Goal: Task Accomplishment & Management: Manage account settings

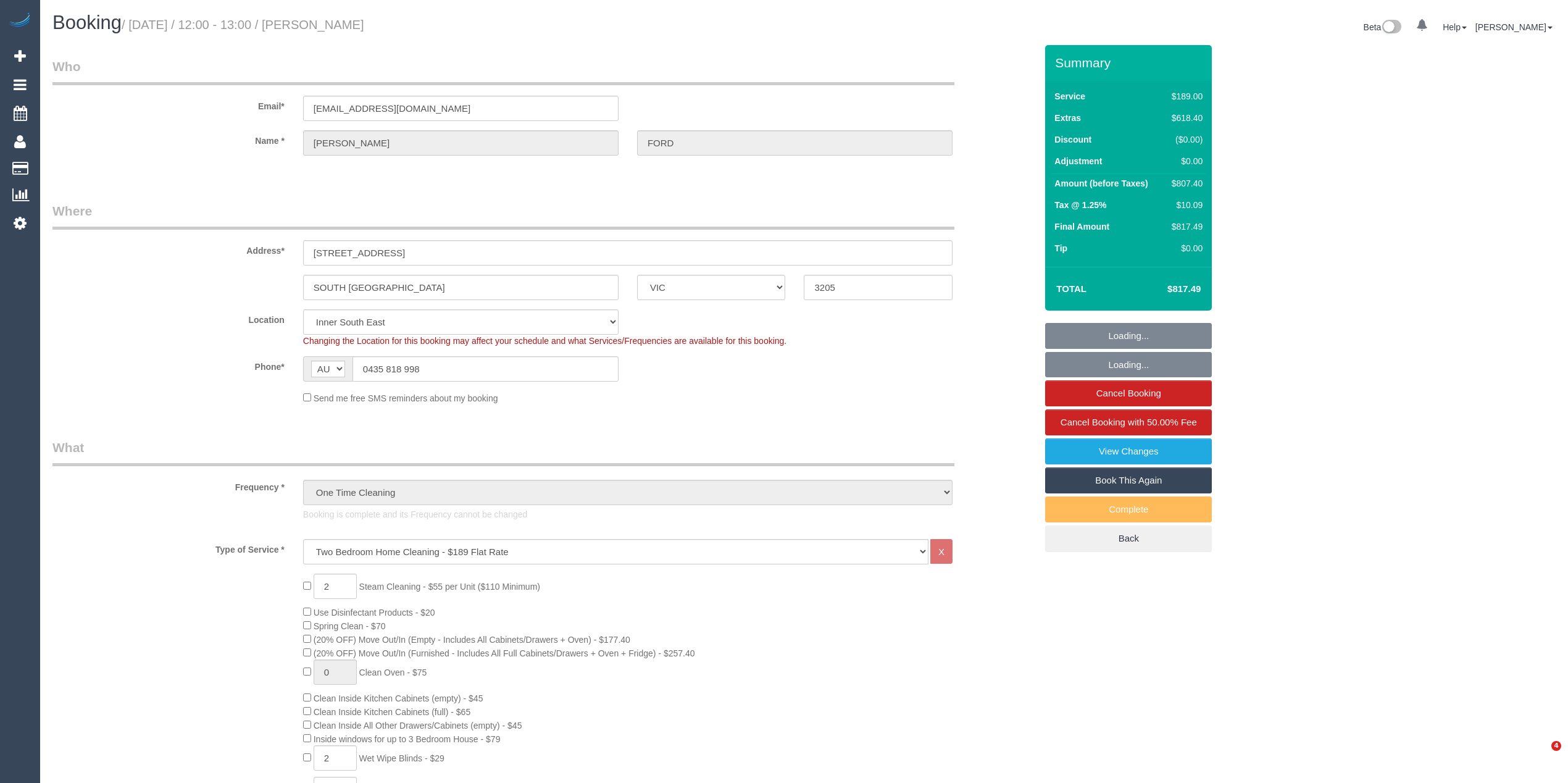
select select "VIC"
select select "number:28"
select select "number:14"
select select "number:19"
select select "number:24"
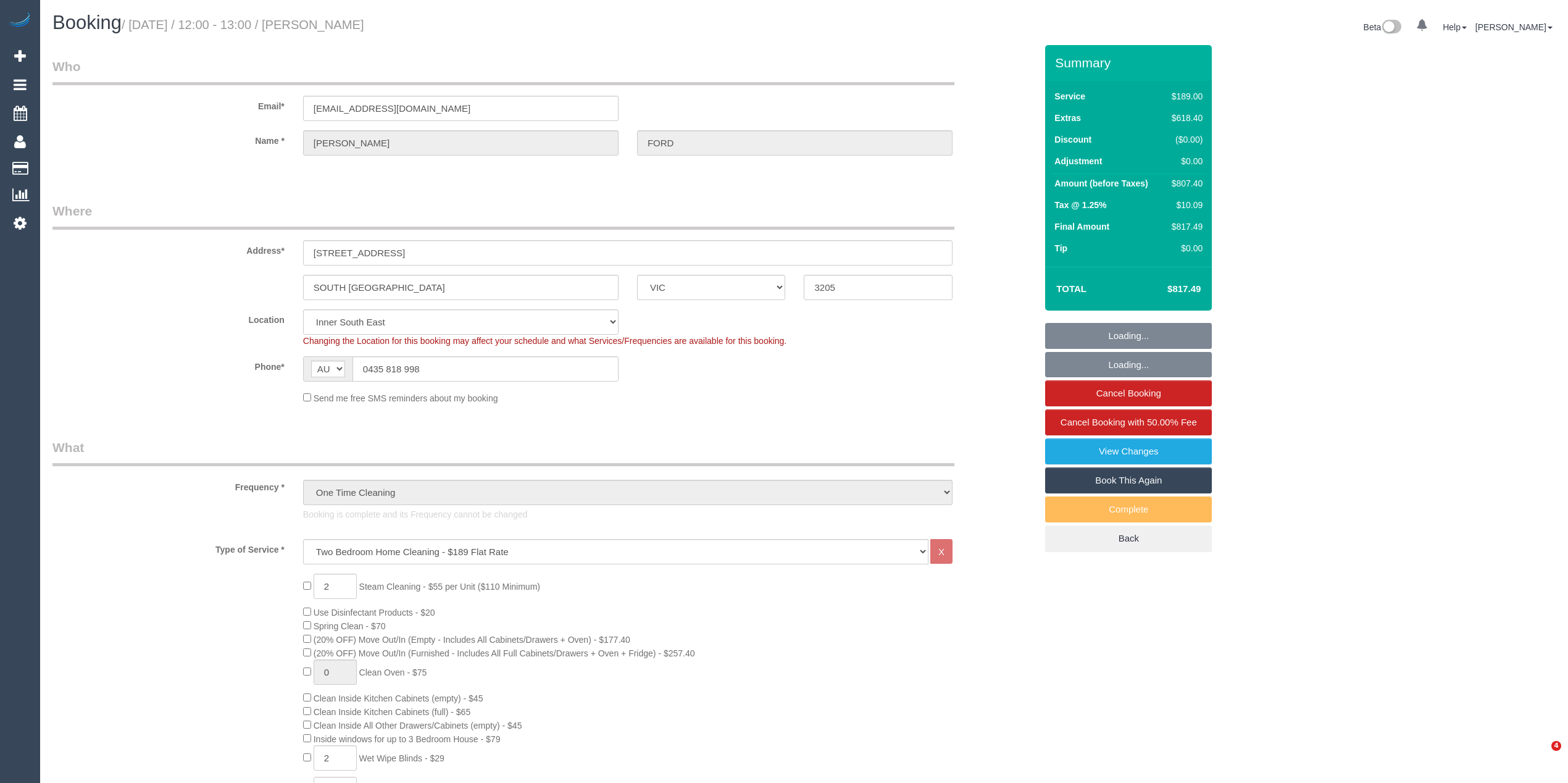
select select "number:13"
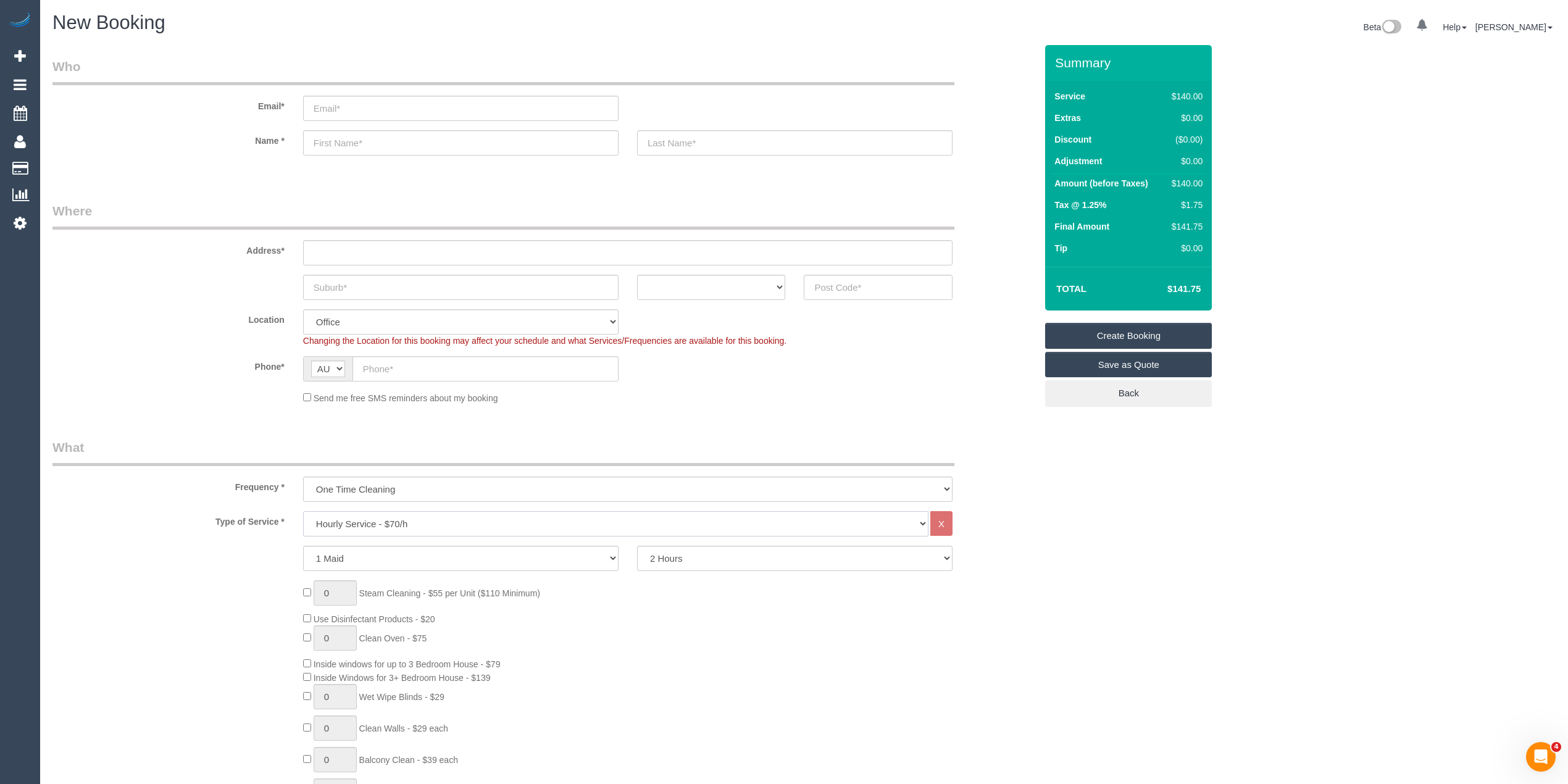
click at [375, 514] on select "Hourly Service - $70/h Hourly Service - $65/h Hourly Service - $60/h Hourly Ser…" at bounding box center [616, 524] width 626 height 26
click at [303, 512] on select "Hourly Service - $70/h Hourly Service - $65/h Hourly Service - $60/h Hourly Ser…" at bounding box center [616, 524] width 626 height 26
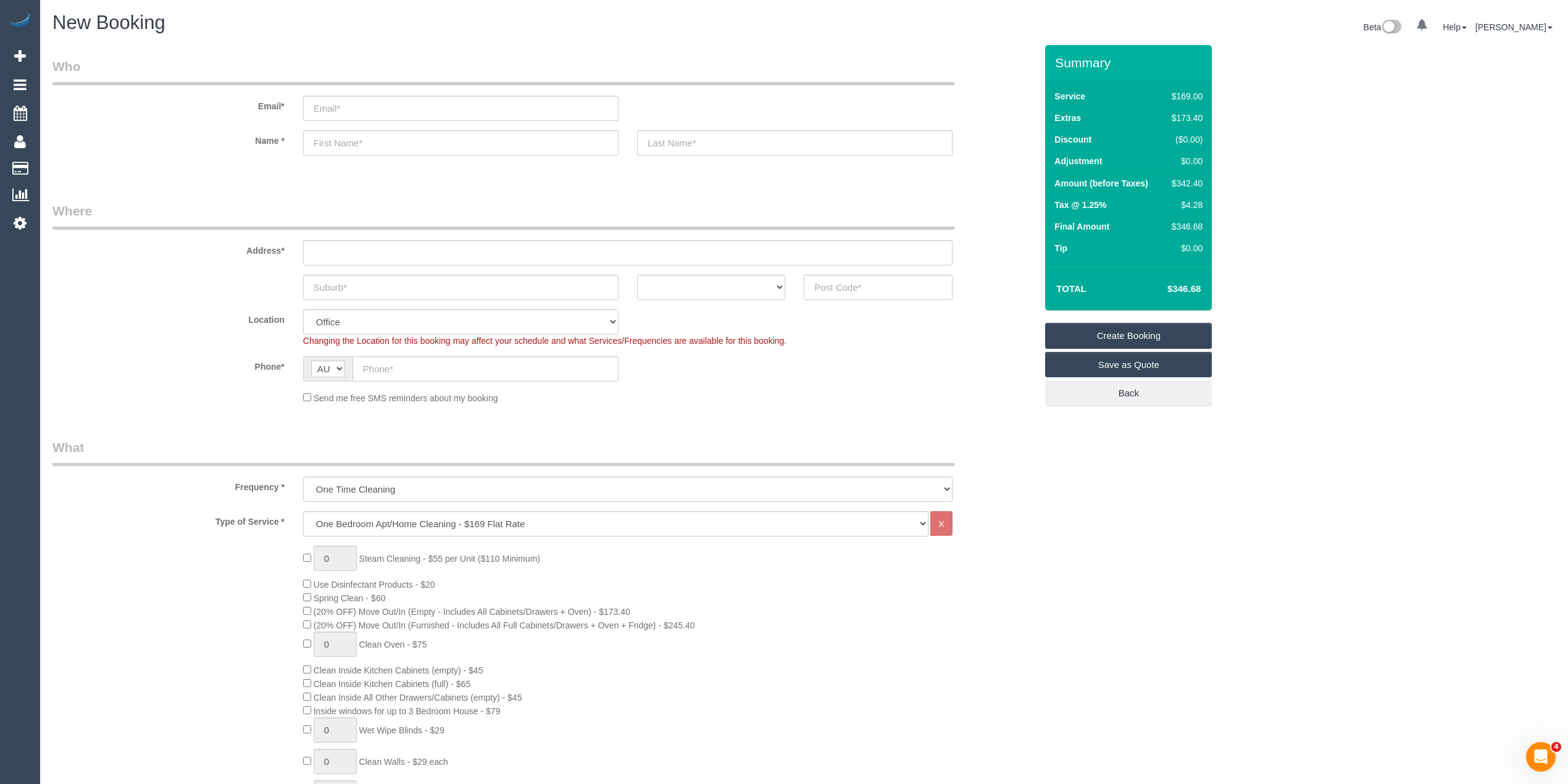
click at [1193, 284] on h4 "$346.68" at bounding box center [1165, 289] width 70 height 11
copy h4 "346.68"
click at [302, 611] on div "0 Steam Cleaning - $55 per Unit ($110 Minimum) Use Disinfectant Products - $20 …" at bounding box center [669, 762] width 752 height 433
click at [398, 526] on select "Hourly Service - $70/h Hourly Service - $65/h Hourly Service - $60/h Hourly Ser…" at bounding box center [616, 524] width 626 height 26
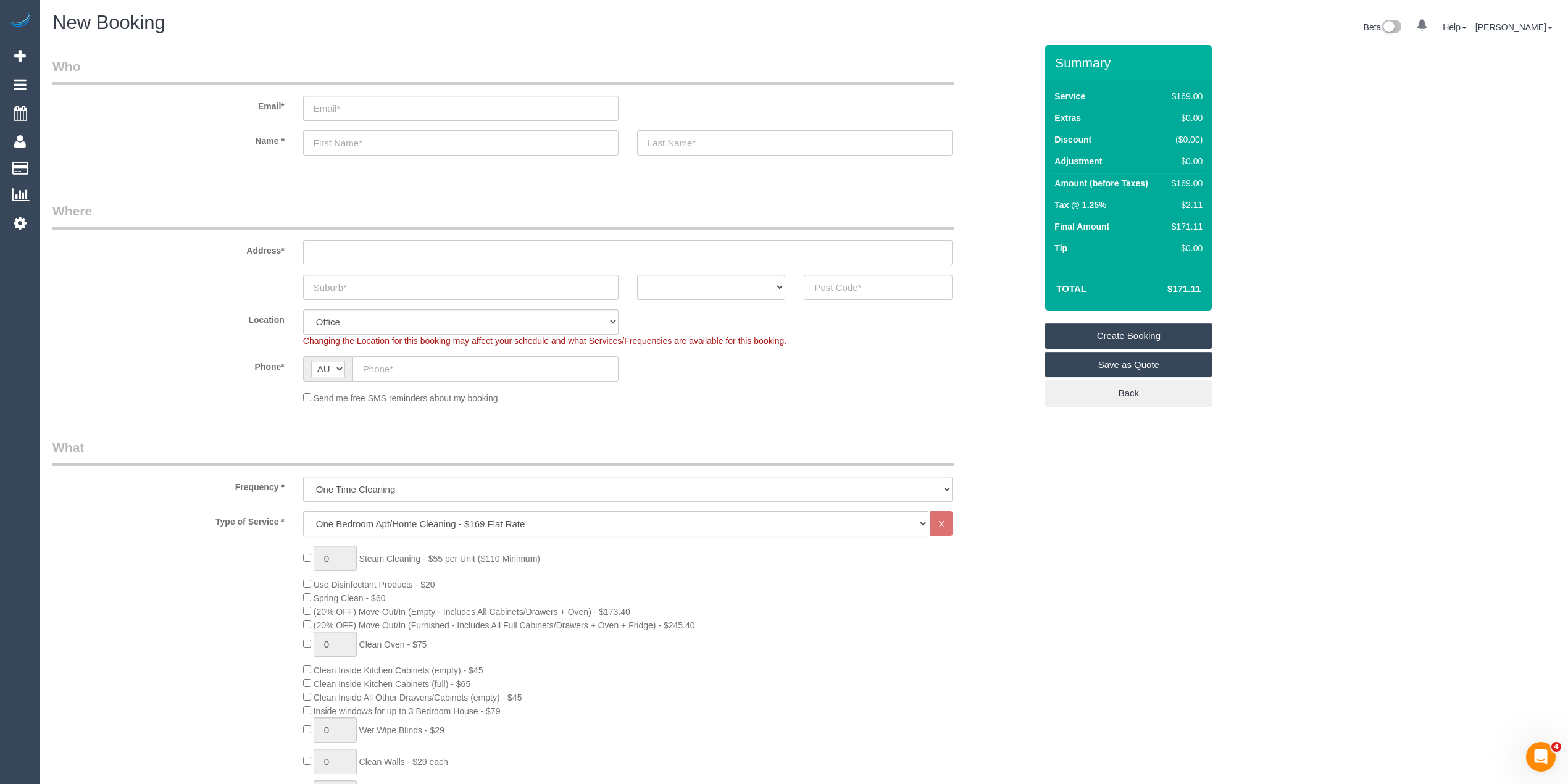
select select "29"
click at [303, 512] on select "Hourly Service - $70/h Hourly Service - $65/h Hourly Service - $60/h Hourly Ser…" at bounding box center [616, 524] width 626 height 26
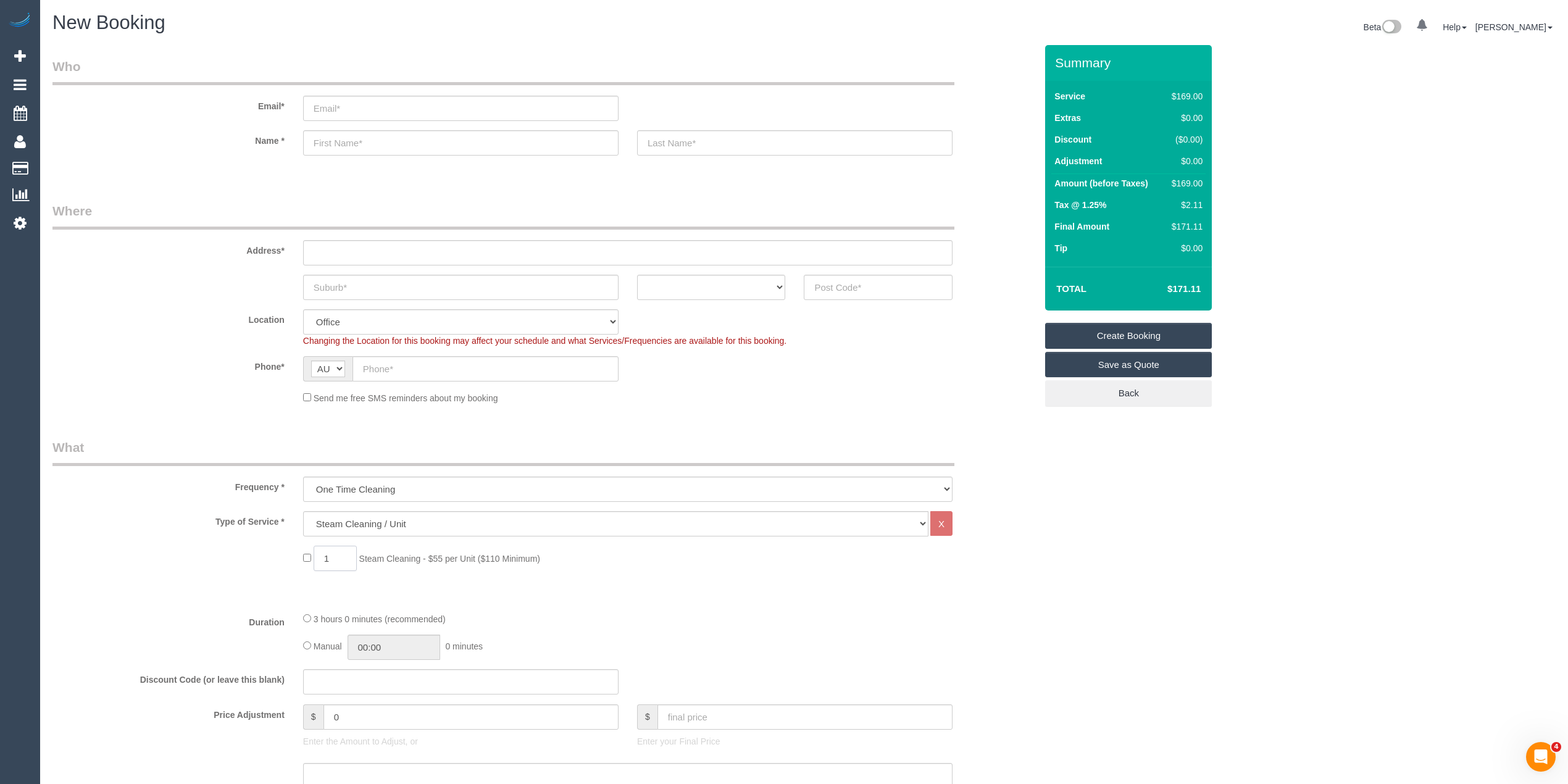
drag, startPoint x: 334, startPoint y: 556, endPoint x: 285, endPoint y: 539, distance: 51.9
click at [289, 541] on div "Type of Service * Hourly Service - $70/h Hourly Service - $65/h Hourly Service …" at bounding box center [544, 557] width 983 height 91
type input "4"
click at [186, 607] on fieldset "What Frequency * One Time Cleaning Weekly - 10% Off - 10.00% (0% for the First …" at bounding box center [544, 715] width 983 height 552
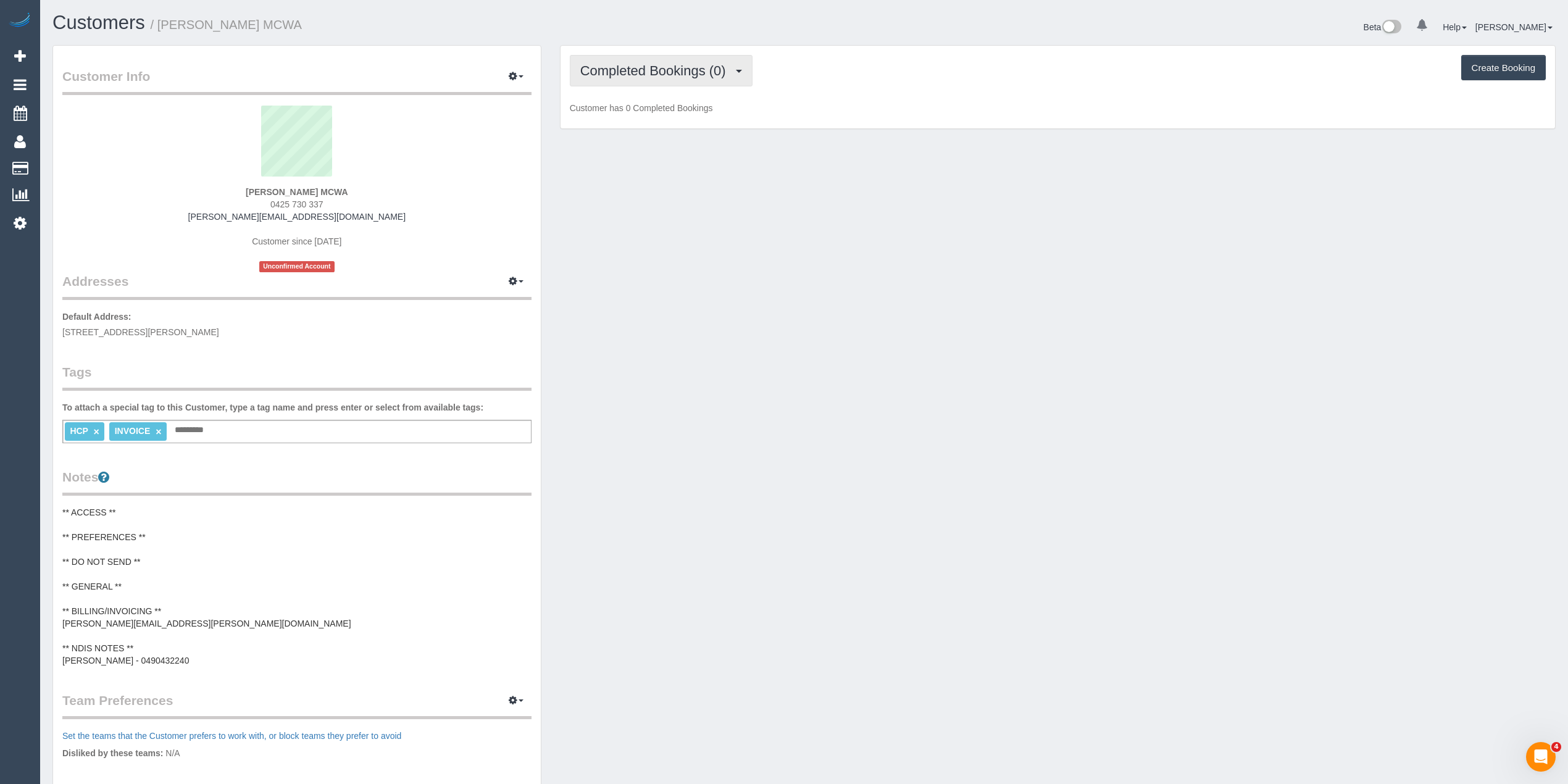
click at [673, 69] on span "Completed Bookings (0)" at bounding box center [656, 70] width 152 height 15
drag, startPoint x: 659, startPoint y: 69, endPoint x: 675, endPoint y: 105, distance: 39.4
click at [658, 69] on span "Completed Bookings (0)" at bounding box center [656, 70] width 152 height 15
click at [678, 120] on link "Upcoming Bookings (1)" at bounding box center [635, 115] width 128 height 16
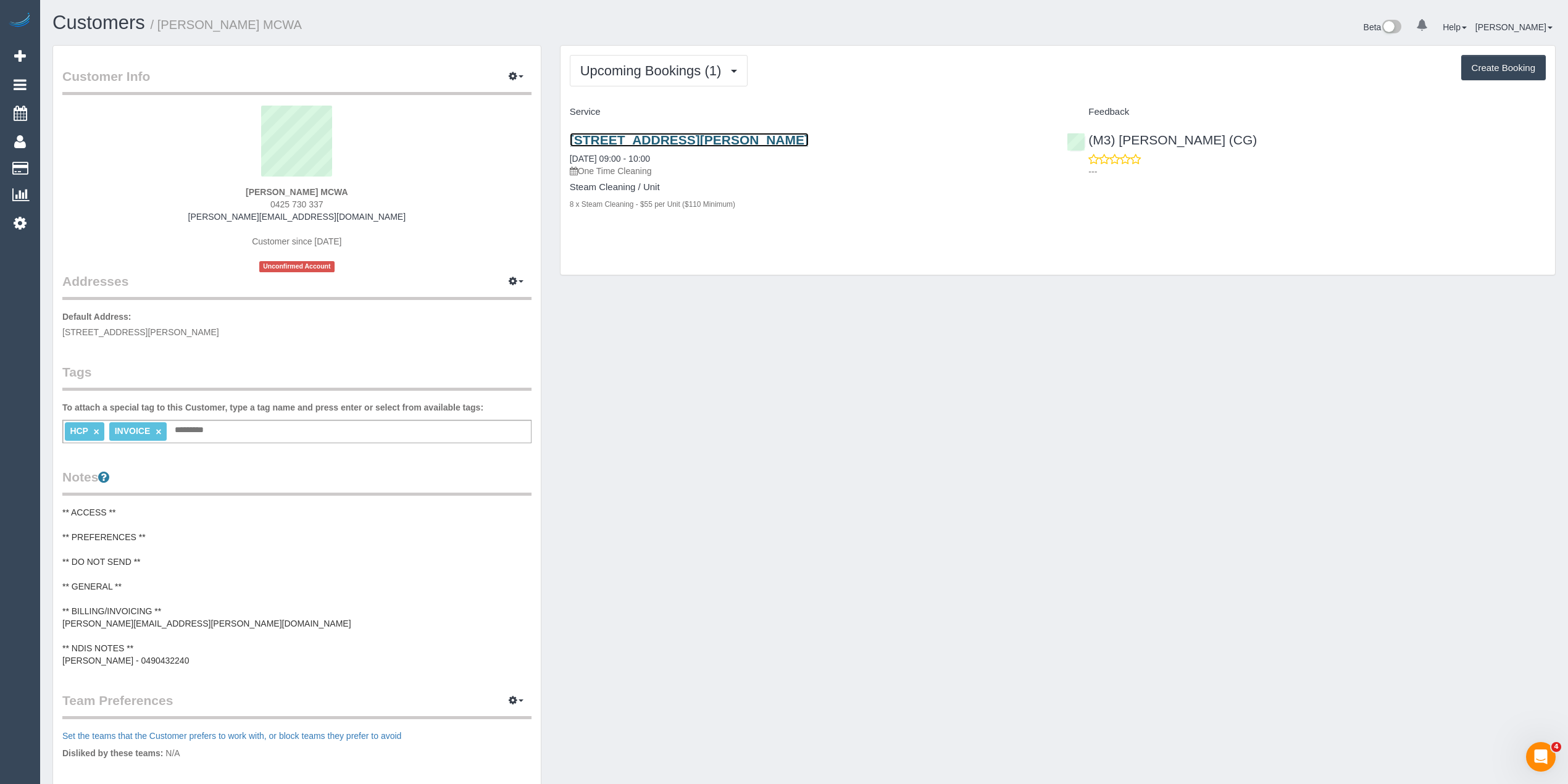
click at [749, 136] on link "5 Tandarra Crescent, Lalor, VIC 3075" at bounding box center [689, 140] width 239 height 14
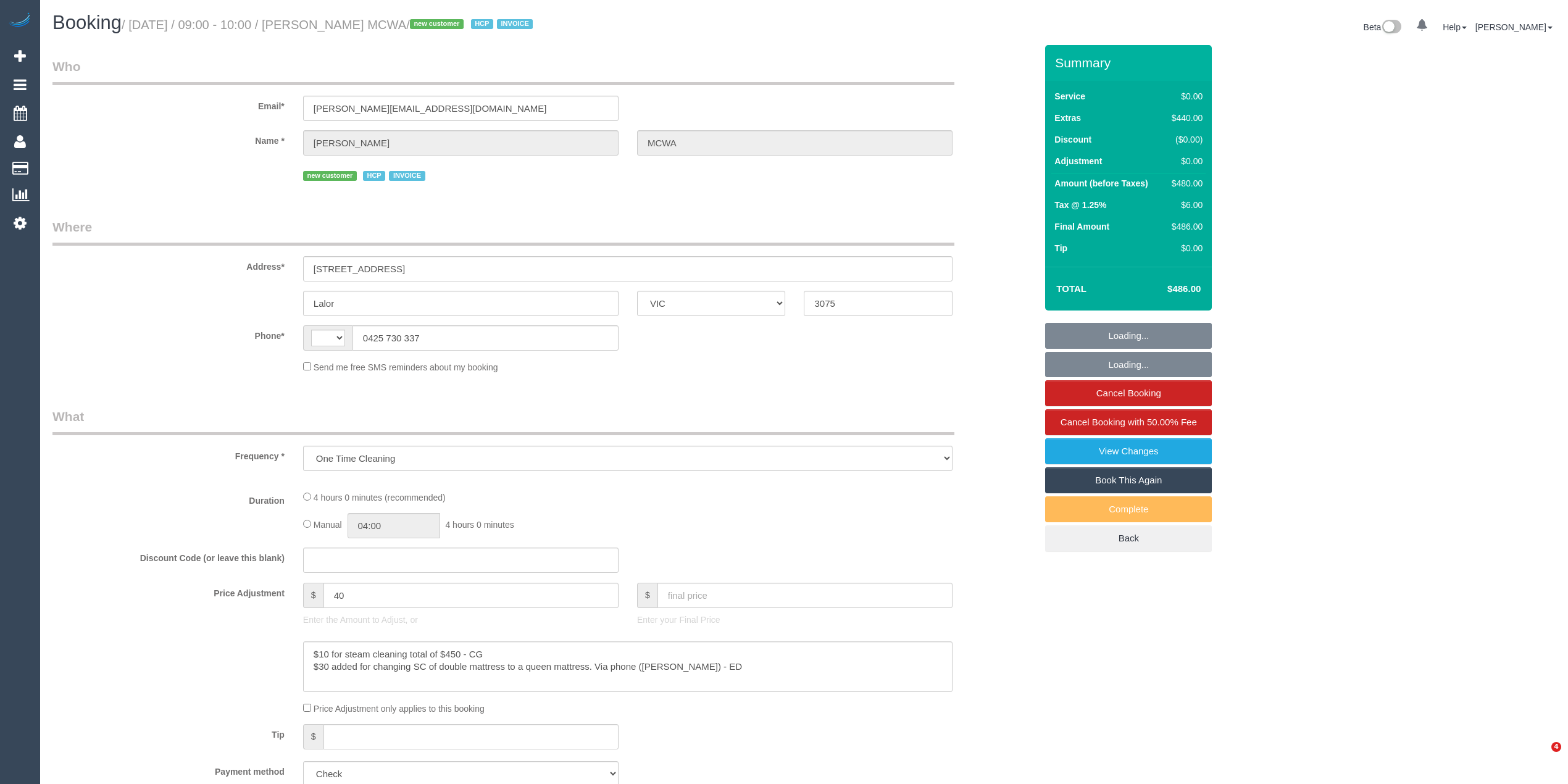
select select "VIC"
select select "string:AU"
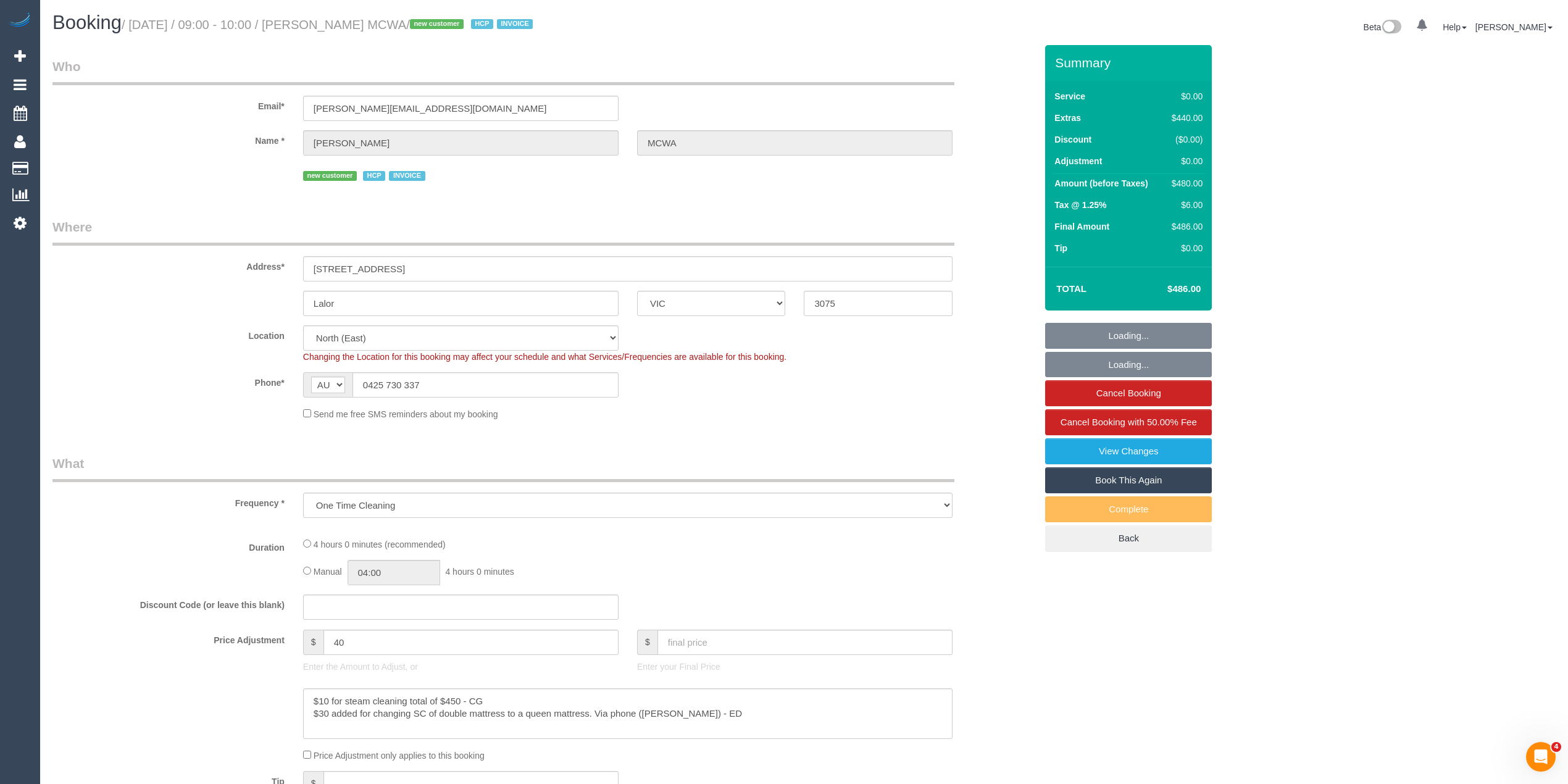
select select "number:28"
select select "number:14"
select select "number:18"
select select "number:24"
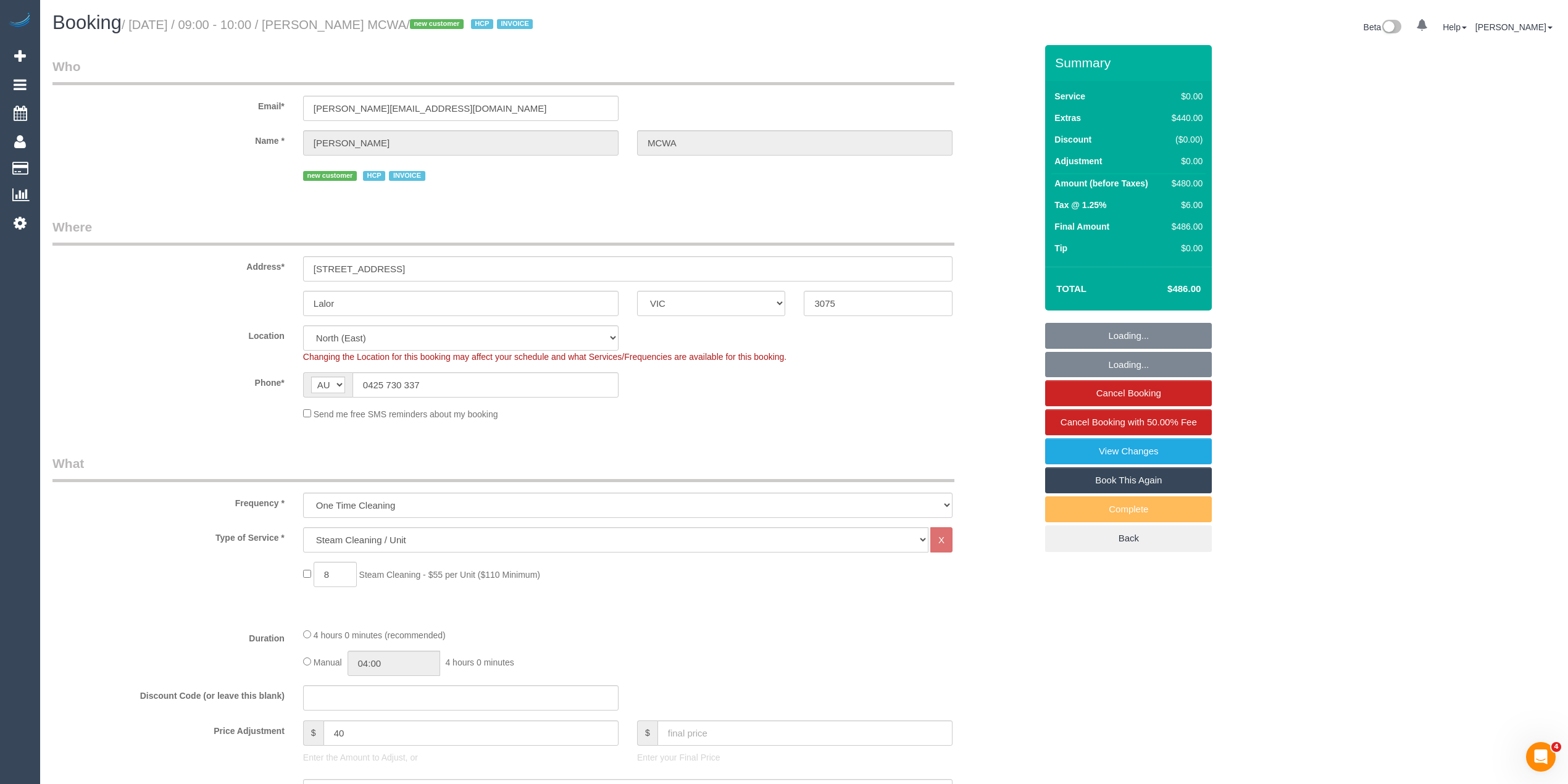
select select "object:1394"
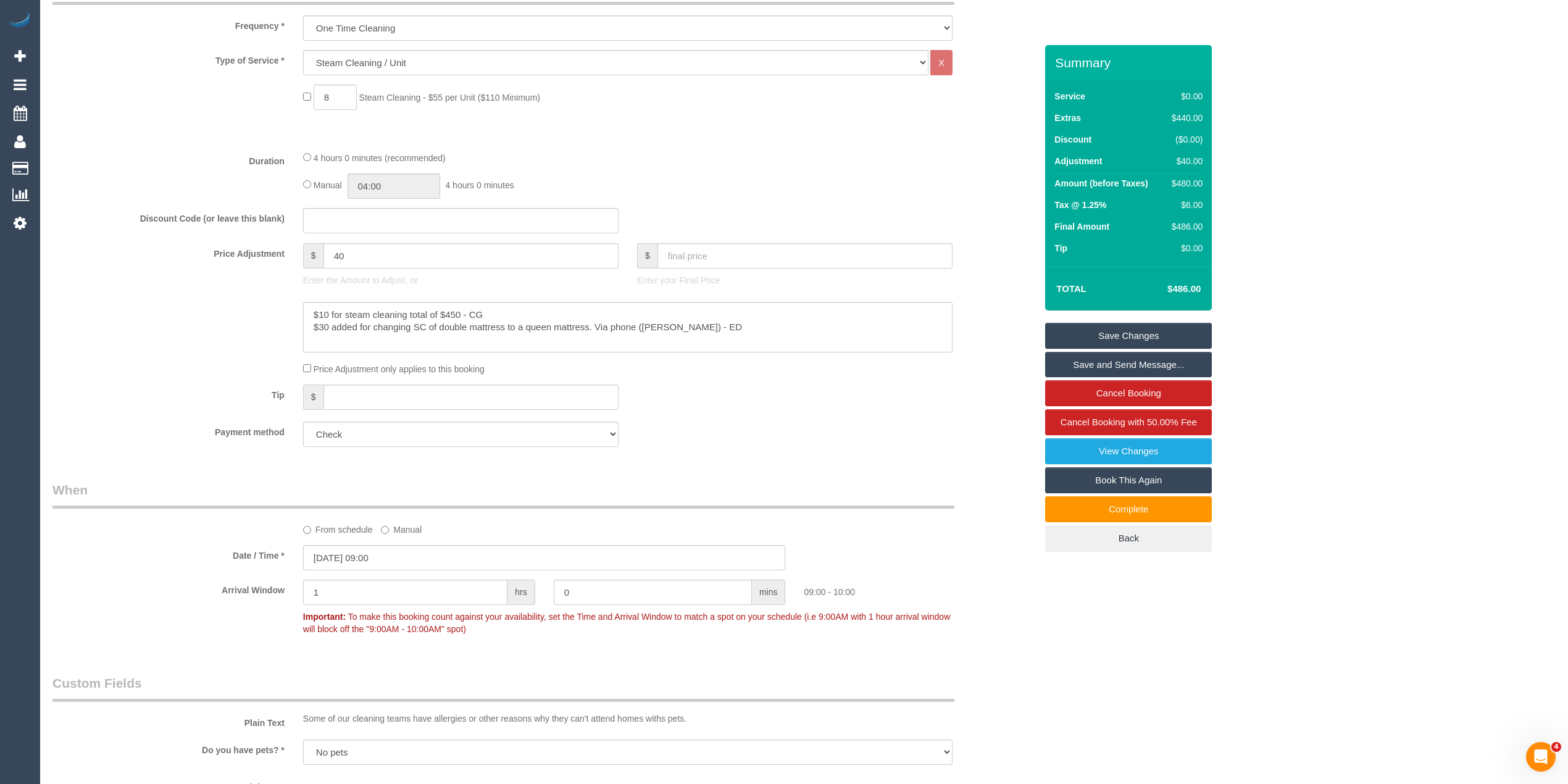
scroll to position [411, 0]
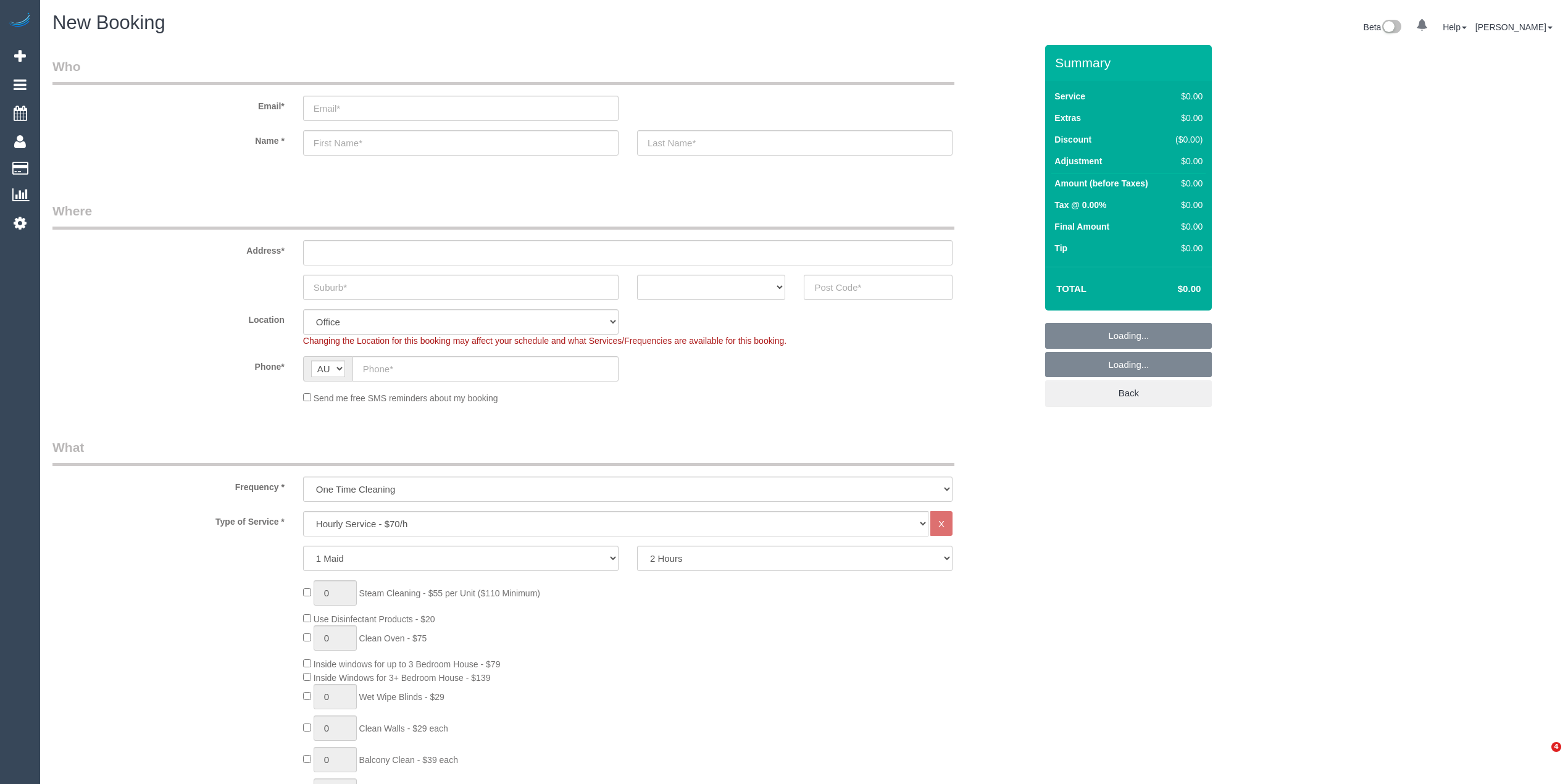
select select "string:AU"
select select "object:2054"
click at [406, 517] on select "Hourly Service - $70/h Hourly Service - $65/h Hourly Service - $60/h Hourly Ser…" at bounding box center [616, 524] width 626 height 26
click at [414, 519] on select "Hourly Service - $70/h Hourly Service - $65/h Hourly Service - $60/h Hourly Ser…" at bounding box center [616, 524] width 626 height 26
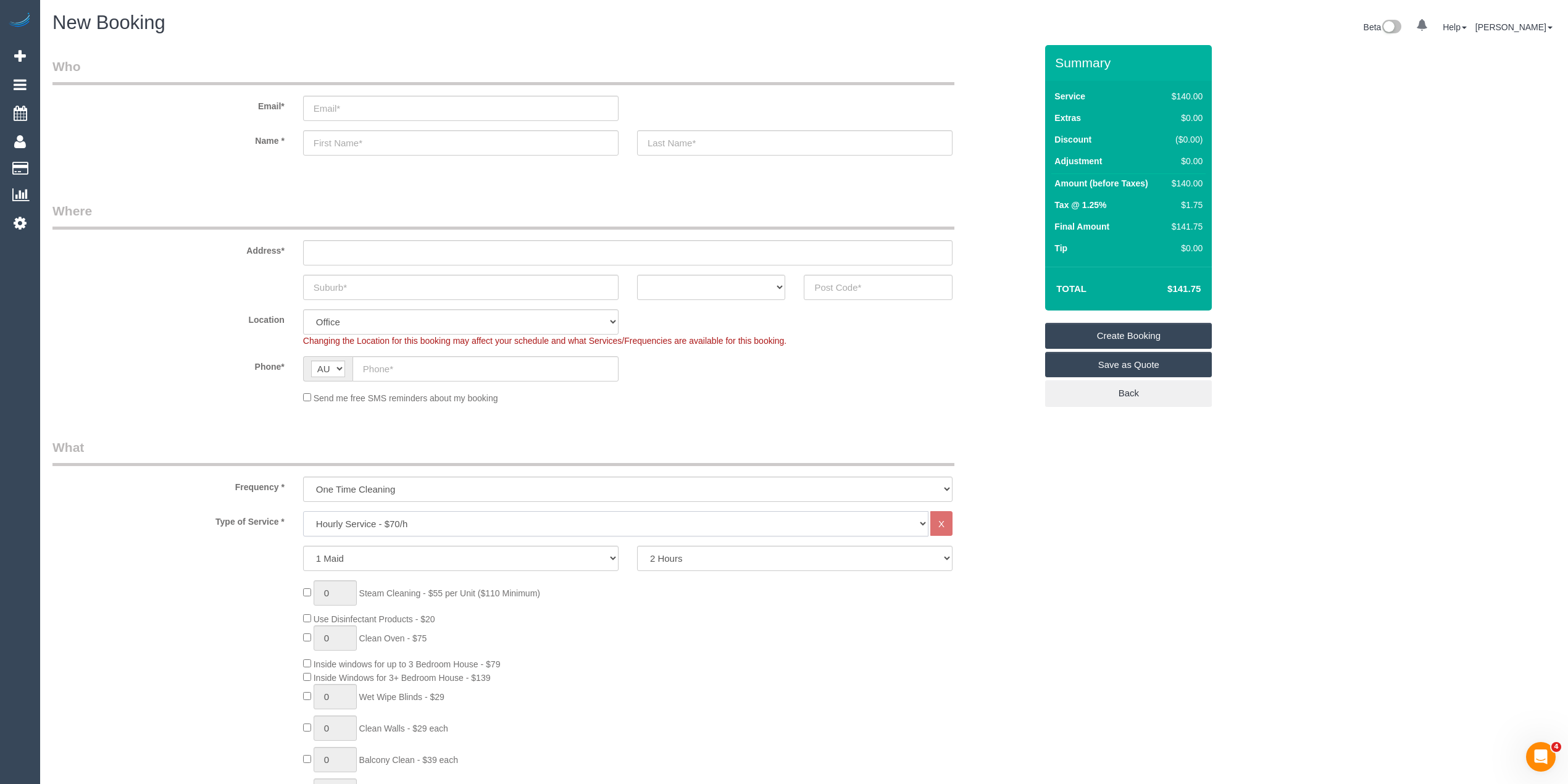
select select "213"
click at [303, 512] on select "Hourly Service - $70/h Hourly Service - $65/h Hourly Service - $60/h Hourly Ser…" at bounding box center [616, 524] width 626 height 26
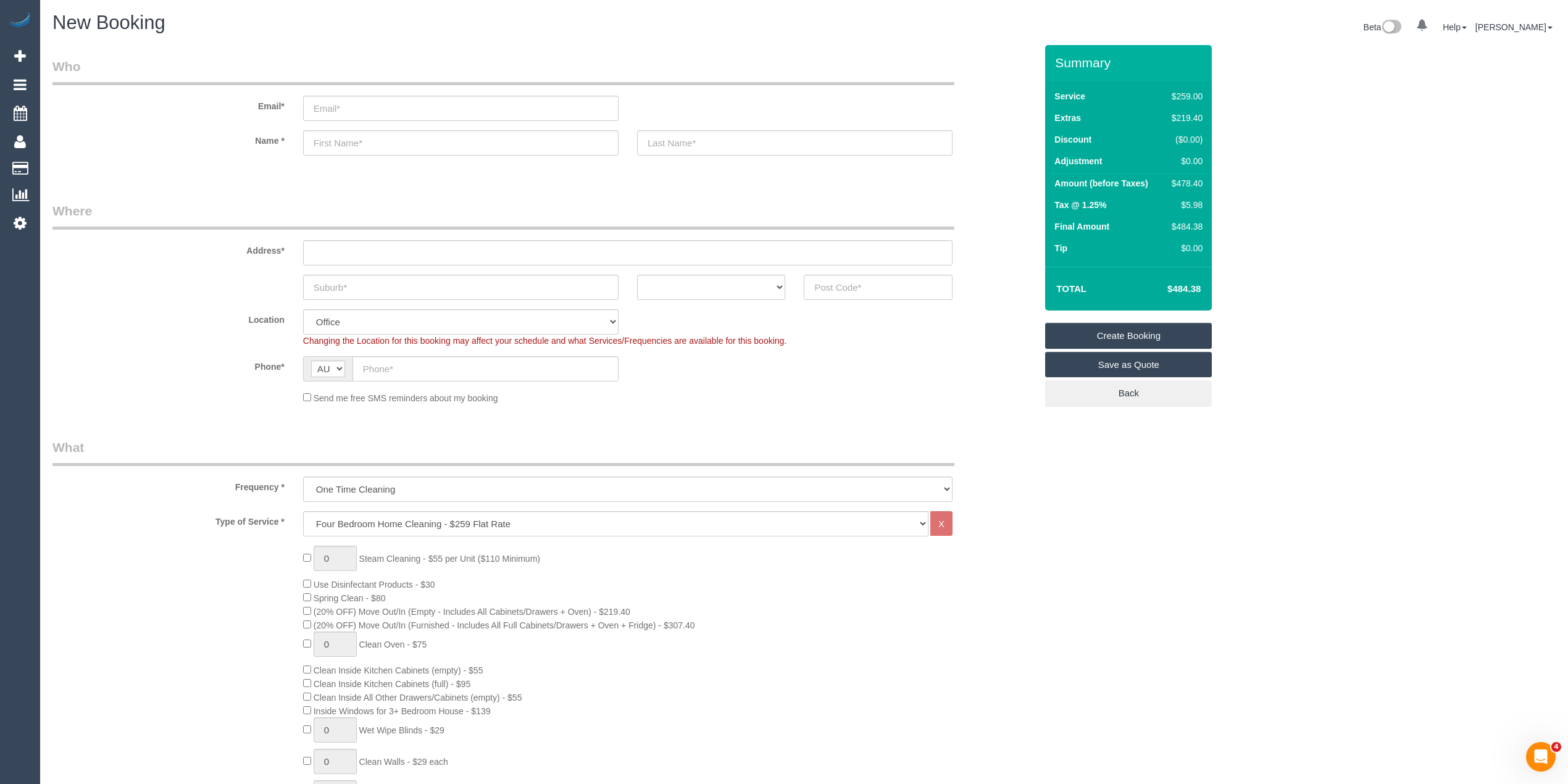
click at [1184, 287] on h4 "$484.38" at bounding box center [1165, 289] width 70 height 11
copy h4 "484.38"
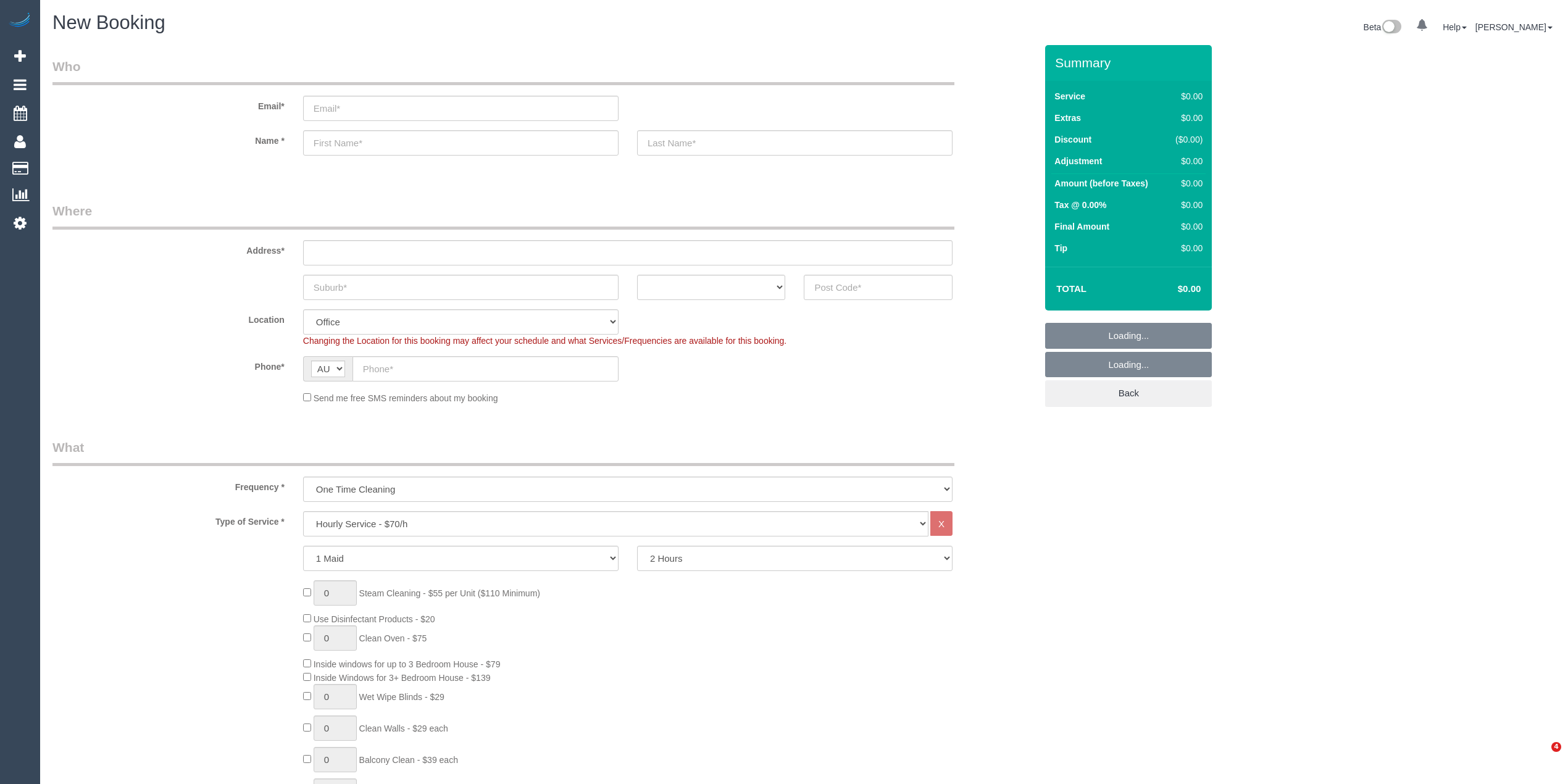
select select "object:2054"
click at [717, 553] on select "2 Hours 2.5 Hours 3 Hours 3.5 Hours 4 Hours 4.5 Hours 5 Hours 5.5 Hours 6 Hours…" at bounding box center [795, 558] width 315 height 26
click at [637, 546] on select "2 Hours 2.5 Hours 3 Hours 3.5 Hours 4 Hours 4.5 Hours 5 Hours 5.5 Hours 6 Hours…" at bounding box center [795, 558] width 315 height 26
click at [647, 552] on select "2 Hours 2.5 Hours 3 Hours 3.5 Hours 4 Hours 4.5 Hours 5 Hours 5.5 Hours 6 Hours…" at bounding box center [795, 558] width 315 height 26
select select "120"
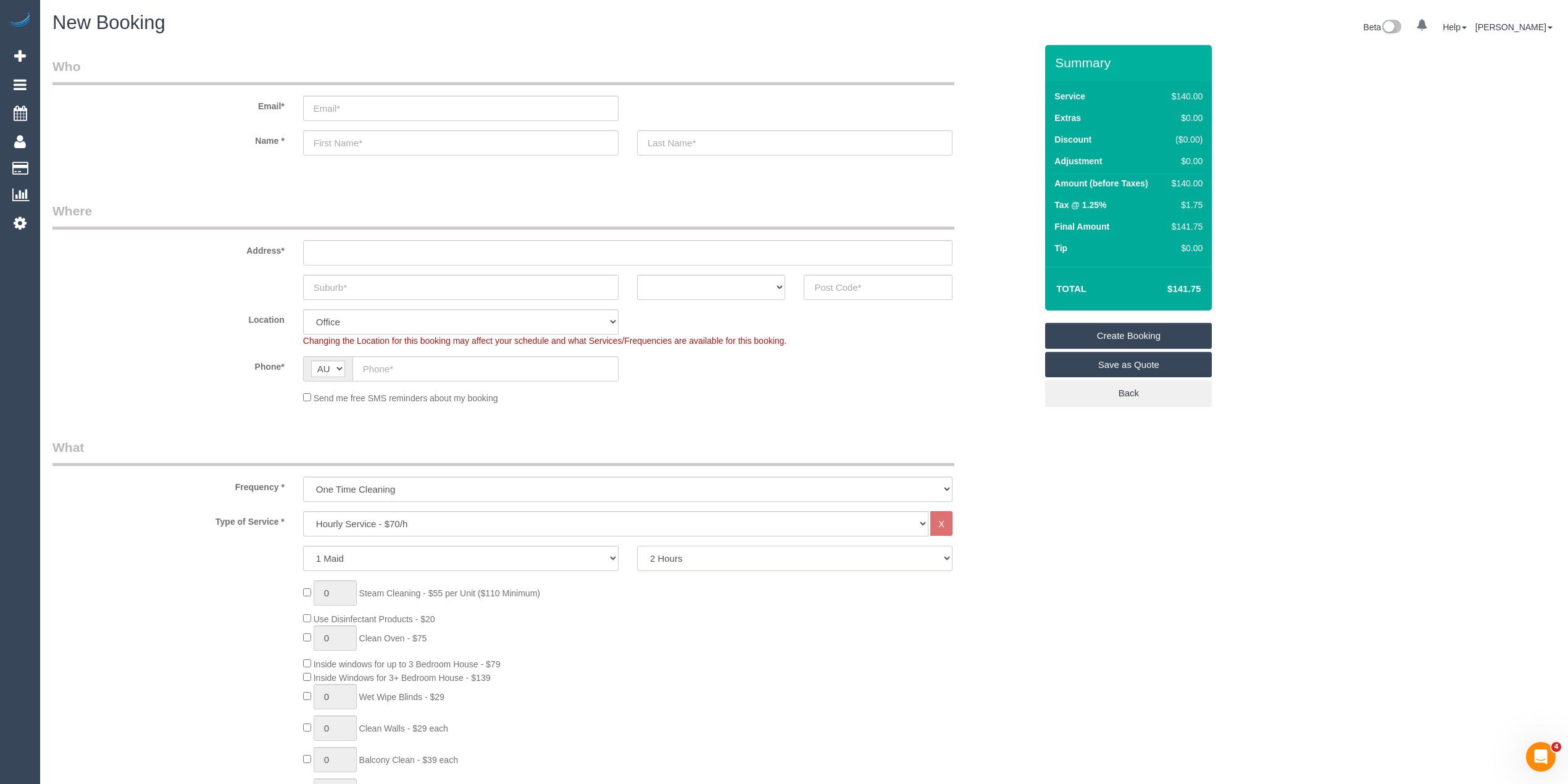
click at [637, 546] on select "2 Hours 2.5 Hours 3 Hours 3.5 Hours 4 Hours 4.5 Hours 5 Hours 5.5 Hours 6 Hours…" at bounding box center [795, 558] width 315 height 26
click at [317, 549] on select "1 Maid 2 Maids" at bounding box center [461, 558] width 315 height 26
select select "2"
click at [303, 546] on select "1 Maid 2 Maids" at bounding box center [461, 558] width 315 height 26
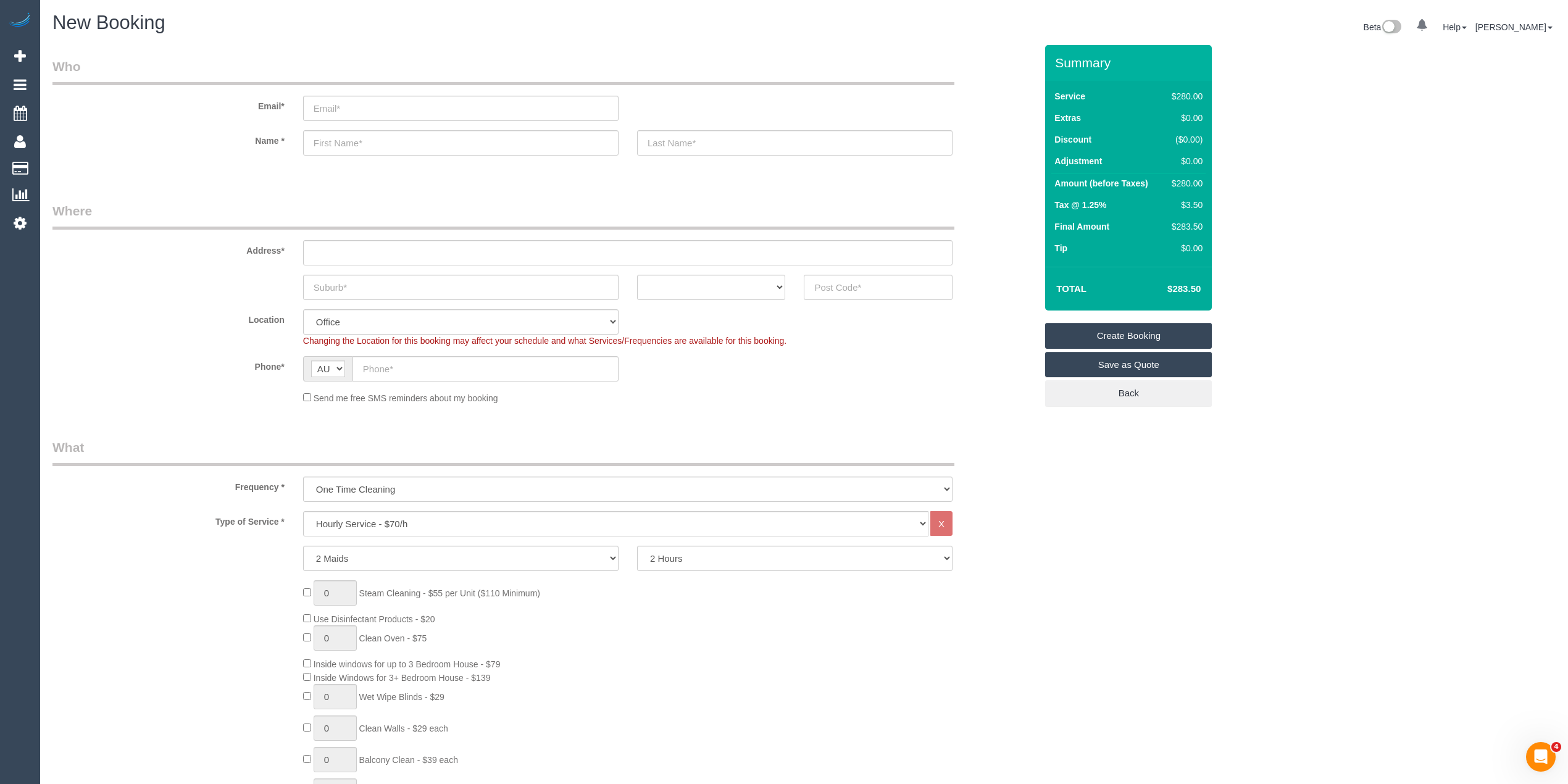
click at [454, 512] on select "Hourly Service - $70/h Hourly Service - $65/h Hourly Service - $60/h Hourly Ser…" at bounding box center [616, 524] width 626 height 26
select select "275"
click at [303, 512] on select "Hourly Service - $70/h Hourly Service - $65/h Hourly Service - $60/h Hourly Ser…" at bounding box center [616, 524] width 626 height 26
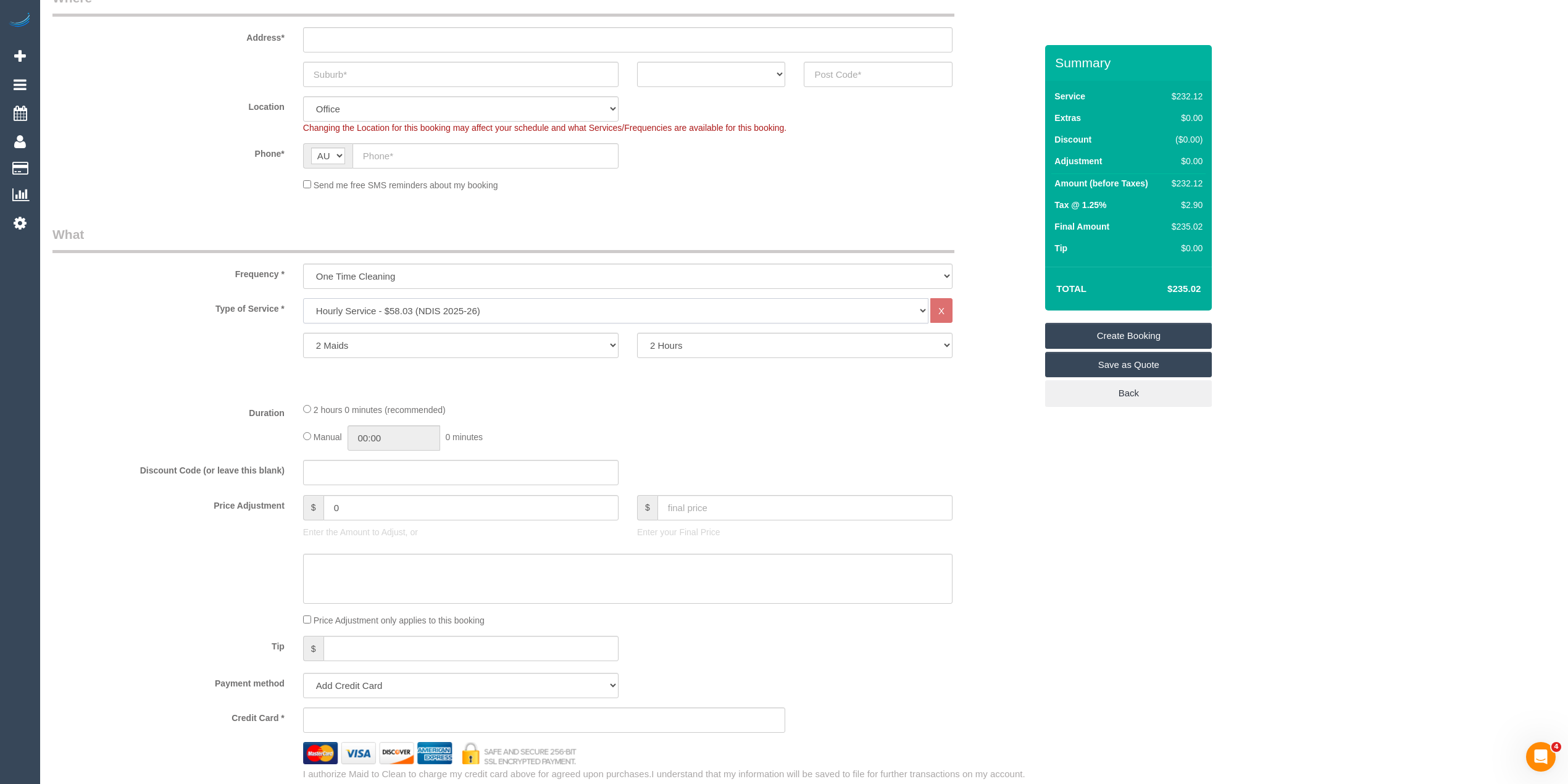
scroll to position [247, 0]
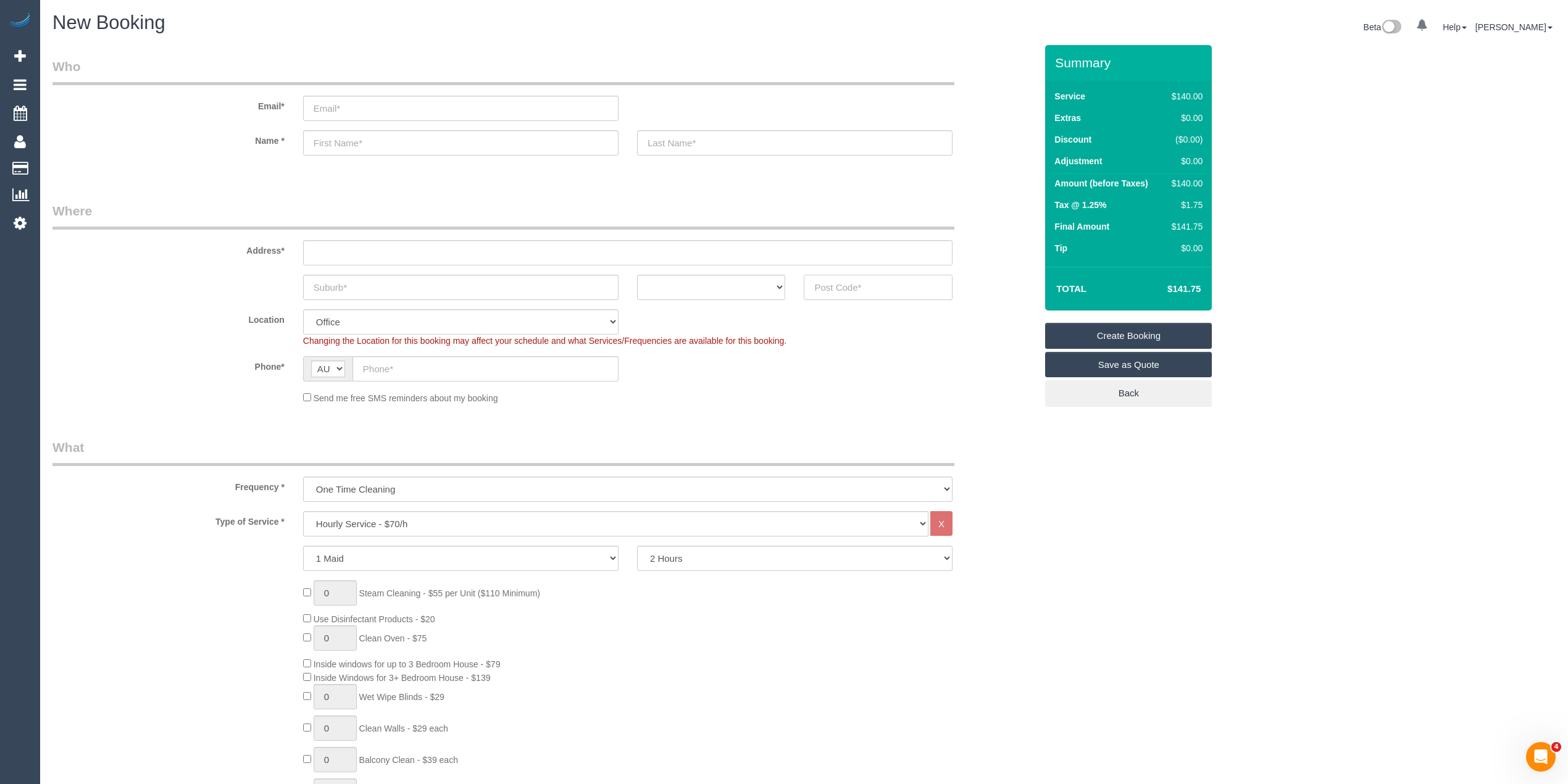
click at [819, 284] on input "text" at bounding box center [878, 287] width 149 height 26
type input "3123"
drag, startPoint x: 326, startPoint y: 267, endPoint x: 331, endPoint y: 253, distance: 14.9
click at [326, 263] on sui-booking-address "Address* ACT [GEOGRAPHIC_DATA] NT [GEOGRAPHIC_DATA] SA TAS [GEOGRAPHIC_DATA] [G…" at bounding box center [544, 251] width 983 height 98
click at [331, 253] on input "text" at bounding box center [628, 253] width 650 height 26
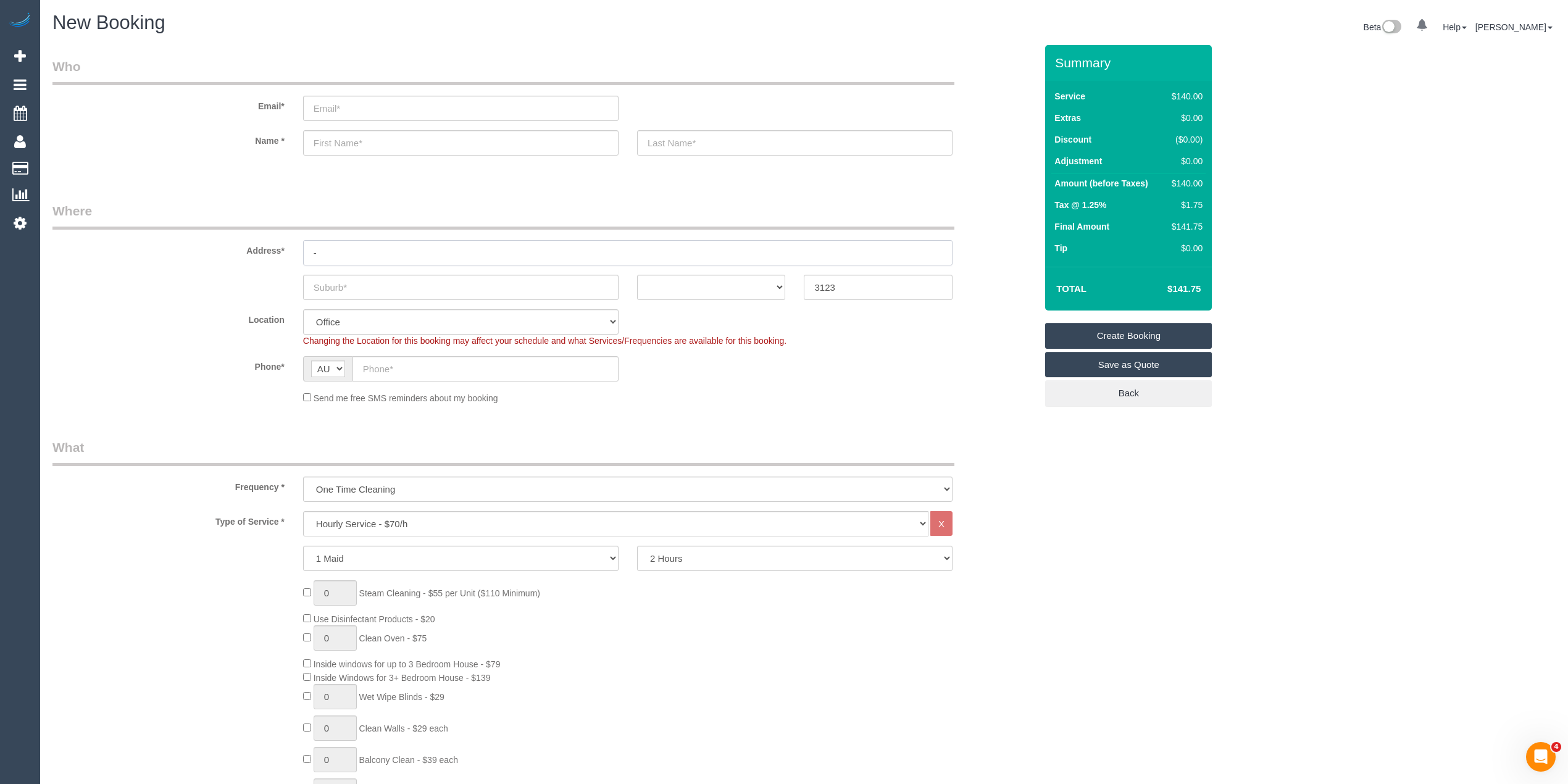
type input "-"
click at [371, 492] on select "One Time Cleaning Weekly - 10% Off - 10.00% (0% for the First Booking) Fortnigh…" at bounding box center [628, 490] width 650 height 26
select select "object:1892"
click at [303, 477] on select "One Time Cleaning Weekly - 10% Off - 10.00% (0% for the First Booking) Fortnigh…" at bounding box center [628, 490] width 650 height 26
select select "55"
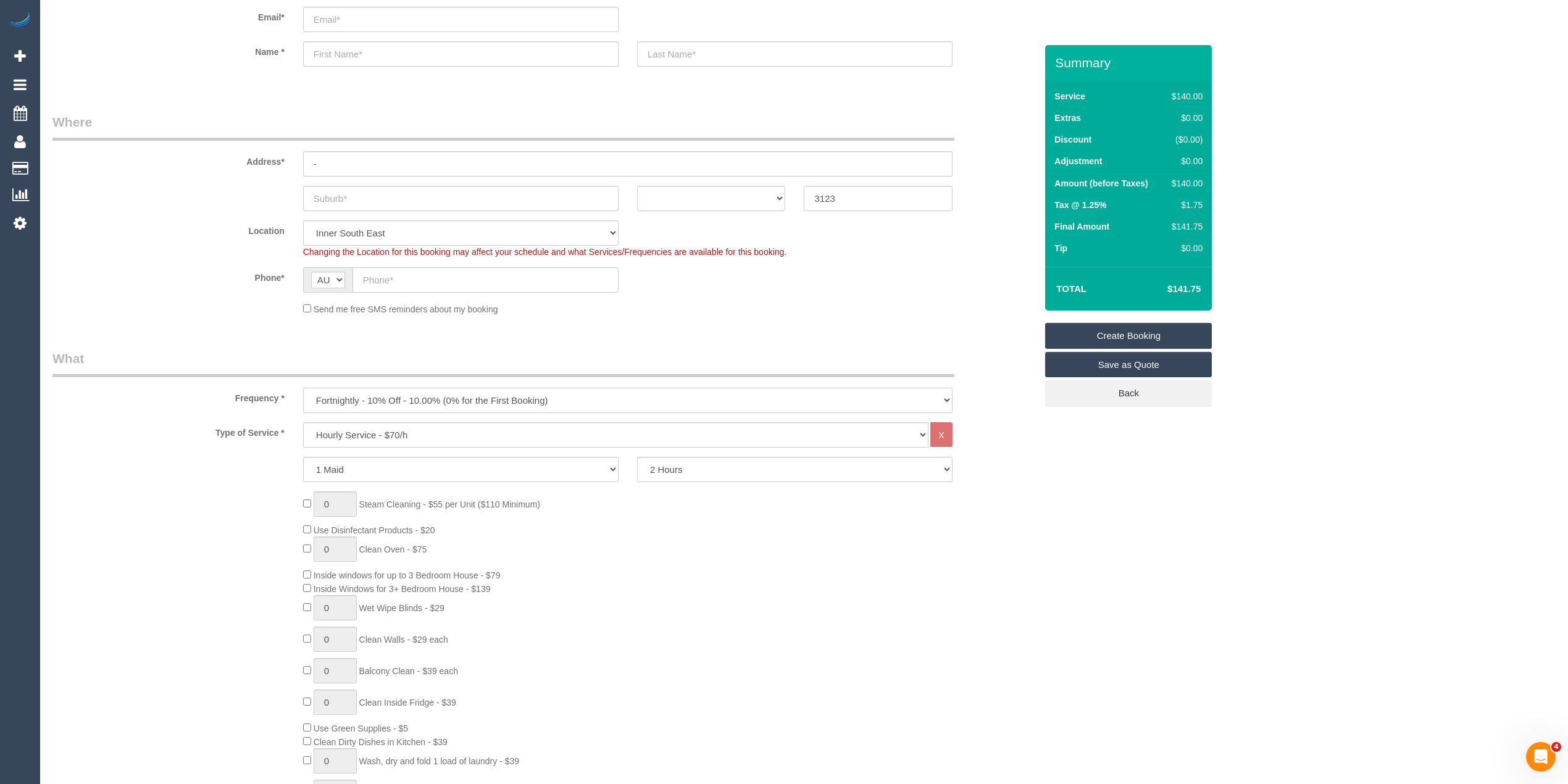
select select "object:2063"
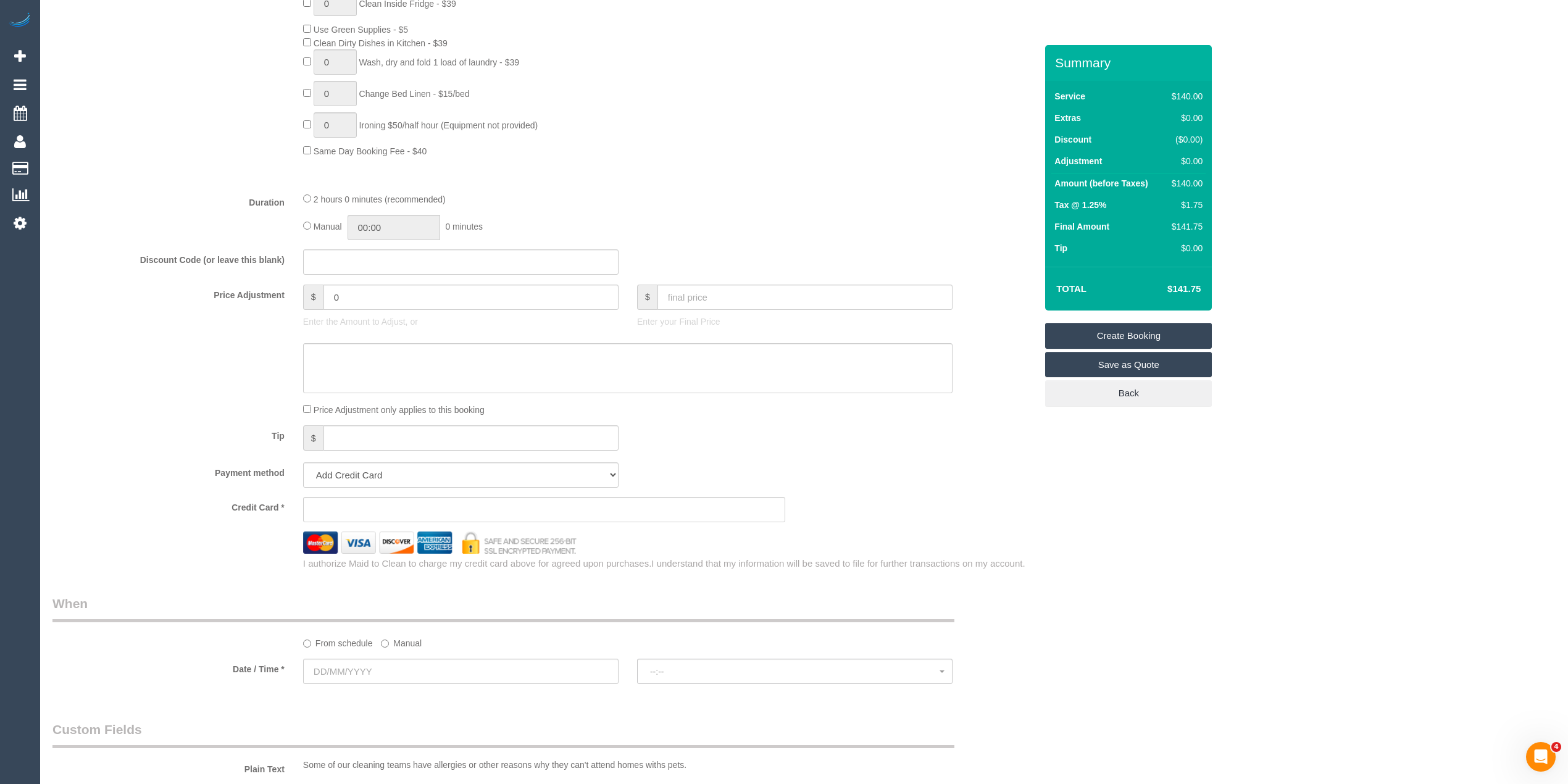
scroll to position [823, 0]
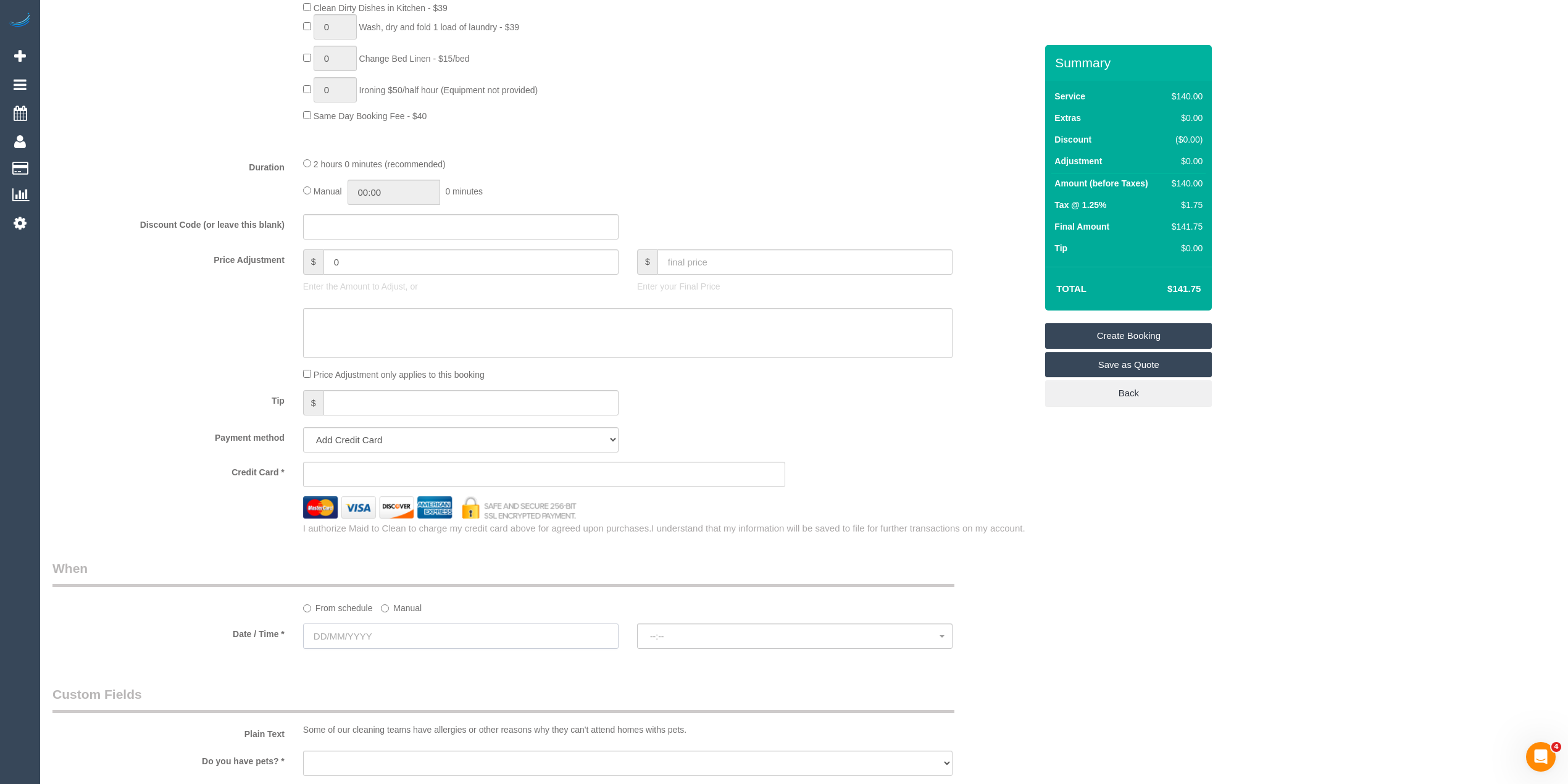
click at [322, 632] on input "text" at bounding box center [461, 636] width 315 height 26
click at [453, 467] on span "Next" at bounding box center [452, 472] width 10 height 10
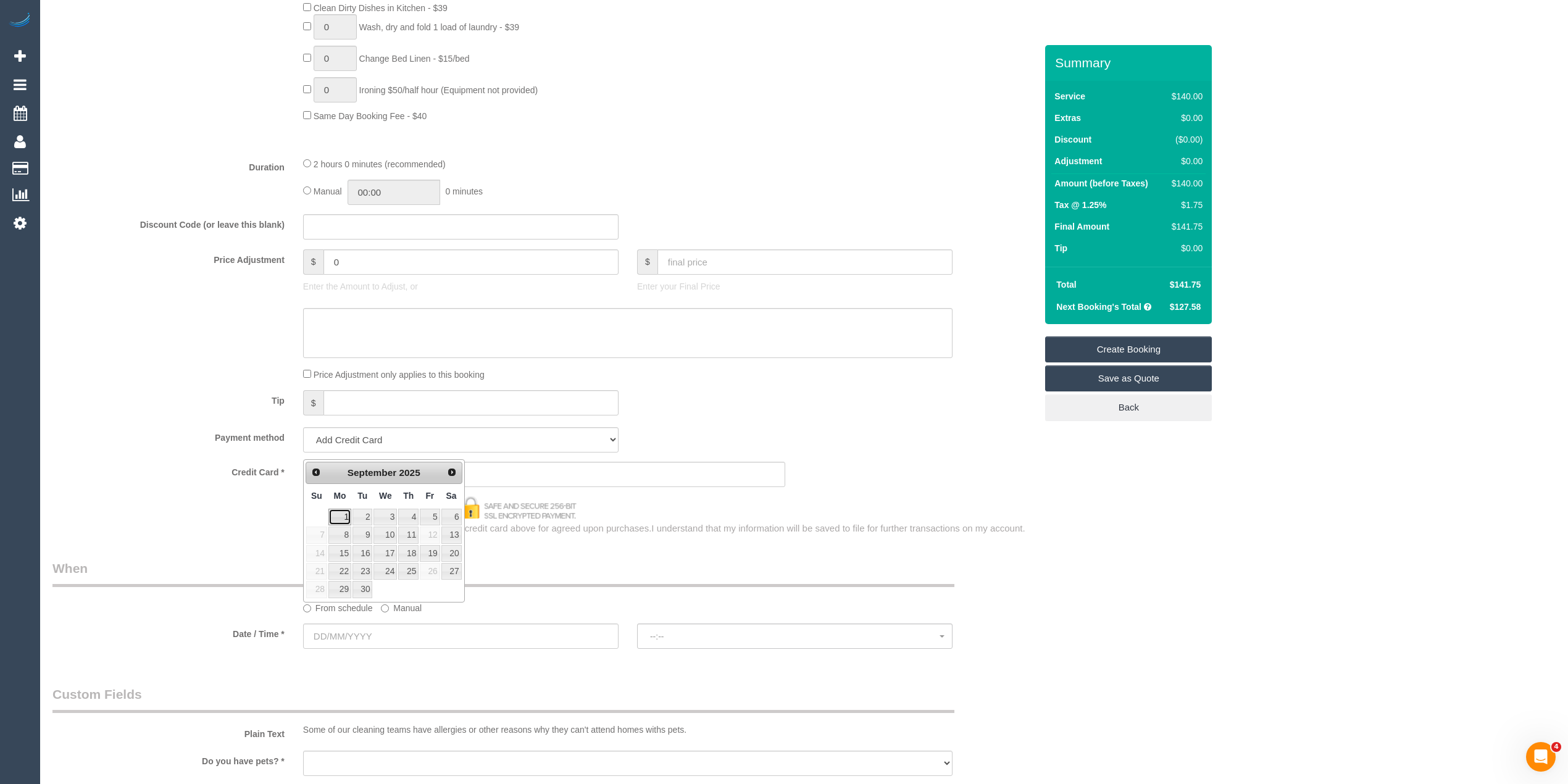
click at [334, 512] on link "1" at bounding box center [340, 517] width 23 height 17
type input "01/09/2025"
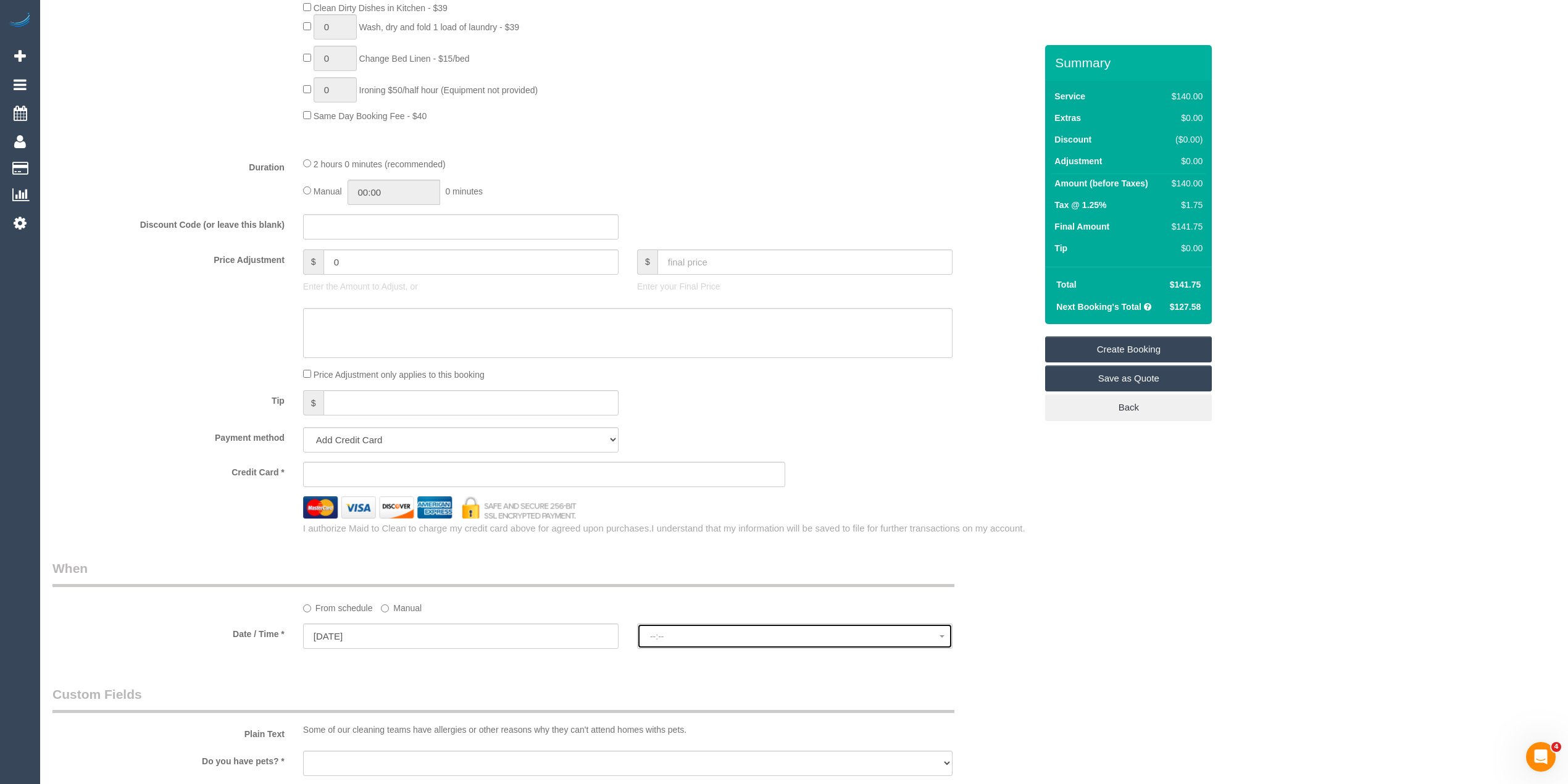
click at [695, 644] on button "--:--" at bounding box center [795, 636] width 315 height 26
select select "spot1"
click at [1255, 502] on div "Who Email* Name * Where Address* - ACT NSW NT QLD SA TAS VIC WA 3123 Location O…" at bounding box center [804, 312] width 1503 height 2179
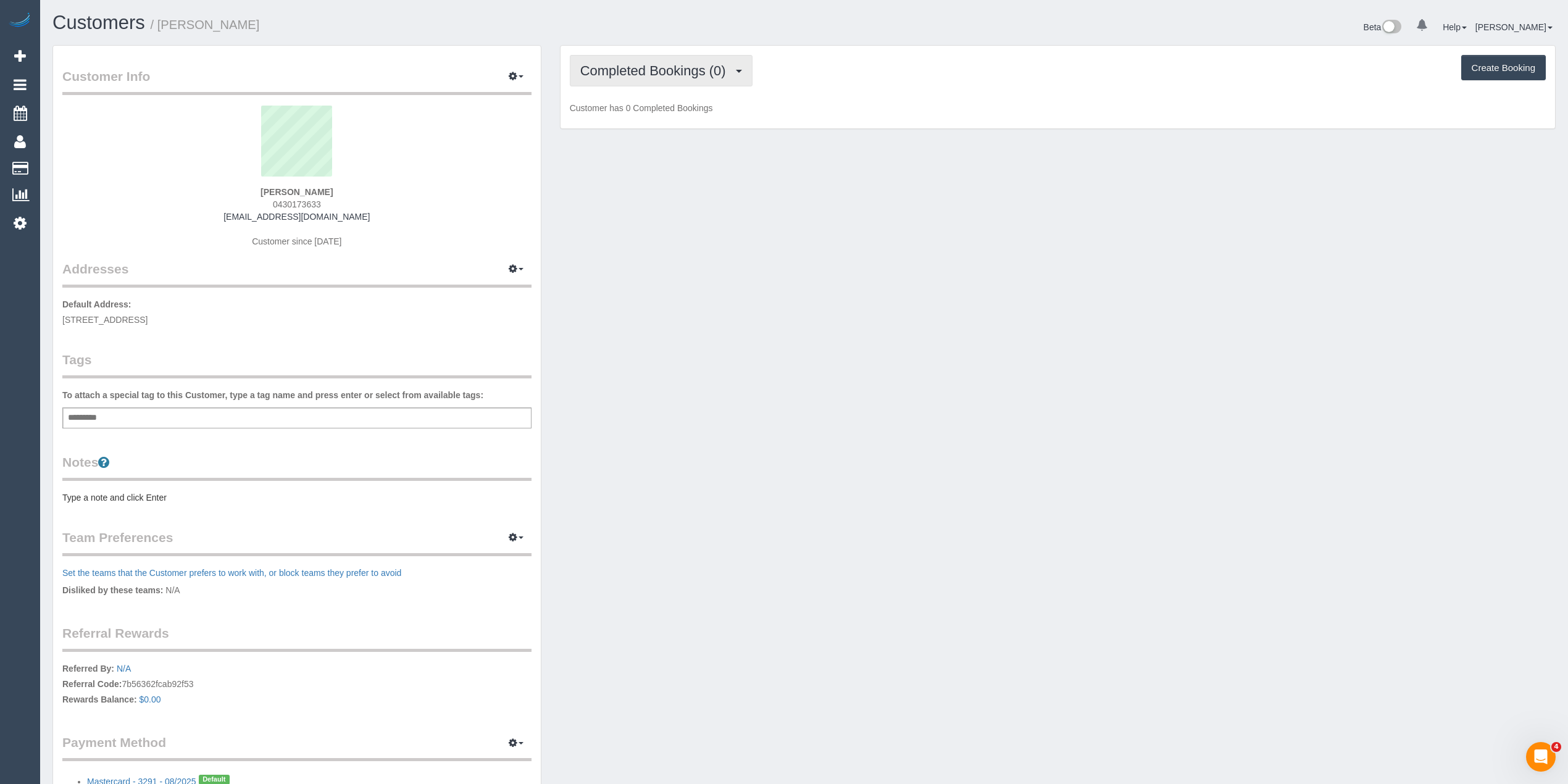
drag, startPoint x: 665, startPoint y: 80, endPoint x: 673, endPoint y: 101, distance: 22.5
click at [665, 80] on button "Completed Bookings (0)" at bounding box center [661, 71] width 183 height 32
click at [668, 120] on link "Upcoming Bookings (1)" at bounding box center [635, 115] width 128 height 16
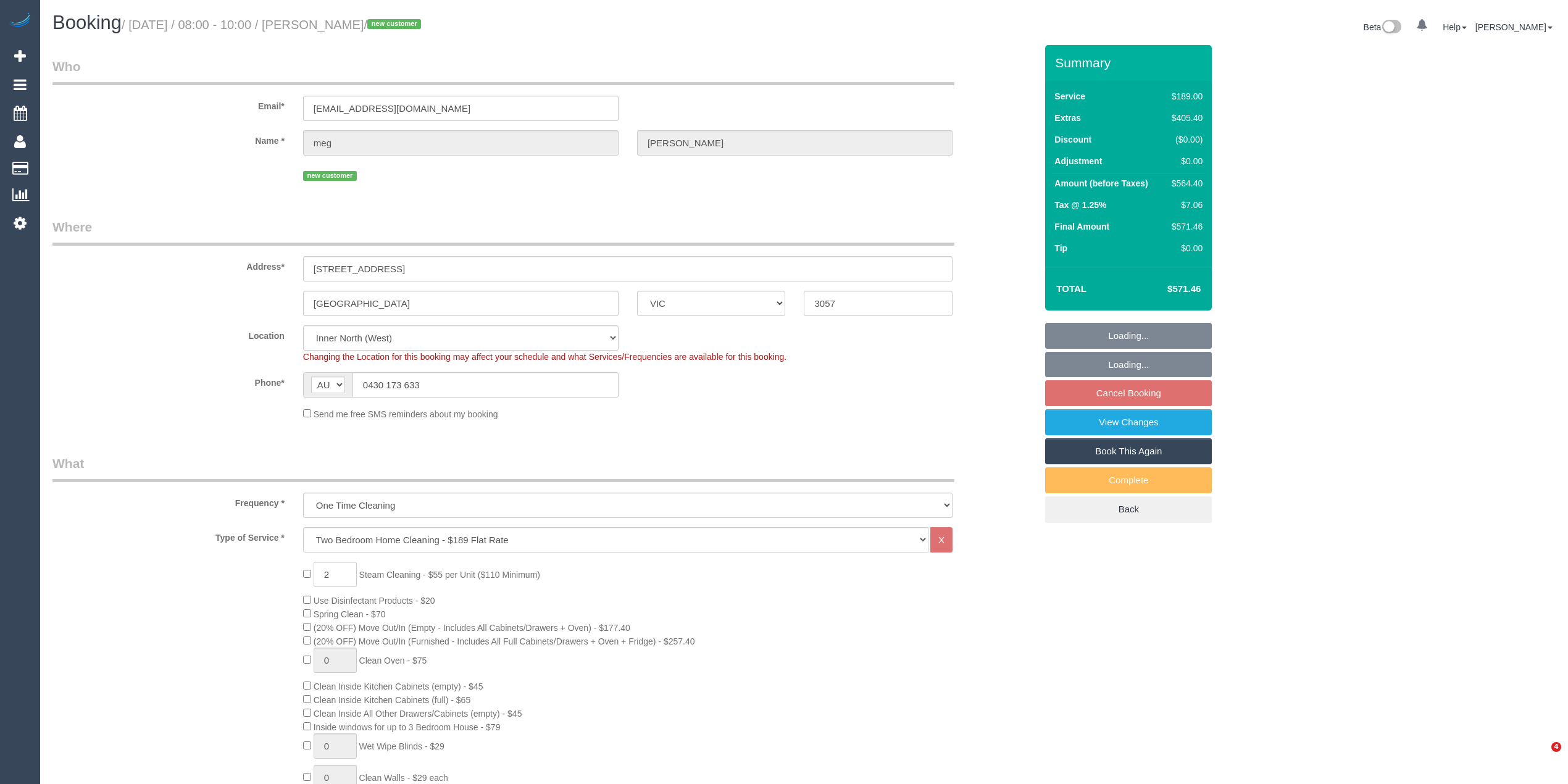
select select "VIC"
select select "spot1"
select select "number:28"
select select "number:14"
select select "number:19"
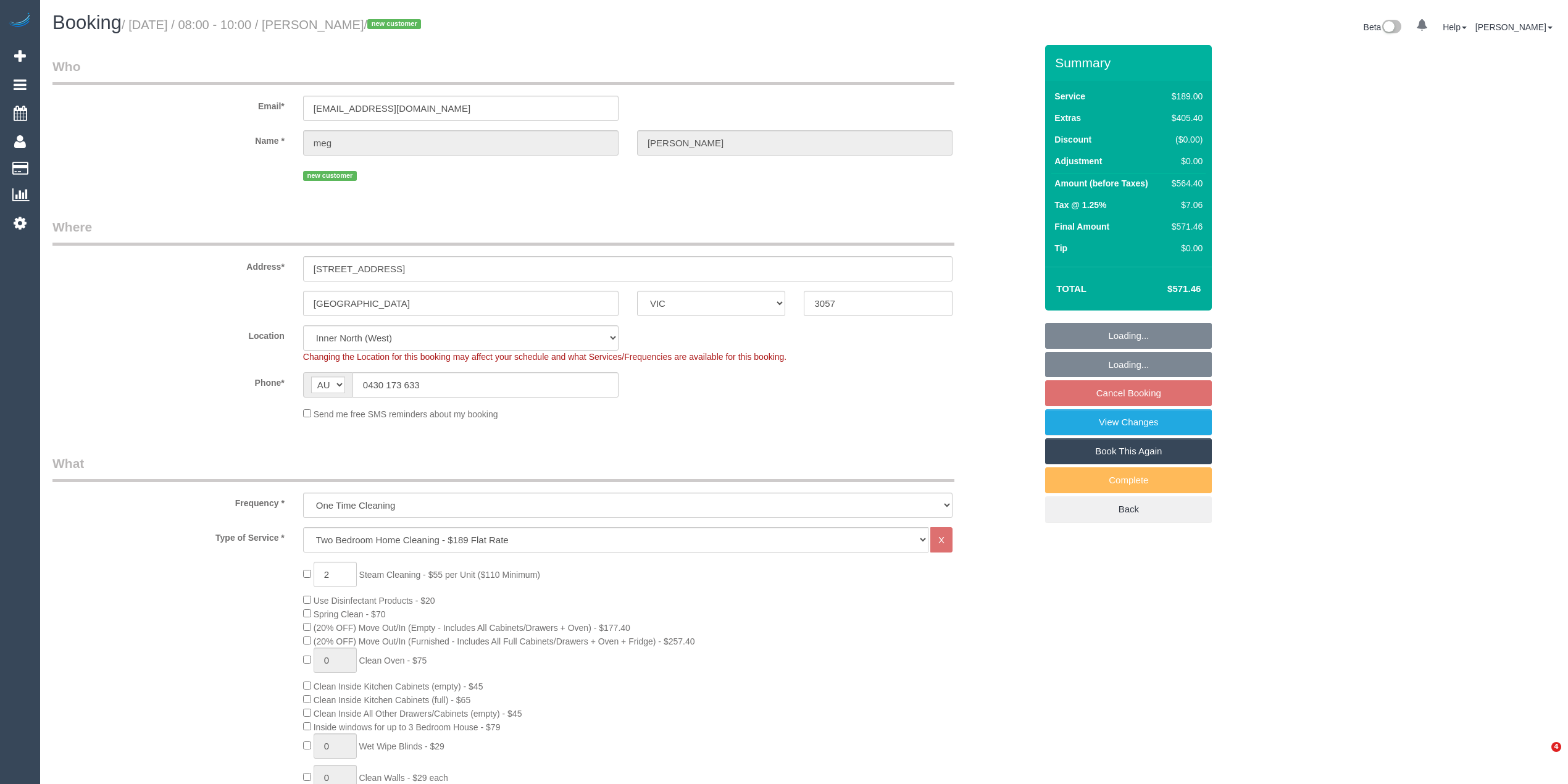
select select "number:25"
select select "number:35"
select select "number:12"
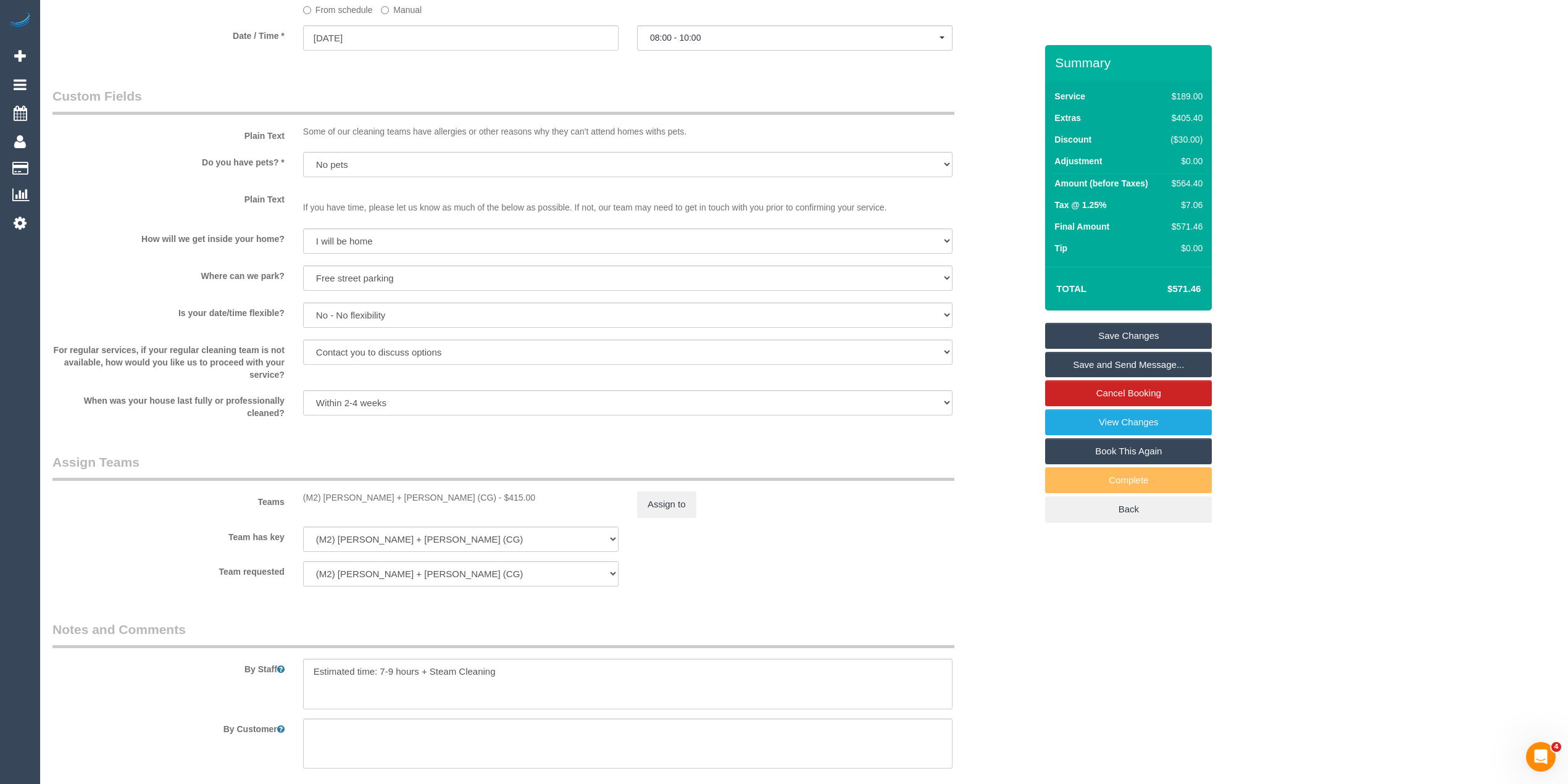
scroll to position [1399, 0]
click at [518, 668] on textarea at bounding box center [628, 683] width 650 height 51
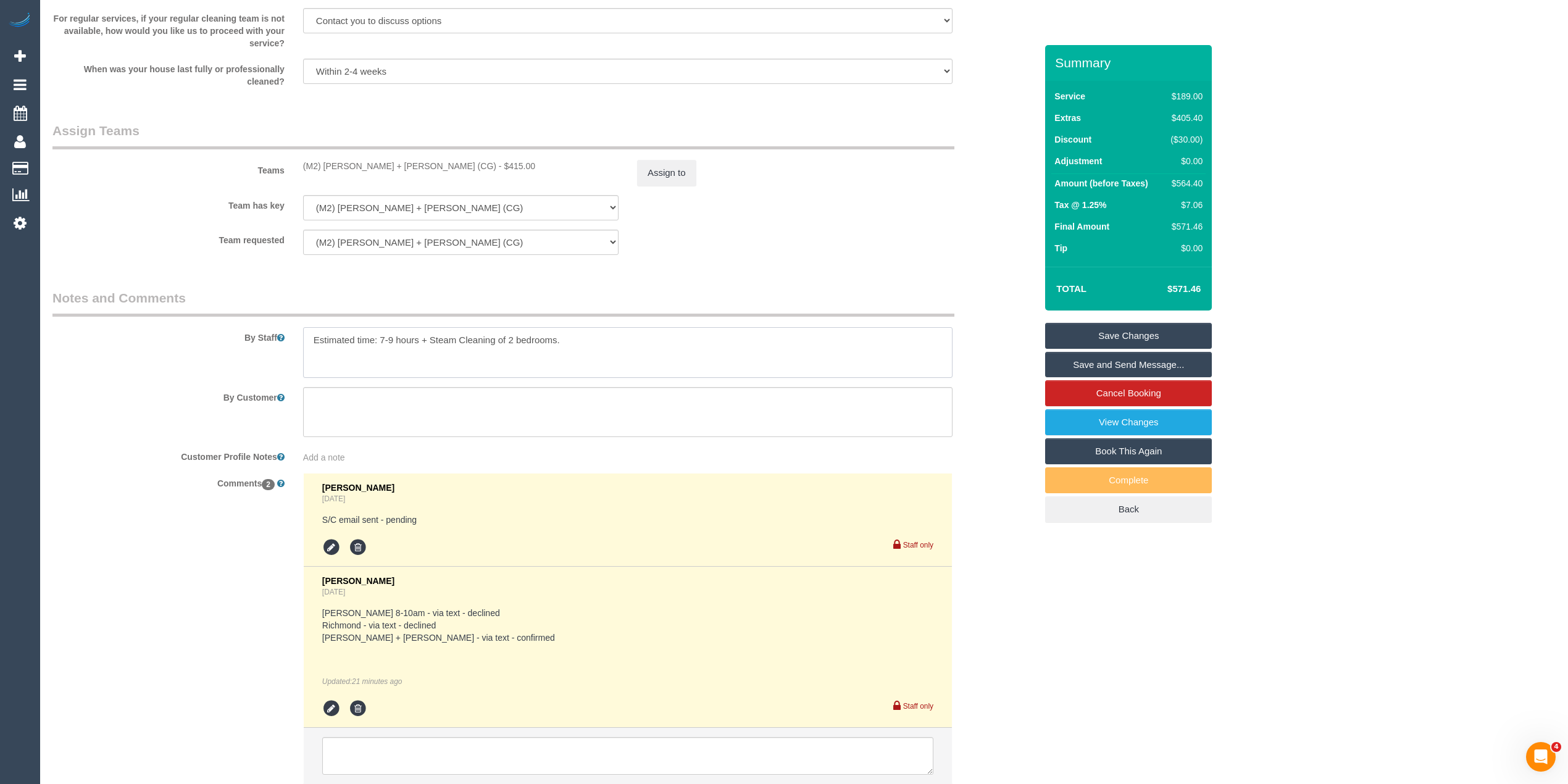
scroll to position [1822, 0]
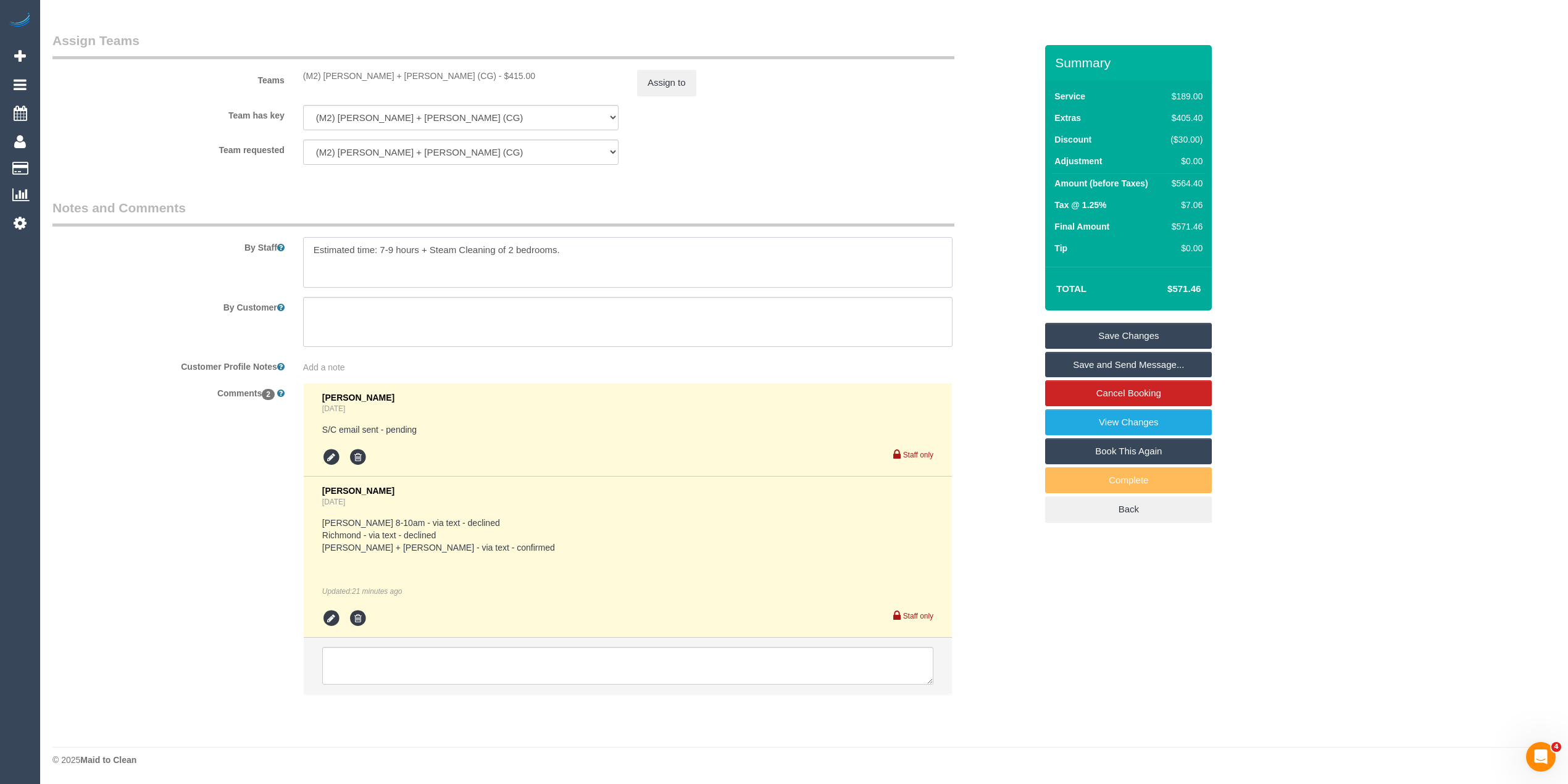
type textarea "Estimated time: 7-9 hours + Steam Cleaning of 2 bedrooms."
click at [1136, 334] on link "Save Changes" at bounding box center [1128, 336] width 167 height 26
click at [1136, 334] on fieldset "Save Changes Save and Send Message... Cancel Booking View Changes Book This Aga…" at bounding box center [1128, 423] width 167 height 200
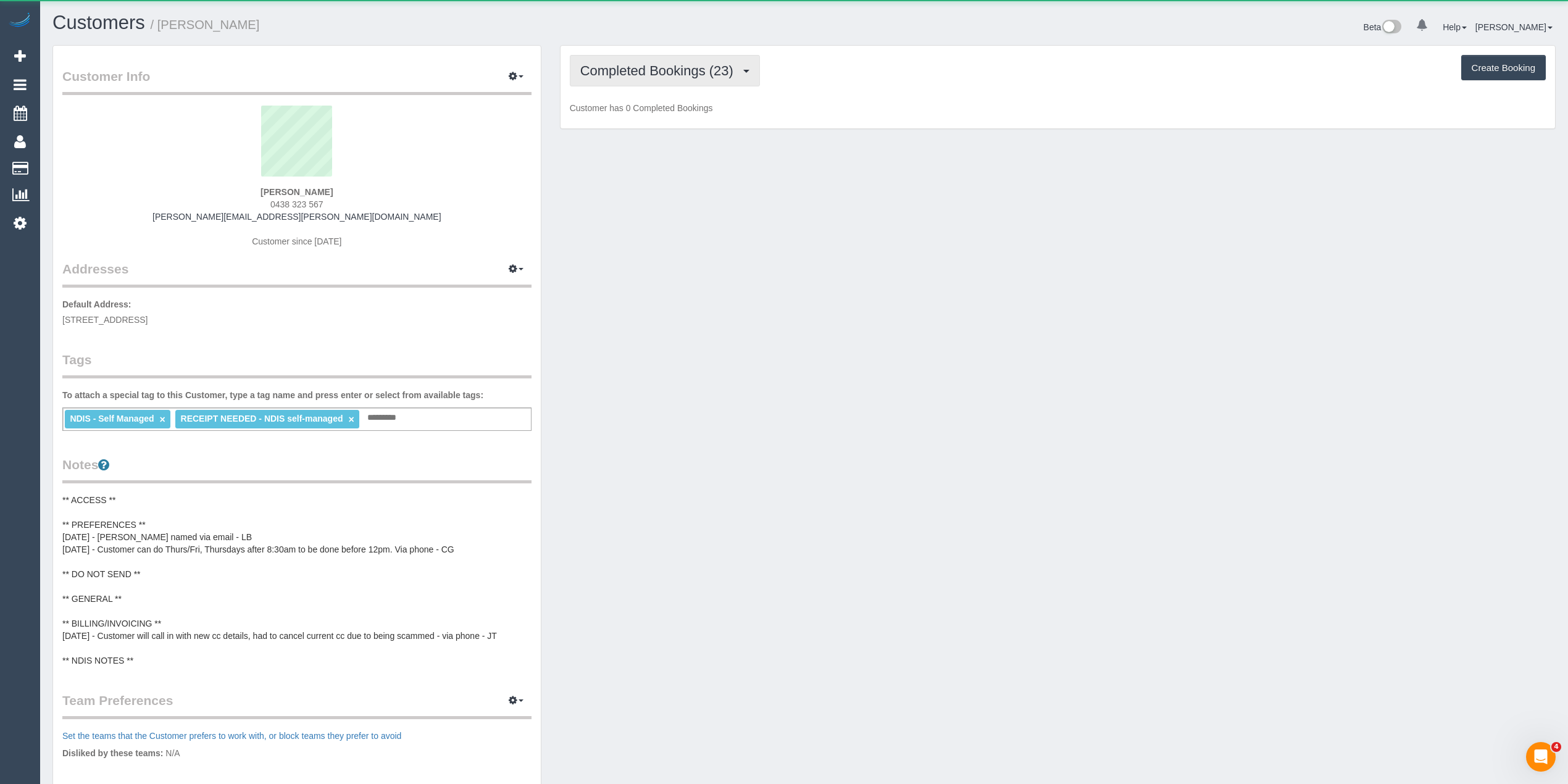
click at [588, 67] on span "Completed Bookings (23)" at bounding box center [659, 70] width 159 height 15
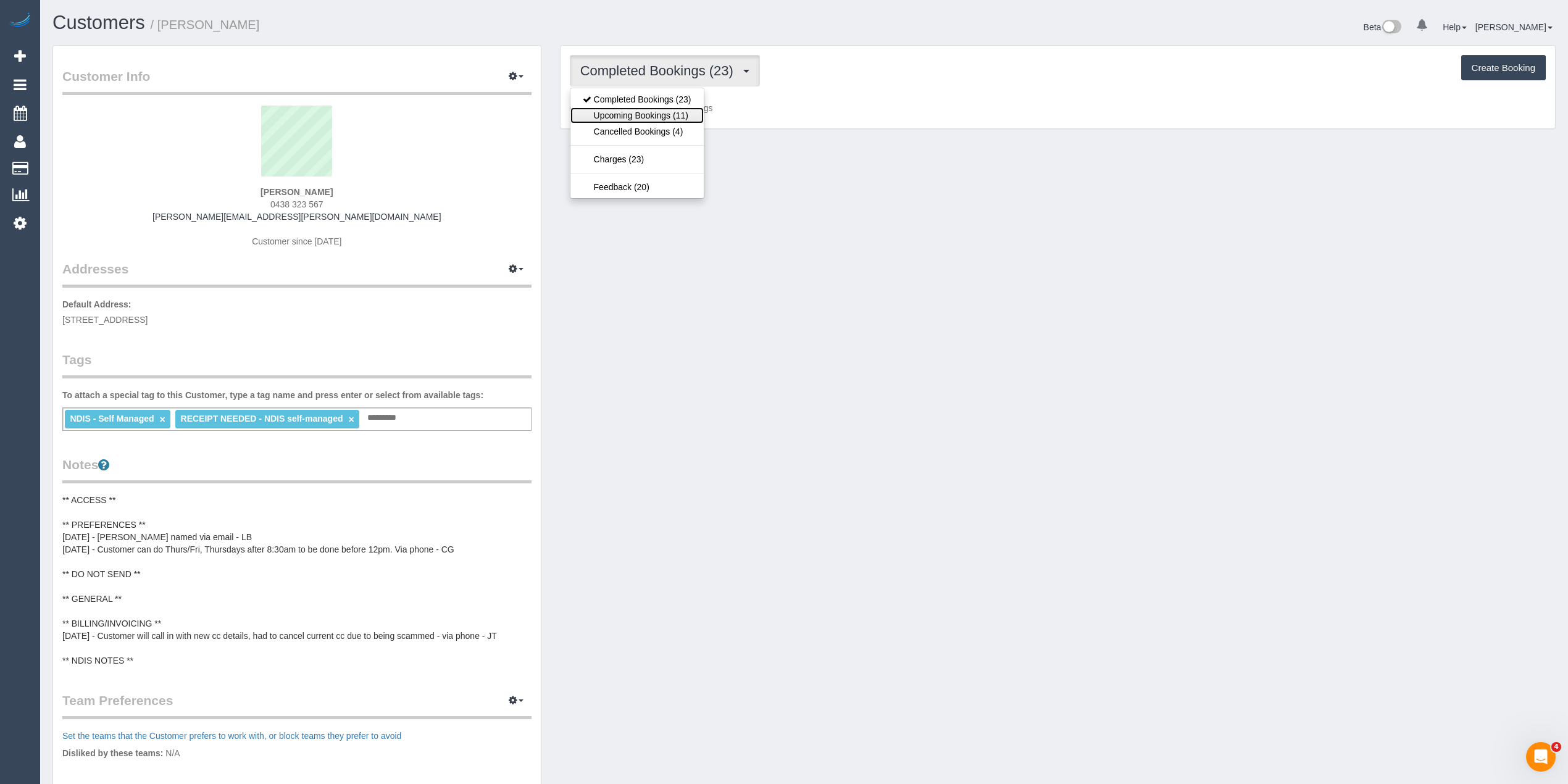
click at [625, 118] on link "Upcoming Bookings (11)" at bounding box center [637, 115] width 134 height 16
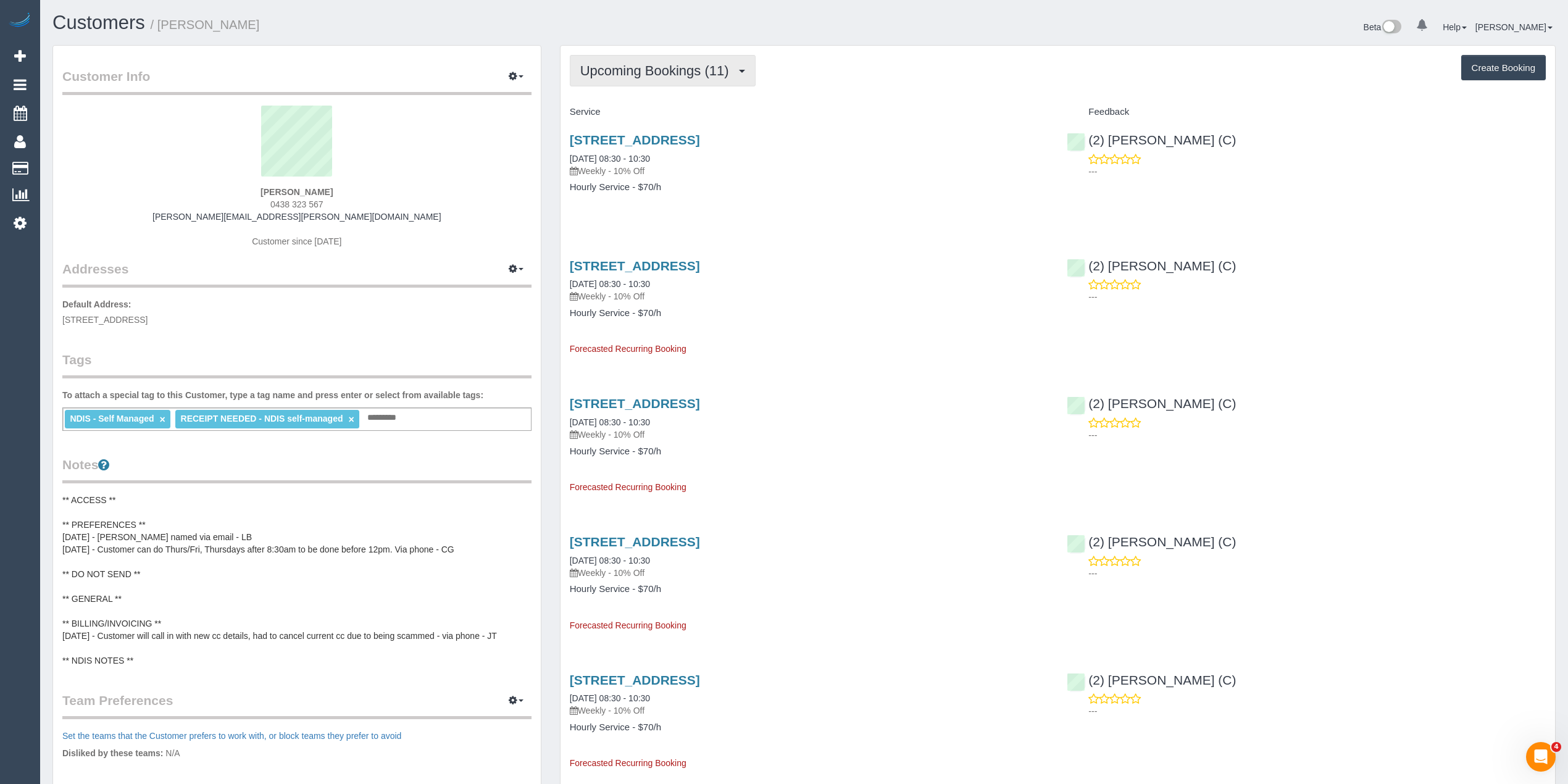
click at [630, 60] on button "Upcoming Bookings (11)" at bounding box center [663, 71] width 186 height 32
click at [641, 100] on link "Completed Bookings (23)" at bounding box center [637, 99] width 134 height 16
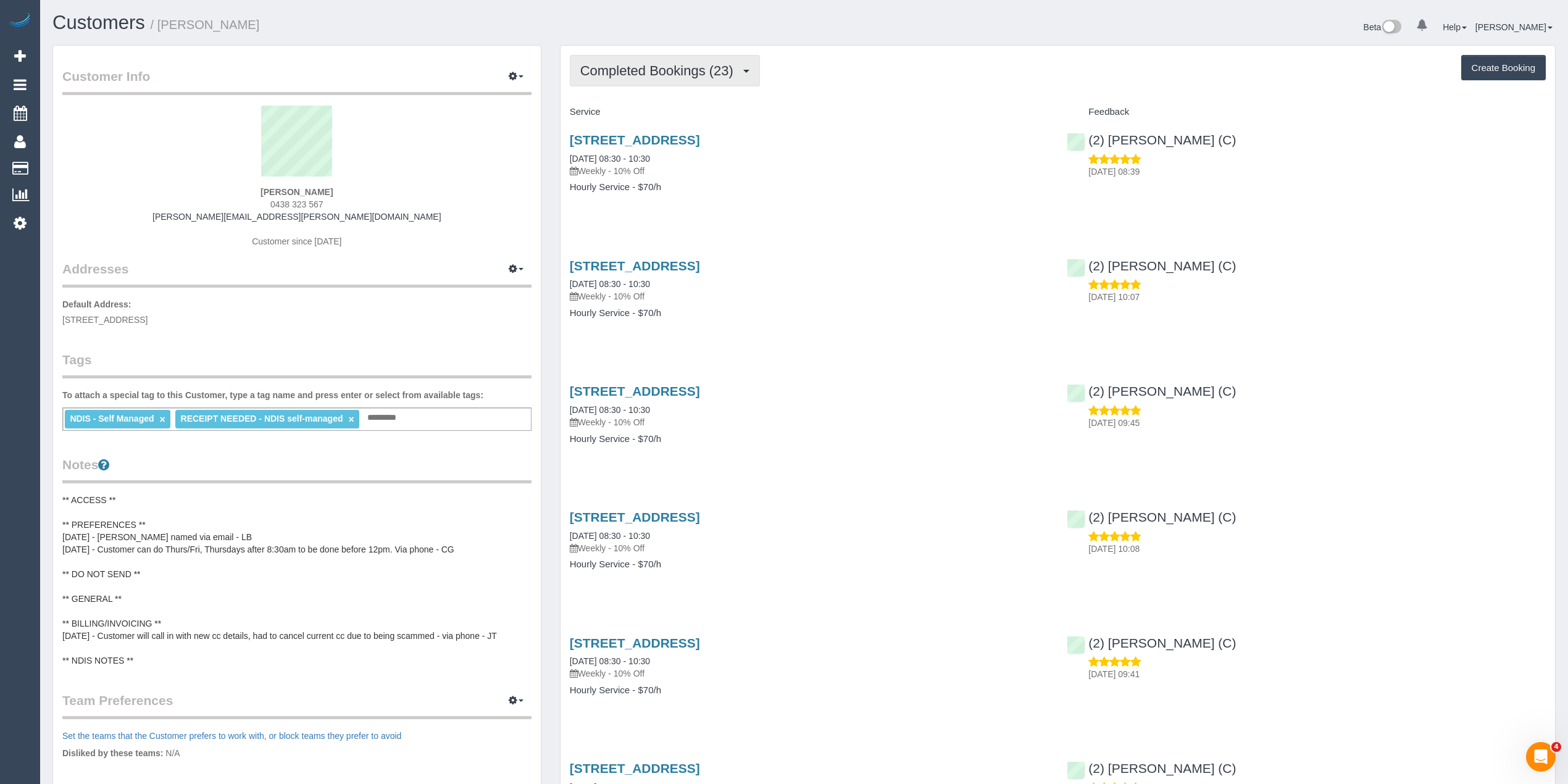
click at [620, 70] on span "Completed Bookings (23)" at bounding box center [659, 70] width 159 height 15
click at [647, 110] on link "Upcoming Bookings (11)" at bounding box center [637, 115] width 134 height 16
click at [280, 199] on span "0438 323 567" at bounding box center [297, 204] width 53 height 10
click at [312, 205] on span "0438 323 567" at bounding box center [297, 204] width 53 height 10
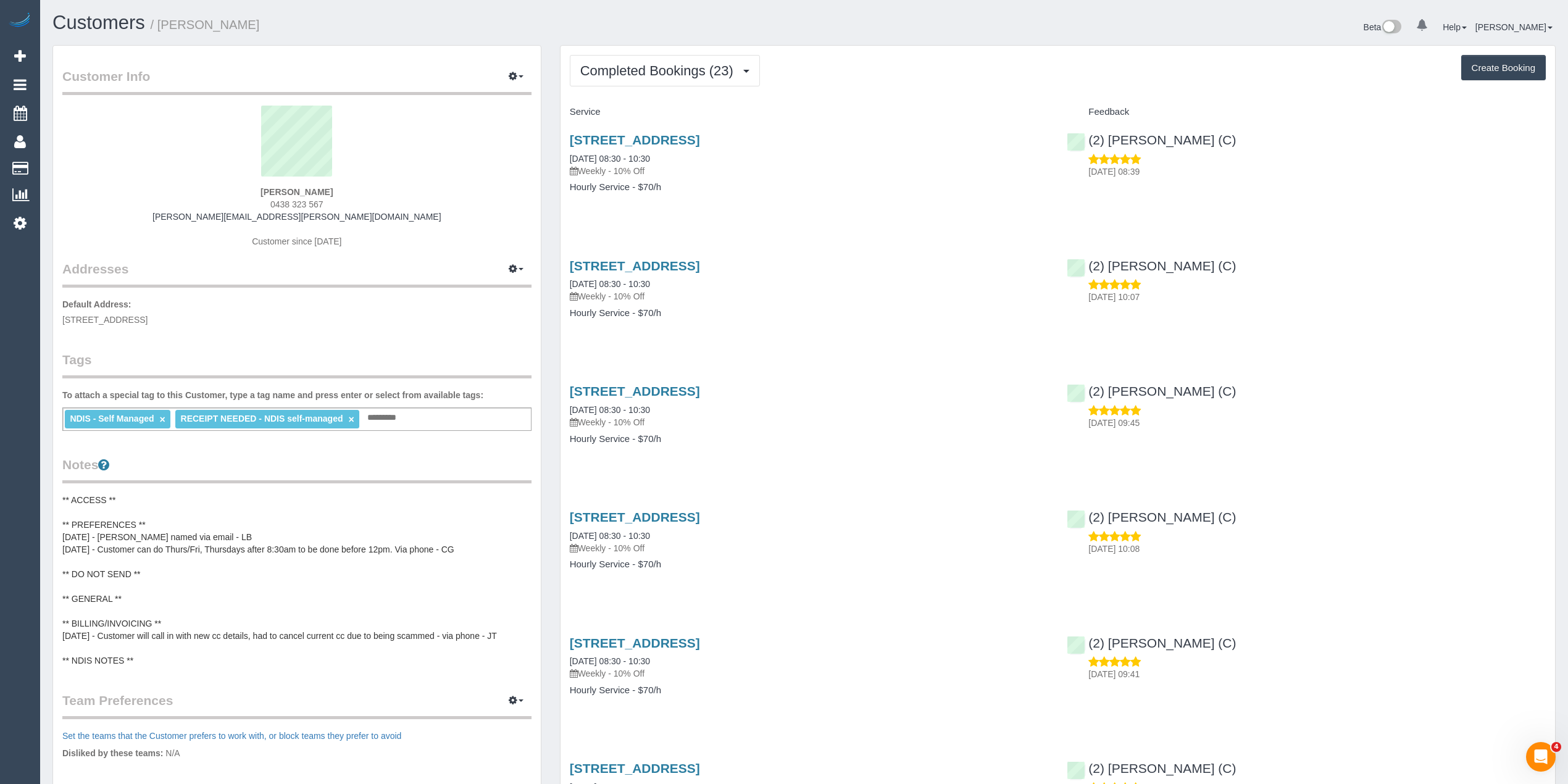
copy span "0438 323 567"
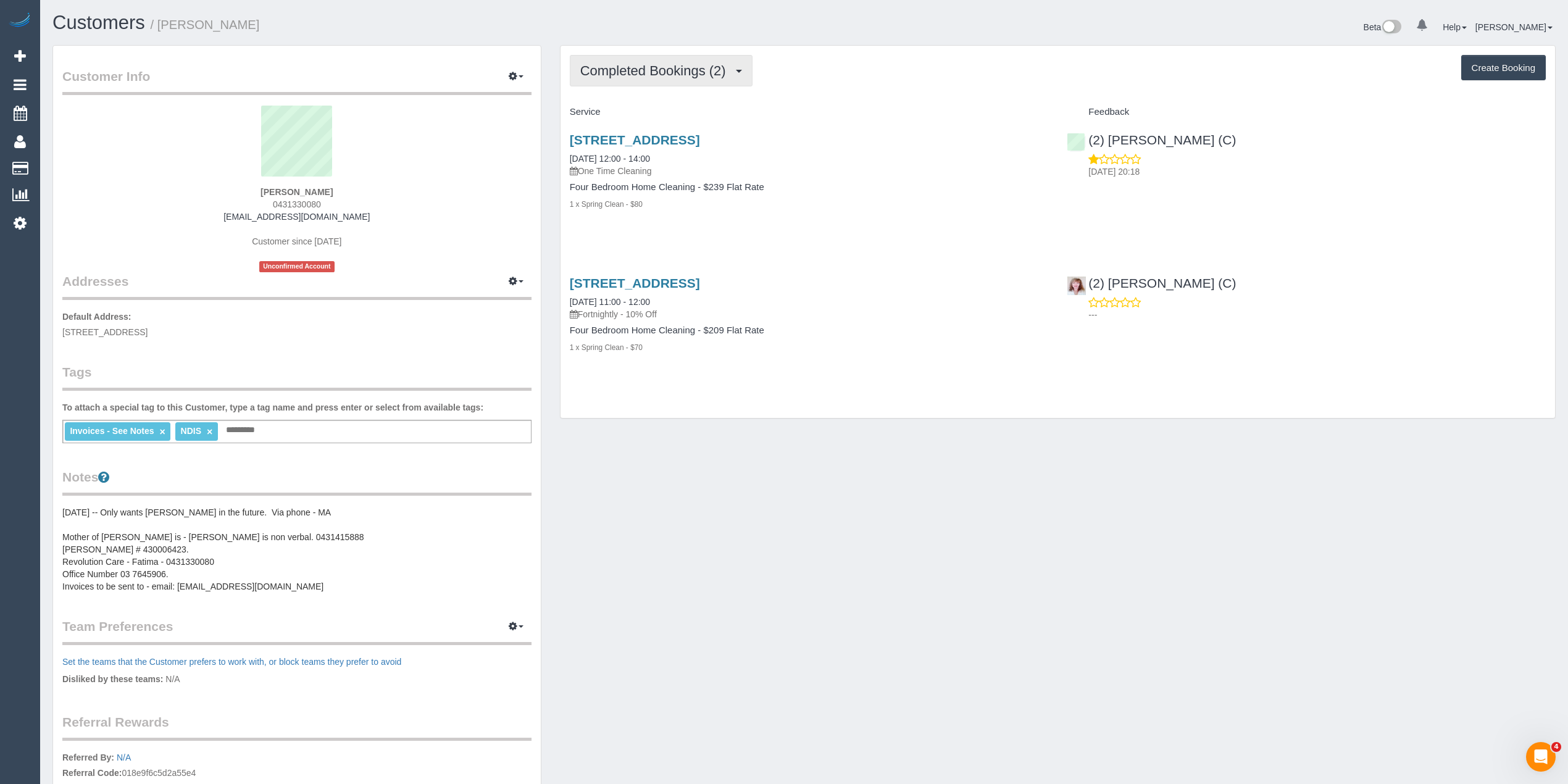
click at [623, 75] on span "Completed Bookings (2)" at bounding box center [656, 70] width 152 height 15
click at [411, 230] on div "Omar Taleb 0431330080 info@revolutioncare.com.au Customer since 2021 Unconfirme…" at bounding box center [297, 189] width 469 height 167
click at [607, 68] on span "Completed Bookings (2)" at bounding box center [656, 70] width 152 height 15
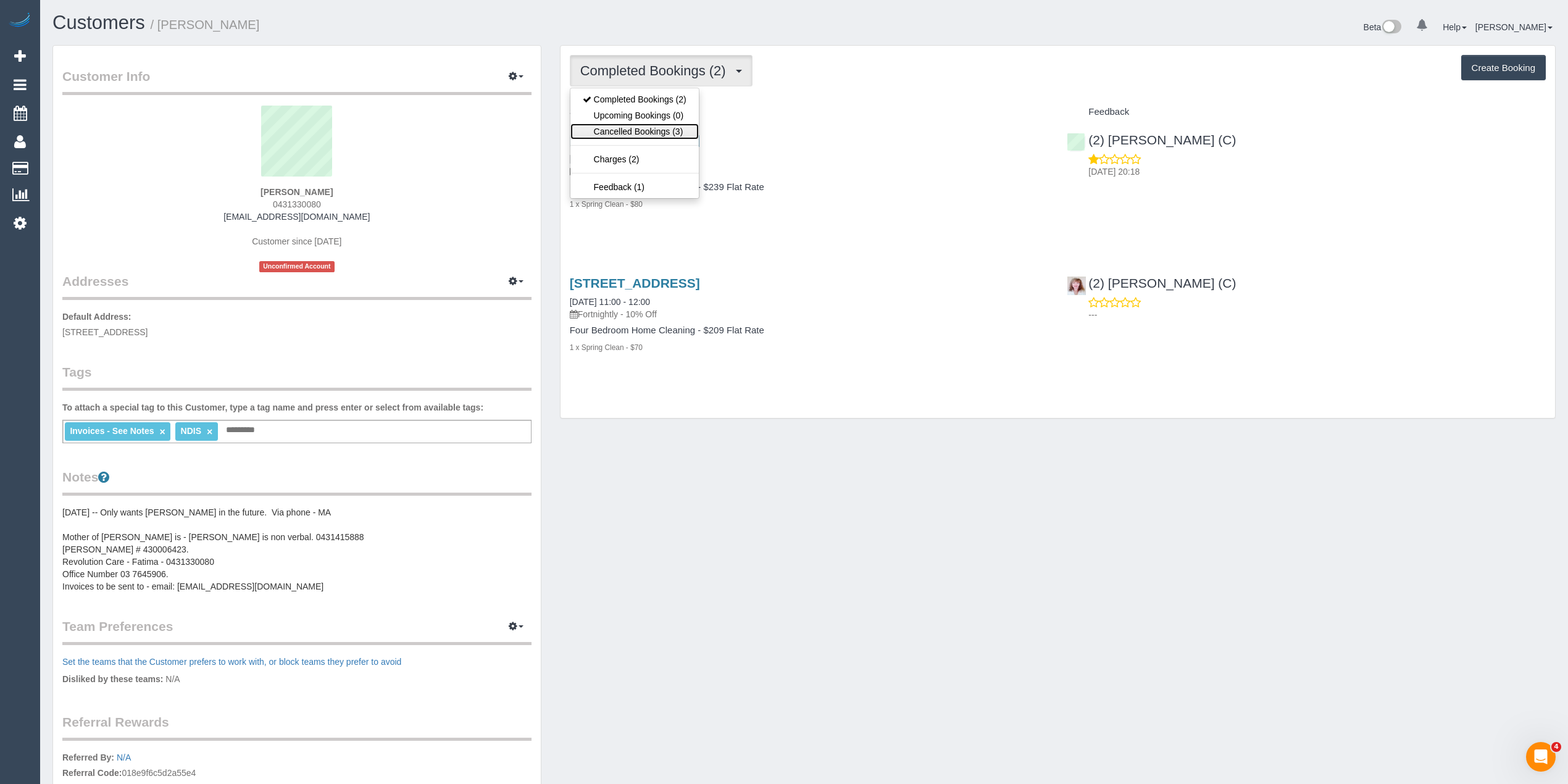
click at [621, 136] on link "Cancelled Bookings (3)" at bounding box center [635, 131] width 128 height 16
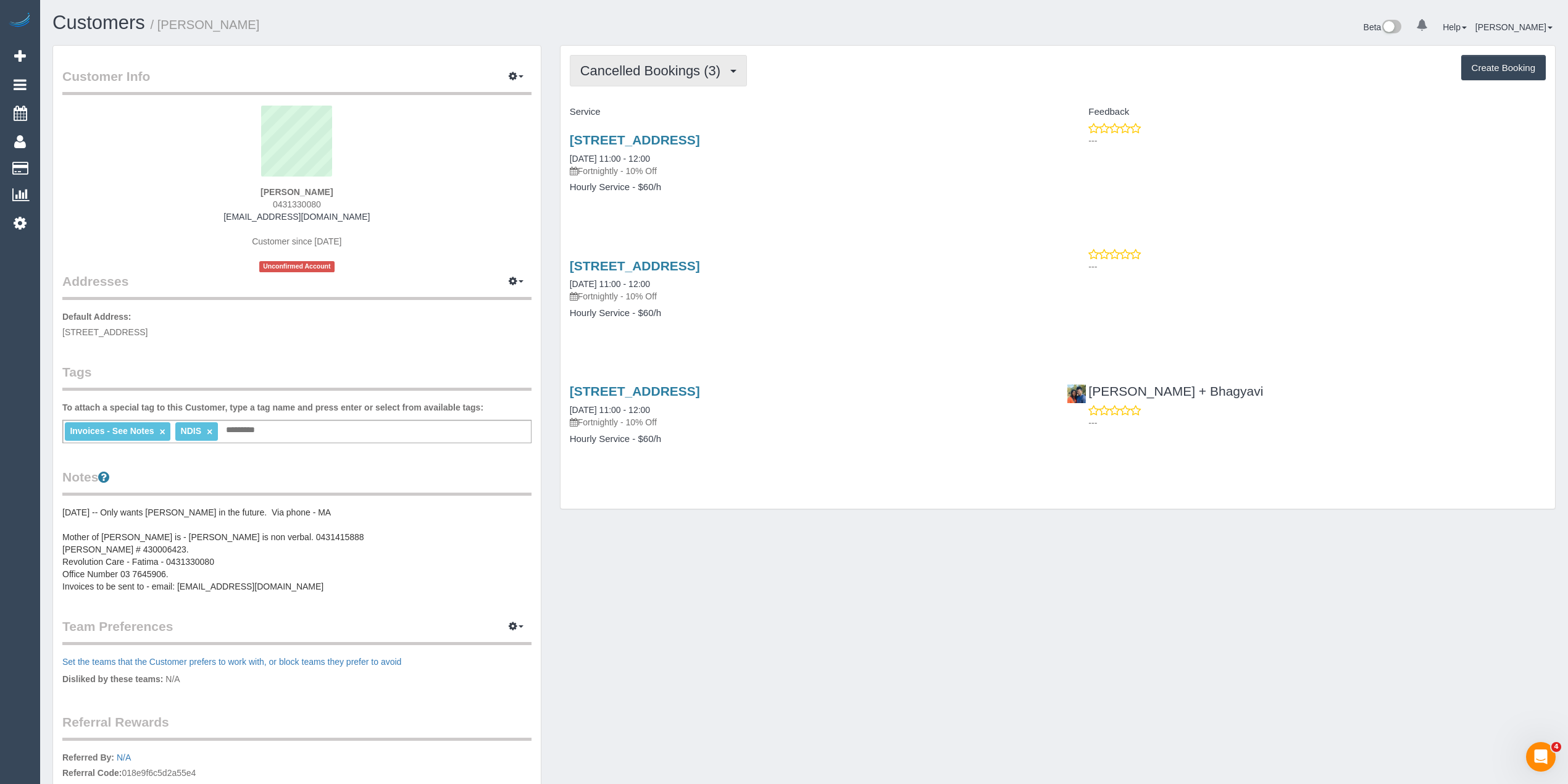
click at [598, 69] on span "Cancelled Bookings (3)" at bounding box center [653, 70] width 146 height 15
click at [628, 93] on link "Completed Bookings (2)" at bounding box center [635, 99] width 128 height 16
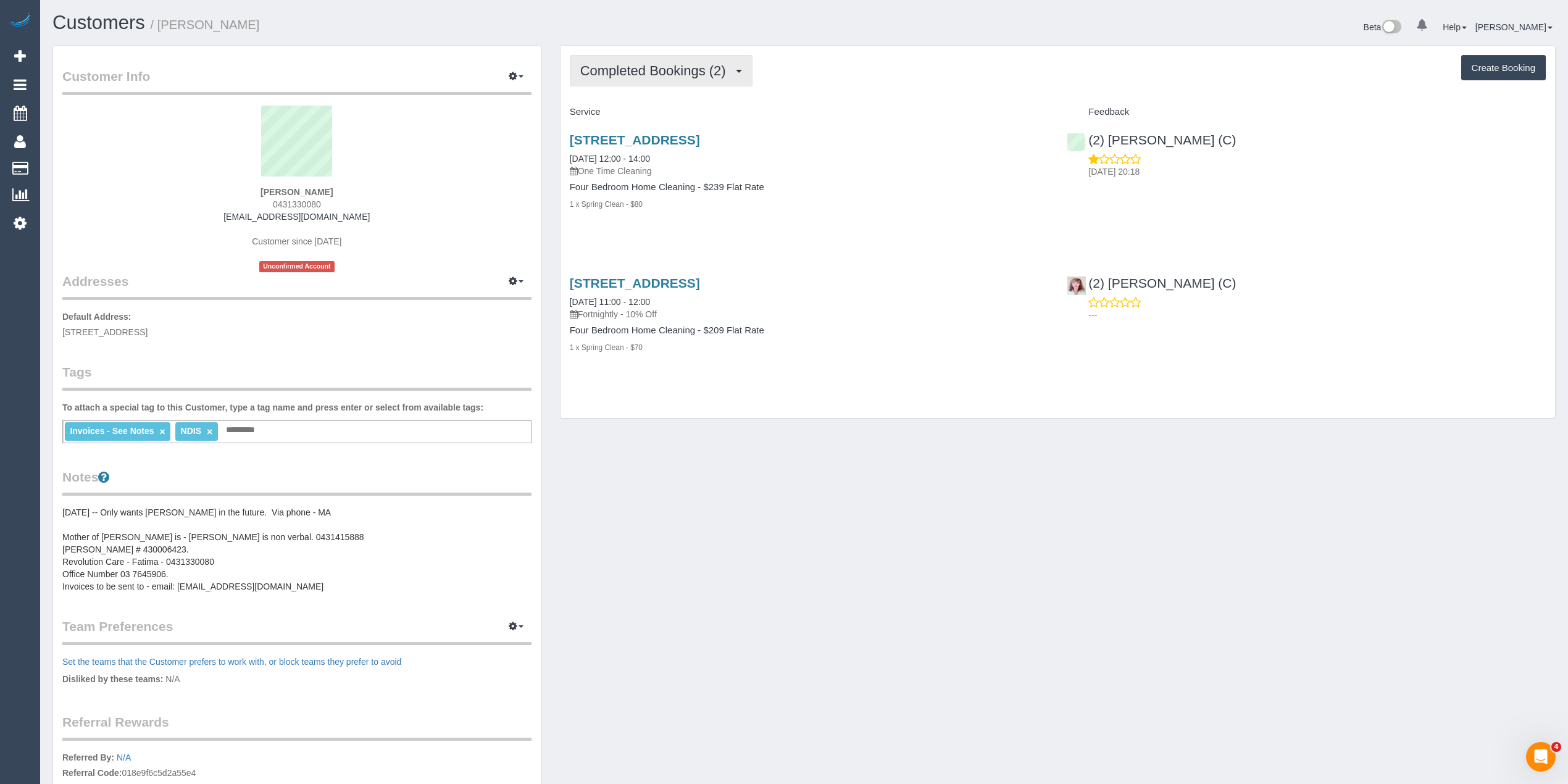
drag, startPoint x: 650, startPoint y: 47, endPoint x: 642, endPoint y: 60, distance: 15.3
click at [645, 51] on div "Completed Bookings (2) Completed Bookings (2) Upcoming Bookings (0) Cancelled B…" at bounding box center [1058, 232] width 995 height 373
click at [642, 60] on button "Completed Bookings (2)" at bounding box center [661, 71] width 183 height 32
drag, startPoint x: 289, startPoint y: 581, endPoint x: 177, endPoint y: 588, distance: 112.2
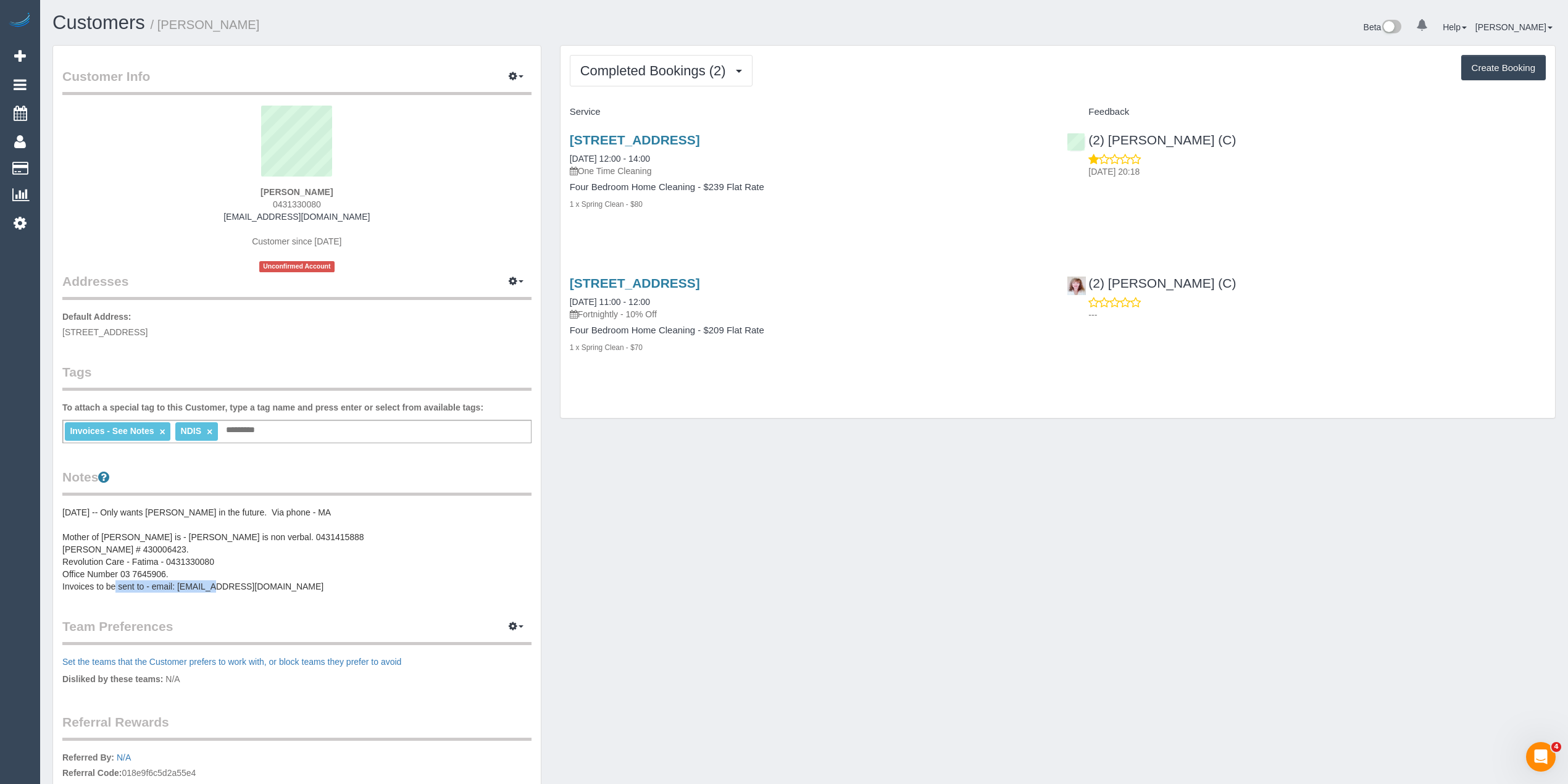
click at [177, 588] on pre "26.07.22 -- Only wants Kerry in the future. Via phone - MA Mother of Omar is - …" at bounding box center [297, 549] width 469 height 87
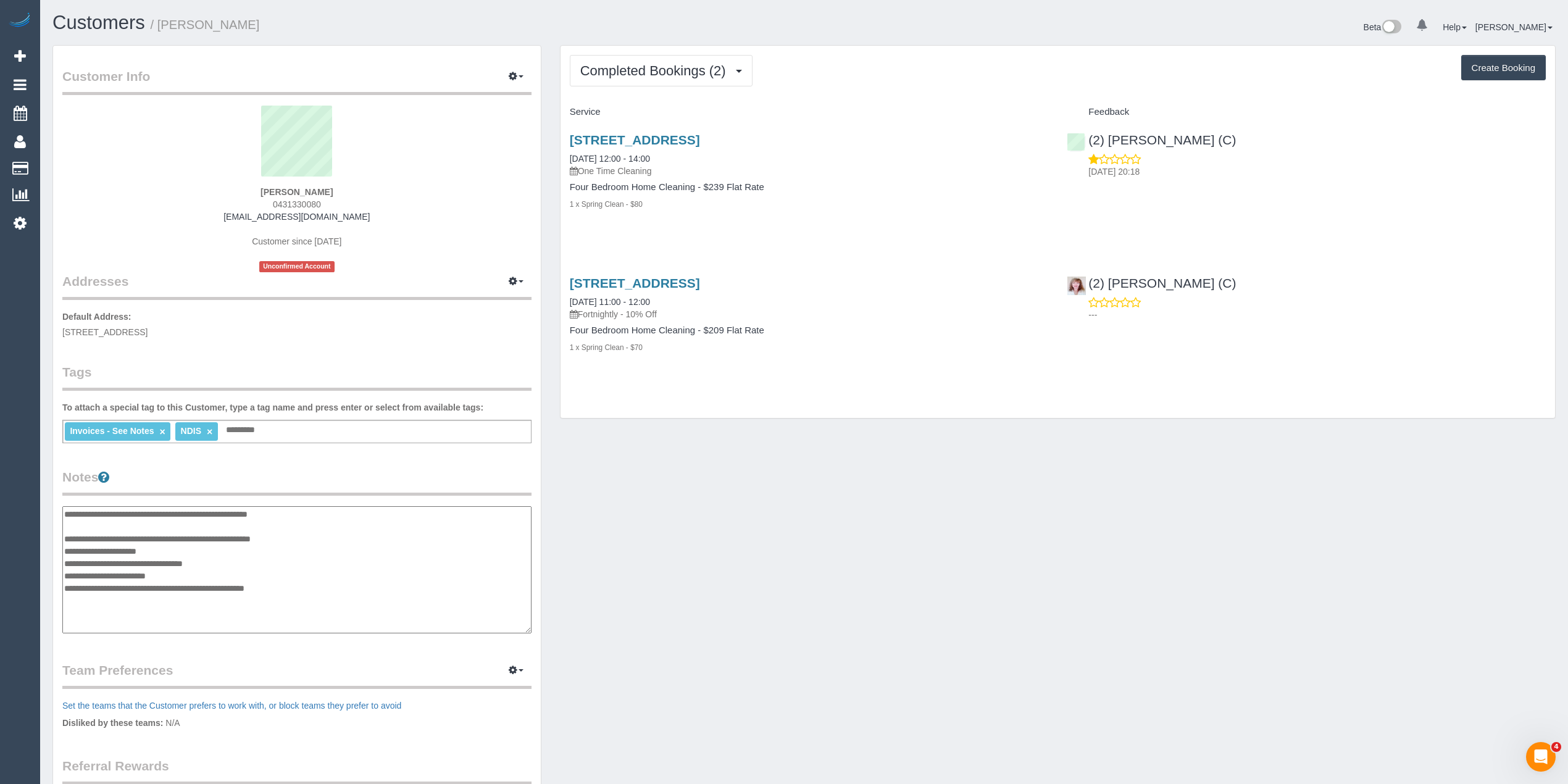
click at [366, 35] on div "Customers / Omar Taleb" at bounding box center [423, 25] width 761 height 26
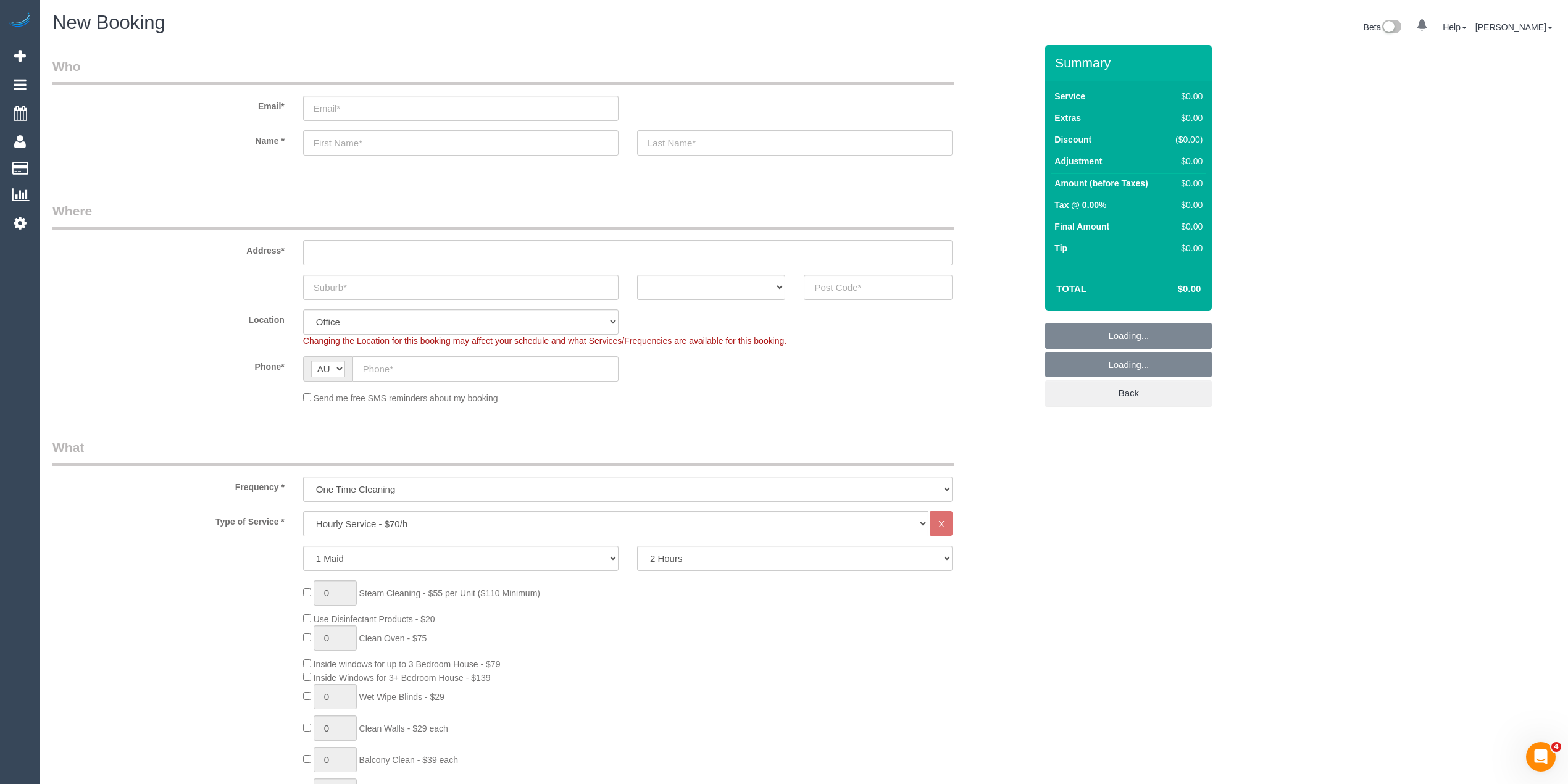
select select "object:813"
click at [349, 101] on input "email" at bounding box center [461, 109] width 315 height 26
paste input "jason.xu86@gmail.com"
type input "jason.xu86@gmail.com"
click at [361, 143] on input "text" at bounding box center [461, 143] width 315 height 26
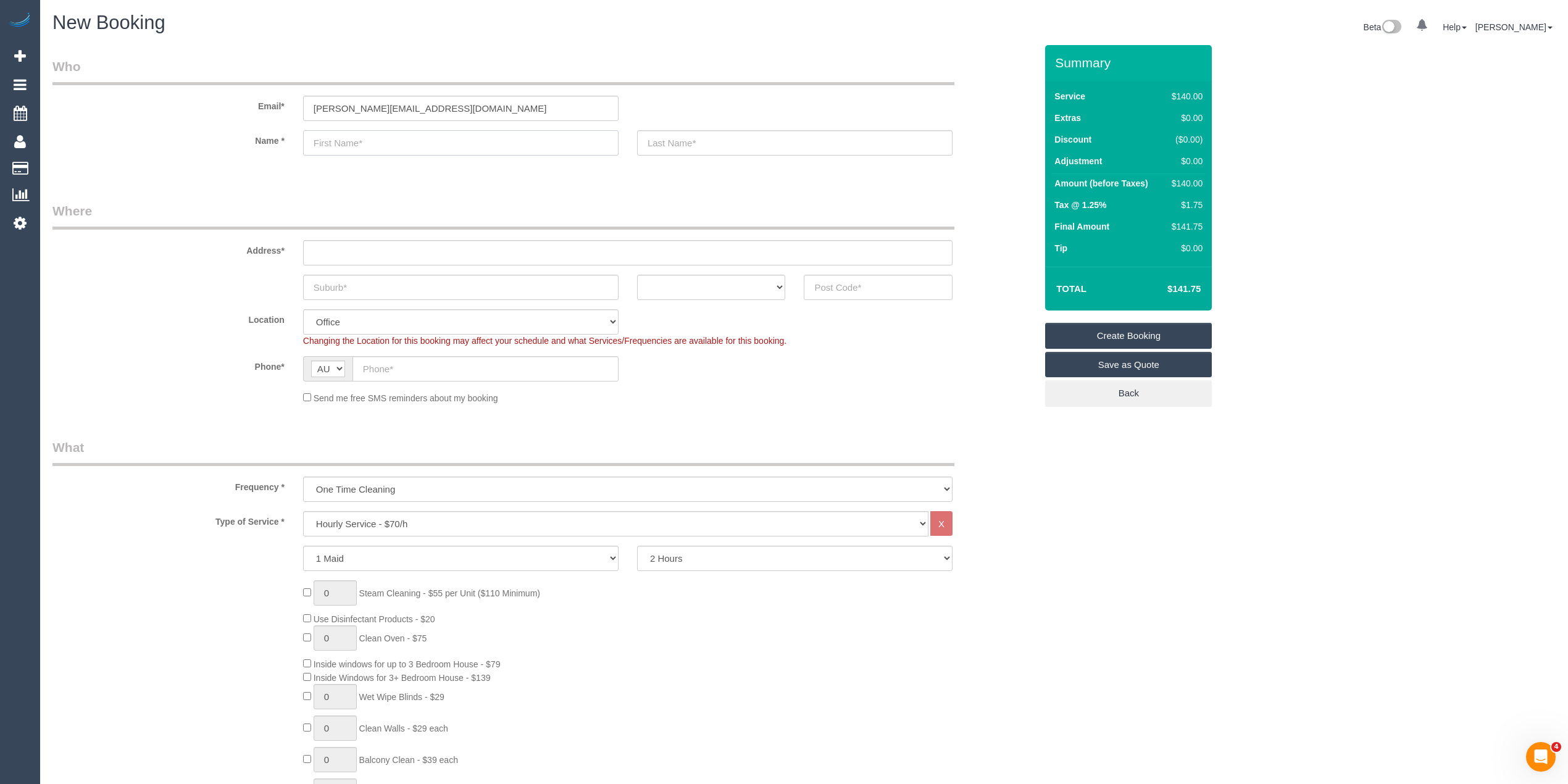
drag, startPoint x: 374, startPoint y: 129, endPoint x: 374, endPoint y: 142, distance: 13.0
click at [374, 131] on input "text" at bounding box center [461, 143] width 315 height 26
click at [374, 142] on input "text" at bounding box center [461, 143] width 315 height 26
paste input "Jason Xu"
click at [344, 141] on input "Jason Xu" at bounding box center [461, 143] width 315 height 26
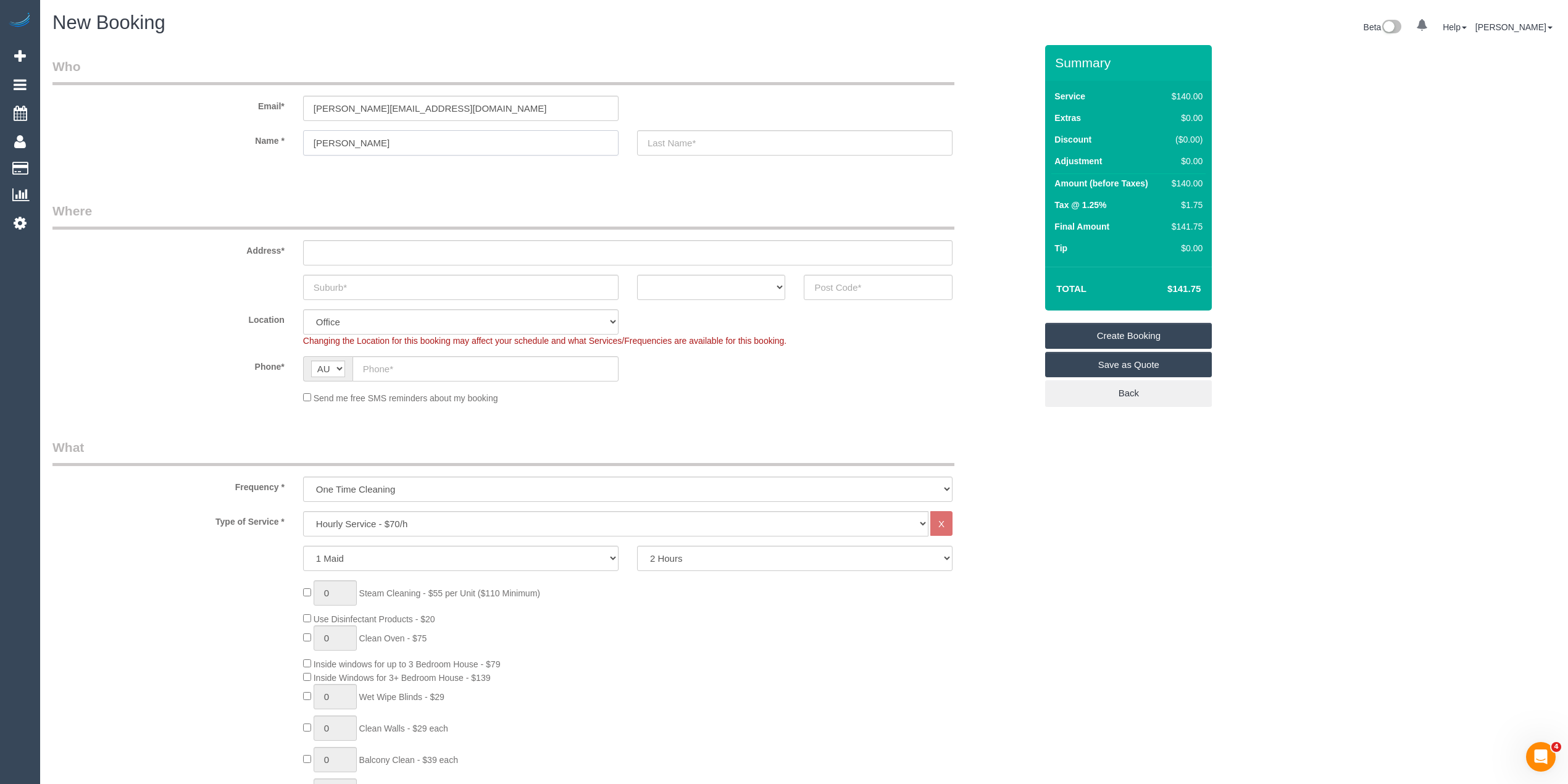
click at [345, 141] on input "Jason Xu" at bounding box center [461, 143] width 315 height 26
type input "Jason"
click at [826, 125] on sui-booking-customer "Email* jason.xu86@gmail.com Name * Jason" at bounding box center [544, 112] width 983 height 110
click at [811, 138] on input "text" at bounding box center [795, 143] width 315 height 26
paste input "Xu"
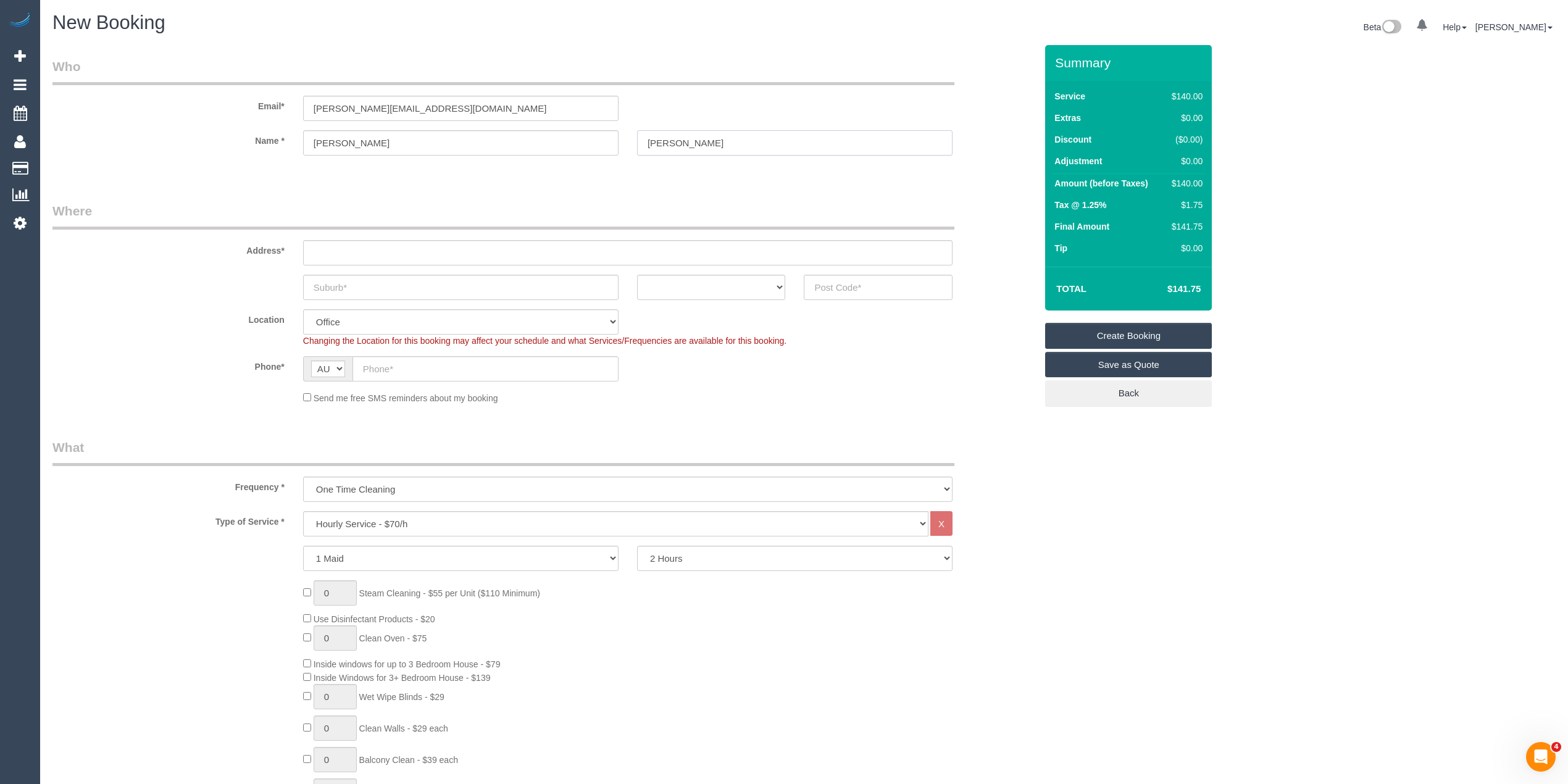
type input "Xu"
click at [363, 251] on input "text" at bounding box center [628, 253] width 650 height 26
click at [409, 275] on input "text" at bounding box center [461, 287] width 315 height 26
click at [386, 243] on input "text" at bounding box center [628, 253] width 650 height 26
paste input "7 Ward Street"
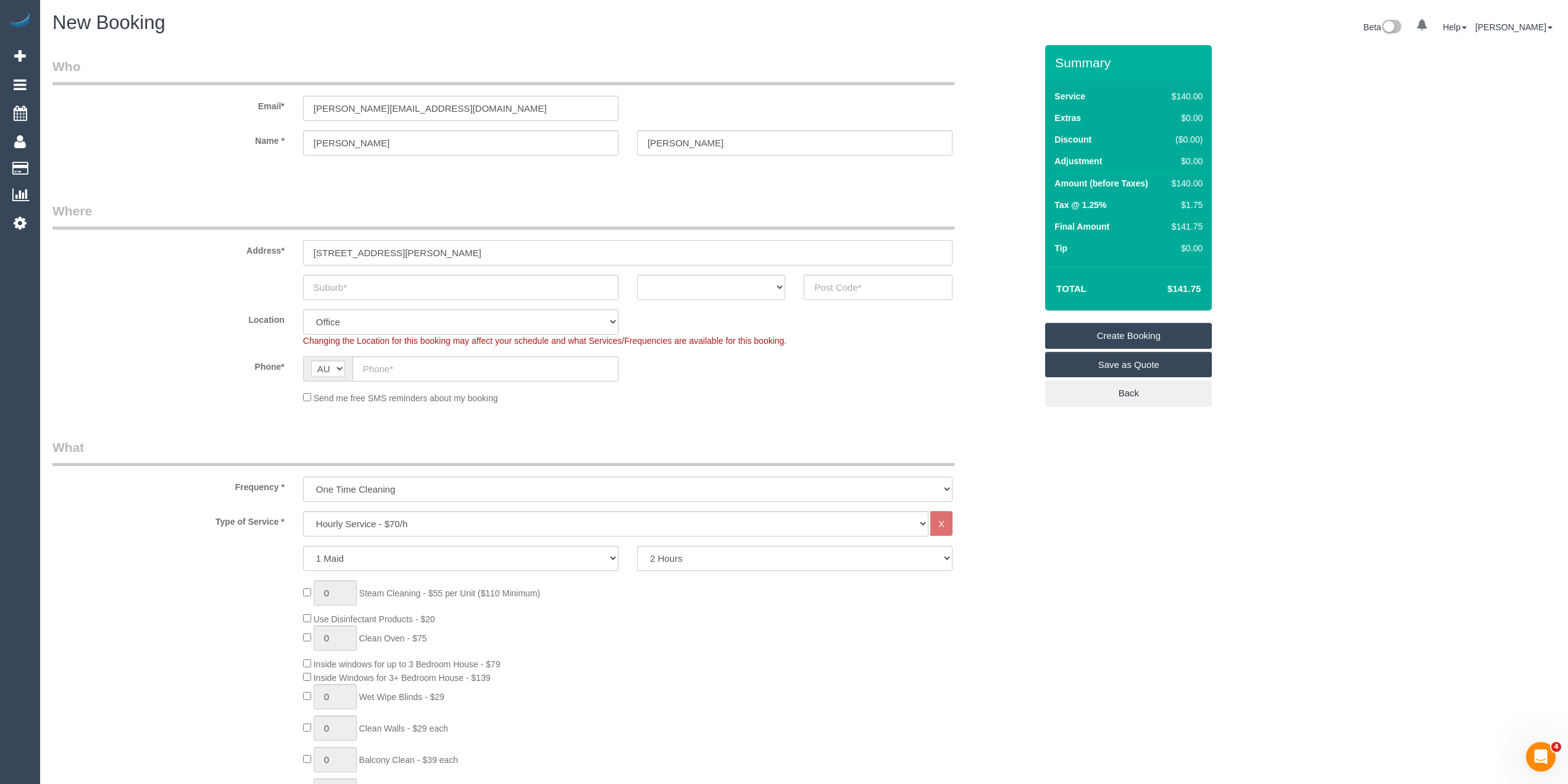
type input "7 Ward Street"
click at [389, 285] on input "text" at bounding box center [461, 287] width 315 height 26
paste input "Cheltenham"
type input "Cheltenham"
click at [669, 283] on select "ACT NSW NT QLD SA TAS VIC WA" at bounding box center [711, 287] width 149 height 26
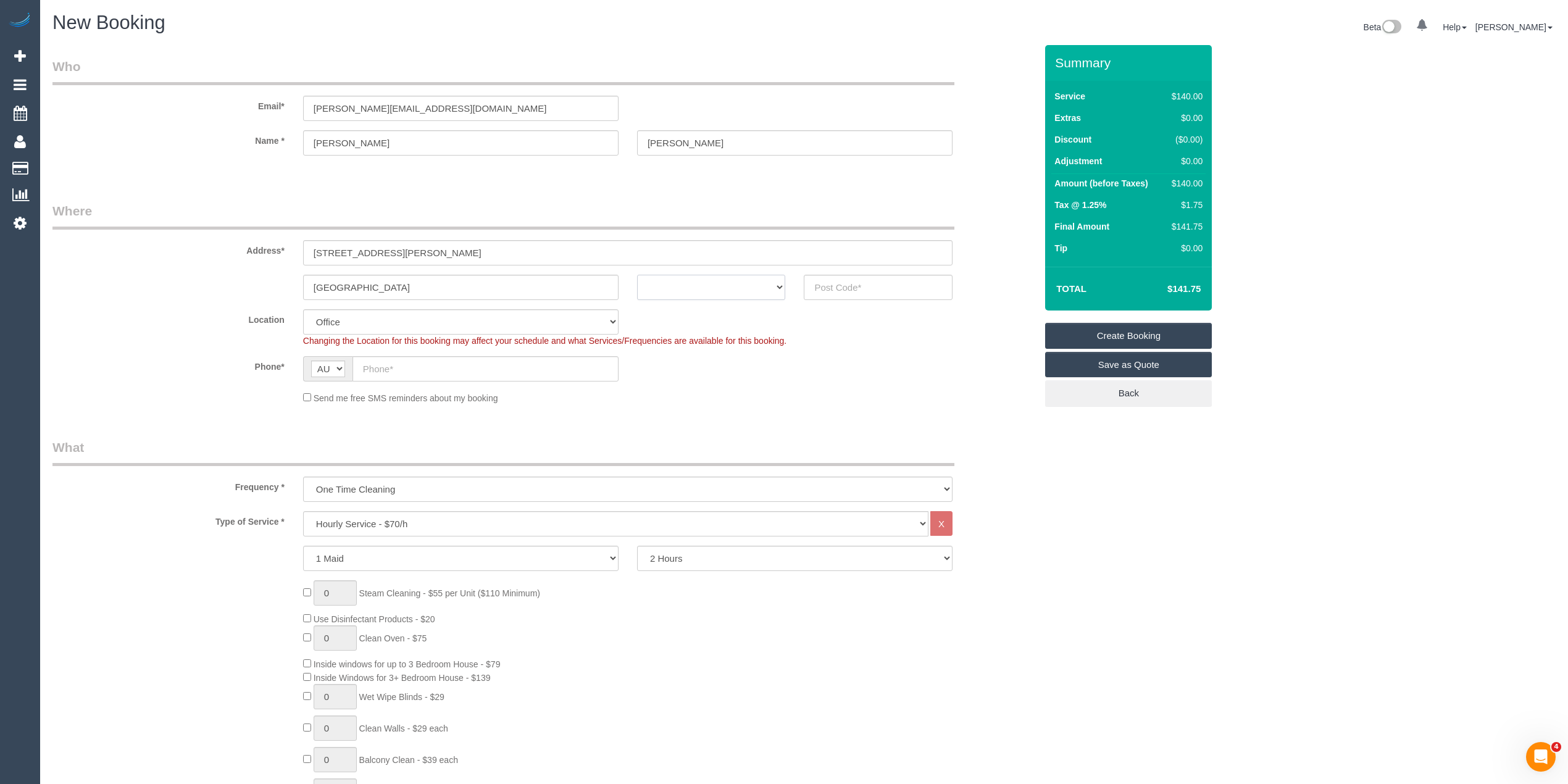
select select "VIC"
click at [637, 275] on select "ACT NSW NT QLD SA TAS VIC WA" at bounding box center [711, 287] width 149 height 26
click at [832, 287] on input "text" at bounding box center [878, 287] width 149 height 26
type input "3192"
select select "64"
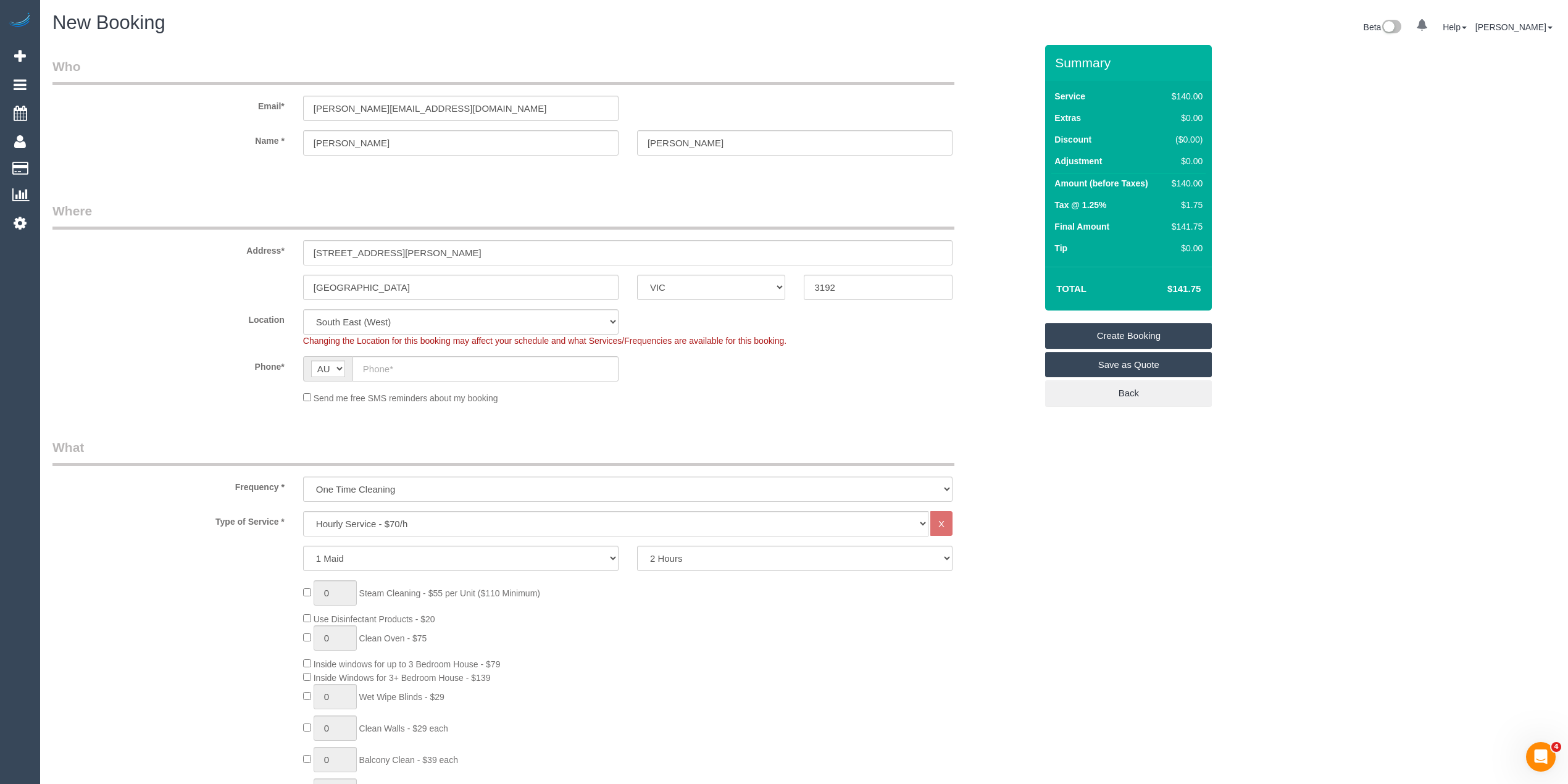
select select "object:2061"
click at [456, 369] on input "text" at bounding box center [485, 369] width 266 height 26
paste input "0430 439 172"
type input "0430 439 172"
click at [379, 522] on select "Hourly Service - $70/h Hourly Service - $65/h Hourly Service - $60/h Hourly Ser…" at bounding box center [616, 524] width 626 height 26
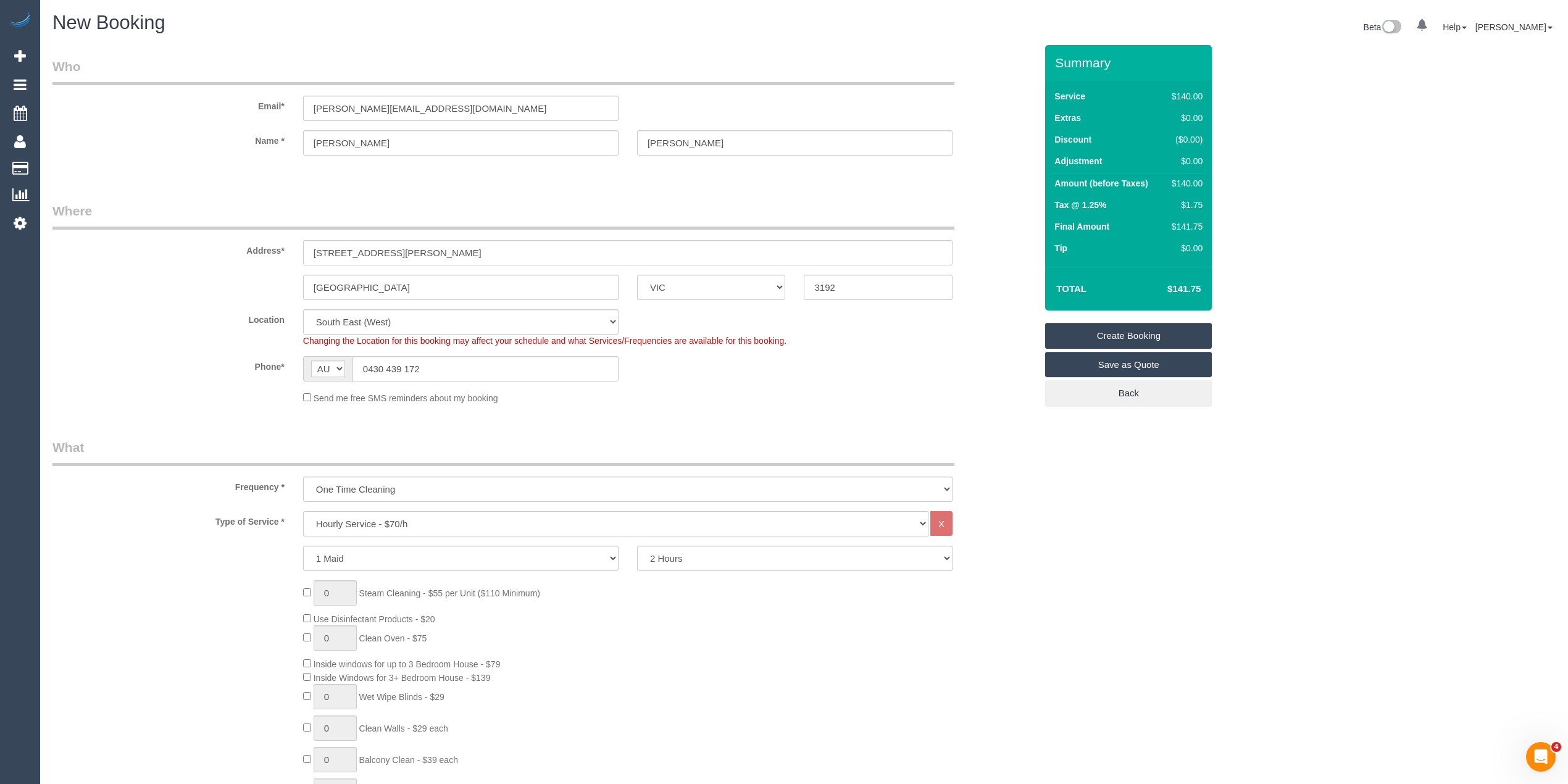
select select "275"
click at [303, 512] on select "Hourly Service - $70/h Hourly Service - $65/h Hourly Service - $60/h Hourly Ser…" at bounding box center [616, 524] width 626 height 26
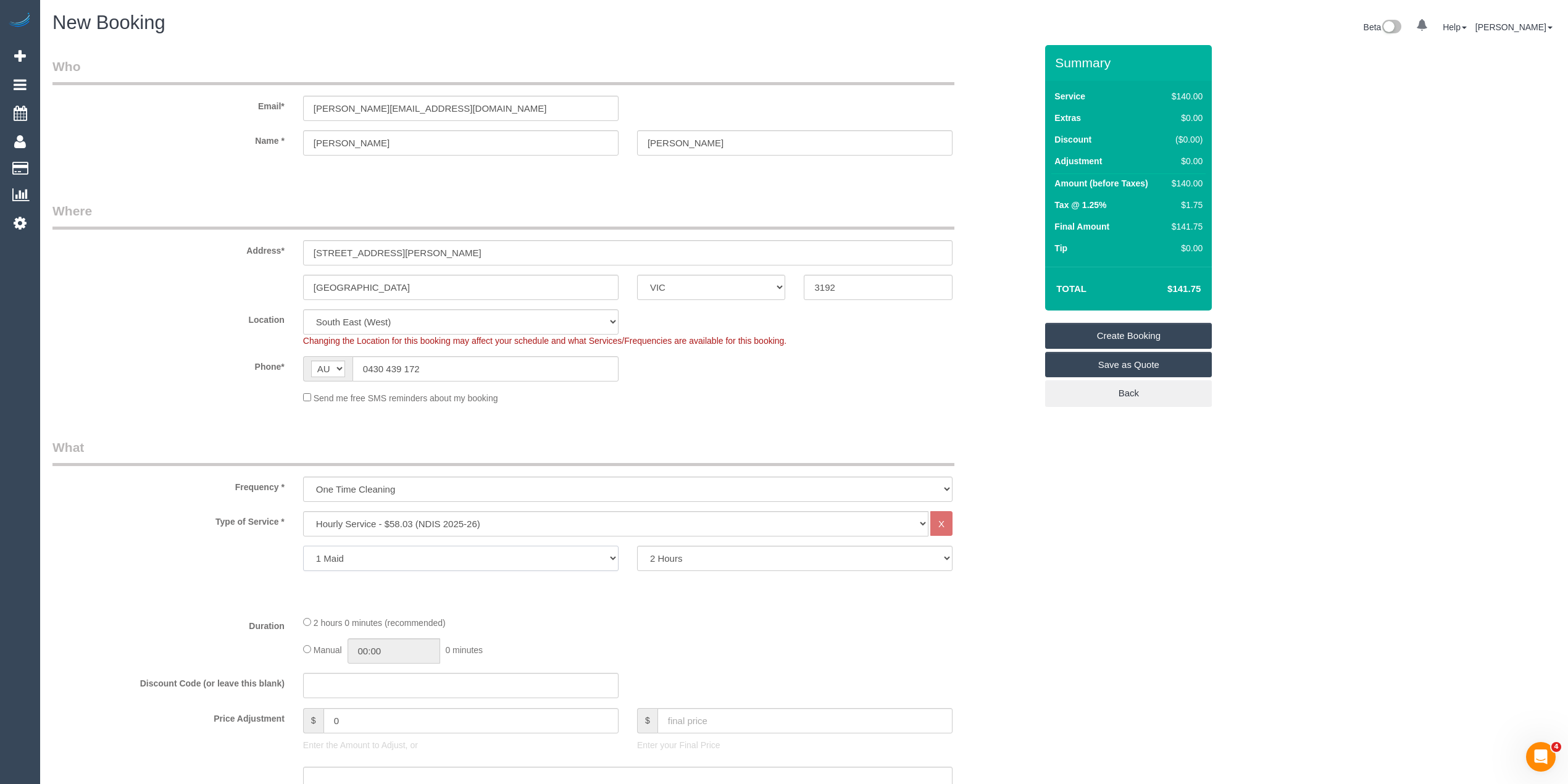
click at [364, 556] on select "1 Maid 2 Maids" at bounding box center [461, 558] width 315 height 26
select select "2"
click at [303, 546] on select "1 Maid 2 Maids" at bounding box center [461, 558] width 315 height 26
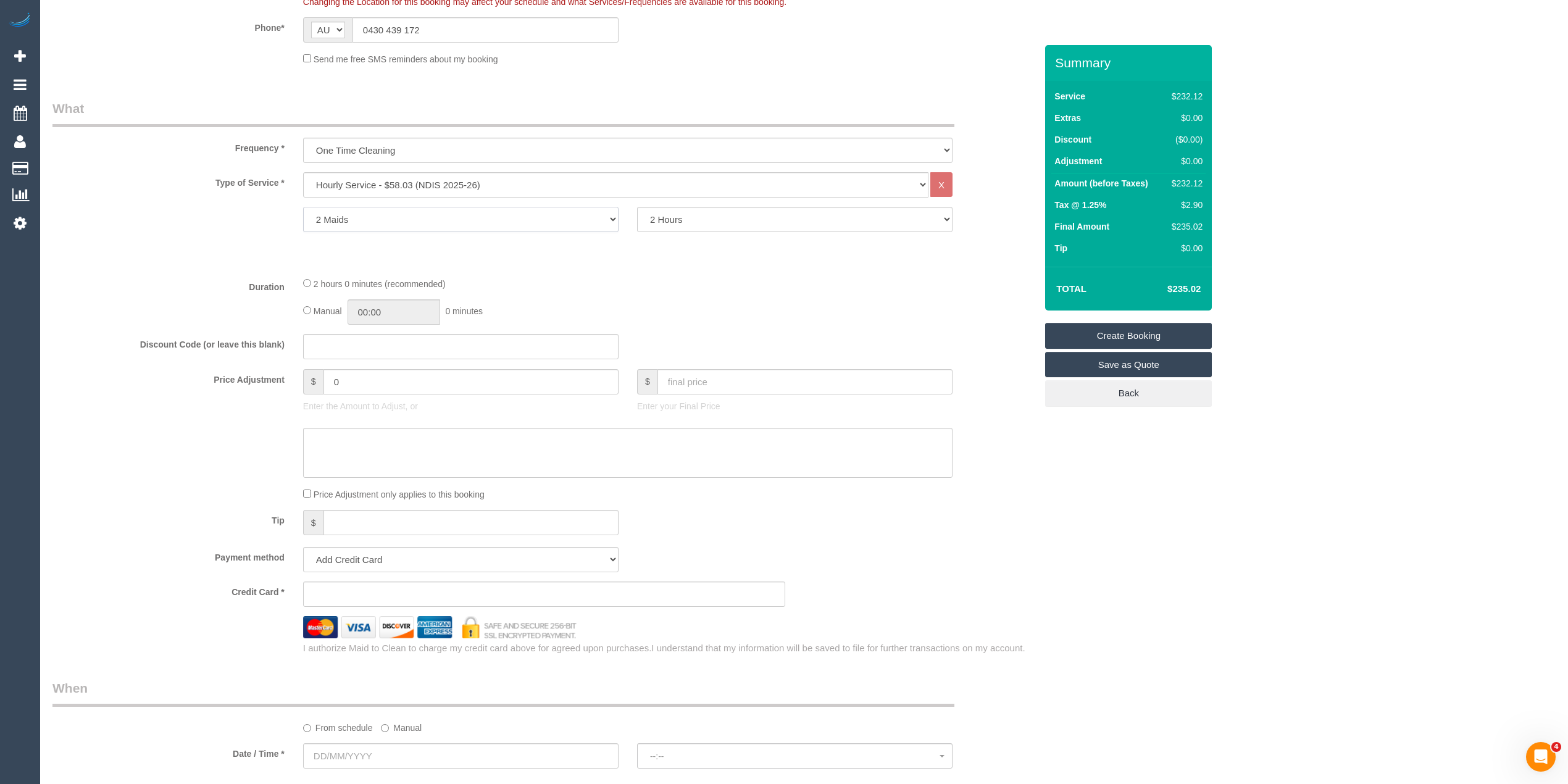
scroll to position [411, 0]
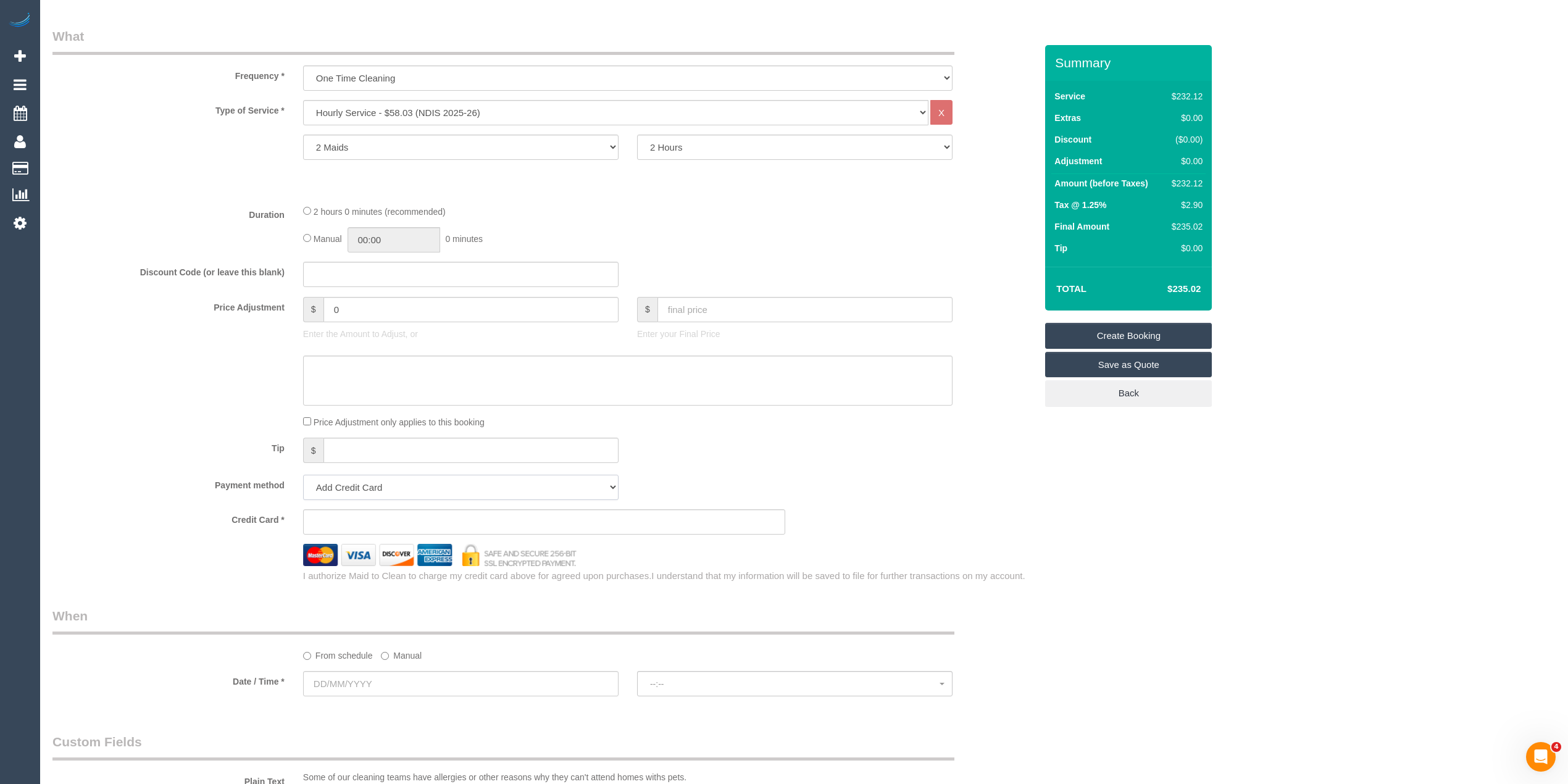
click at [353, 500] on select "Add Credit Card Cash Check Paypal" at bounding box center [461, 487] width 315 height 26
select select "string:check"
click at [303, 475] on select "Add Credit Card Cash Check Paypal" at bounding box center [461, 487] width 315 height 26
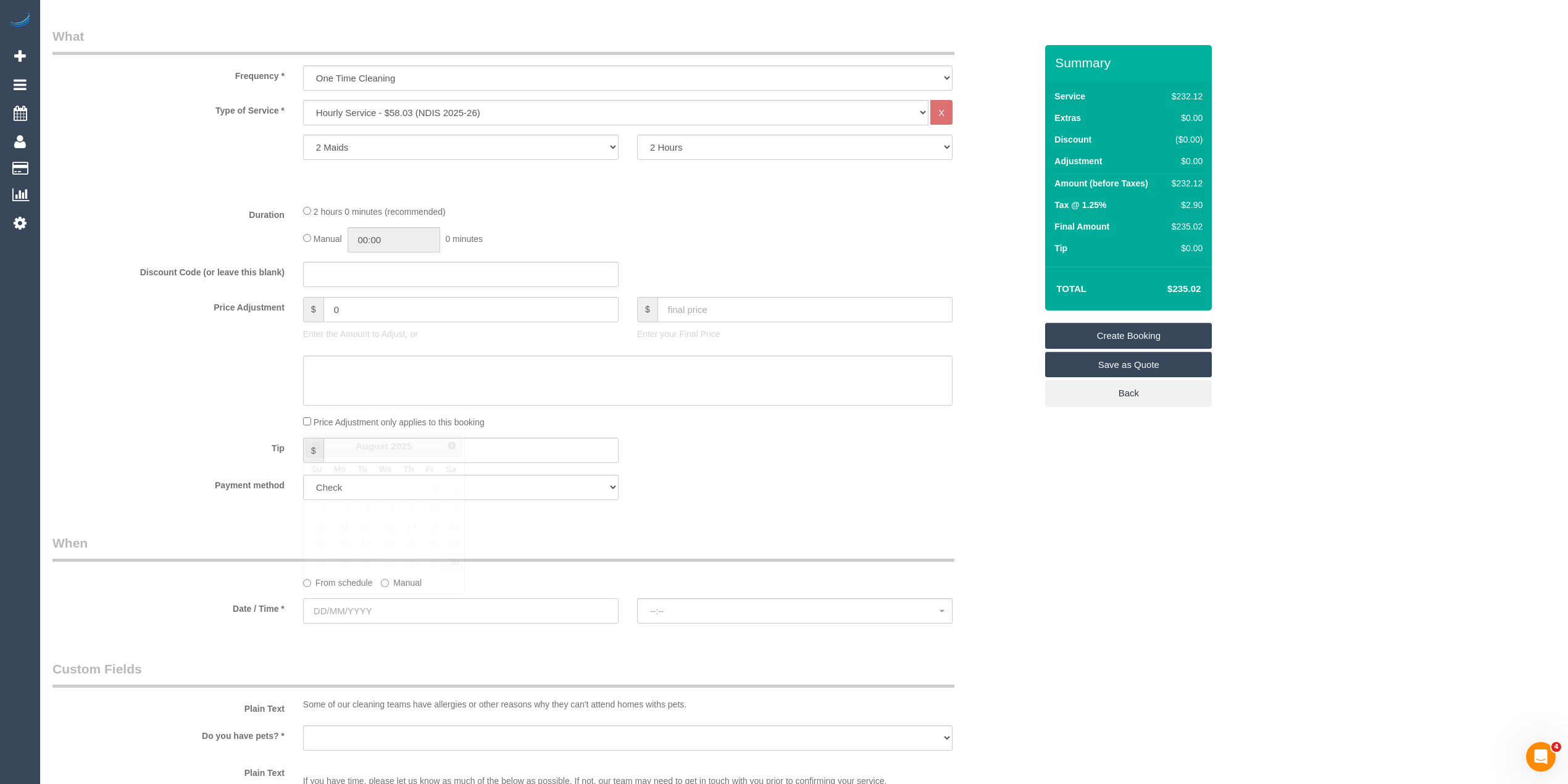
click at [368, 598] on input "text" at bounding box center [461, 611] width 315 height 26
click at [447, 447] on span "Next" at bounding box center [452, 444] width 10 height 10
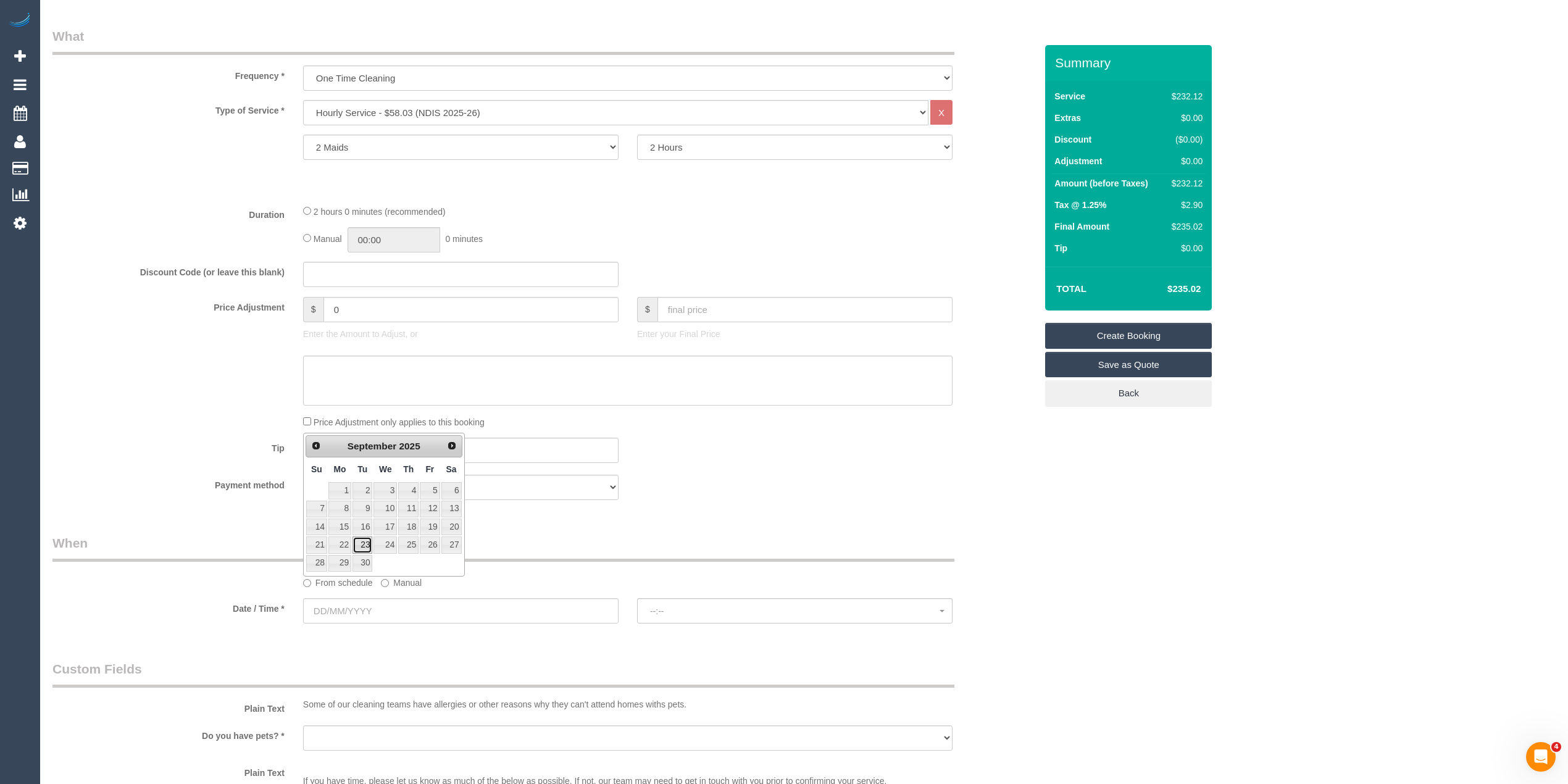
click at [364, 549] on link "23" at bounding box center [362, 545] width 20 height 17
type input "23/09/2025"
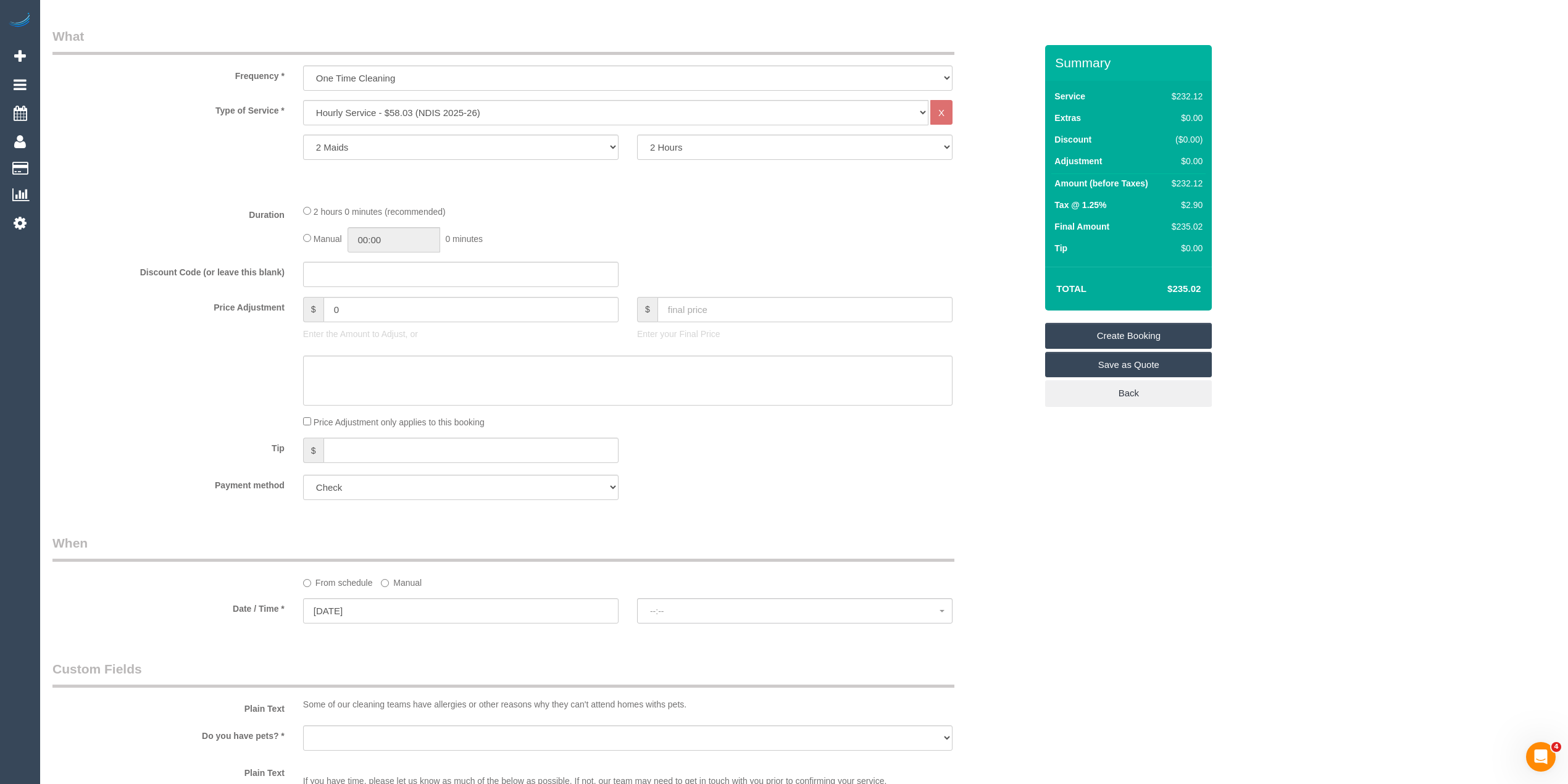
select select "spot1"
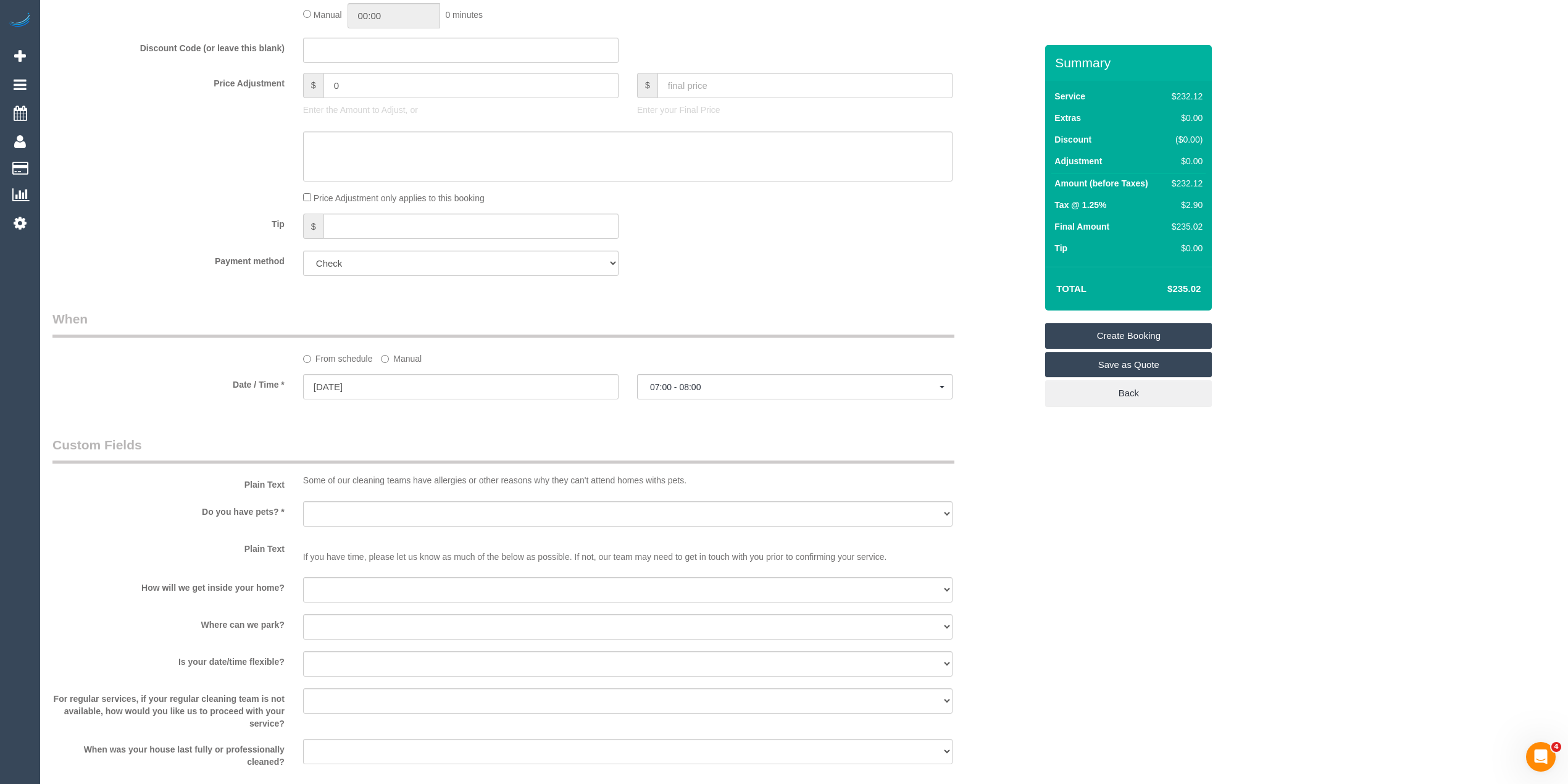
scroll to position [658, 0]
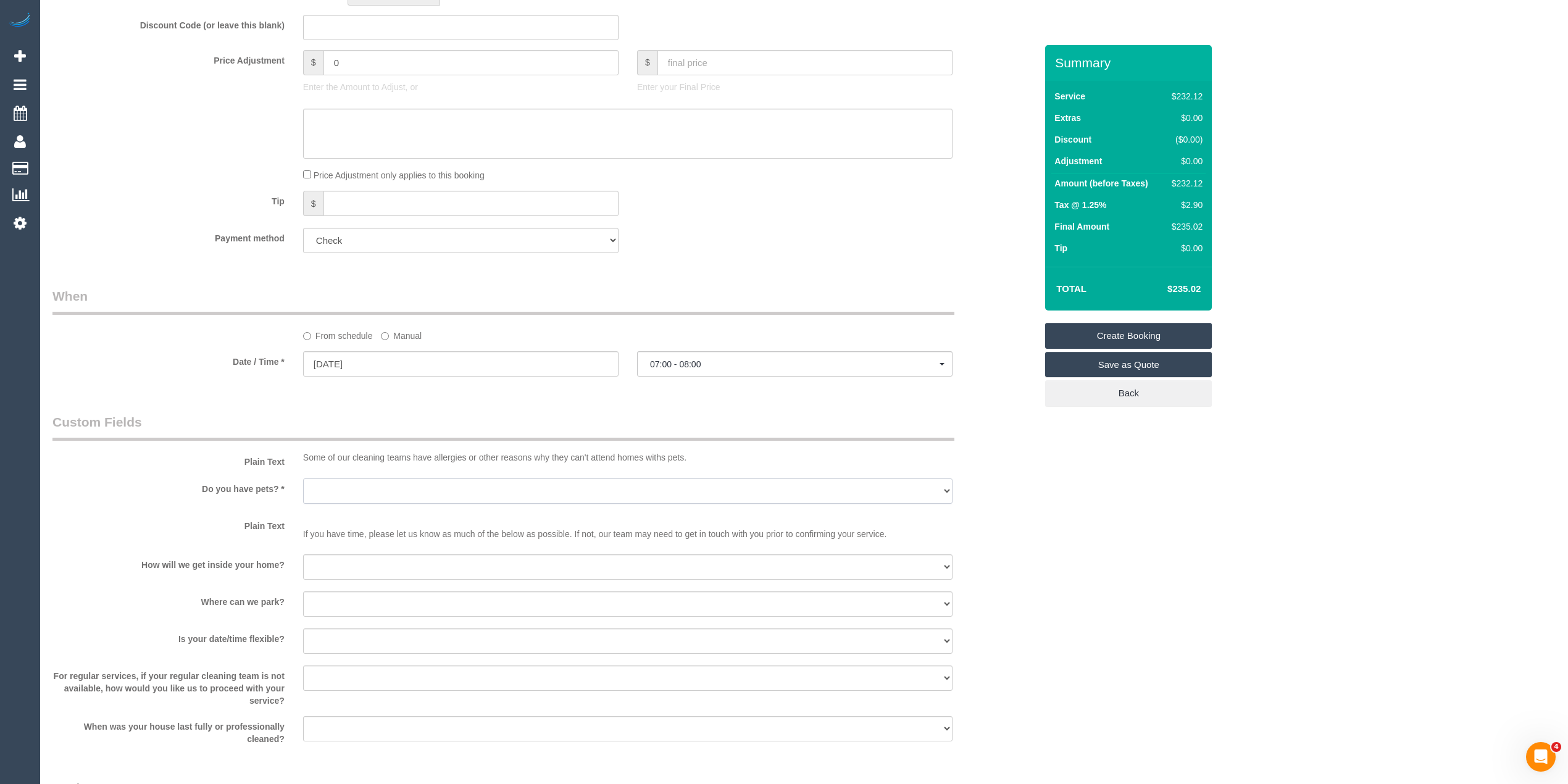
click at [317, 485] on select "Yes - Cats Yes - Dogs No pets Yes - Dogs and Cats Yes - Other" at bounding box center [628, 491] width 650 height 26
select select "number:28"
click at [303, 478] on select "Yes - Cats Yes - Dogs No pets Yes - Dogs and Cats Yes - Other" at bounding box center [628, 491] width 650 height 26
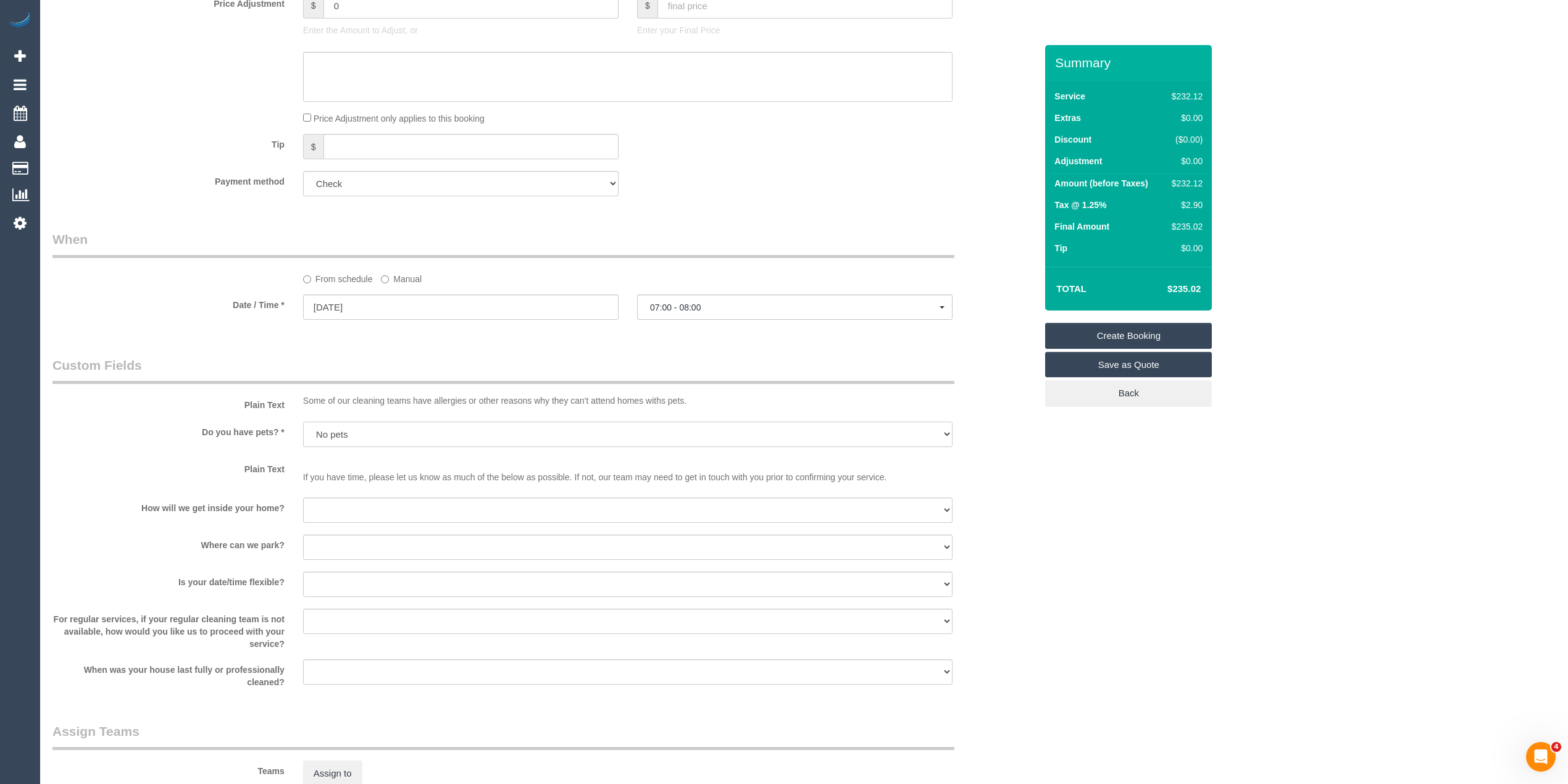
scroll to position [221, 0]
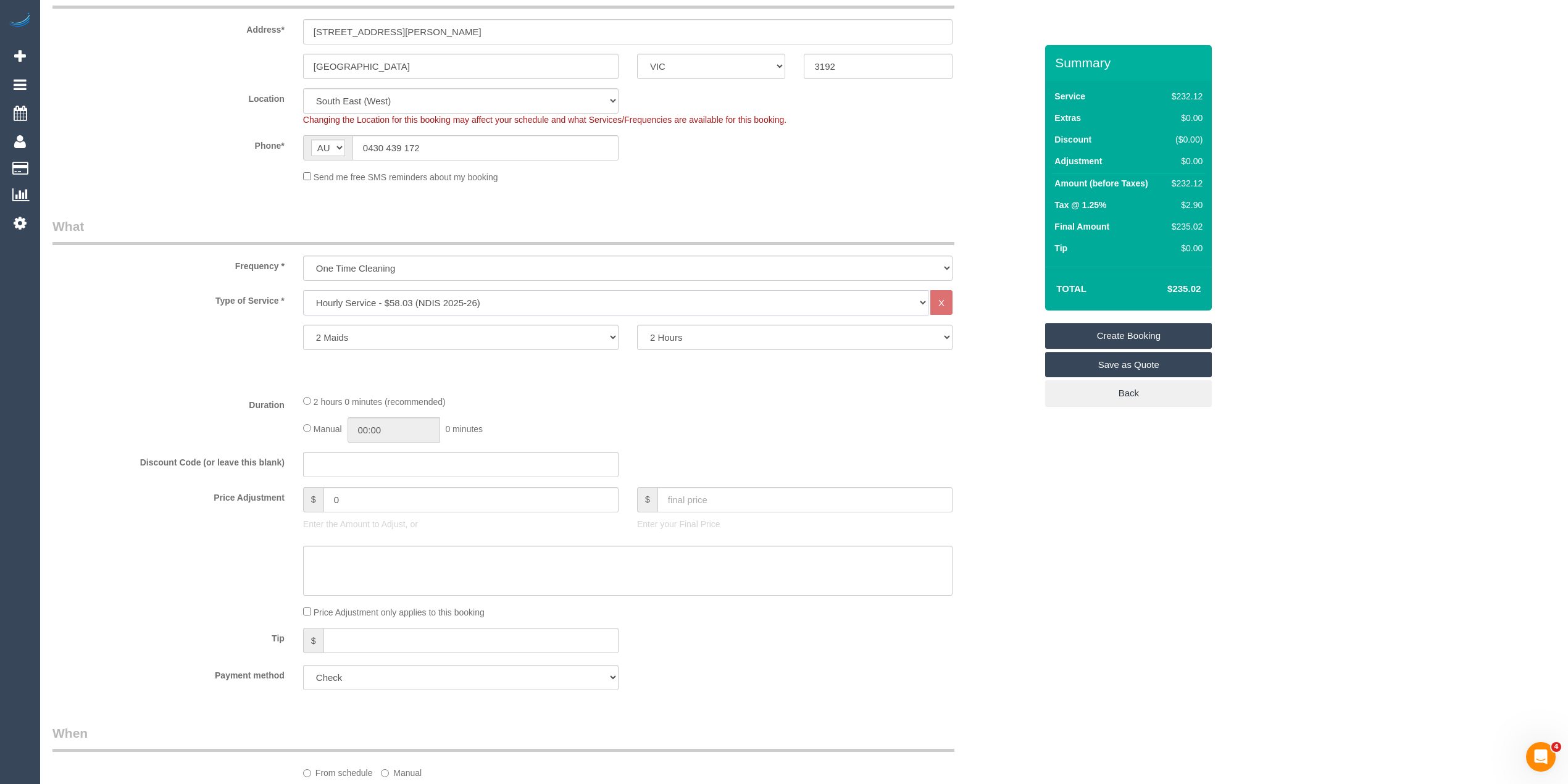
click at [435, 297] on select "Hourly Service - $70/h Hourly Service - $65/h Hourly Service - $60/h Hourly Ser…" at bounding box center [616, 303] width 626 height 26
click at [663, 341] on select "2 Hours 2.5 Hours 3 Hours 3.5 Hours 4 Hours 4.5 Hours 5 Hours 5.5 Hours 6 Hours…" at bounding box center [795, 337] width 315 height 26
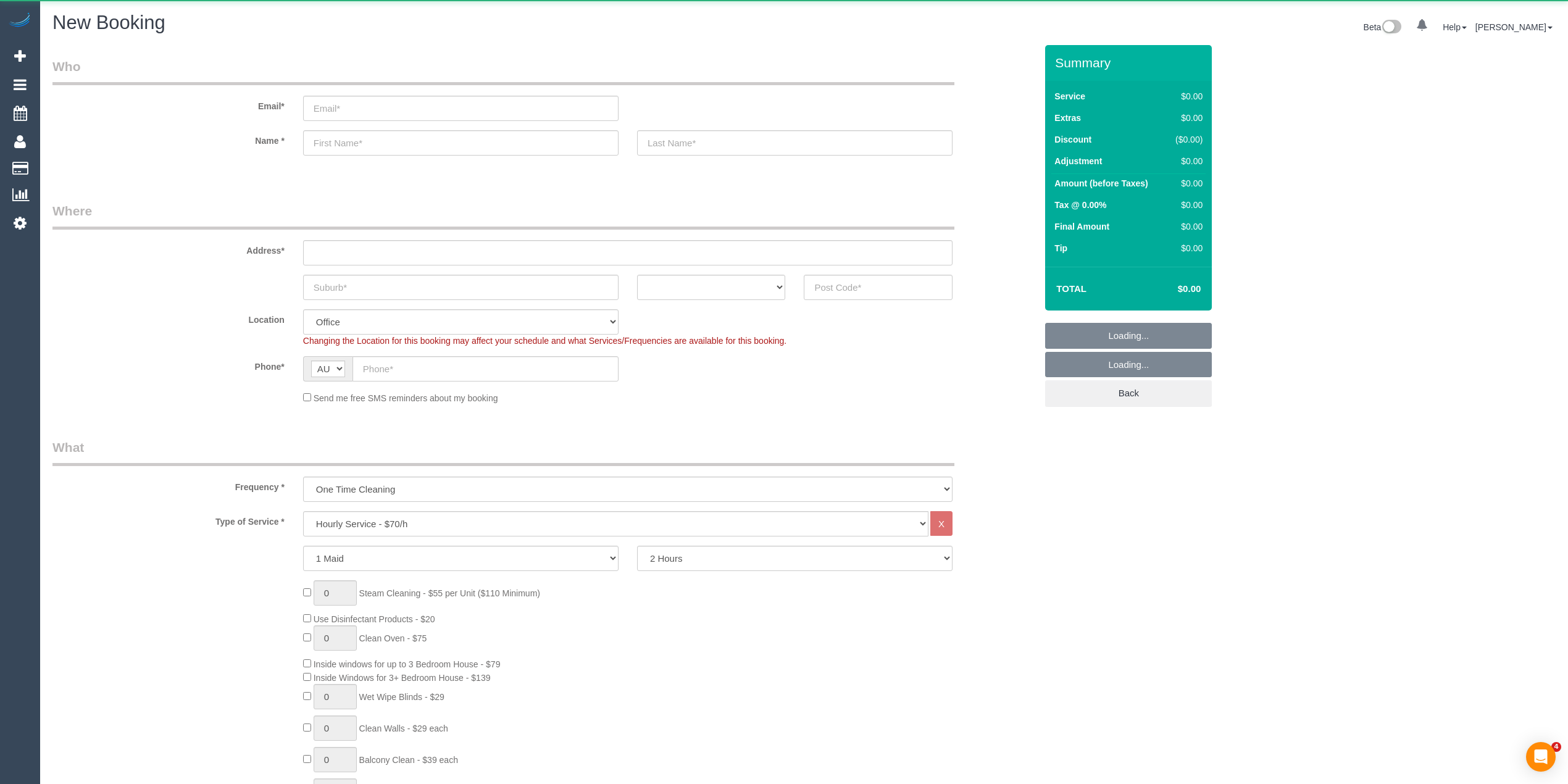
select select "object:813"
click at [419, 100] on input "email" at bounding box center [461, 109] width 315 height 26
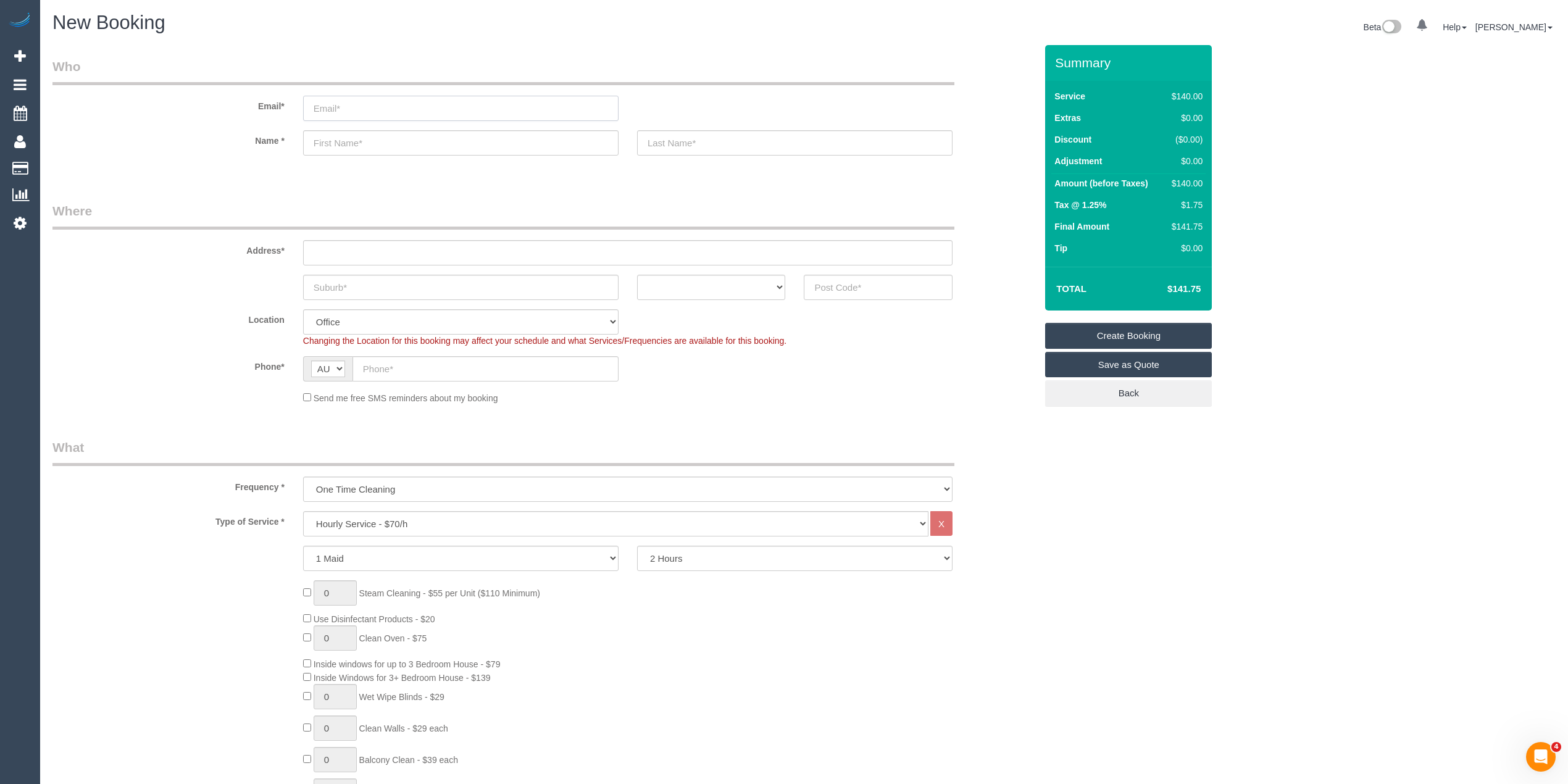
click at [430, 100] on input "email" at bounding box center [461, 109] width 315 height 26
drag, startPoint x: 358, startPoint y: 148, endPoint x: 184, endPoint y: 146, distance: 174.0
click at [358, 148] on input "text" at bounding box center [461, 143] width 315 height 26
click at [331, 109] on input "email" at bounding box center [461, 109] width 315 height 26
click at [352, 101] on input "email" at bounding box center [461, 109] width 315 height 26
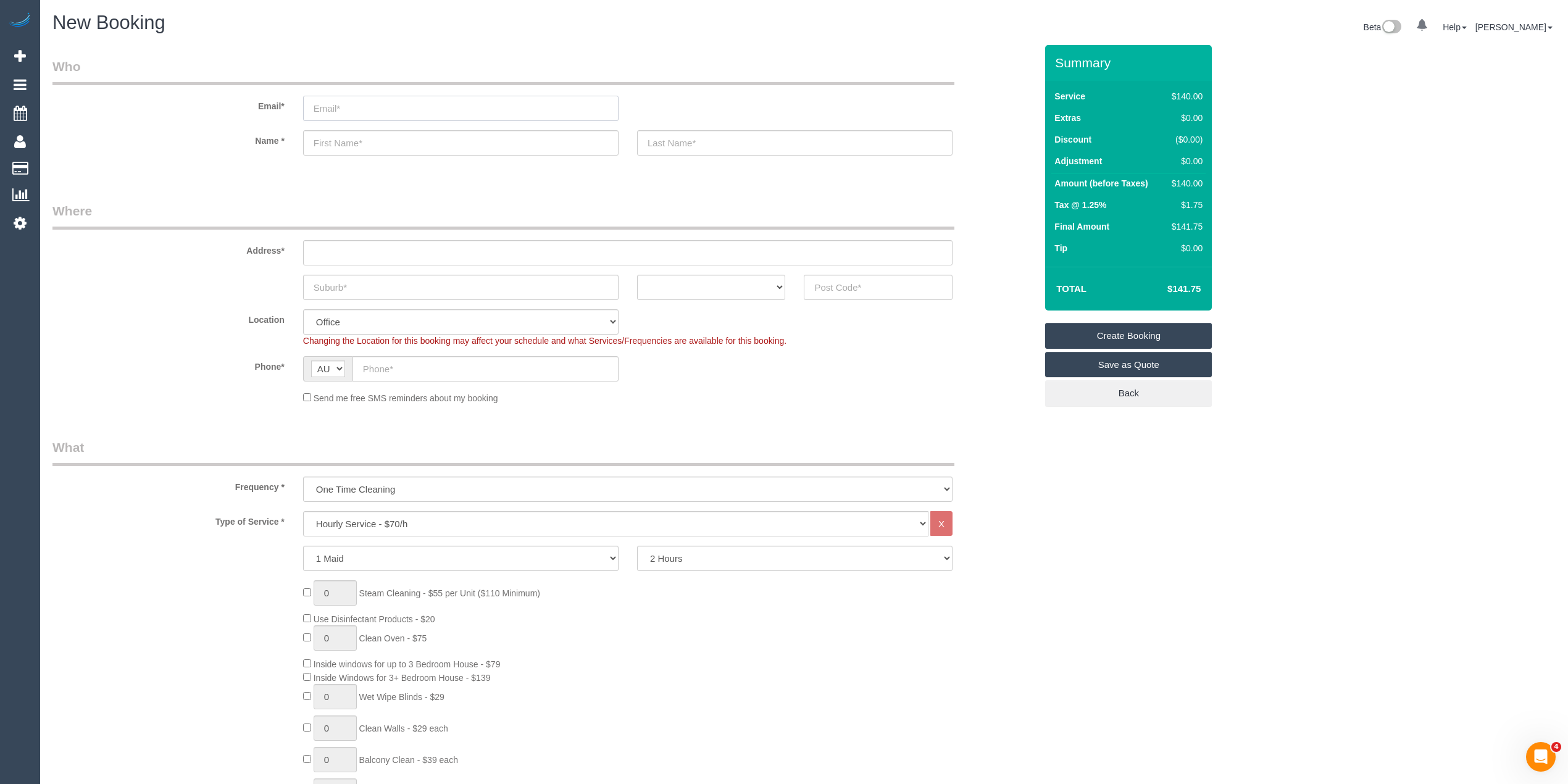
click at [355, 105] on input "email" at bounding box center [461, 109] width 315 height 26
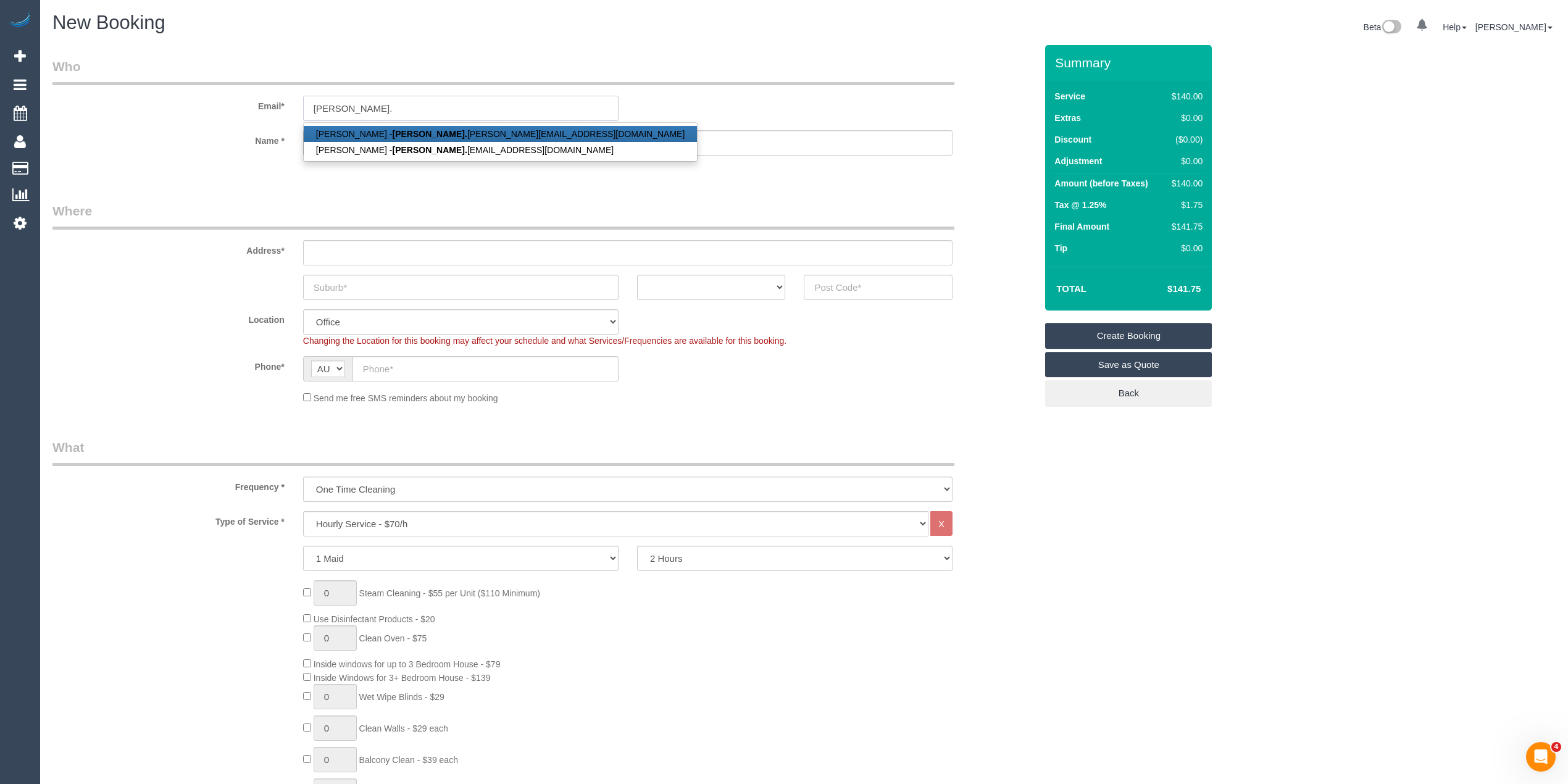
click at [370, 107] on input "bradley." at bounding box center [461, 109] width 315 height 26
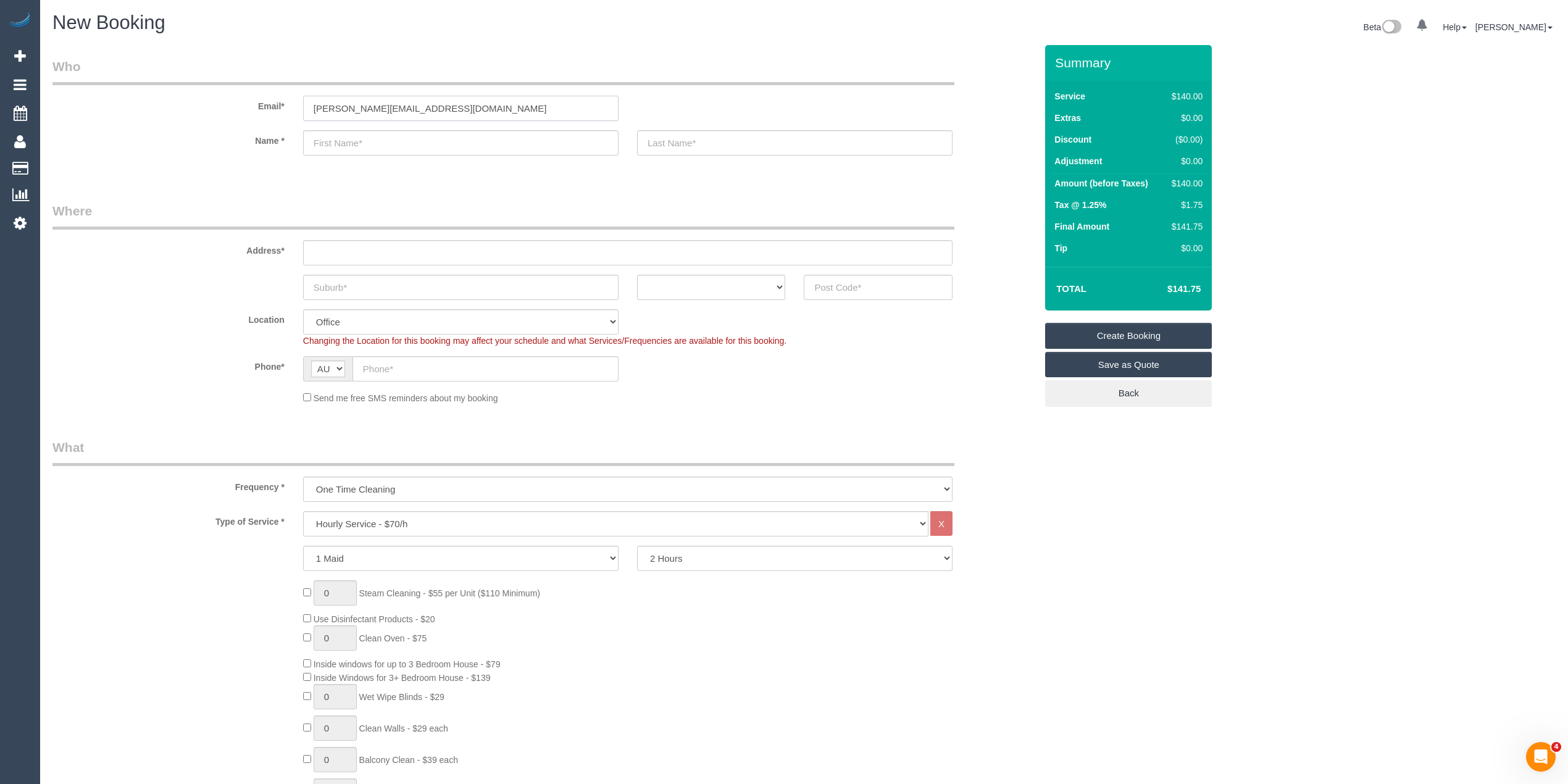
type input "bradley.revolutioncare@fake.com"
click at [379, 134] on input "text" at bounding box center [461, 143] width 315 height 26
type input "Bradley"
type input "Revolution Care"
click at [331, 250] on input "text" at bounding box center [628, 253] width 650 height 26
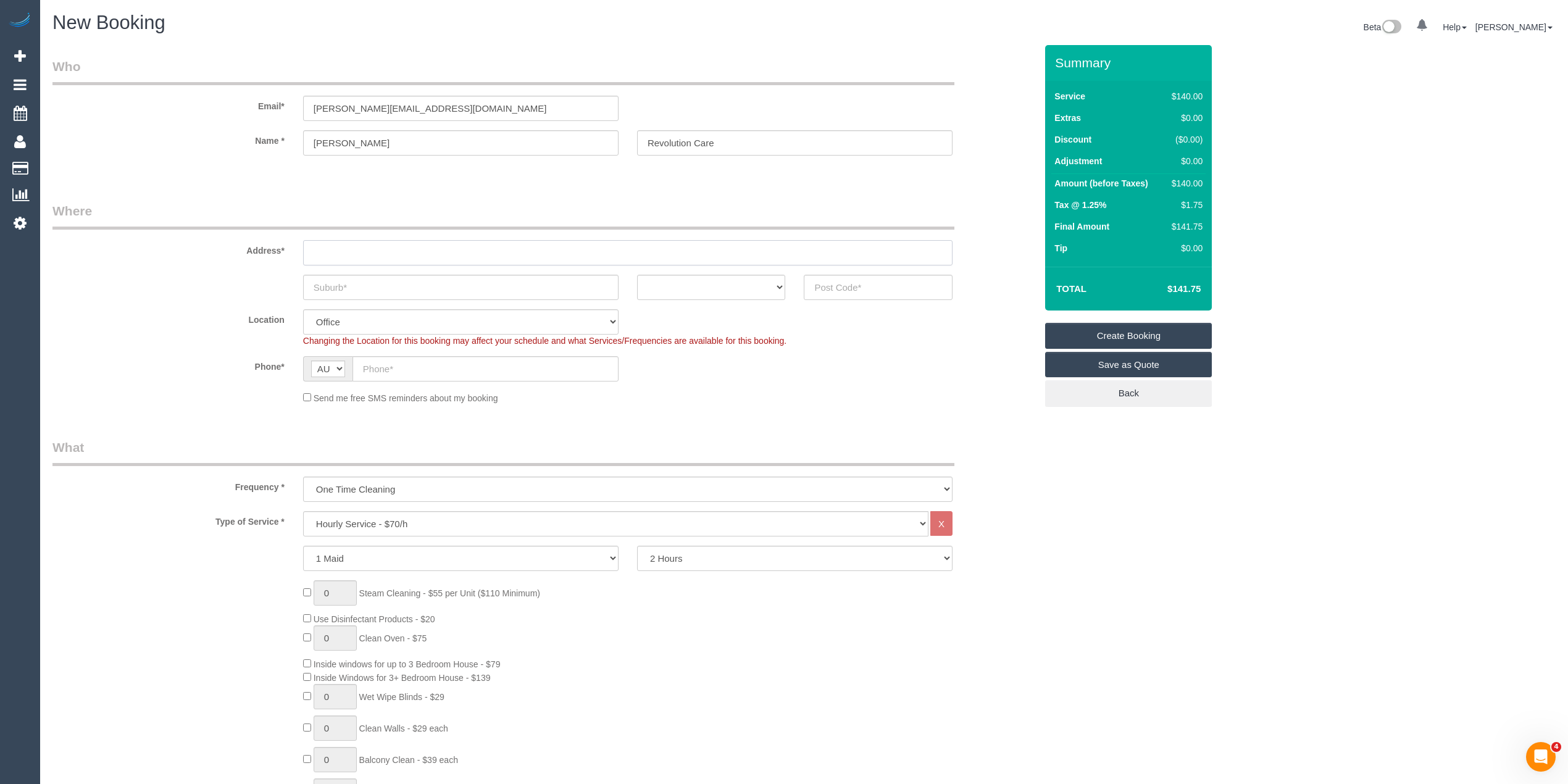
click at [322, 250] on input "text" at bounding box center [628, 253] width 650 height 26
click at [355, 236] on div "Address*" at bounding box center [544, 234] width 1002 height 63
click at [355, 250] on input "text" at bounding box center [628, 253] width 650 height 26
paste input "7"
click at [348, 248] on input "7/" at bounding box center [628, 253] width 650 height 26
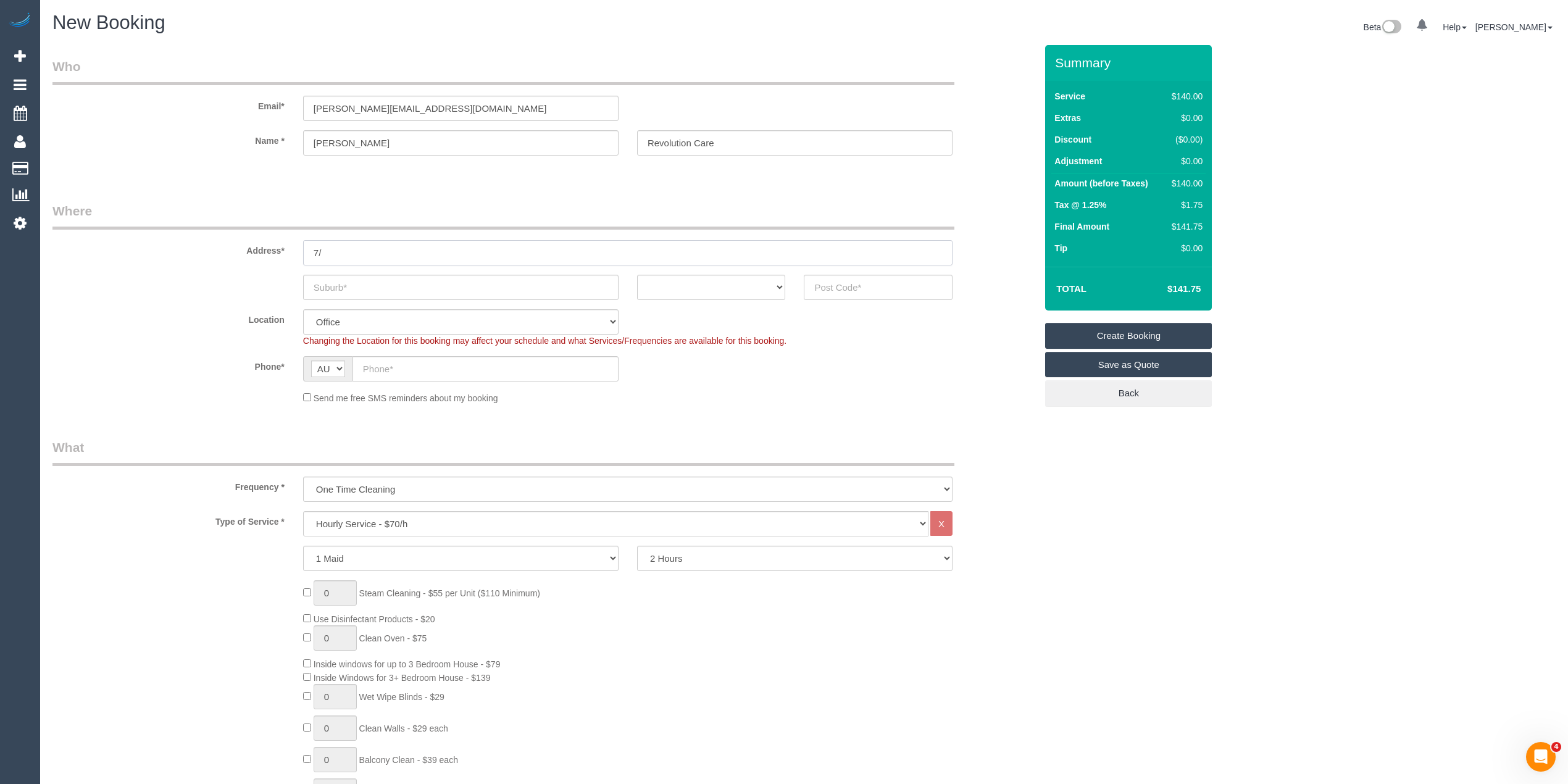
paste input "14-20 Nicholson St"
type input "7/ 14-20 Nicholson Street"
click at [324, 284] on input "text" at bounding box center [461, 287] width 315 height 26
click at [352, 289] on input "text" at bounding box center [461, 287] width 315 height 26
paste input "[GEOGRAPHIC_DATA]"
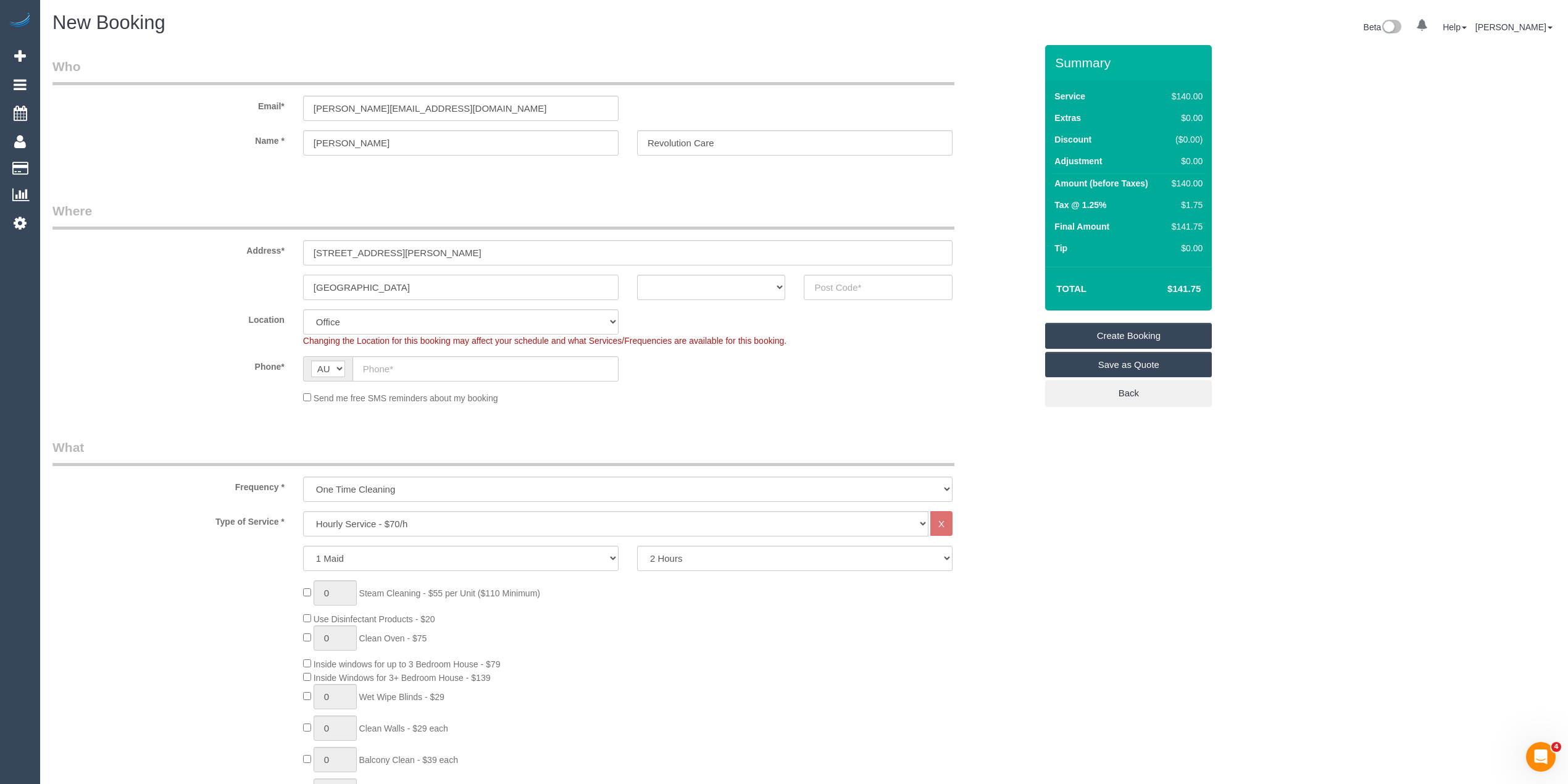
type input "[GEOGRAPHIC_DATA]"
click at [630, 277] on div "ACT NSW NT QLD SA TAS VIC WA" at bounding box center [712, 287] width 168 height 26
click at [647, 284] on select "ACT NSW NT QLD SA TAS VIC WA" at bounding box center [711, 287] width 149 height 26
select select "VIC"
click at [637, 275] on select "ACT NSW NT QLD SA TAS VIC WA" at bounding box center [711, 287] width 149 height 26
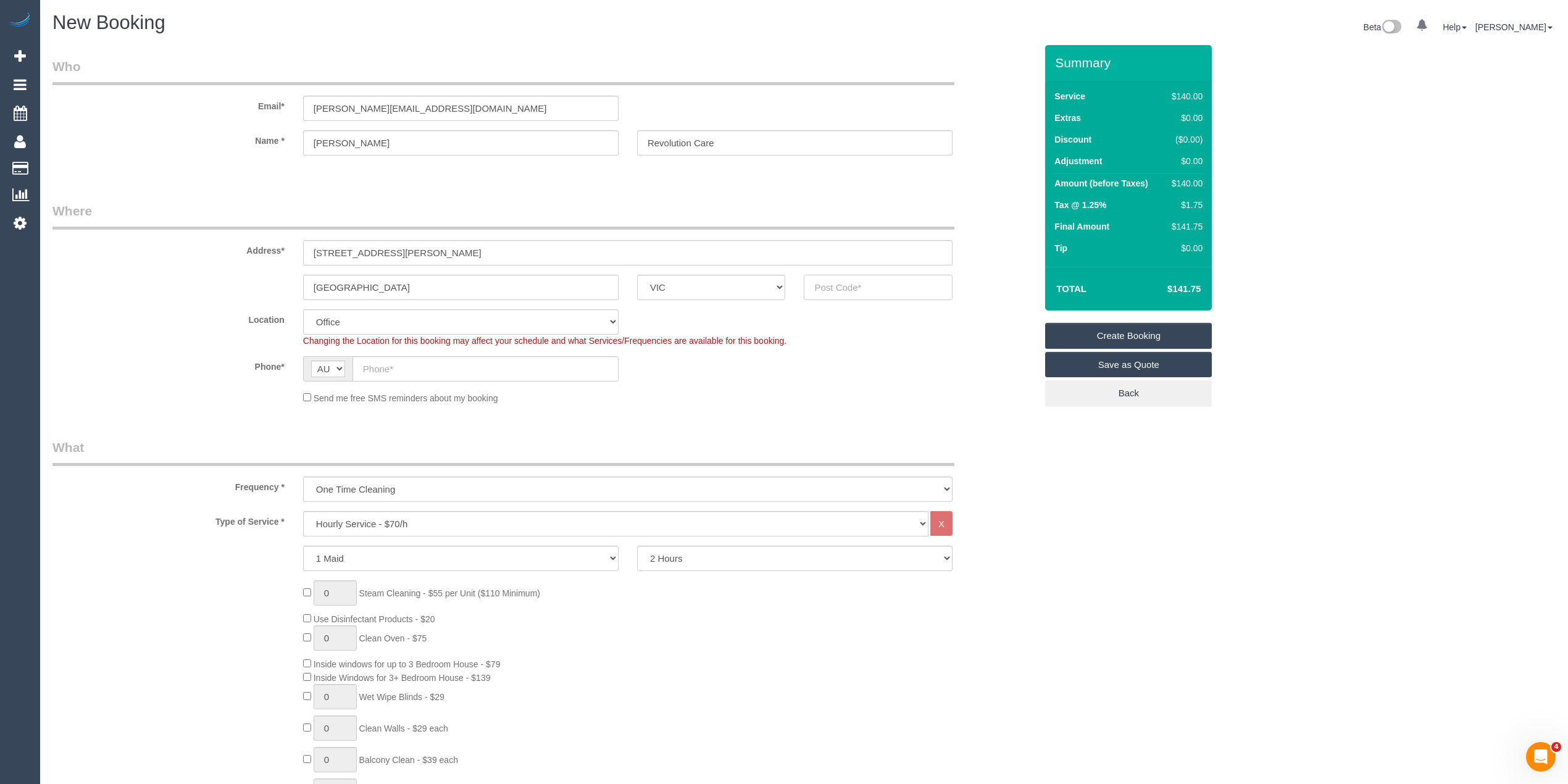
click at [841, 277] on input "text" at bounding box center [878, 287] width 149 height 26
click at [838, 280] on input "text" at bounding box center [878, 287] width 149 height 26
type input "3058"
click at [389, 367] on input "text" at bounding box center [485, 369] width 266 height 26
select select "61"
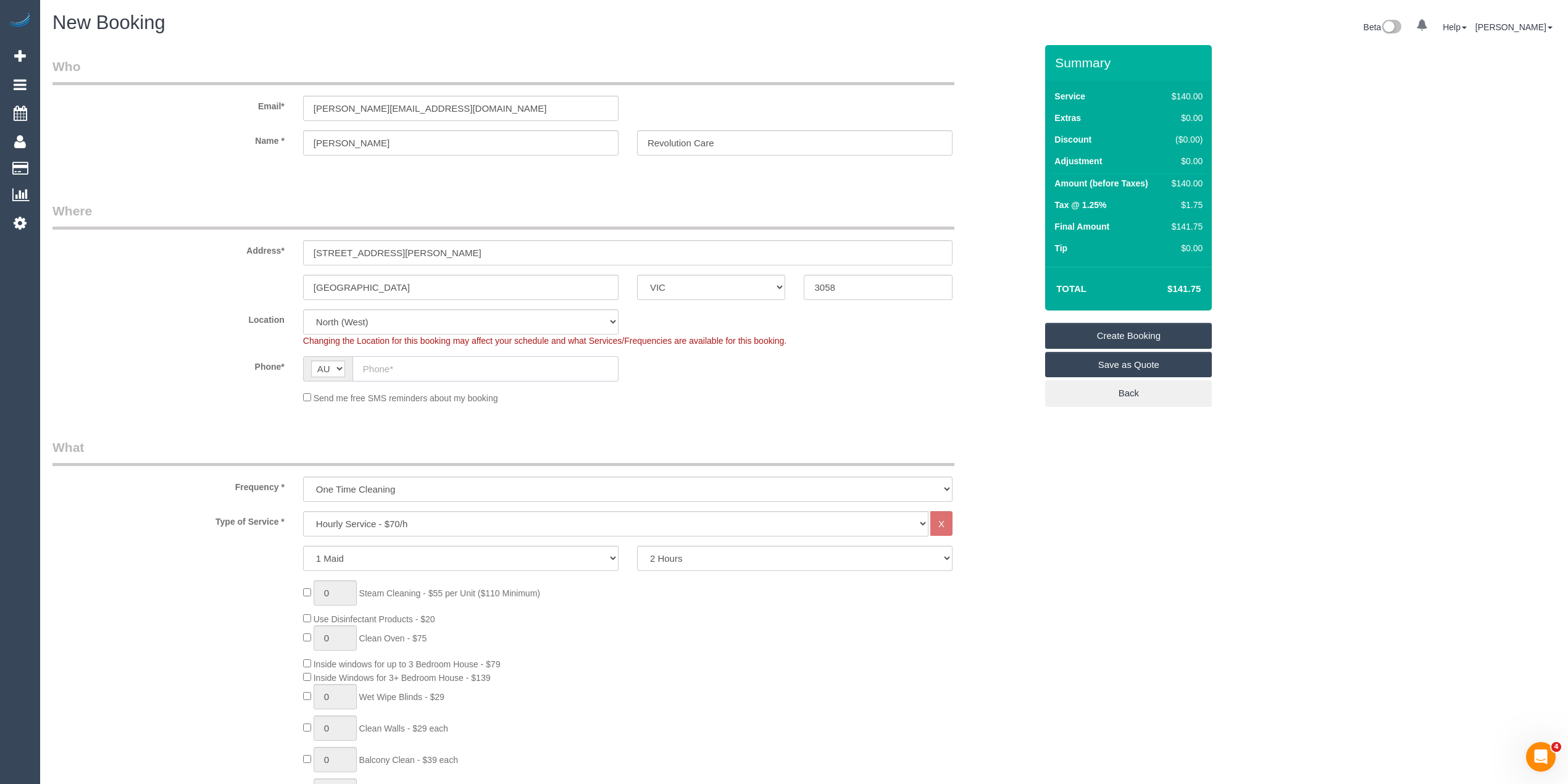
select select "object:2187"
click at [395, 375] on input "text" at bounding box center [485, 369] width 266 height 26
click at [396, 361] on input "text" at bounding box center [485, 369] width 266 height 26
paste input "61 431 330 080"
drag, startPoint x: 374, startPoint y: 364, endPoint x: 355, endPoint y: 364, distance: 19.0
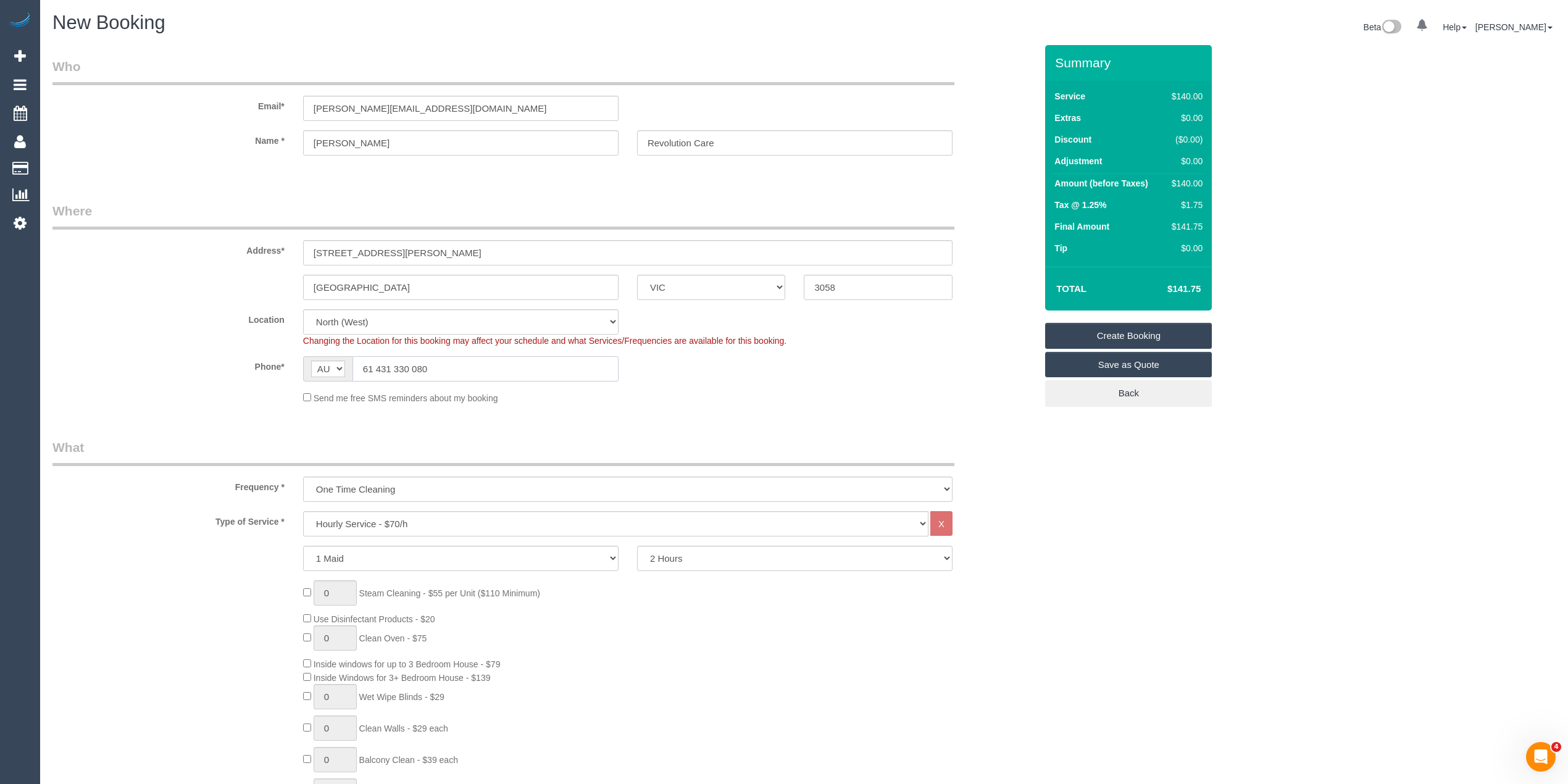
click at [355, 364] on input "61 431 330 080" at bounding box center [485, 369] width 266 height 26
type input "0431 330 080"
click at [225, 364] on label "Phone*" at bounding box center [168, 364] width 251 height 17
click at [348, 314] on select "Office City East (North) East (South) Inner East Inner North (East) Inner North…" at bounding box center [461, 322] width 315 height 26
select select "50"
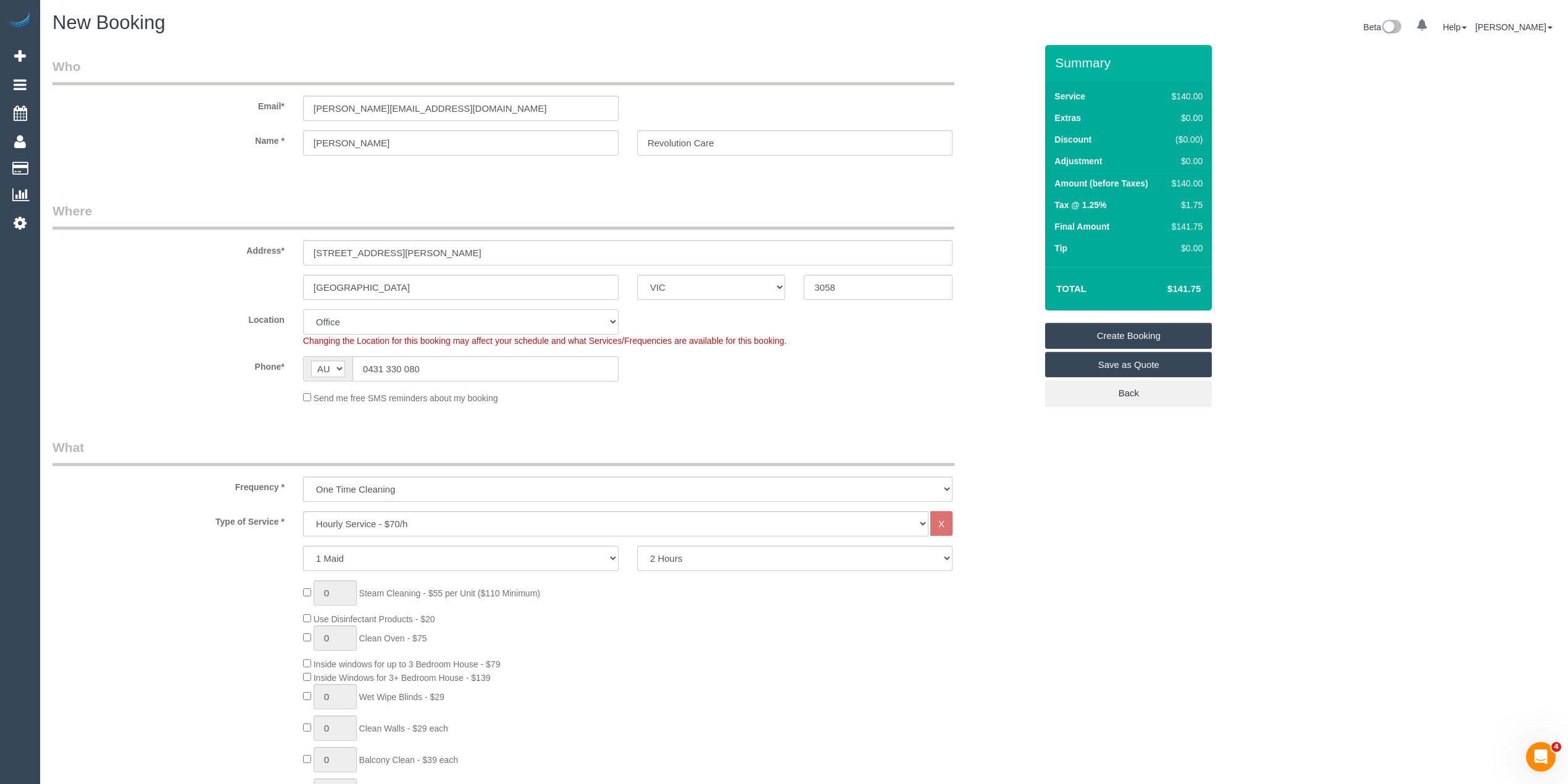
click at [303, 309] on select "Office City East (North) East (South) Inner East Inner North (East) Inner North…" at bounding box center [461, 322] width 315 height 26
click at [373, 530] on select "Hourly Service - $70/h Hourly Service - $65/h Hourly Service - $60/h Hourly Ser…" at bounding box center [616, 524] width 626 height 26
select select "object:2905"
select select "19"
click at [303, 512] on select "Hourly Service - $70/h Hourly Service - $65/h Hourly Service - $60/h Hourly Ser…" at bounding box center [616, 524] width 626 height 26
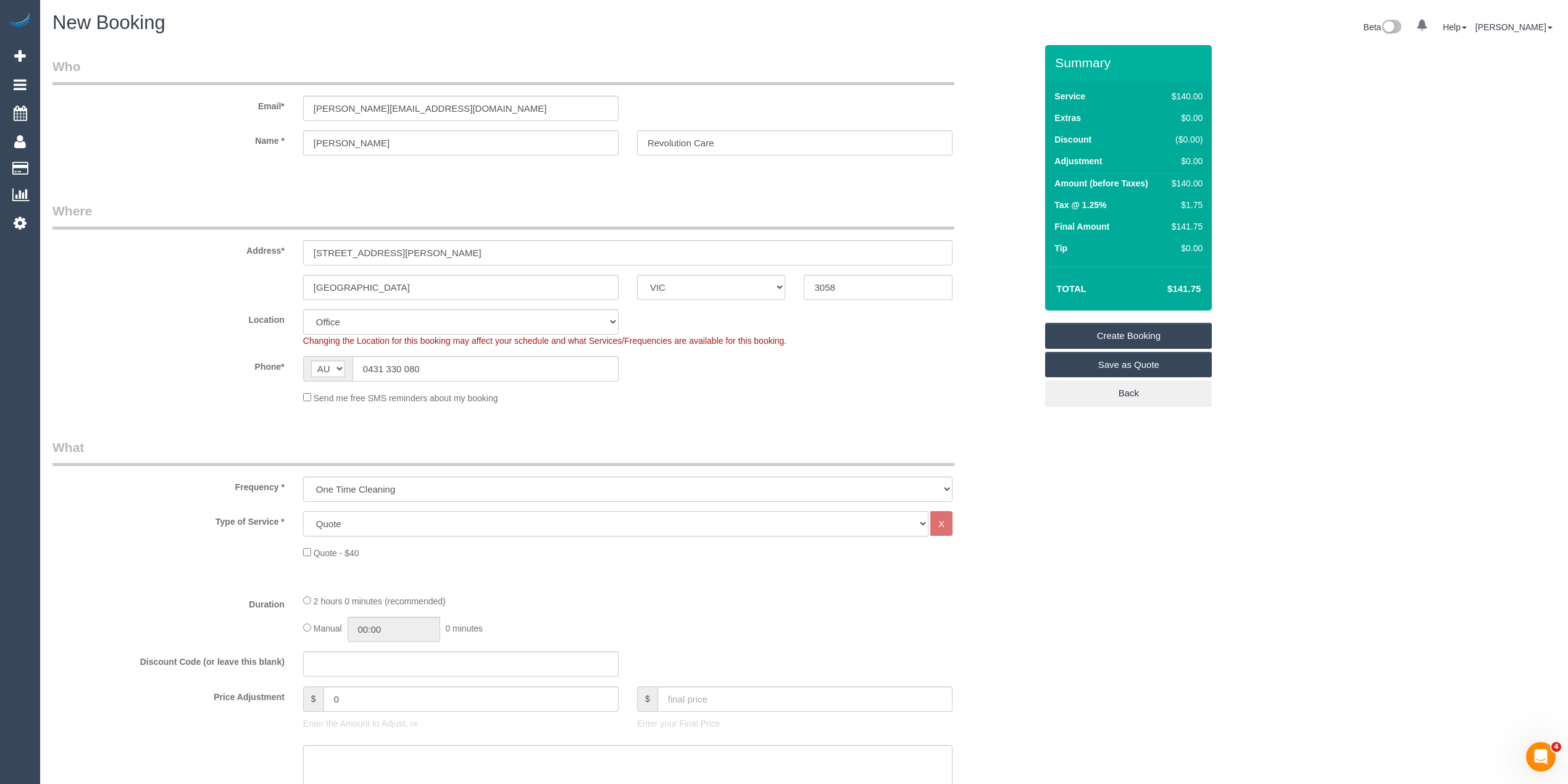
scroll to position [329, 0]
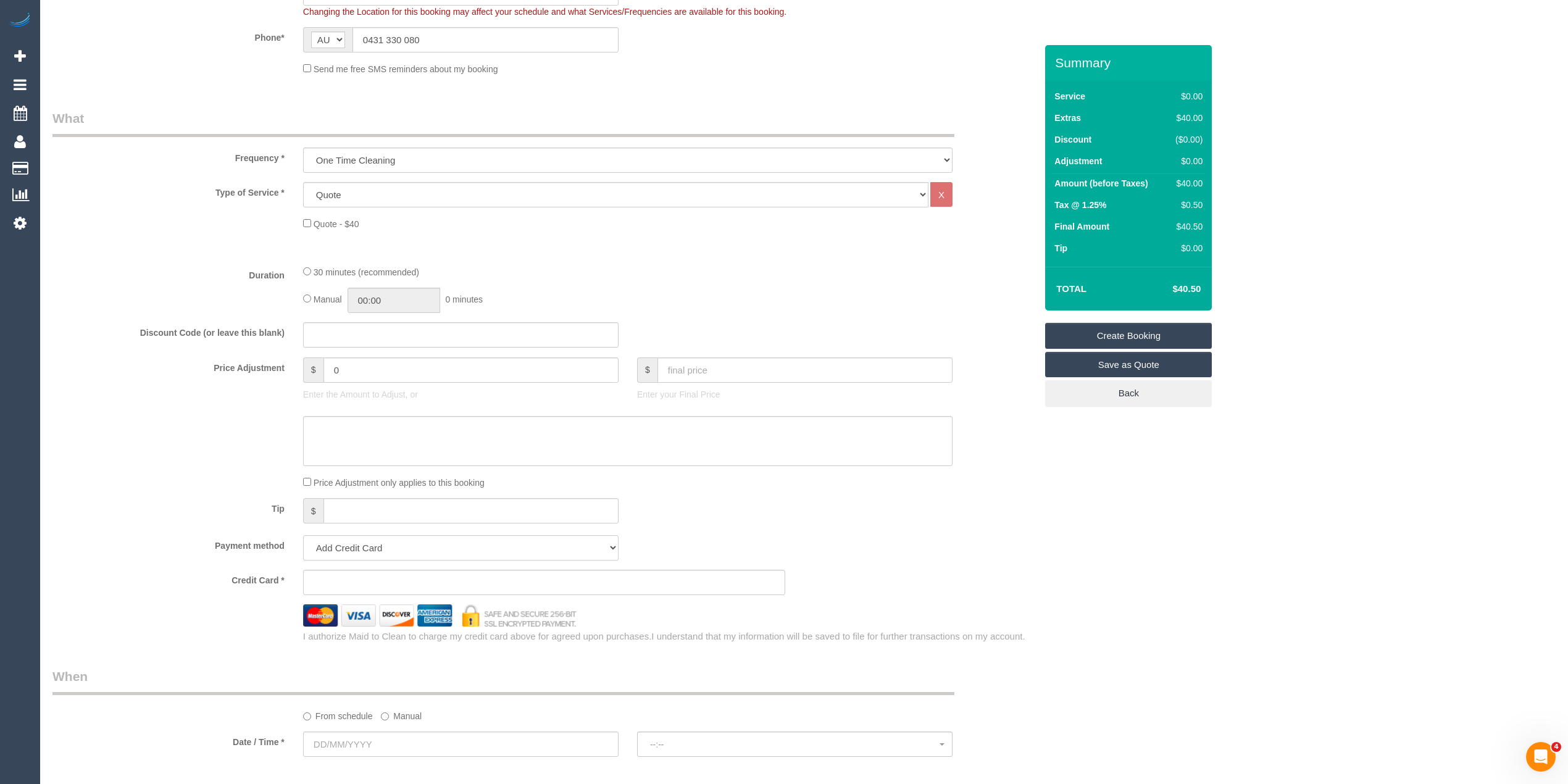
click at [365, 546] on select "Add Credit Card Cash Check Paypal" at bounding box center [461, 548] width 315 height 26
select select "string:check"
click at [303, 535] on select "Add Credit Card Cash Check Paypal" at bounding box center [461, 548] width 315 height 26
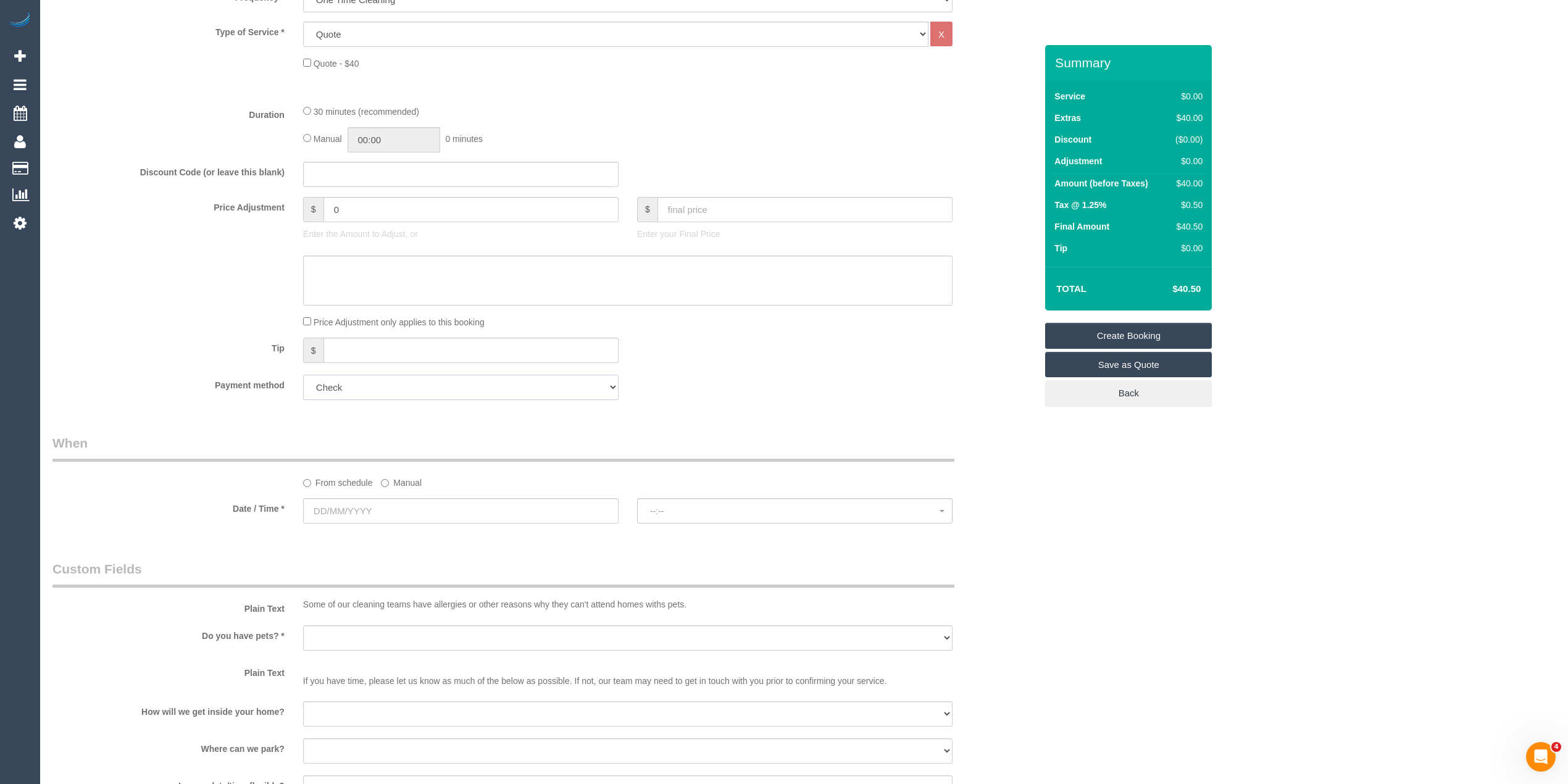
scroll to position [494, 0]
click at [389, 479] on label "Manual" at bounding box center [401, 476] width 41 height 17
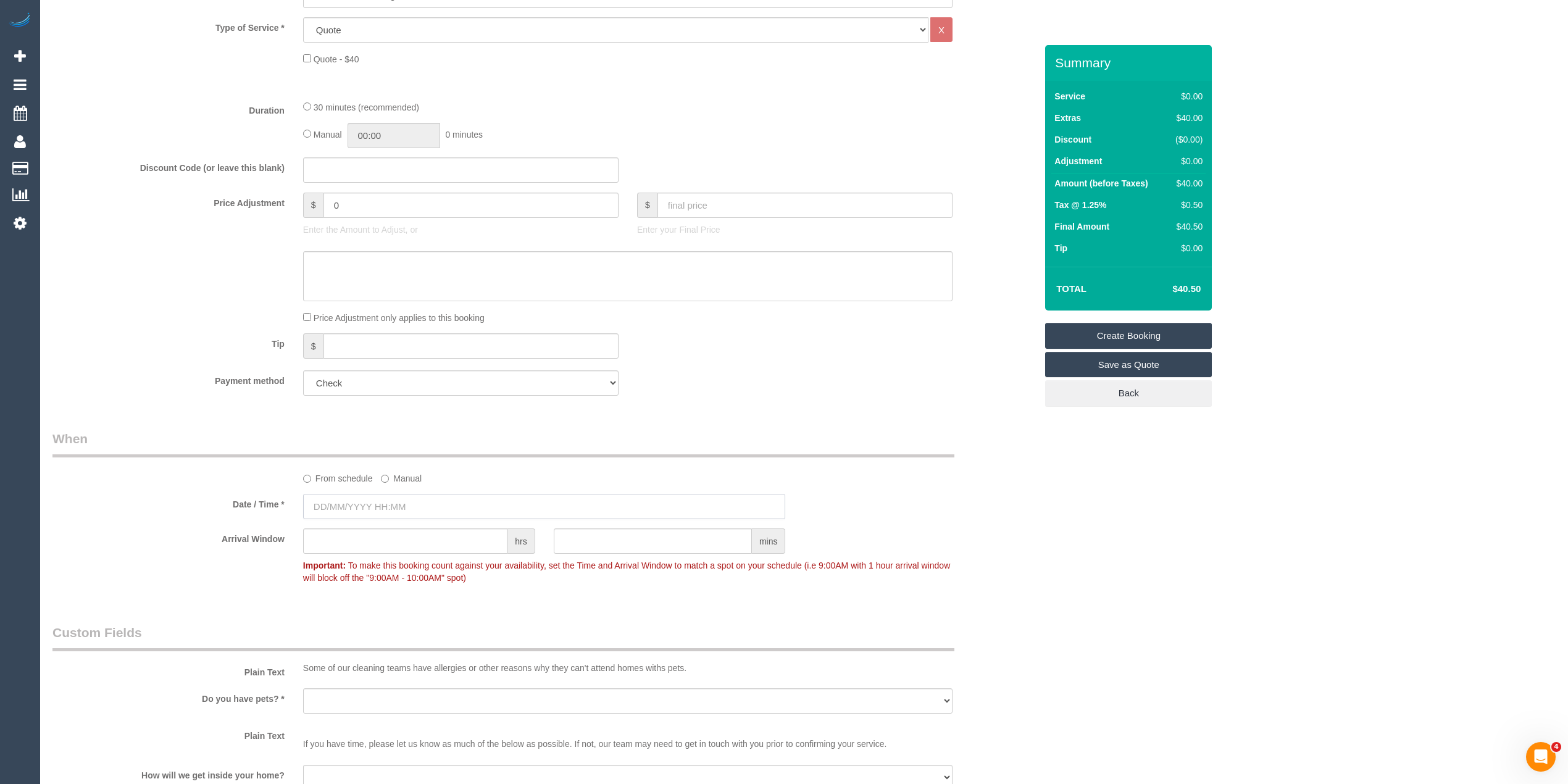
click at [379, 494] on input "text" at bounding box center [545, 507] width 483 height 26
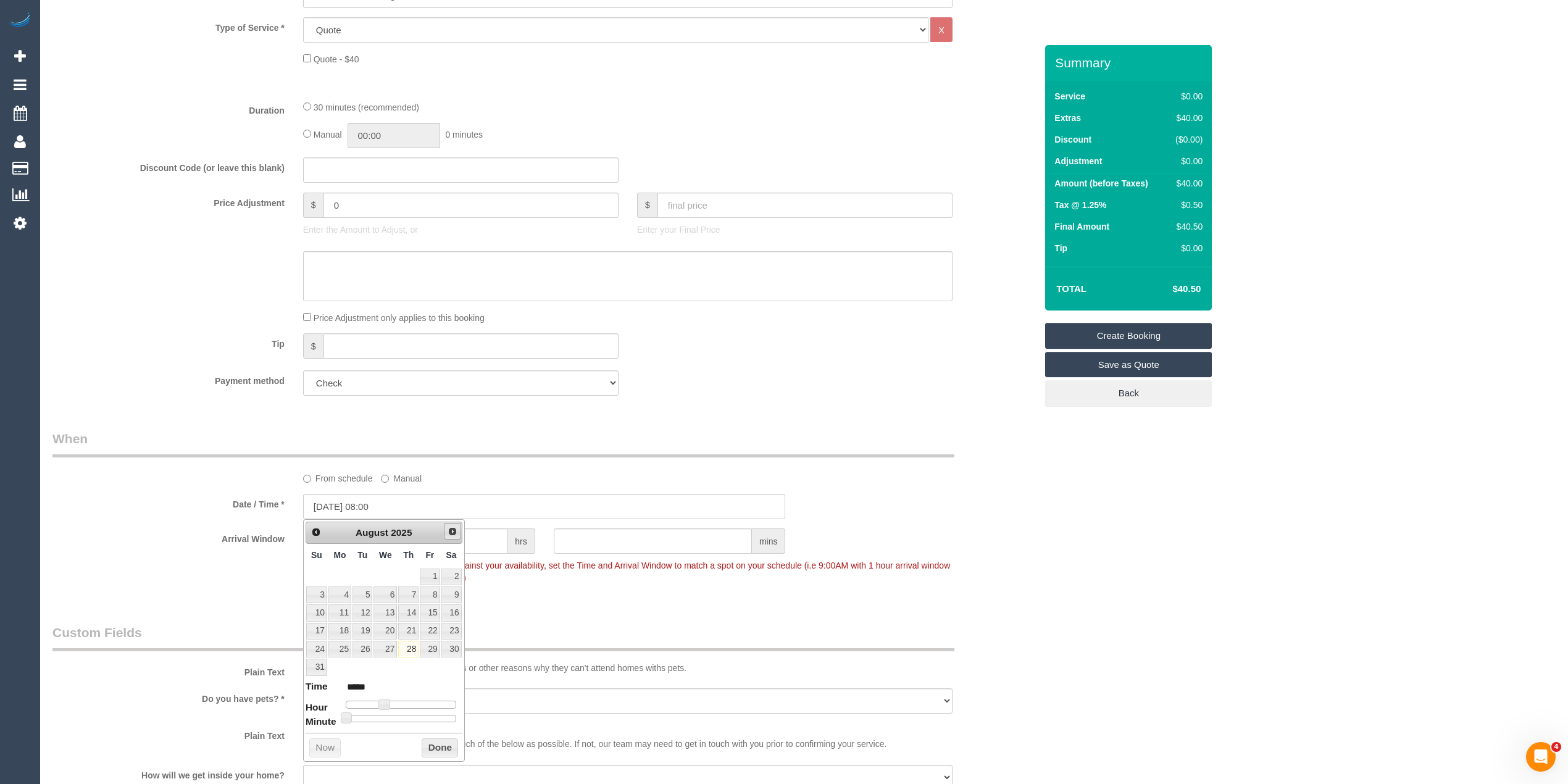
click at [453, 524] on link "Next" at bounding box center [452, 531] width 17 height 17
click at [361, 581] on link "2" at bounding box center [362, 577] width 20 height 17
type input "02/09/2025 09:00"
type input "*****"
type input "02/09/2025 10:00"
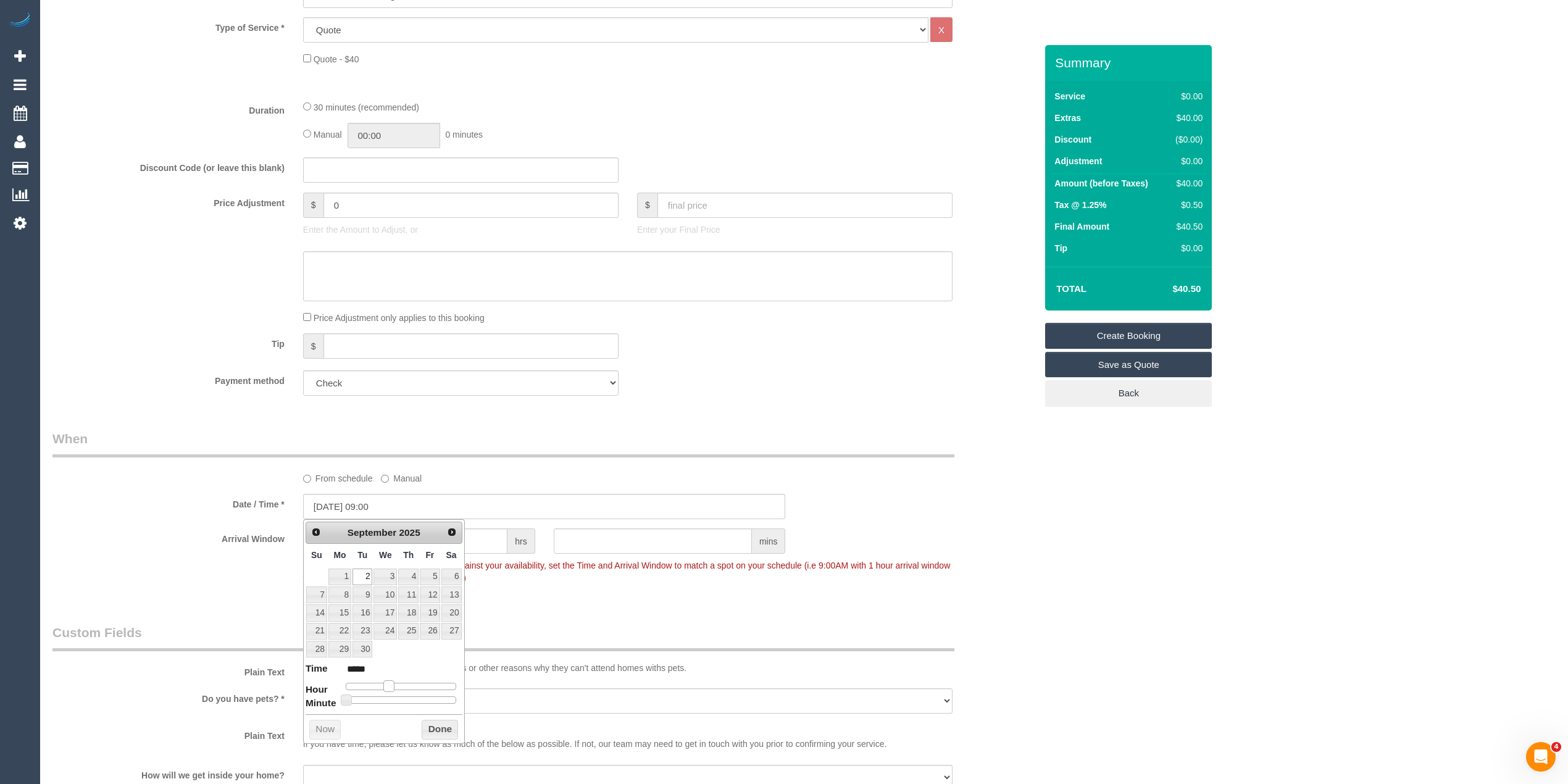
type input "*****"
type input "02/09/2025 12:00"
type input "*****"
type input "02/09/2025 11:00"
type input "*****"
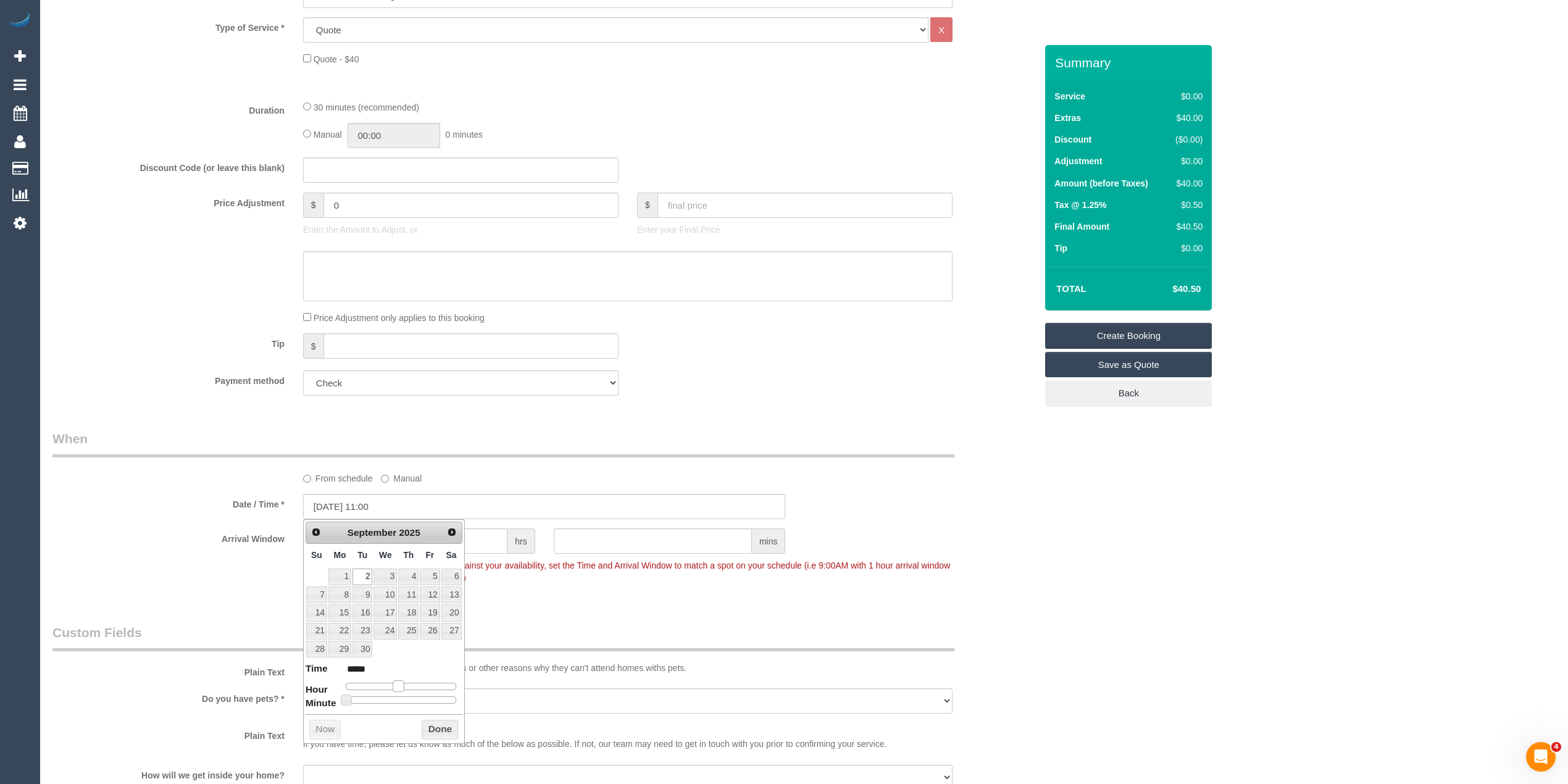
type input "02/09/2025 12:00"
type input "*****"
type input "02/09/2025 13:00"
type input "*****"
drag, startPoint x: 388, startPoint y: 684, endPoint x: 411, endPoint y: 685, distance: 23.0
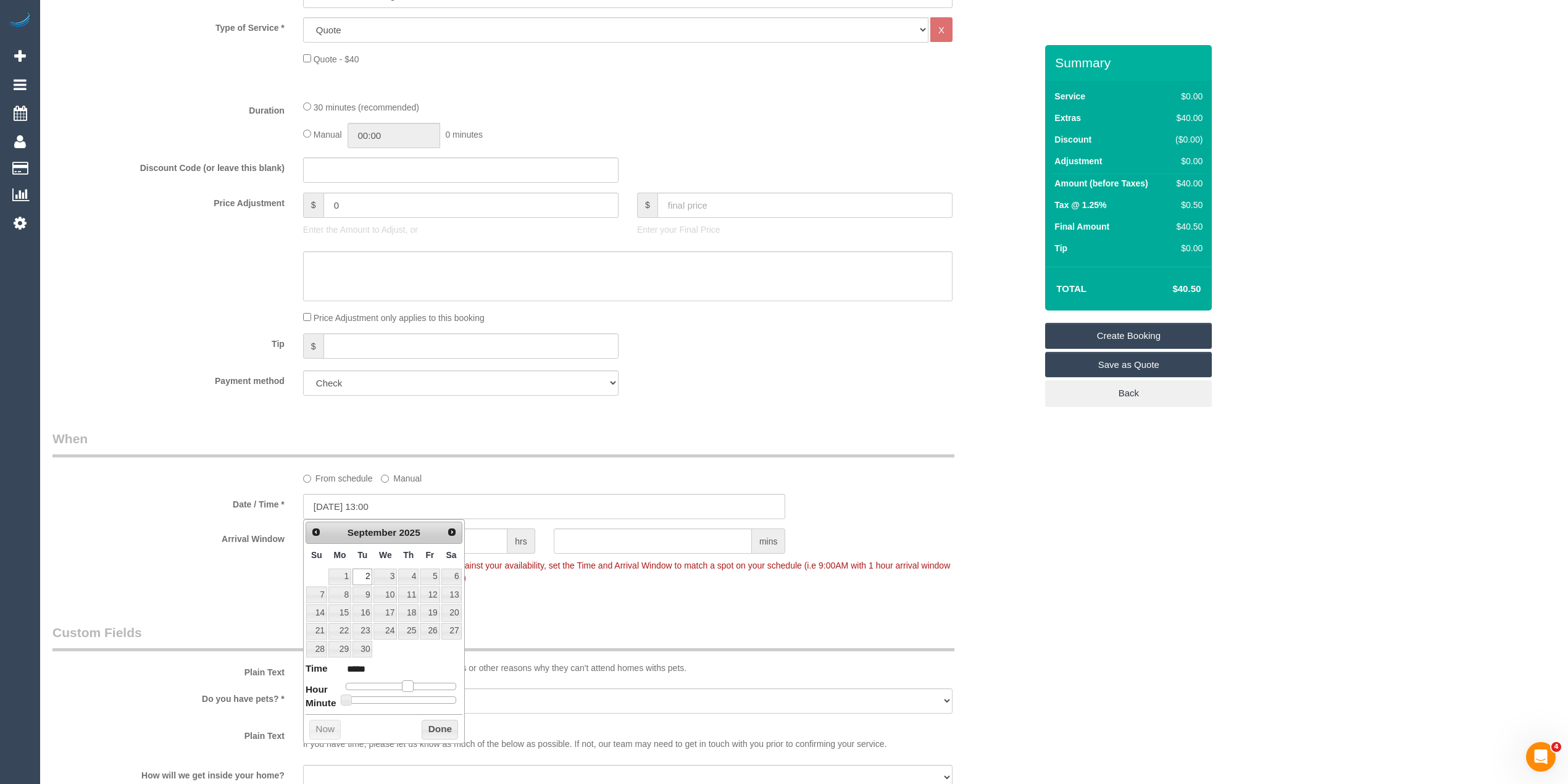
click at [411, 685] on span at bounding box center [407, 686] width 11 height 11
click at [1160, 448] on div "Who Email* bradley.revolutioncare@fake.com Name * Bradley Revolution Care Where…" at bounding box center [804, 445] width 1503 height 1788
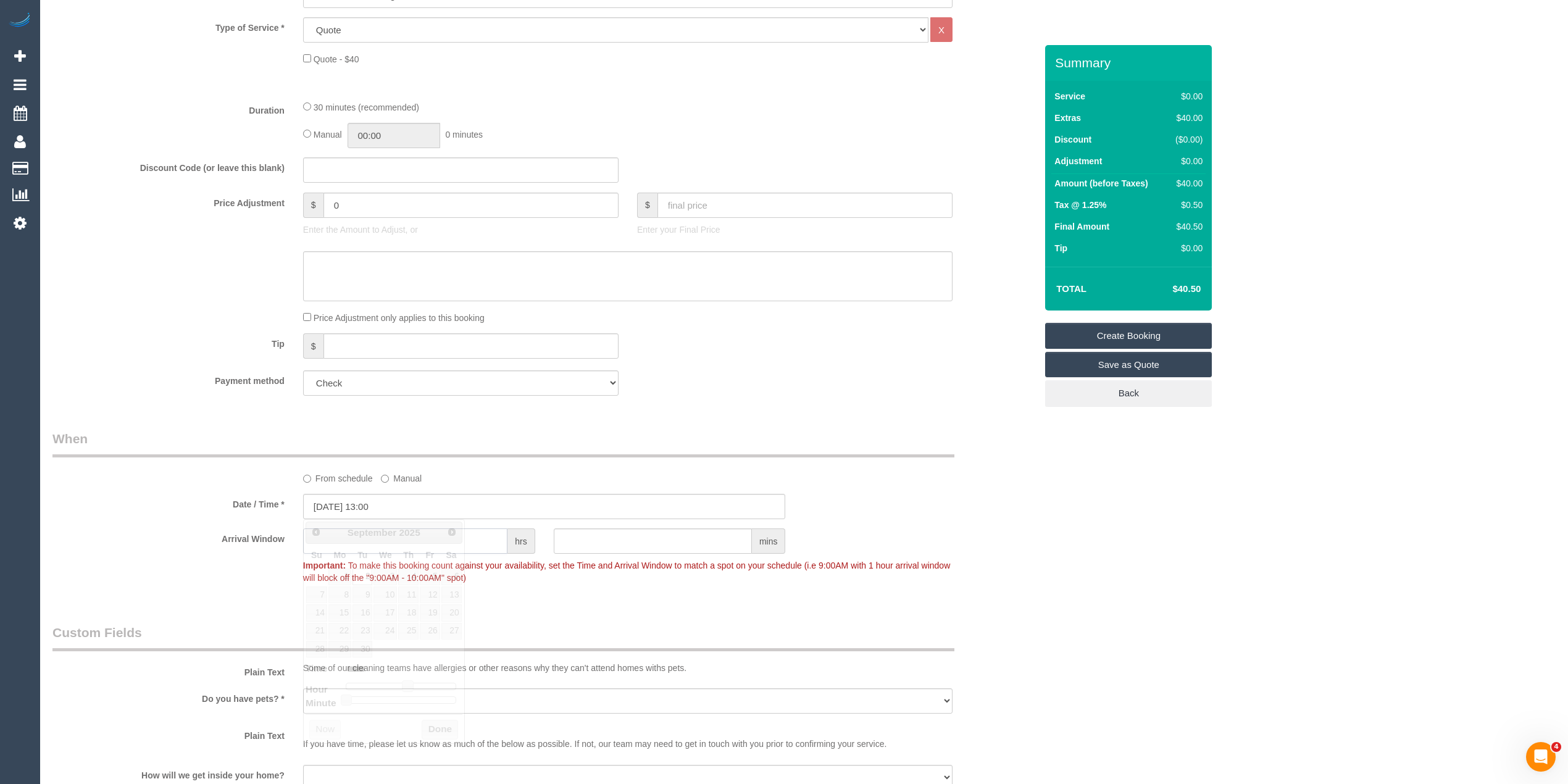
click at [347, 531] on input "text" at bounding box center [405, 541] width 204 height 26
click at [352, 542] on input "text" at bounding box center [405, 541] width 204 height 26
type input "1"
click at [1364, 592] on div "Who Email* bradley.revolutioncare@fake.com Name * Bradley Revolution Care Where…" at bounding box center [804, 445] width 1503 height 1788
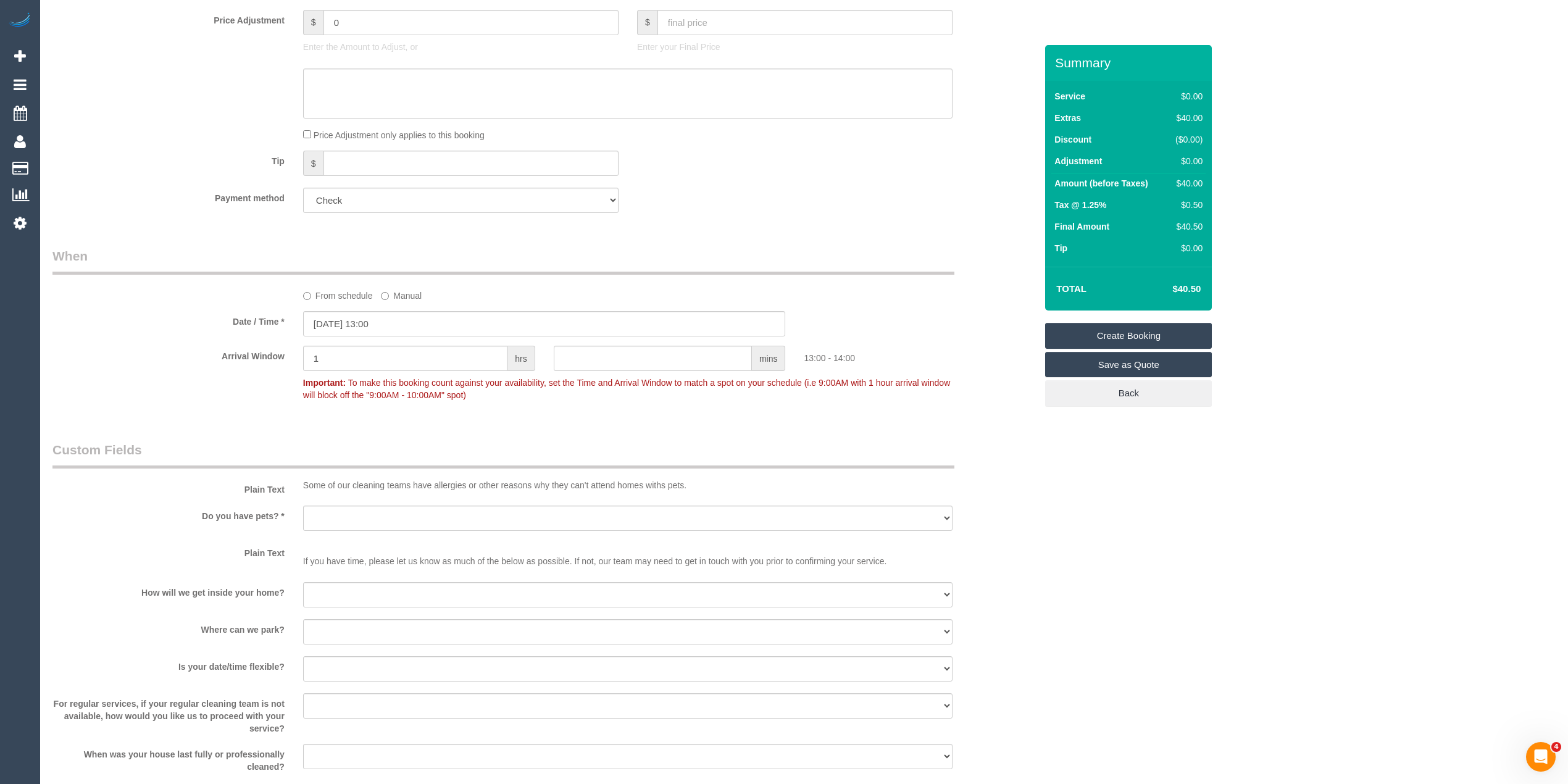
scroll to position [741, 0]
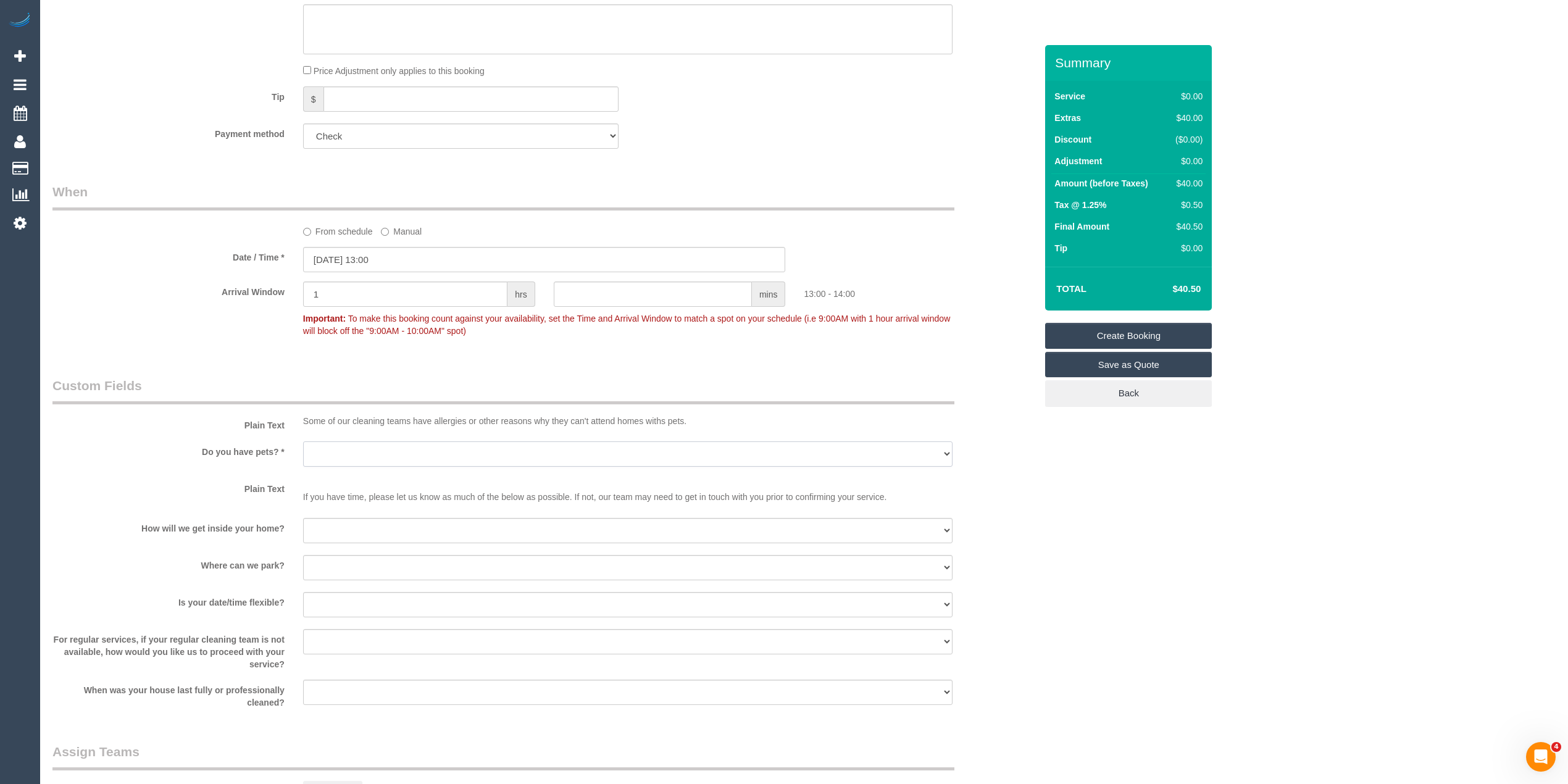
click at [374, 447] on select "Yes - Cats Yes - Dogs No pets Yes - Dogs and Cats Yes - Other" at bounding box center [628, 454] width 650 height 26
select select "number:28"
click at [303, 441] on select "Yes - Cats Yes - Dogs No pets Yes - Dogs and Cats Yes - Other" at bounding box center [628, 454] width 650 height 26
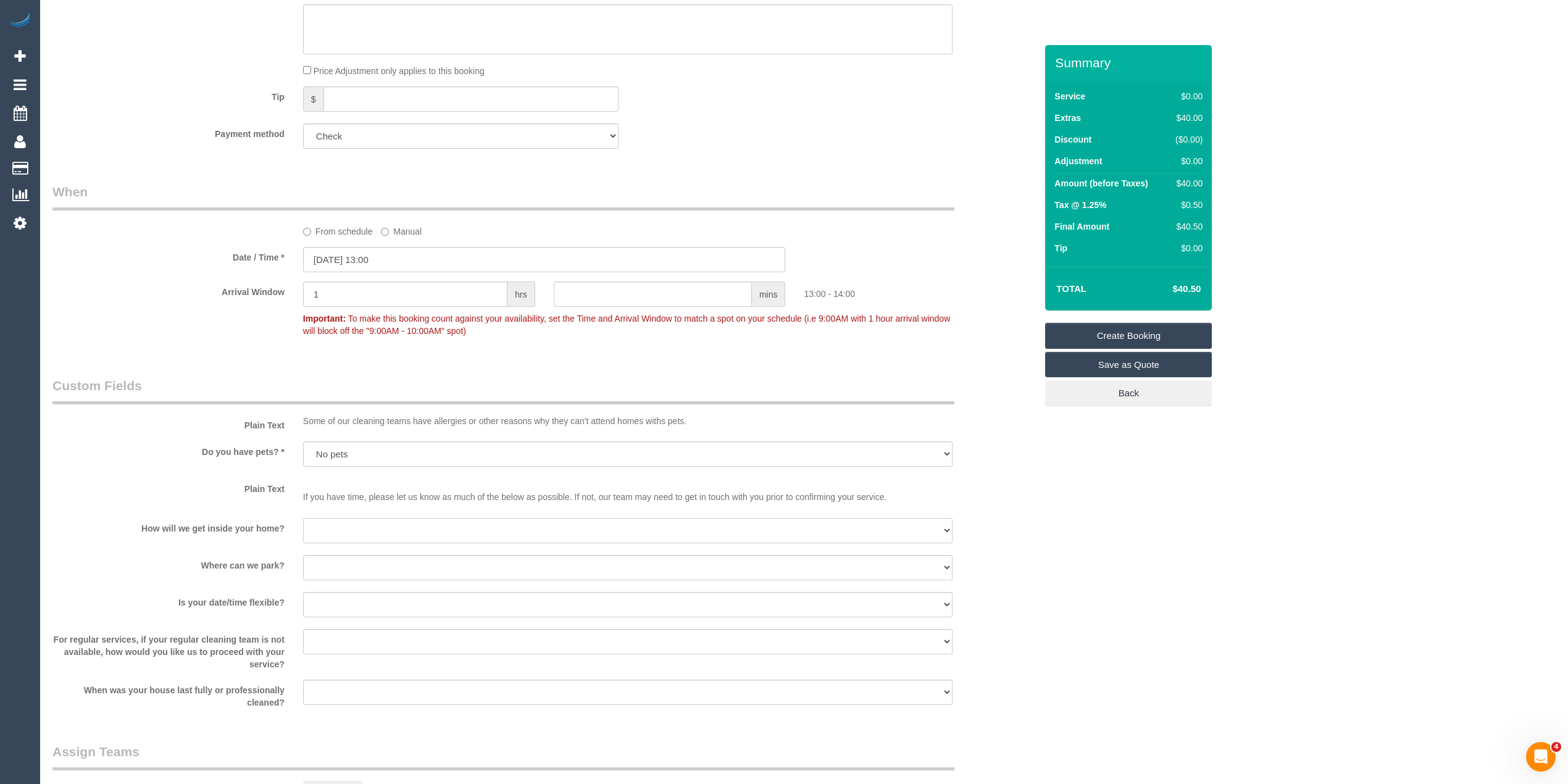
click at [364, 534] on select "I will be home Key will be left (please provide details below) Lock box/Access …" at bounding box center [628, 531] width 650 height 26
select select "number:14"
click at [303, 518] on select "I will be home Key will be left (please provide details below) Lock box/Access …" at bounding box center [628, 531] width 650 height 26
click at [365, 557] on select "I will provide parking on-site Free street parking Paid street parking (cost wi…" at bounding box center [628, 568] width 650 height 26
select select "number:19"
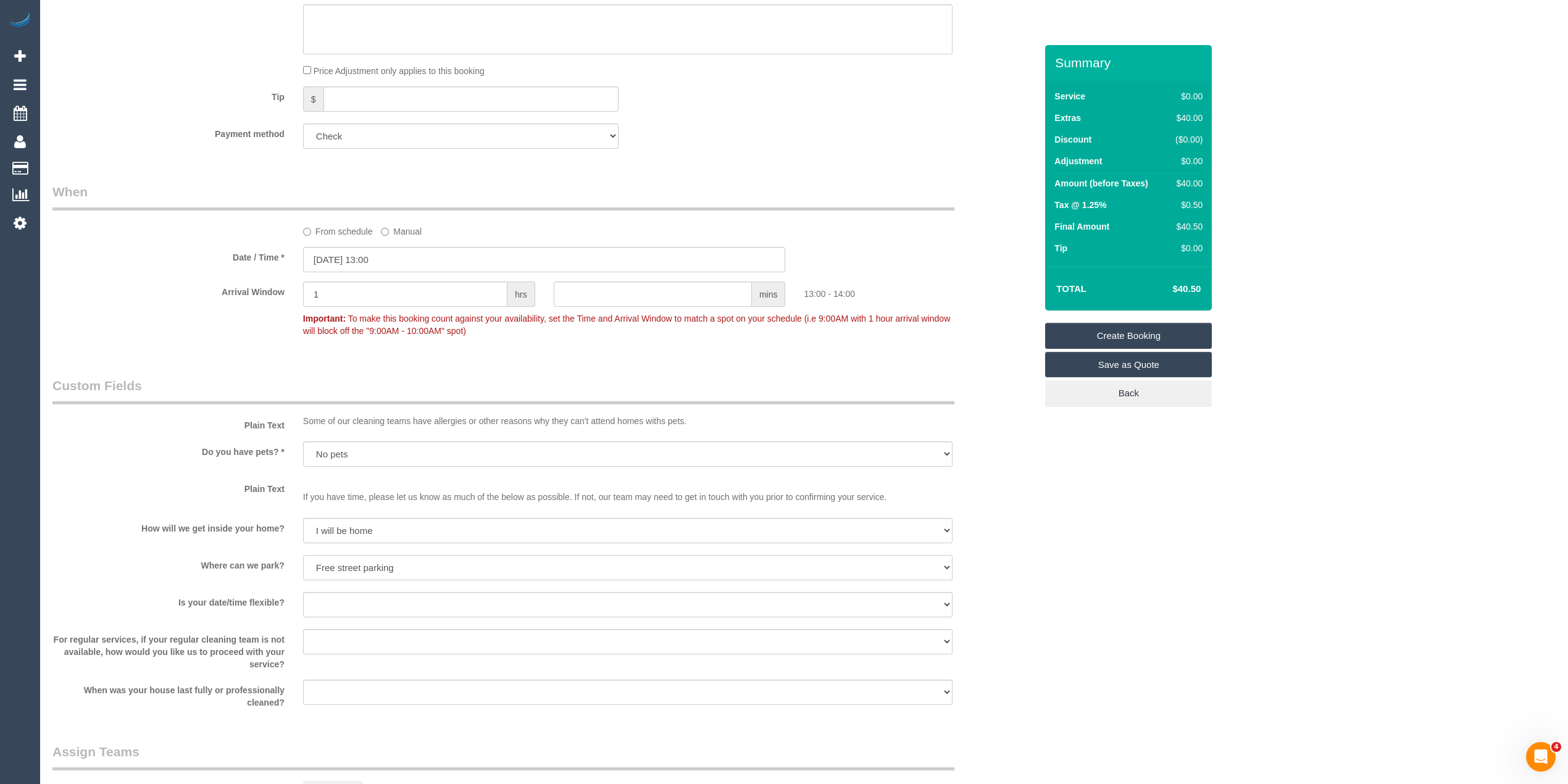
click at [303, 555] on select "I will provide parking on-site Free street parking Paid street parking (cost wi…" at bounding box center [628, 568] width 650 height 26
click at [388, 601] on select "Yes - date and time Yes - date but not time Yes - time but not date No - No fle…" at bounding box center [628, 605] width 650 height 26
select select "number:22"
click at [303, 592] on select "Yes - date and time Yes - date but not time Yes - time but not date No - No fle…" at bounding box center [628, 605] width 650 height 26
click at [396, 638] on select "Arrange a cleaner to cover and do not bother you Arrange a cleaner to cover and…" at bounding box center [628, 642] width 650 height 26
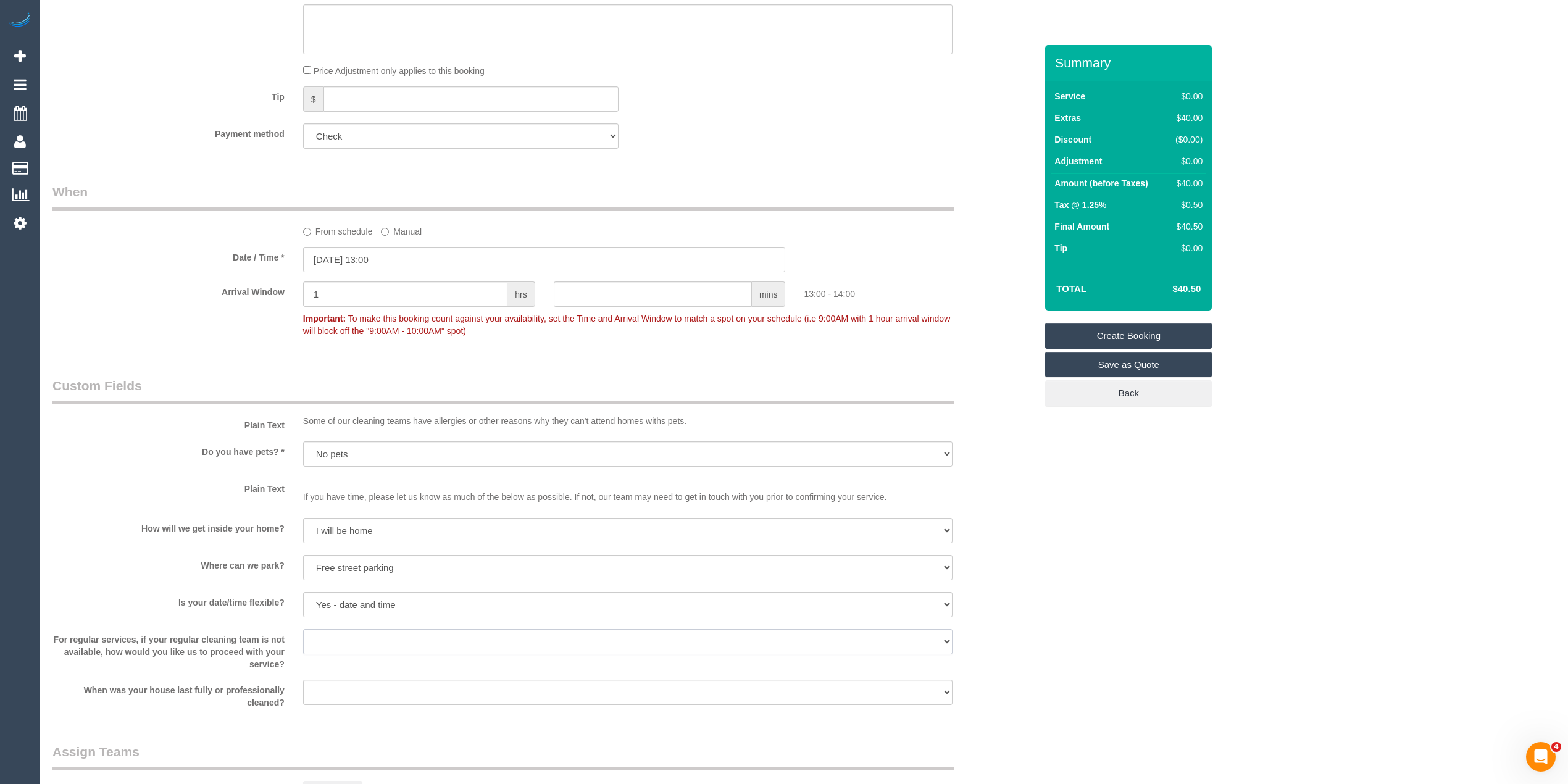
select select "number:33"
click at [303, 629] on select "Arrange a cleaner to cover and do not bother you Arrange a cleaner to cover and…" at bounding box center [628, 642] width 650 height 26
click at [460, 630] on select "Arrange a cleaner to cover and do not bother you Arrange a cleaner to cover and…" at bounding box center [628, 642] width 650 height 26
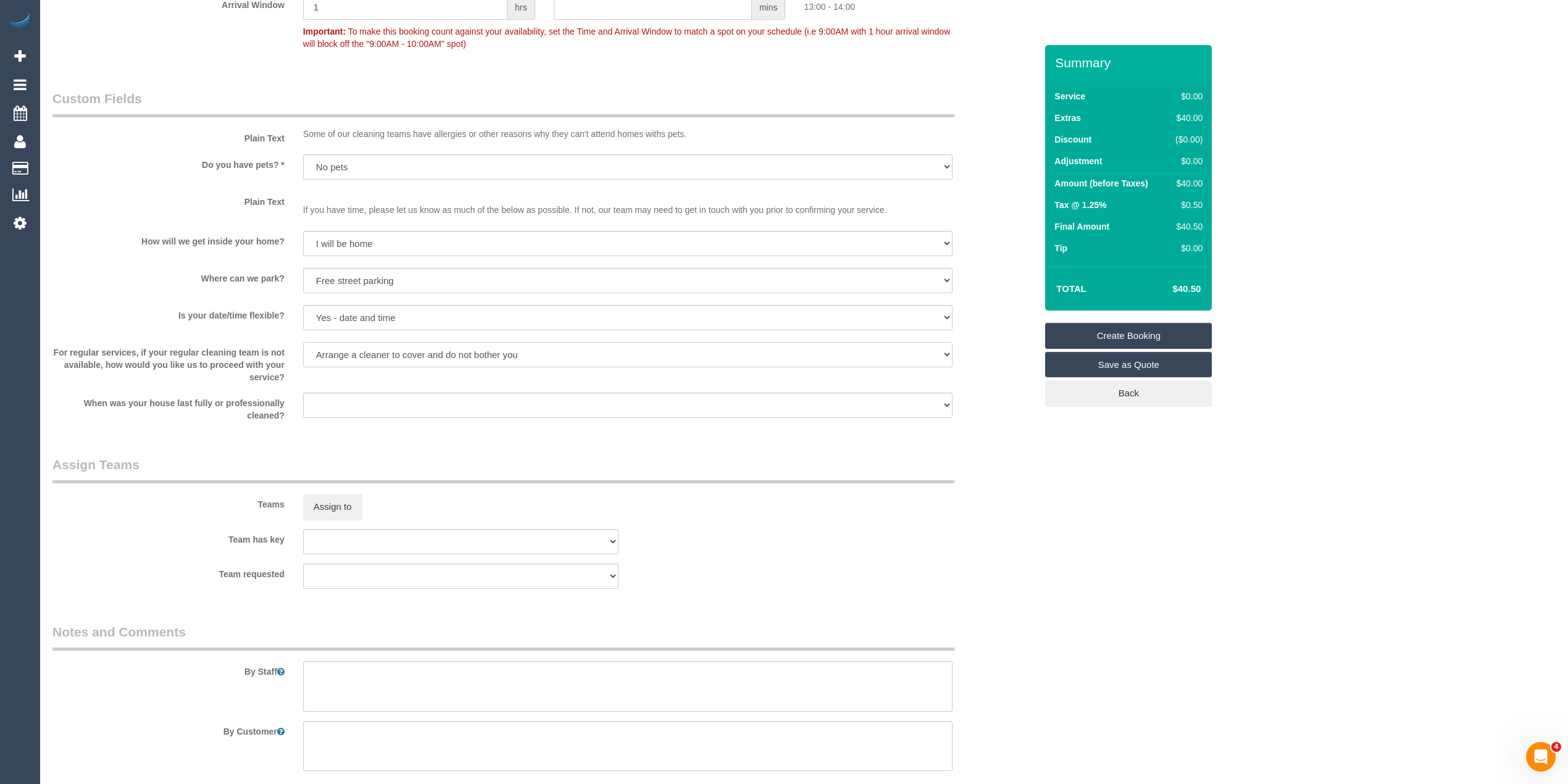
scroll to position [1070, 0]
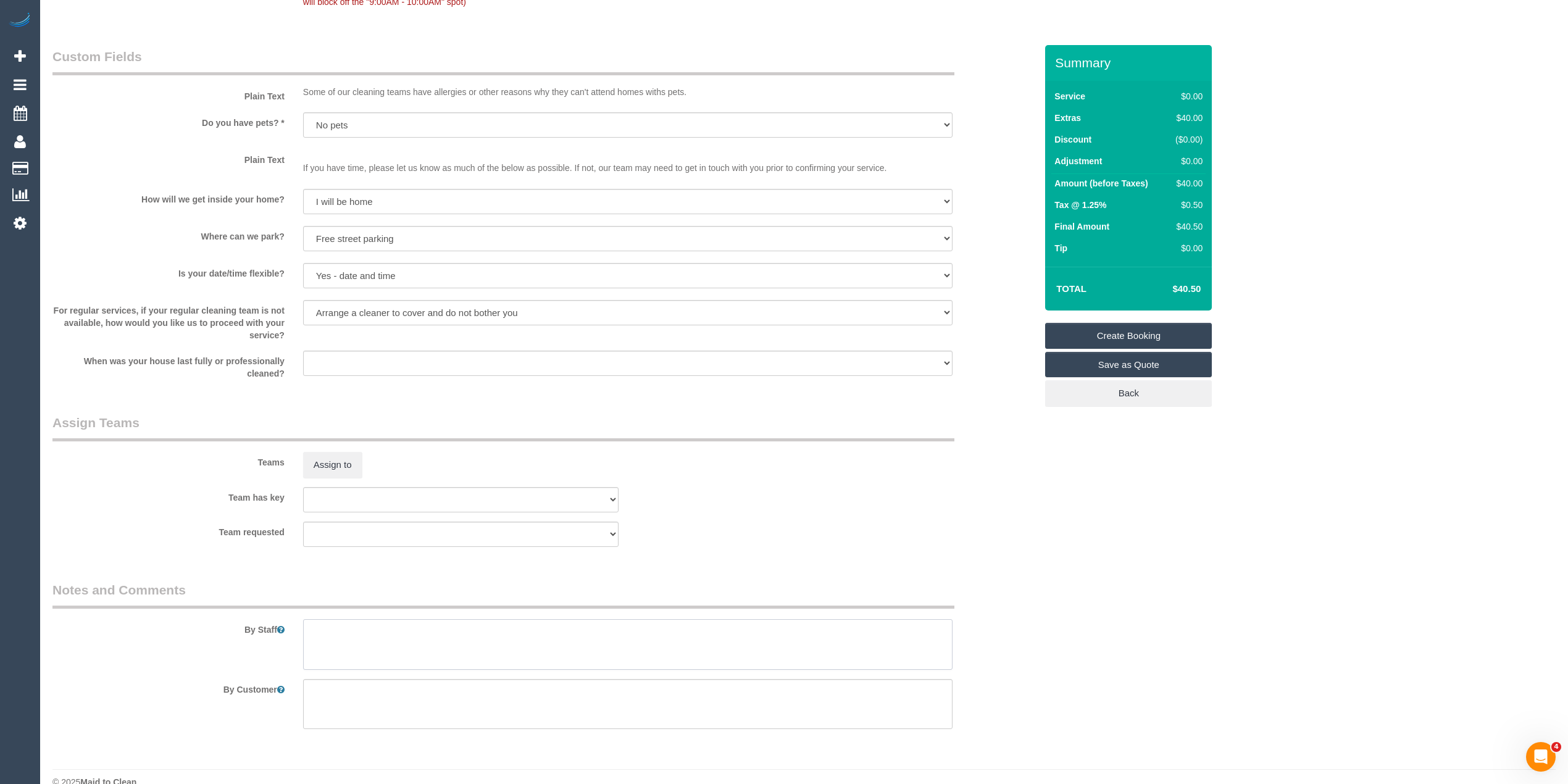
click at [409, 650] on textarea at bounding box center [628, 644] width 650 height 51
click at [394, 635] on textarea at bounding box center [628, 644] width 650 height 51
paste textarea "Please take a short video of the place and describe what needs to be done. Plea…"
type textarea "Please take a short video of the place and describe what needs to be done. Plea…"
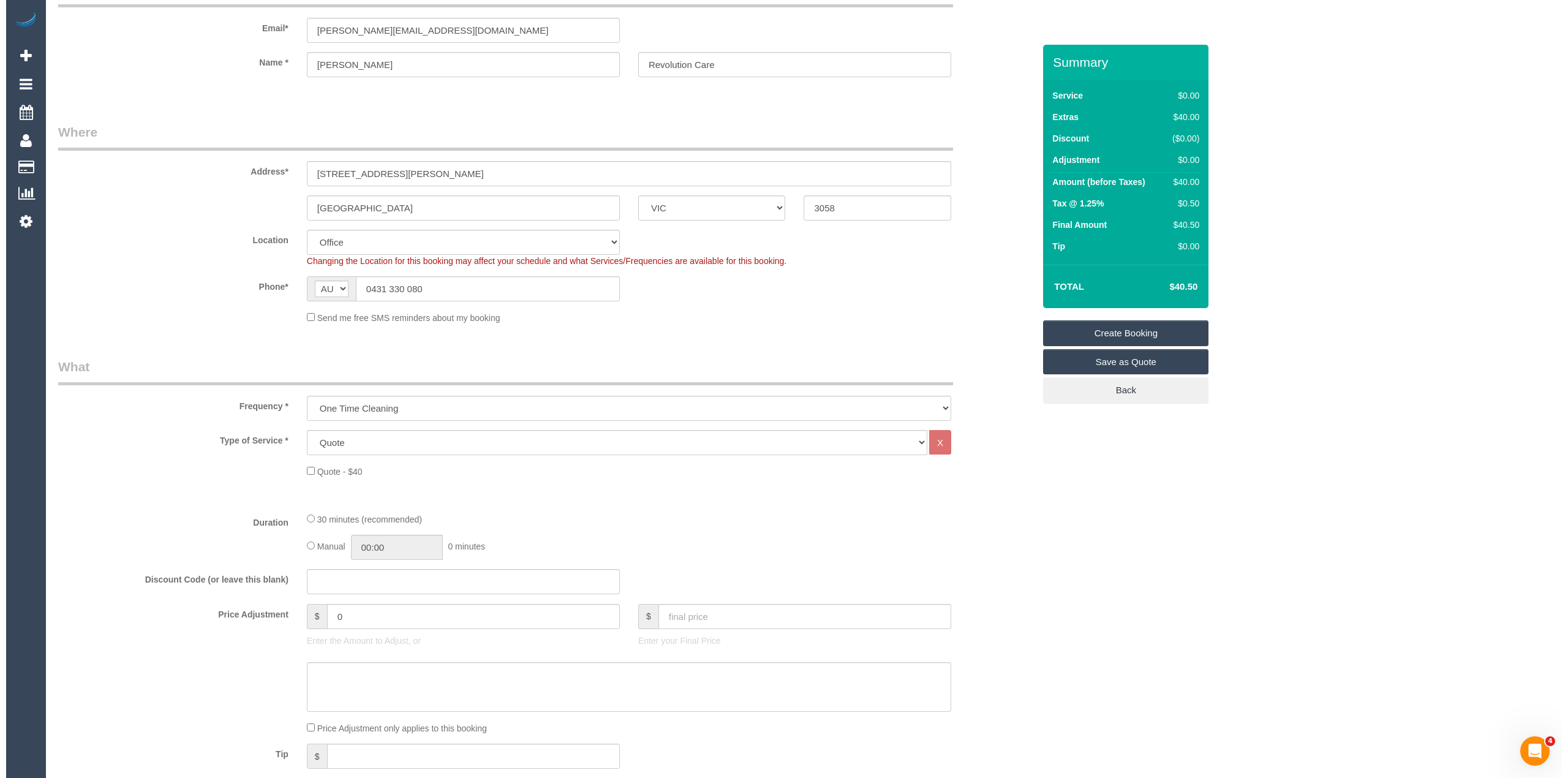
scroll to position [0, 0]
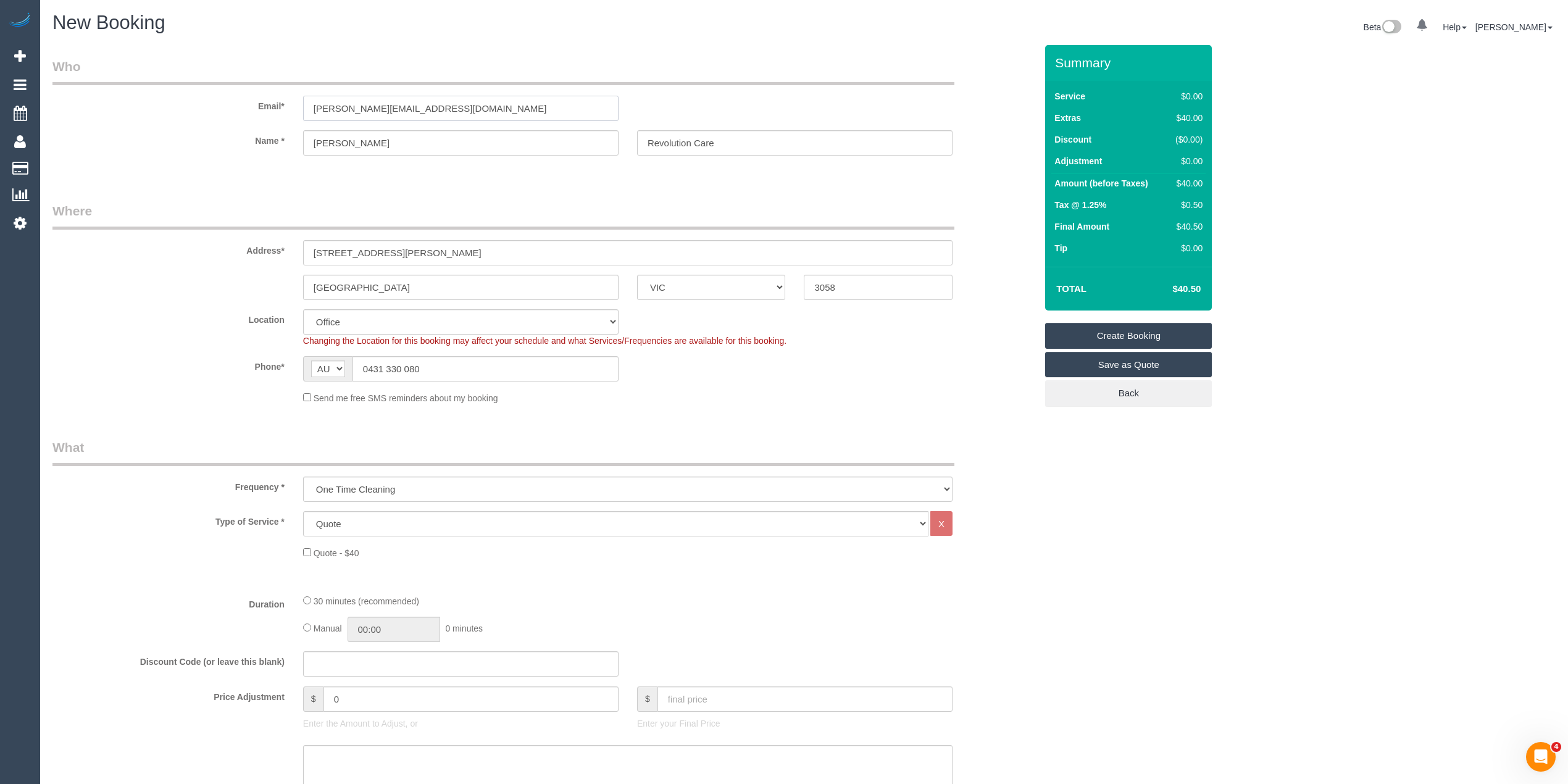
drag, startPoint x: 474, startPoint y: 102, endPoint x: 130, endPoint y: 114, distance: 344.2
click at [130, 114] on div "Email* bradley.revolutioncare@fake.com" at bounding box center [544, 89] width 1002 height 63
click at [1164, 324] on link "Create Booking" at bounding box center [1128, 336] width 167 height 26
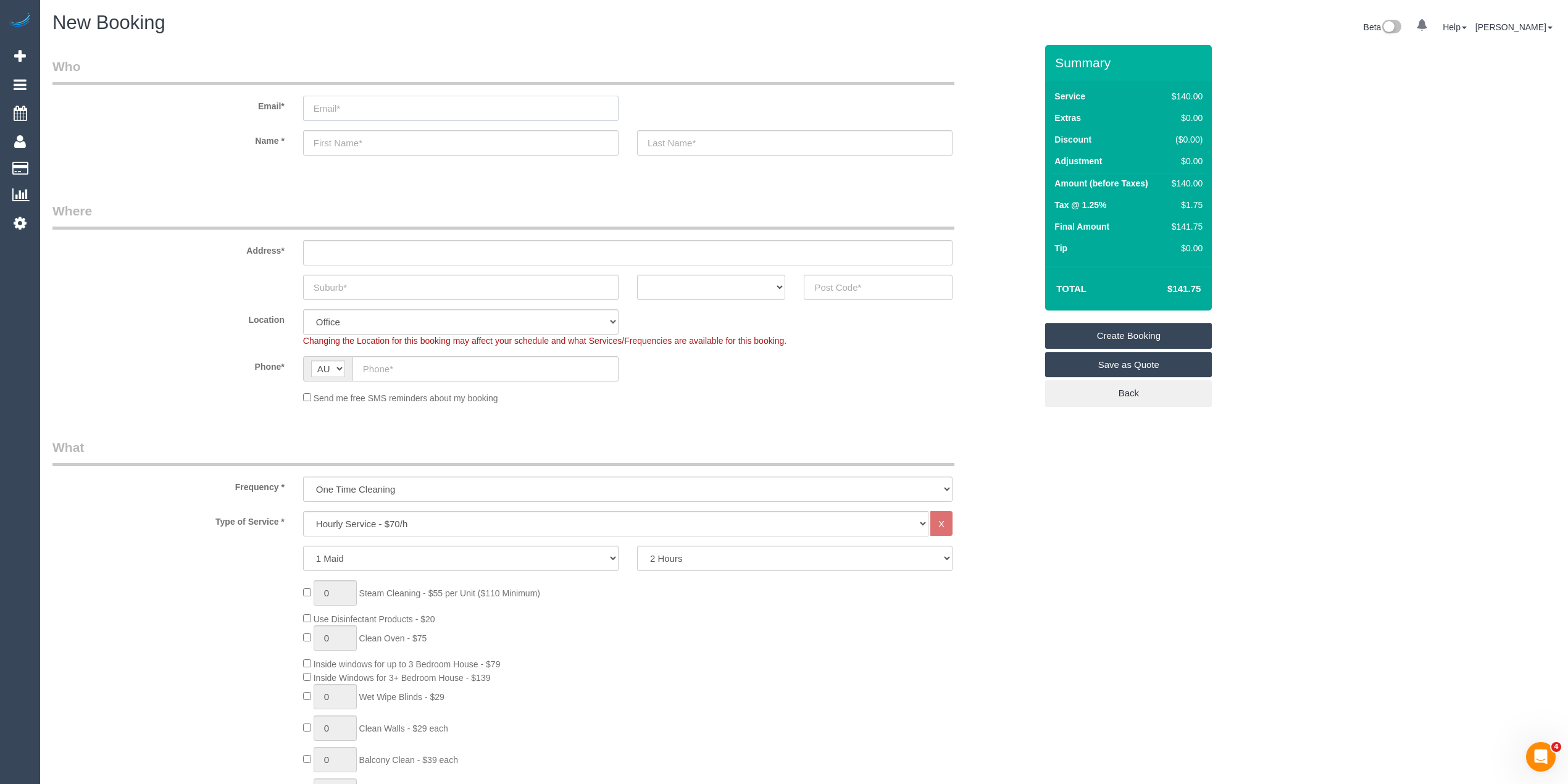
click at [398, 109] on input "email" at bounding box center [461, 109] width 315 height 26
paste input "[EMAIL_ADDRESS][DOMAIN_NAME]"
type input "[EMAIL_ADDRESS][DOMAIN_NAME]"
click at [386, 138] on input "text" at bounding box center [461, 143] width 315 height 26
click at [337, 131] on input "text" at bounding box center [461, 143] width 315 height 26
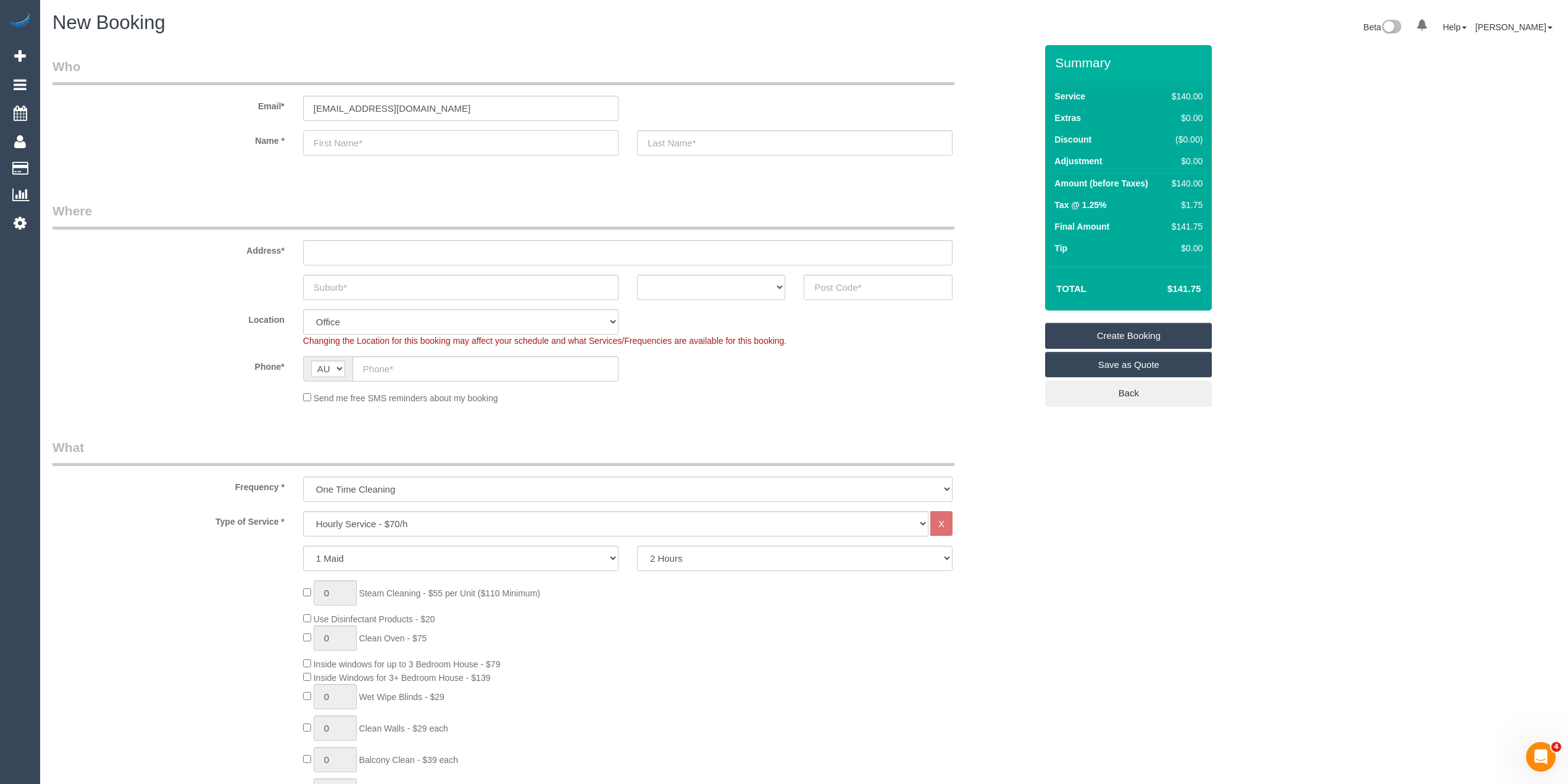
paste input "[PERSON_NAME]"
click at [355, 139] on input "[PERSON_NAME]" at bounding box center [461, 143] width 315 height 26
type input "[PERSON_NAME]"
click at [793, 151] on input "text" at bounding box center [795, 143] width 315 height 26
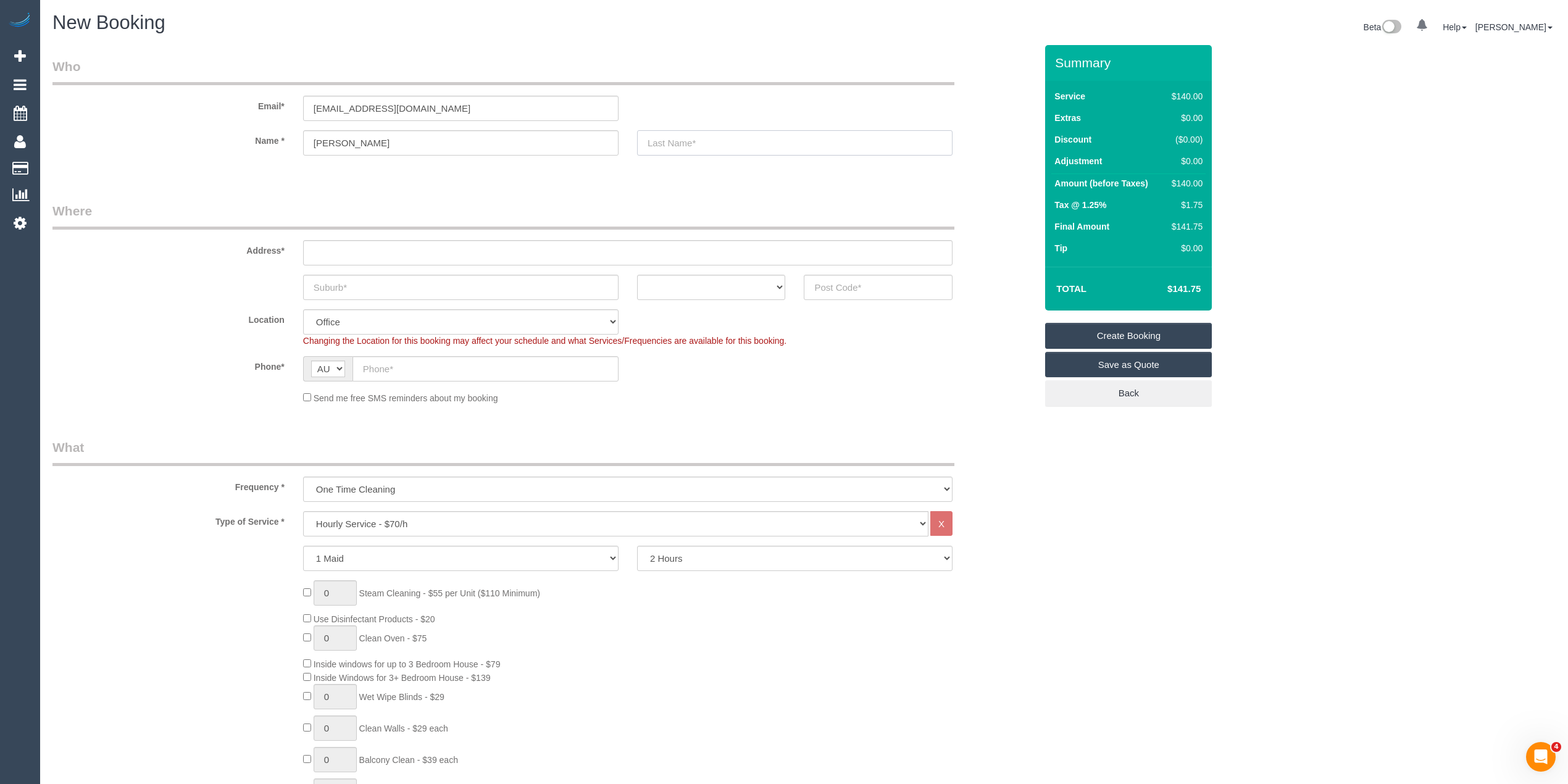
paste input "[PERSON_NAME]"
type input "[PERSON_NAME]"
click at [353, 251] on input "text" at bounding box center [628, 253] width 650 height 26
click at [348, 240] on input "text" at bounding box center [628, 253] width 650 height 26
paste input "40 Scenery , Drive"
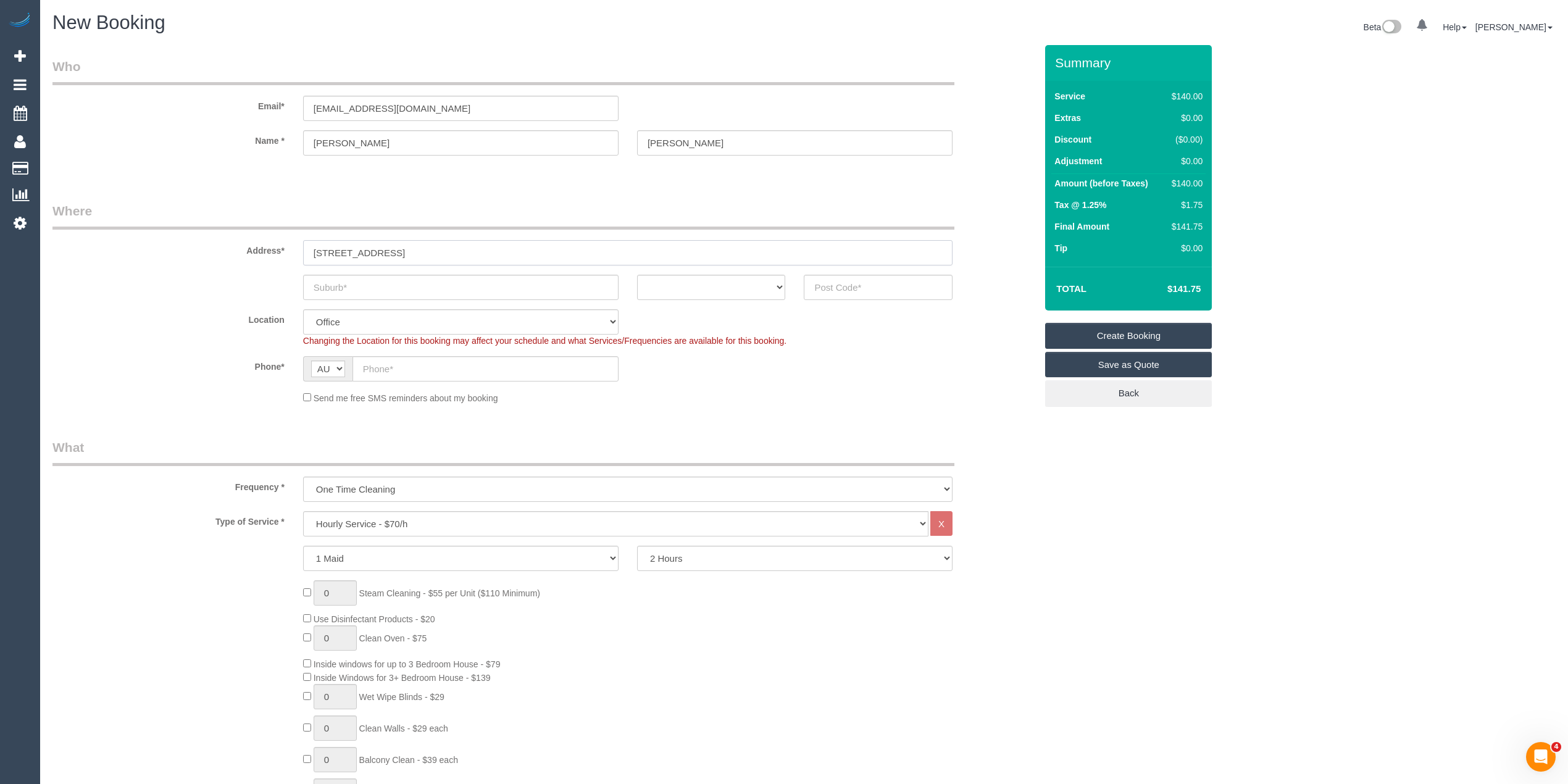
click at [366, 253] on input "40 Scenery , Drive" at bounding box center [628, 253] width 650 height 26
type input "40 Scenery Drive"
click at [379, 290] on input "text" at bounding box center [461, 287] width 315 height 26
click at [356, 275] on input "text" at bounding box center [461, 287] width 315 height 26
paste input "Clyde North"
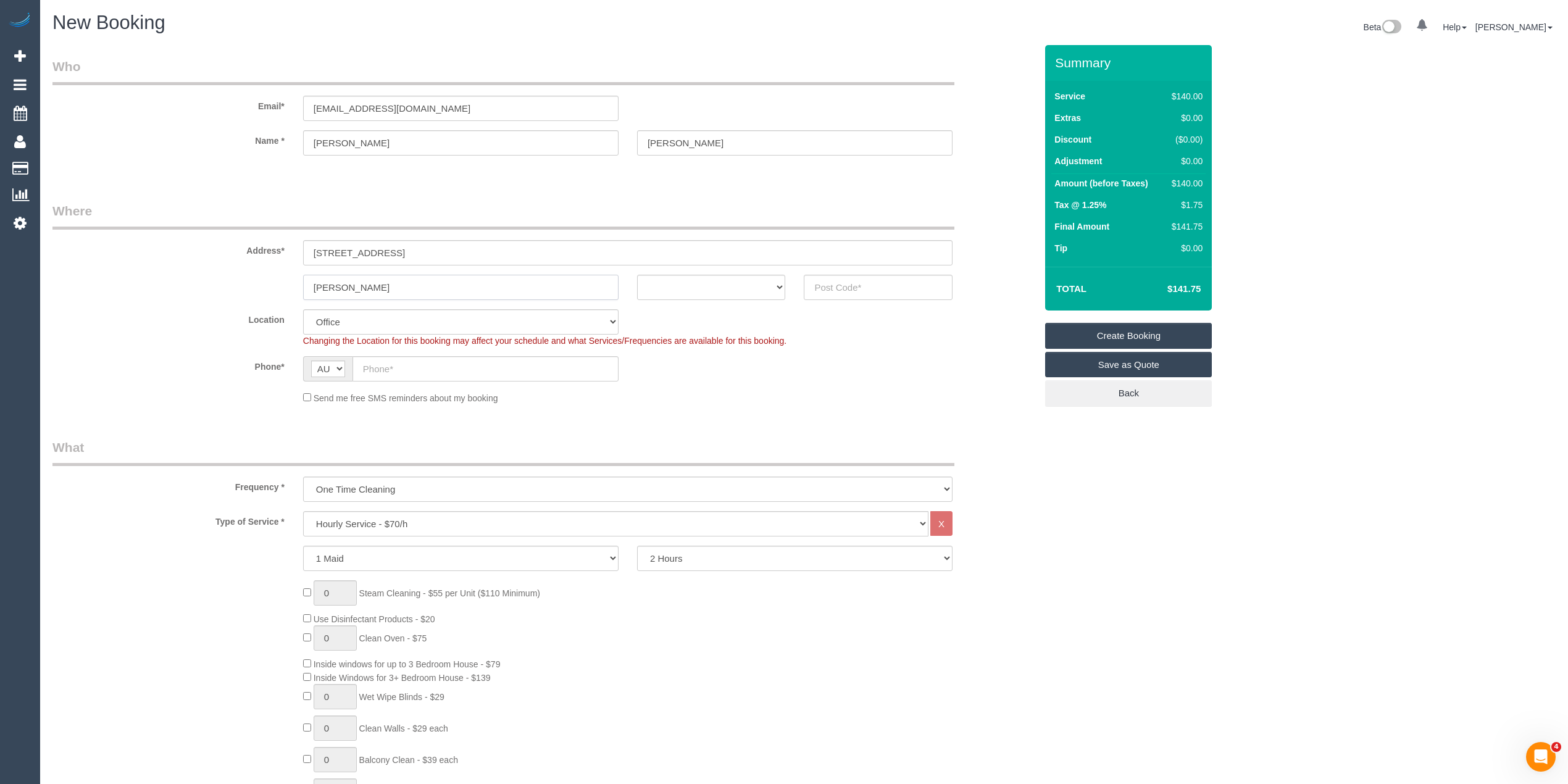
type input "Clyde North"
click at [672, 289] on select "ACT NSW NT QLD SA TAS VIC WA" at bounding box center [711, 287] width 149 height 26
select select "VIC"
click at [637, 275] on select "ACT NSW NT QLD SA TAS VIC WA" at bounding box center [711, 287] width 149 height 26
click at [906, 293] on input "text" at bounding box center [878, 287] width 149 height 26
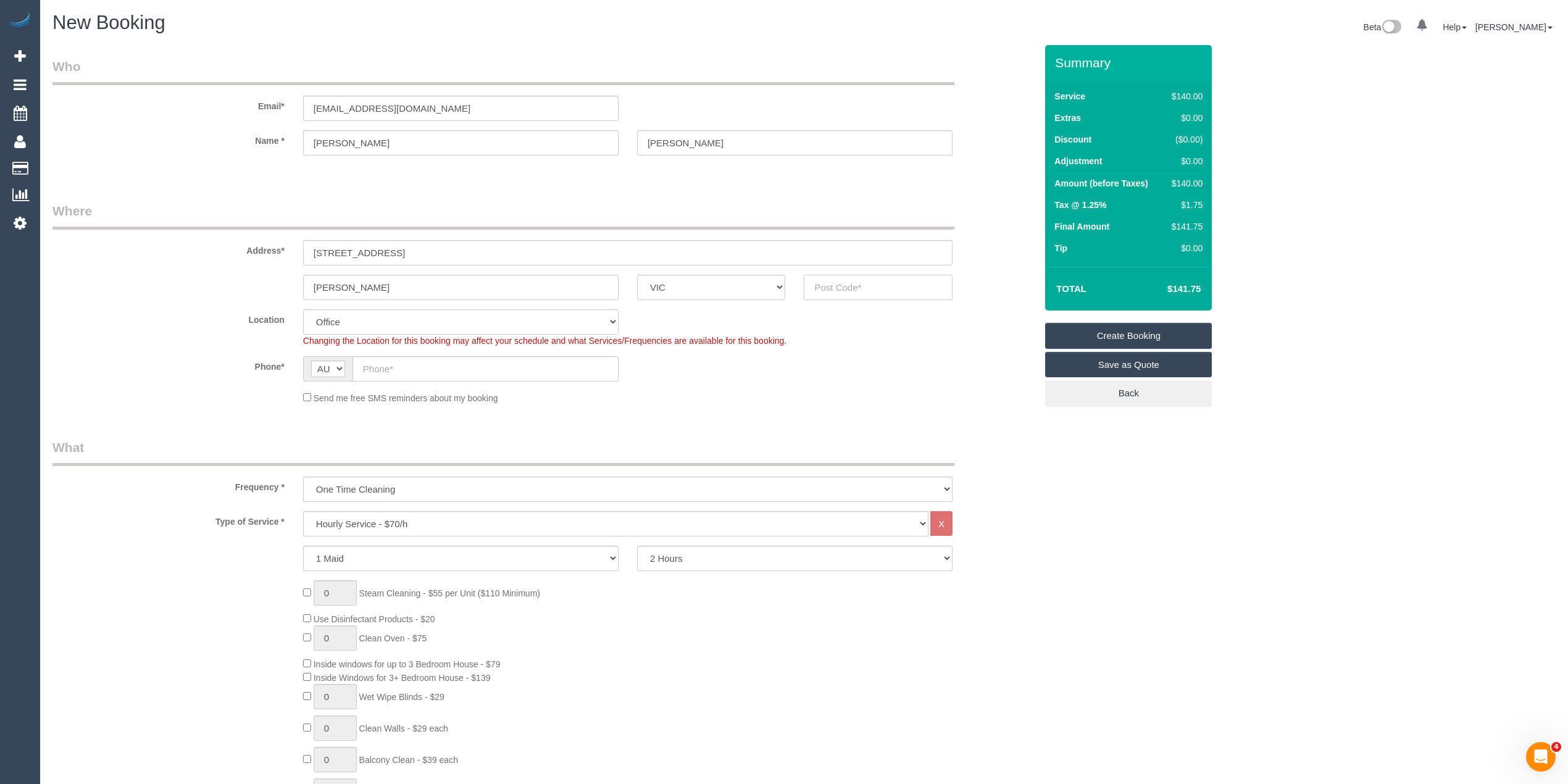
paste input "3978"
type input "3978"
select select "52"
select select "object:2061"
click at [406, 366] on input "text" at bounding box center [485, 369] width 266 height 26
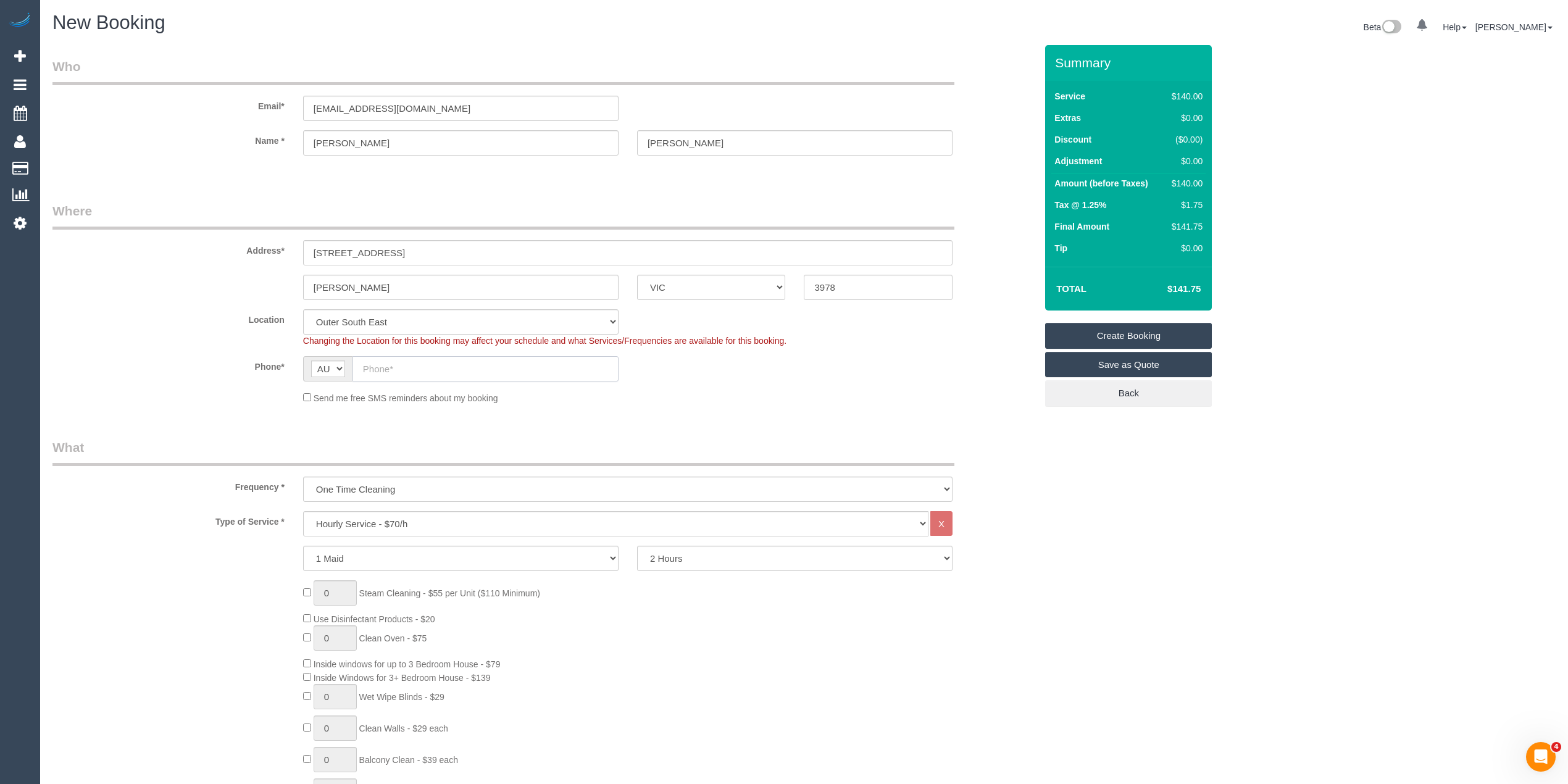
paste input "0425 295 701"
type input "0425 295 701"
click at [372, 483] on select "One Time Cleaning Weekly - 10% Off - 10.00% (0% for the First Booking) Fortnigh…" at bounding box center [628, 490] width 650 height 26
click at [431, 492] on select "One Time Cleaning Weekly - 10% Off - 10.00% (0% for the First Booking) Fortnigh…" at bounding box center [628, 490] width 650 height 26
select select "object:2062"
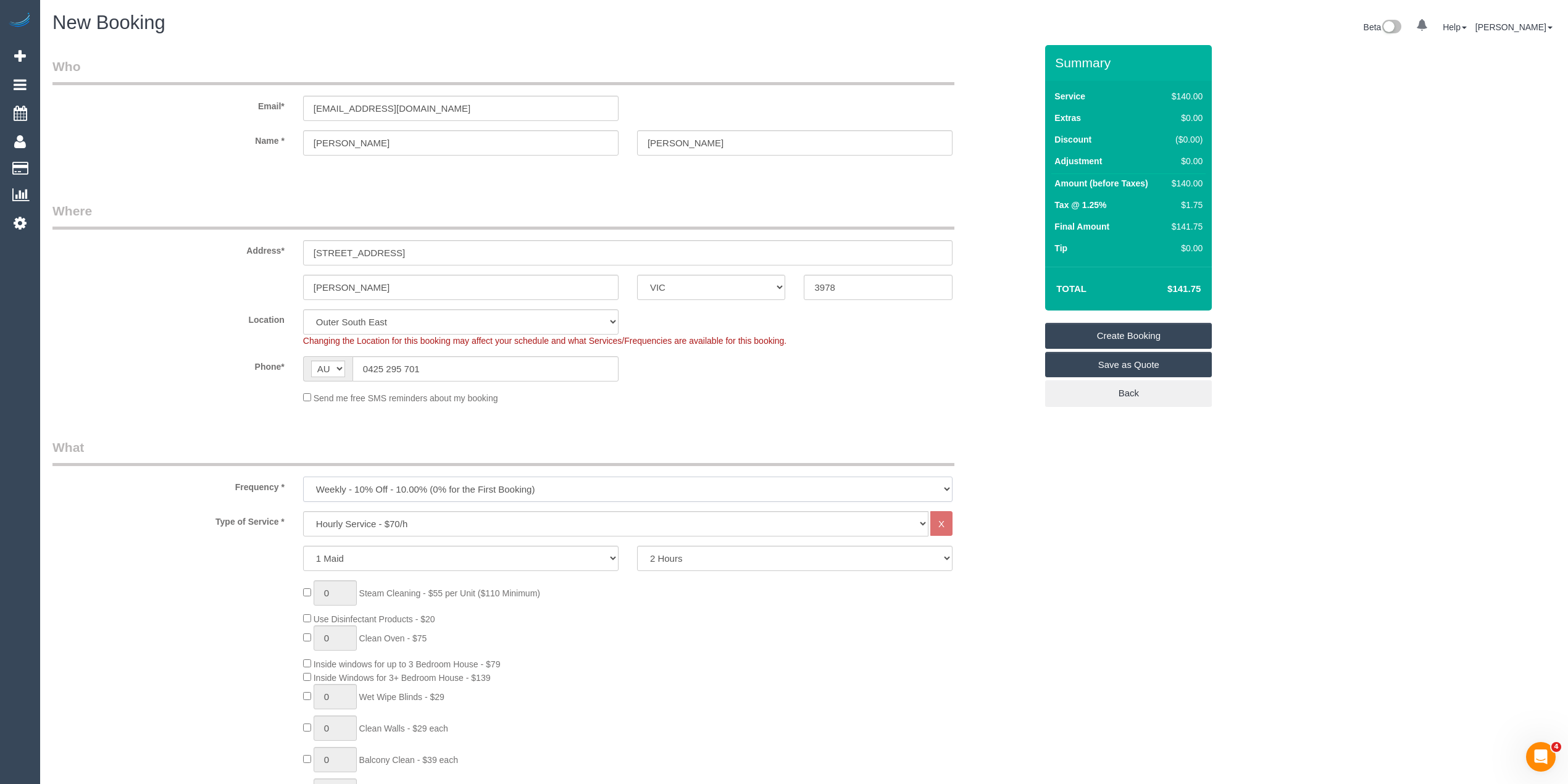
click at [303, 477] on select "One Time Cleaning Weekly - 10% Off - 10.00% (0% for the First Booking) Fortnigh…" at bounding box center [628, 490] width 650 height 26
click at [415, 522] on select "Hourly Service - $70/h Hourly Service - $65/h Hourly Service - $60/h Hourly Ser…" at bounding box center [616, 524] width 626 height 26
select select "275"
click at [303, 512] on select "Hourly Service - $70/h Hourly Service - $65/h Hourly Service - $60/h Hourly Ser…" at bounding box center [616, 524] width 626 height 26
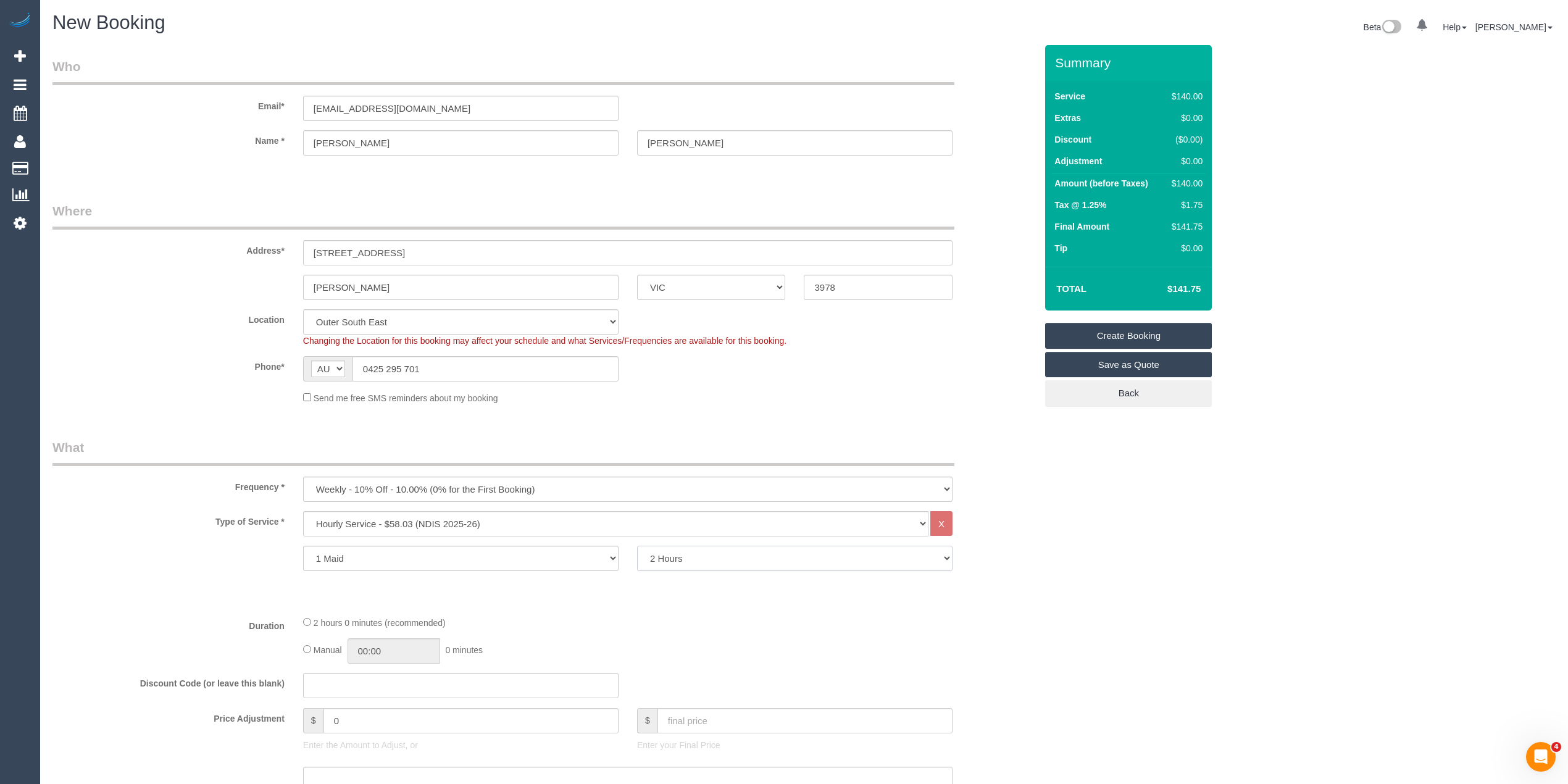
click at [665, 549] on select "2 Hours 2.5 Hours 3 Hours 3.5 Hours 4 Hours 4.5 Hours 5 Hours 5.5 Hours 6 Hours…" at bounding box center [795, 558] width 315 height 26
select select "180"
click at [637, 546] on select "2 Hours 2.5 Hours 3 Hours 3.5 Hours 4 Hours 4.5 Hours 5 Hours 5.5 Hours 6 Hours…" at bounding box center [795, 558] width 315 height 26
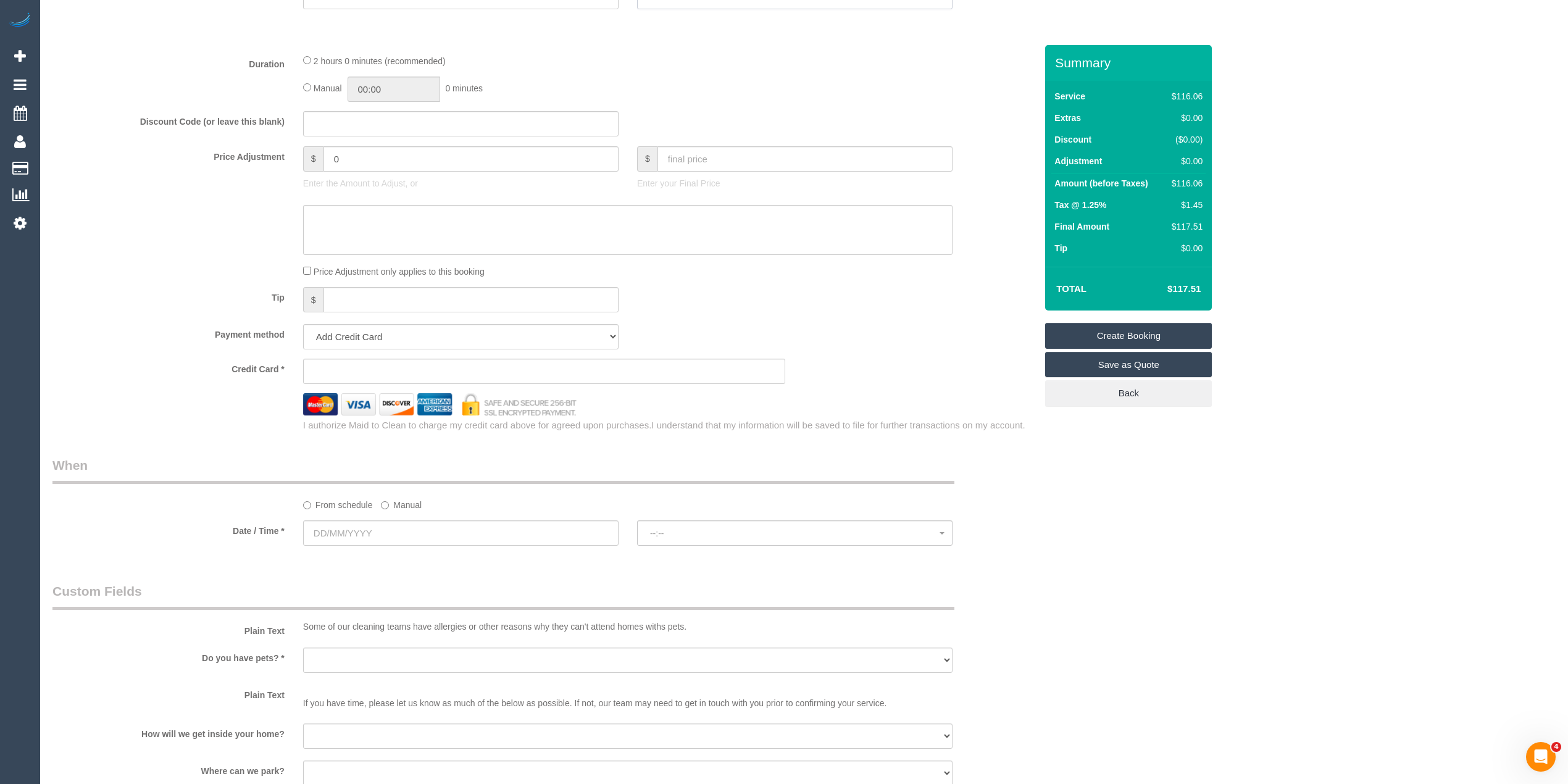
scroll to position [576, 0]
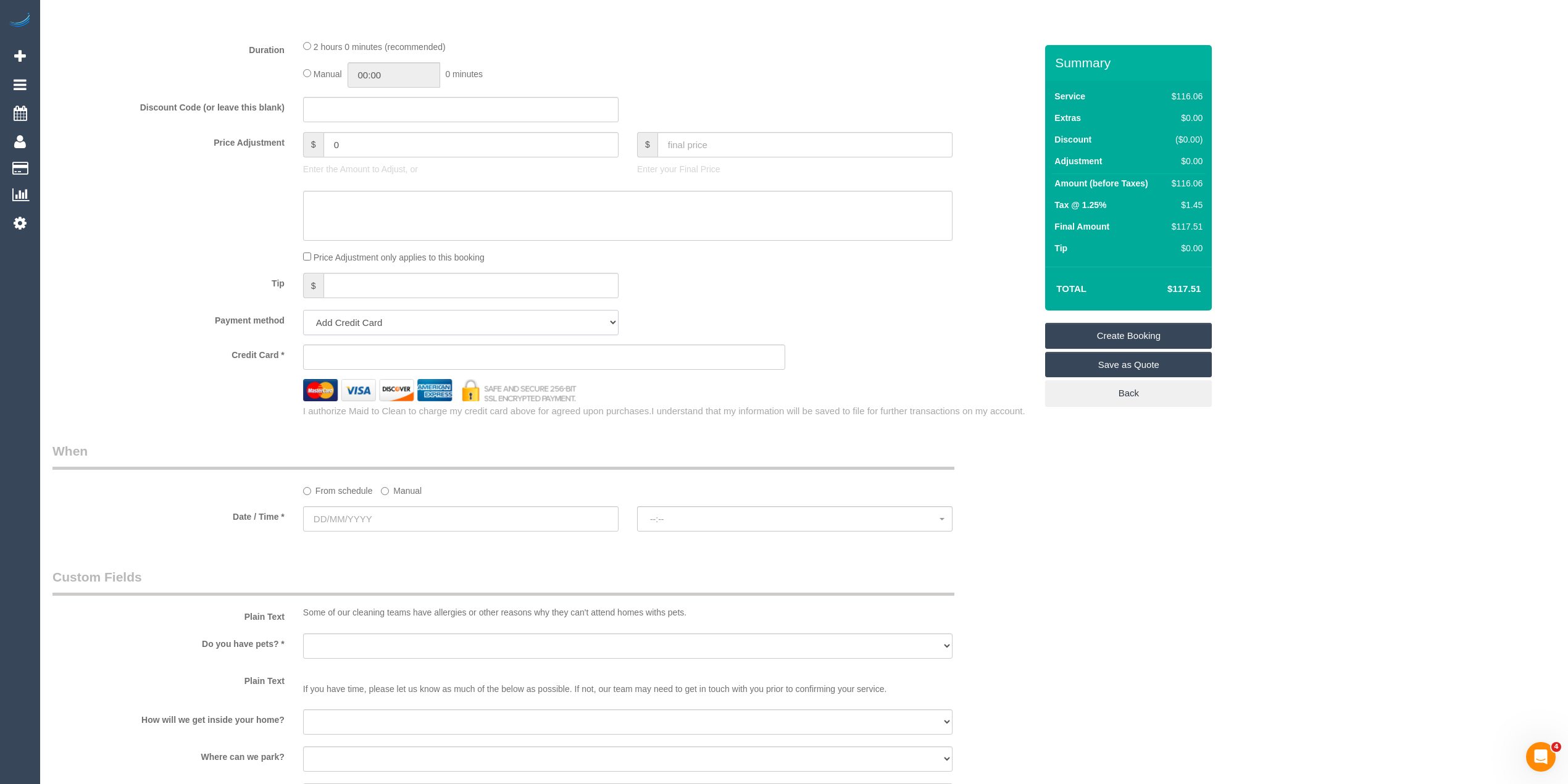
click at [351, 318] on select "Add Credit Card Cash Check Paypal" at bounding box center [461, 323] width 315 height 26
select select "string:check"
click at [303, 310] on select "Add Credit Card Cash Check Paypal" at bounding box center [461, 323] width 315 height 26
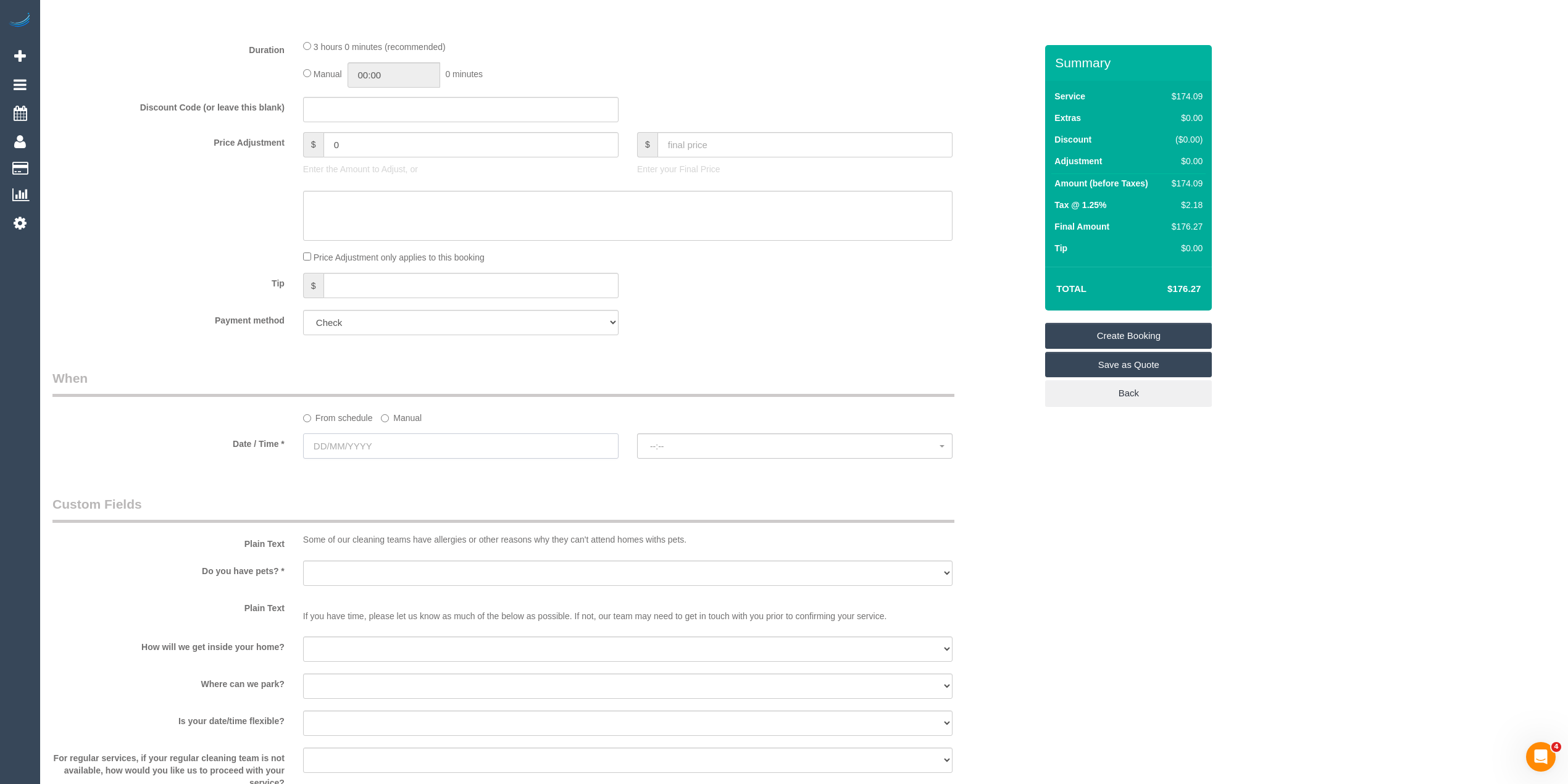
click at [359, 440] on input "text" at bounding box center [461, 446] width 315 height 26
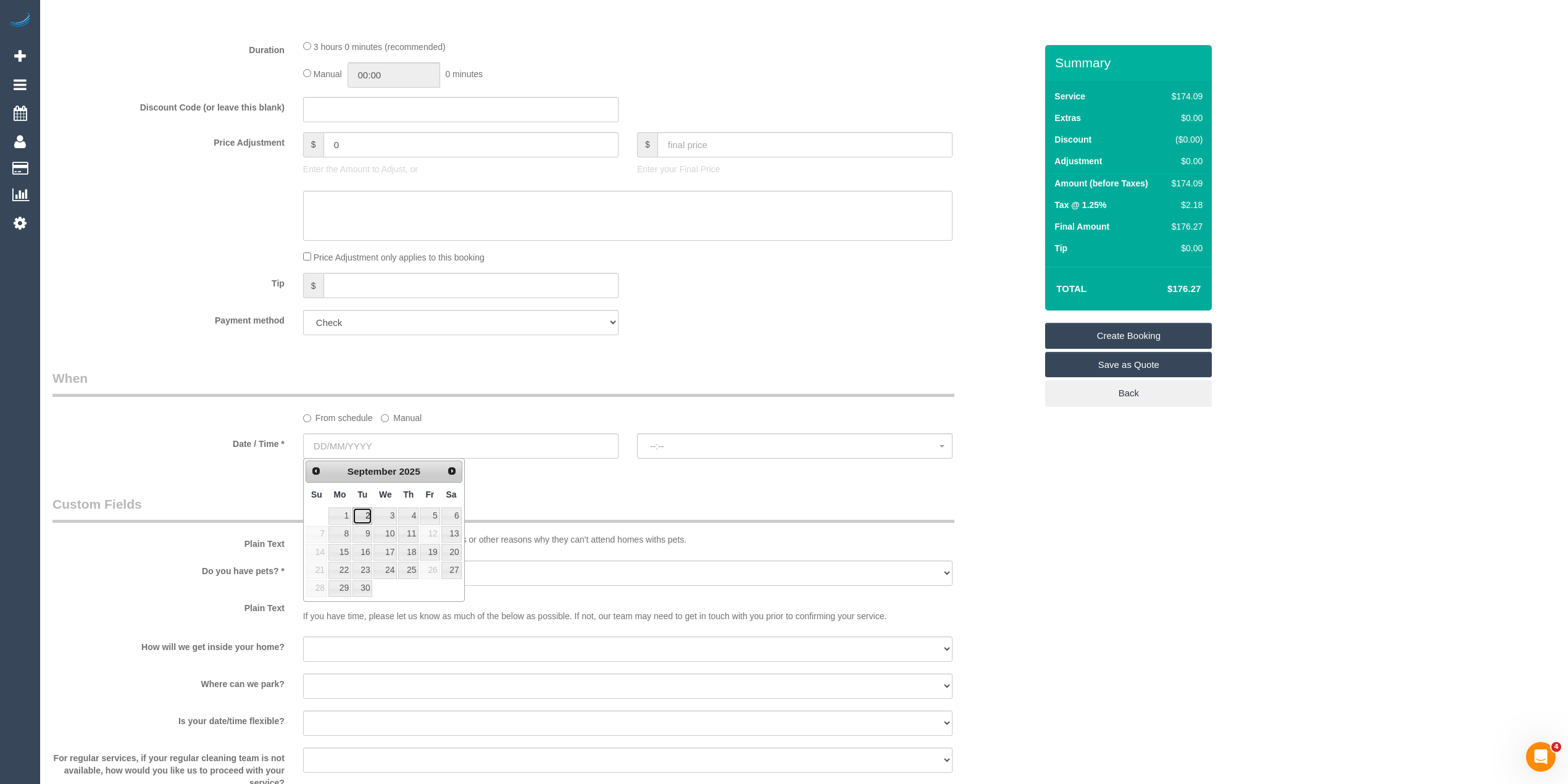
click at [361, 516] on link "2" at bounding box center [362, 516] width 20 height 17
type input "02/09/2025"
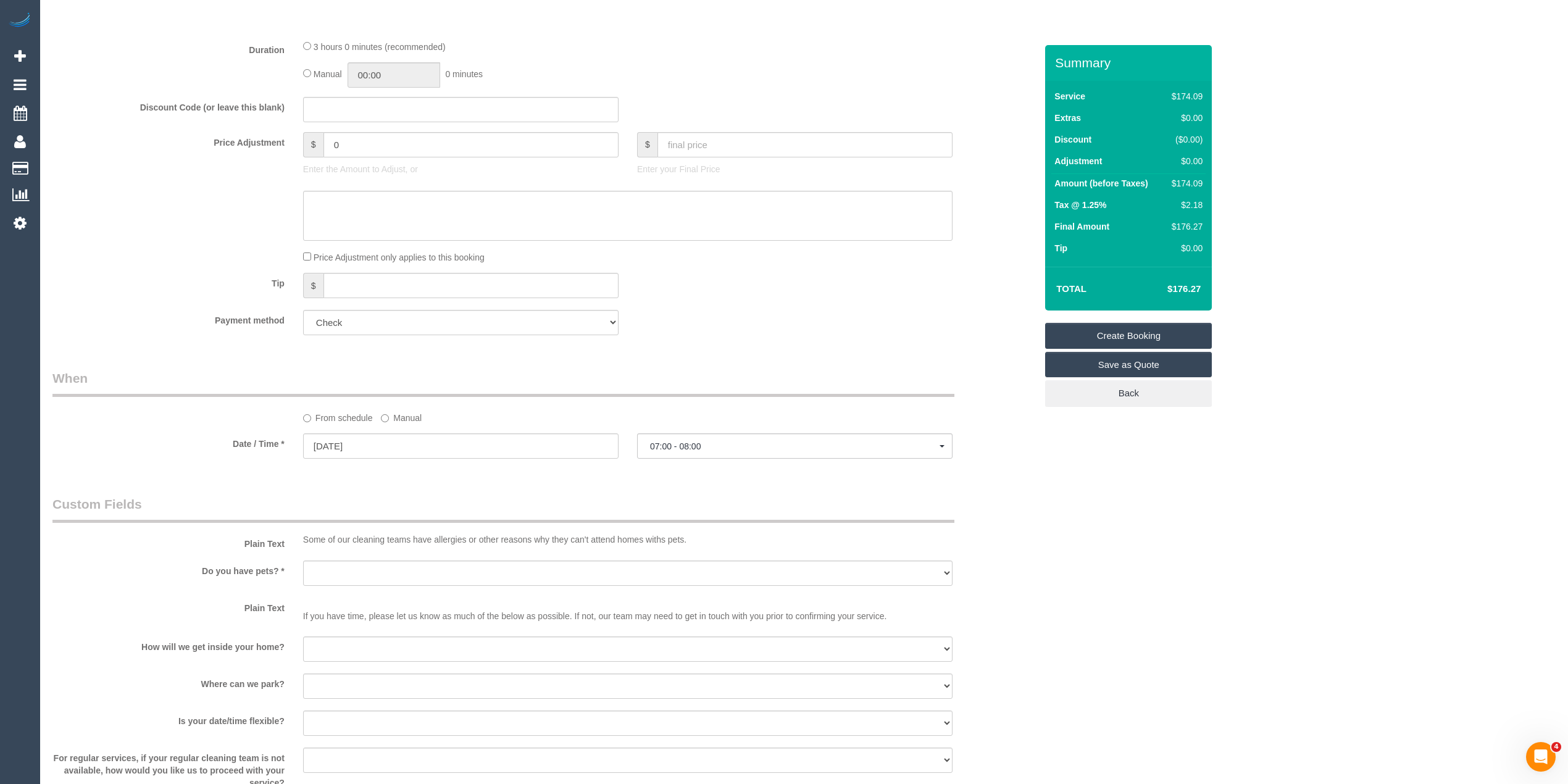
select select "spot1"
click at [672, 430] on sui-booking-spot "From schedule Manual Date / Time * 02/09/2025 07:00 - 08:00 Tue September 2nd 0…" at bounding box center [544, 415] width 983 height 92
click at [681, 438] on button "07:00 - 08:00" at bounding box center [795, 446] width 315 height 26
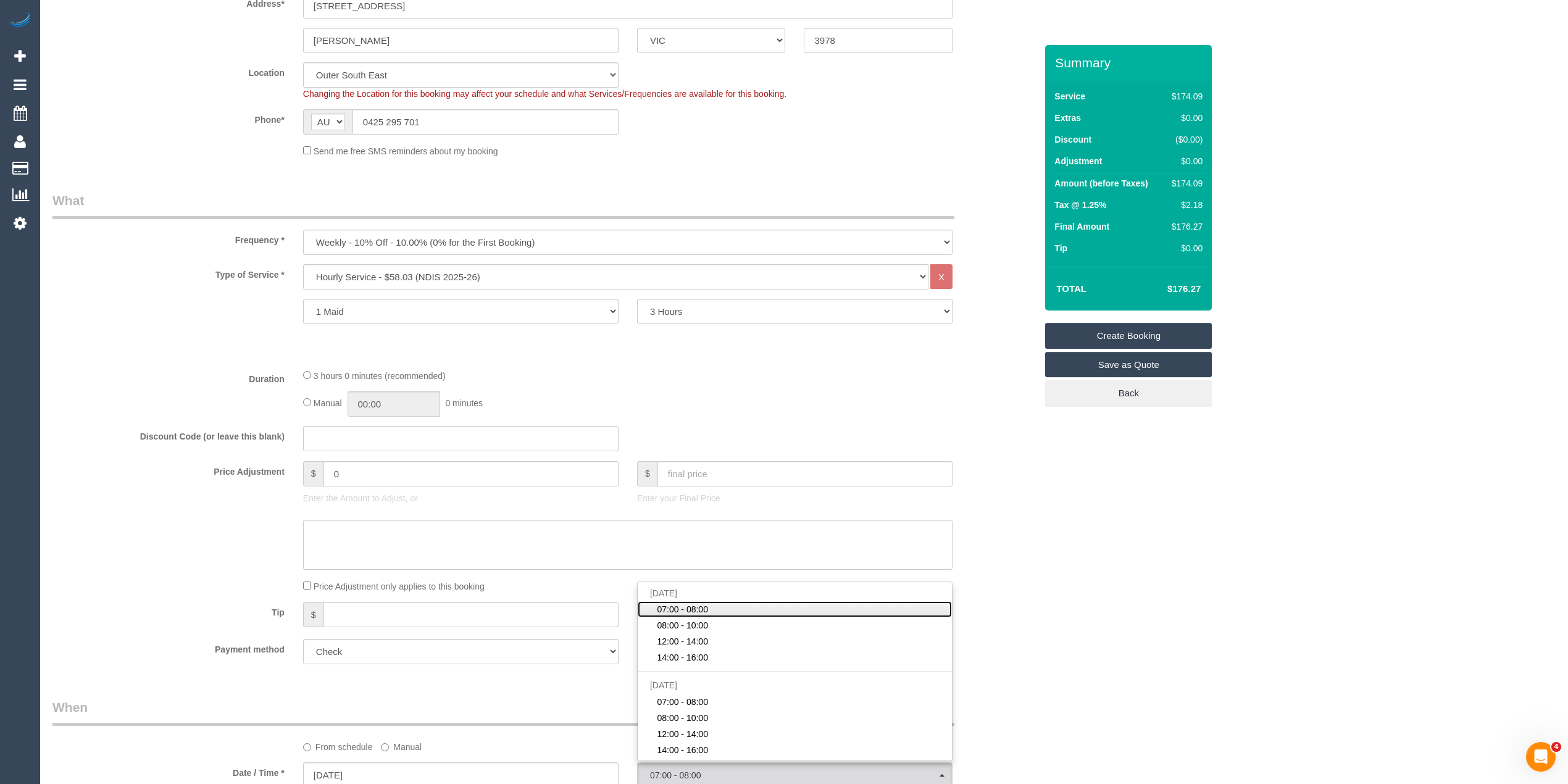
scroll to position [0, 0]
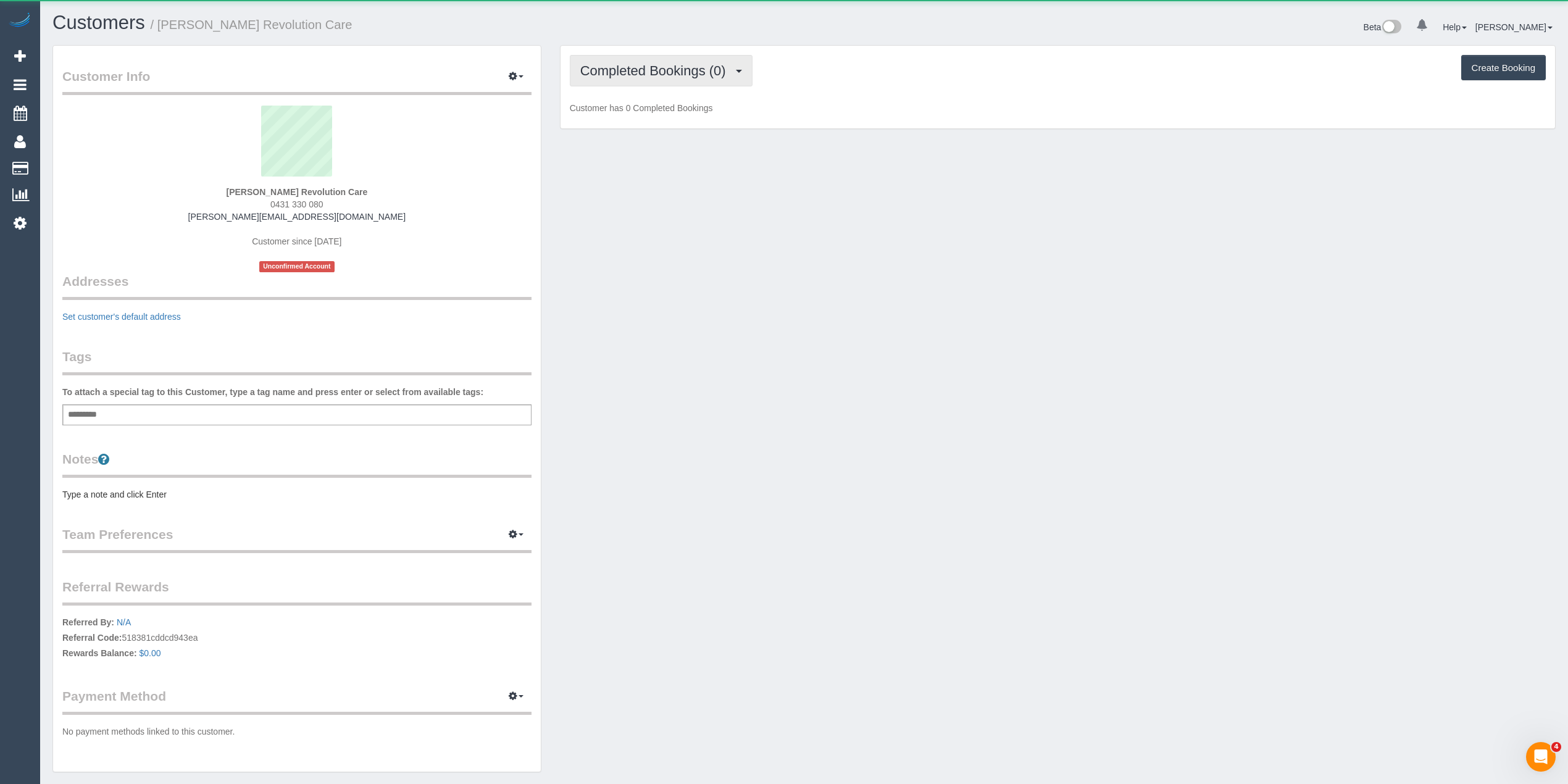
click at [645, 69] on span "Completed Bookings (0)" at bounding box center [656, 70] width 152 height 15
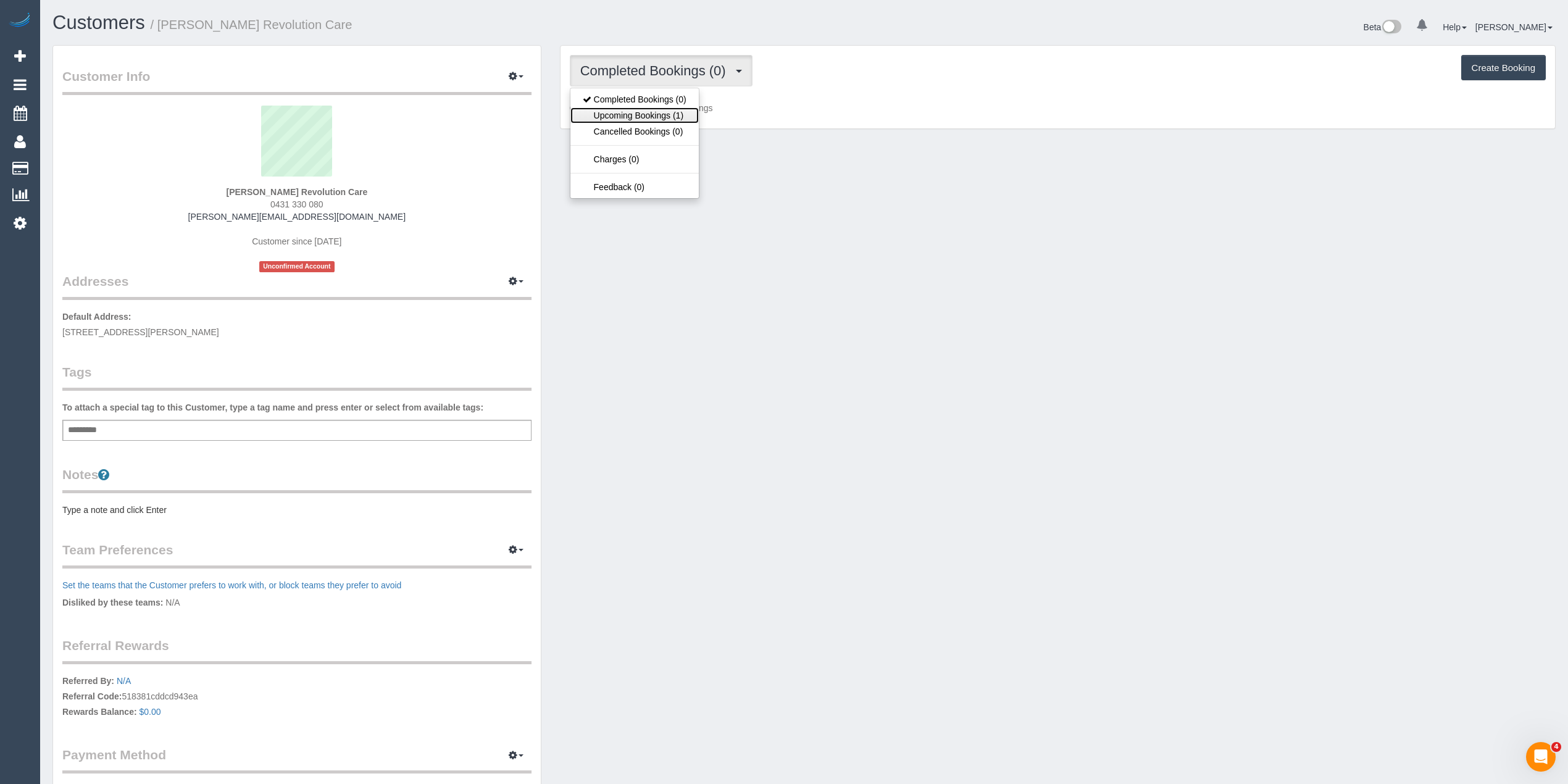
click at [662, 114] on link "Upcoming Bookings (1)" at bounding box center [635, 115] width 128 height 16
click at [171, 428] on div "Add a tag" at bounding box center [297, 430] width 469 height 21
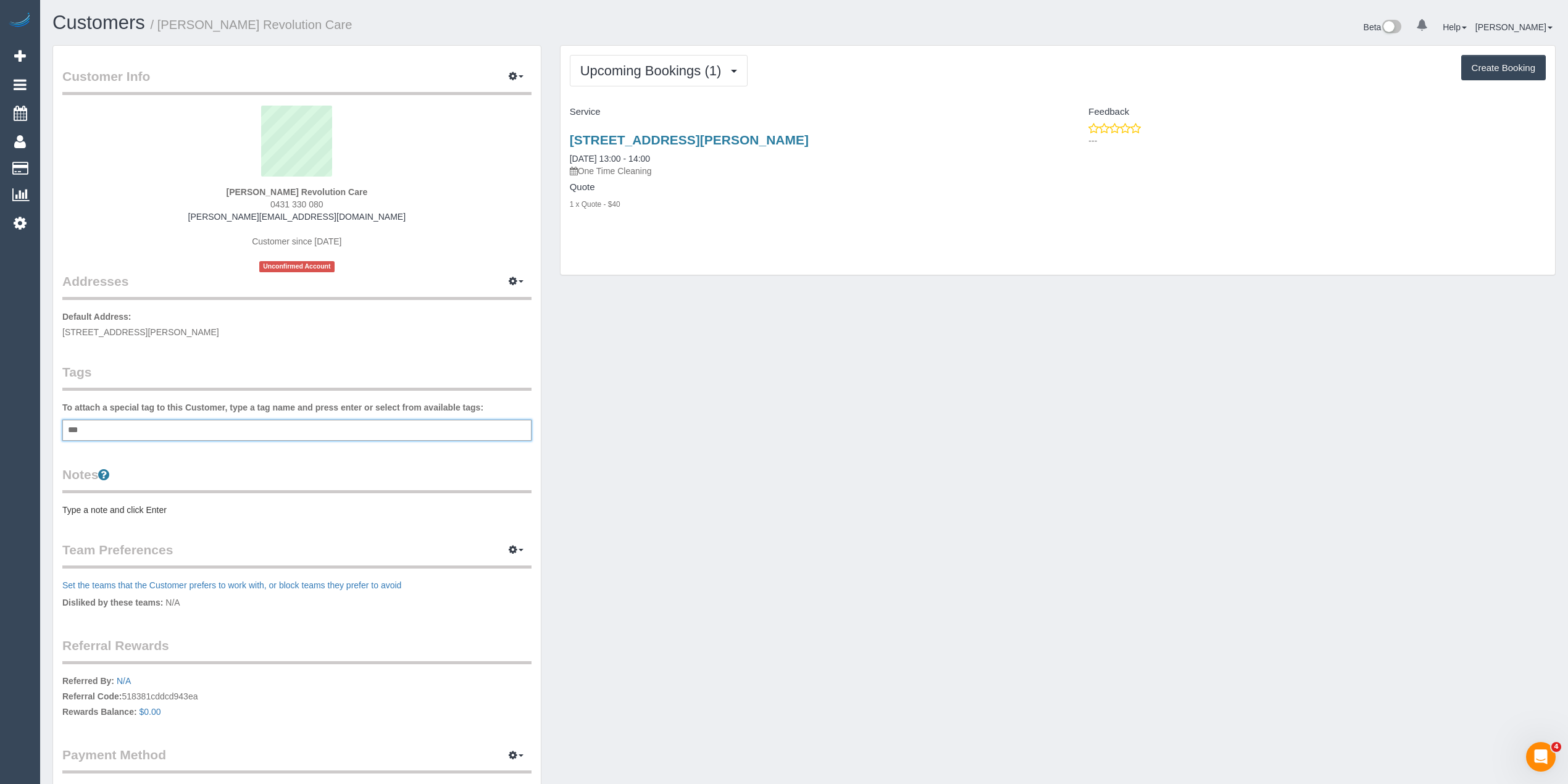
type input "****"
type input "*******"
click at [100, 514] on pre "Type a note and click Enter" at bounding box center [297, 512] width 469 height 12
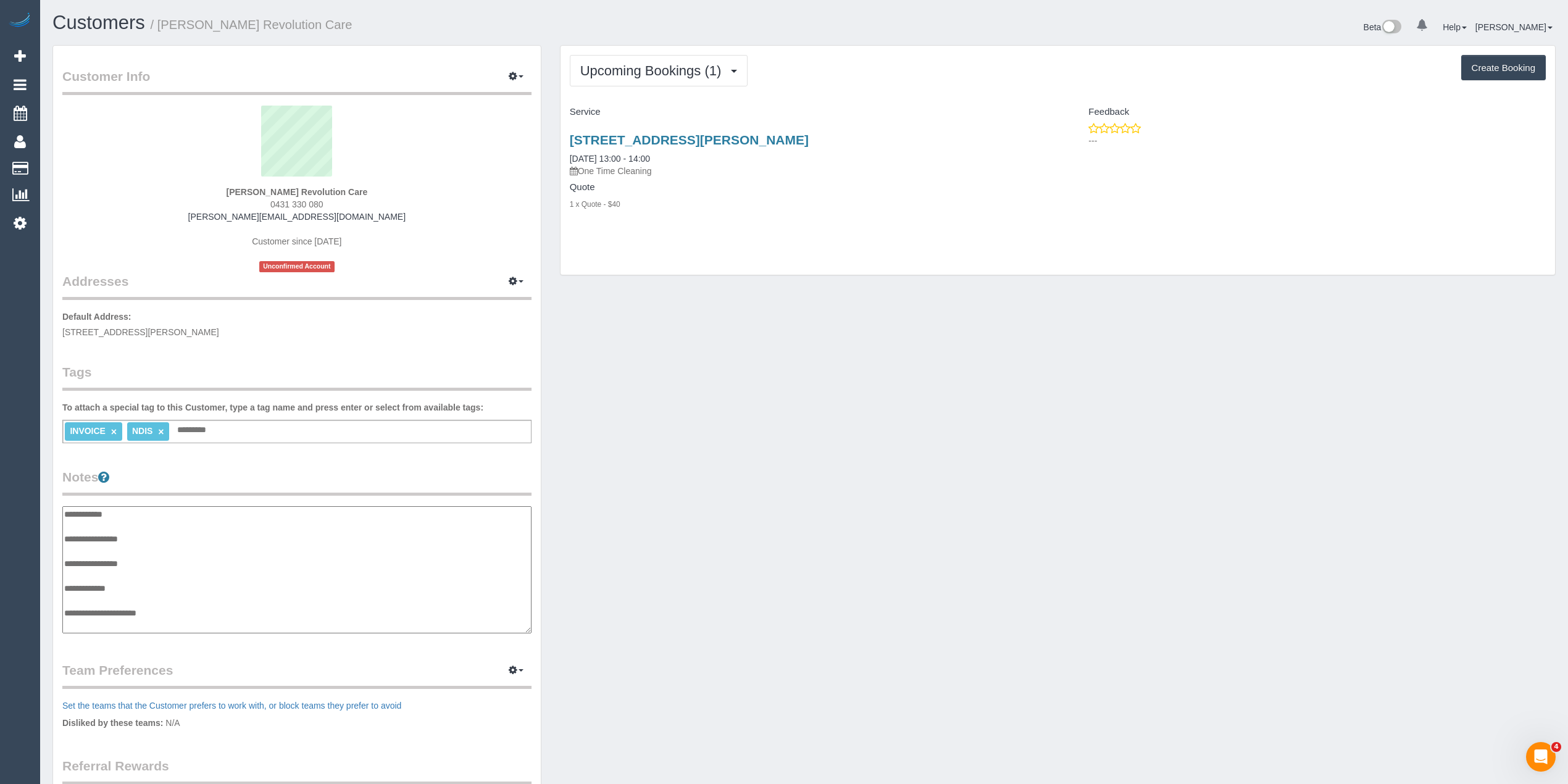
scroll to position [10, 0]
click at [176, 598] on textarea "**********" at bounding box center [297, 570] width 469 height 128
click at [117, 615] on textarea "**********" at bounding box center [297, 570] width 469 height 128
paste textarea "**********"
type textarea "**********"
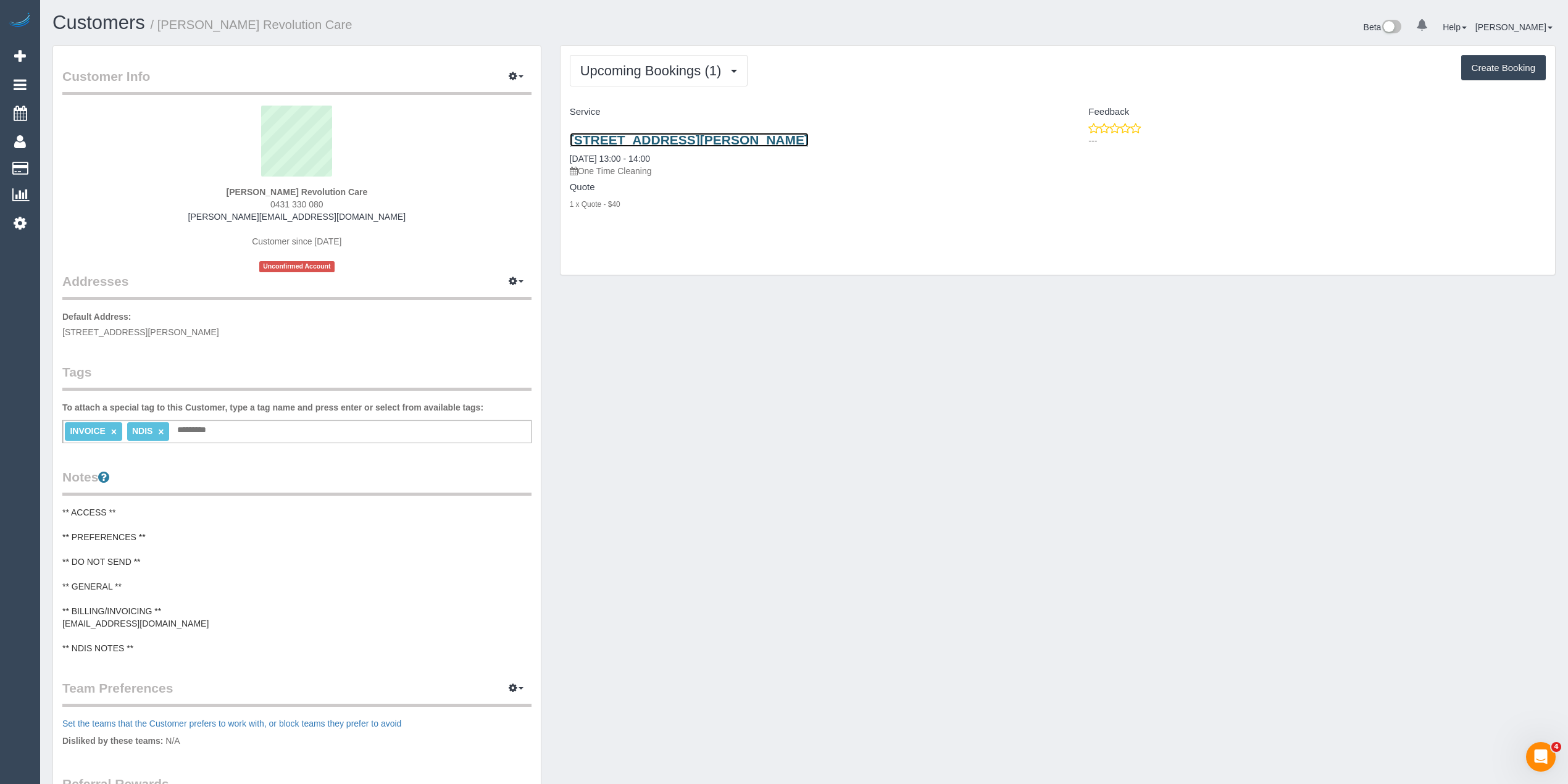
click at [672, 134] on link "[STREET_ADDRESS][PERSON_NAME]" at bounding box center [689, 140] width 239 height 14
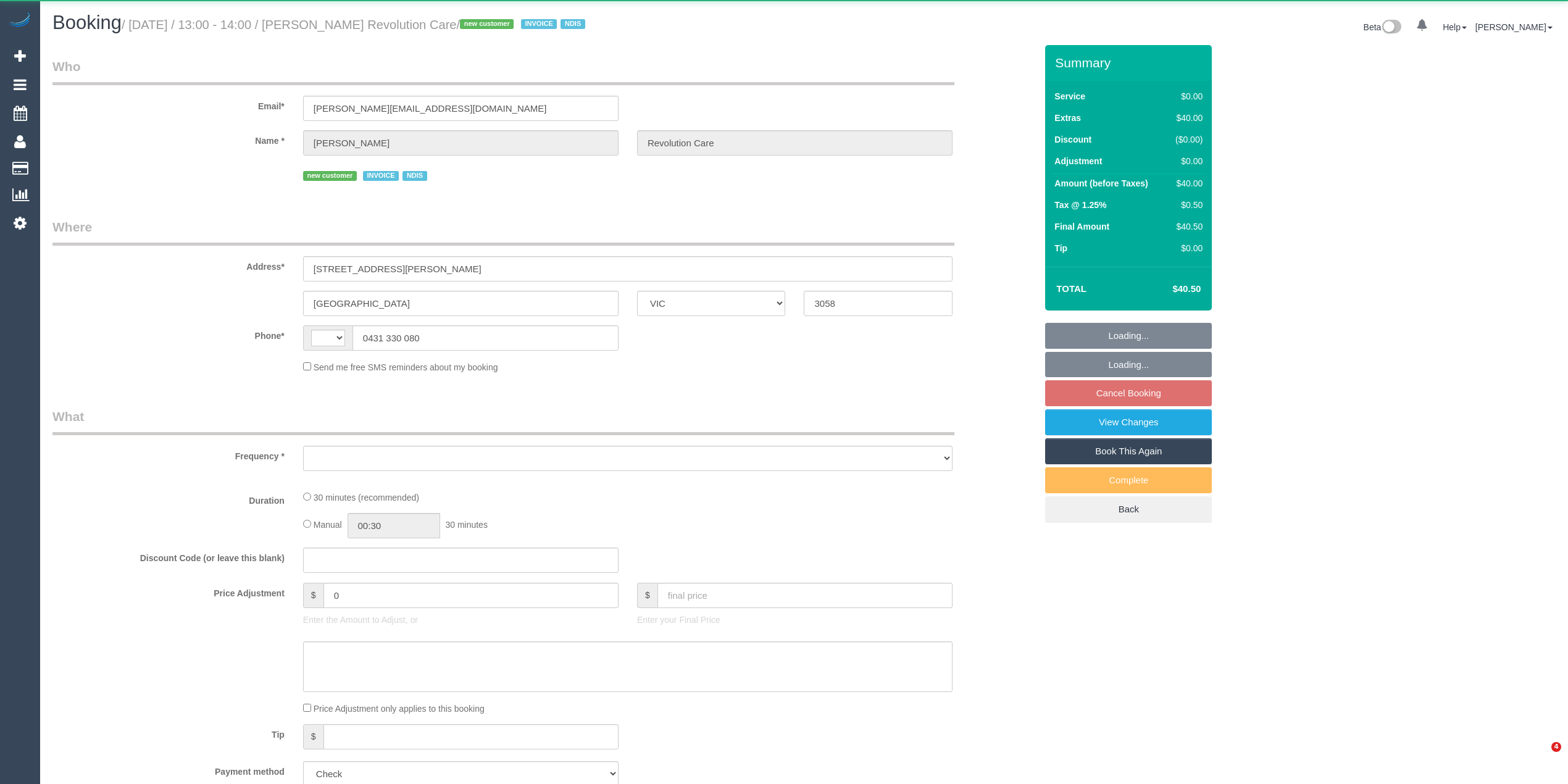
select select "VIC"
click at [1371, 277] on div "Who Email* [PERSON_NAME][EMAIL_ADDRESS][DOMAIN_NAME] Name * [PERSON_NAME] Revol…" at bounding box center [804, 776] width 1503 height 1462
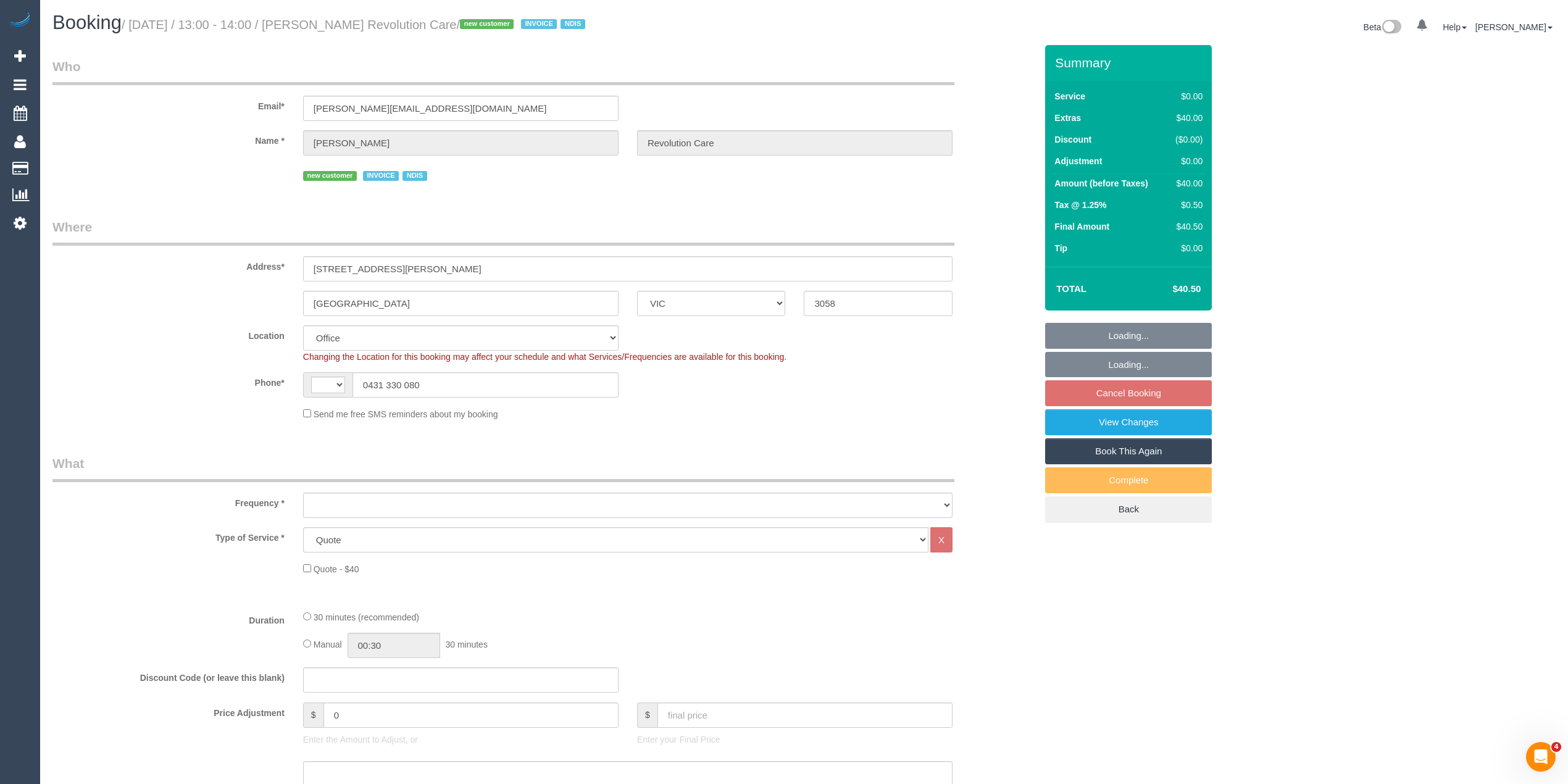
select select "string:AU"
select select "object:711"
select select "number:28"
select select "number:14"
select select "number:19"
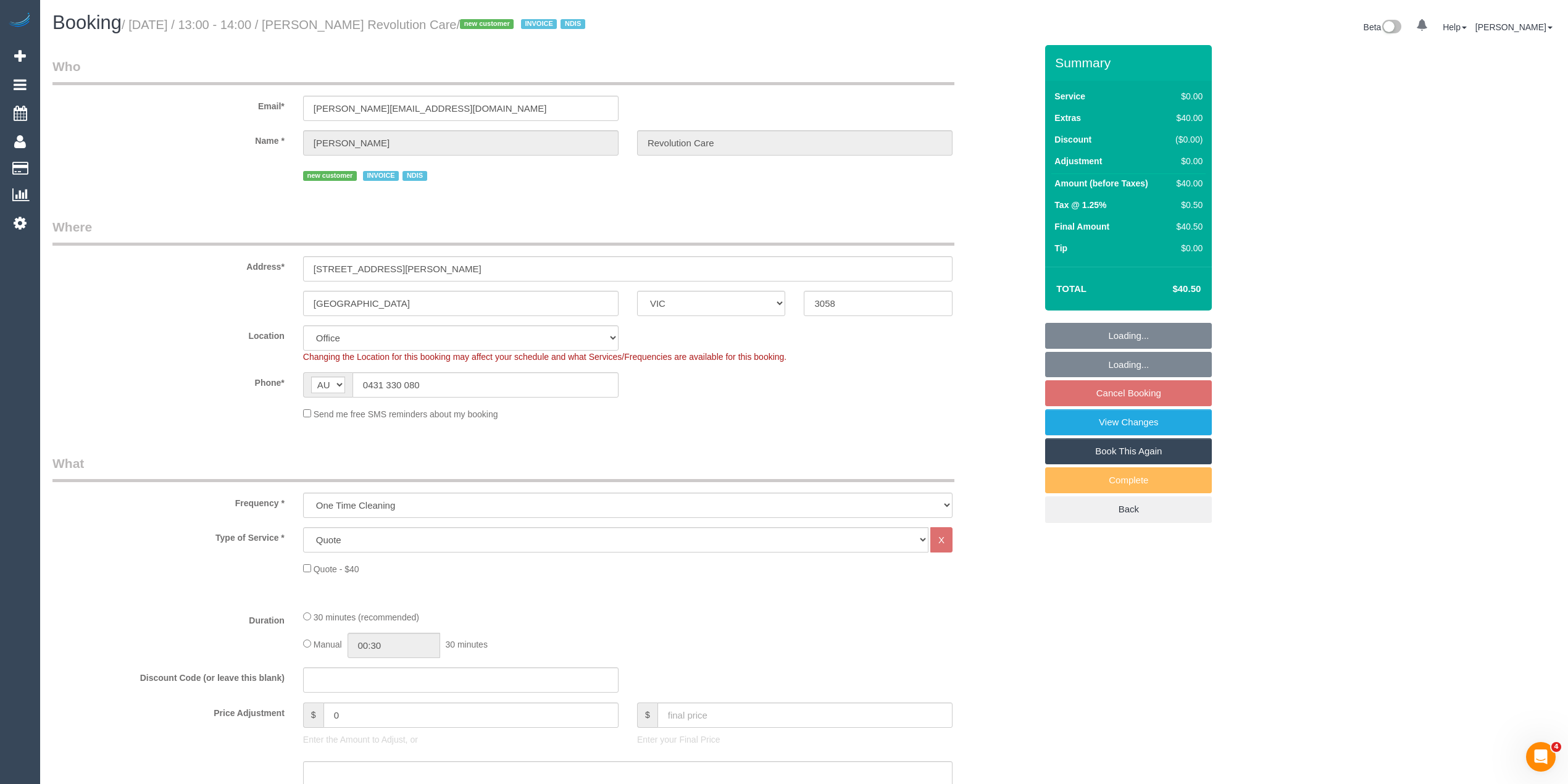
select select "number:22"
select select "number:33"
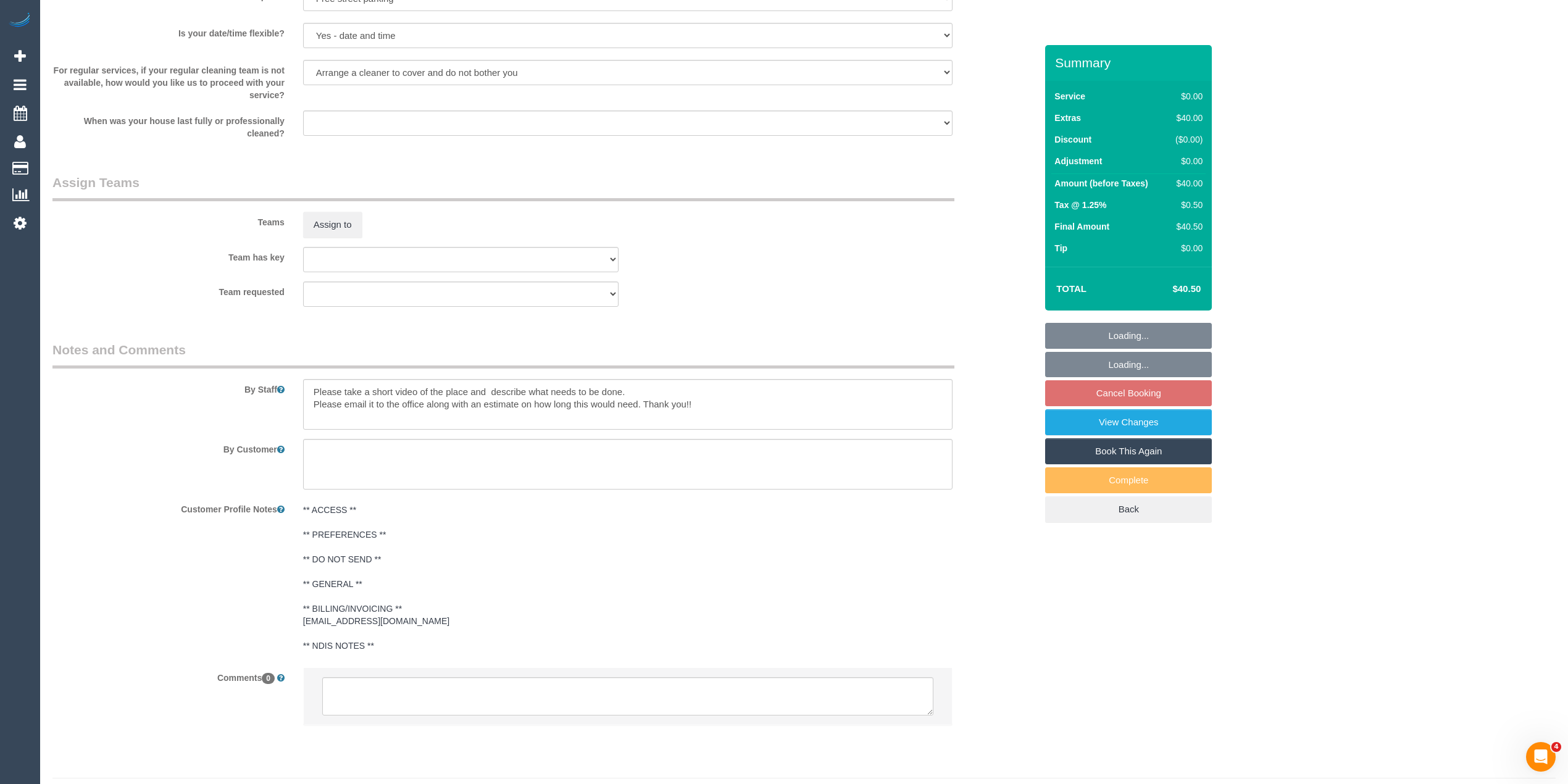
scroll to position [1357, 0]
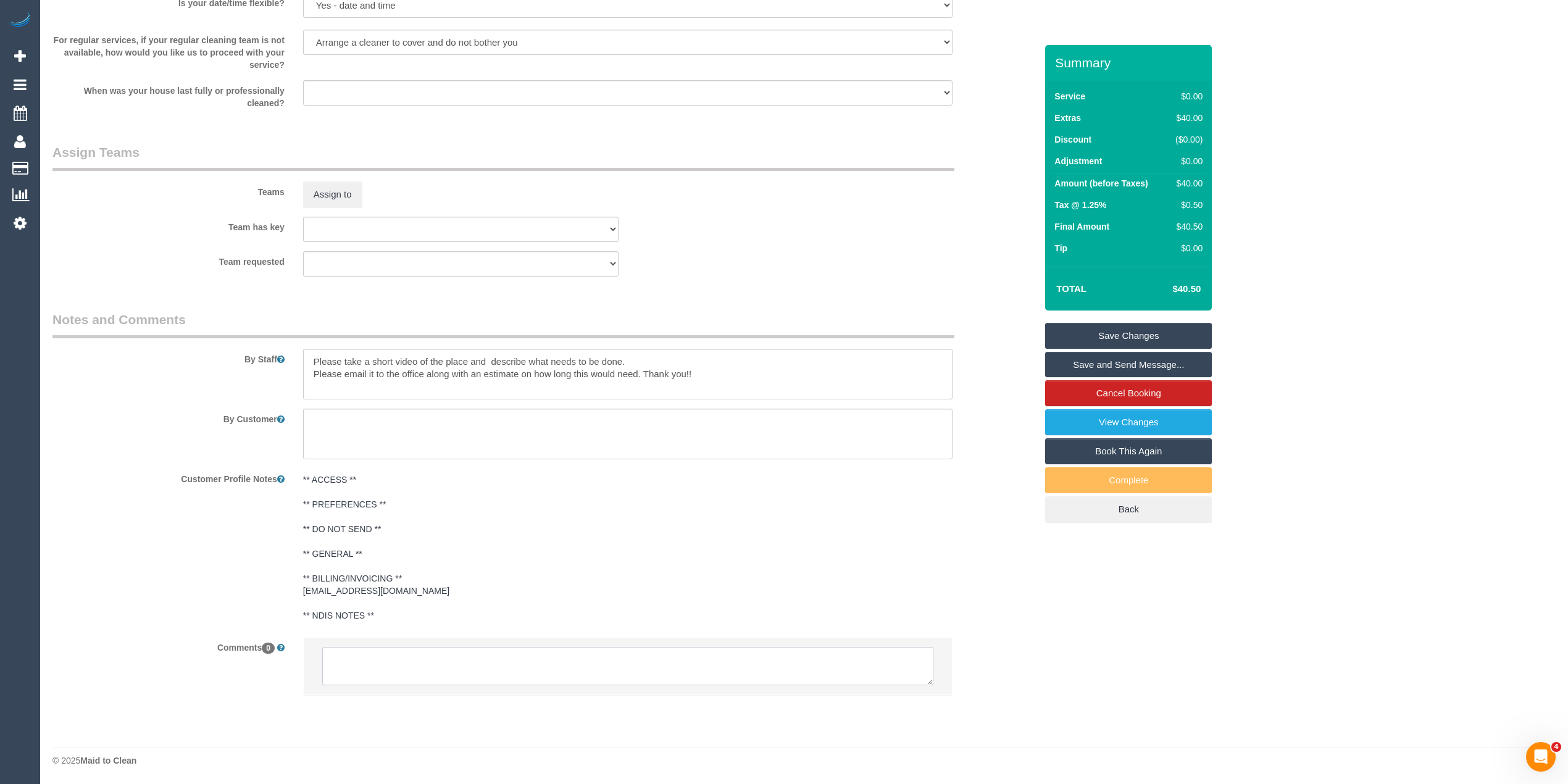
click at [391, 668] on textarea at bounding box center [628, 666] width 611 height 38
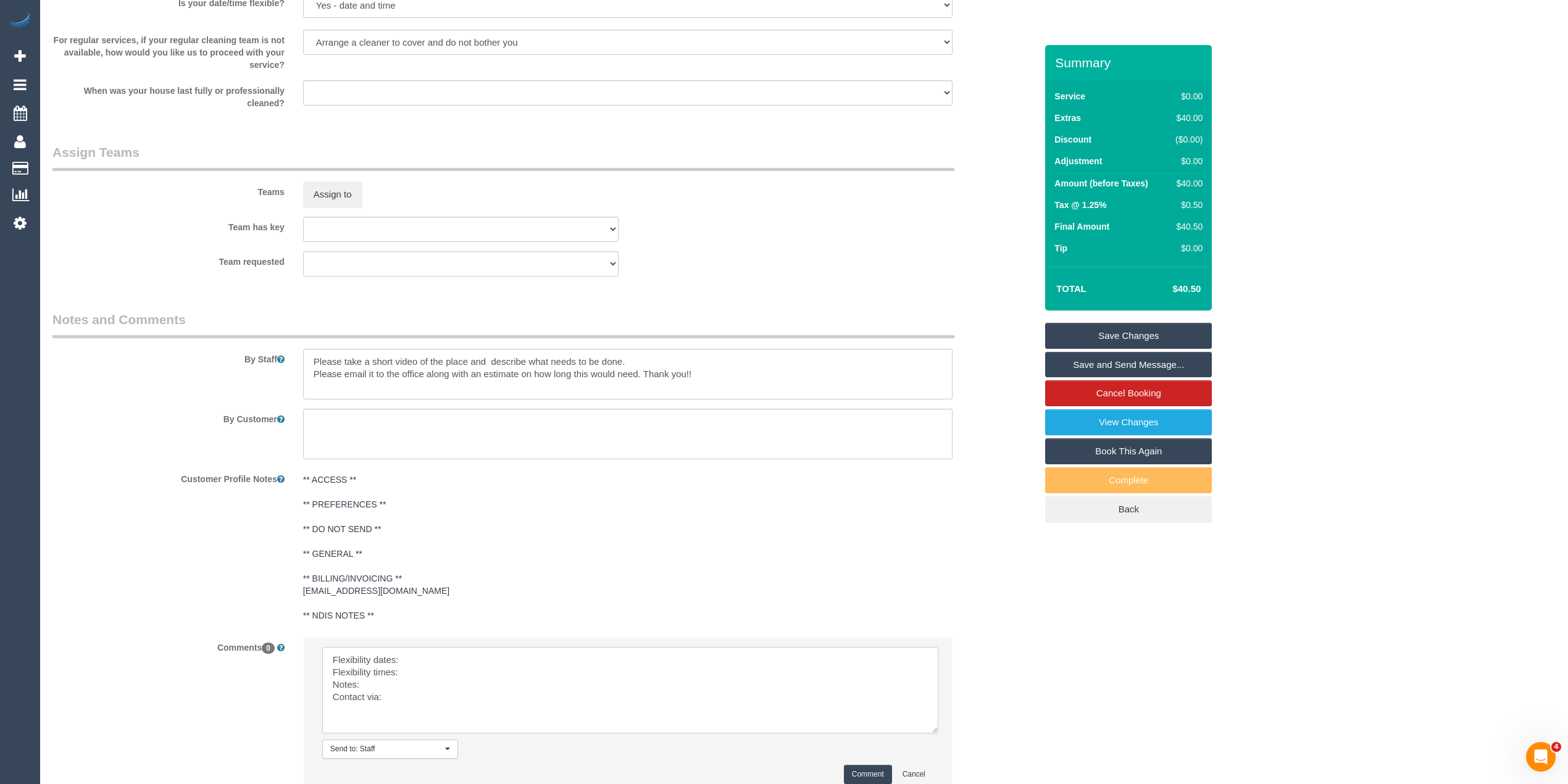
drag, startPoint x: 931, startPoint y: 682, endPoint x: 809, endPoint y: 730, distance: 131.1
click at [937, 733] on textarea at bounding box center [630, 690] width 616 height 87
click at [460, 655] on textarea at bounding box center [631, 692] width 618 height 90
click at [427, 673] on textarea at bounding box center [631, 692] width 618 height 90
click at [368, 684] on textarea at bounding box center [631, 692] width 618 height 90
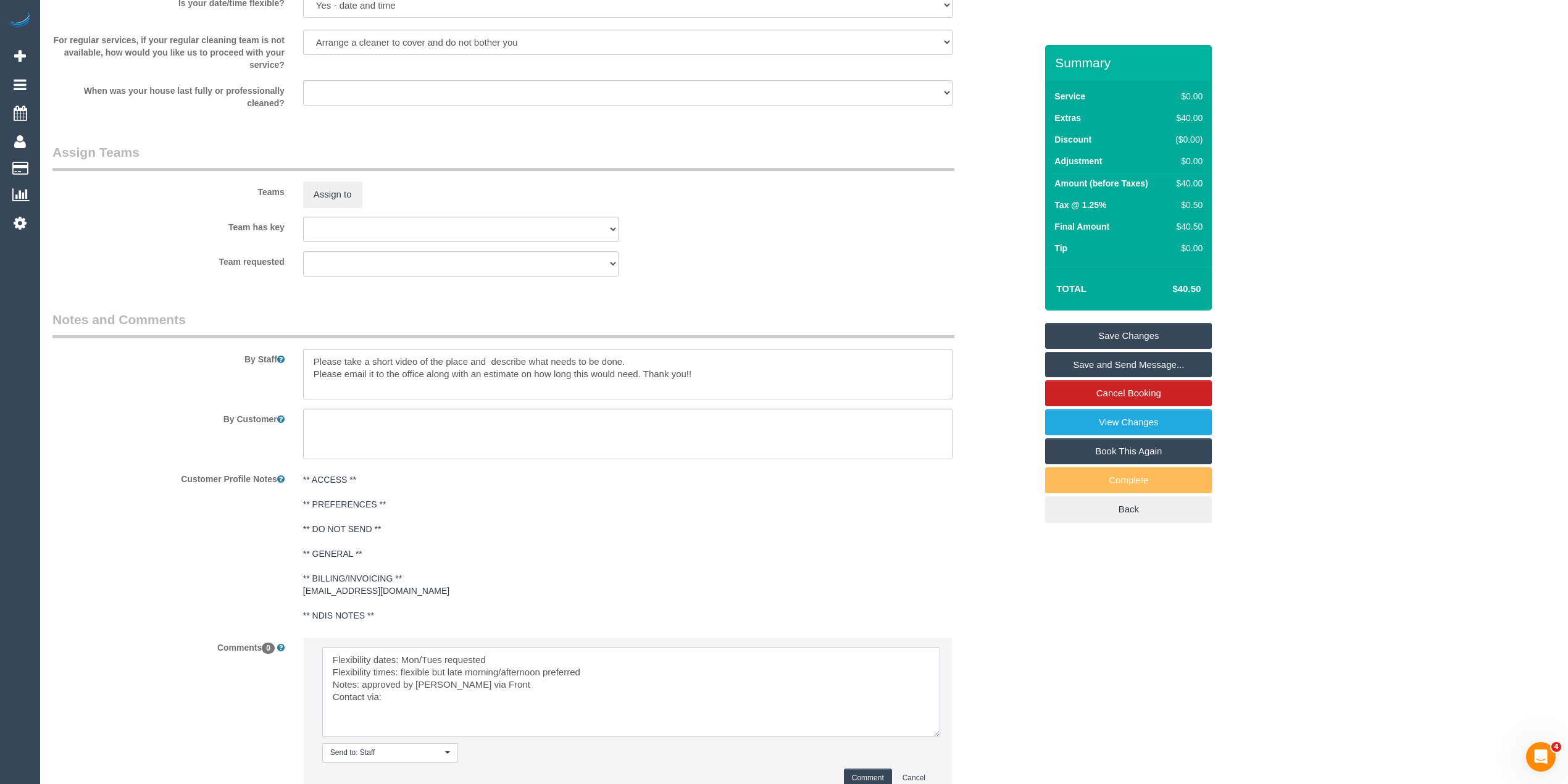
click at [418, 699] on textarea at bounding box center [631, 692] width 618 height 90
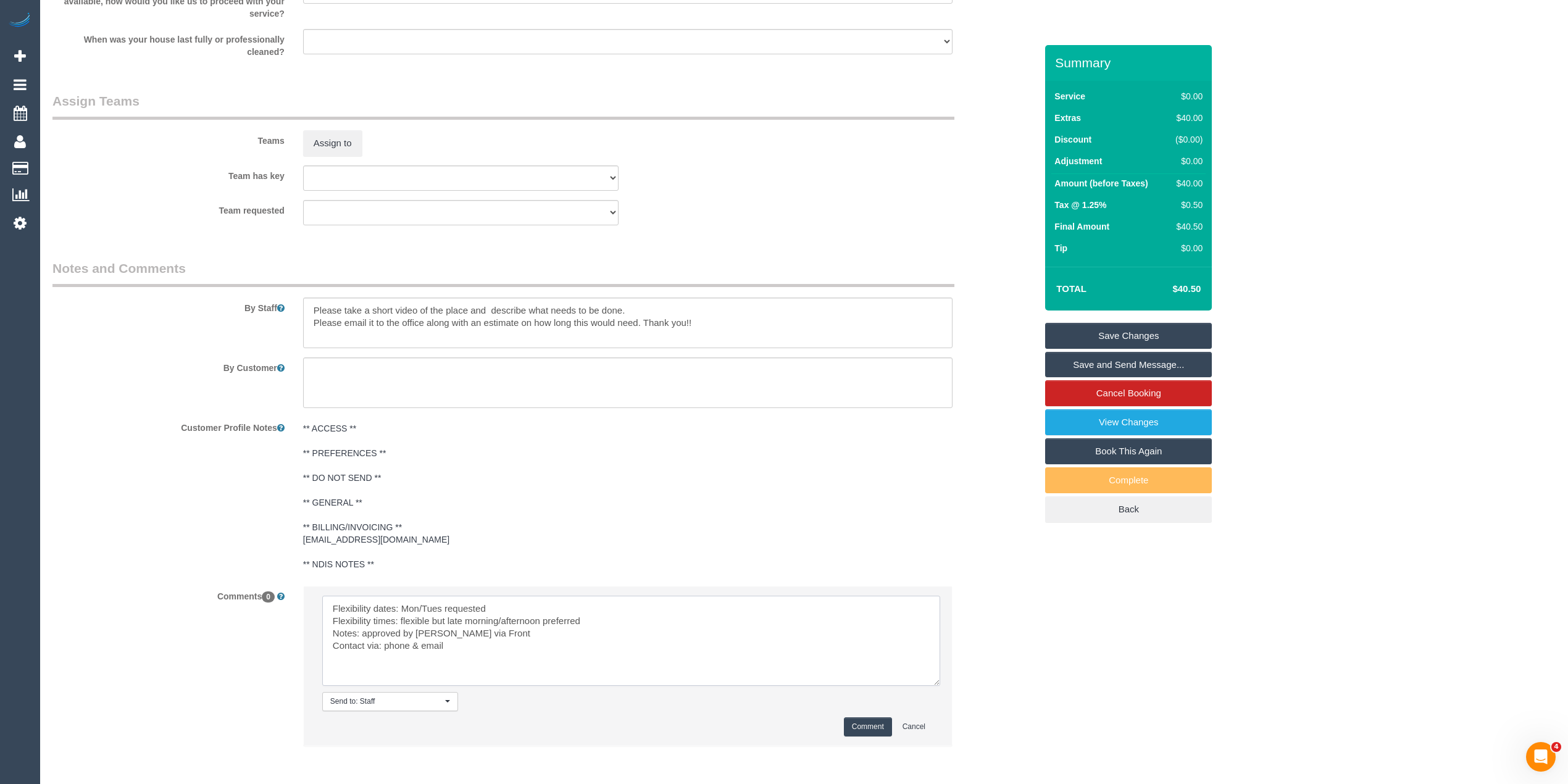
scroll to position [1459, 0]
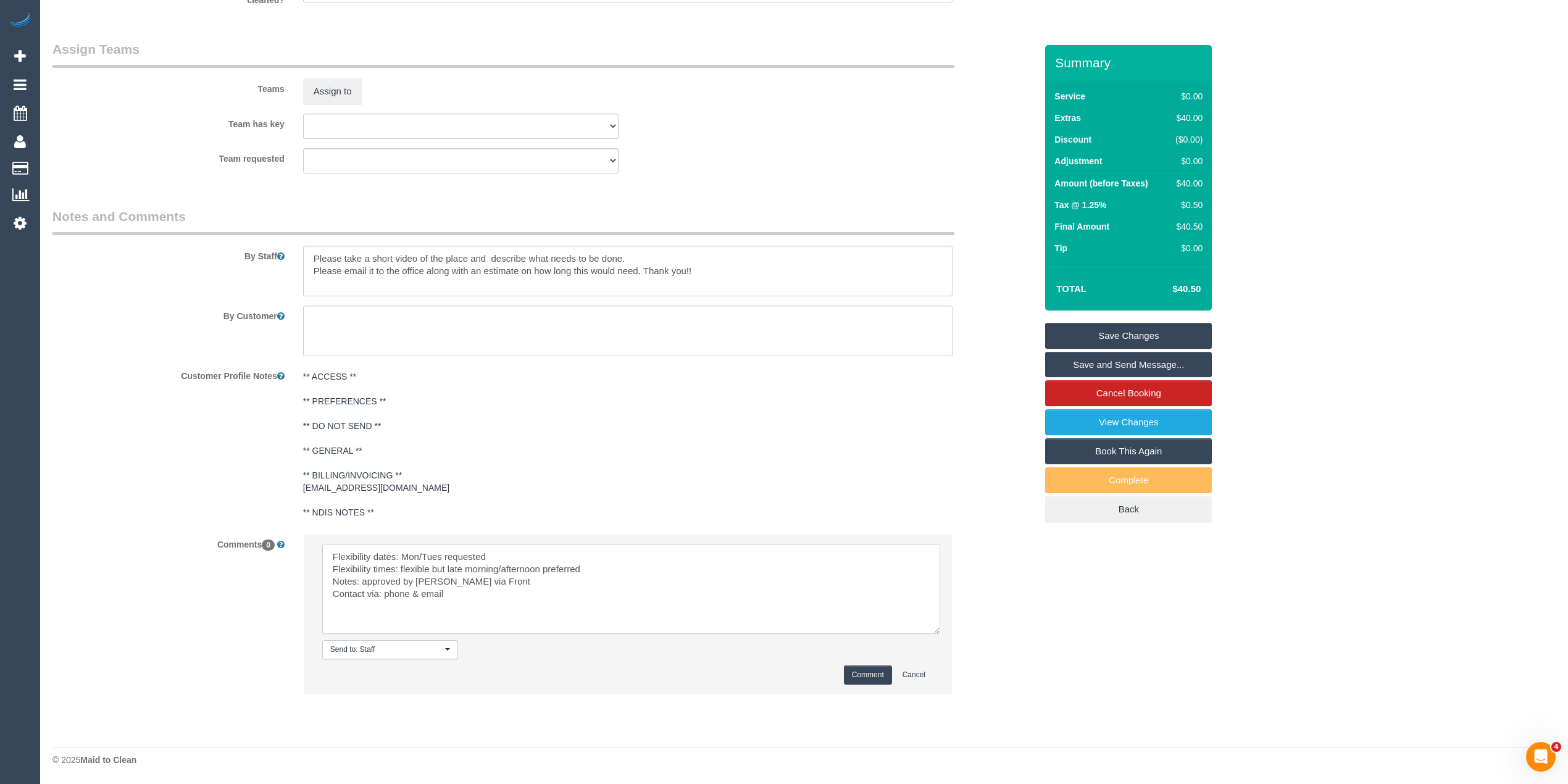
type textarea "Flexibility dates: Mon/Tues requested Flexibility times: flexible but late morn…"
click at [860, 671] on button "Comment" at bounding box center [869, 675] width 48 height 19
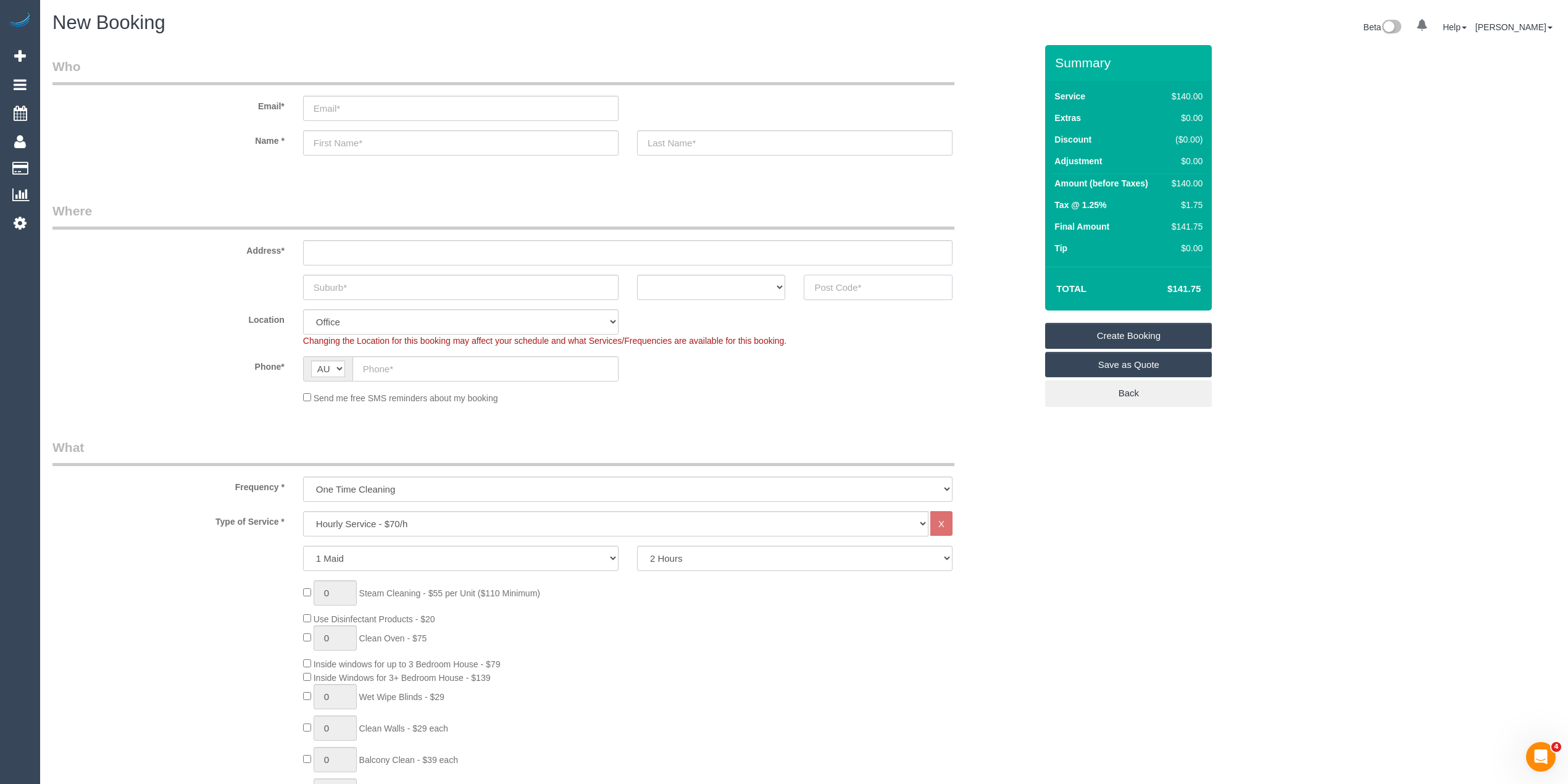
click at [889, 278] on input "text" at bounding box center [878, 287] width 149 height 26
type input "3030"
click at [386, 240] on input "text" at bounding box center [628, 253] width 650 height 26
type input "-"
click at [638, 555] on select "2 Hours 2.5 Hours 3 Hours 3.5 Hours 4 Hours 4.5 Hours 5 Hours 5.5 Hours 6 Hours…" at bounding box center [795, 558] width 315 height 26
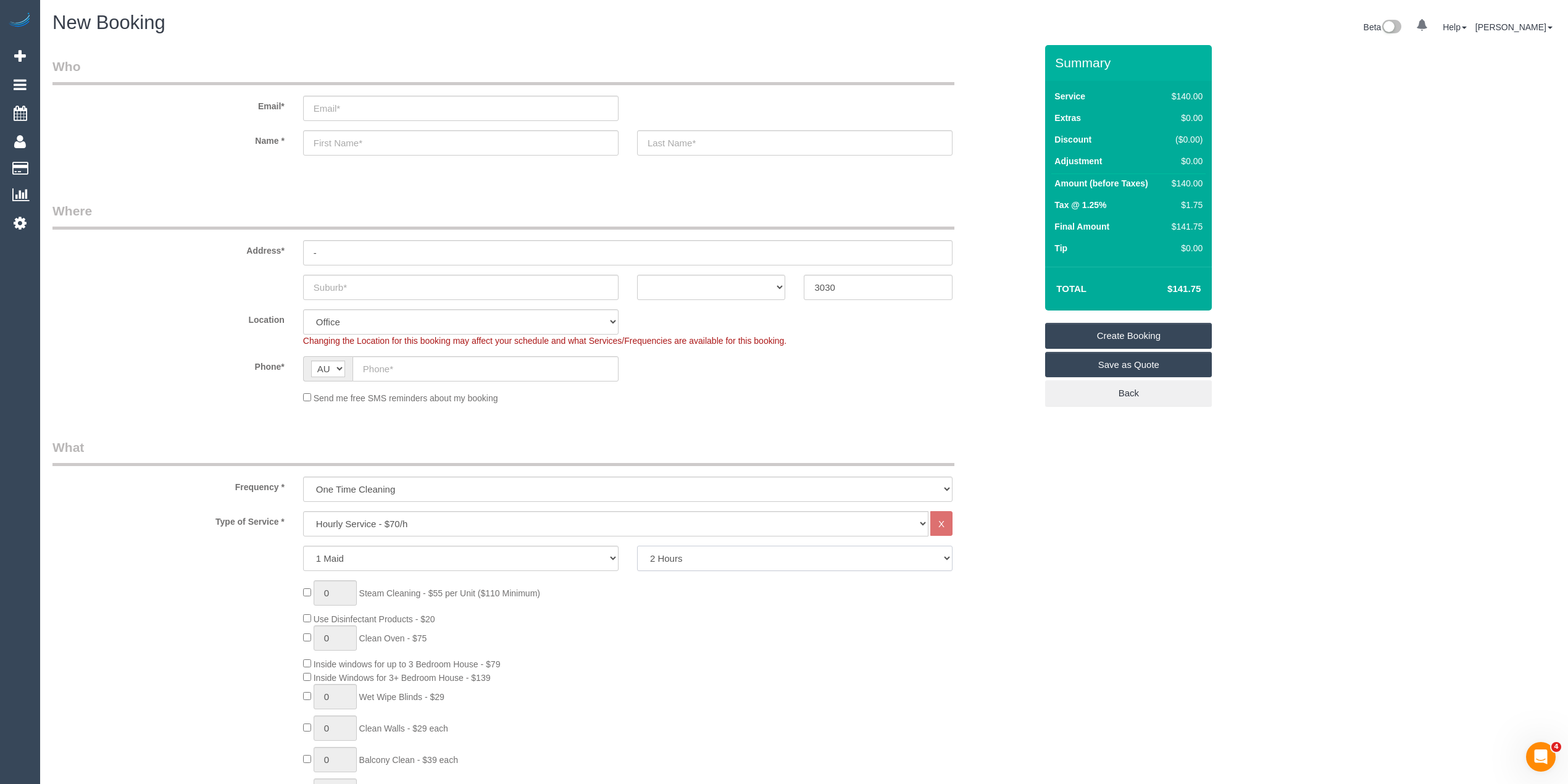
select select "53"
select select "240"
click at [637, 546] on select "2 Hours 2.5 Hours 3 Hours 3.5 Hours 4 Hours 4.5 Hours 5 Hours 5.5 Hours 6 Hours…" at bounding box center [795, 558] width 315 height 26
select select "object:2059"
click at [453, 517] on select "Hourly Service - $70/h Hourly Service - $65/h Hourly Service - $60/h Hourly Ser…" at bounding box center [616, 524] width 626 height 26
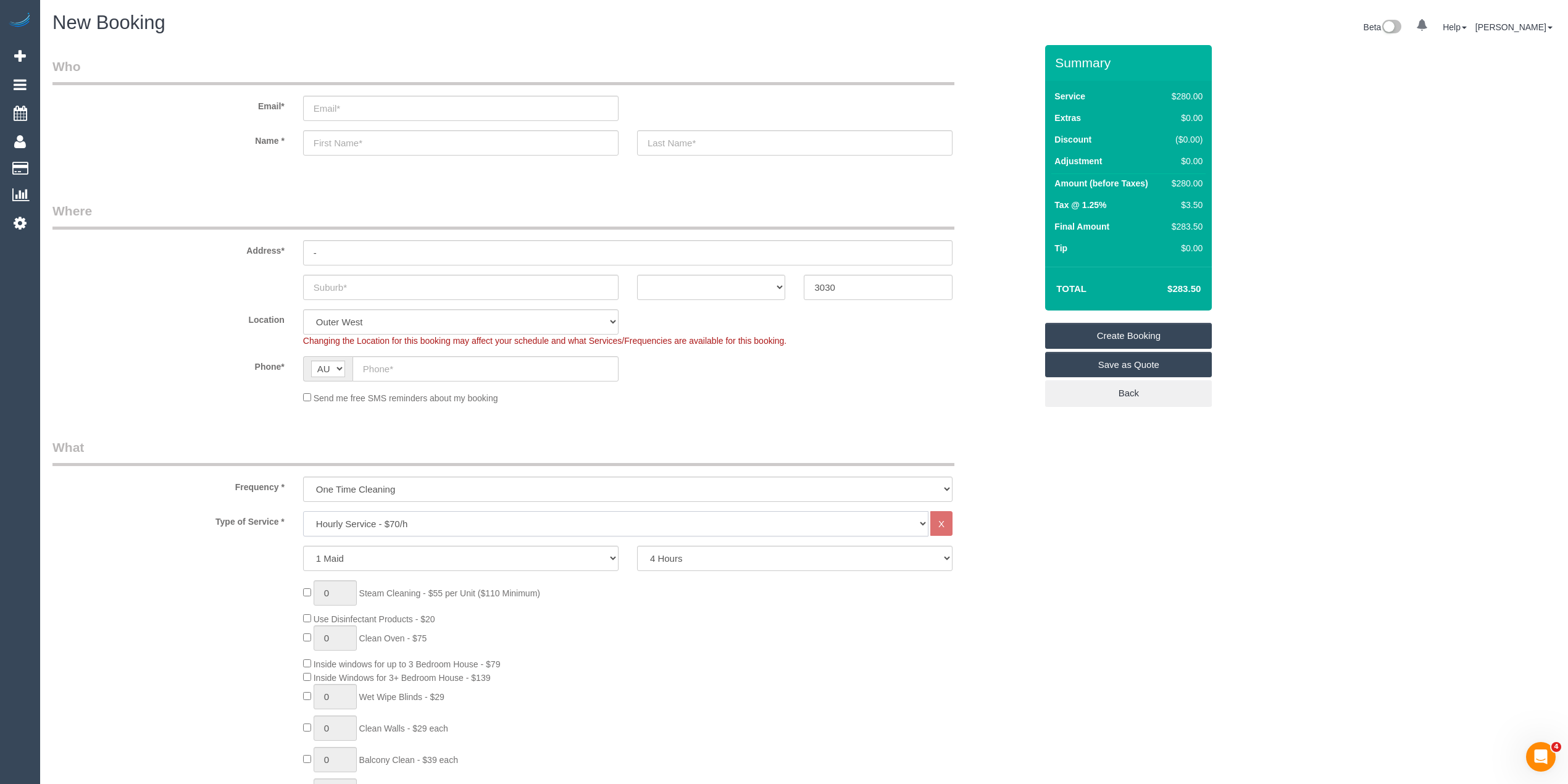
select select "177"
click at [303, 512] on select "Hourly Service - $70/h Hourly Service - $65/h Hourly Service - $60/h Hourly Ser…" at bounding box center [616, 524] width 626 height 26
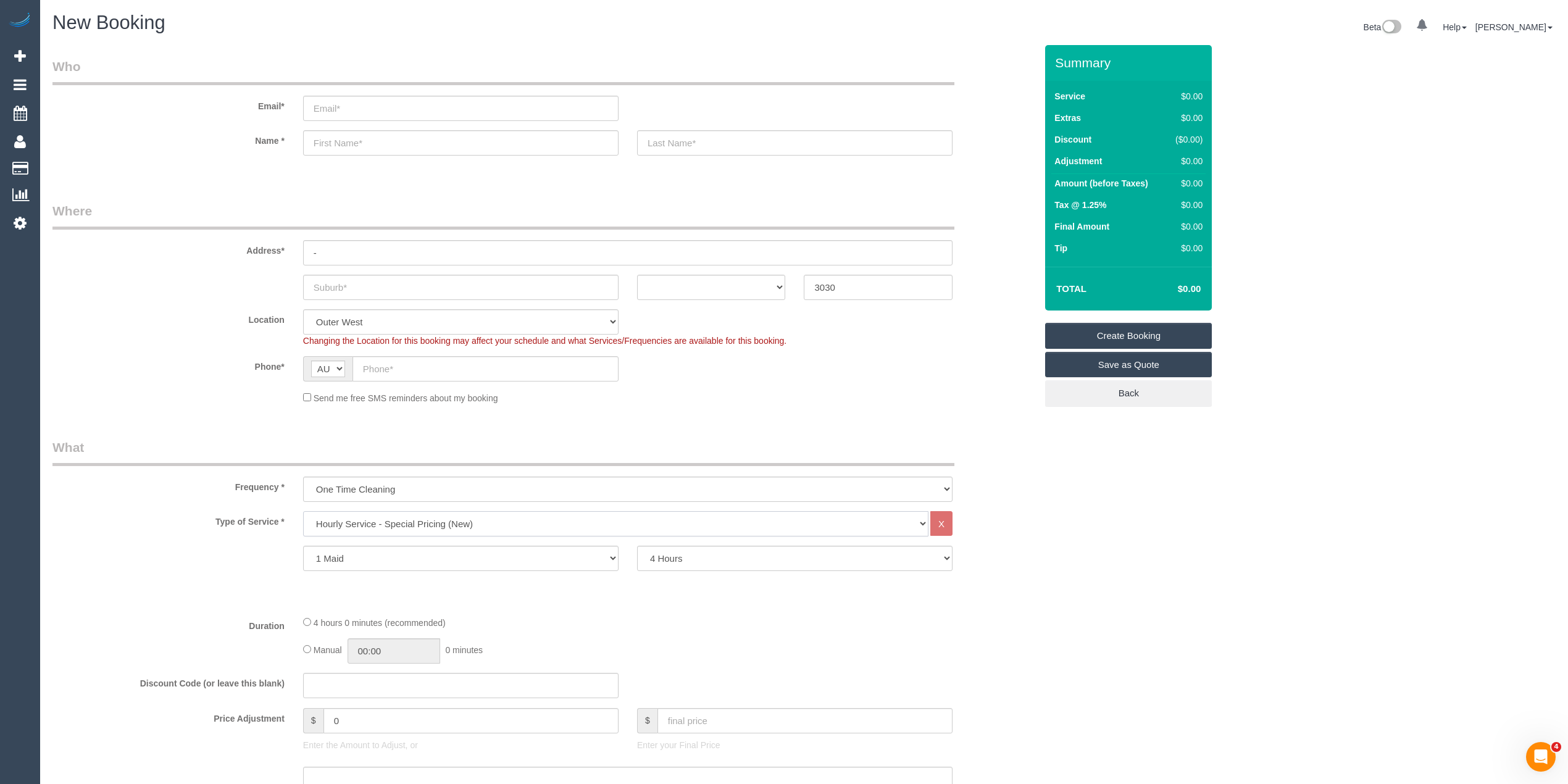
scroll to position [164, 0]
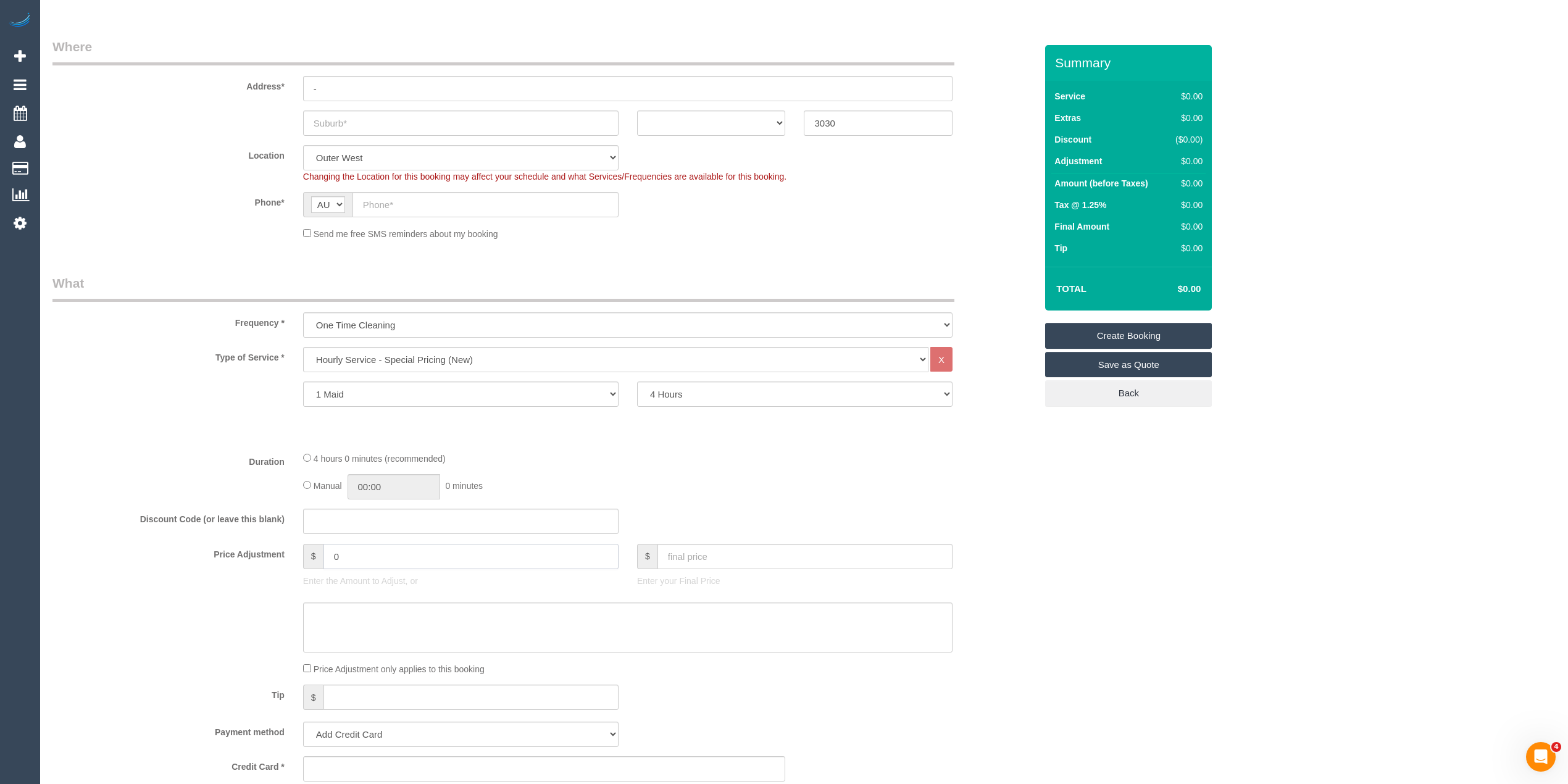
drag, startPoint x: 368, startPoint y: 563, endPoint x: 247, endPoint y: 544, distance: 122.5
click at [247, 544] on div "Price Adjustment $ 0 Enter the Amount to Adjust, or $ Enter your Final Price" at bounding box center [544, 568] width 1002 height 49
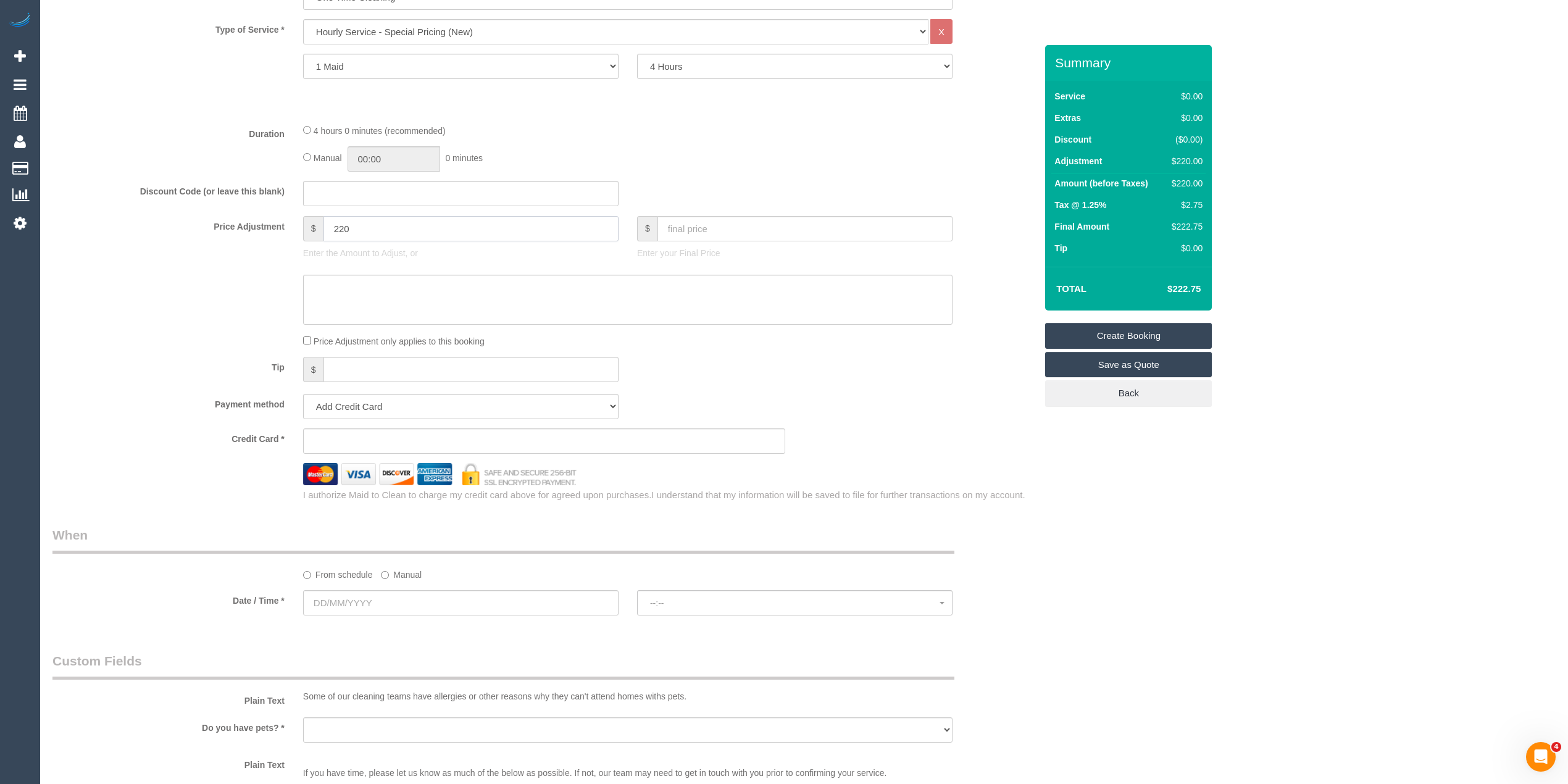
scroll to position [494, 0]
type input "220"
click at [374, 607] on input "text" at bounding box center [461, 601] width 315 height 26
click at [445, 626] on link "Next" at bounding box center [452, 625] width 17 height 17
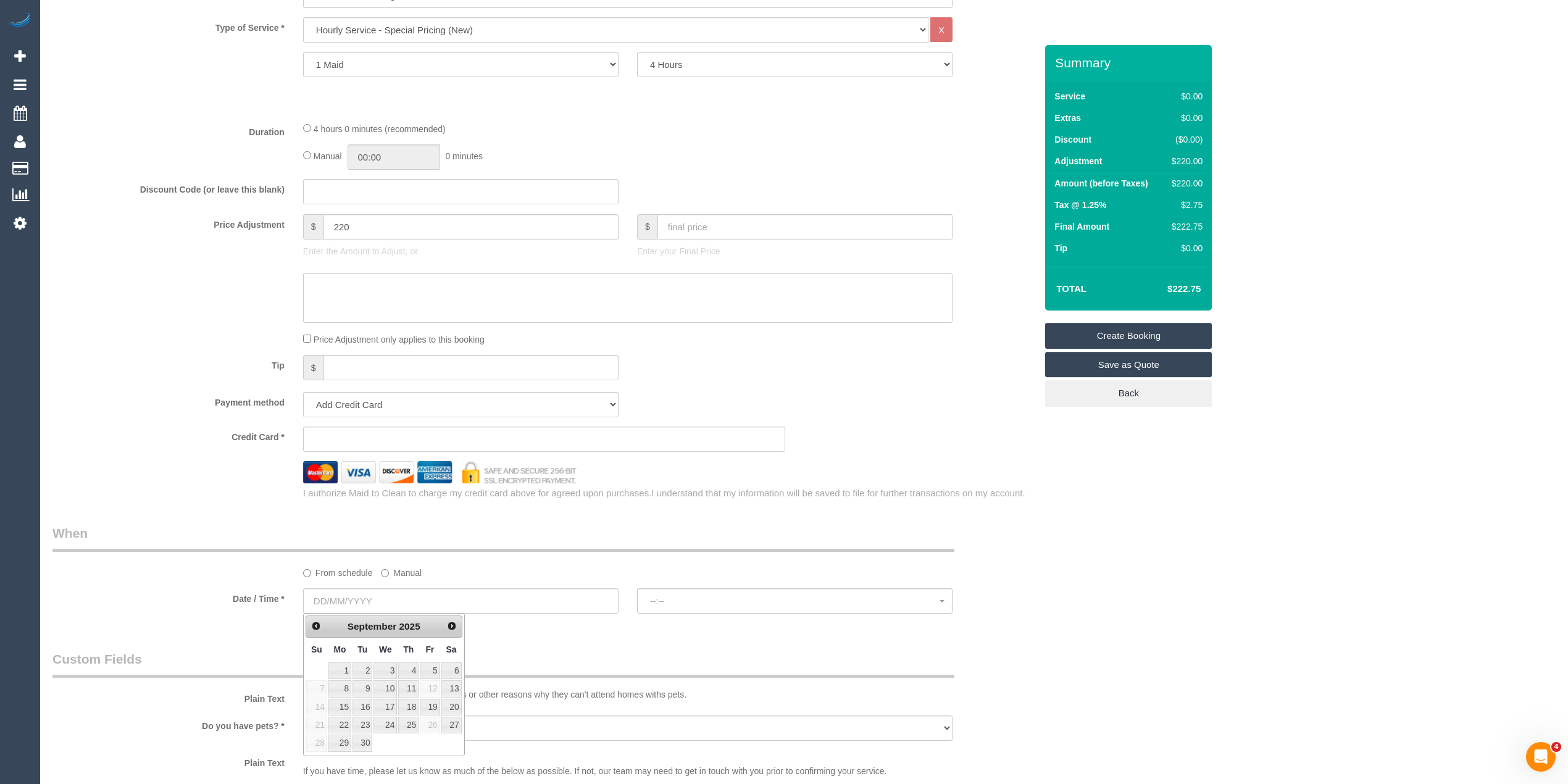
click at [344, 681] on td "8" at bounding box center [340, 689] width 24 height 18
type input "08/09/2025"
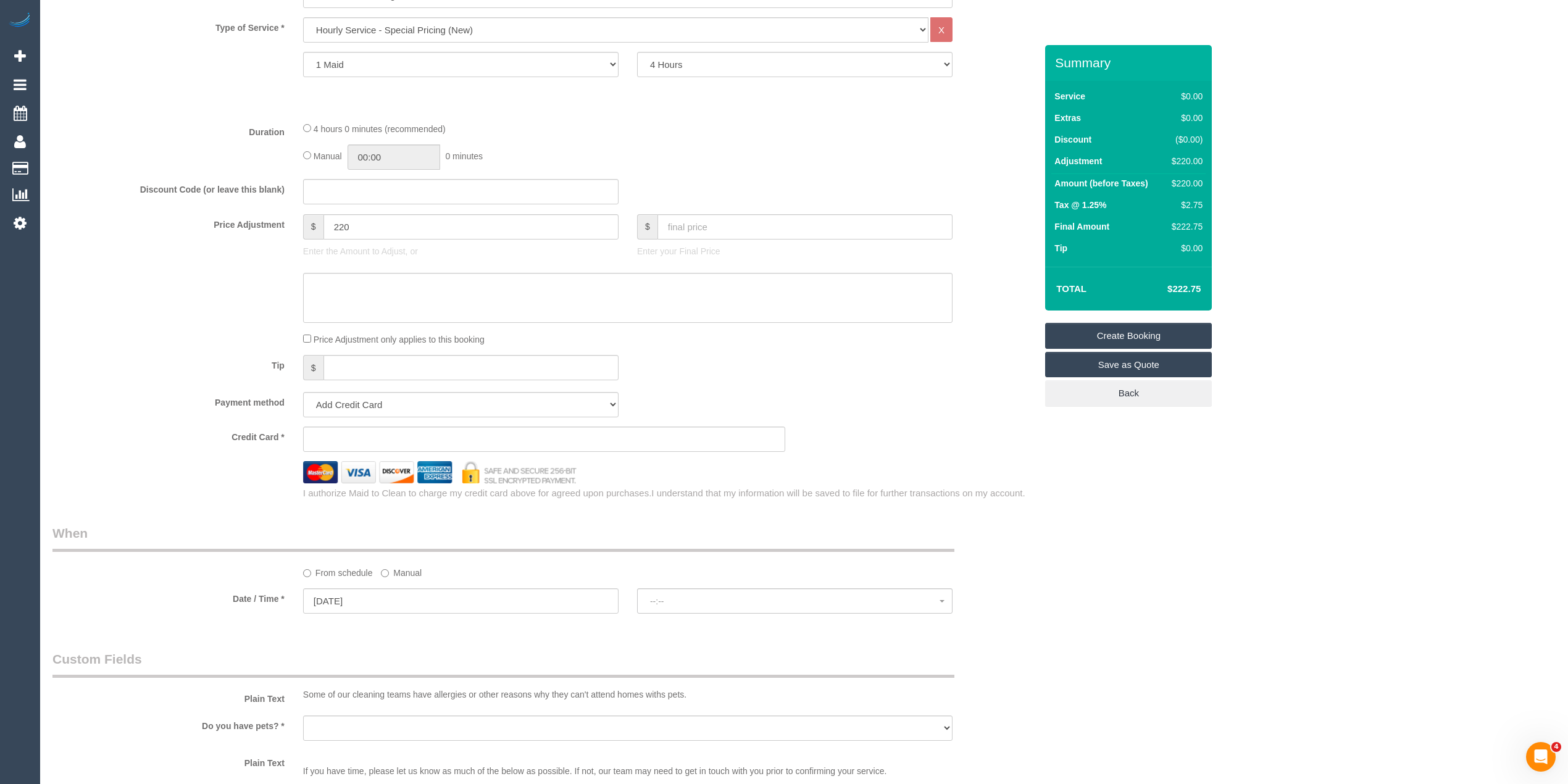
click at [341, 670] on legend "Custom Fields" at bounding box center [503, 664] width 902 height 28
click at [349, 595] on input "08/09/2025" at bounding box center [461, 601] width 315 height 26
select select "spot1"
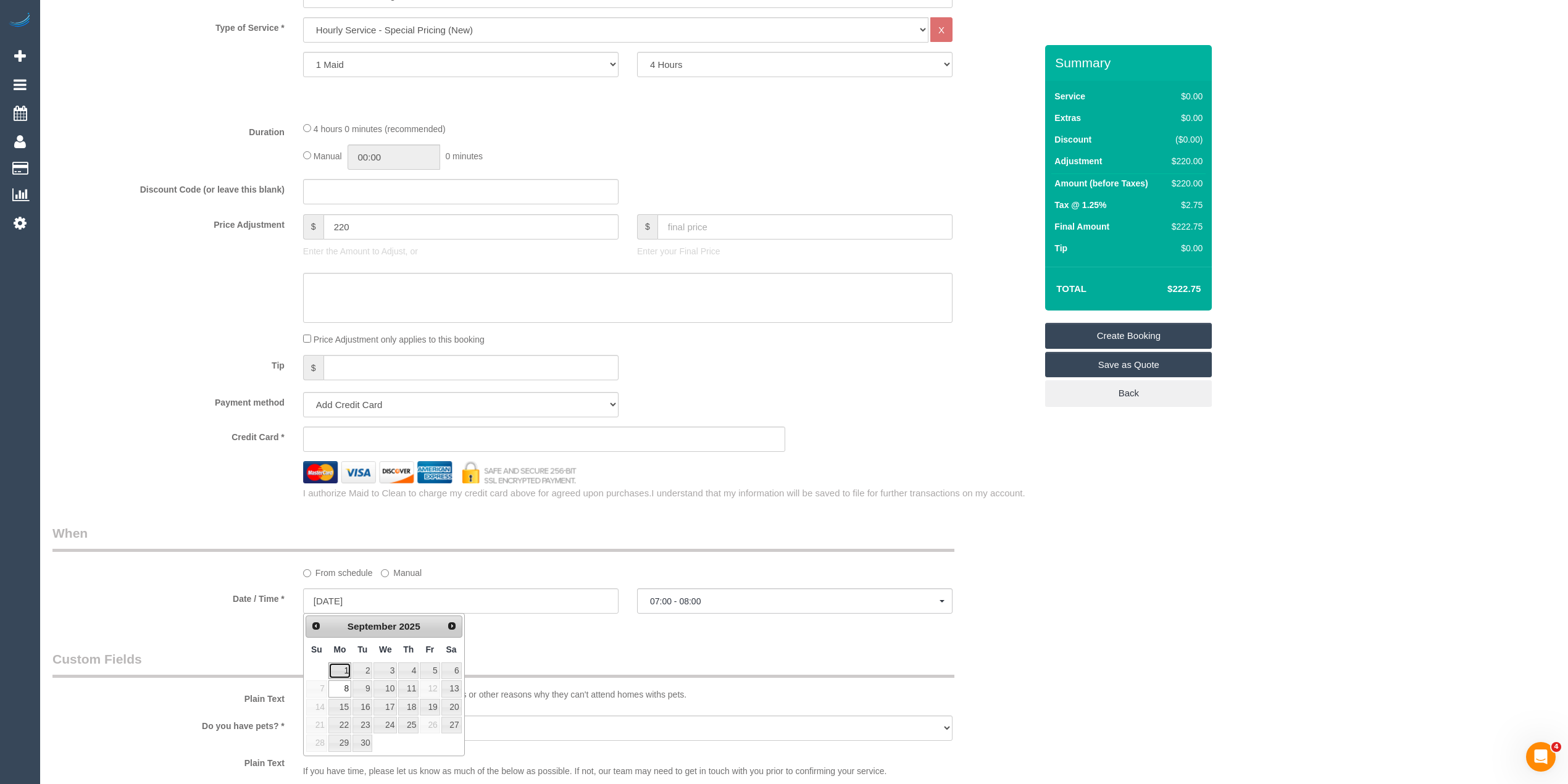
click at [344, 670] on link "1" at bounding box center [340, 671] width 23 height 17
type input "01/09/2025"
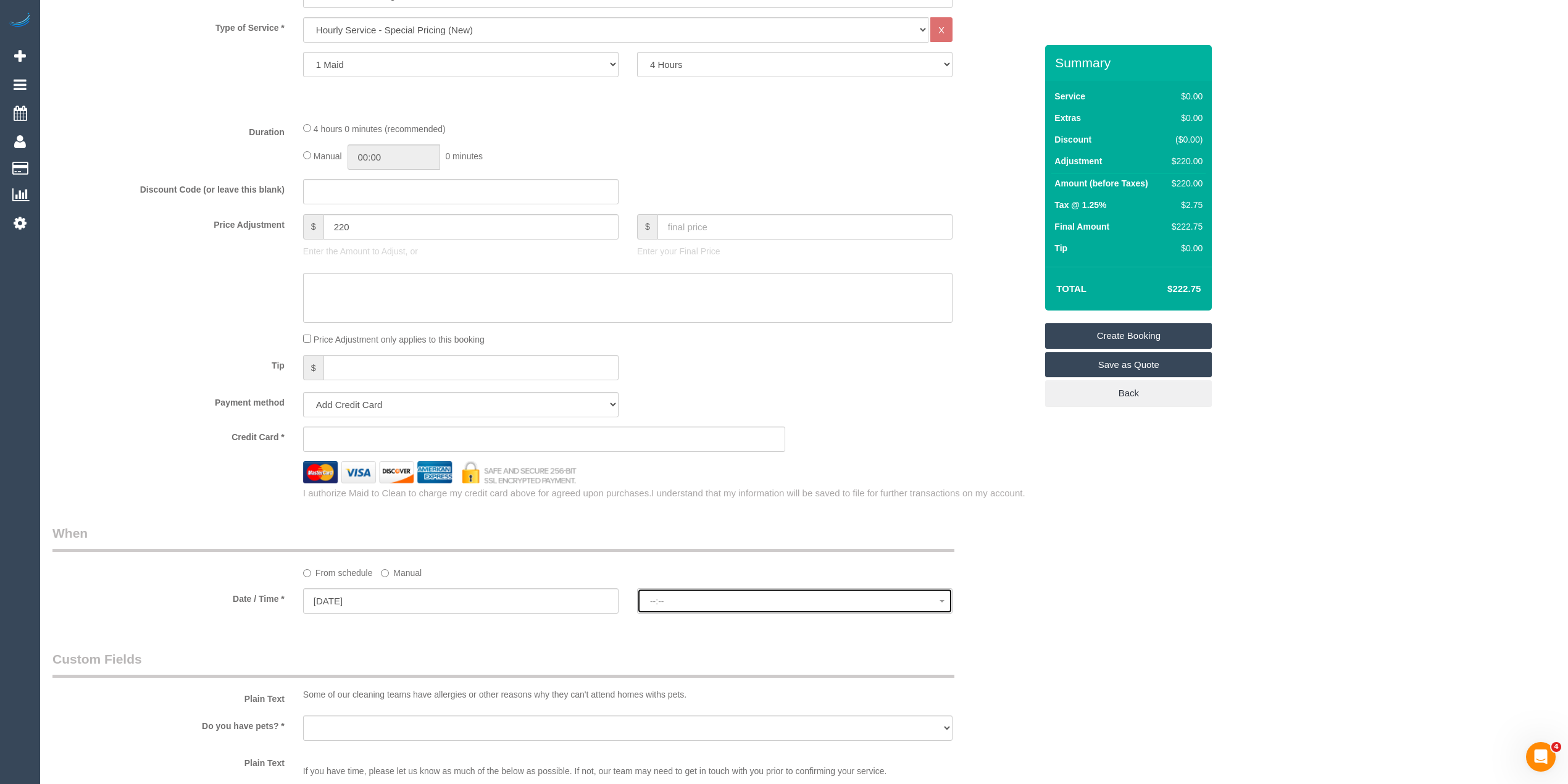
click at [694, 594] on button "--:--" at bounding box center [795, 601] width 315 height 26
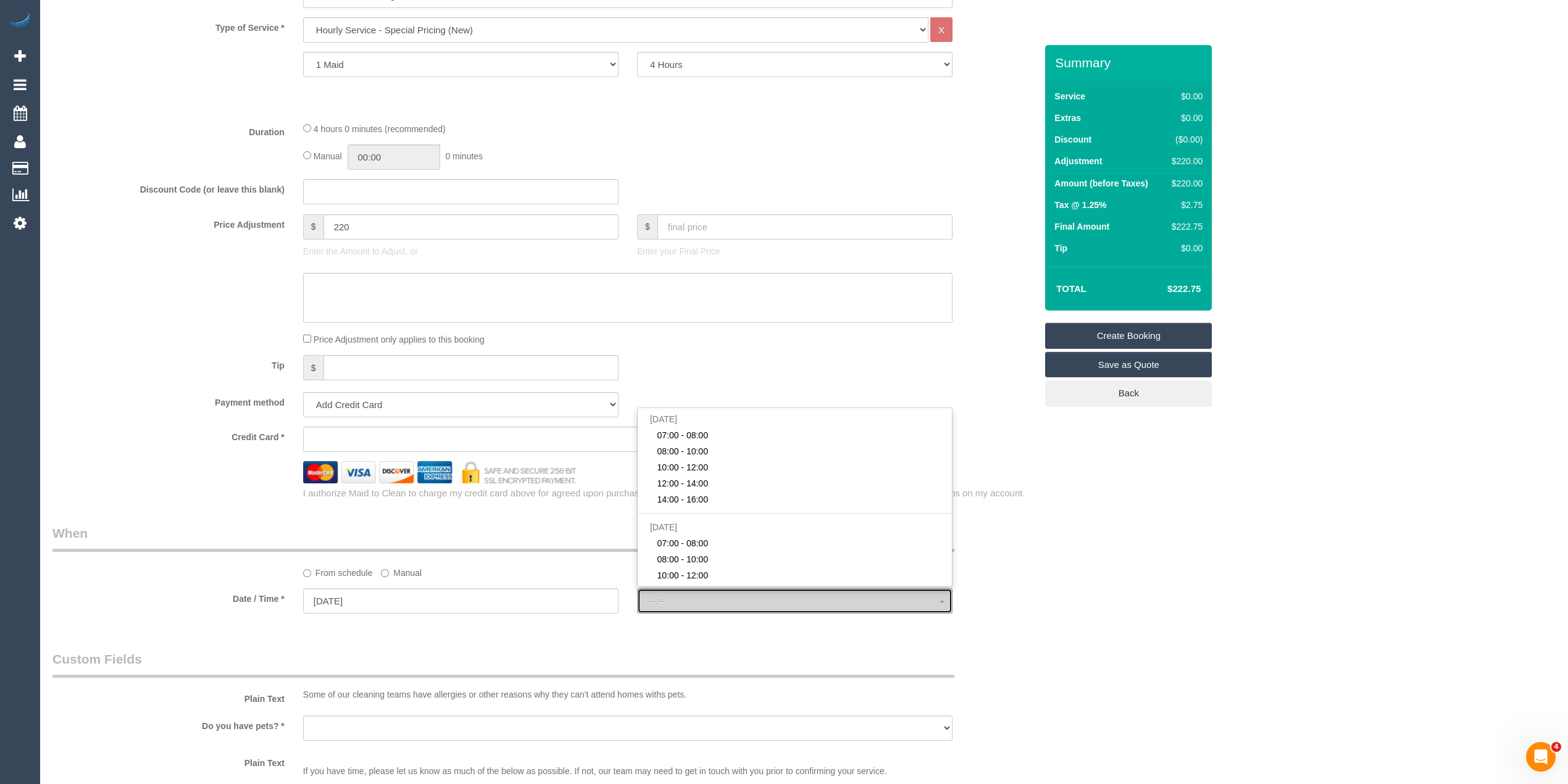
click at [694, 594] on button "--:--" at bounding box center [795, 601] width 315 height 26
select select "spot22"
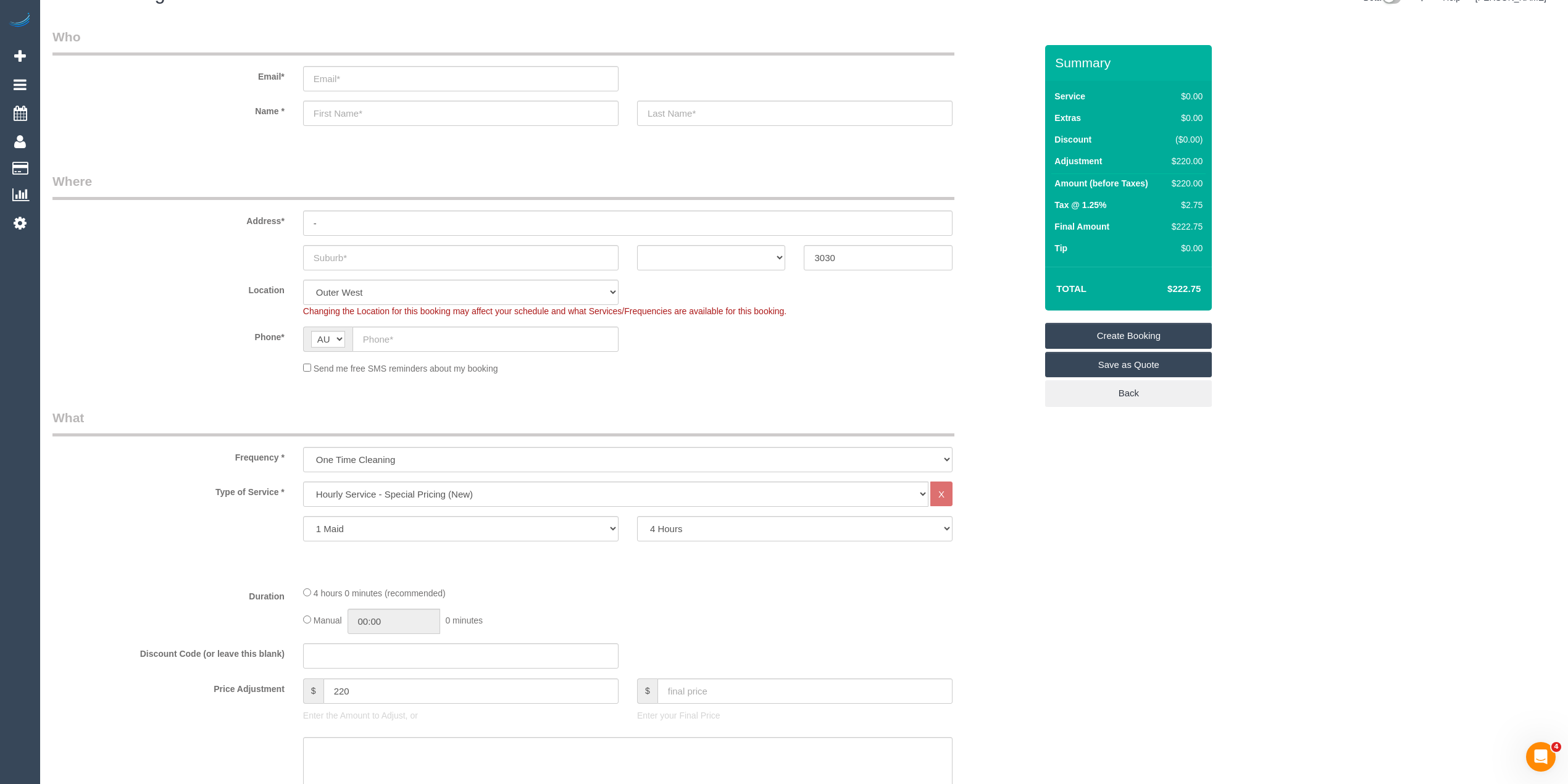
scroll to position [0, 0]
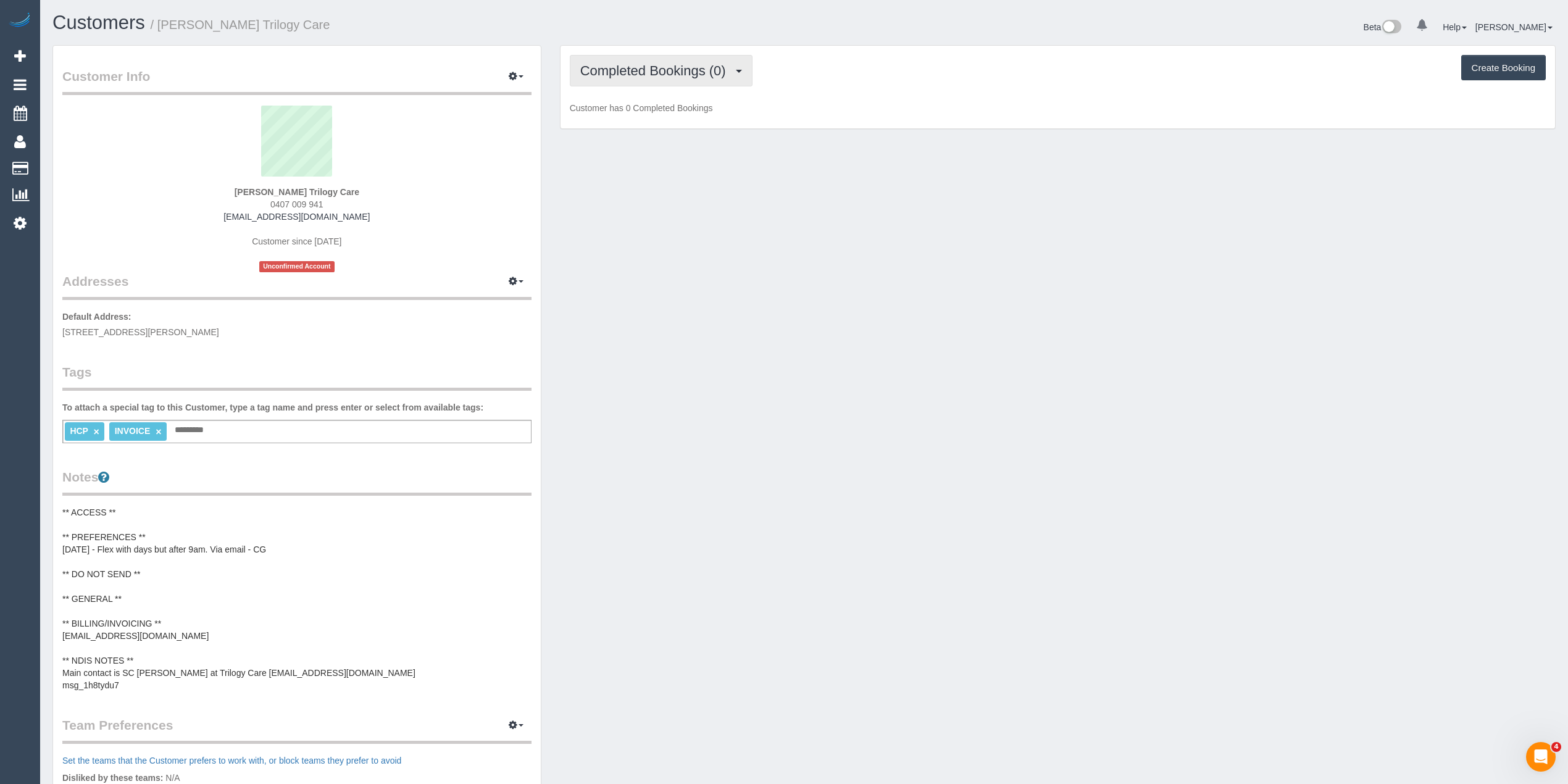
click at [583, 75] on span "Completed Bookings (0)" at bounding box center [656, 70] width 152 height 15
click at [635, 109] on link "Upcoming Bookings (11)" at bounding box center [635, 115] width 131 height 16
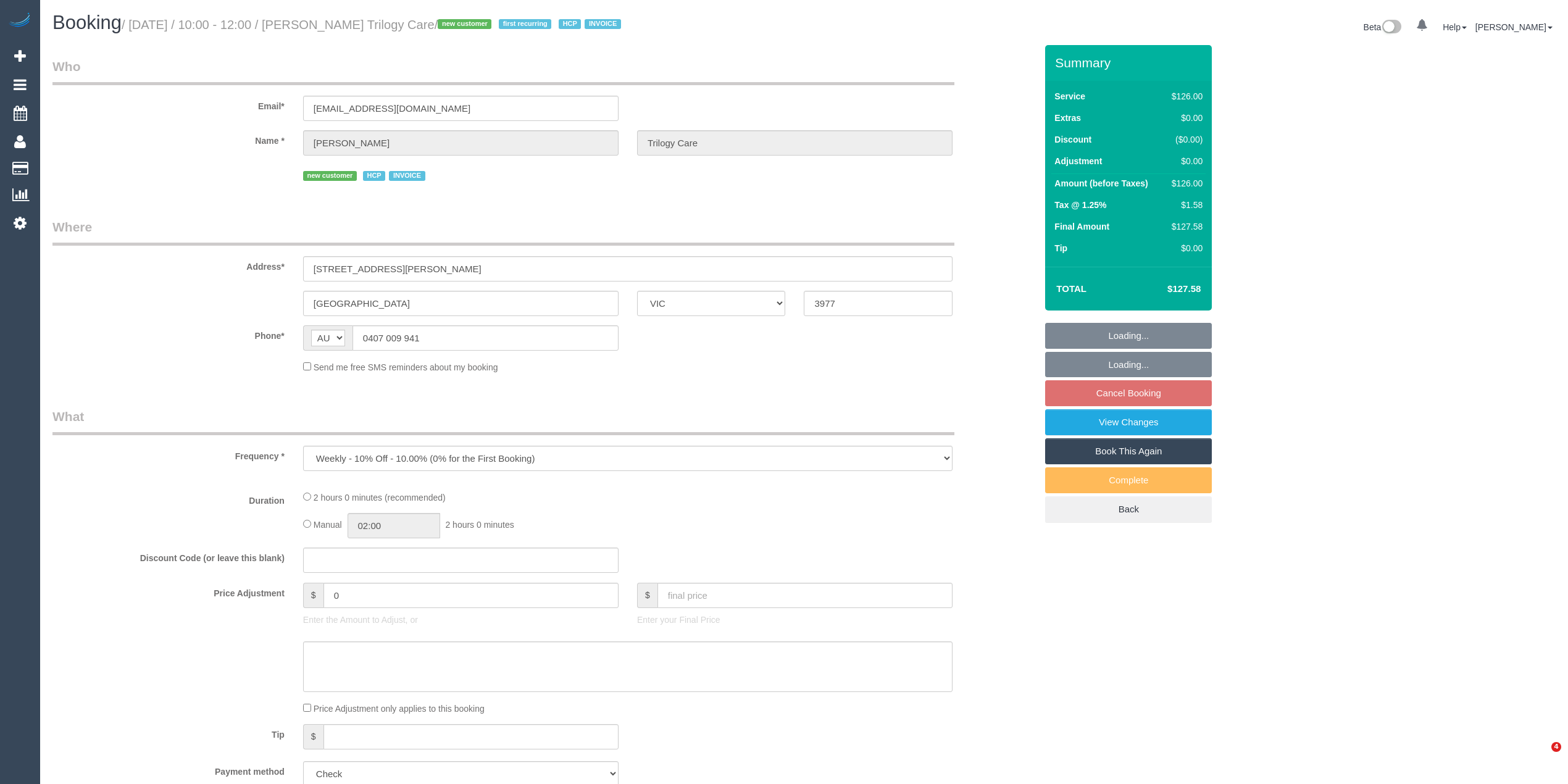
select select "VIC"
select select "120"
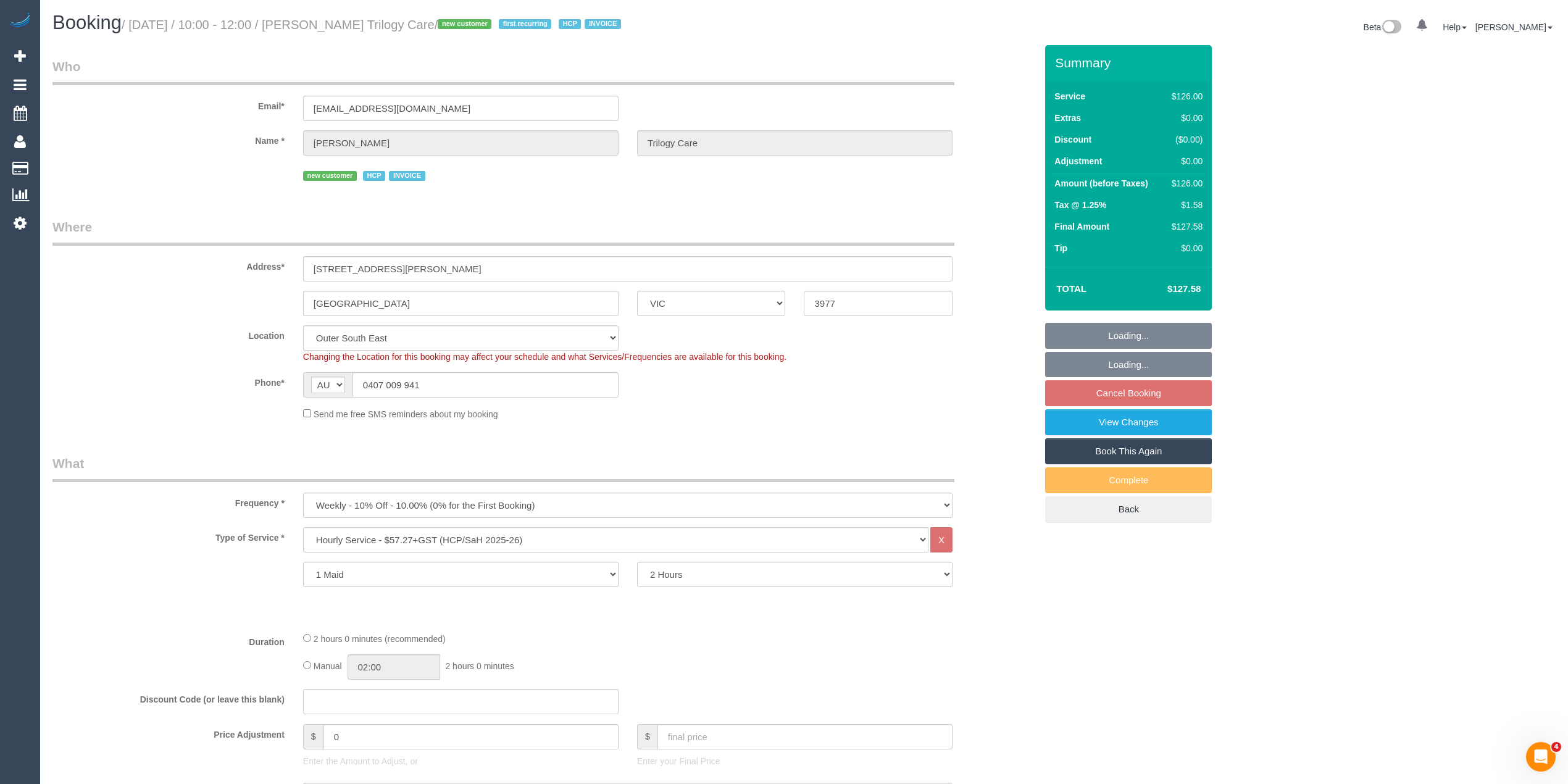
select select "object:601"
select select "spot3"
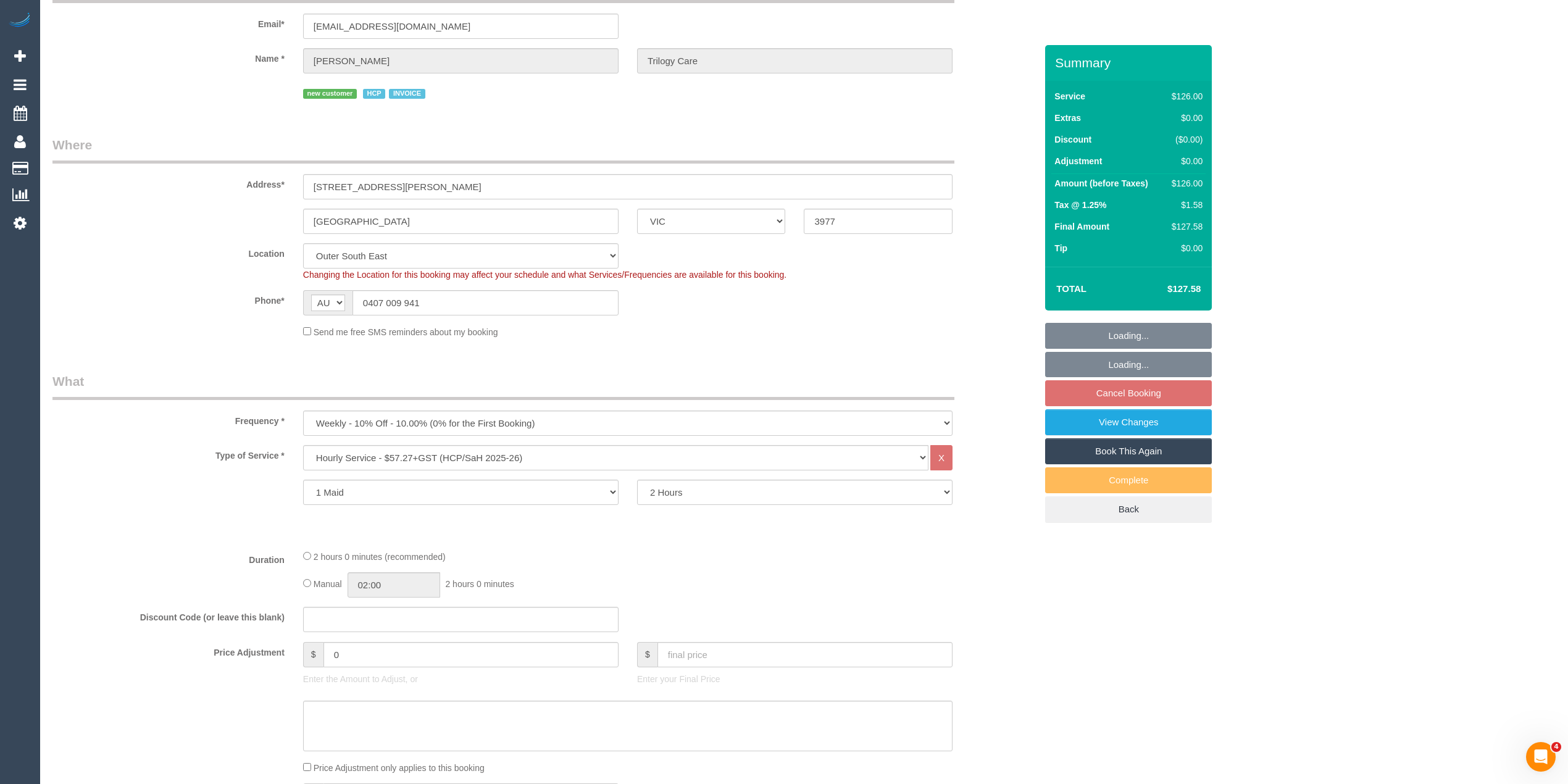
select select "number:27"
select select "number:14"
select select "number:19"
select select "number:23"
select select "number:35"
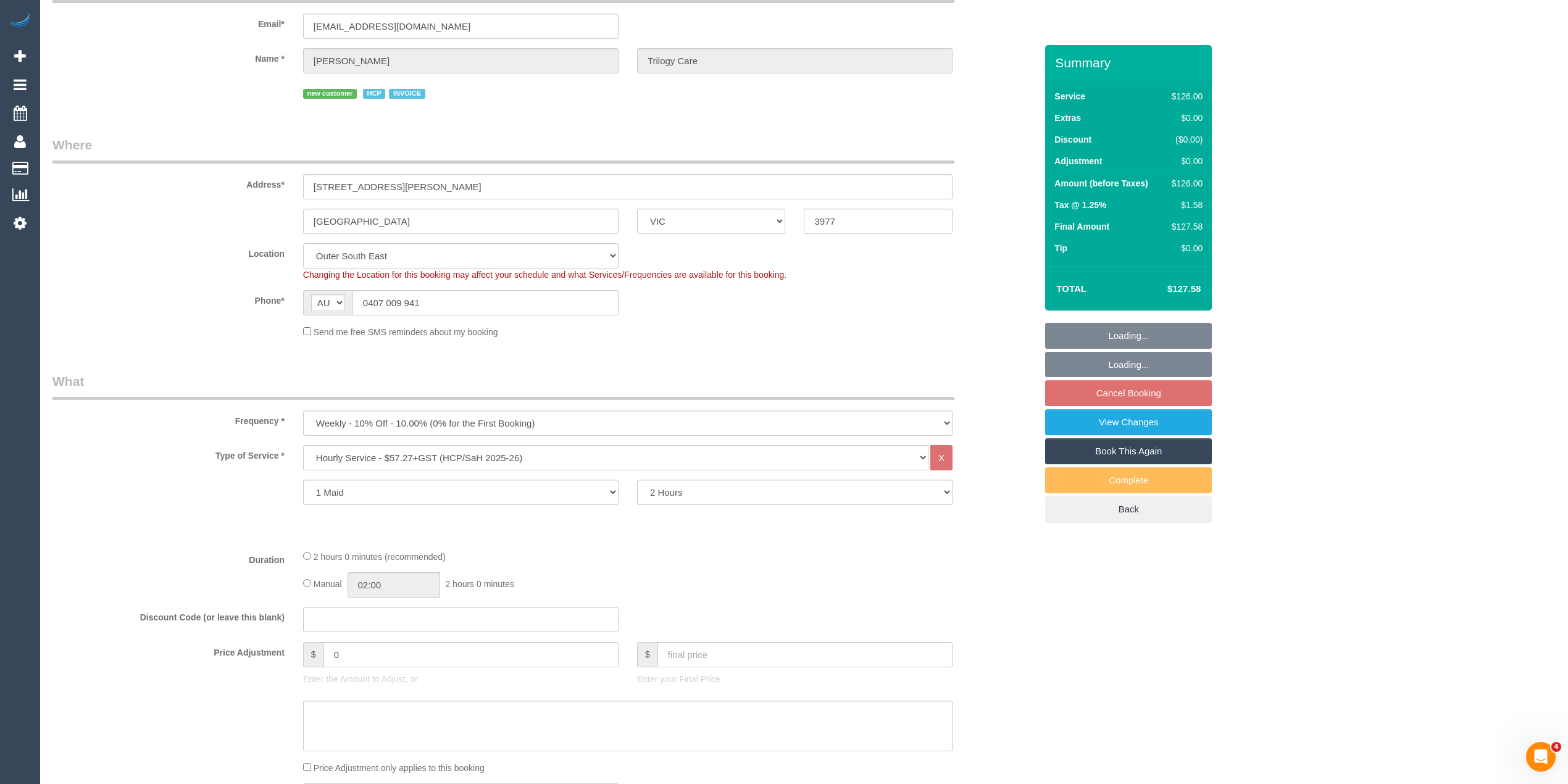
select select "number:12"
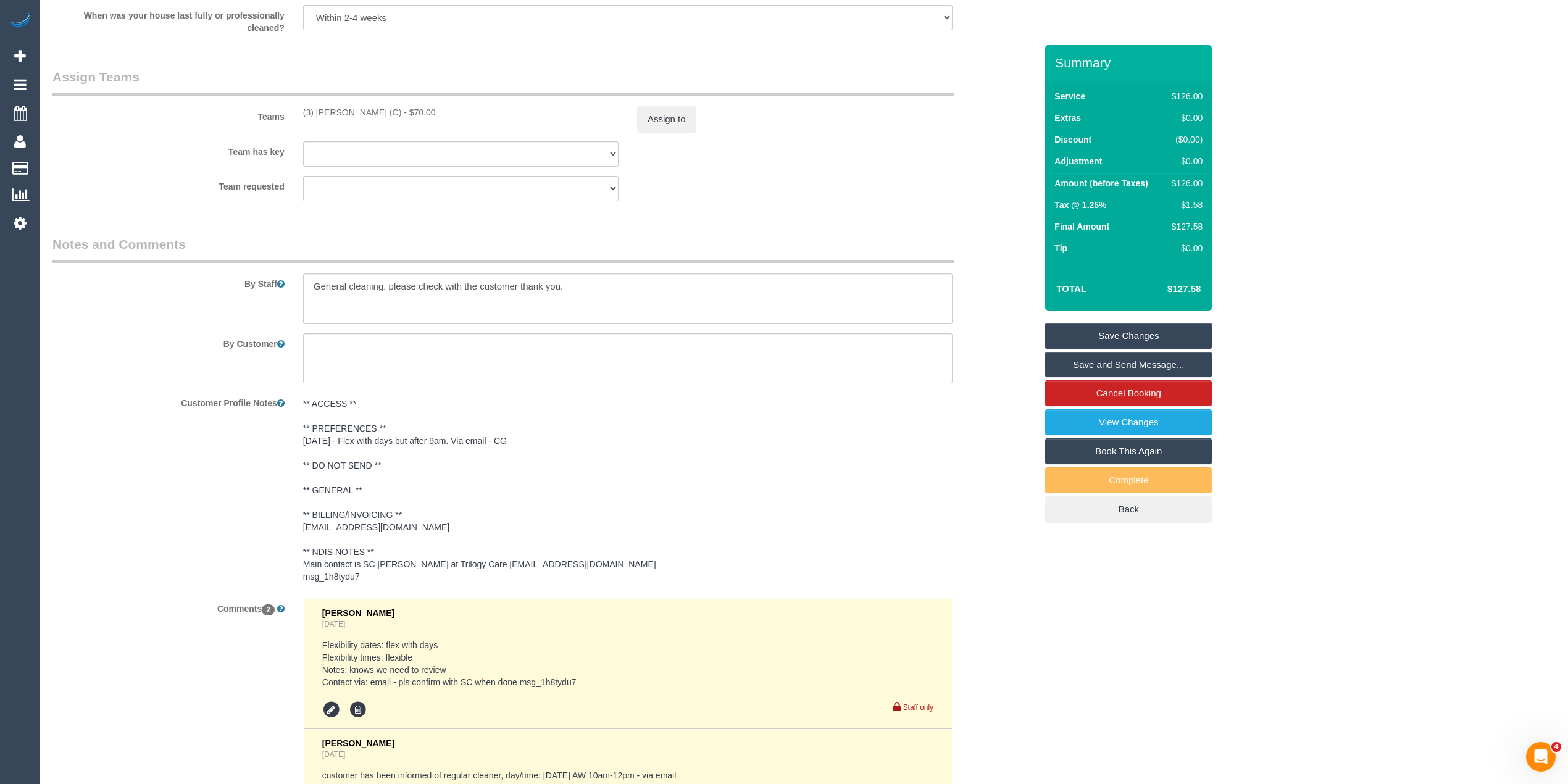
scroll to position [1571, 0]
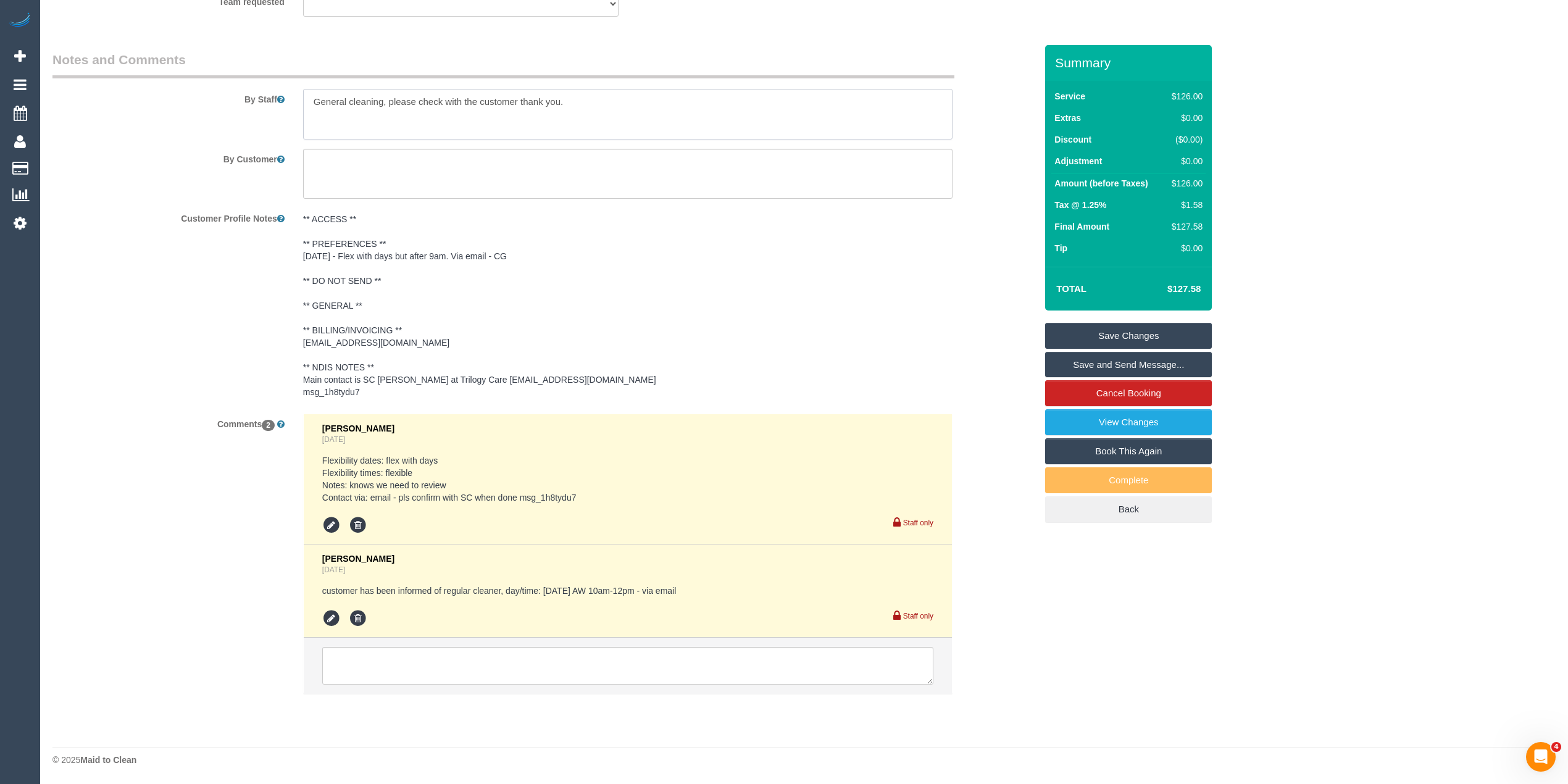
click at [589, 89] on textarea at bounding box center [628, 114] width 650 height 51
click at [781, 97] on textarea at bounding box center [628, 114] width 650 height 51
click at [936, 97] on textarea at bounding box center [628, 114] width 650 height 51
type textarea "General cleaning, please check with the customer thank you. Please disinfect as…"
click at [1158, 334] on link "Save Changes" at bounding box center [1128, 336] width 167 height 26
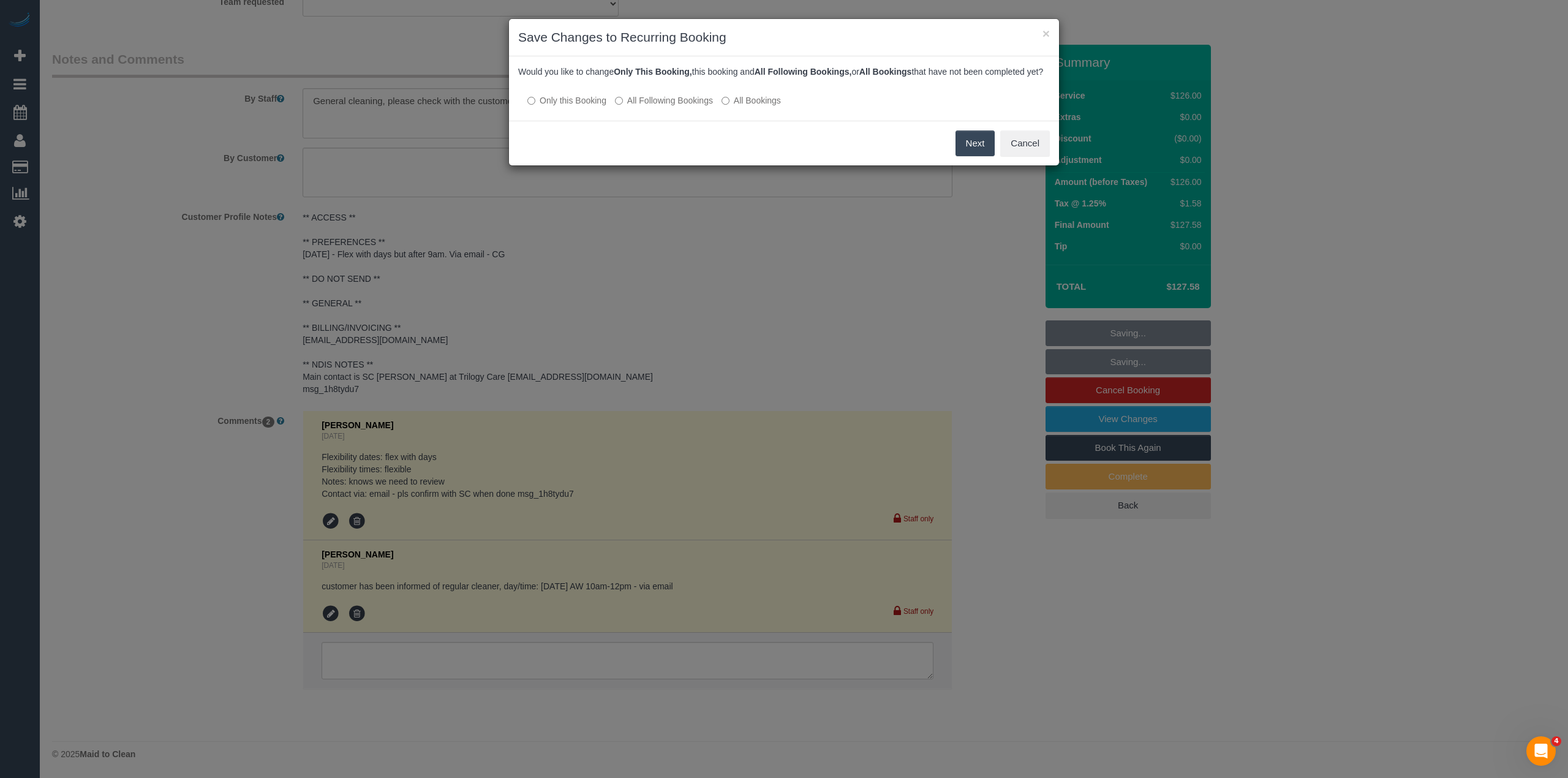
click at [975, 145] on button "Next" at bounding box center [974, 143] width 40 height 25
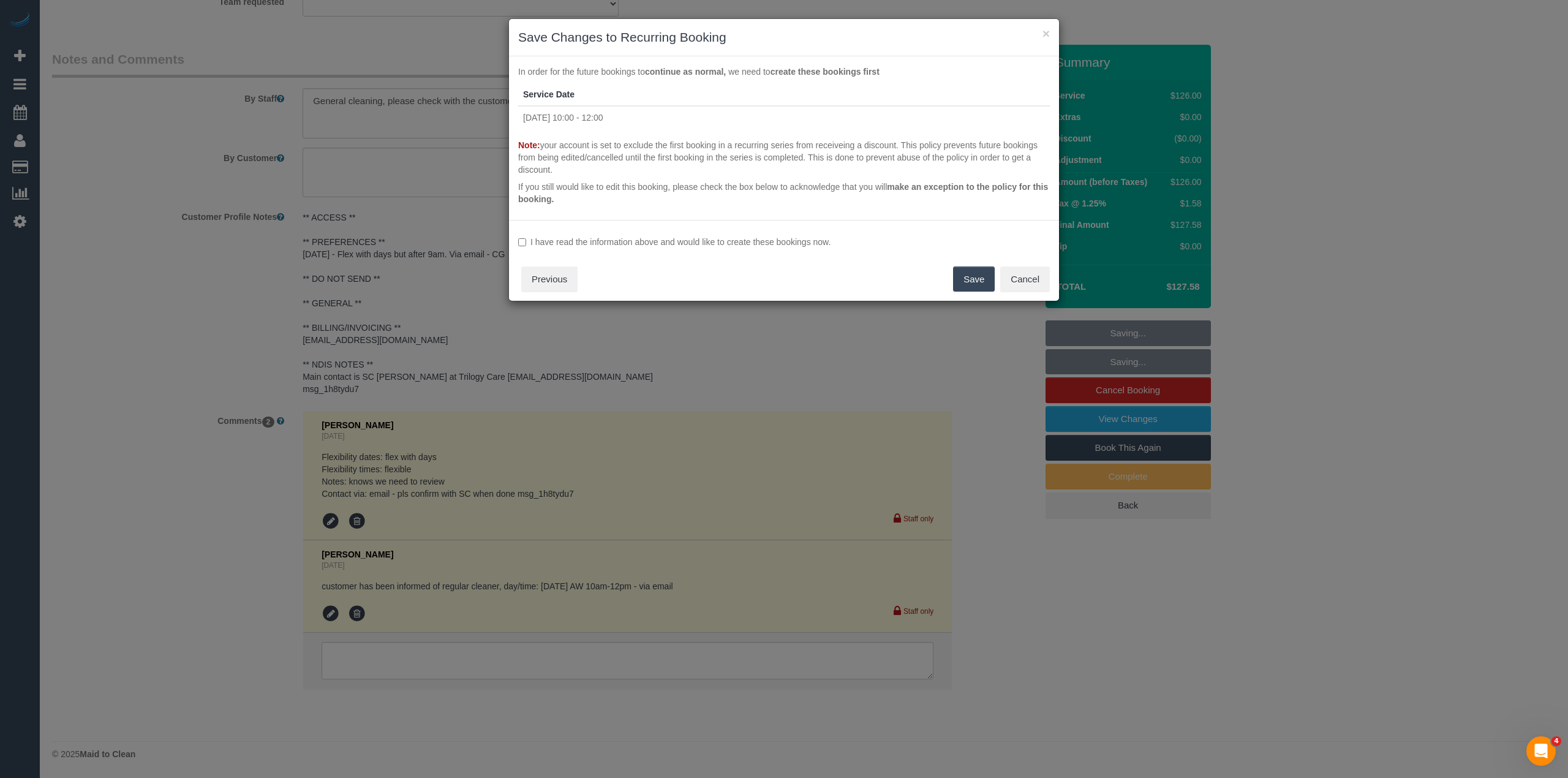
click at [645, 249] on div "I have read the information above and would like to create these bookings now. …" at bounding box center [784, 261] width 550 height 82
drag, startPoint x: 641, startPoint y: 243, endPoint x: 635, endPoint y: 239, distance: 7.2
click at [638, 240] on label "I have read the information above and would like to create these bookings now." at bounding box center [784, 242] width 531 height 12
click at [775, 248] on div "I have read the information above and would like to create these bookings now. …" at bounding box center [784, 261] width 550 height 82
click at [959, 282] on button "Save" at bounding box center [974, 279] width 42 height 25
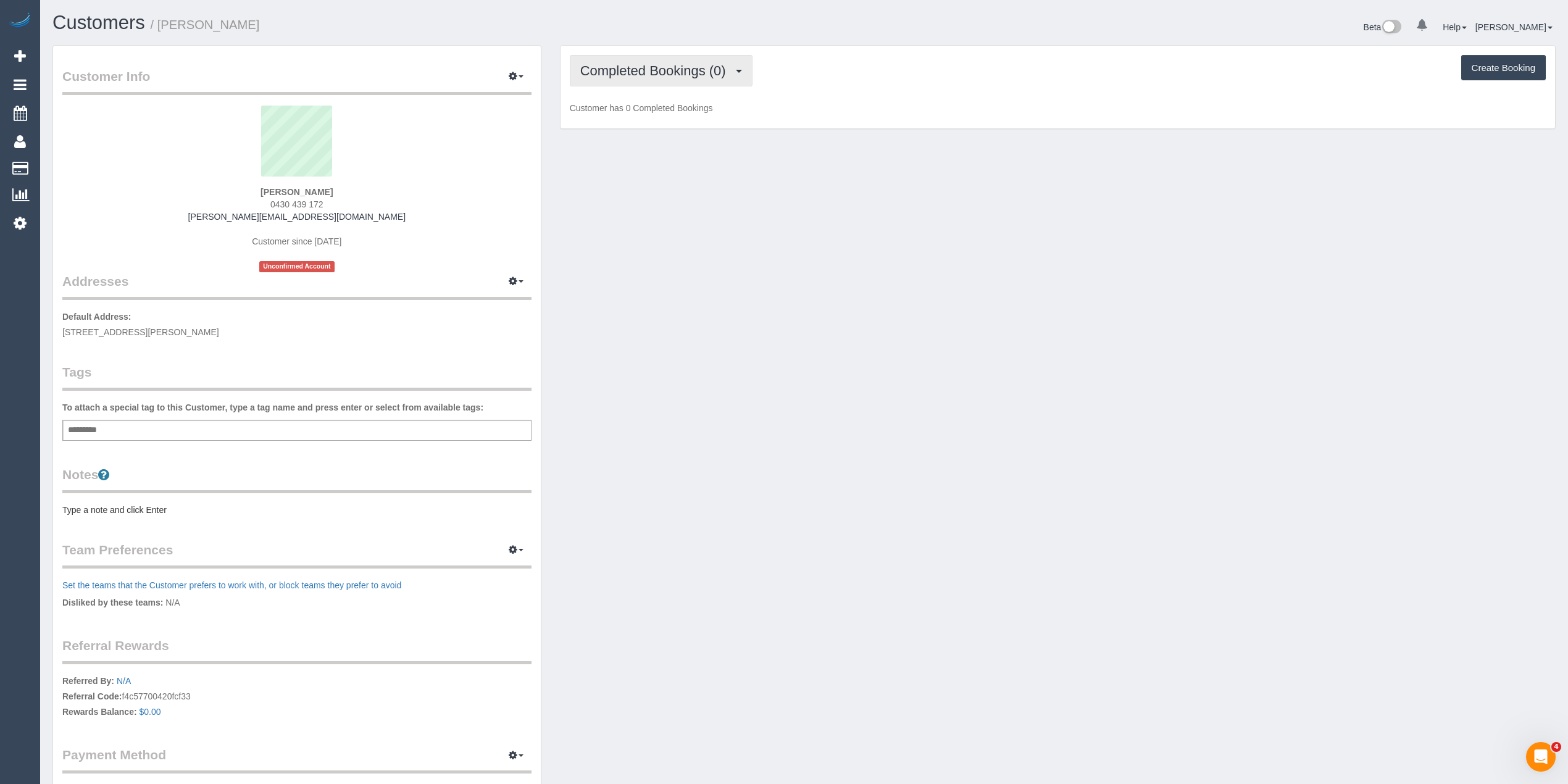
click at [619, 60] on button "Completed Bookings (0)" at bounding box center [661, 71] width 183 height 32
click at [678, 114] on link "Upcoming Bookings (1)" at bounding box center [635, 115] width 128 height 16
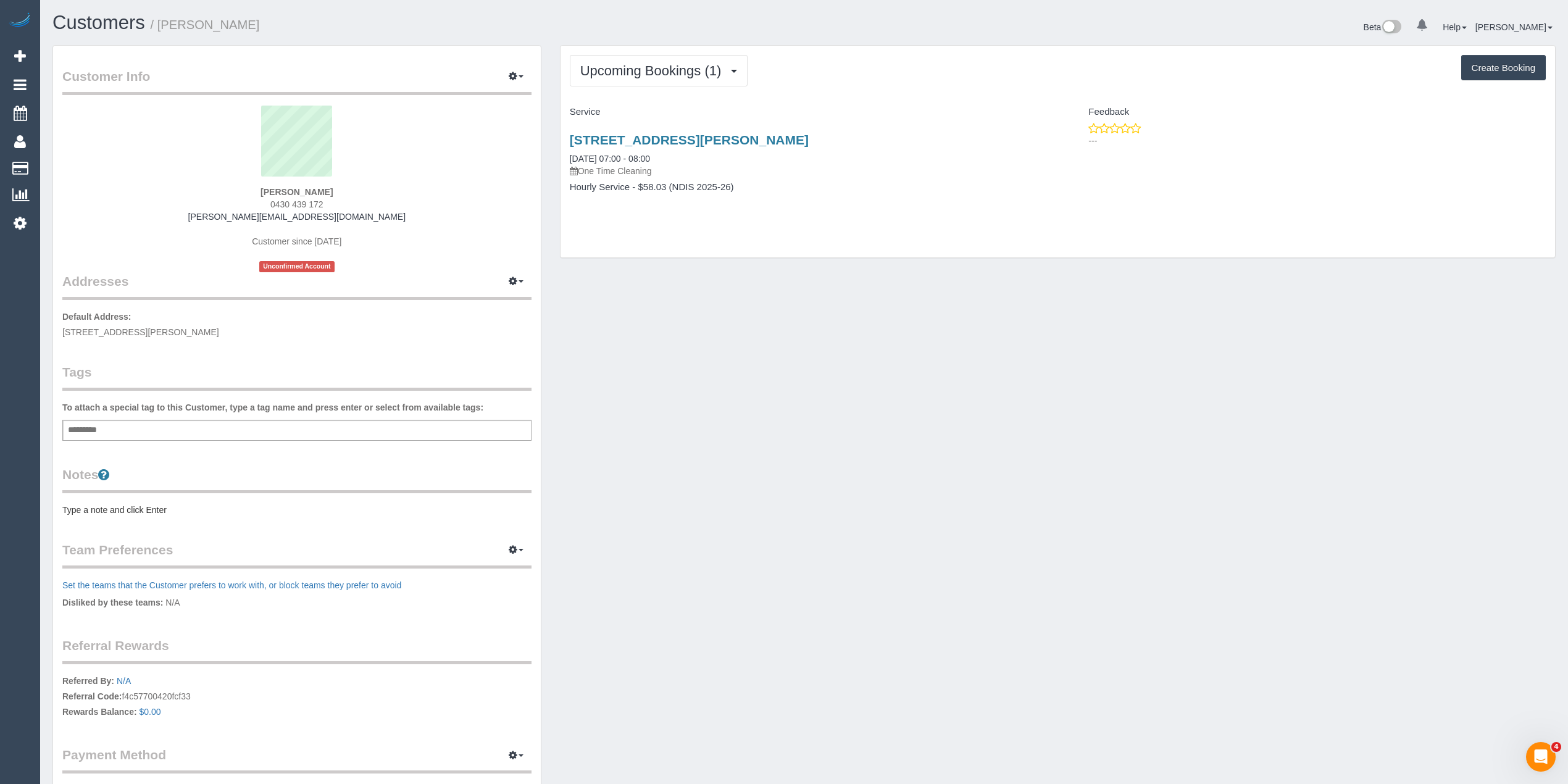
click at [272, 421] on div "Add a tag" at bounding box center [297, 430] width 469 height 21
type input "****"
type input "*******"
click at [128, 515] on pre "Type a note and click Enter" at bounding box center [297, 512] width 469 height 12
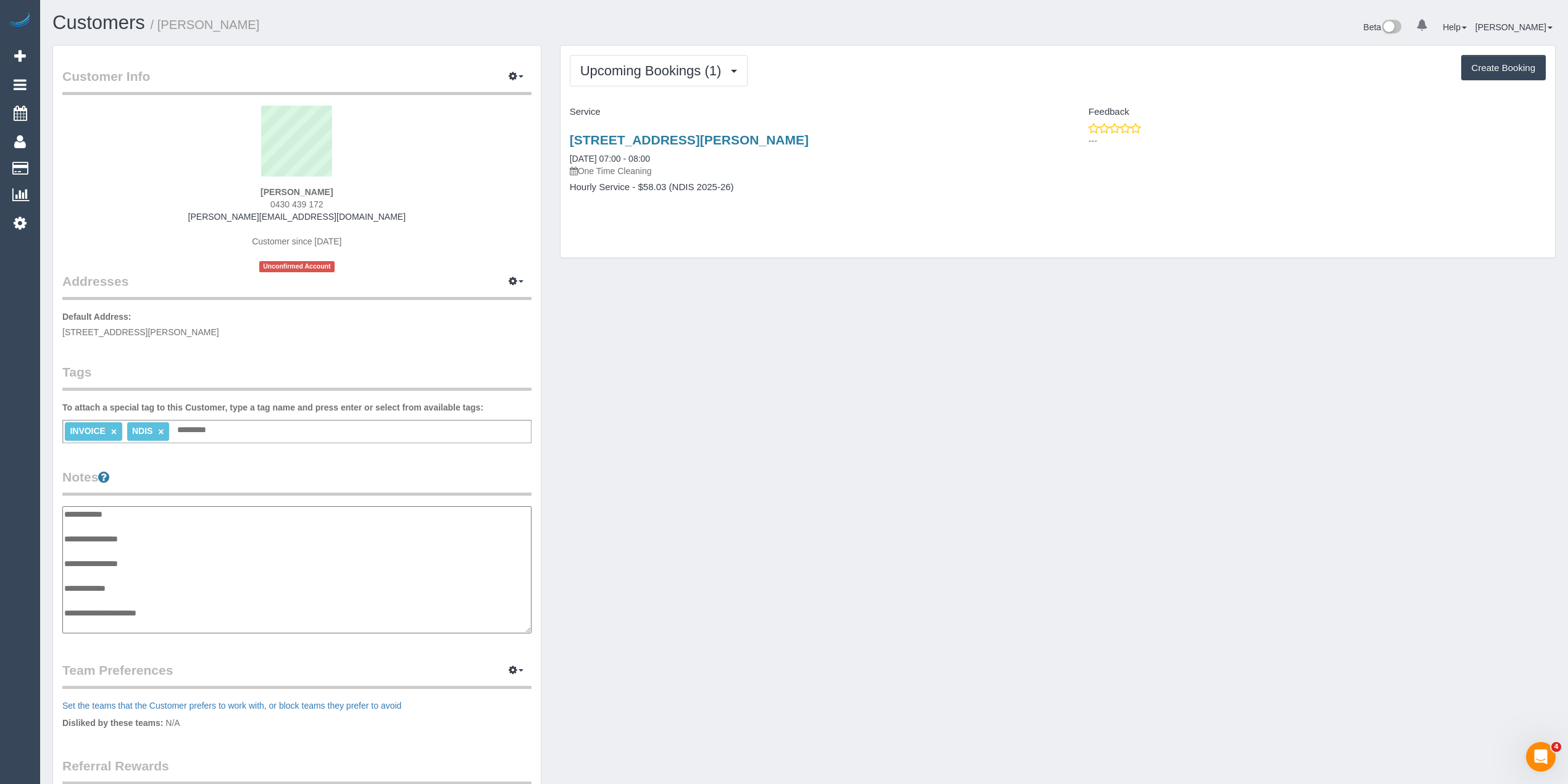
scroll to position [10, 0]
click at [183, 593] on textarea "**********" at bounding box center [297, 570] width 469 height 128
click at [175, 600] on textarea "**********" at bounding box center [297, 570] width 469 height 128
click at [112, 616] on textarea "**********" at bounding box center [297, 570] width 469 height 128
paste textarea "**********"
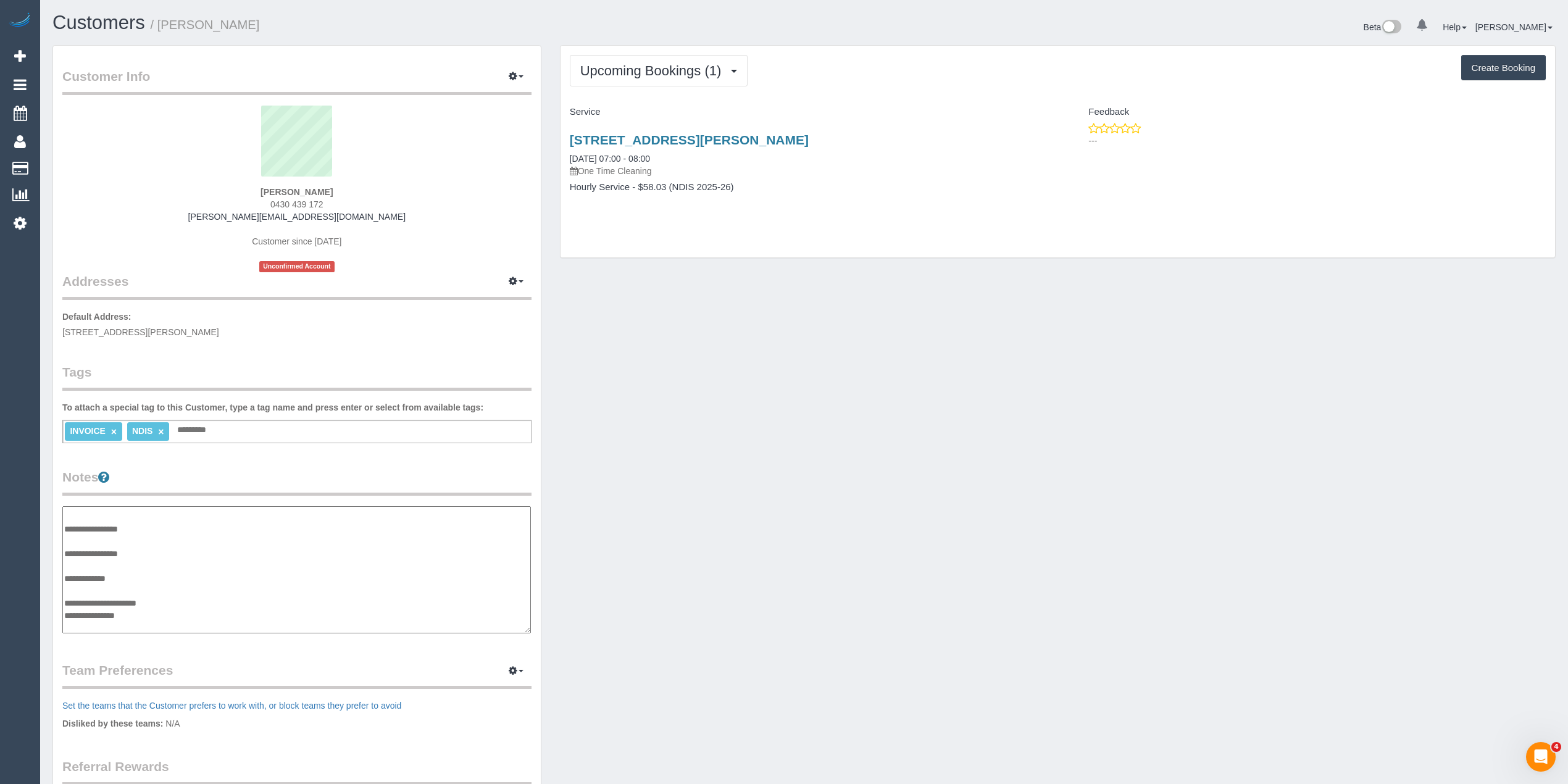
click at [155, 613] on textarea "**********" at bounding box center [297, 570] width 469 height 128
paste textarea "**********"
type textarea "**********"
click at [407, 337] on div "Customer Info Edit Contact Info Send Message Email Preferences Special Sales Ta…" at bounding box center [297, 499] width 487 height 905
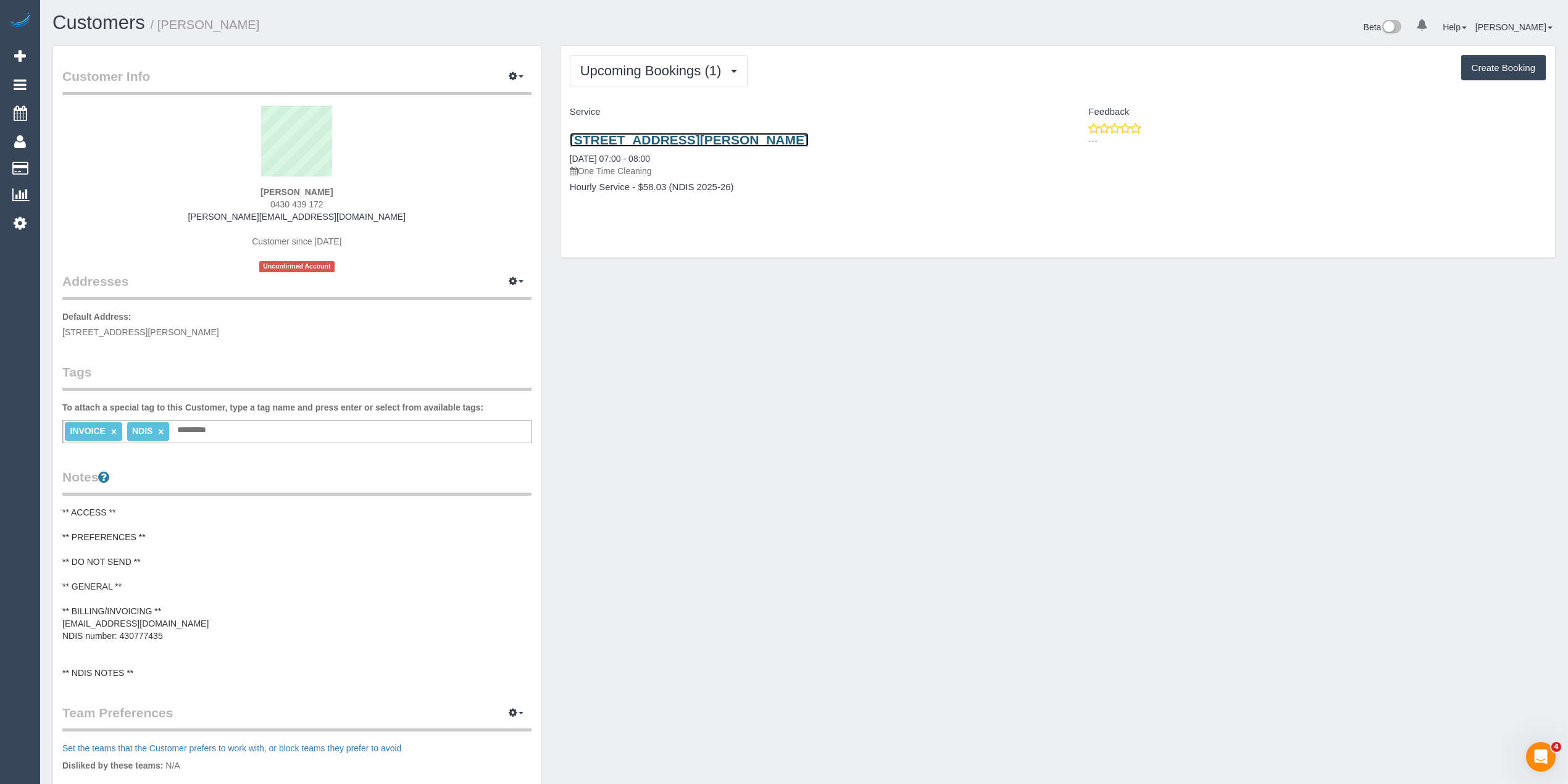
click at [660, 144] on link "[STREET_ADDRESS][PERSON_NAME]" at bounding box center [689, 140] width 239 height 14
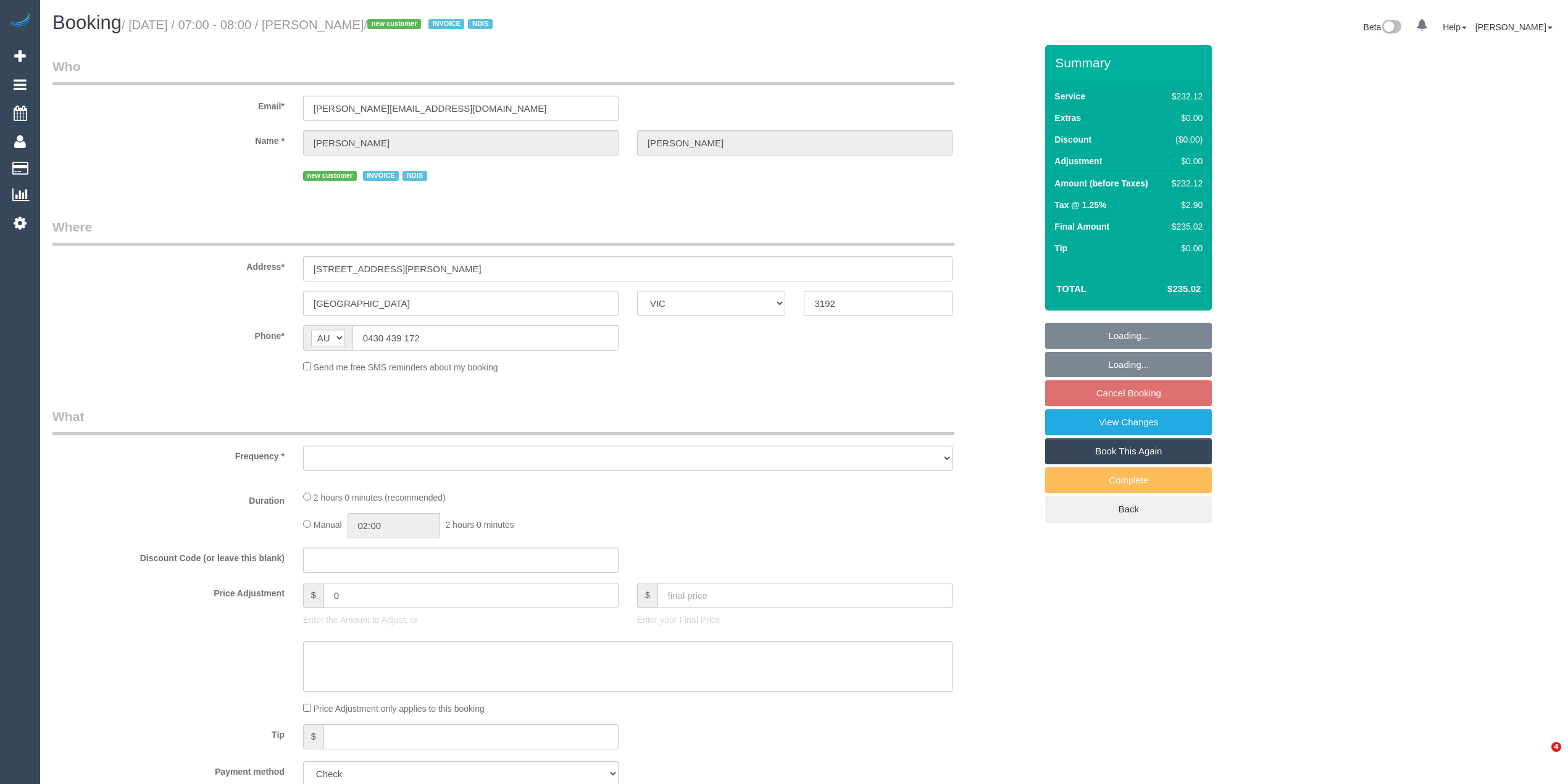
select select "VIC"
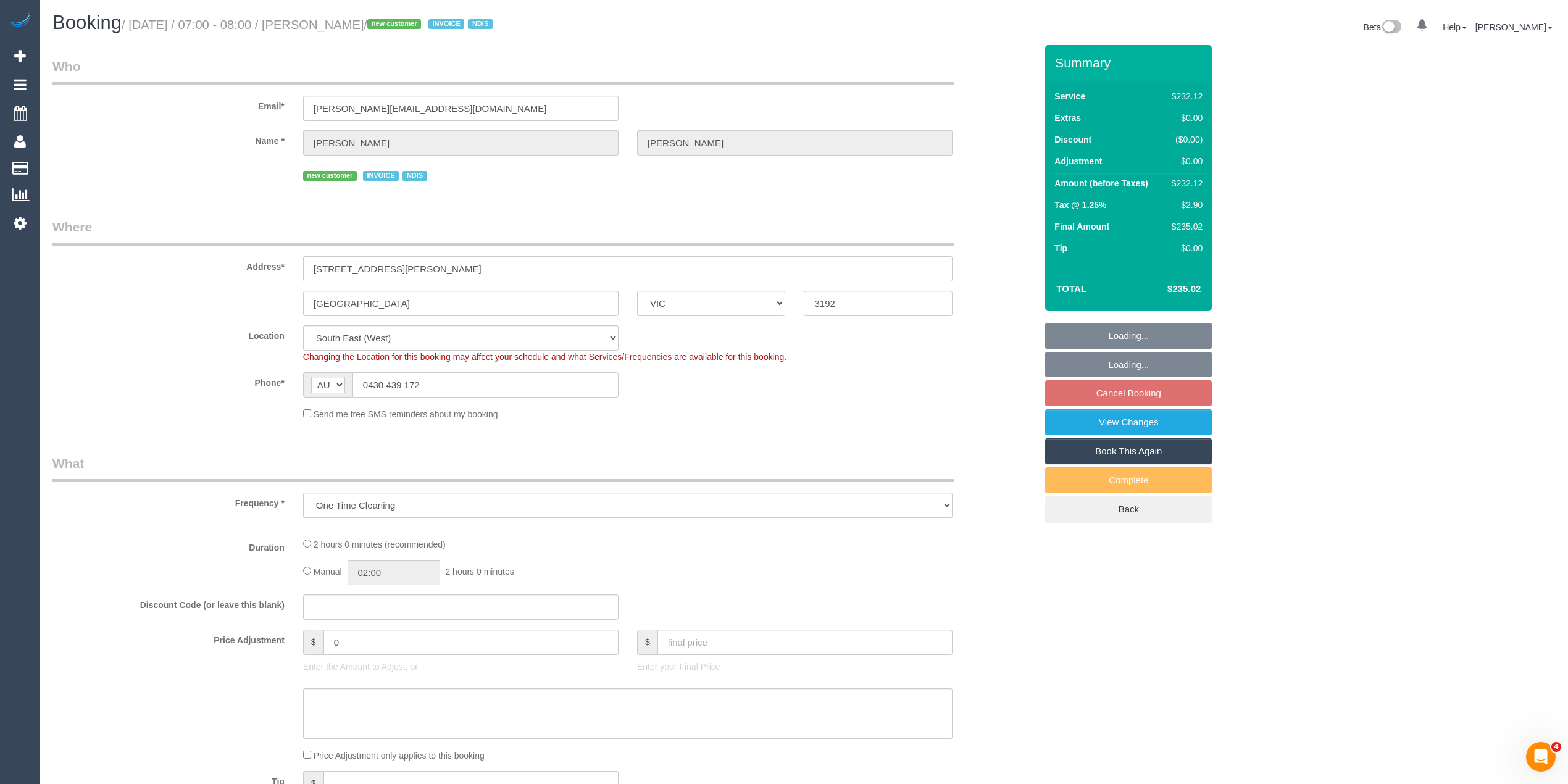
select select "object:589"
select select "2"
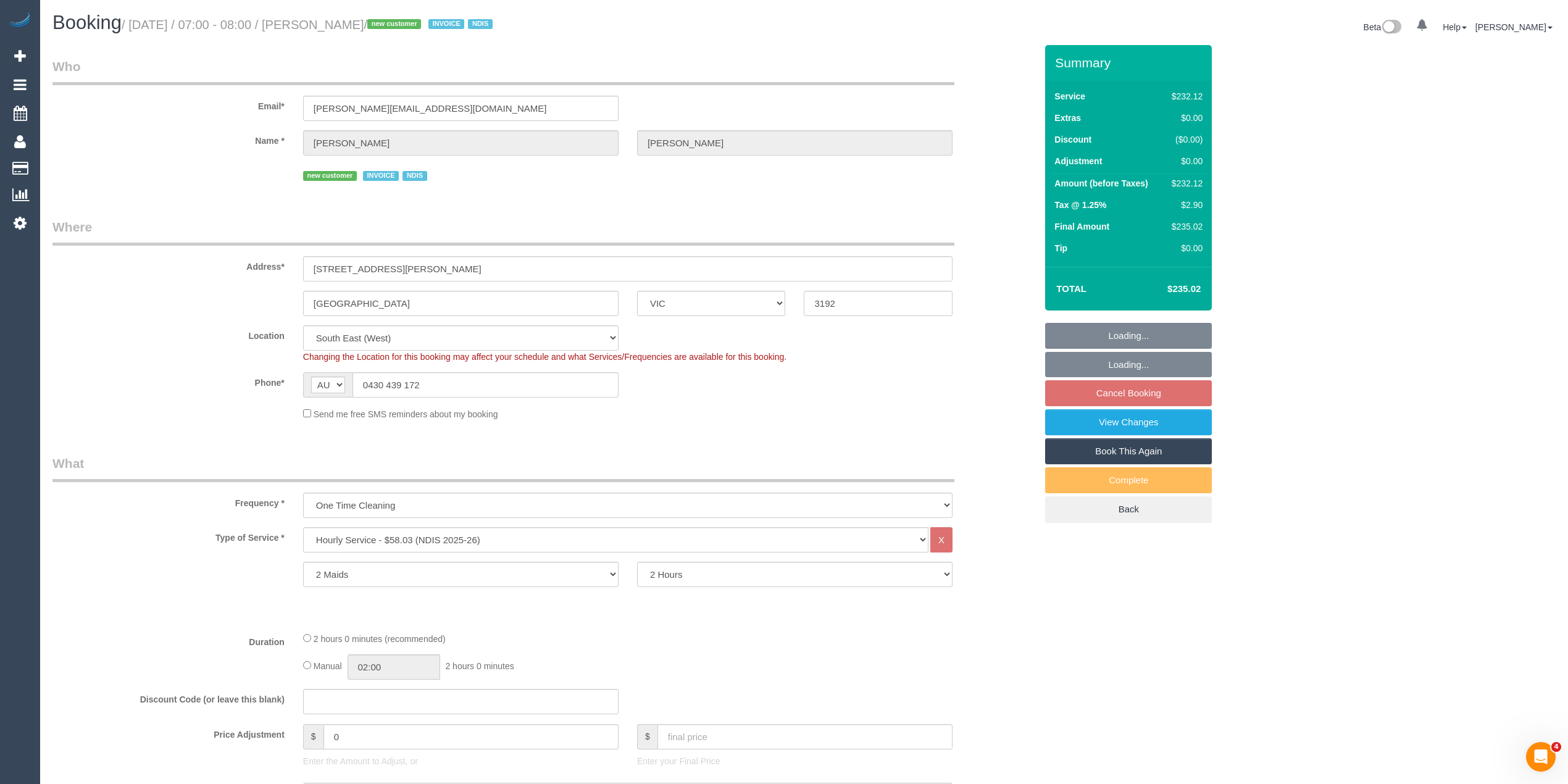
select select "number:28"
select select "number:14"
select select "number:18"
select select "number:24"
select select "spot1"
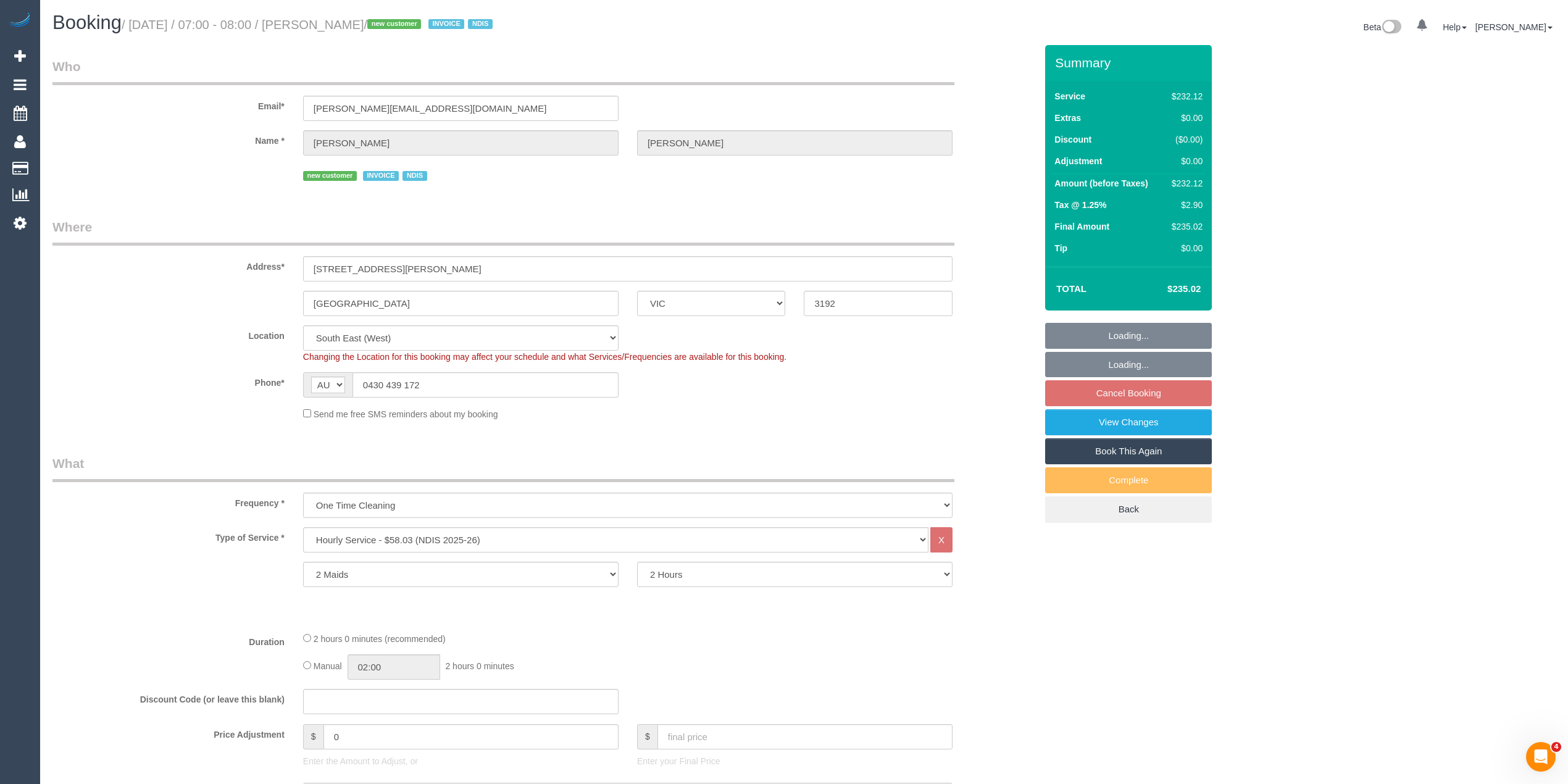
scroll to position [1335, 0]
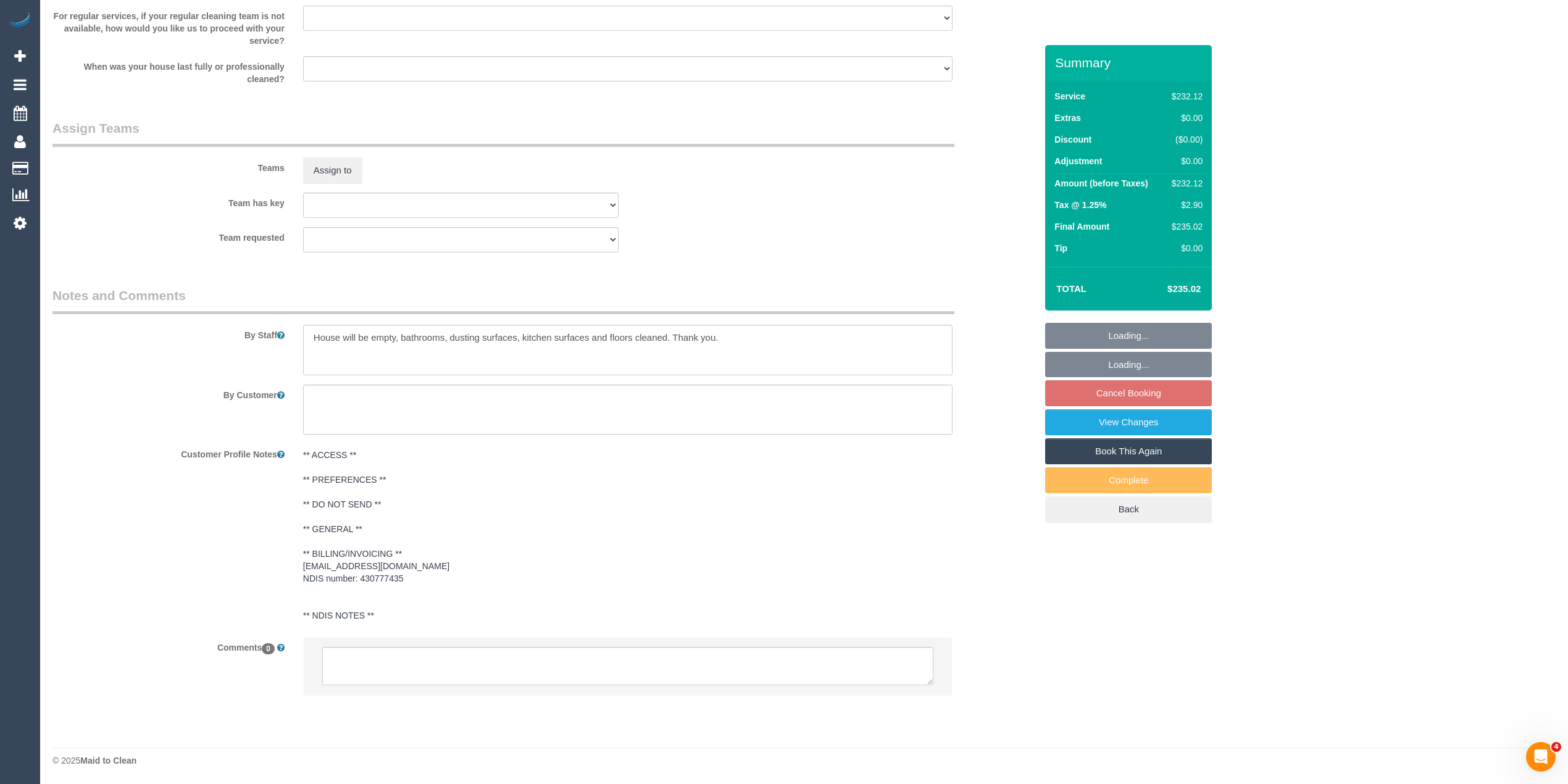
click at [403, 642] on li at bounding box center [628, 666] width 648 height 57
click at [406, 664] on textarea at bounding box center [628, 666] width 611 height 38
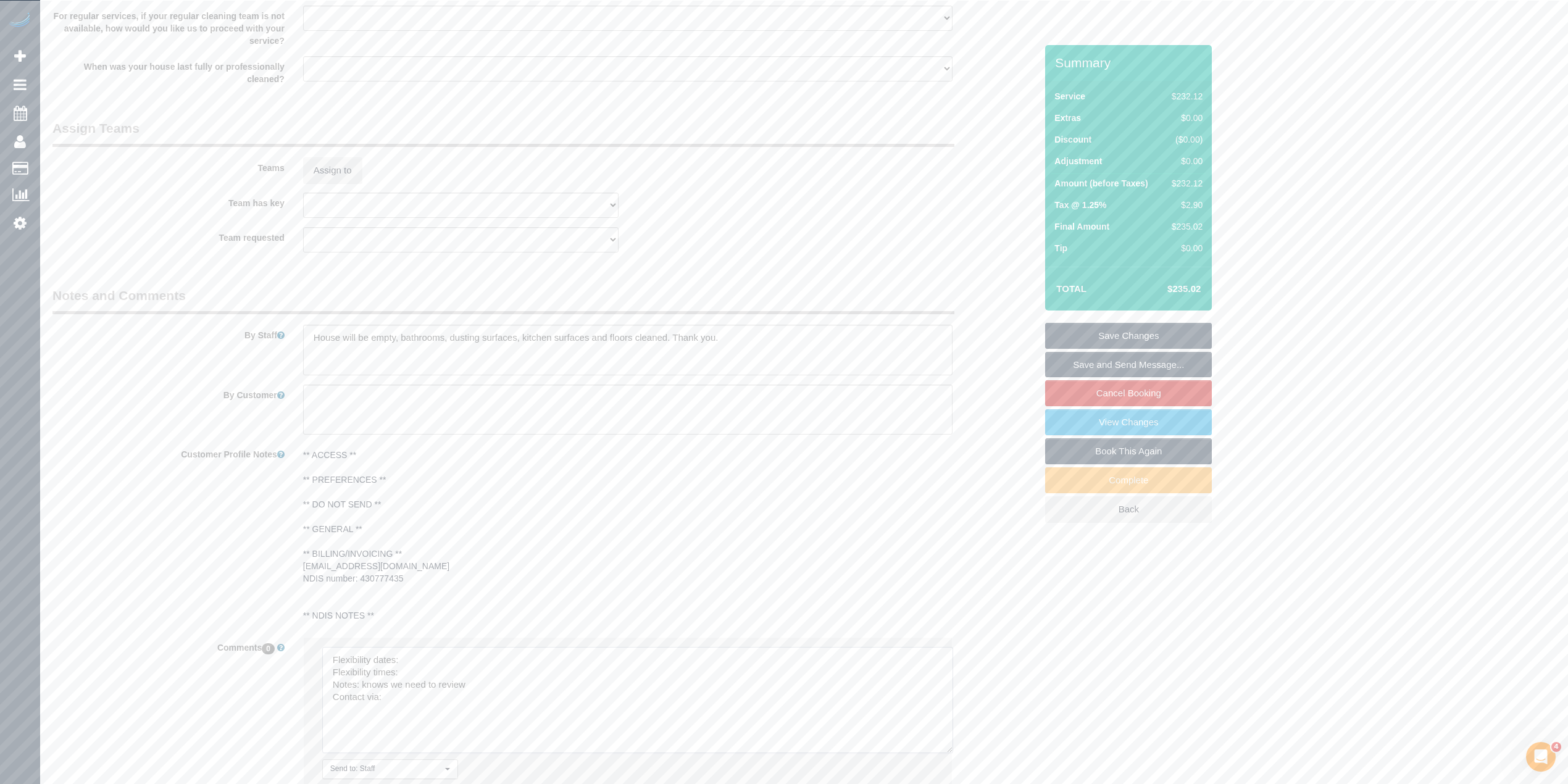
drag, startPoint x: 926, startPoint y: 679, endPoint x: 626, endPoint y: 712, distance: 301.8
click at [948, 753] on textarea at bounding box center [638, 700] width 631 height 106
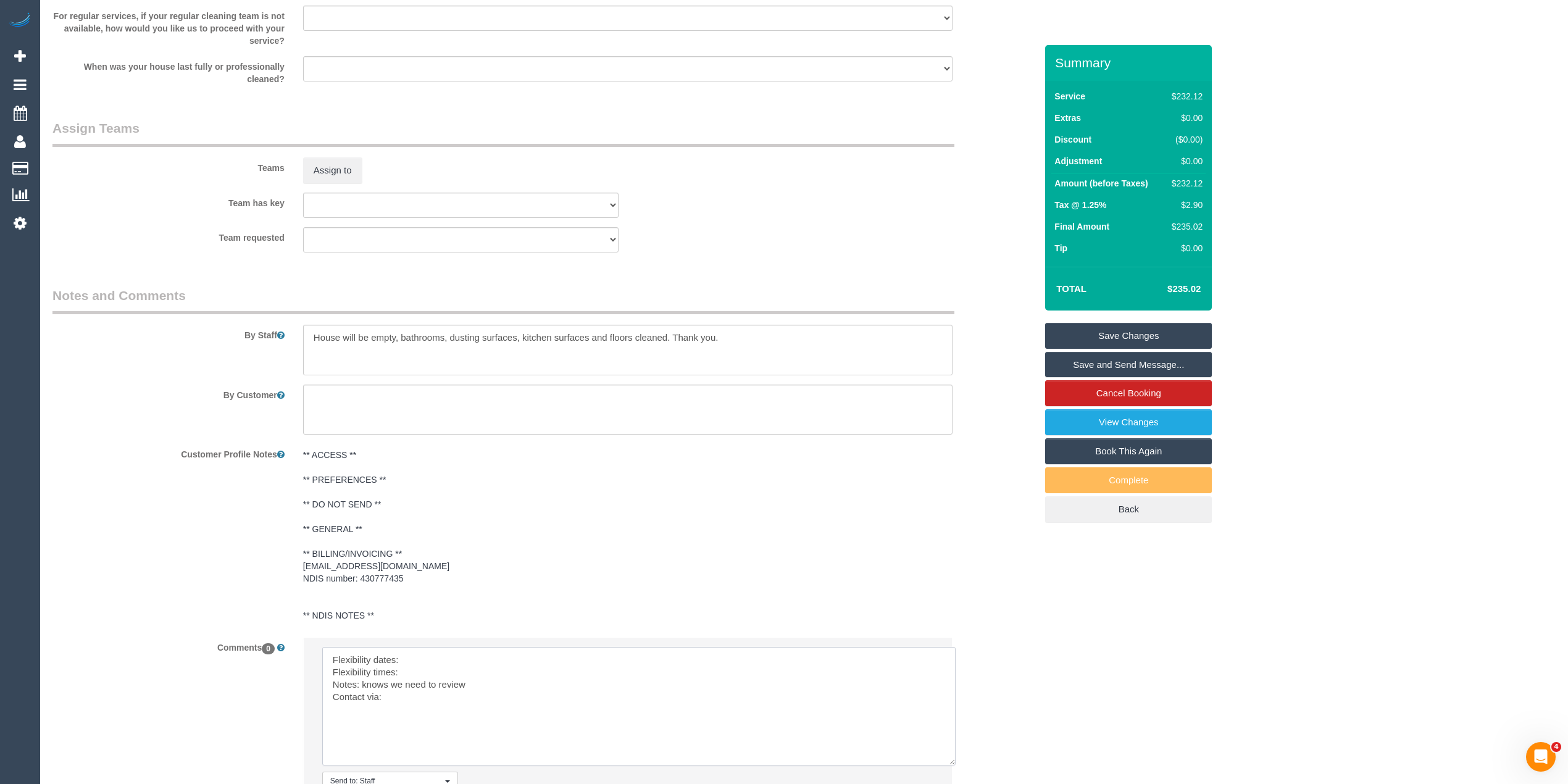
click at [475, 658] on textarea at bounding box center [639, 706] width 634 height 118
click at [414, 672] on textarea at bounding box center [639, 706] width 634 height 118
click at [432, 671] on textarea at bounding box center [639, 706] width 634 height 118
click at [421, 705] on textarea at bounding box center [639, 706] width 634 height 118
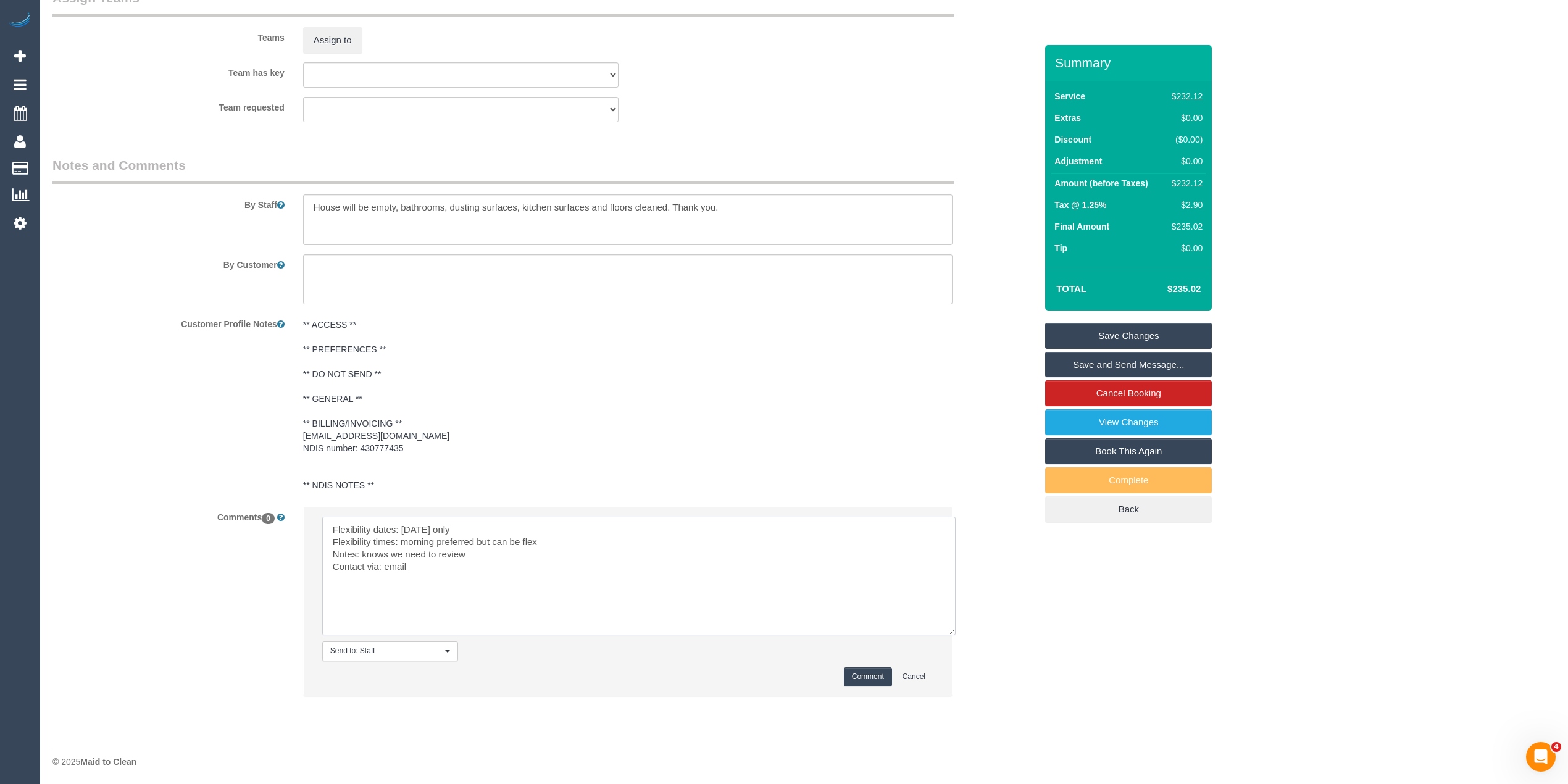
scroll to position [1466, 0]
type textarea "Flexibility dates: Tuesday only Flexibility times: morning preferred but can be…"
click at [858, 668] on button "Comment" at bounding box center [869, 676] width 48 height 19
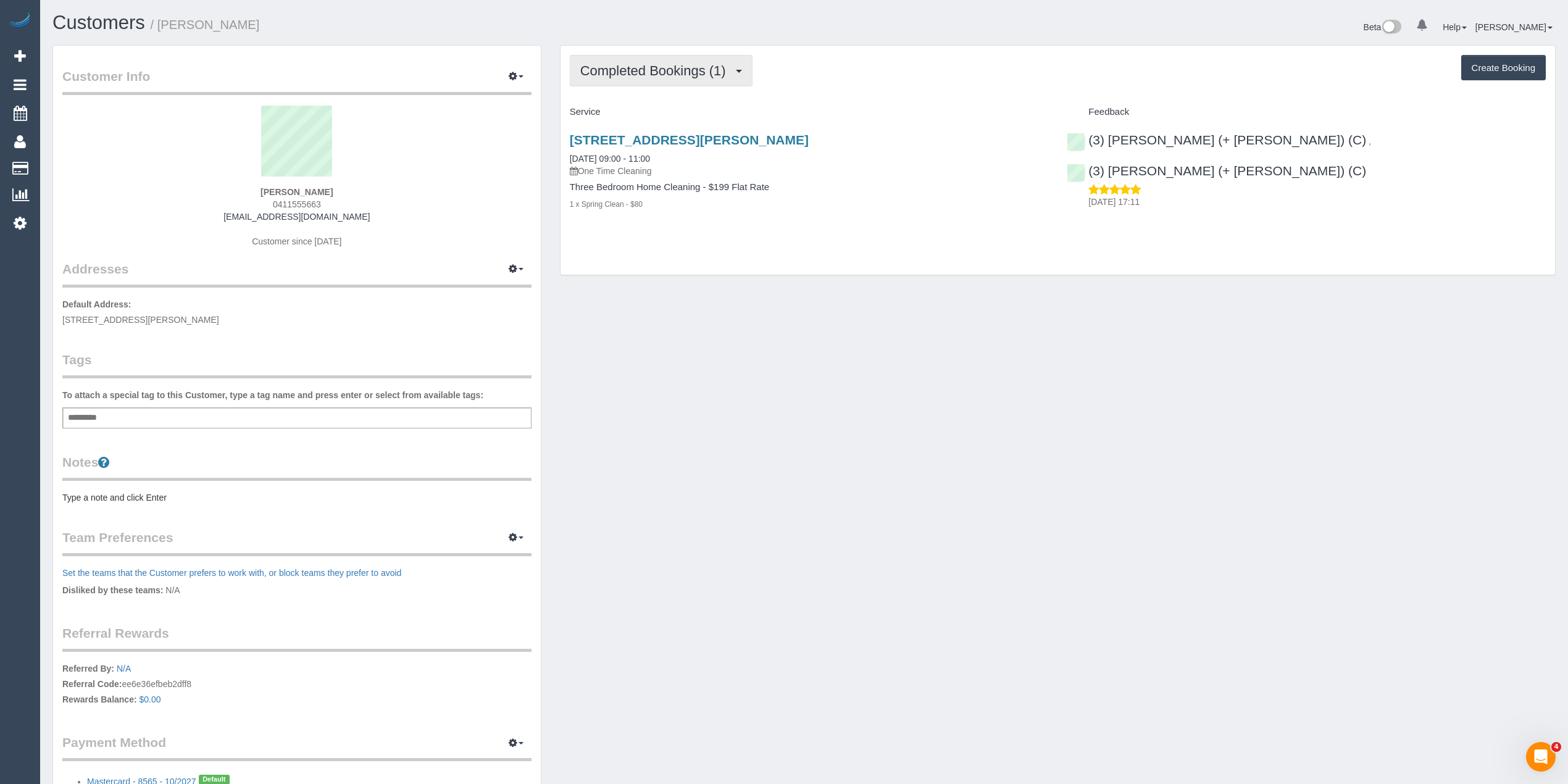
click at [644, 60] on button "Completed Bookings (1)" at bounding box center [661, 71] width 183 height 32
click at [1523, 67] on button "Create Booking" at bounding box center [1504, 68] width 85 height 26
select select "VIC"
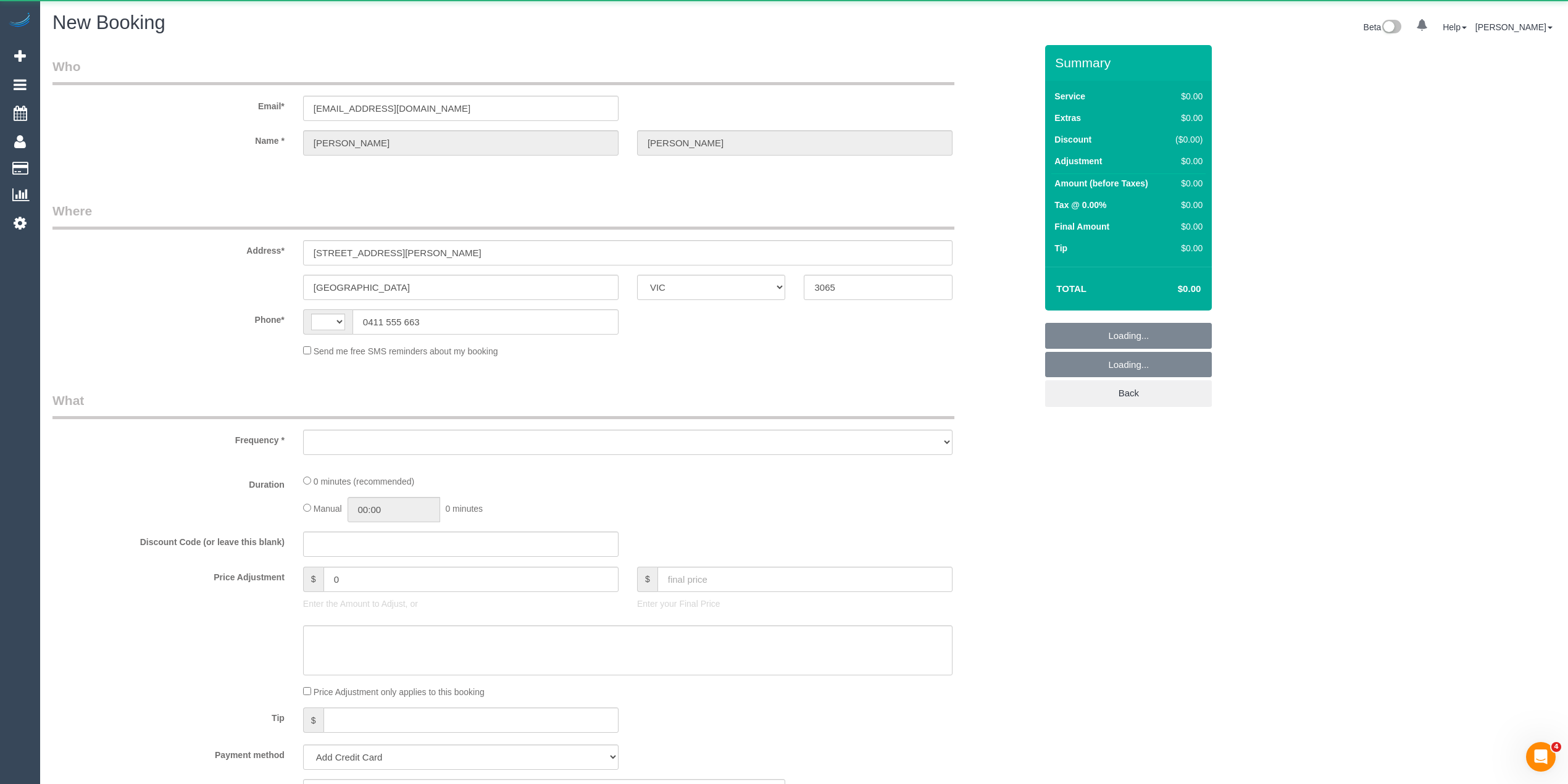
select select "object:450"
select select "string:stripe-pm_1PJ2XC2GScqysDRVwDH1K4qt"
select select "string:AU"
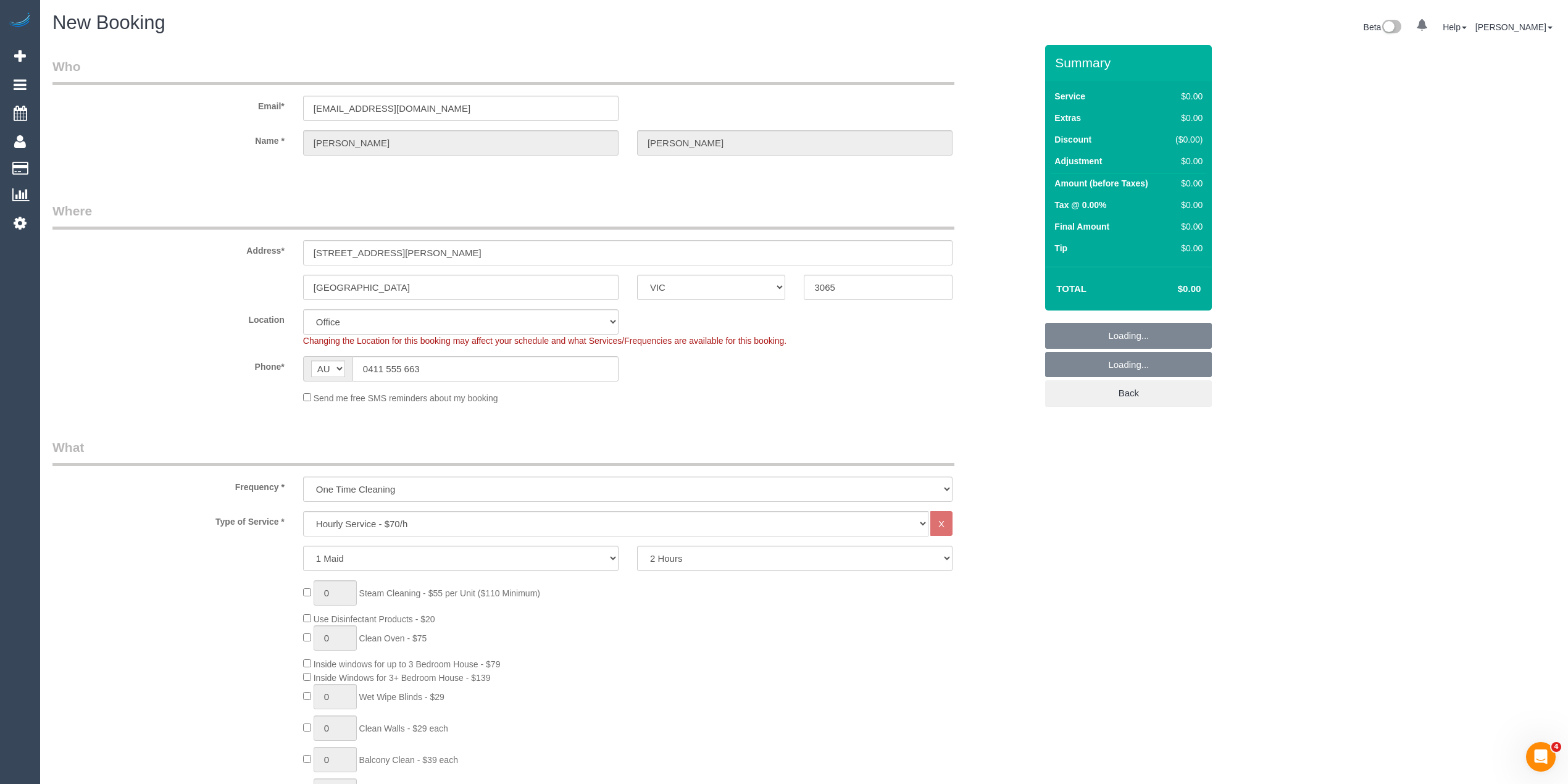
select select "object:2255"
select select "88"
select select "object:2265"
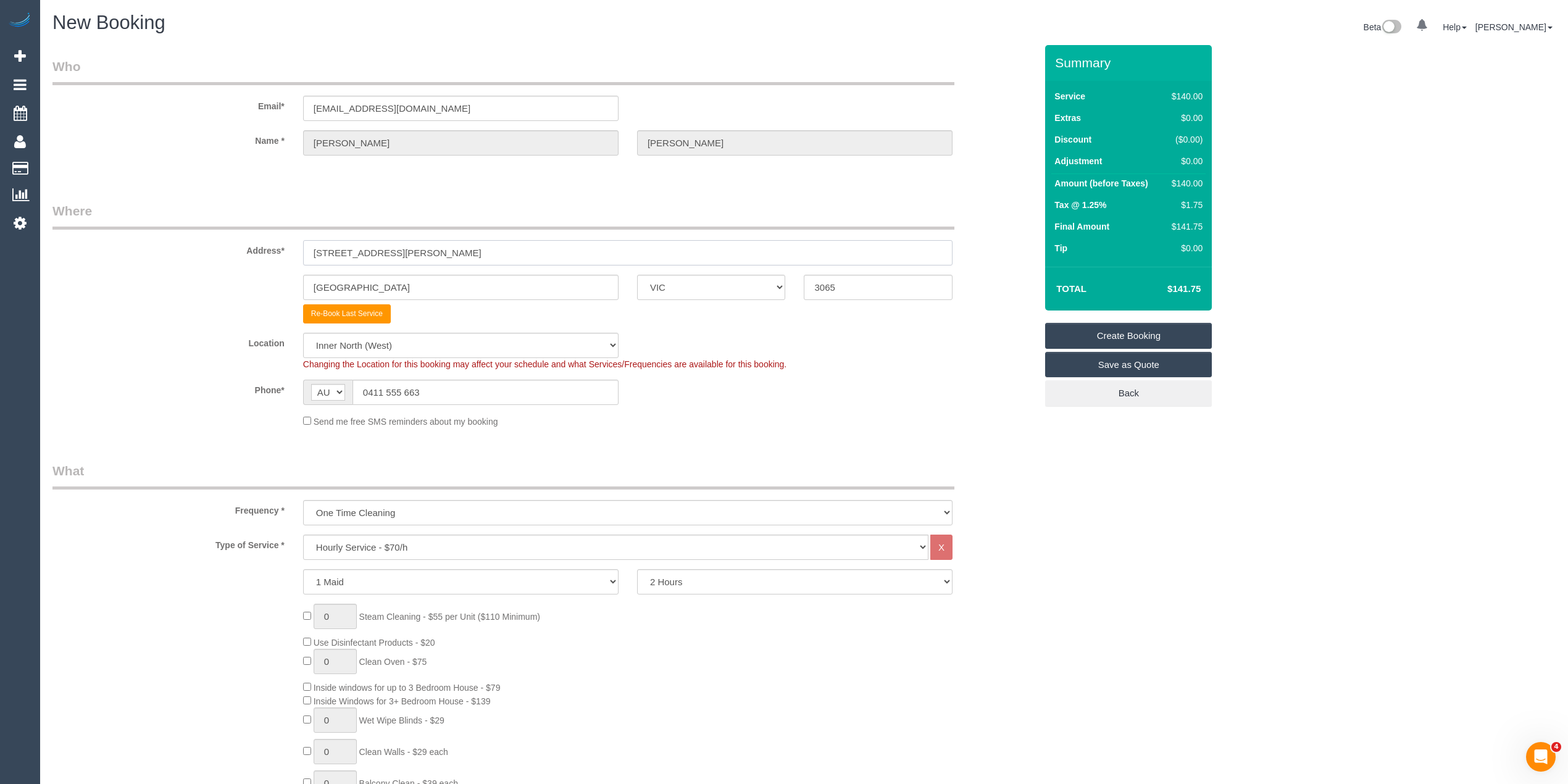
drag, startPoint x: 503, startPoint y: 257, endPoint x: 2, endPoint y: 284, distance: 501.7
paste input "/8 Barry St"
type input "6/8 Barry St"
click at [368, 312] on button "Add to Address Book" at bounding box center [346, 313] width 85 height 19
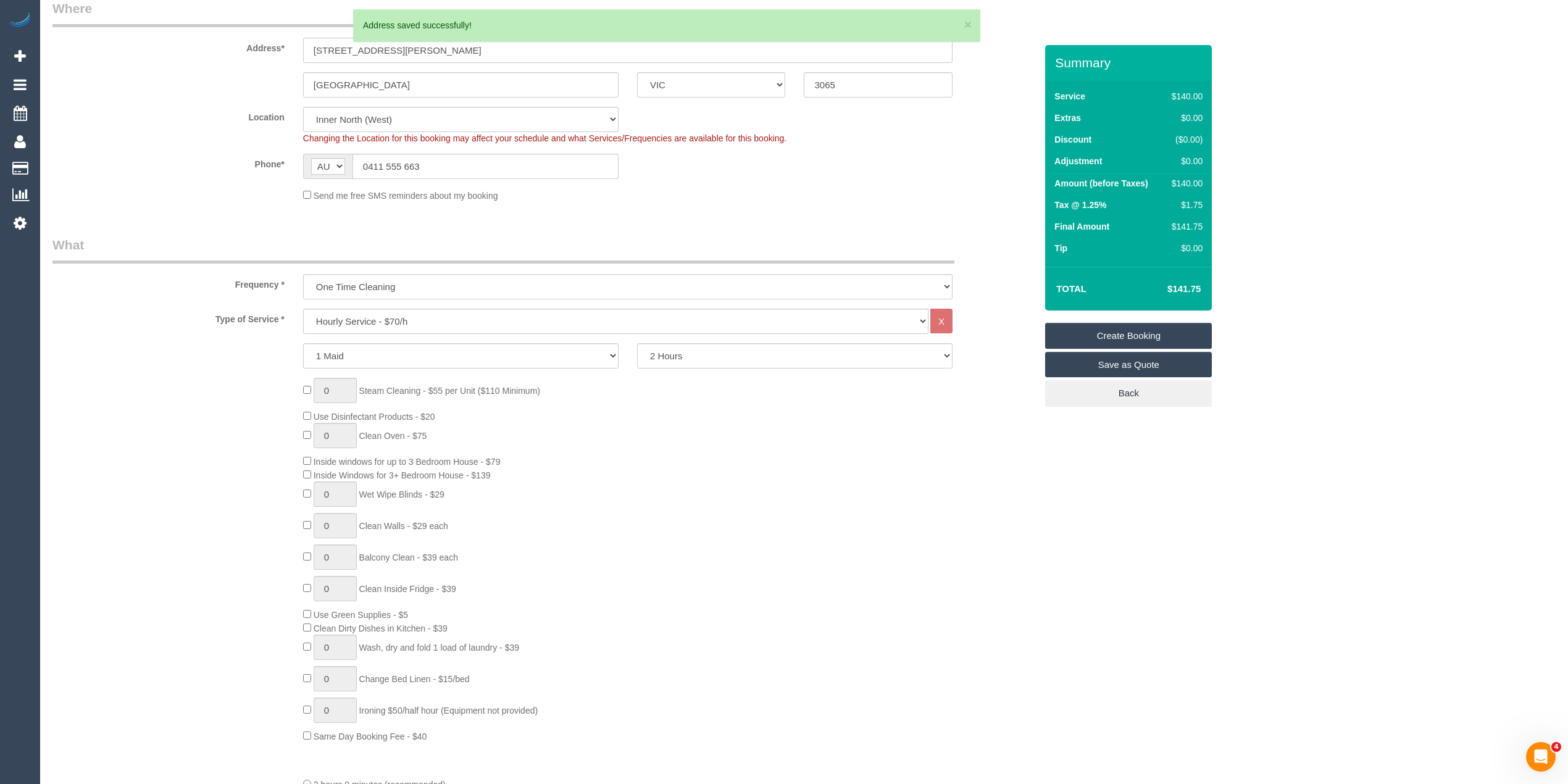
scroll to position [247, 0]
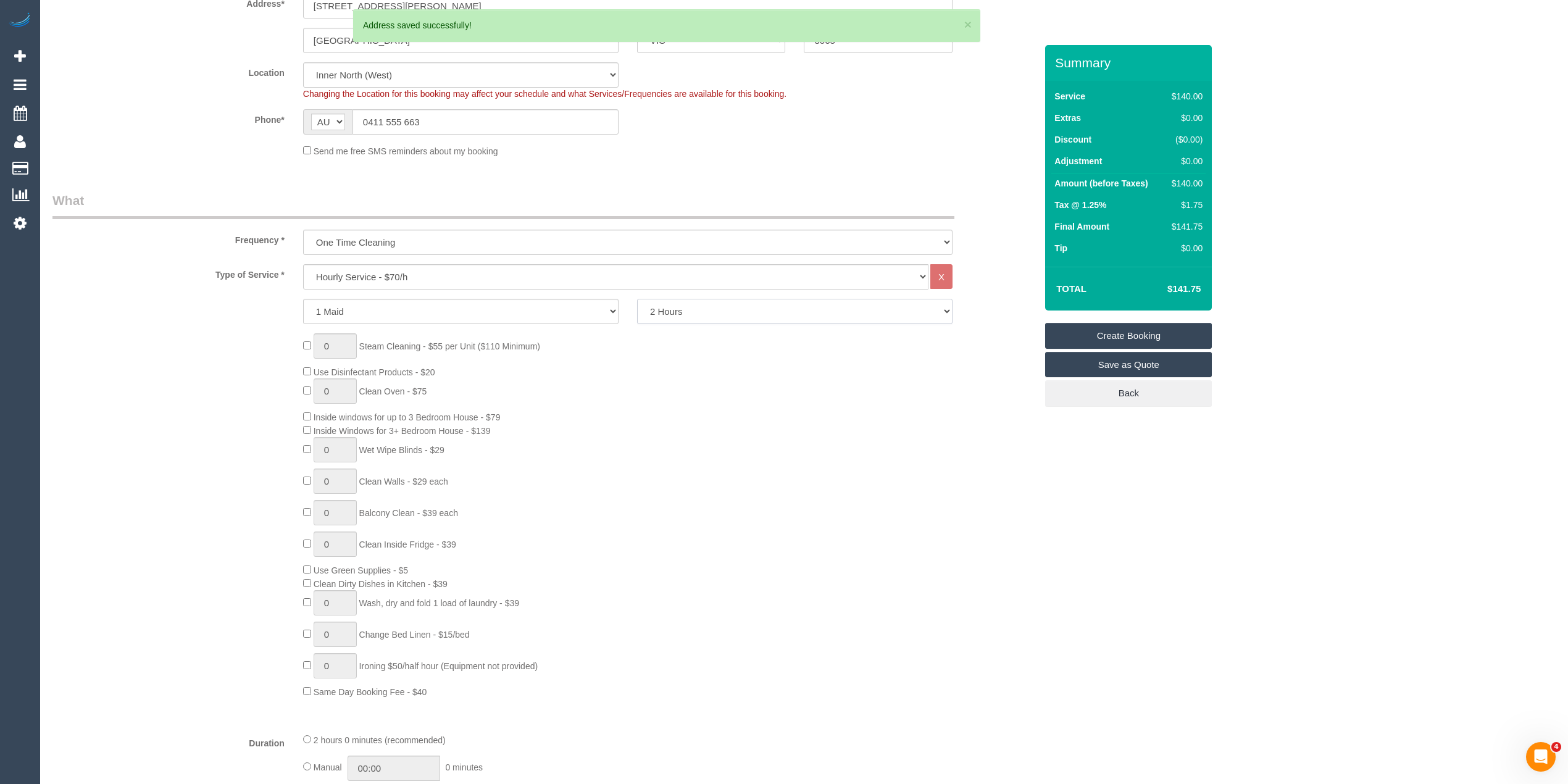
click at [705, 312] on select "2 Hours 2.5 Hours 3 Hours 3.5 Hours 4 Hours 4.5 Hours 5 Hours 5.5 Hours 6 Hours…" at bounding box center [795, 312] width 315 height 26
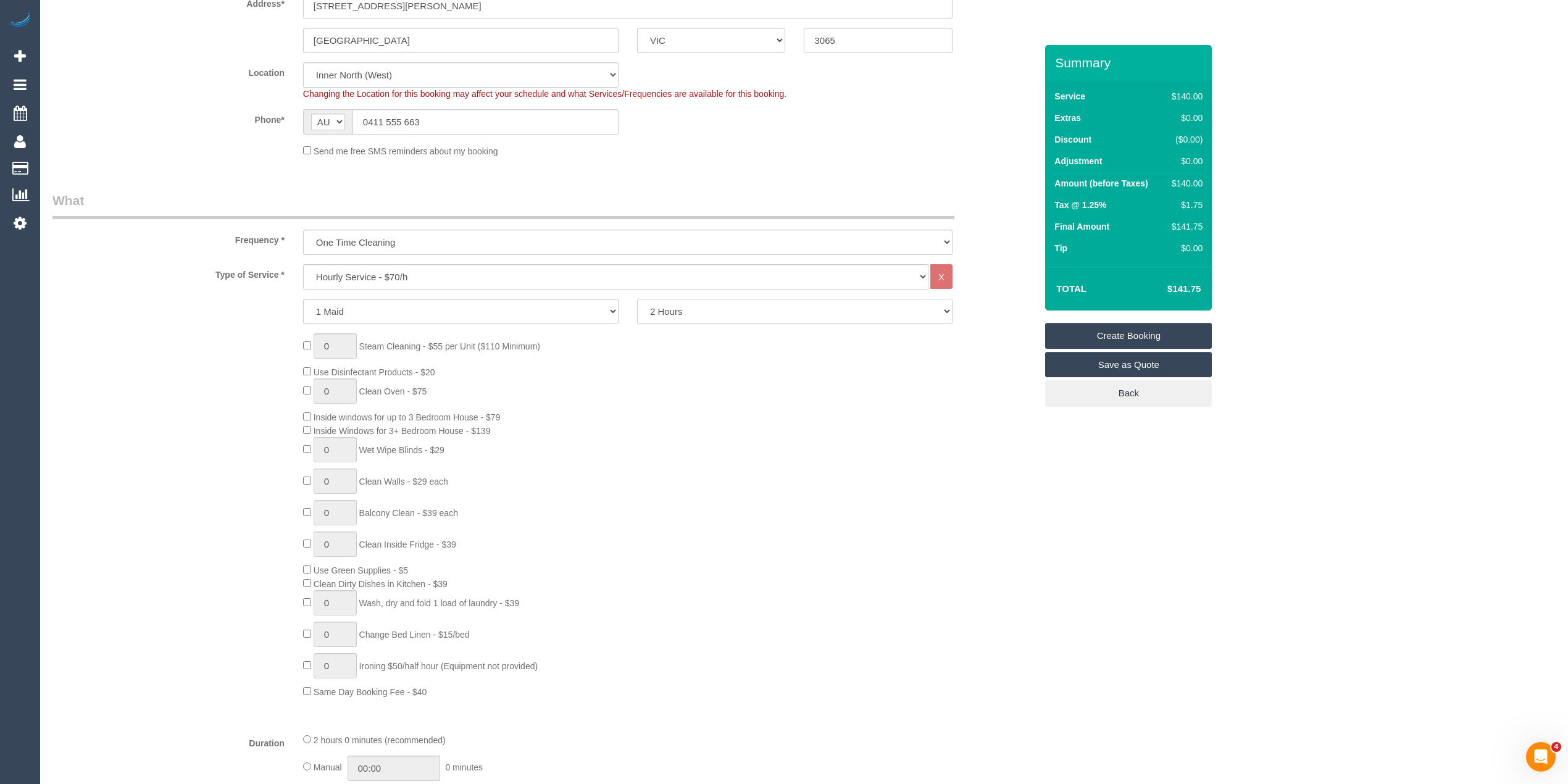
select select "240"
click at [637, 299] on select "2 Hours 2.5 Hours 3 Hours 3.5 Hours 4 Hours 4.5 Hours 5 Hours 5.5 Hours 6 Hours…" at bounding box center [795, 312] width 315 height 26
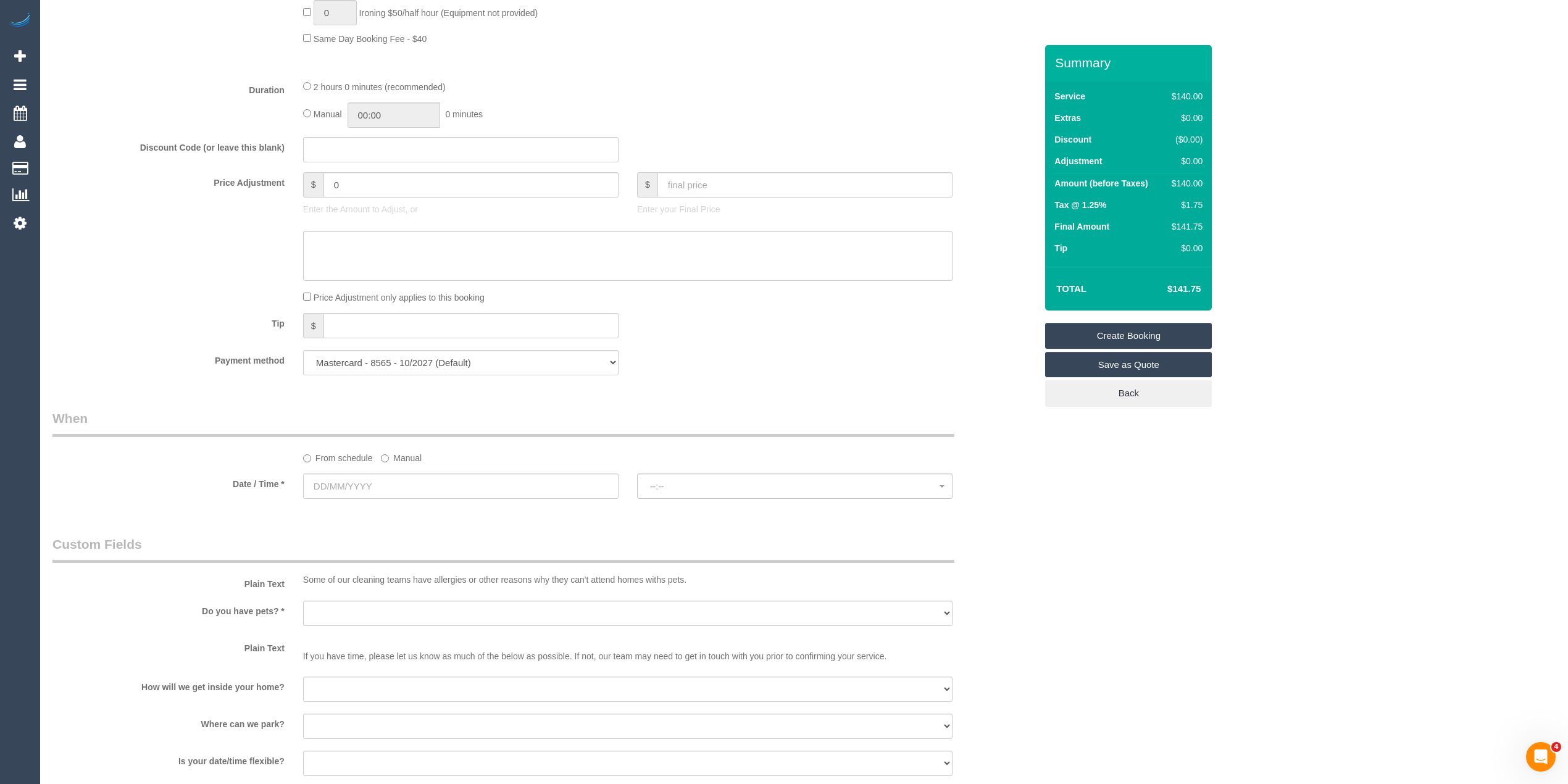
scroll to position [905, 0]
click at [337, 484] on input "text" at bounding box center [461, 481] width 315 height 26
click at [456, 508] on span "Next" at bounding box center [452, 506] width 10 height 10
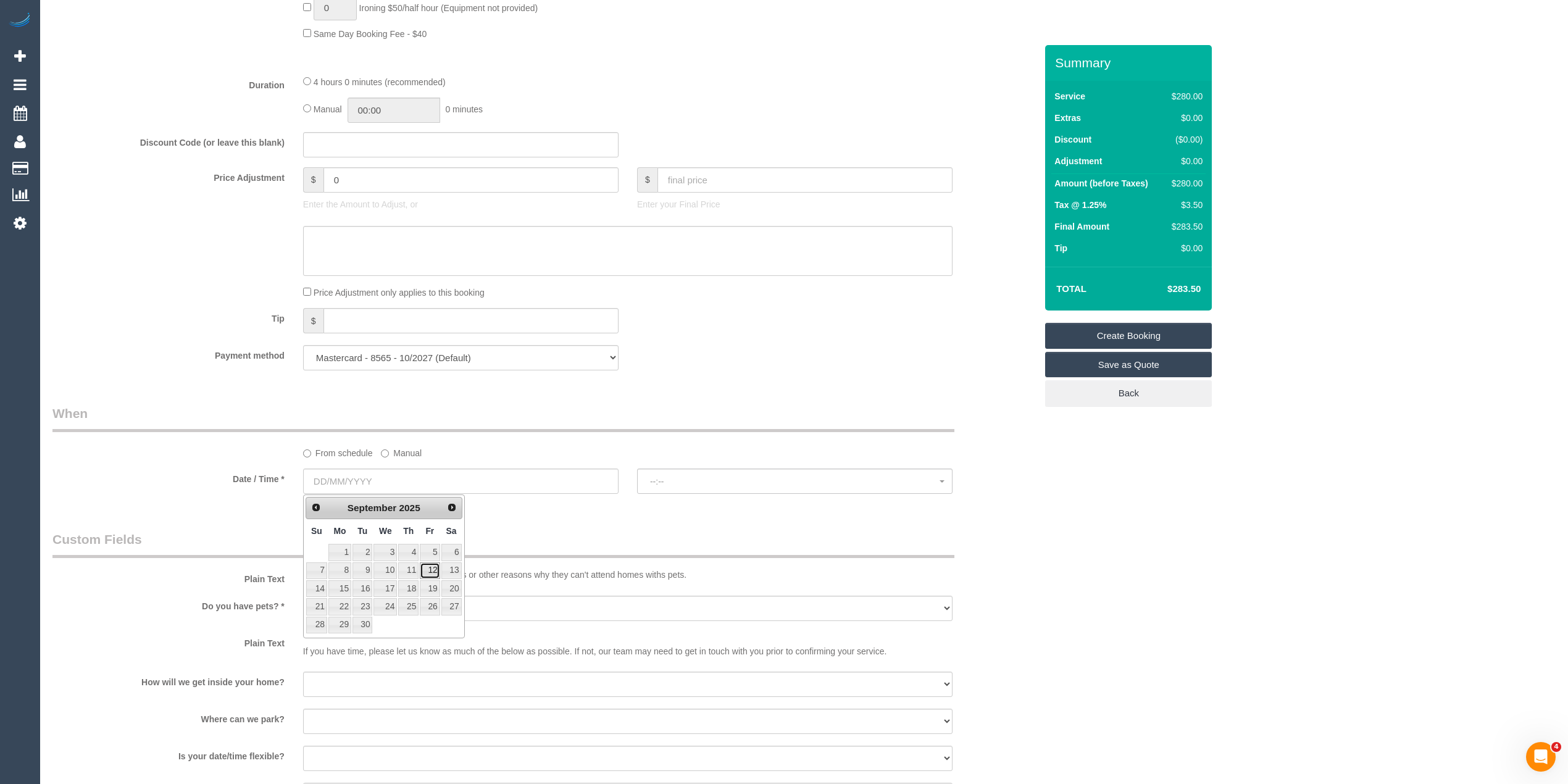
click at [436, 566] on link "12" at bounding box center [429, 570] width 20 height 17
type input "12/09/2025"
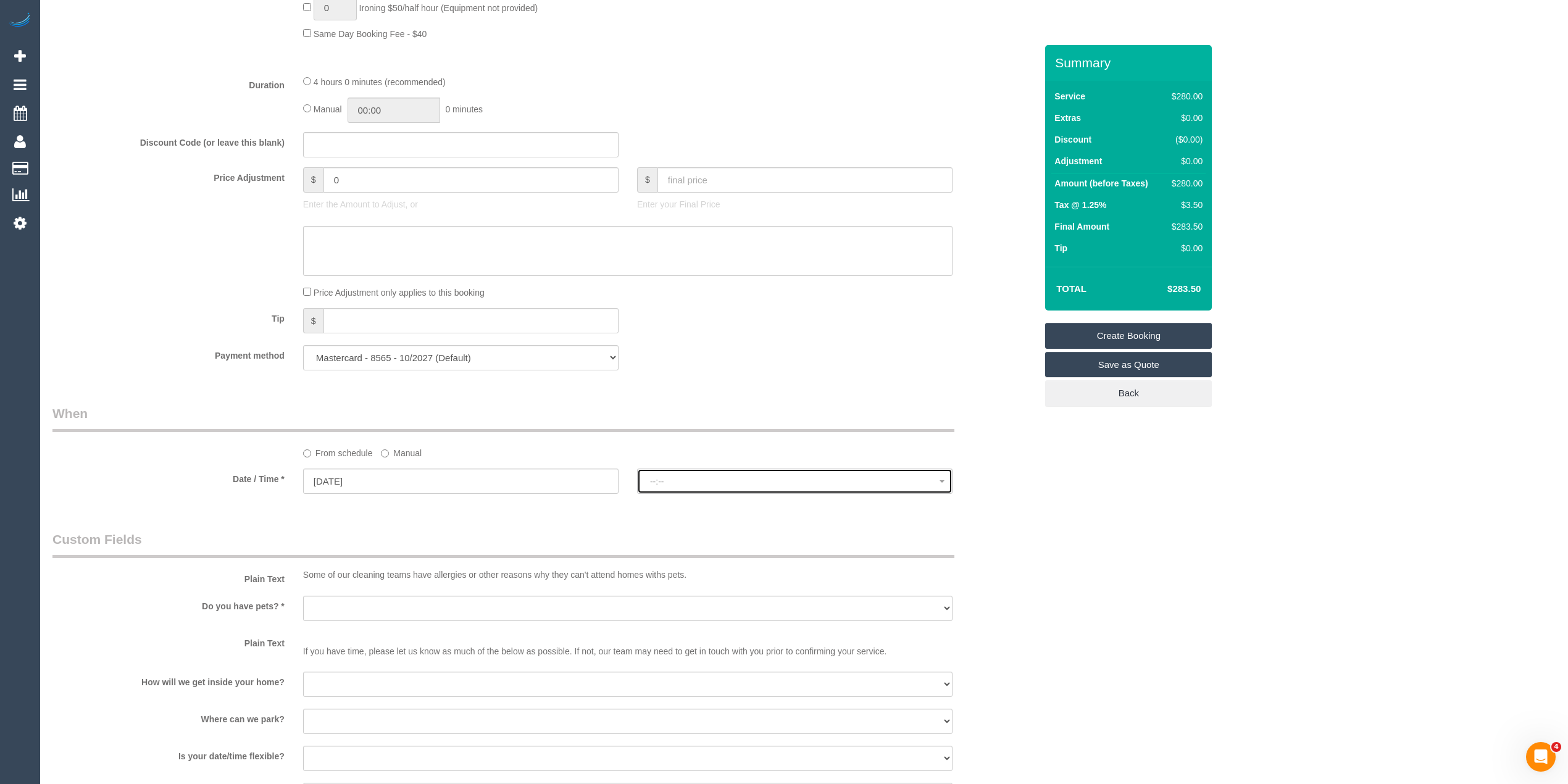
click at [654, 473] on button "--:--" at bounding box center [795, 481] width 315 height 26
select select "spot1"
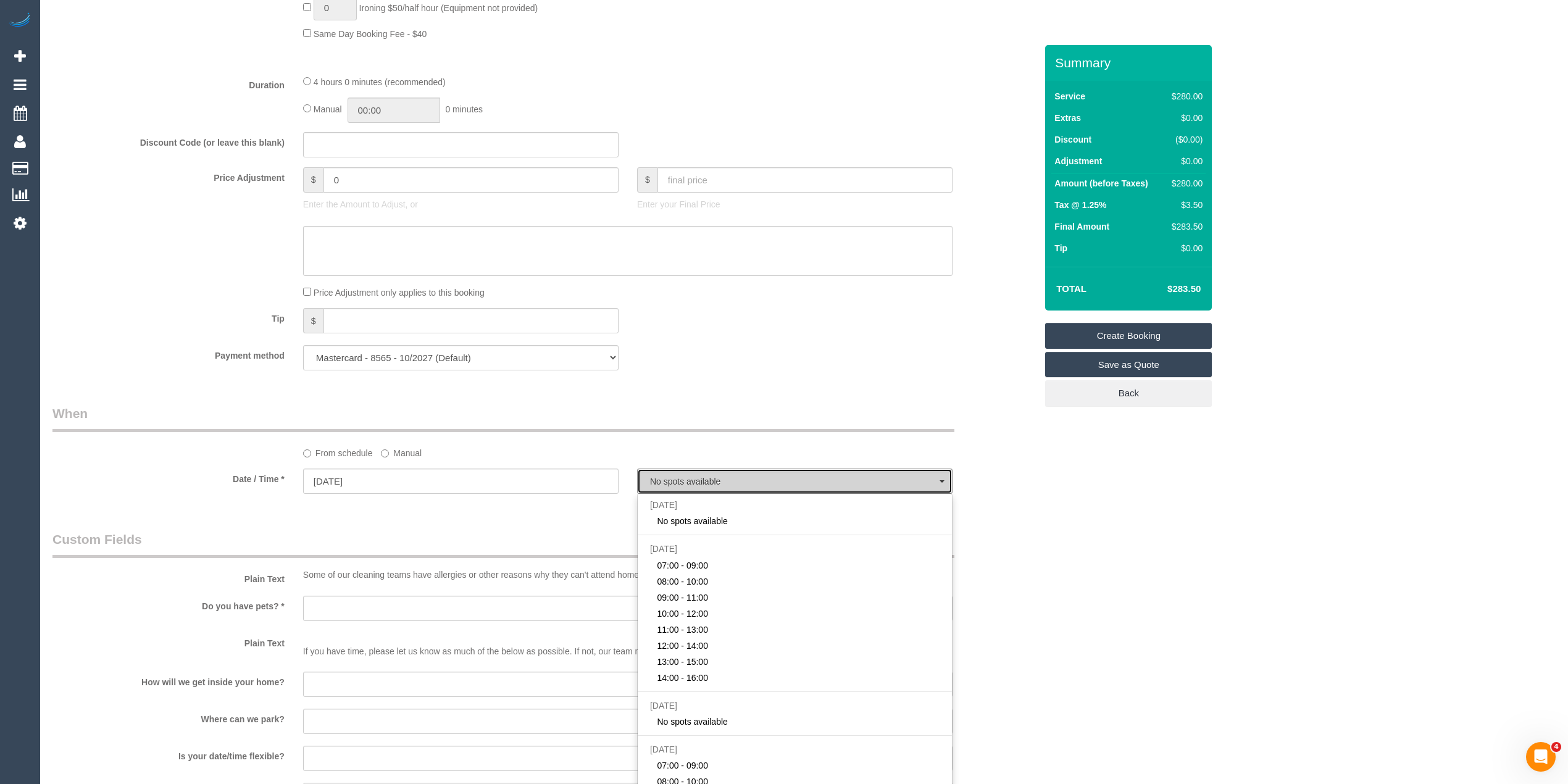
click at [654, 473] on button "No spots available" at bounding box center [795, 481] width 315 height 26
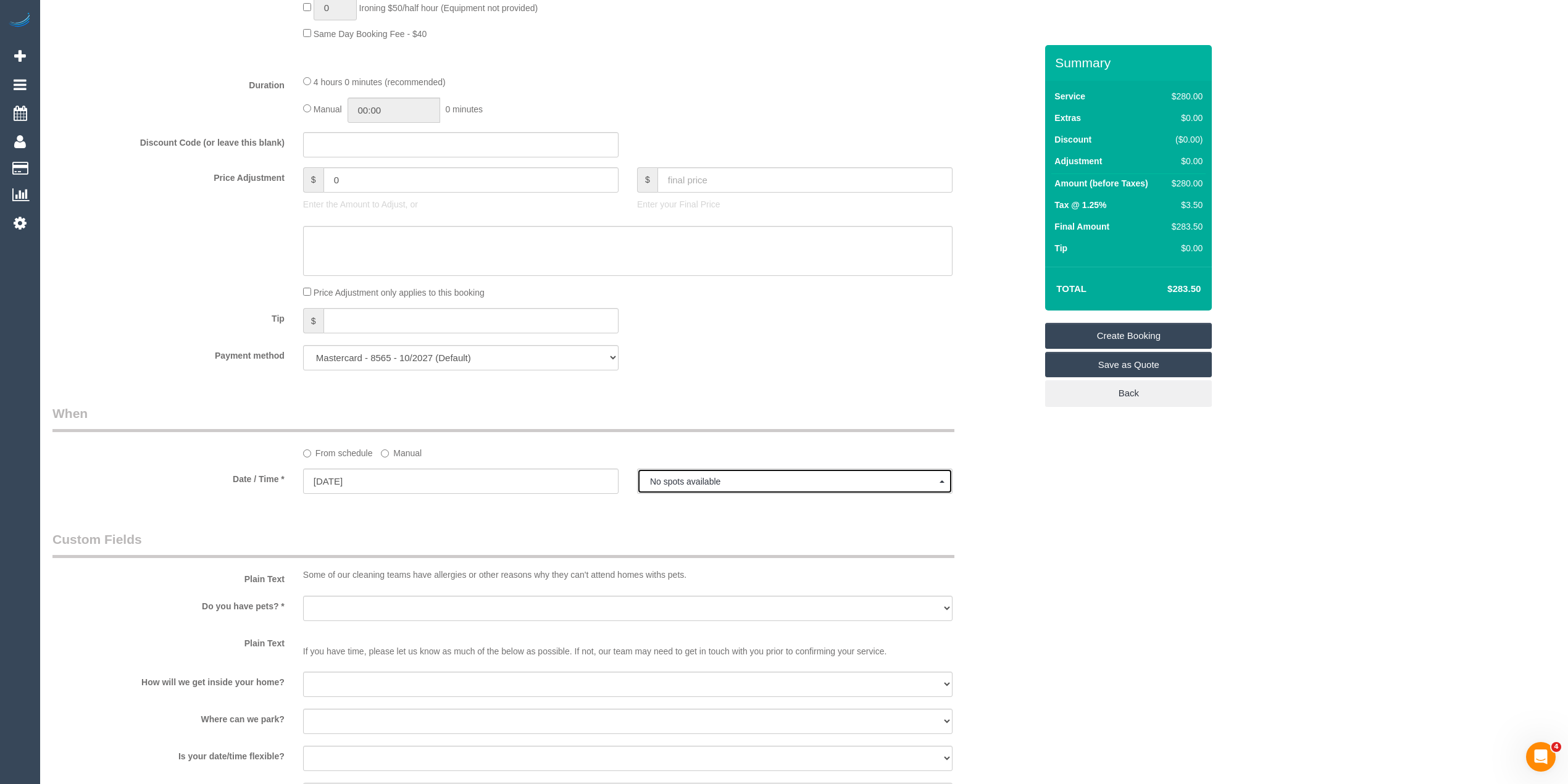
click at [681, 471] on button "No spots available" at bounding box center [795, 481] width 315 height 26
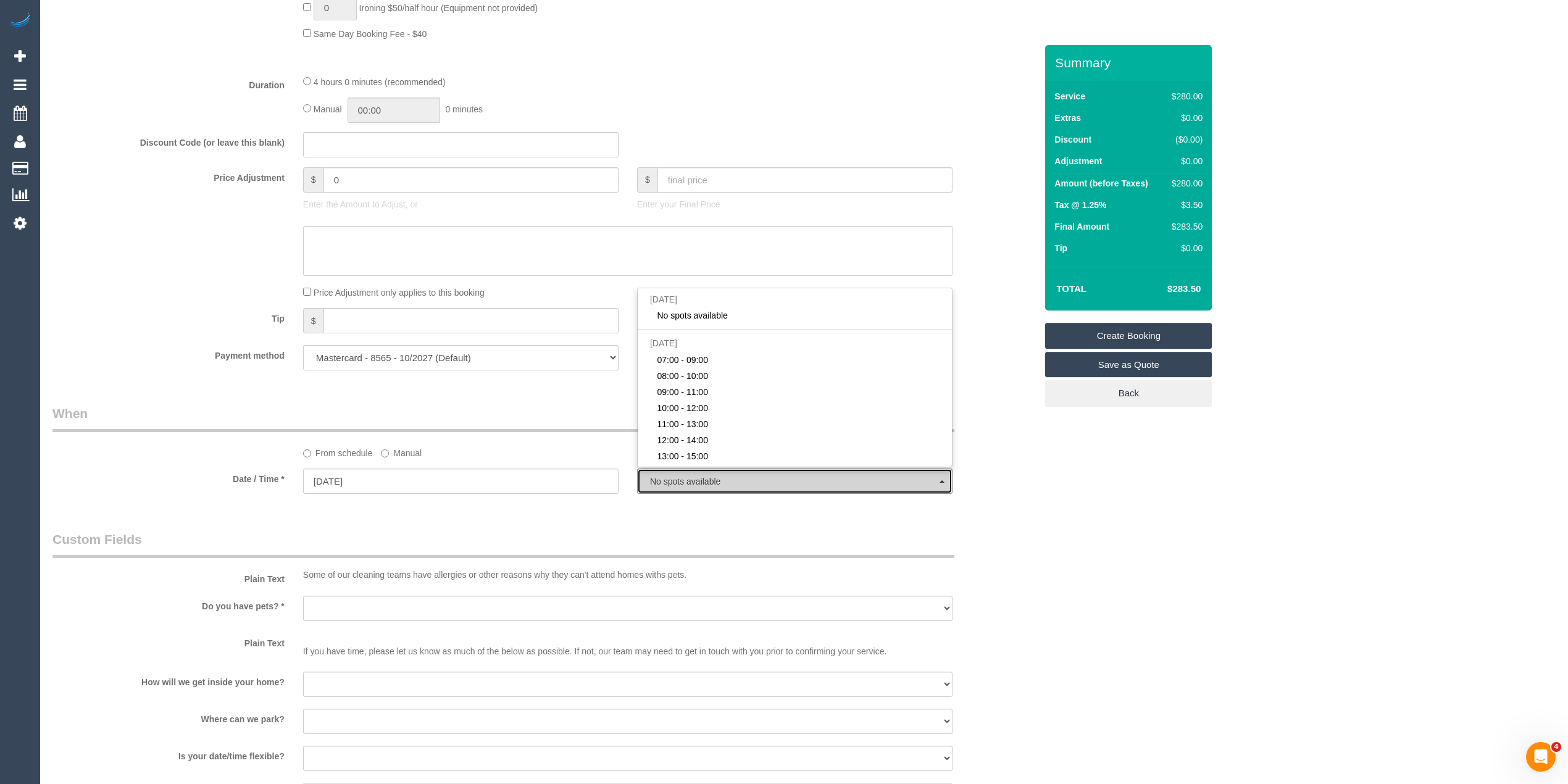
click at [681, 471] on button "No spots available" at bounding box center [795, 481] width 315 height 26
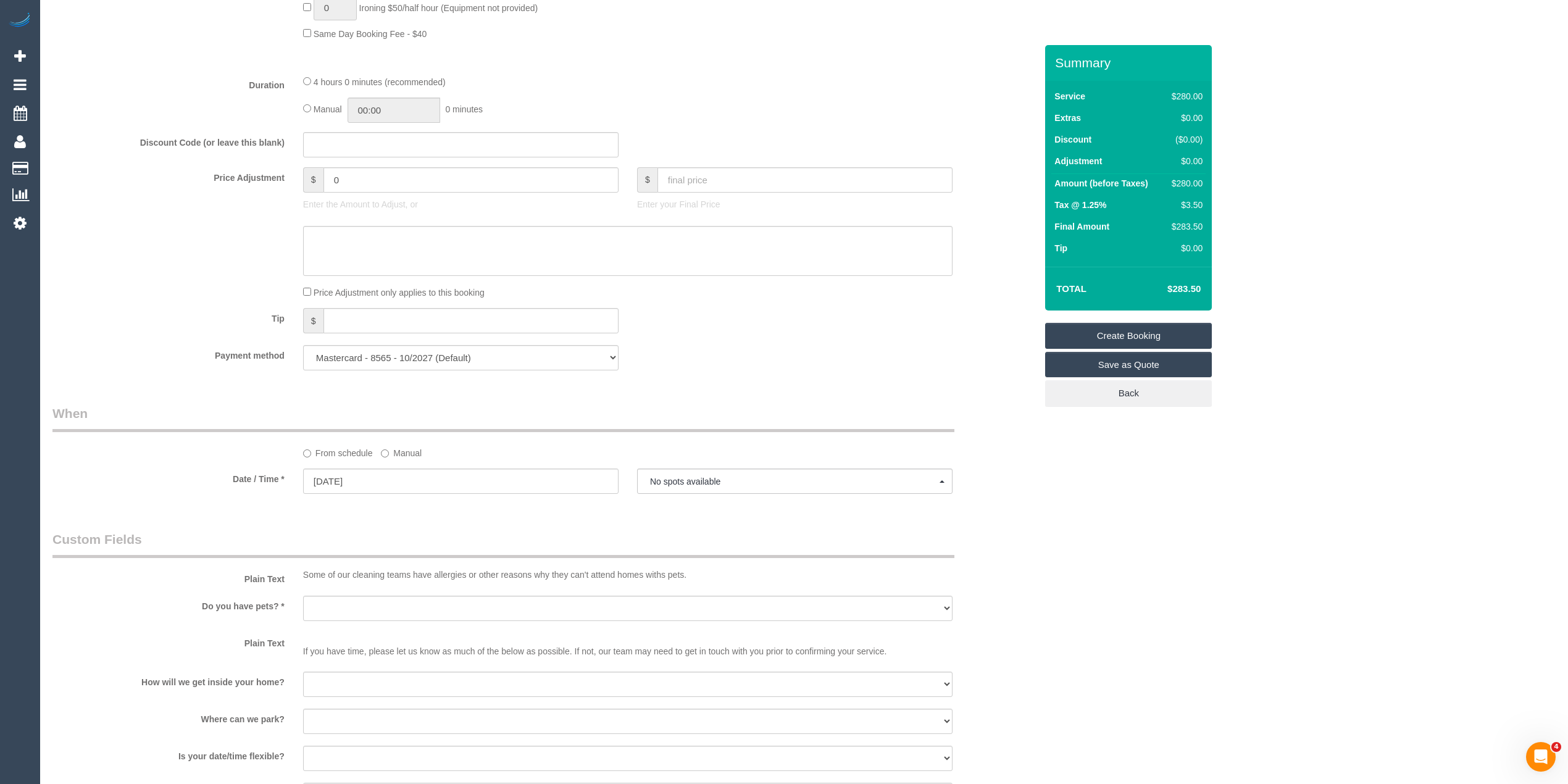
click at [394, 464] on sui-booking-spot "From schedule Manual Date / Time * 12/09/2025 No spots available Fri September …" at bounding box center [544, 450] width 983 height 92
click at [392, 477] on input "12/09/2025" at bounding box center [461, 481] width 315 height 26
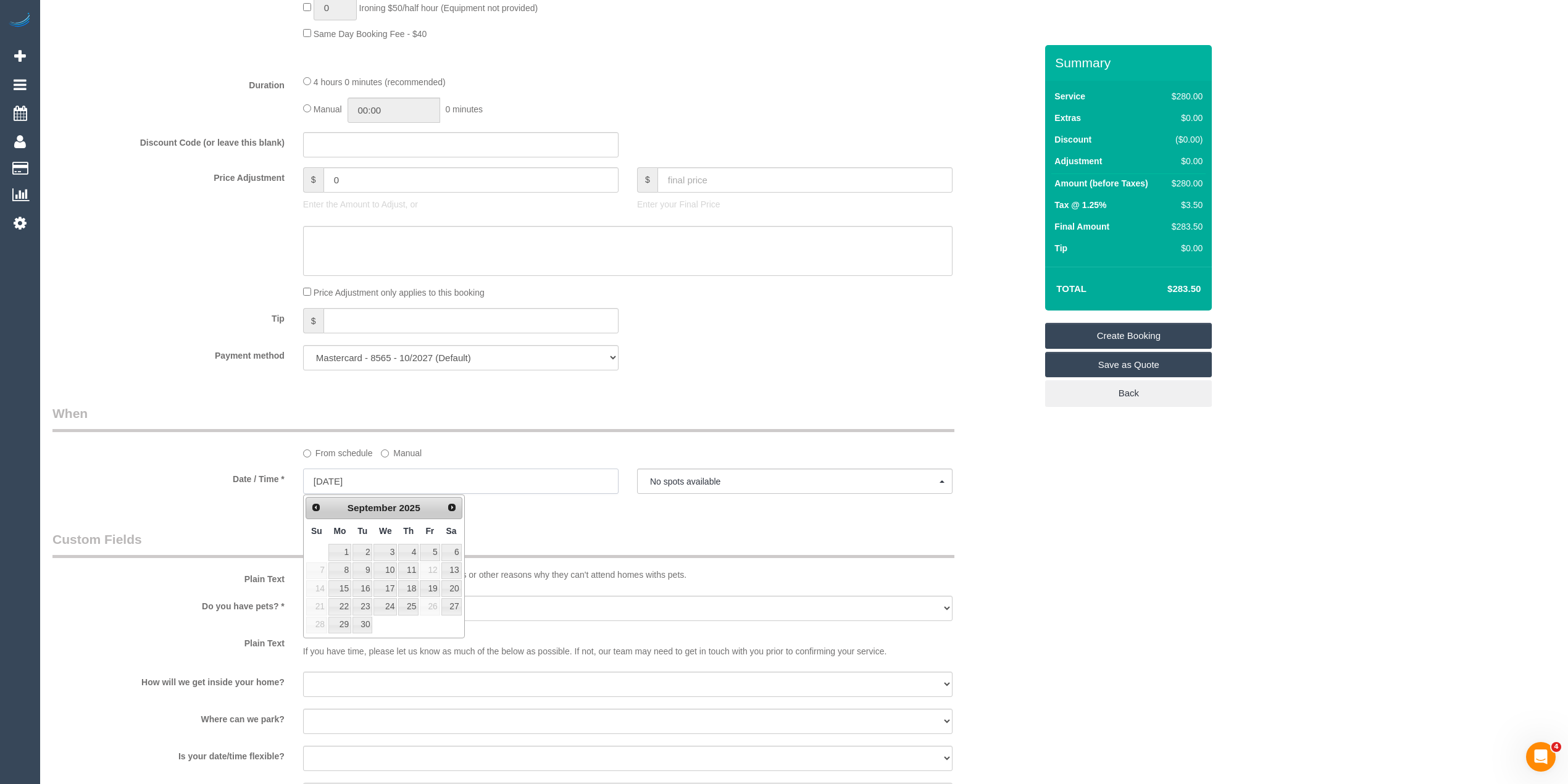
click at [392, 477] on input "12/09/2025" at bounding box center [461, 481] width 315 height 26
click at [1090, 544] on div "Who Email* zetlinmonica@gmail.com Name * Monica Zetlin Where Address* 6/8 Barry…" at bounding box center [804, 206] width 1503 height 2133
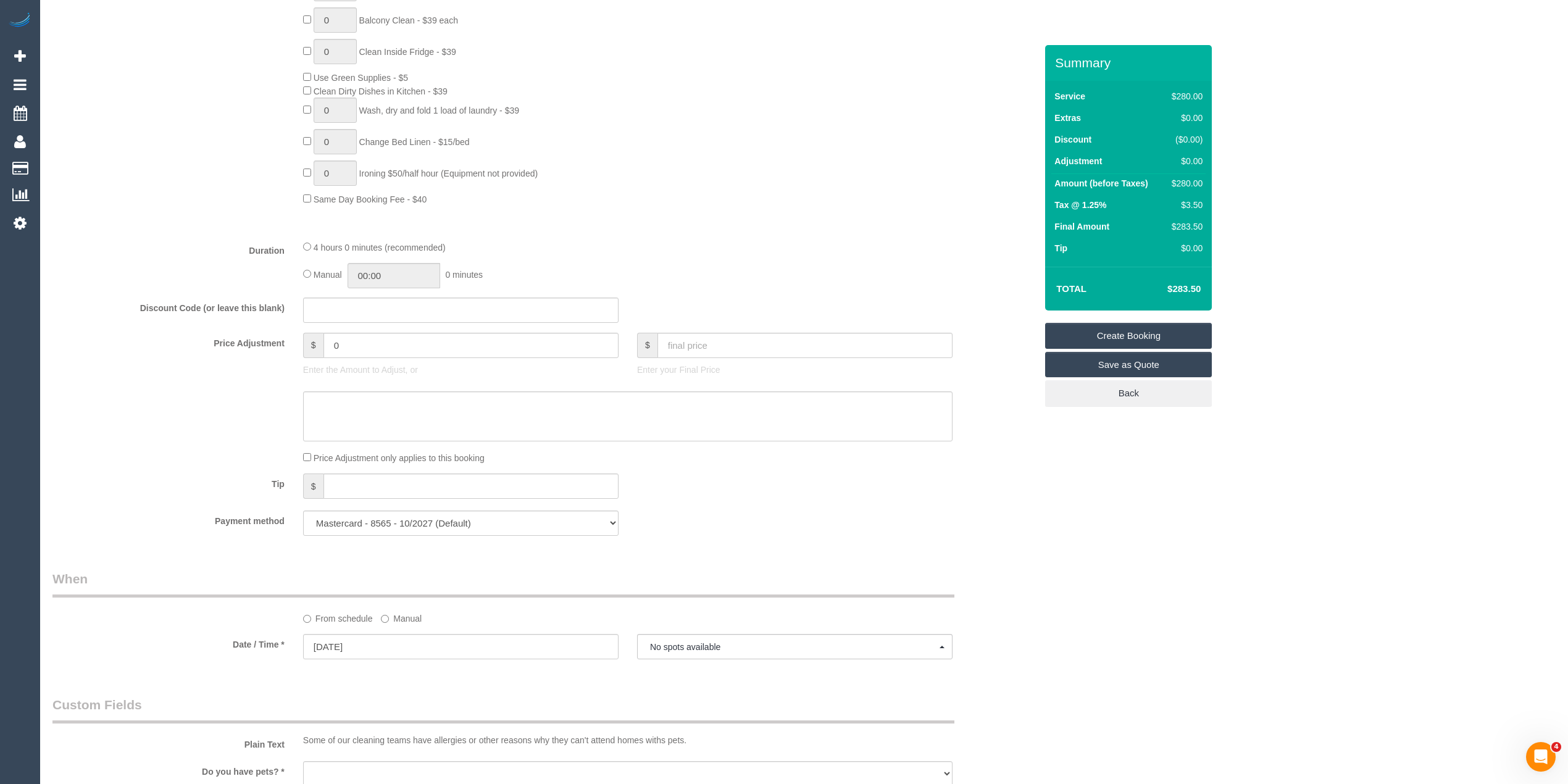
scroll to position [741, 0]
click at [330, 644] on input "12/09/2025" at bounding box center [461, 646] width 315 height 26
click at [219, 626] on sui-booking-spot "From schedule Manual Date / Time * 12/09/2025 No spots available Fri September …" at bounding box center [544, 615] width 983 height 92
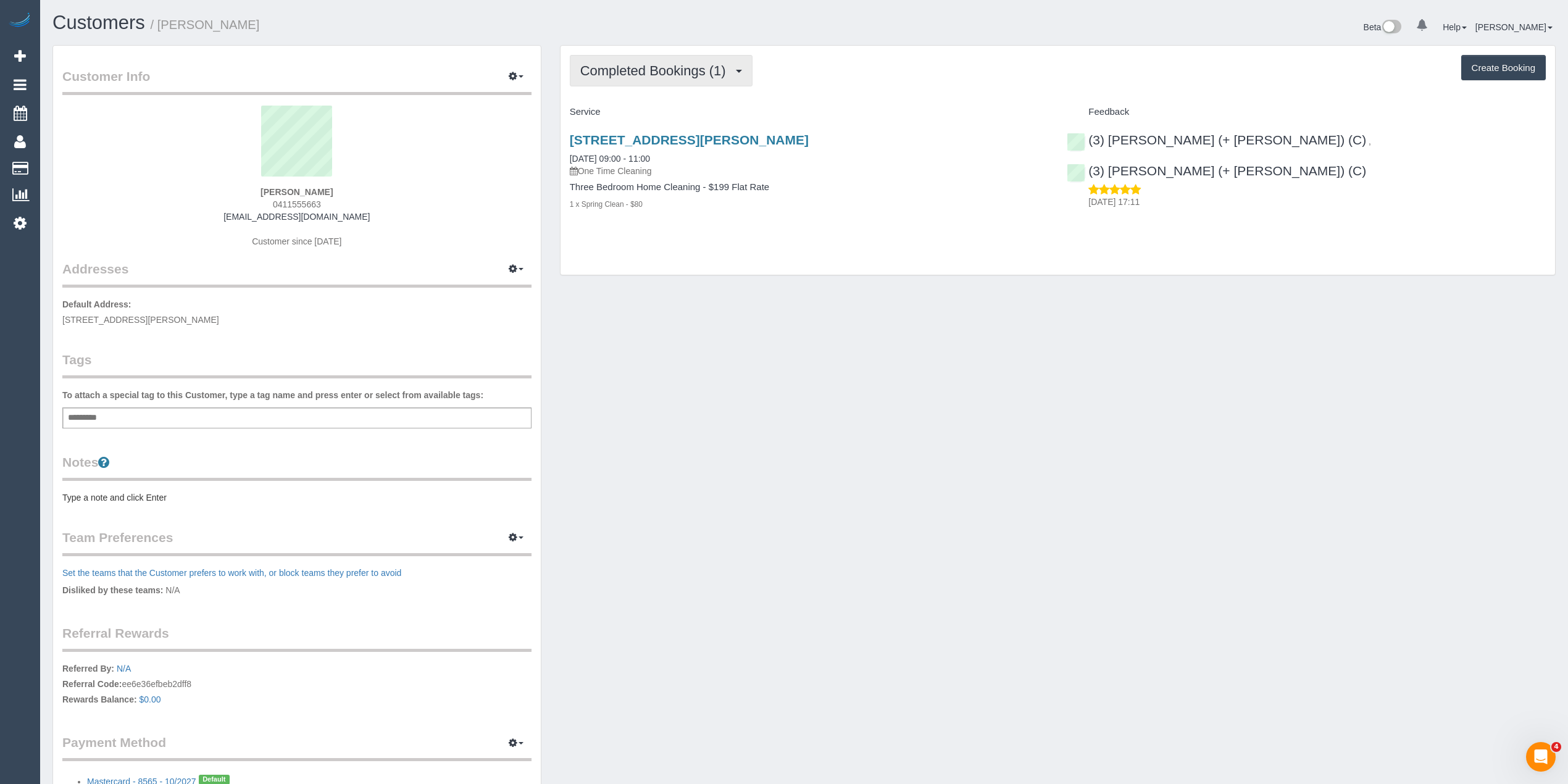
click at [675, 66] on span "Completed Bookings (1)" at bounding box center [656, 70] width 152 height 15
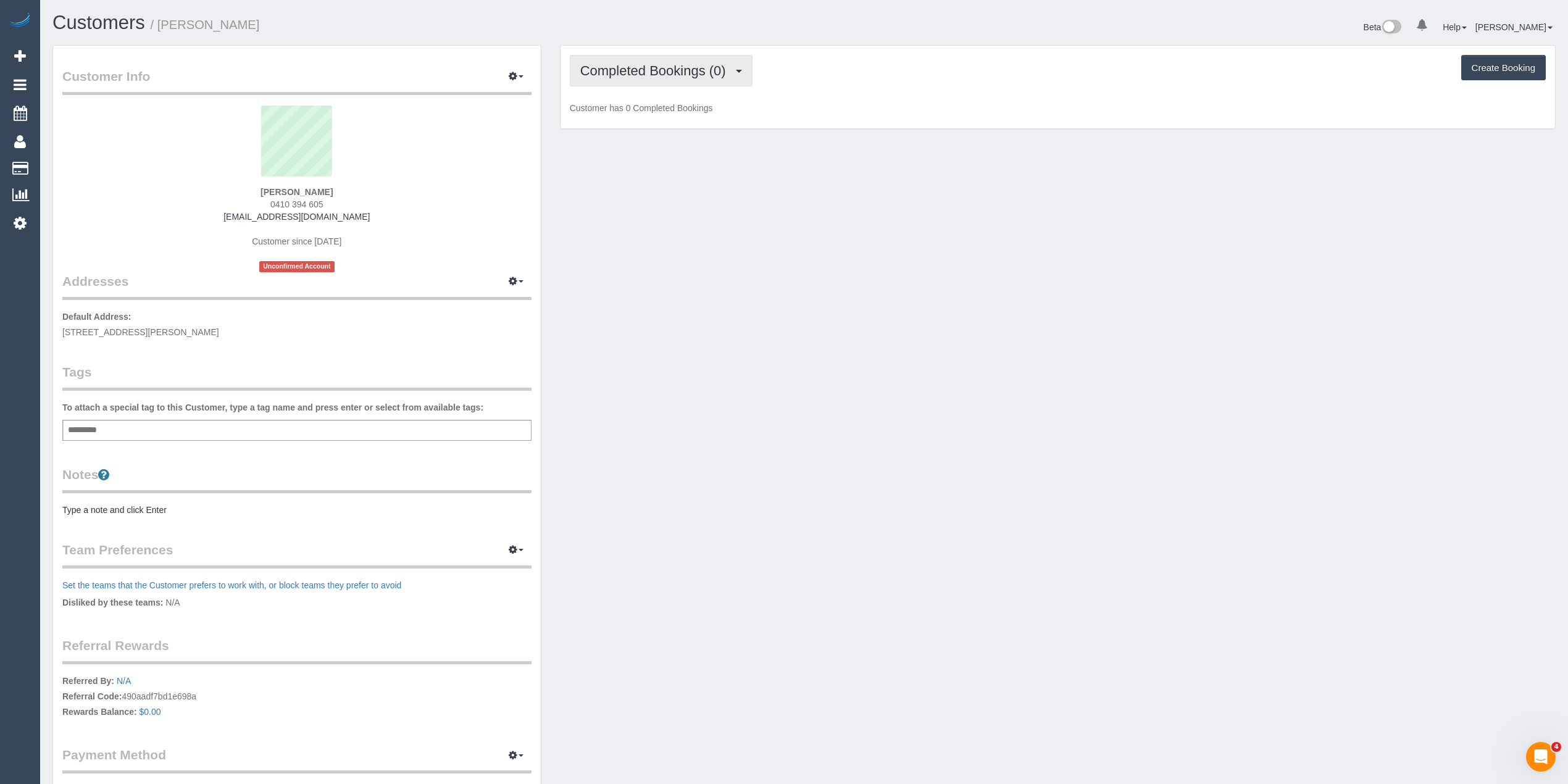
click at [628, 72] on span "Completed Bookings (0)" at bounding box center [656, 70] width 152 height 15
click at [668, 57] on button "Completed Bookings (0)" at bounding box center [661, 71] width 183 height 32
click at [141, 428] on div "Add a tag" at bounding box center [297, 430] width 469 height 21
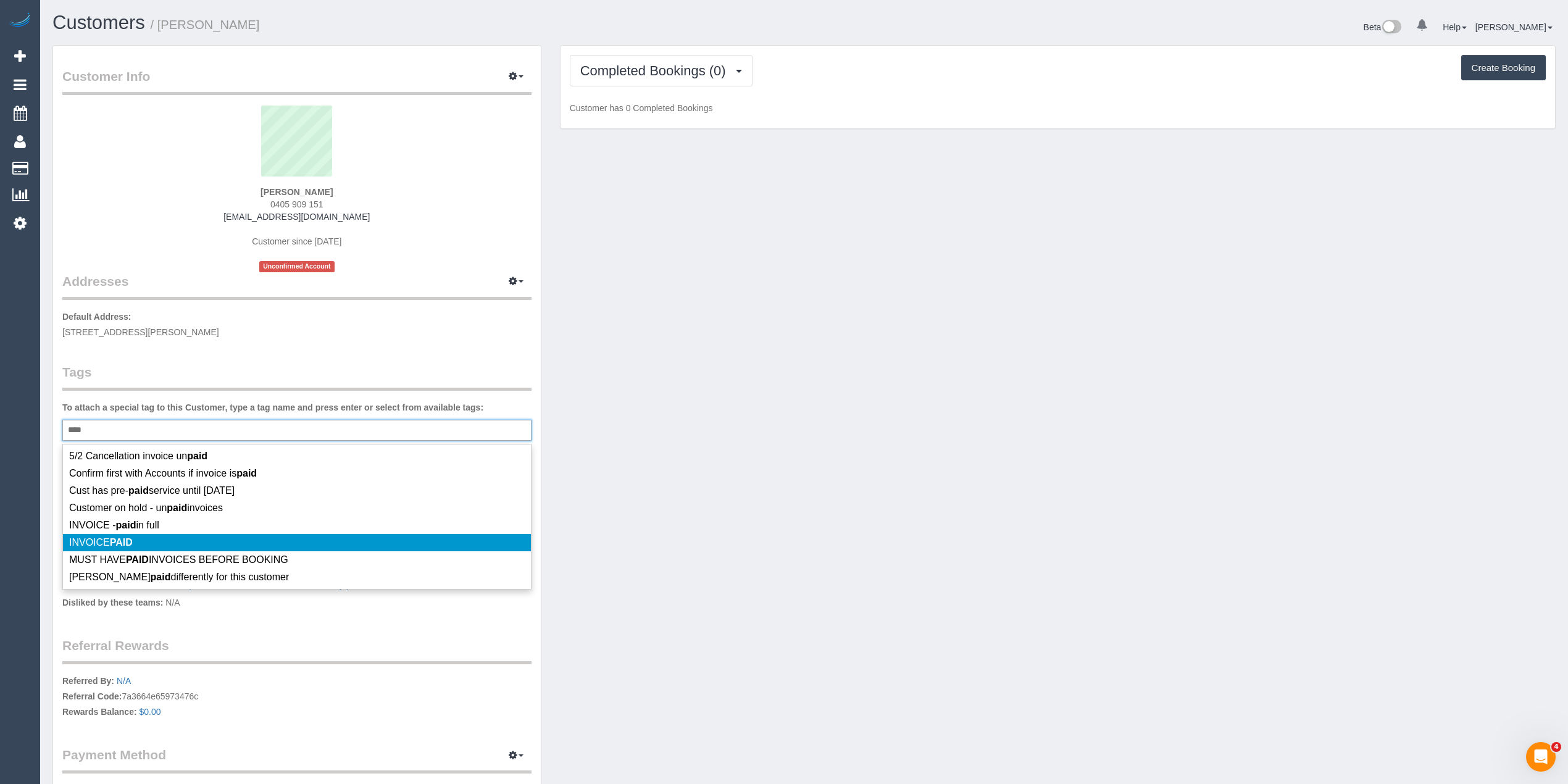
type input "****"
click at [109, 548] on span "INVOICE PAID" at bounding box center [101, 543] width 63 height 11
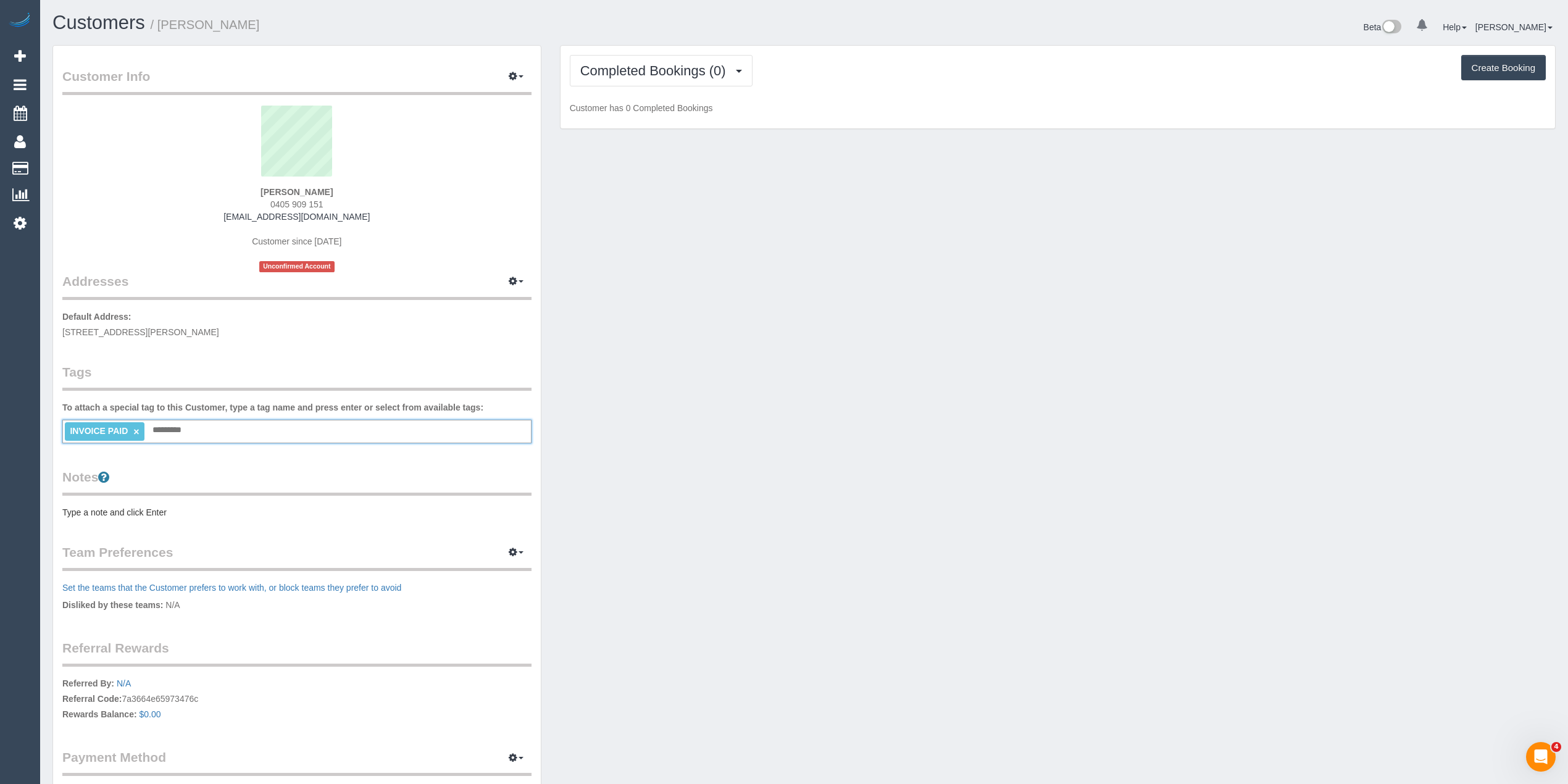
click at [103, 512] on pre "Type a note and click Enter" at bounding box center [297, 512] width 469 height 12
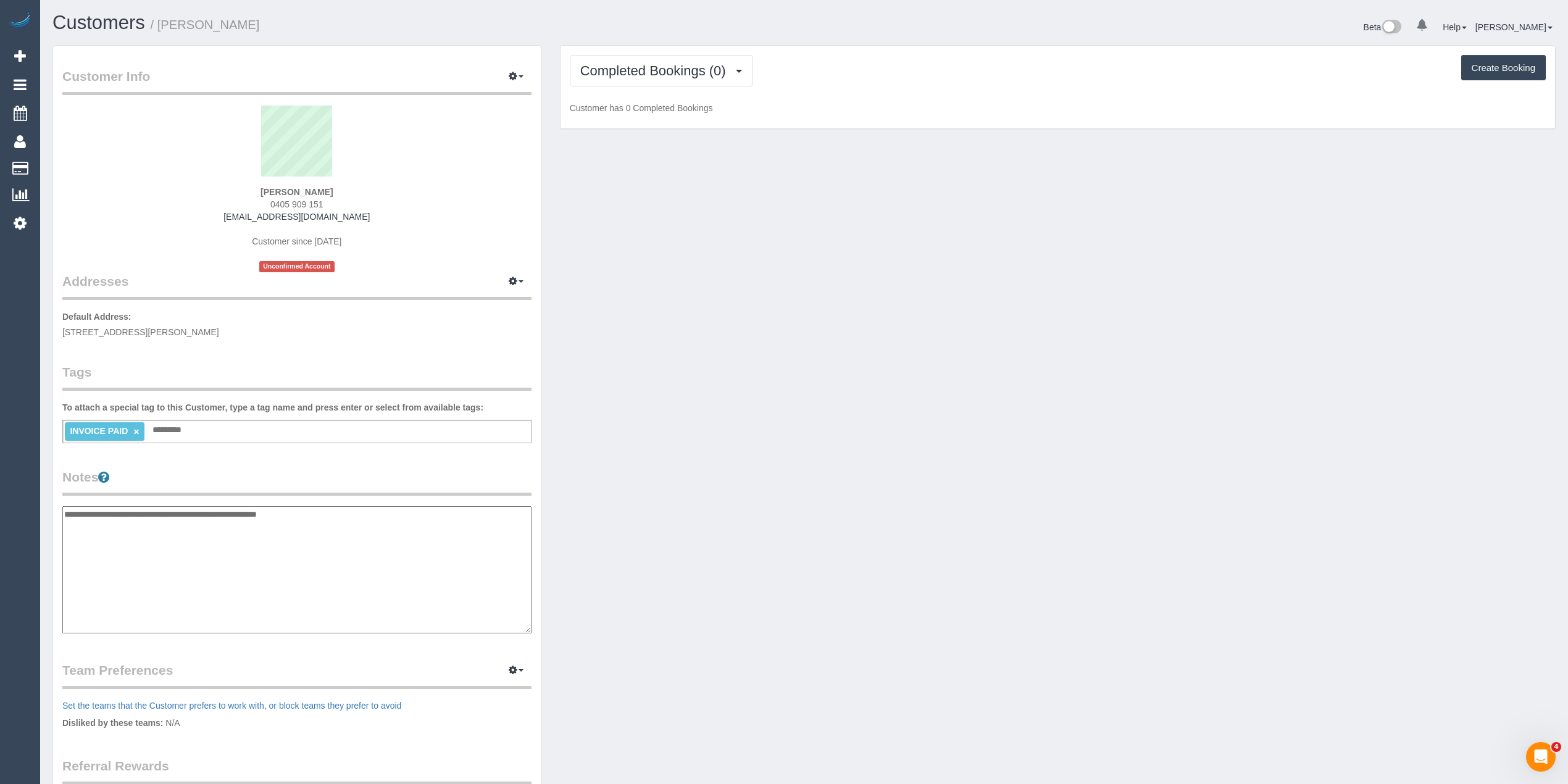
type textarea "**********"
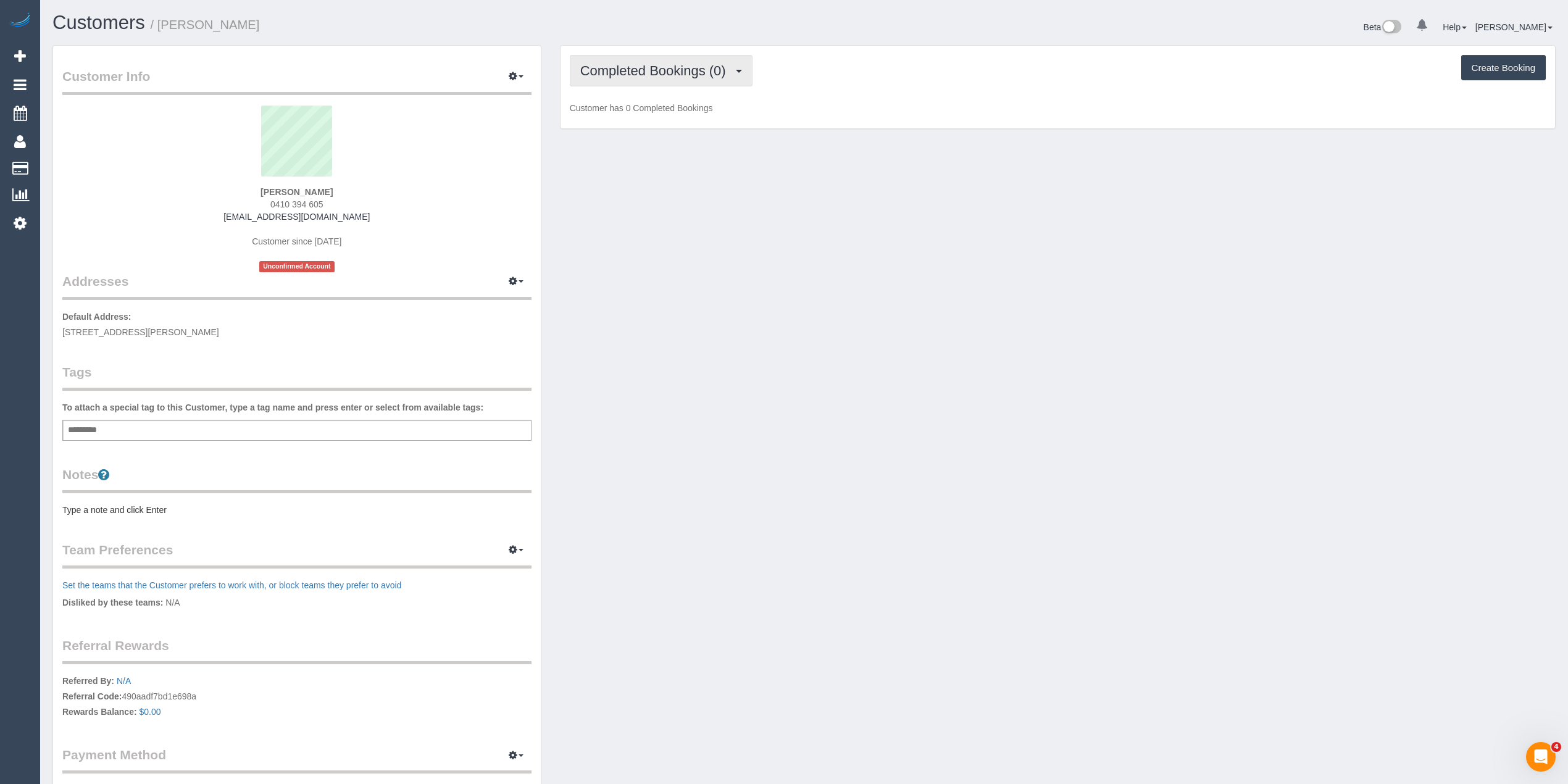
click at [682, 75] on span "Completed Bookings (0)" at bounding box center [656, 70] width 152 height 15
click at [683, 117] on link "Upcoming Bookings (1)" at bounding box center [635, 115] width 128 height 16
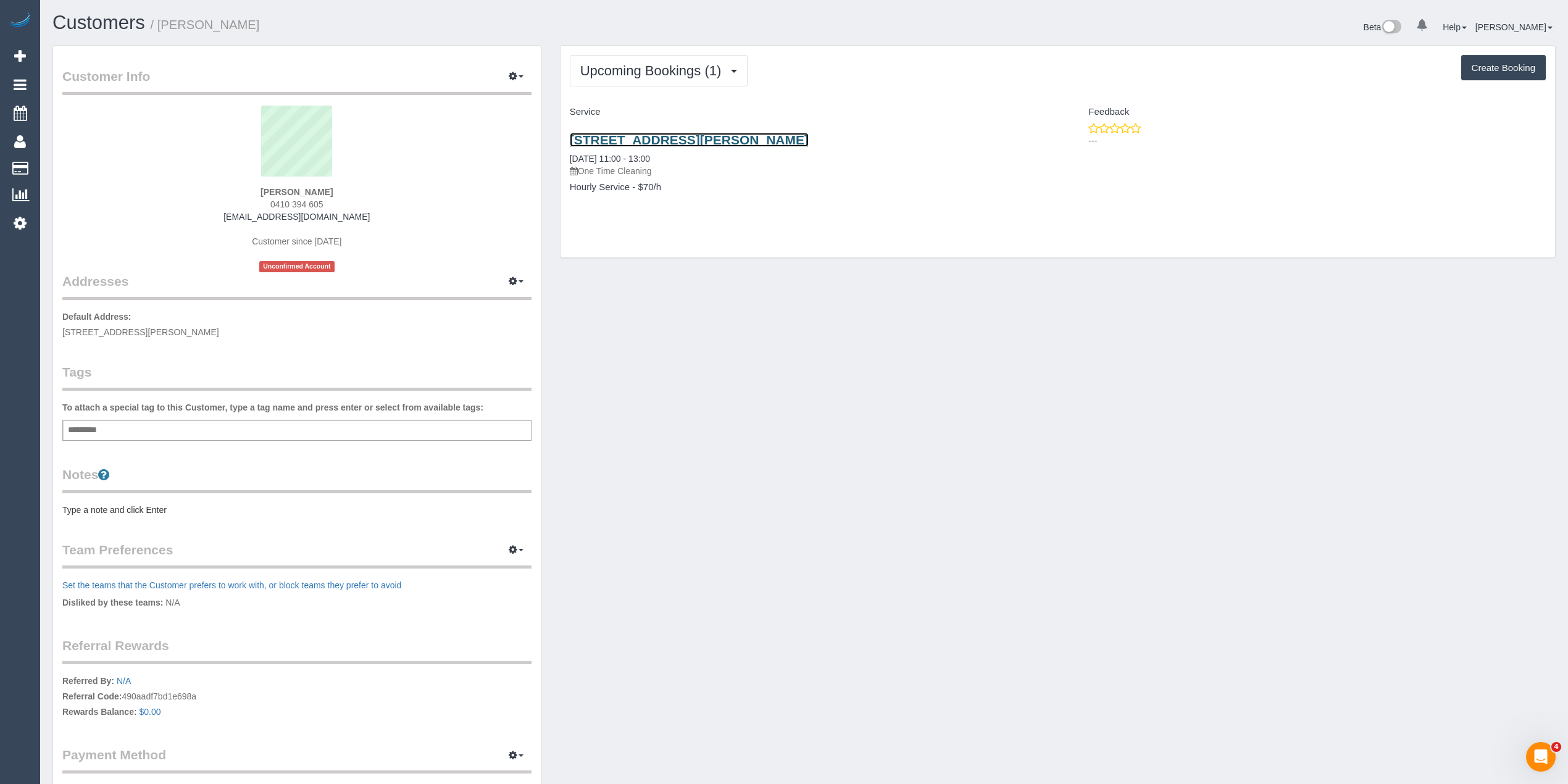
click at [683, 134] on link "[STREET_ADDRESS][PERSON_NAME]" at bounding box center [689, 140] width 239 height 14
click at [700, 143] on link "[STREET_ADDRESS][PERSON_NAME]" at bounding box center [689, 140] width 239 height 14
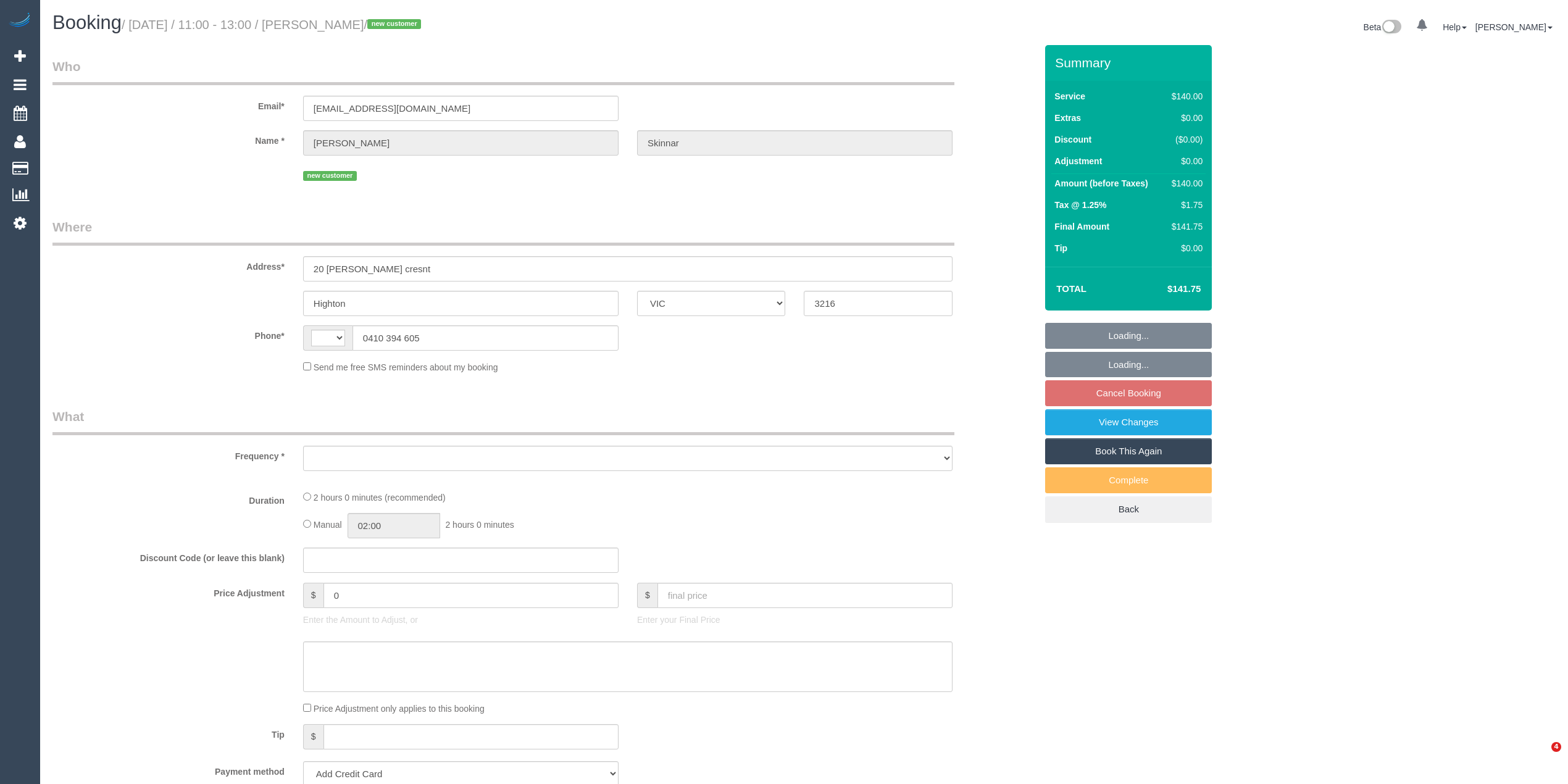
select select "VIC"
select select "string:stripe-pm_1S0ujW2GScqysDRVbudBYvnl"
select select "spot5"
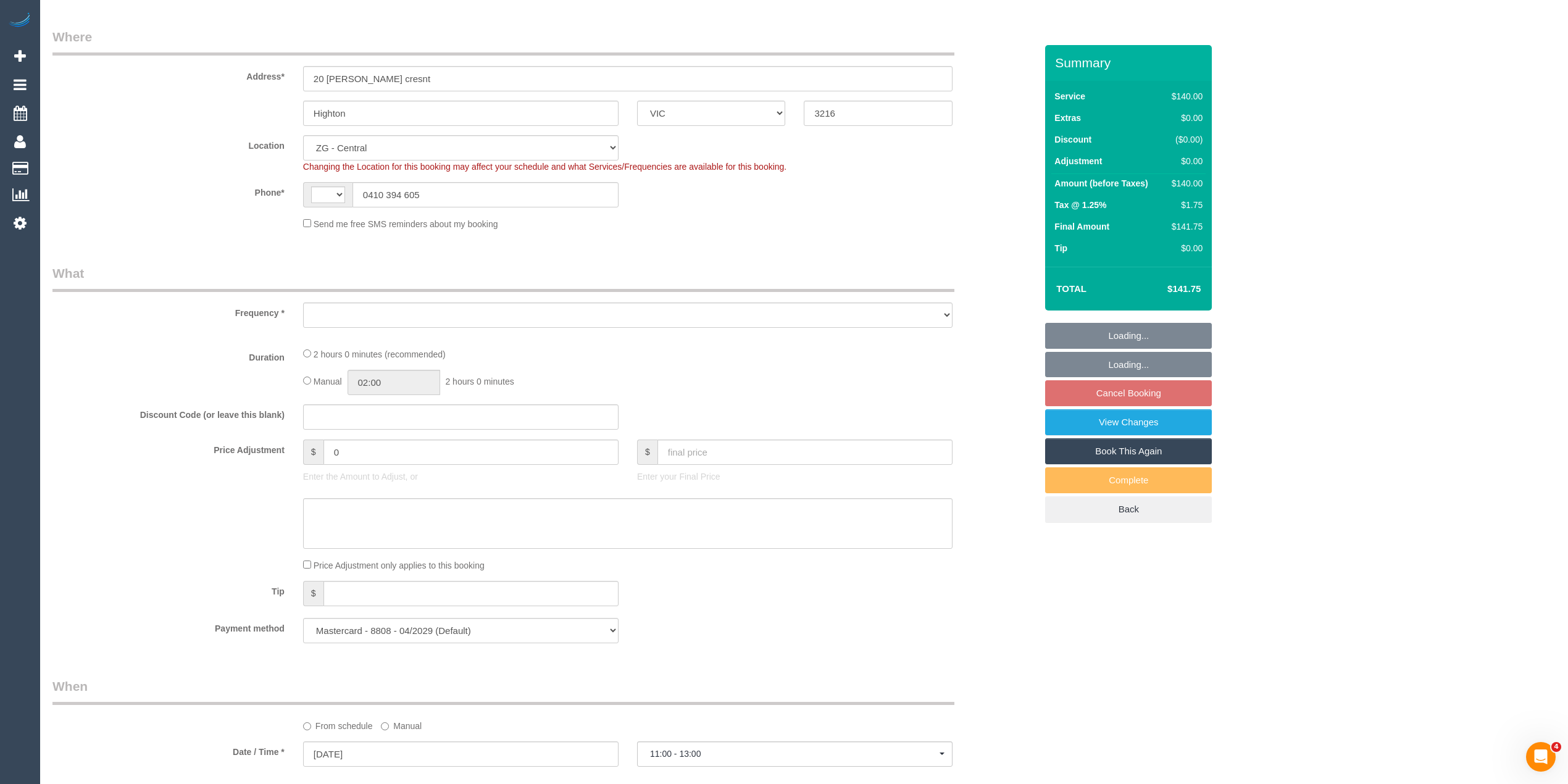
select select "string:AU"
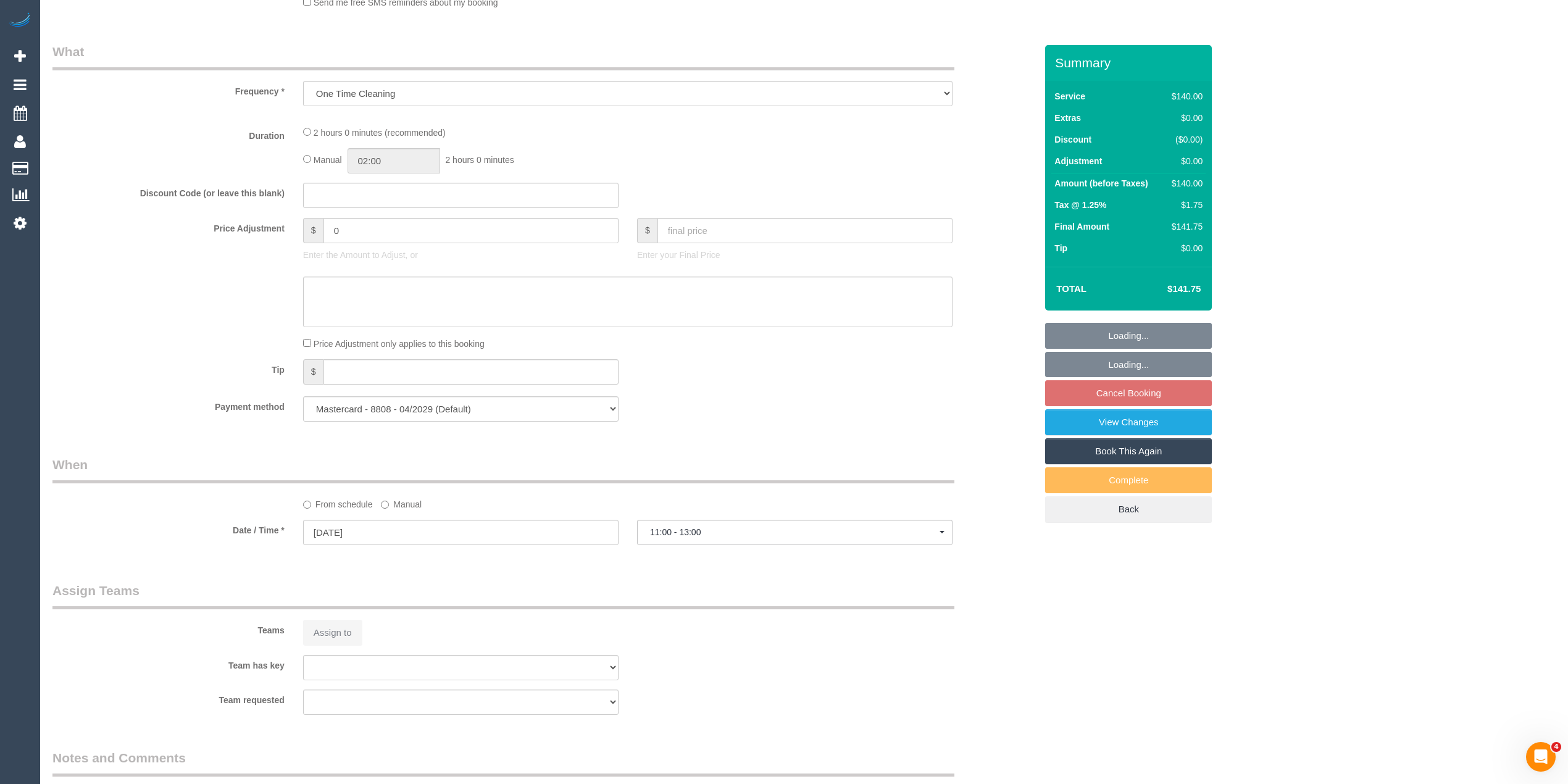
select select "object:909"
select select "number:28"
select select "number:14"
select select "number:19"
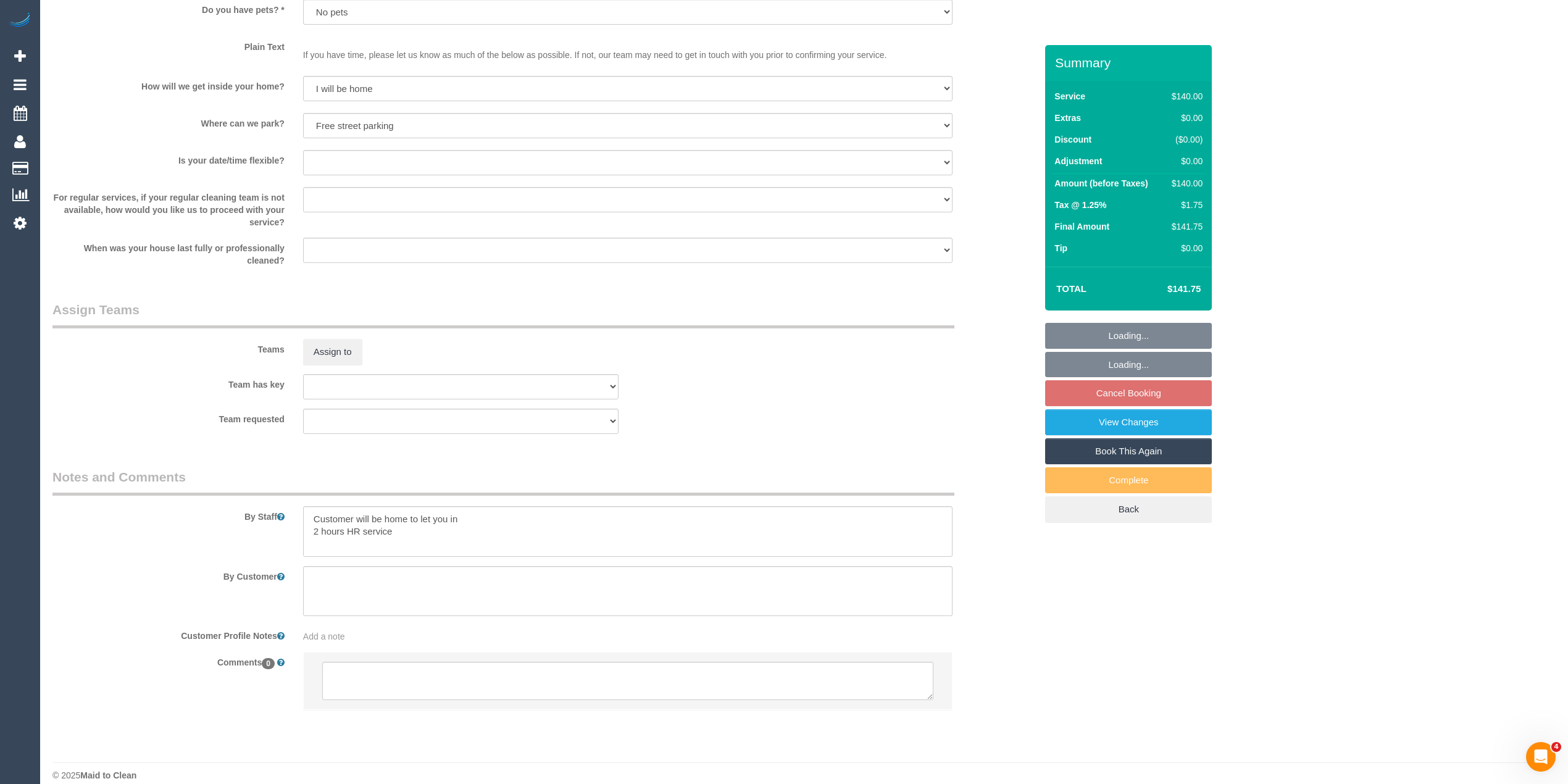
scroll to position [1534, 0]
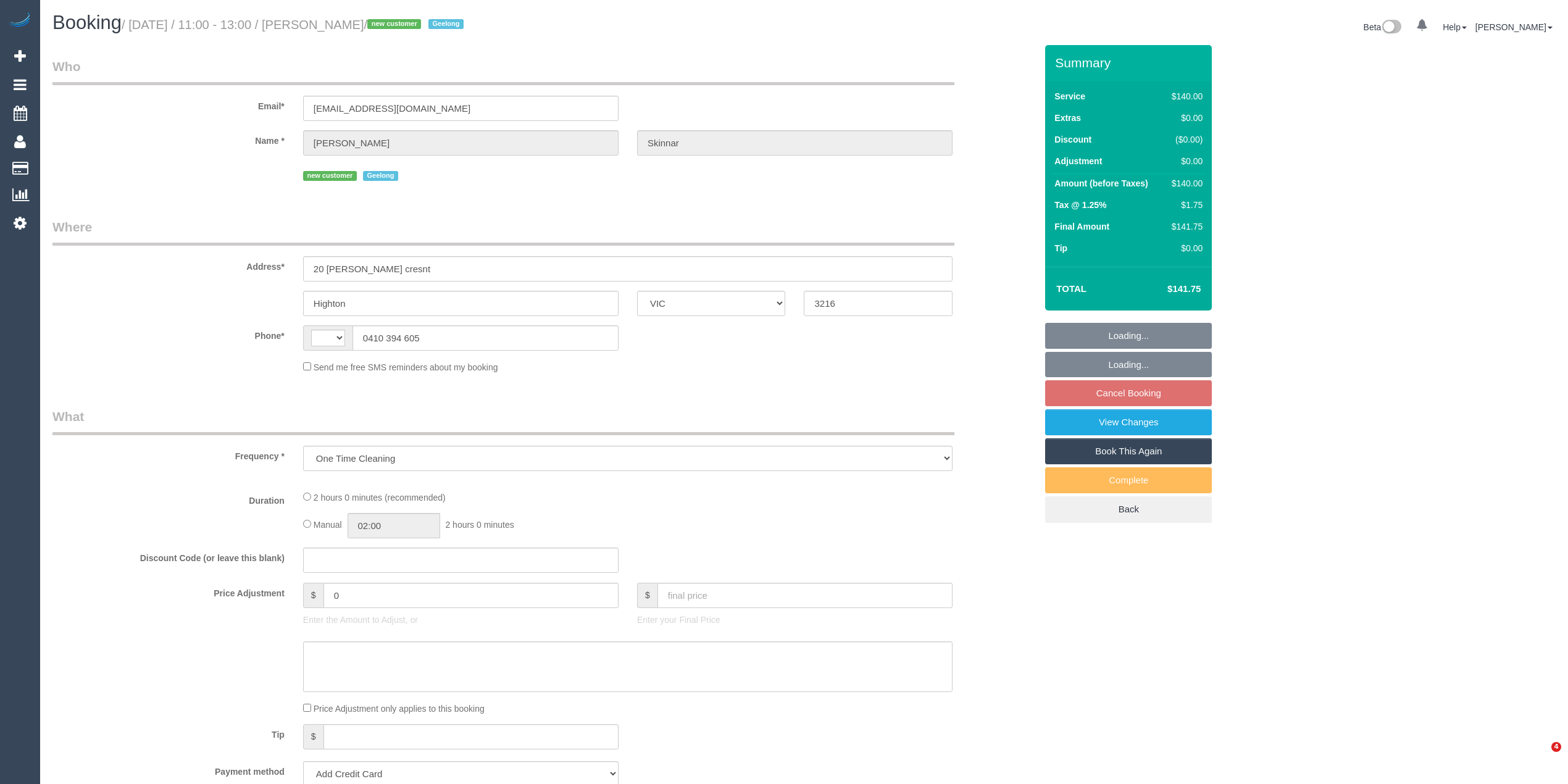
select select "VIC"
select select "string:stripe-pm_1S0ujW2GScqysDRVbudBYvnl"
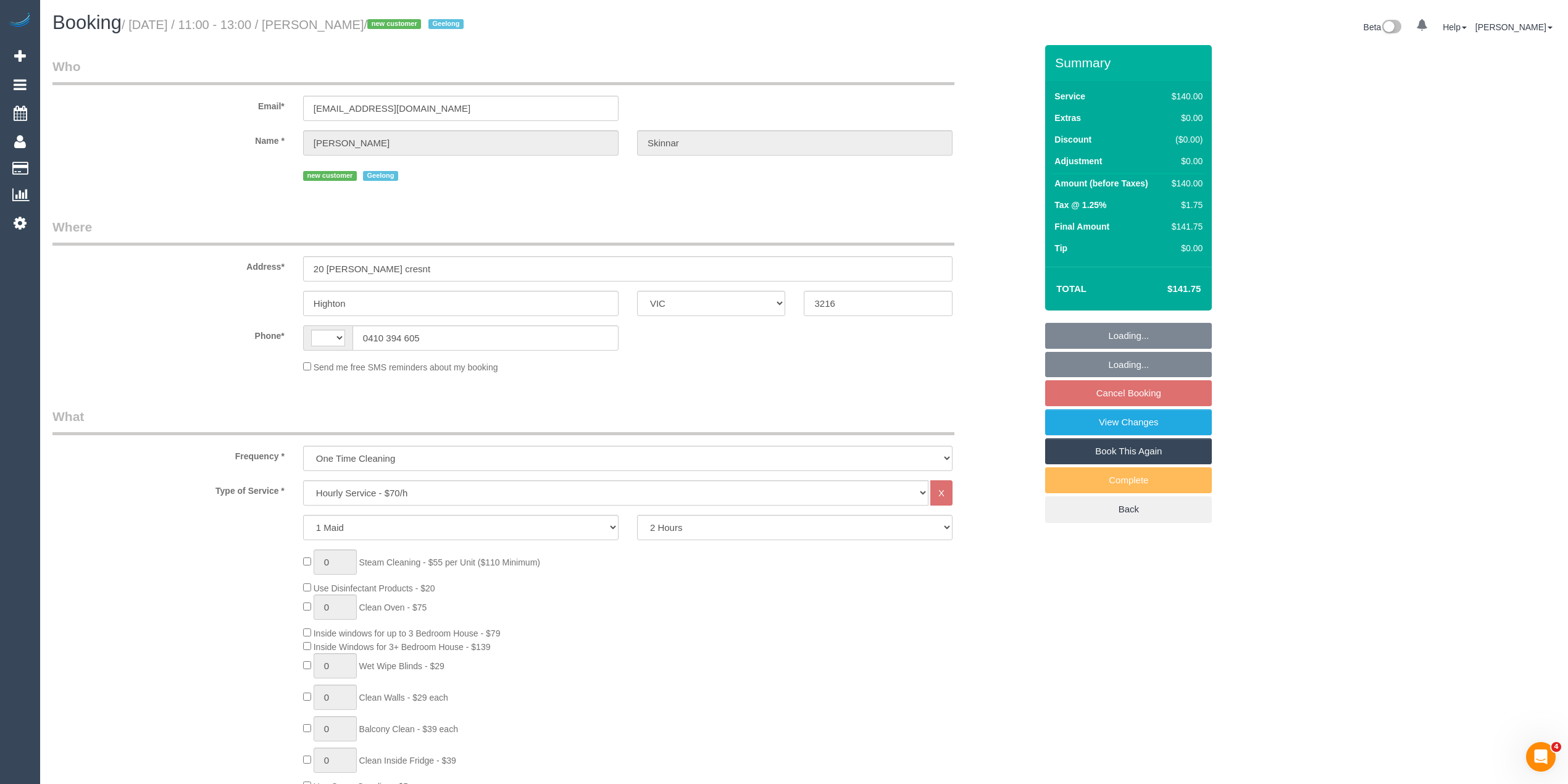
select select "string:AU"
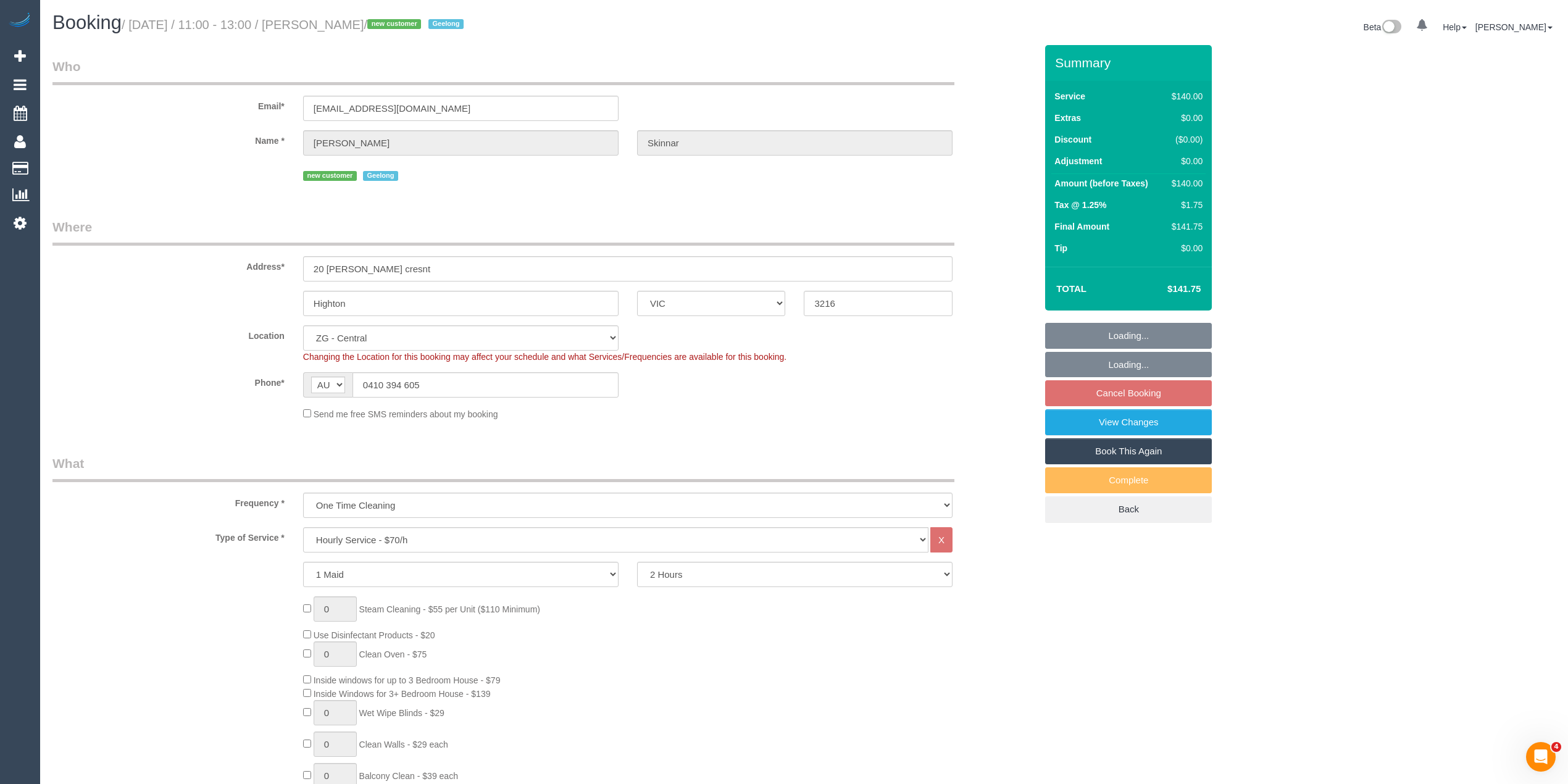
select select "object:934"
select select "spot5"
select select "number:28"
select select "number:14"
select select "number:19"
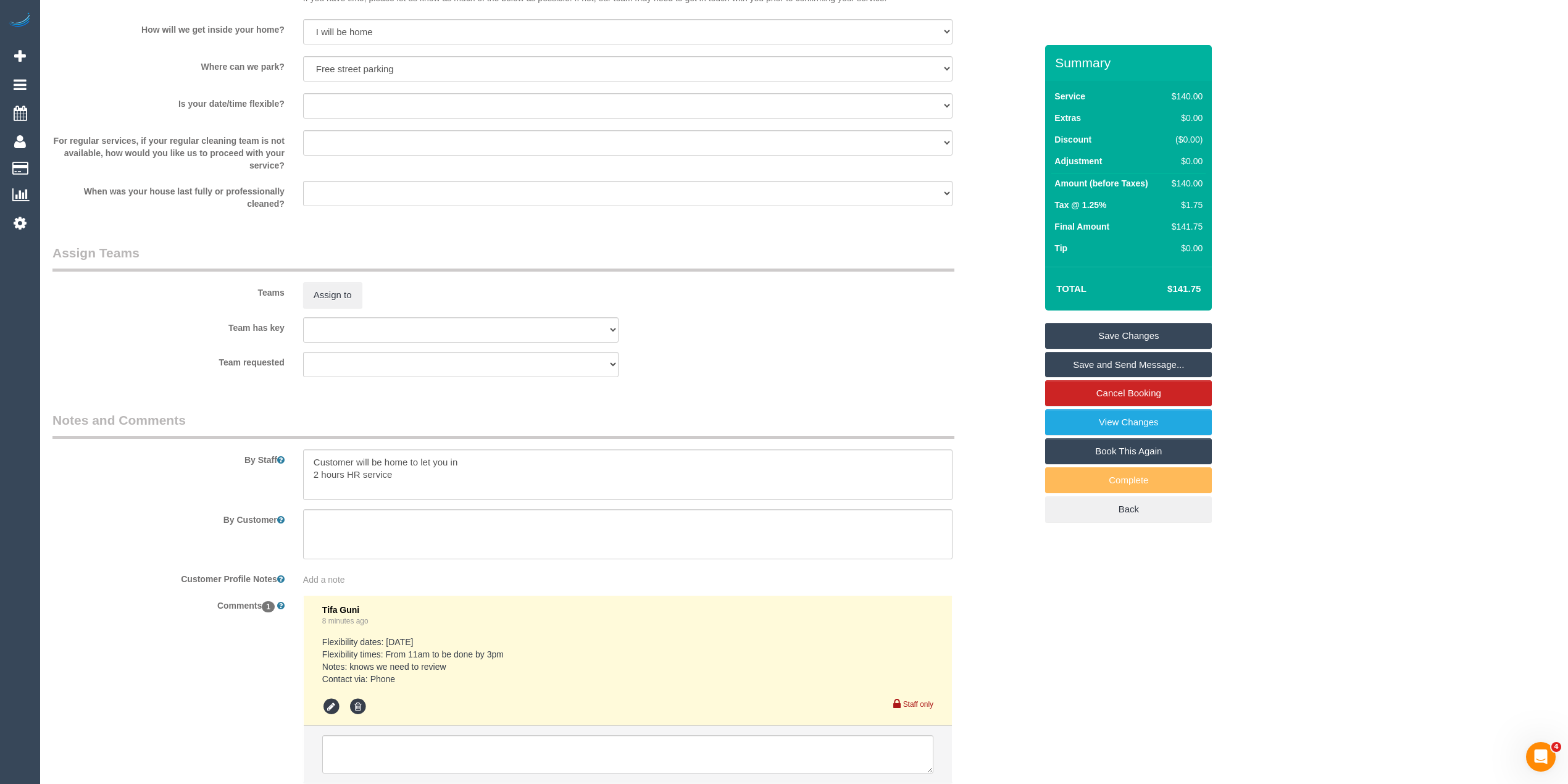
scroll to position [1665, 0]
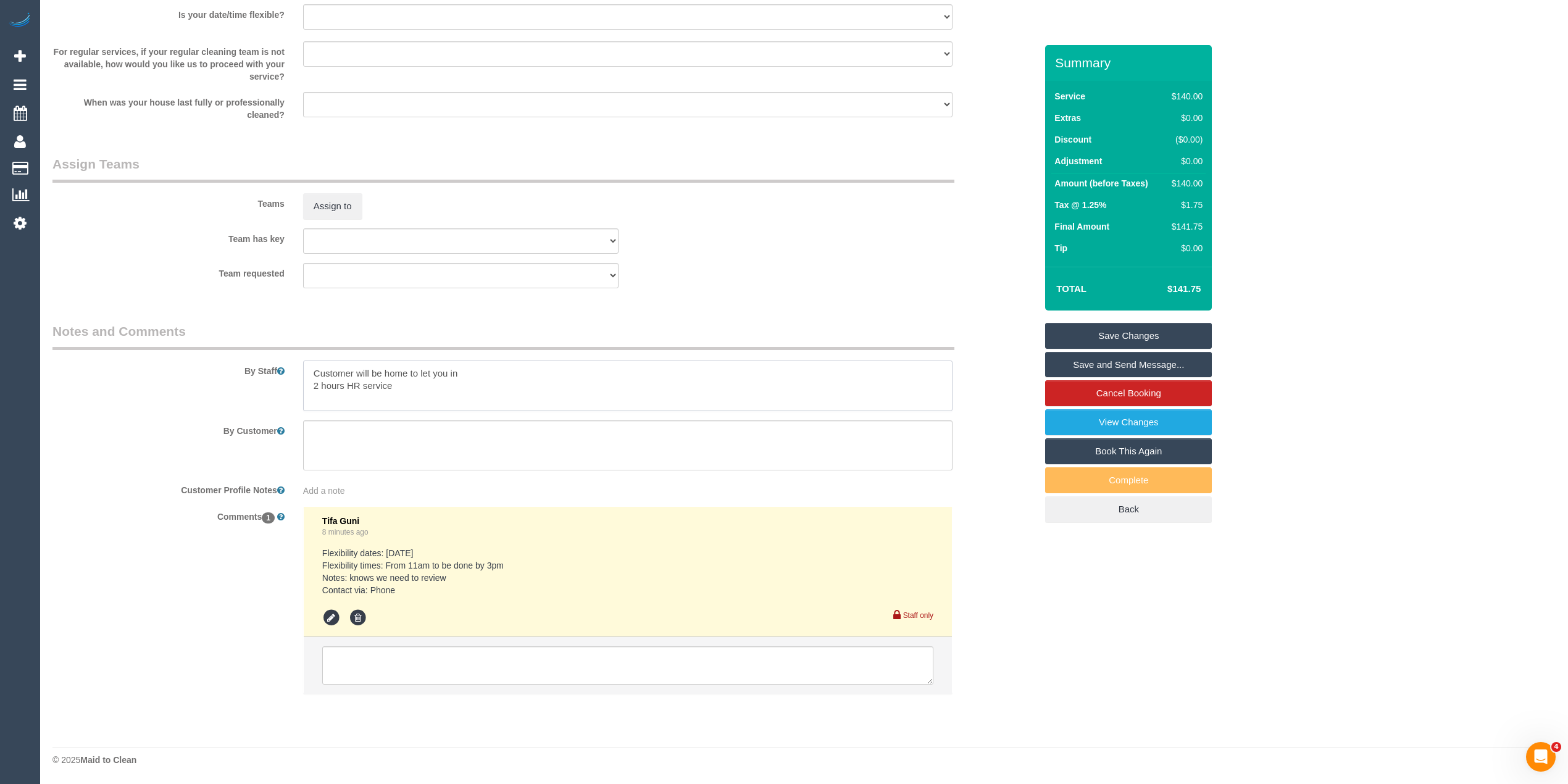
click at [413, 383] on textarea at bounding box center [628, 386] width 650 height 51
type textarea "Customer will be home to let you in 2 hours HR service - please ask the custome…"
click at [1133, 334] on link "Save Changes" at bounding box center [1128, 336] width 167 height 26
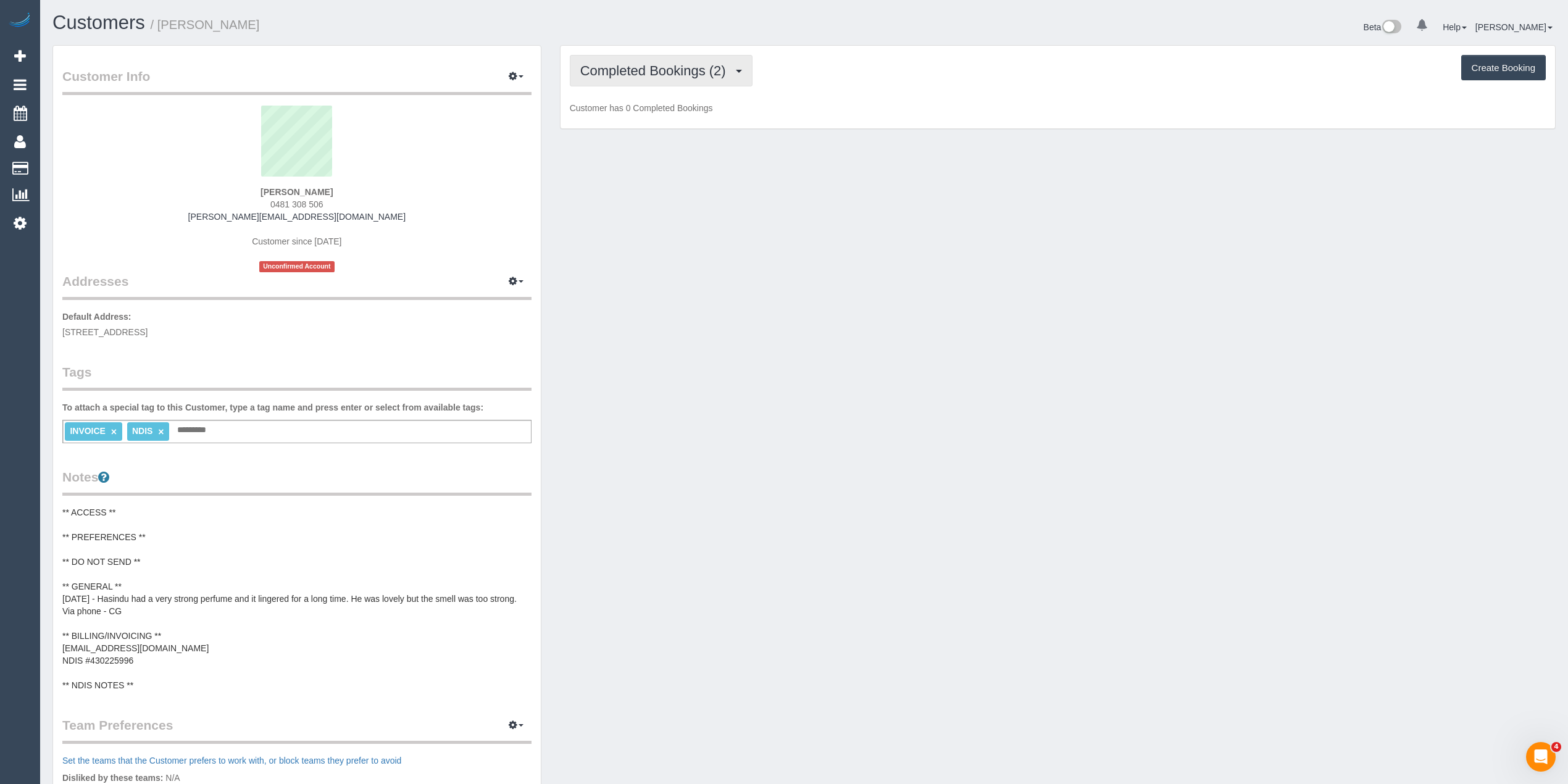
click at [623, 75] on span "Completed Bookings (2)" at bounding box center [656, 70] width 152 height 15
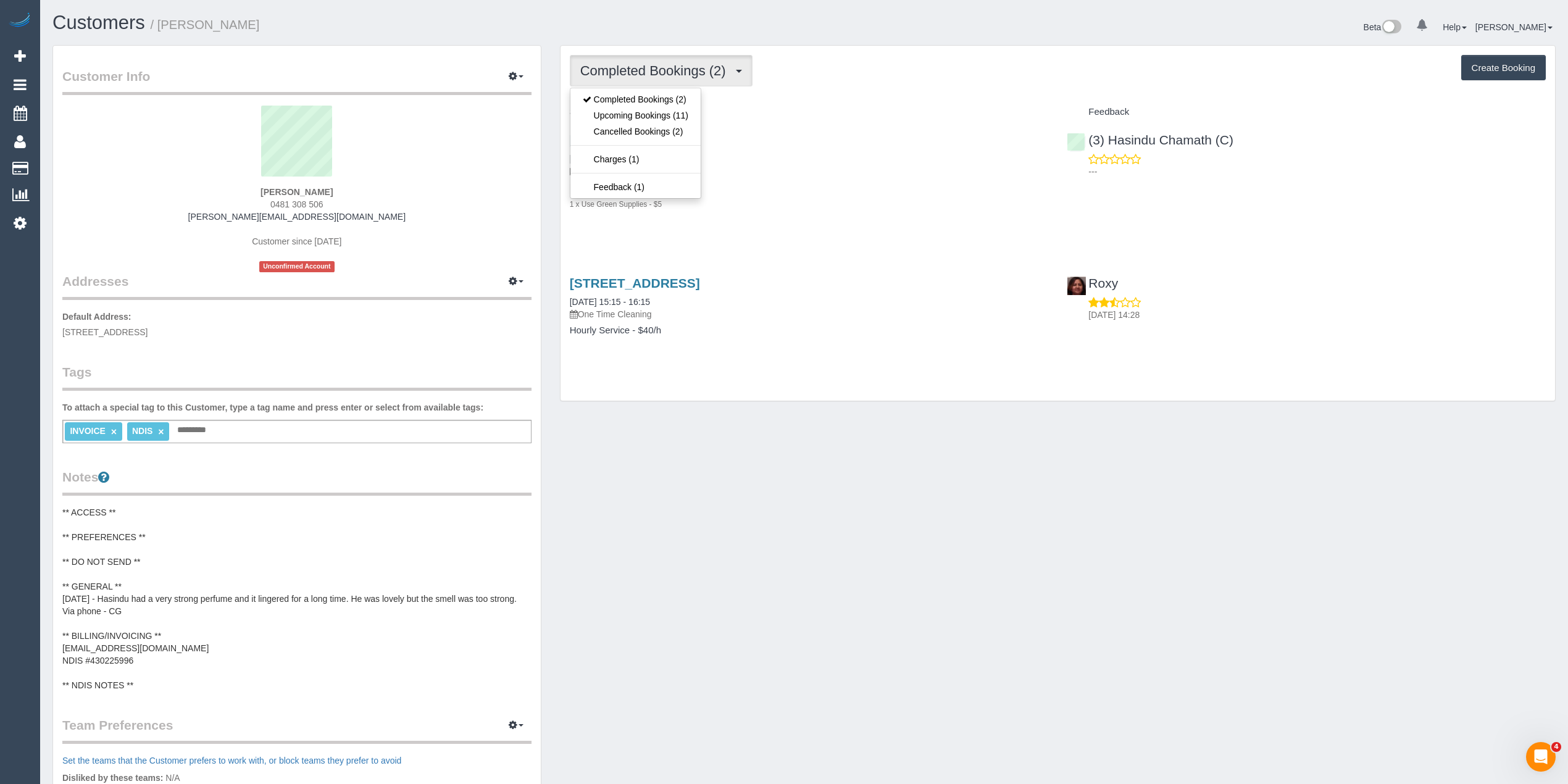
click at [623, 75] on span "Completed Bookings (2)" at bounding box center [656, 70] width 152 height 15
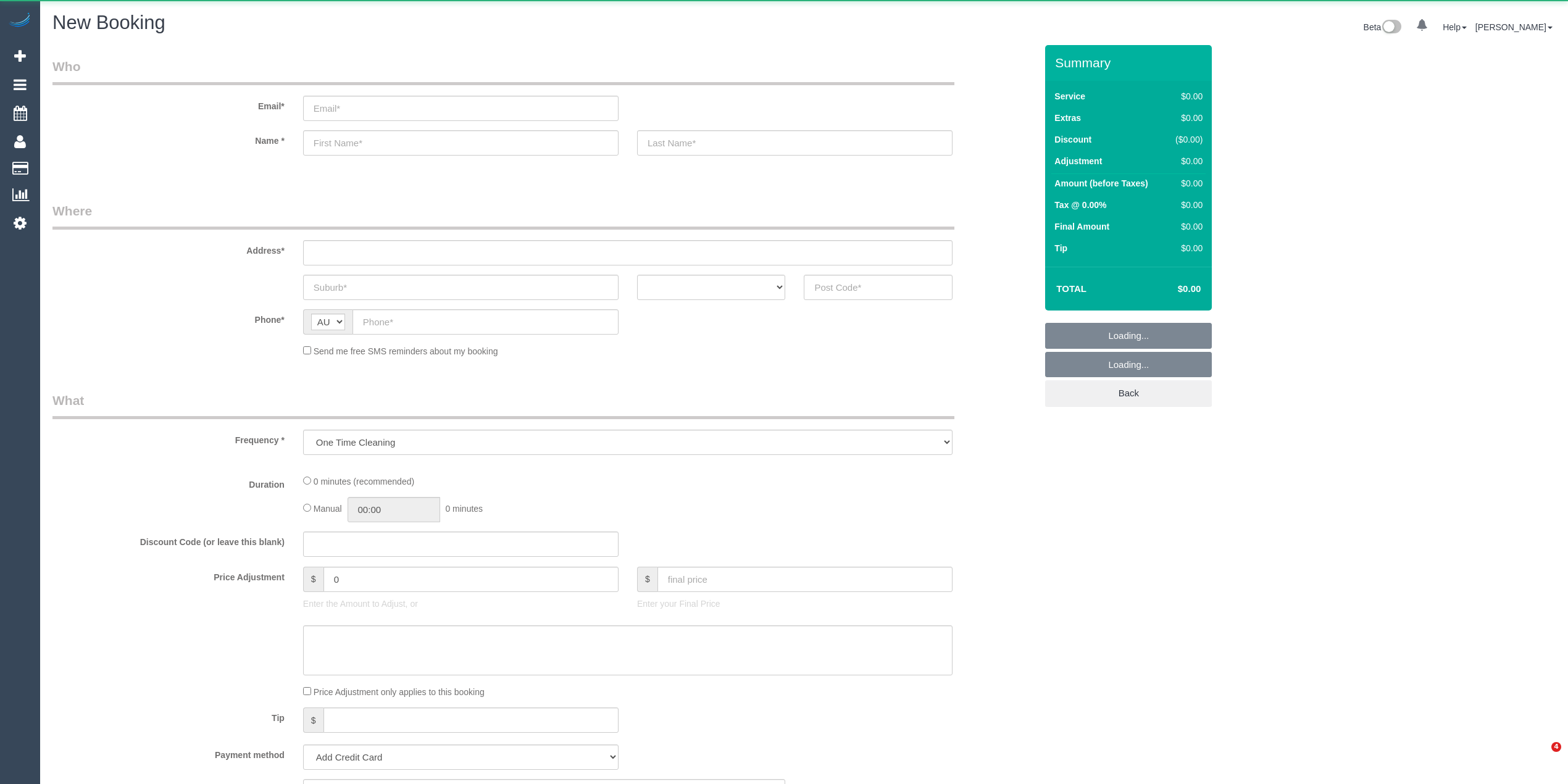
select select "object:813"
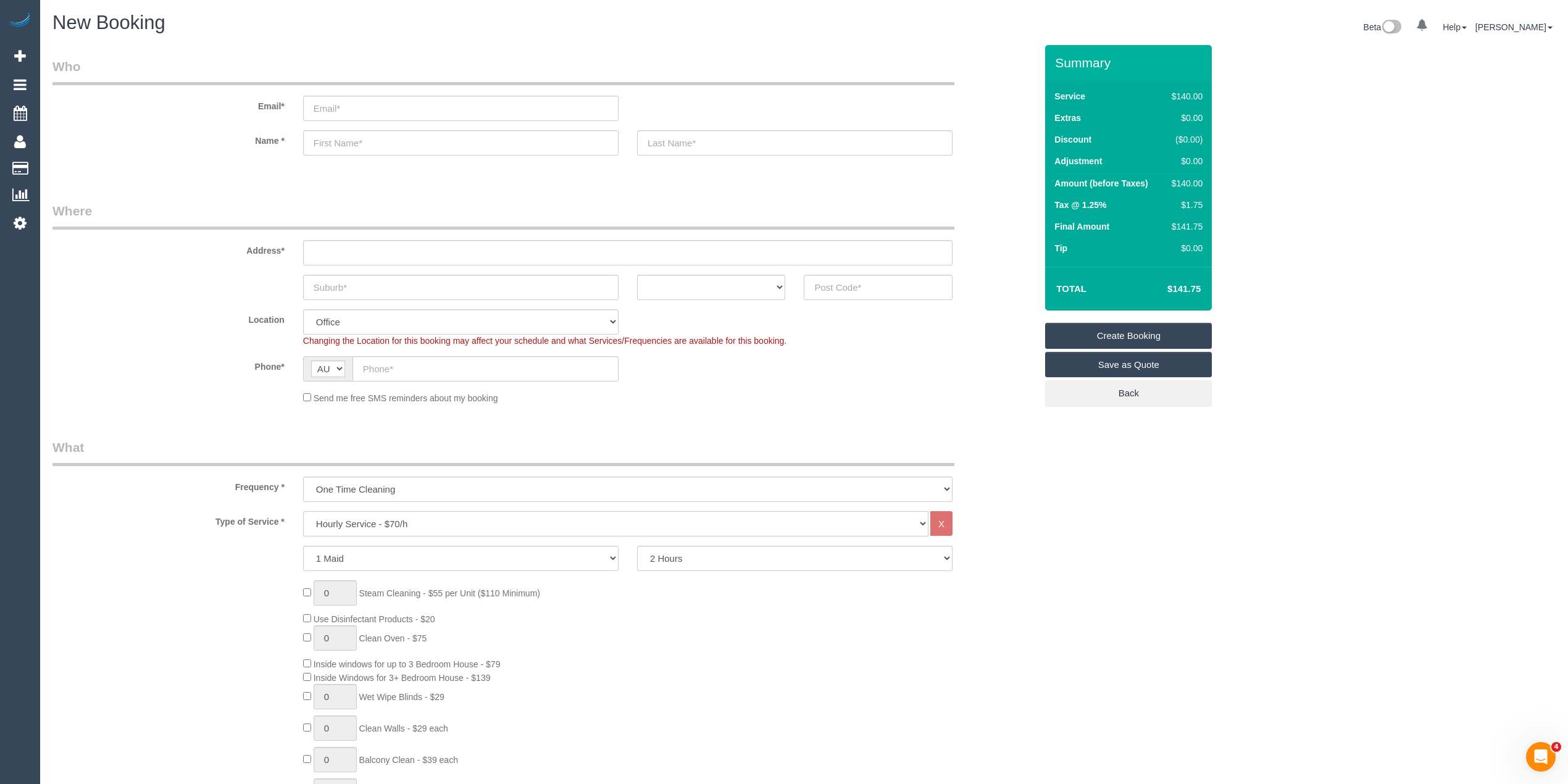
click at [391, 518] on select "Hourly Service - $70/h Hourly Service - $65/h Hourly Service - $60/h Hourly Ser…" at bounding box center [616, 524] width 626 height 26
select select "211"
click at [303, 512] on select "Hourly Service - $70/h Hourly Service - $65/h Hourly Service - $60/h Hourly Ser…" at bounding box center [616, 524] width 626 height 26
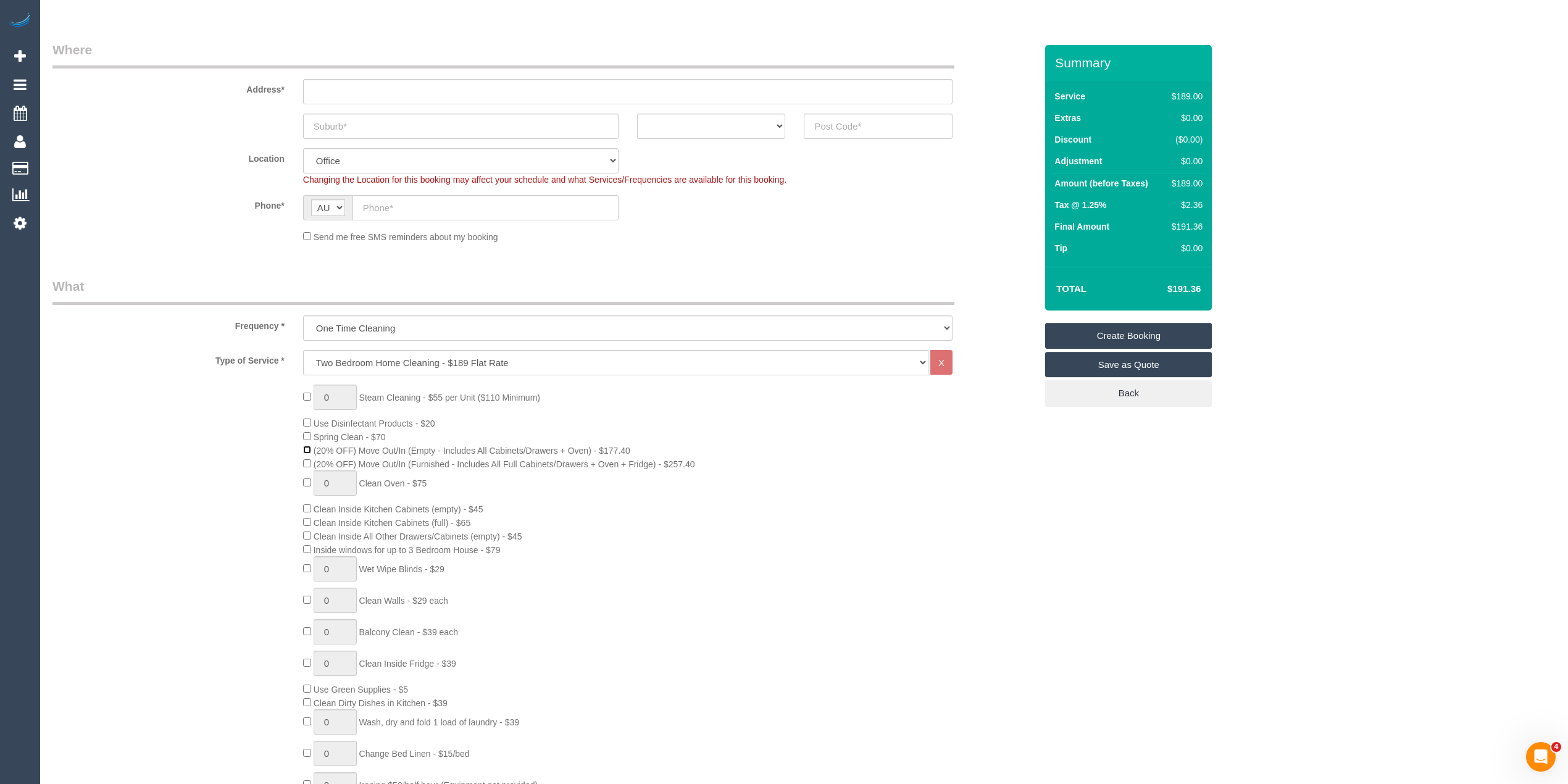
scroll to position [164, 0]
click at [334, 544] on span "Inside windows for up to 3 Bedroom House - $79" at bounding box center [407, 546] width 187 height 10
click at [507, 544] on div "0 Steam Cleaning - $55 per Unit ($110 Minimum) Use Disinfectant Products - $20 …" at bounding box center [669, 598] width 752 height 433
copy span "Inside windows for up to 3 Bedroom House - $79"
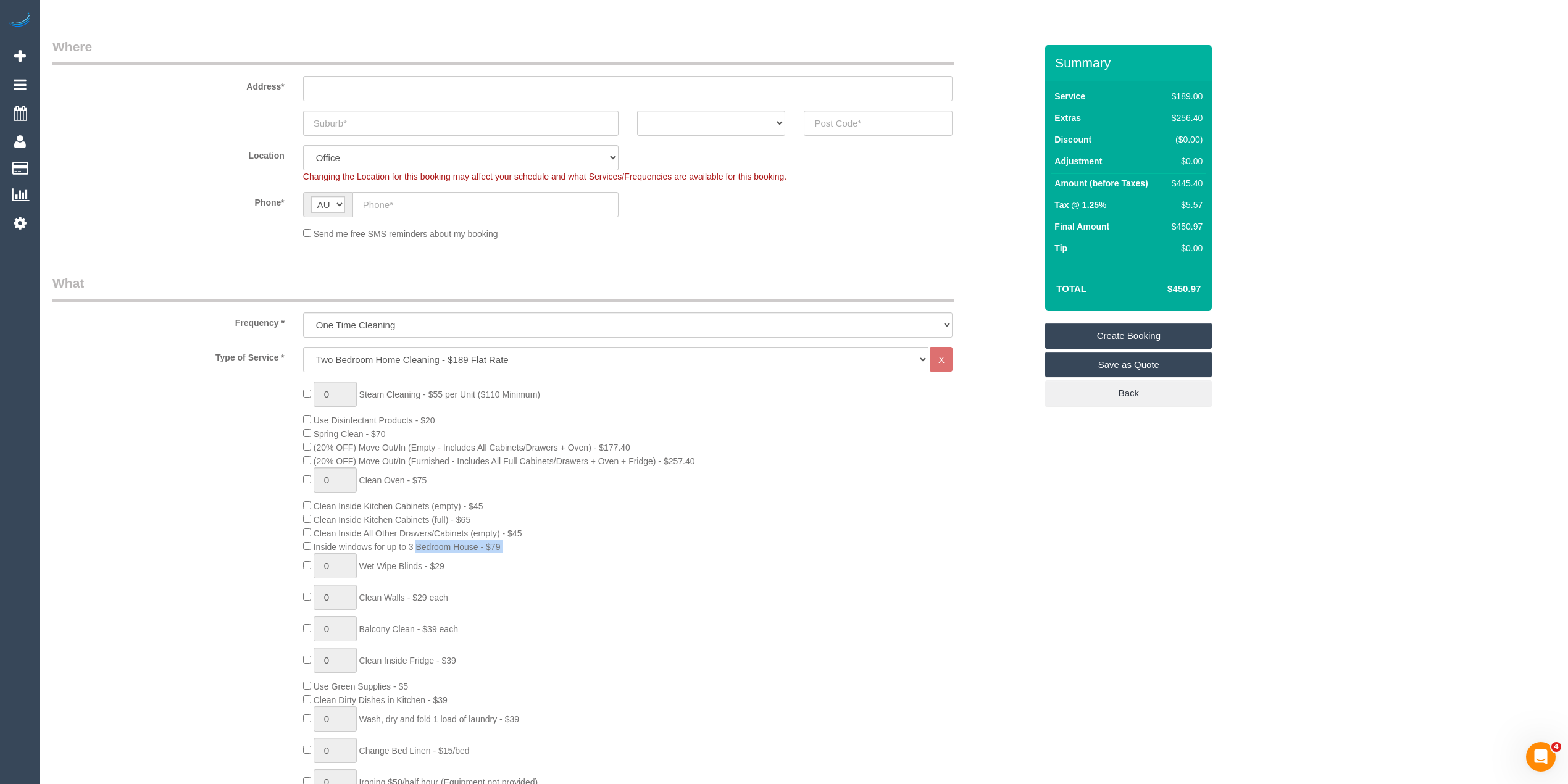
click at [403, 487] on div "0 Steam Cleaning - $55 per Unit ($110 Minimum) Use Disinfectant Products - $20 …" at bounding box center [669, 598] width 752 height 433
type input "1"
click at [379, 632] on span "Balcony Clean - $39 each" at bounding box center [408, 629] width 99 height 10
click at [378, 630] on span "Balcony Clean - $39 each" at bounding box center [408, 629] width 99 height 10
click at [458, 627] on span "Balcony Clean - $39 each" at bounding box center [408, 629] width 99 height 10
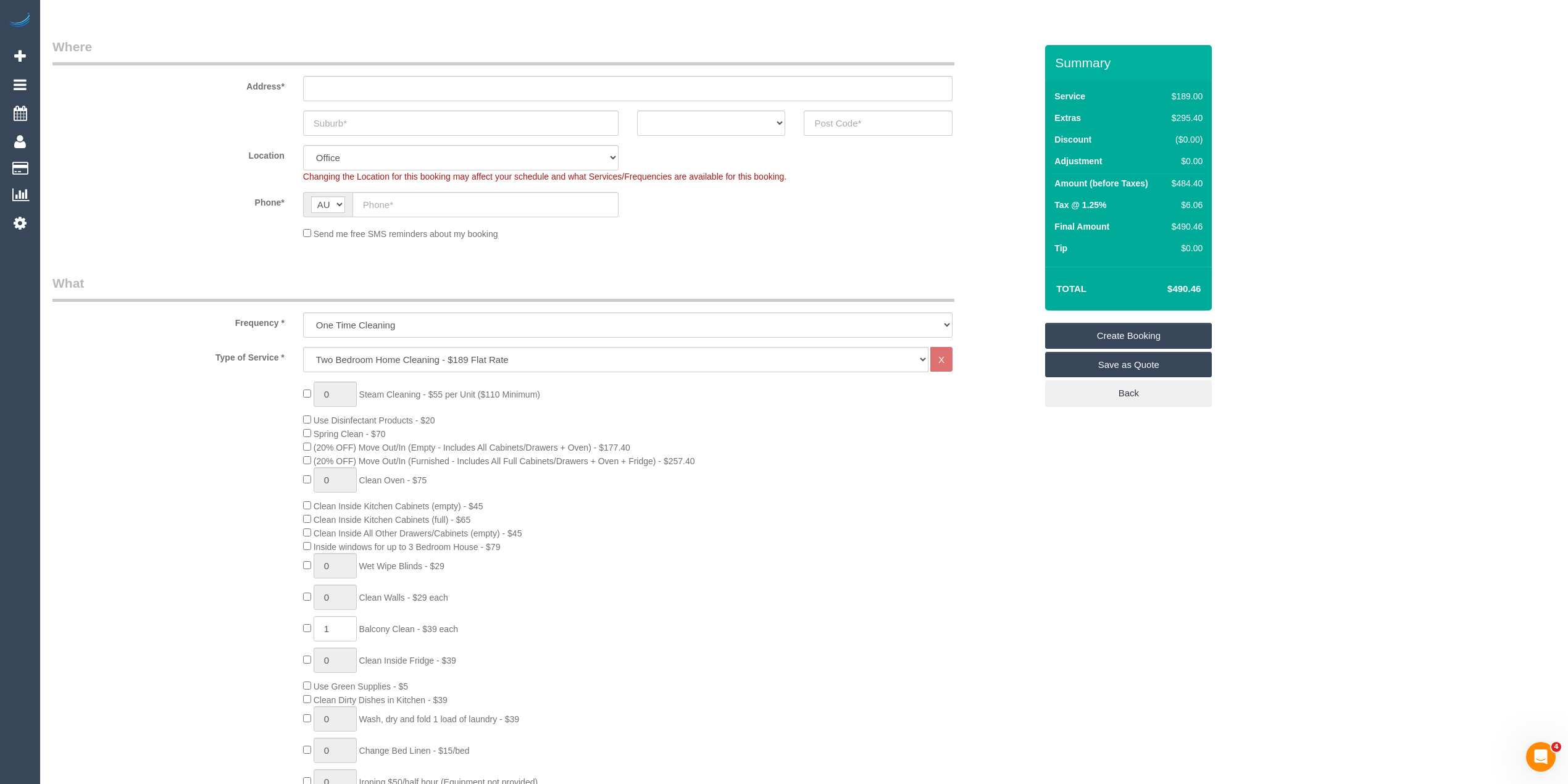
copy span "Balcony Clean - $39 each"
click at [1198, 287] on h4 "$490.46" at bounding box center [1165, 289] width 70 height 11
copy h4 "490.46"
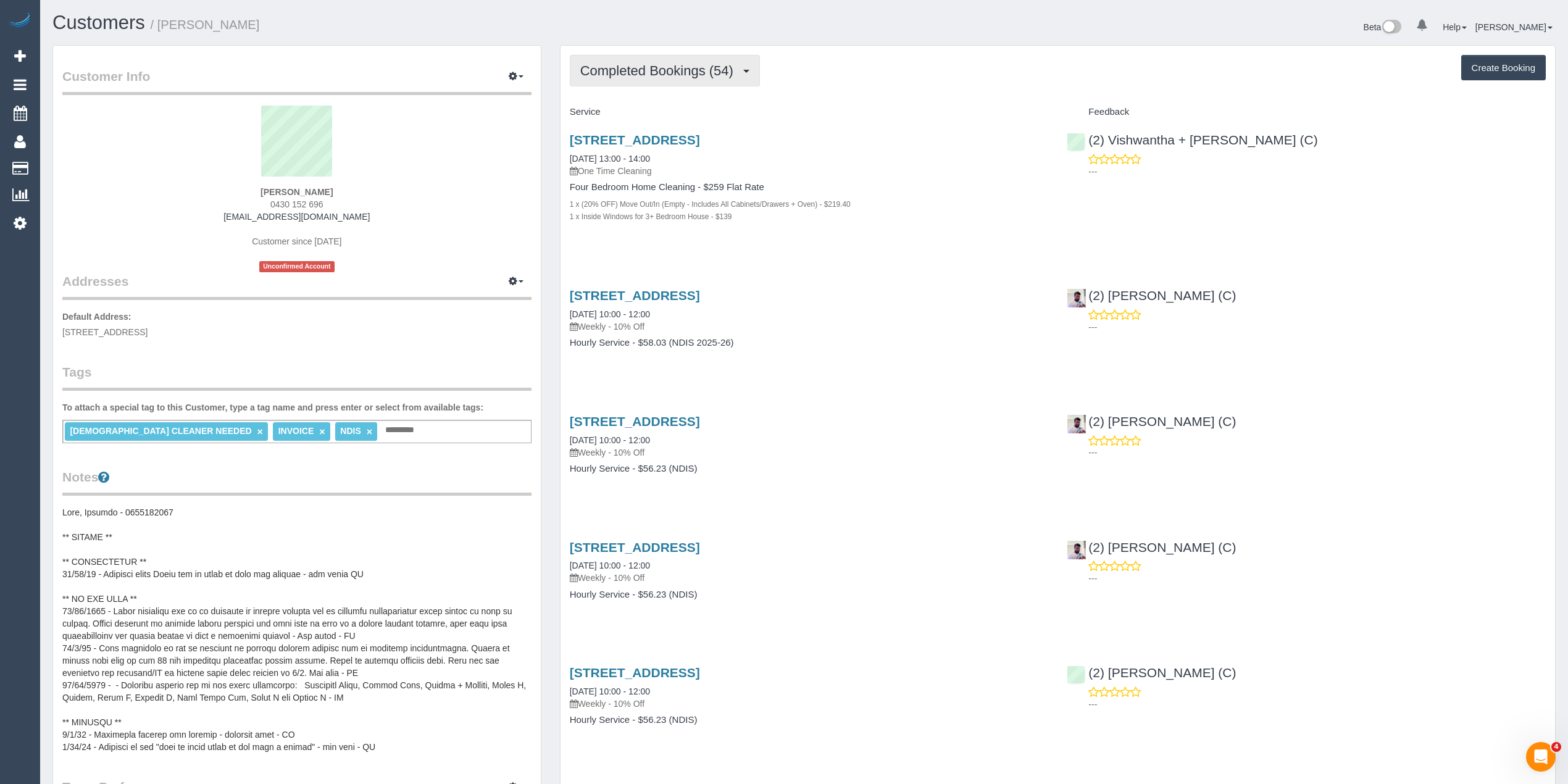
click at [678, 78] on button "Completed Bookings (54)" at bounding box center [665, 71] width 190 height 32
click at [936, 67] on div "Completed Bookings (54) Completed Bookings (54) Upcoming Bookings (0) Cancelled…" at bounding box center [1058, 71] width 976 height 32
click at [671, 69] on span "Completed Bookings (54)" at bounding box center [659, 70] width 159 height 15
click at [947, 75] on div "Completed Bookings (54) Completed Bookings (54) Upcoming Bookings (0) Cancelled…" at bounding box center [1058, 71] width 976 height 32
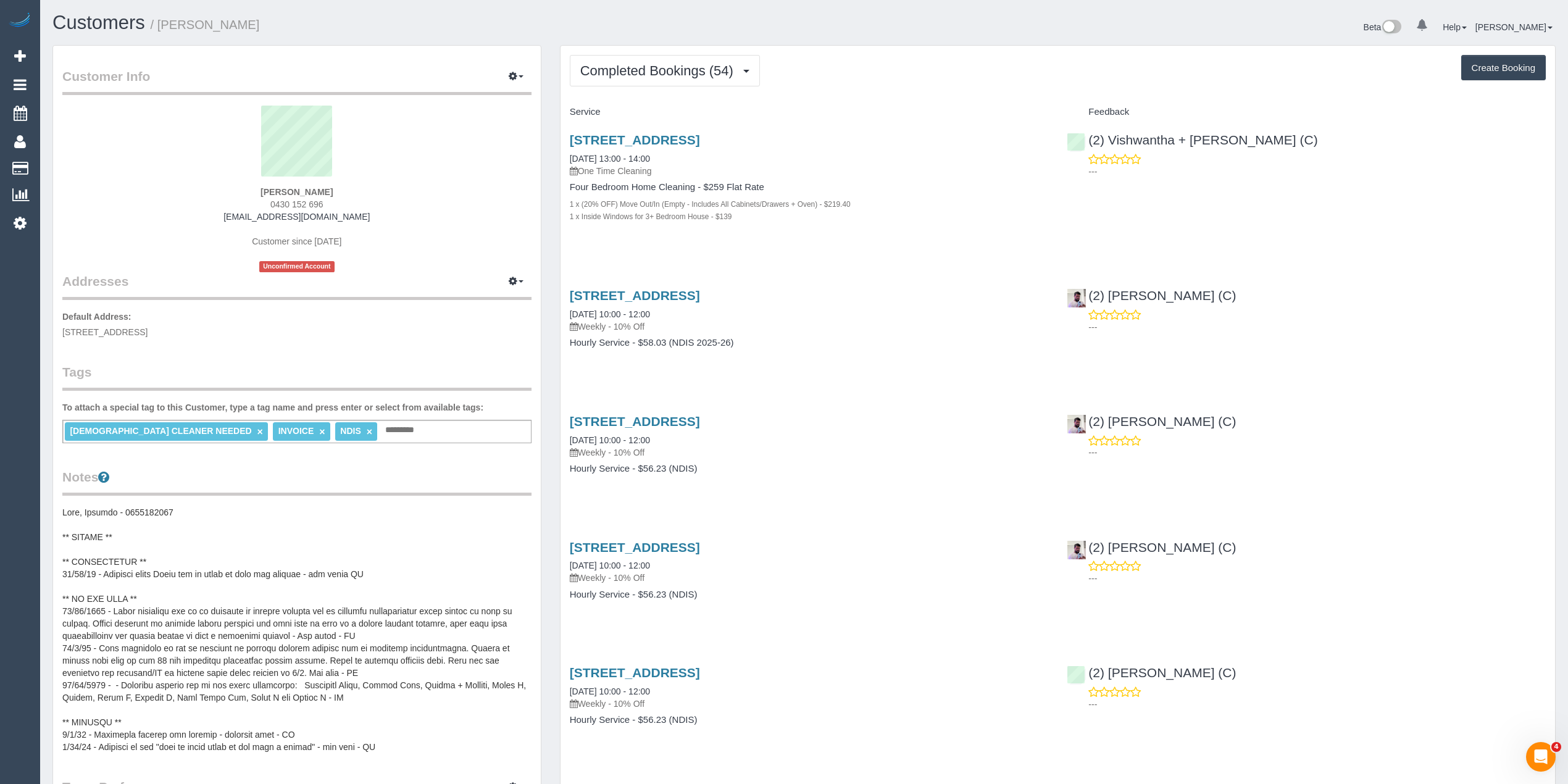
click at [1490, 68] on button "Create Booking" at bounding box center [1504, 68] width 85 height 26
select select "VIC"
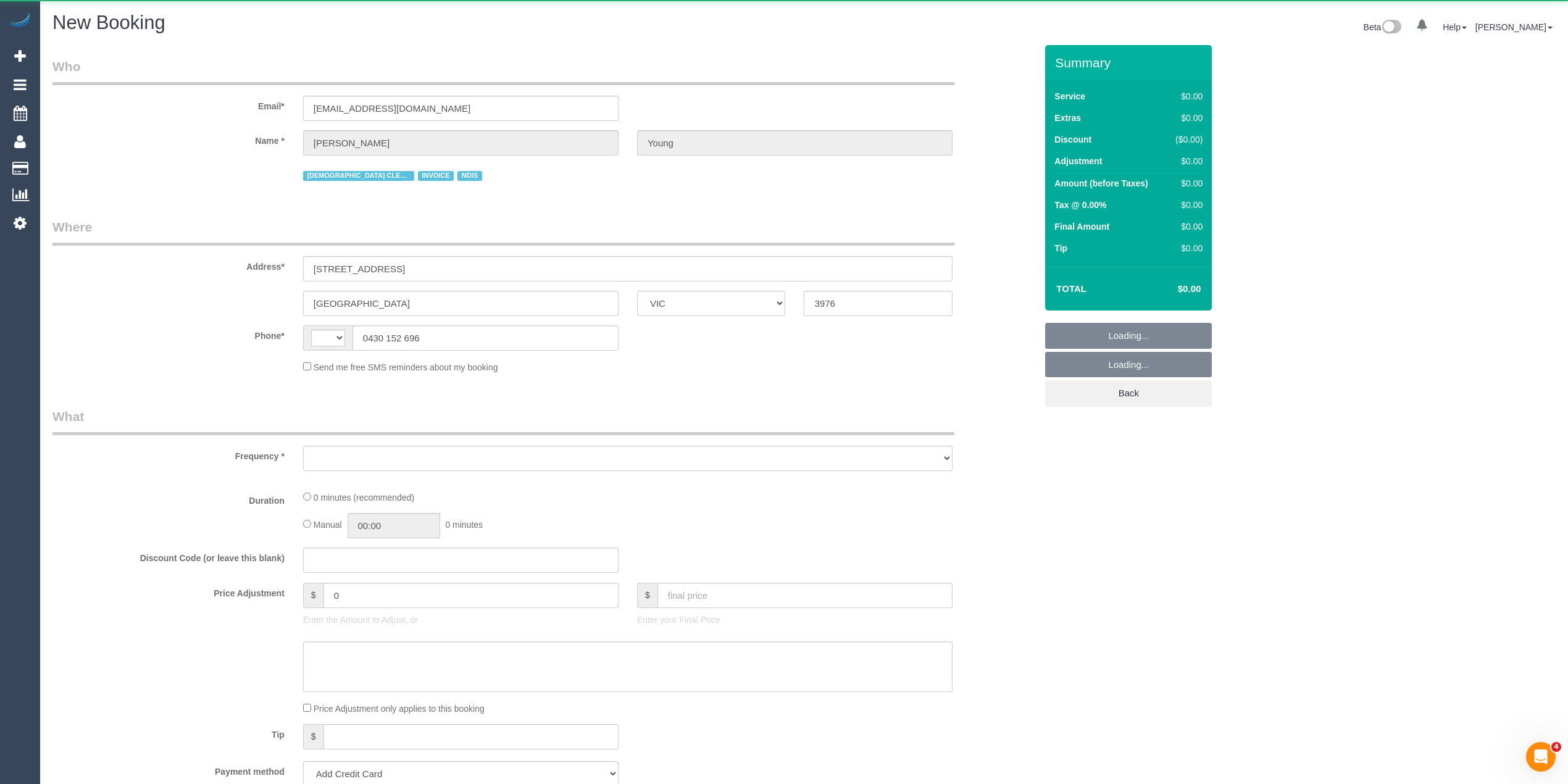
select select "string:AU"
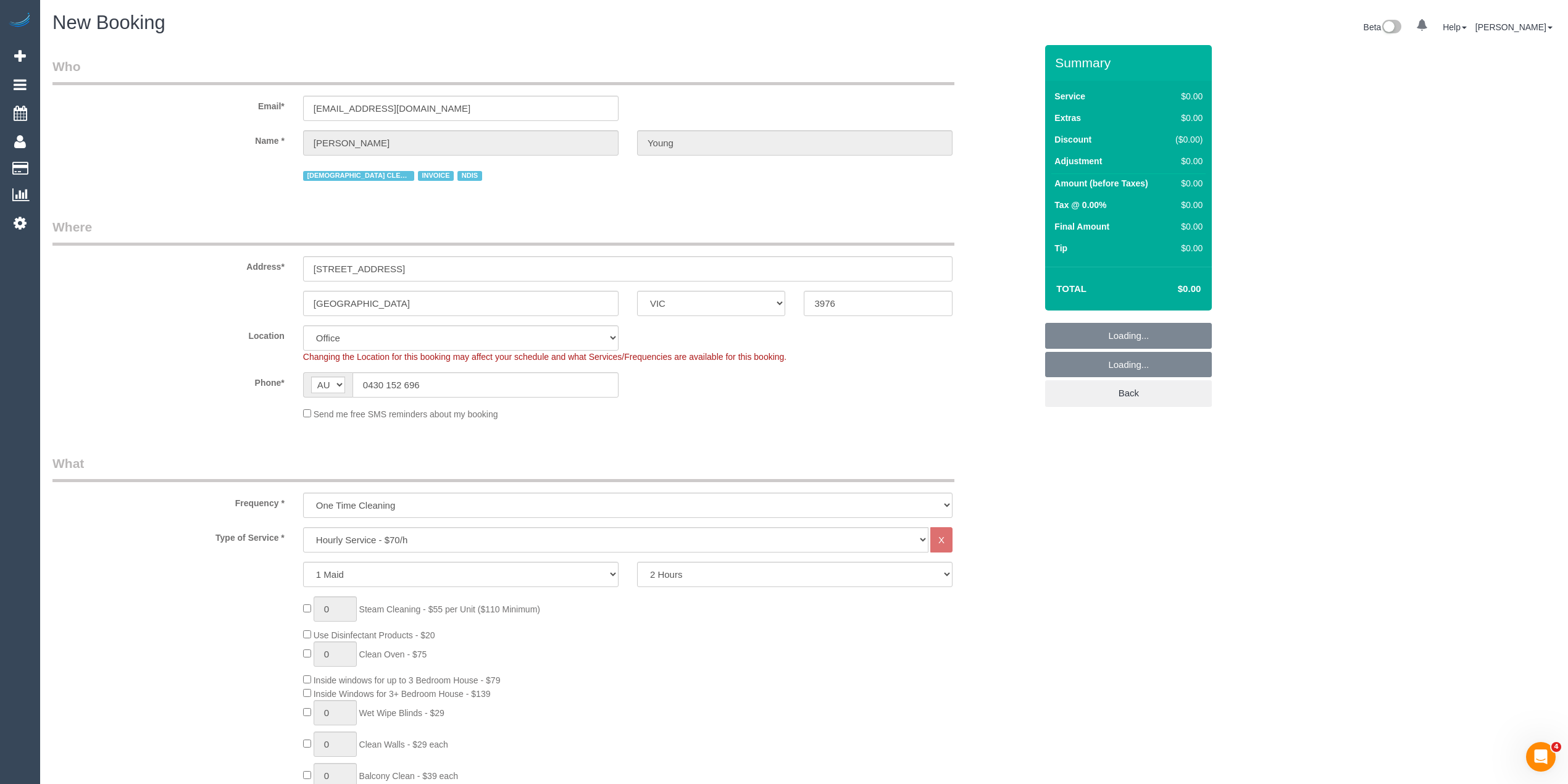
select select "object:2997"
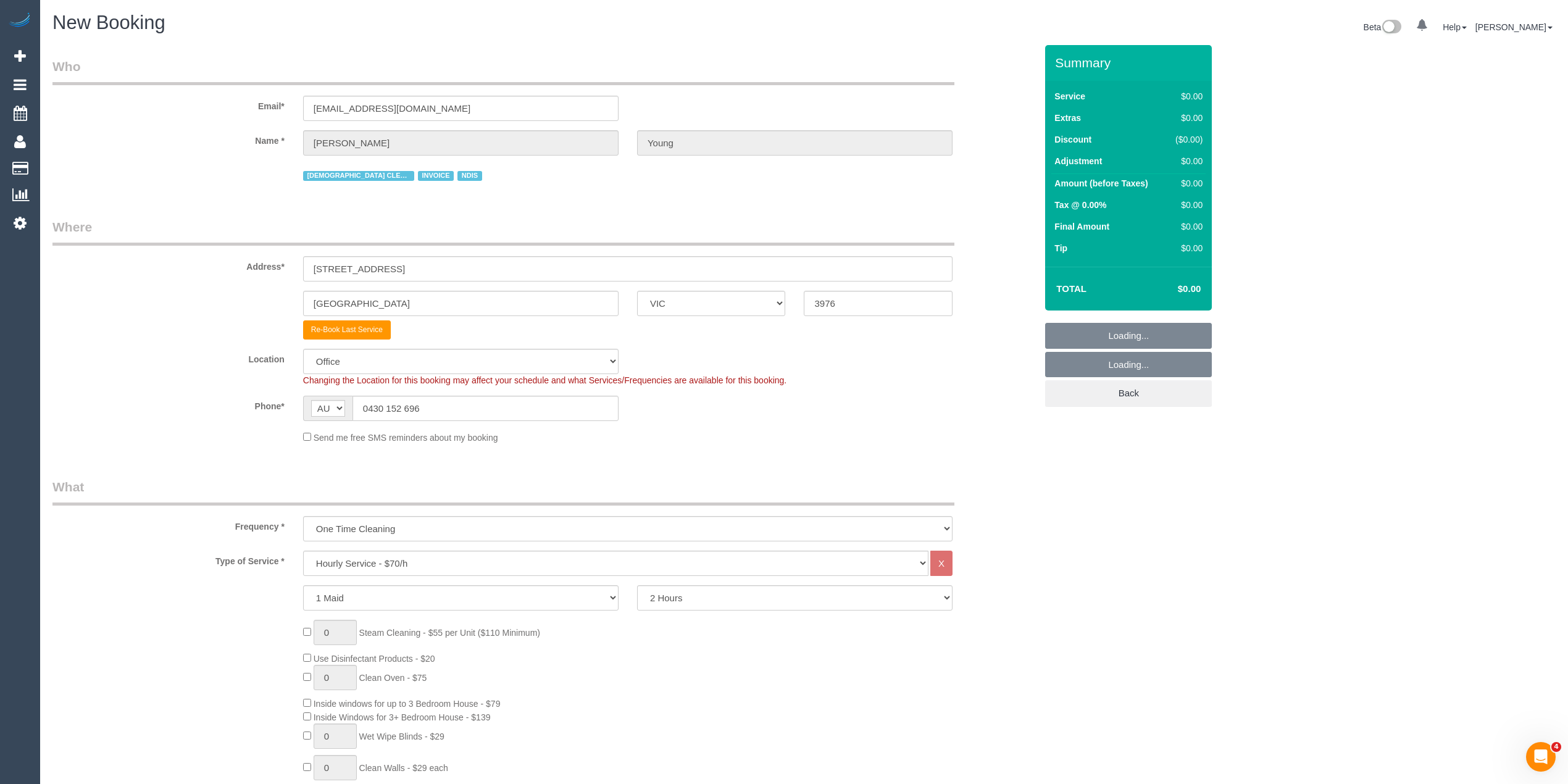
select select "52"
select select "object:3171"
paste input "4 warralily avenue"
drag, startPoint x: 432, startPoint y: 265, endPoint x: 220, endPoint y: 265, distance: 212.0
click at [220, 265] on div "Address* 14 warralily avenue" at bounding box center [544, 250] width 1002 height 63
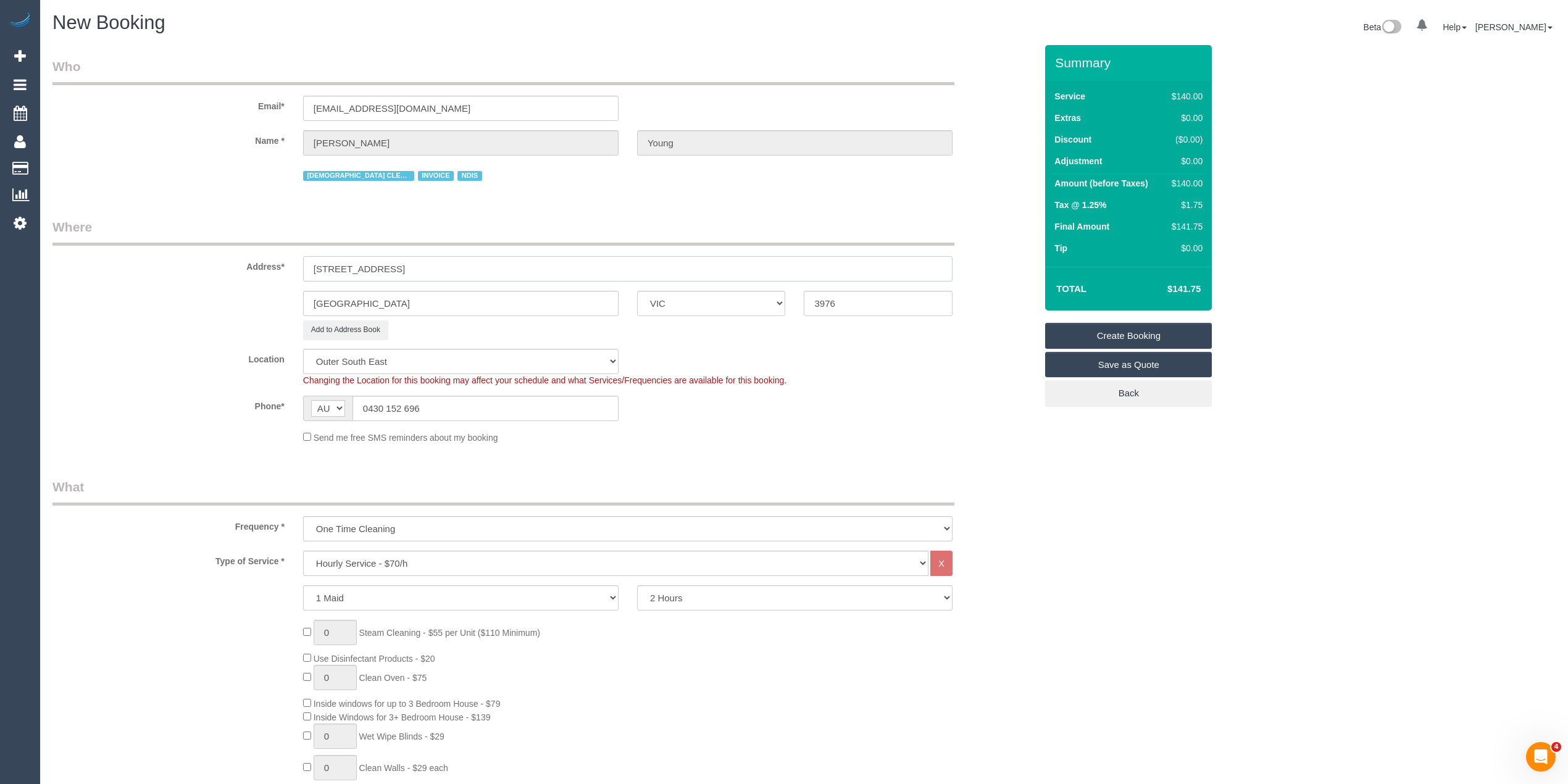
click at [334, 266] on input "14 warralily avenue" at bounding box center [628, 269] width 650 height 26
click at [334, 269] on input "14 warralily avenue" at bounding box center [628, 269] width 650 height 26
click at [334, 267] on input "14 warralily avenue" at bounding box center [628, 269] width 650 height 26
click at [334, 273] on input "14 warralily avenue" at bounding box center [628, 269] width 650 height 26
click at [368, 263] on input "14 Warralily avenue" at bounding box center [628, 269] width 650 height 26
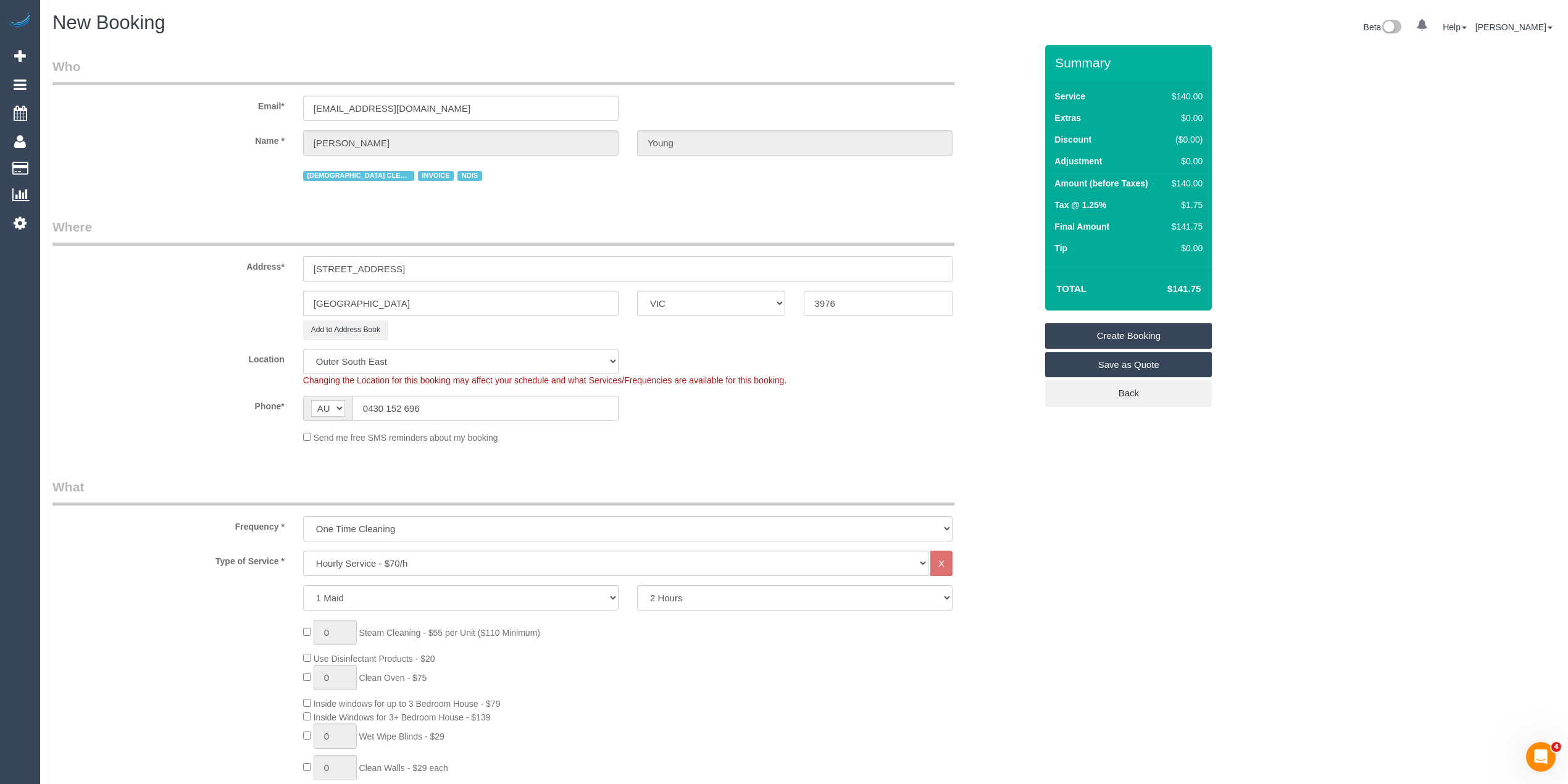
type input "14 Warralily Avenue"
drag, startPoint x: 381, startPoint y: 304, endPoint x: 252, endPoint y: 281, distance: 131.0
click at [252, 281] on sui-booking-address "Address* 14 Warralily Avenue Hampton Park ACT NSW NT QLD SA TAS VIC WA 3976 Add…" at bounding box center [544, 278] width 983 height 121
paste input "Clyde"
type input "Clyde"
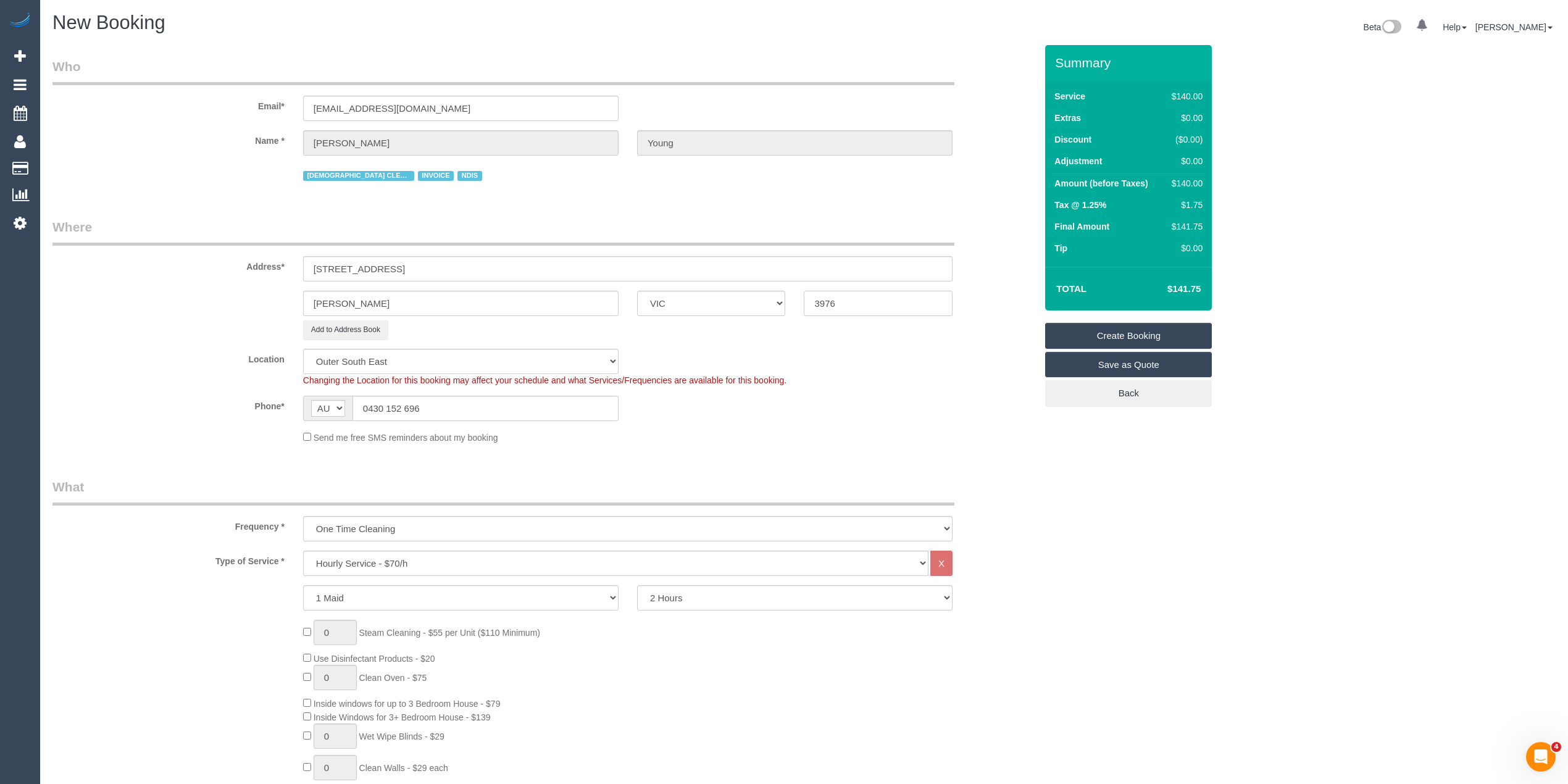
drag, startPoint x: 850, startPoint y: 299, endPoint x: 749, endPoint y: 291, distance: 101.3
click at [749, 291] on div "Clyde ACT NSW NT QLD SA TAS VIC WA 3976" at bounding box center [544, 303] width 1002 height 26
type input "3978"
click at [355, 329] on button "Add to Address Book" at bounding box center [346, 330] width 85 height 19
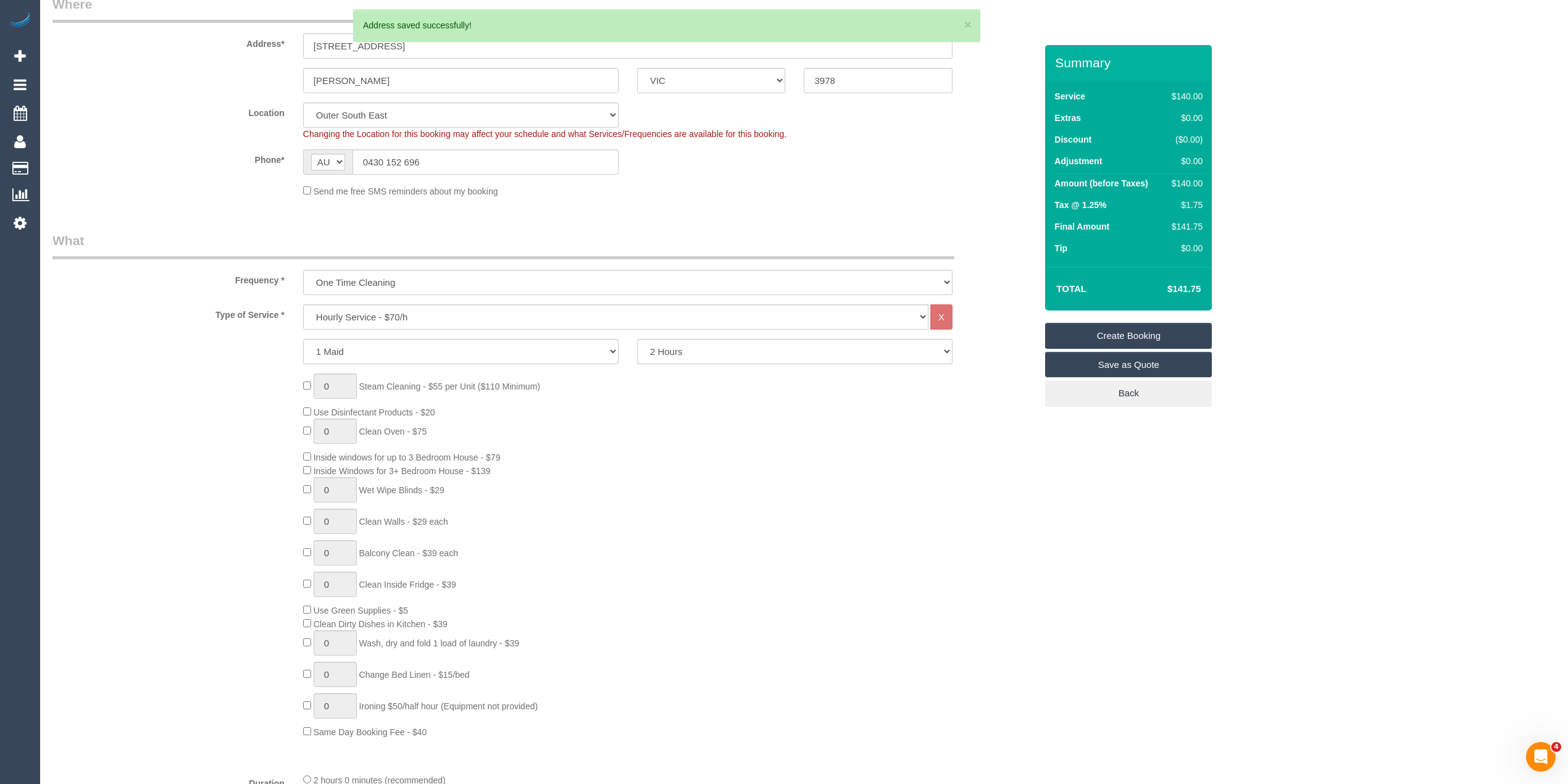
scroll to position [247, 0]
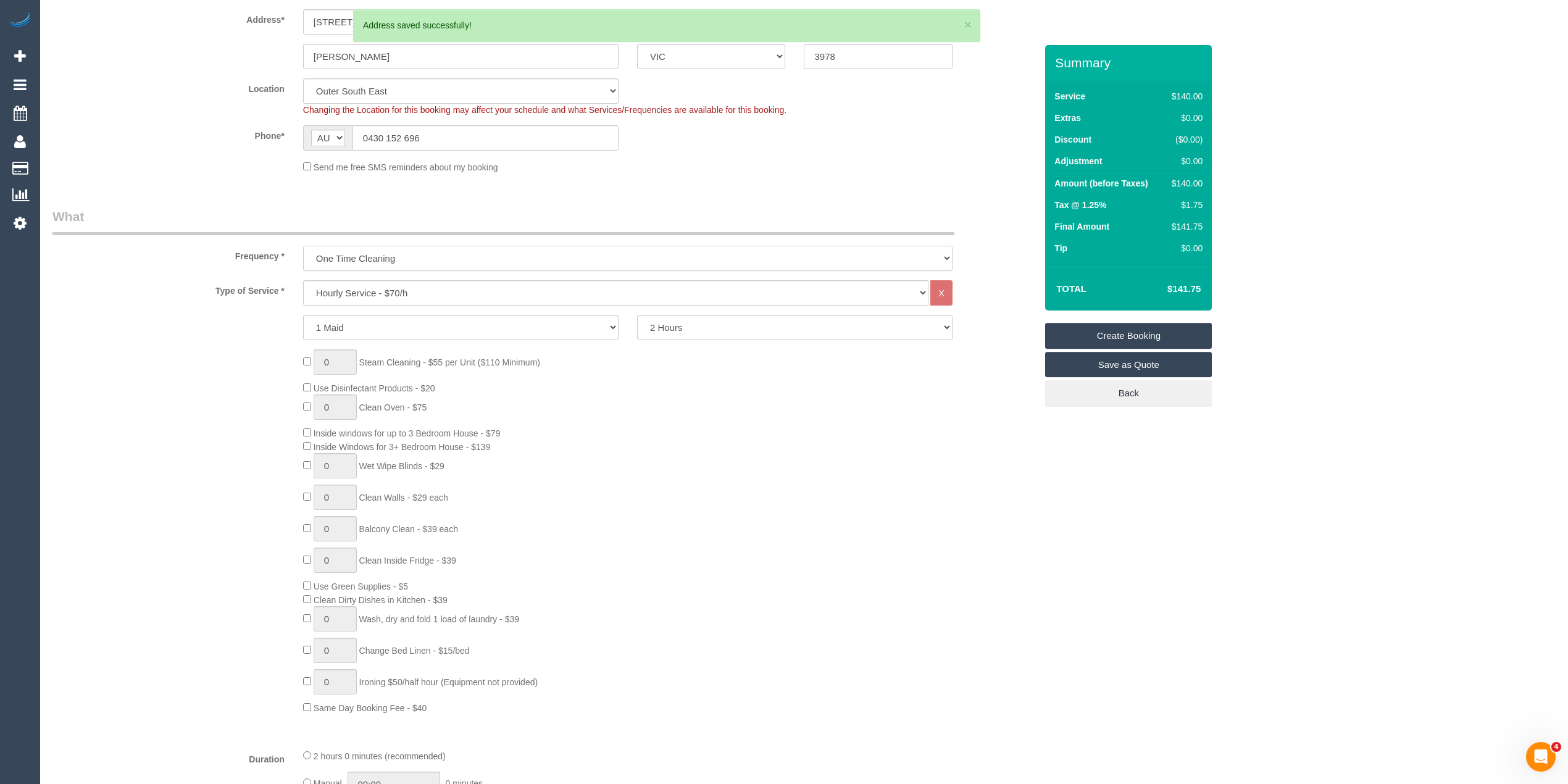
click at [406, 248] on select "One Time Cleaning Weekly - 10% Off - 10.00% (0% for the First Booking) Fortnigh…" at bounding box center [628, 259] width 650 height 26
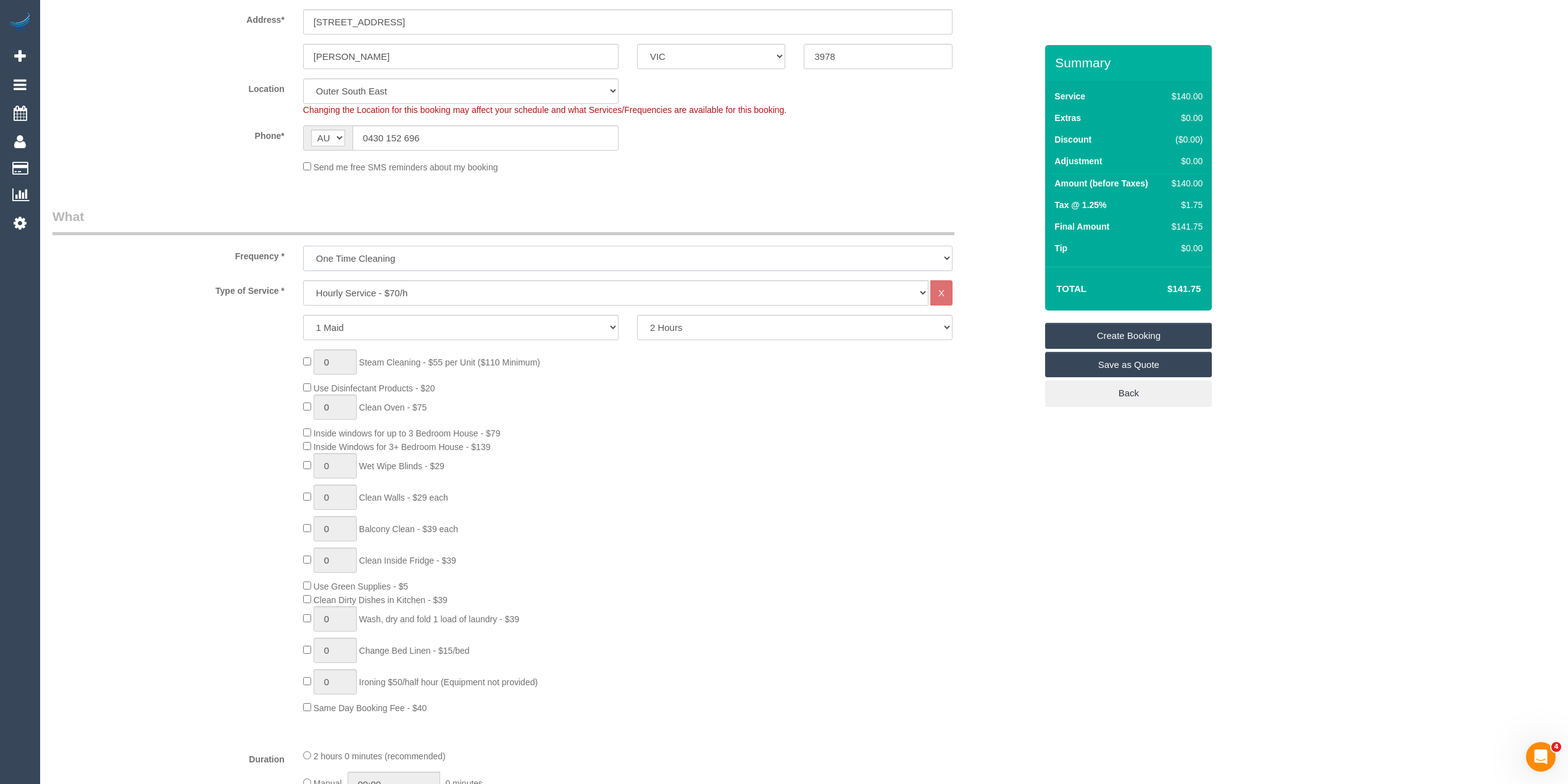
click at [395, 253] on select "One Time Cleaning Weekly - 10% Off - 10.00% (0% for the First Booking) Fortnigh…" at bounding box center [628, 259] width 650 height 26
select select "object:3172"
click at [303, 246] on select "One Time Cleaning Weekly - 10% Off - 10.00% (0% for the First Booking) Fortnigh…" at bounding box center [628, 259] width 650 height 26
click at [396, 289] on select "Hourly Service - $70/h Hourly Service - $65/h Hourly Service - $60/h Hourly Ser…" at bounding box center [616, 293] width 626 height 26
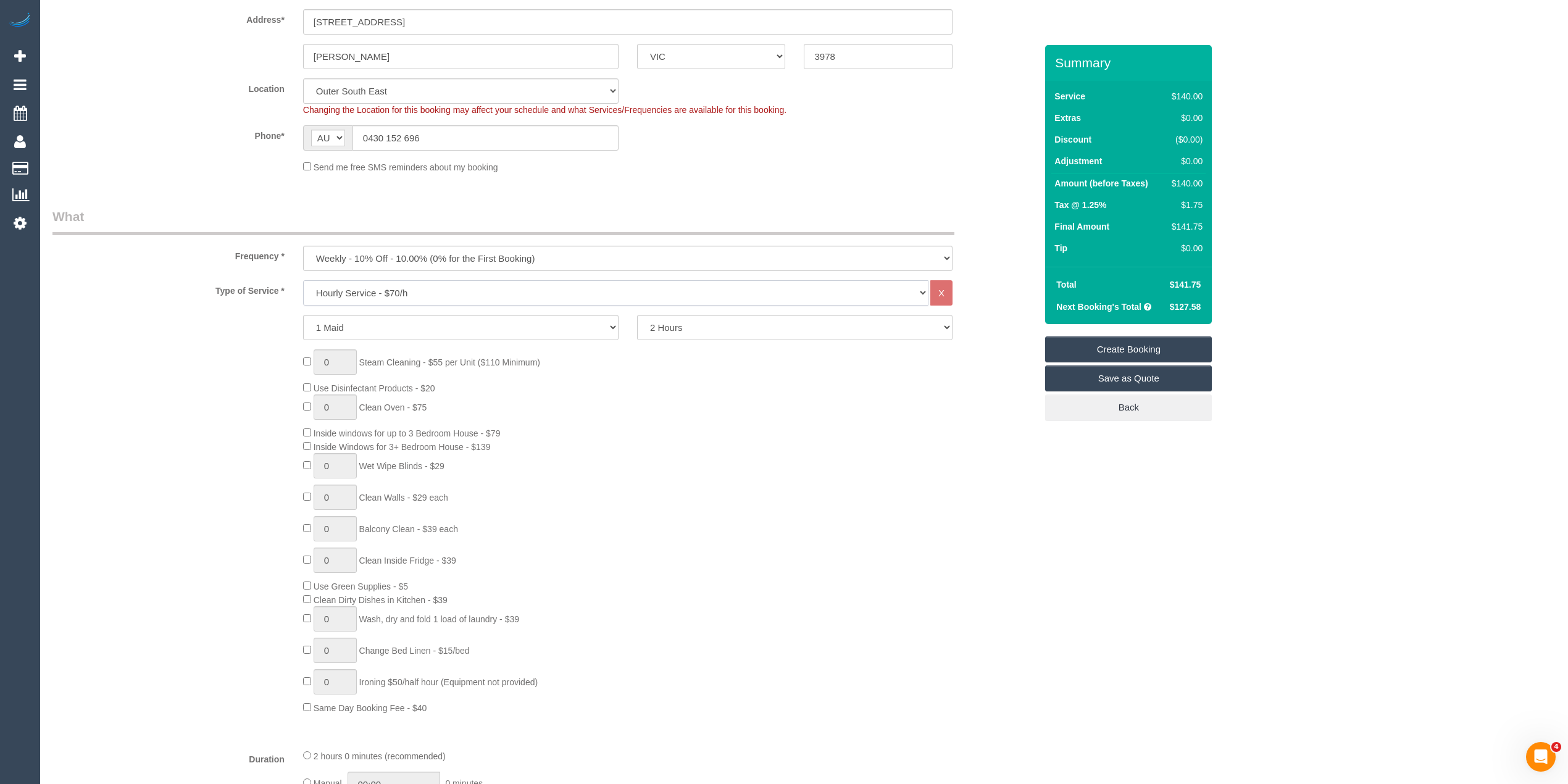
select select "275"
click at [303, 280] on select "Hourly Service - $70/h Hourly Service - $65/h Hourly Service - $60/h Hourly Ser…" at bounding box center [616, 293] width 626 height 26
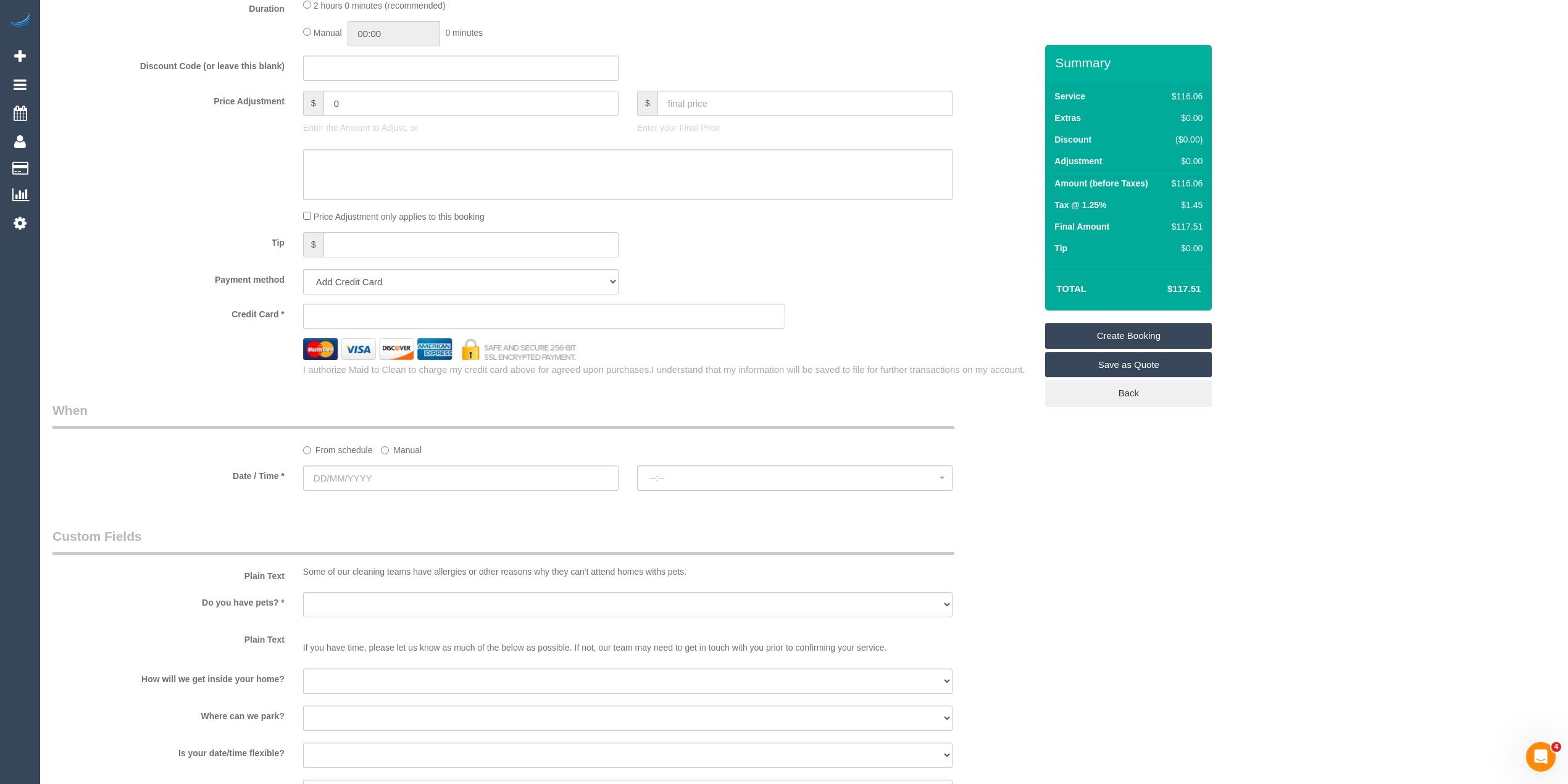
scroll to position [658, 0]
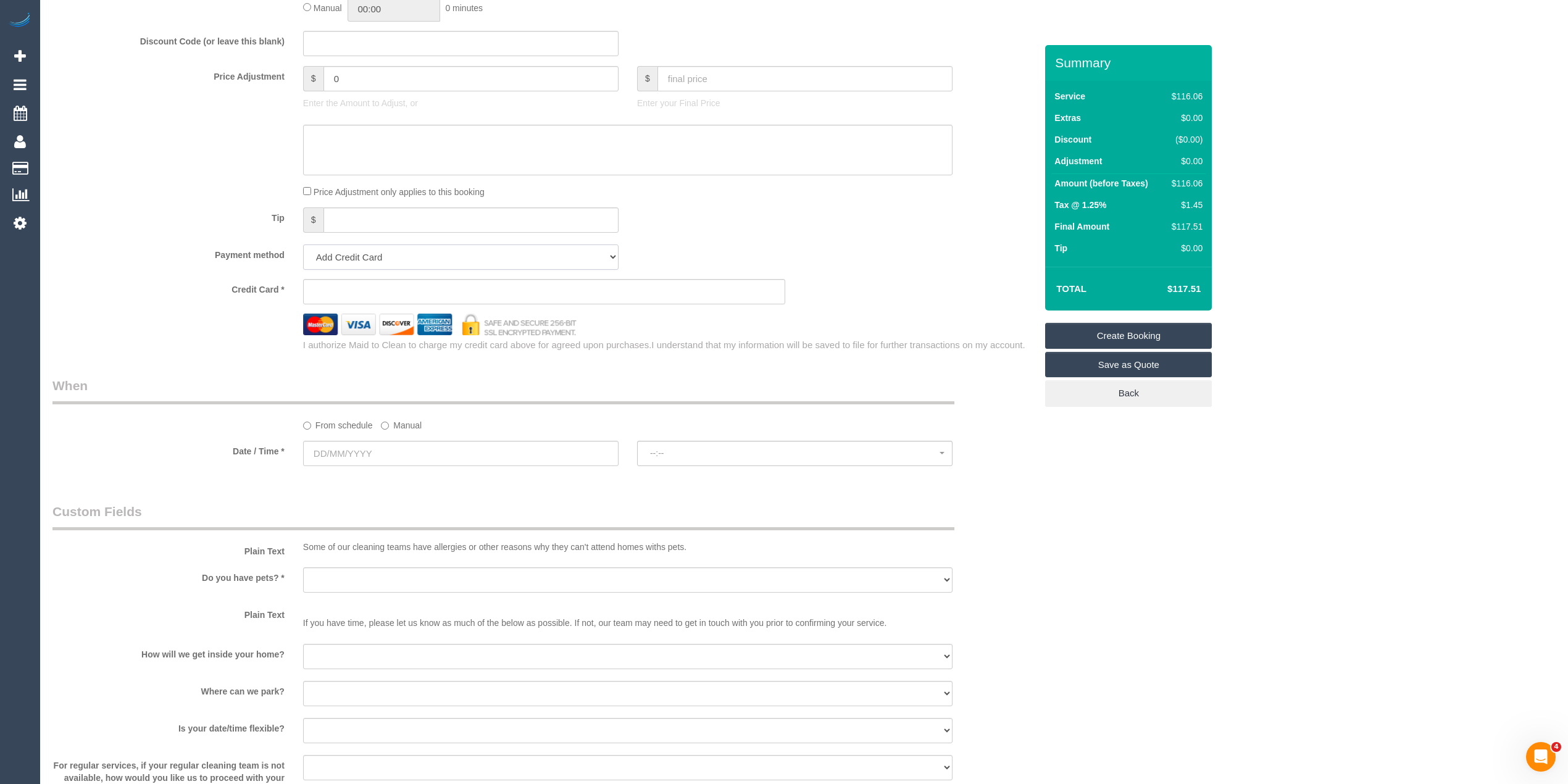
click at [342, 247] on select "Add Credit Card Cash Check Paypal" at bounding box center [461, 257] width 315 height 26
select select "string:check"
click at [303, 244] on select "Add Credit Card Cash Check Paypal" at bounding box center [461, 257] width 315 height 26
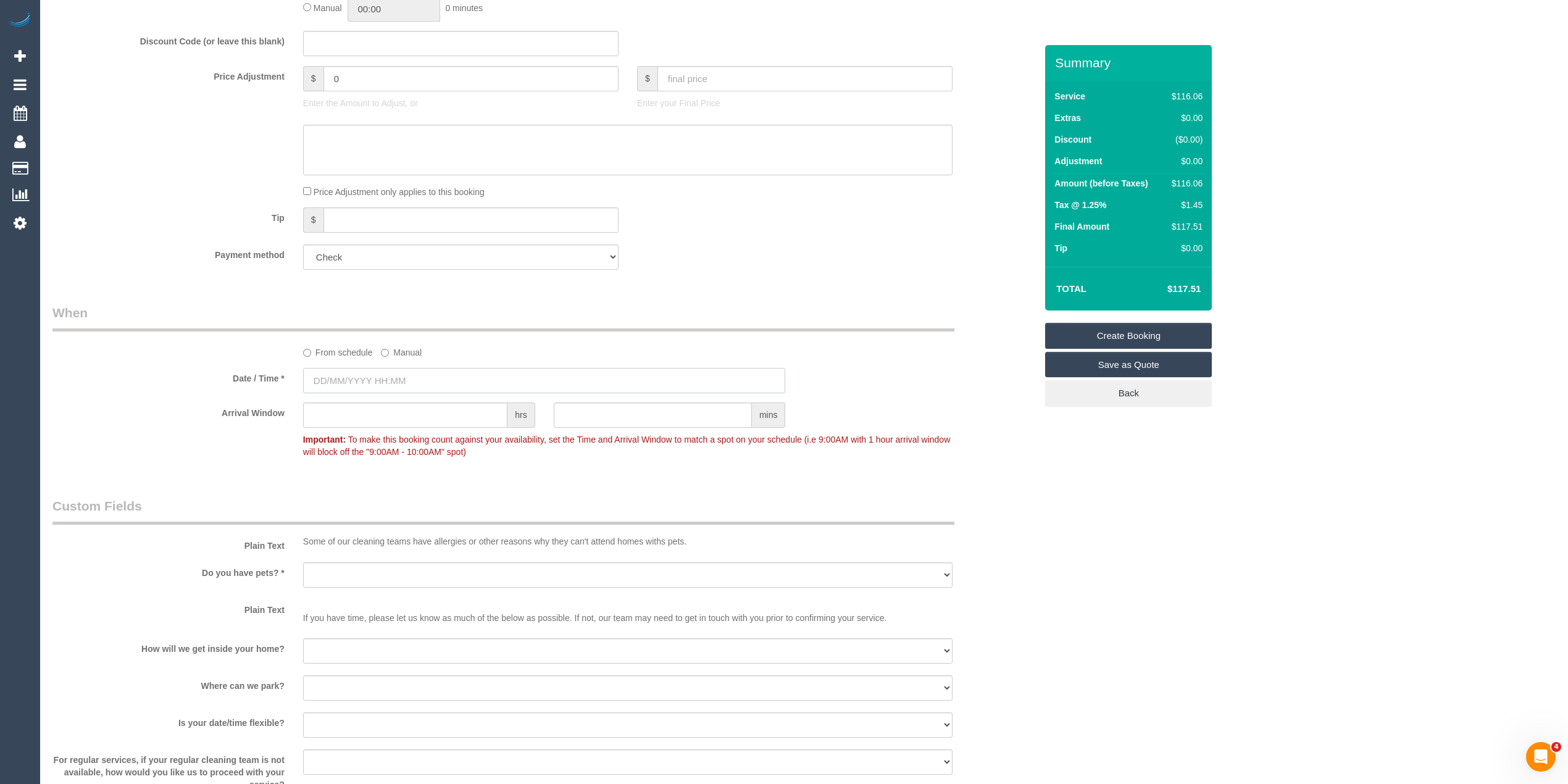
click at [378, 383] on input "text" at bounding box center [545, 381] width 483 height 26
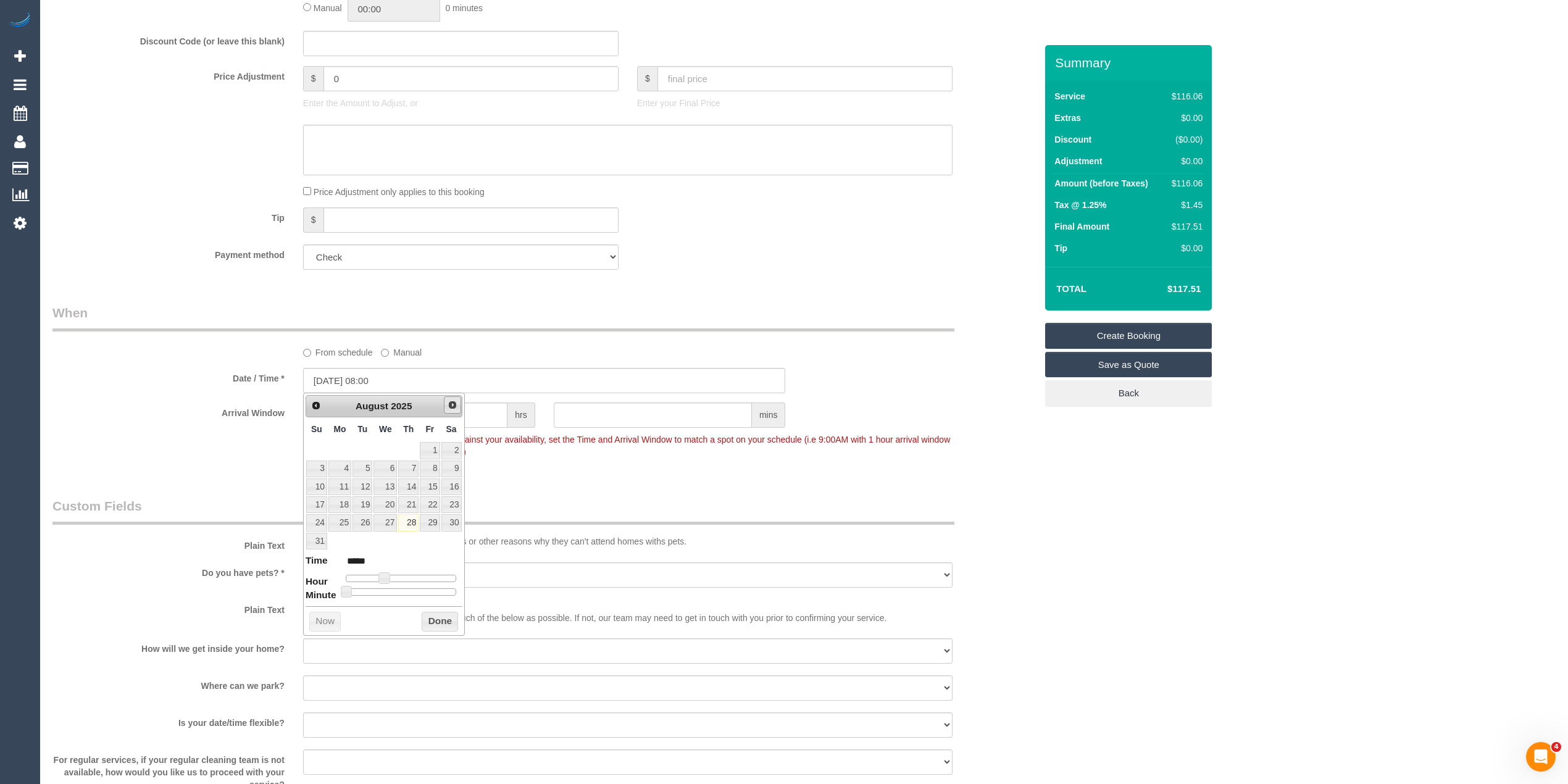
click at [447, 401] on span "Next" at bounding box center [452, 404] width 10 height 10
click at [452, 450] on link "6" at bounding box center [451, 450] width 20 height 17
type input "06/09/2025 09:00"
type input "*****"
type input "06/09/2025 10:00"
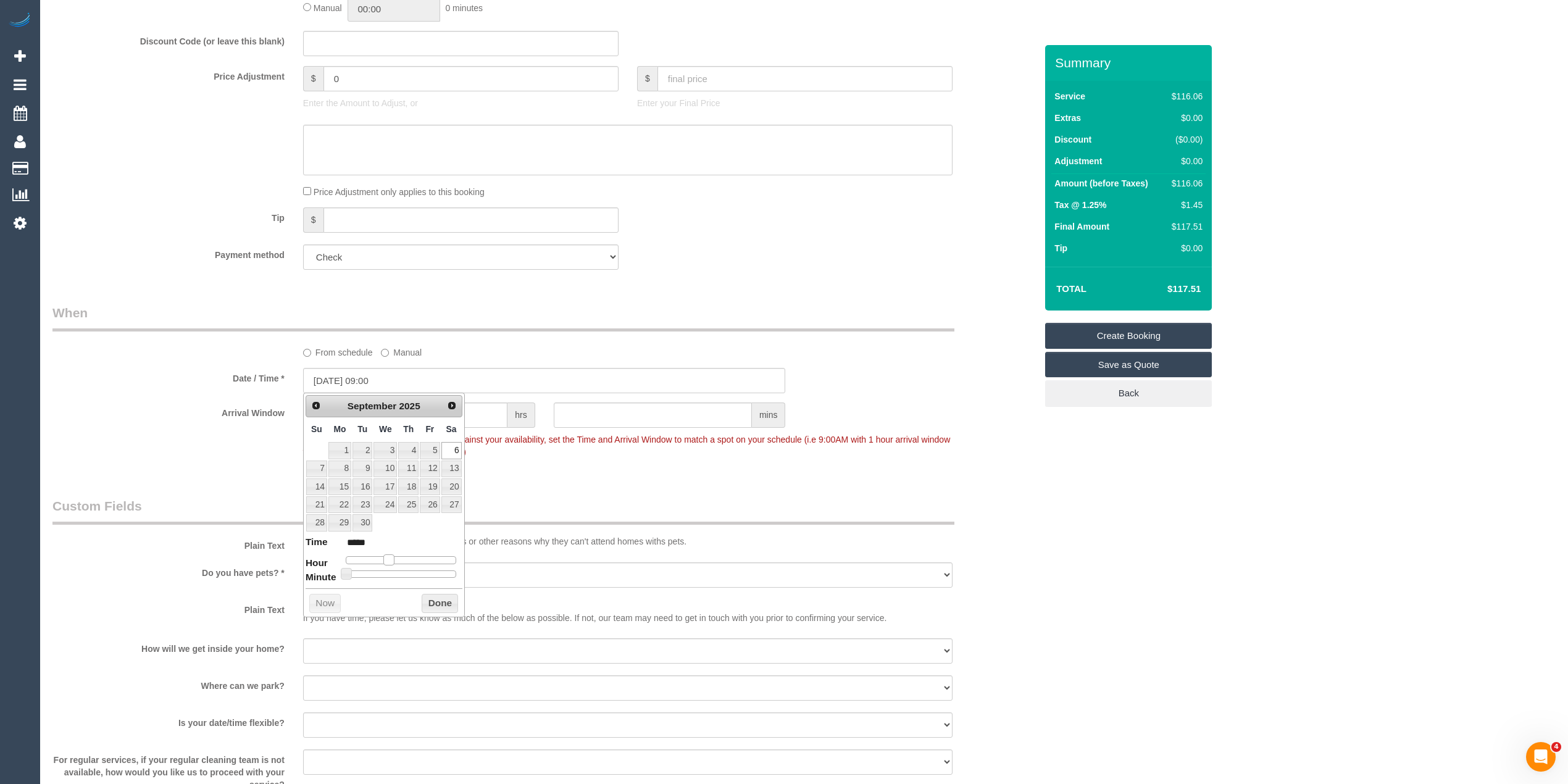
type input "*****"
drag, startPoint x: 383, startPoint y: 561, endPoint x: 394, endPoint y: 561, distance: 11.0
click at [394, 561] on span at bounding box center [393, 560] width 11 height 11
click at [1219, 429] on div "Who Email* chrisjess9091@gmail.com Name * Christopher Young FEMALE CLEANER NEED…" at bounding box center [804, 495] width 1503 height 2217
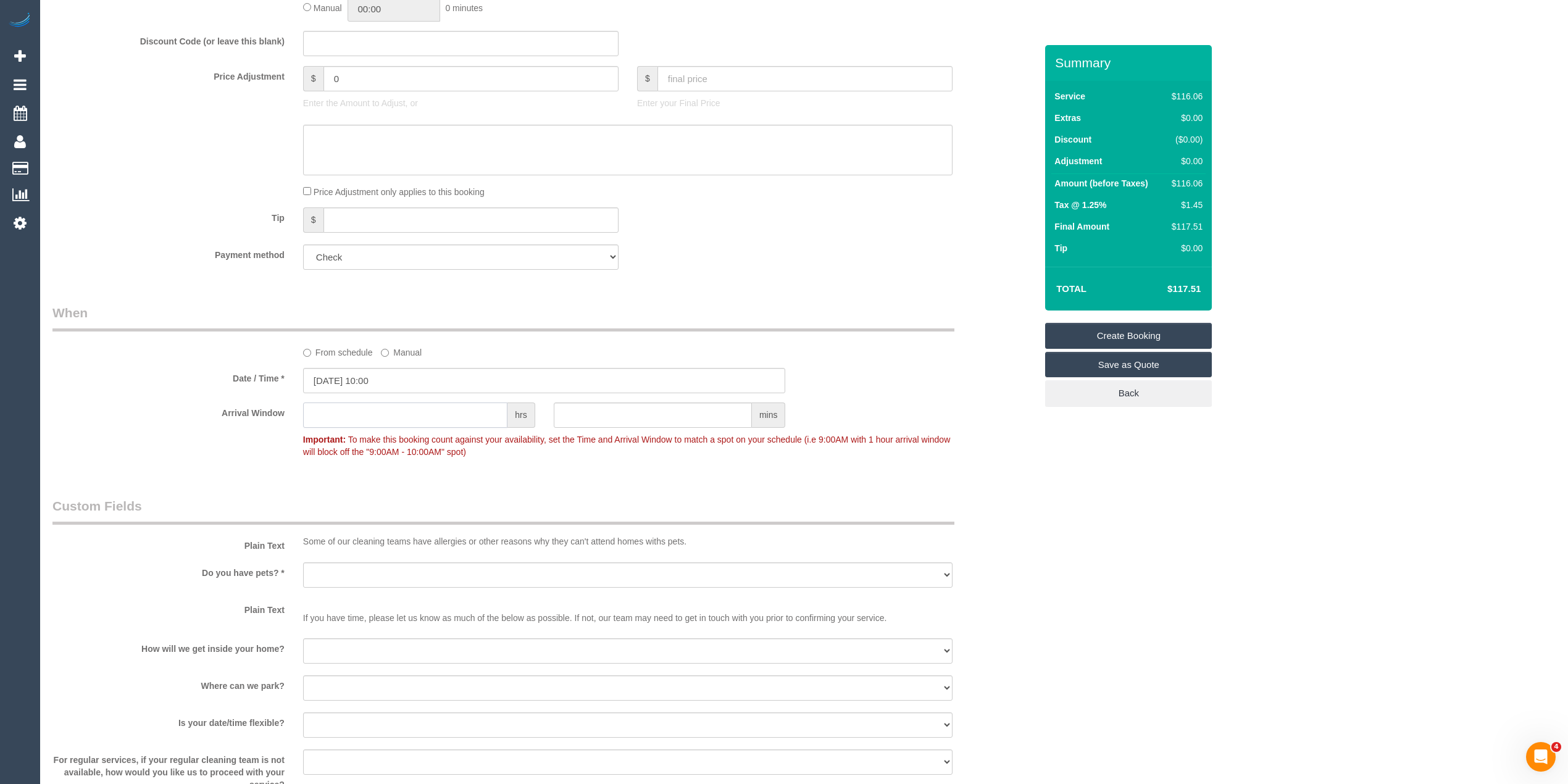
click at [396, 410] on input "text" at bounding box center [405, 415] width 204 height 26
type input "2"
click at [1201, 633] on div "Who Email* chrisjess9091@gmail.com Name * Christopher Young FEMALE CLEANER NEED…" at bounding box center [804, 495] width 1503 height 2217
click at [324, 566] on select "Yes - Cats Yes - Dogs No pets Yes - Dogs and Cats Yes - Other" at bounding box center [628, 575] width 650 height 26
select select "number:28"
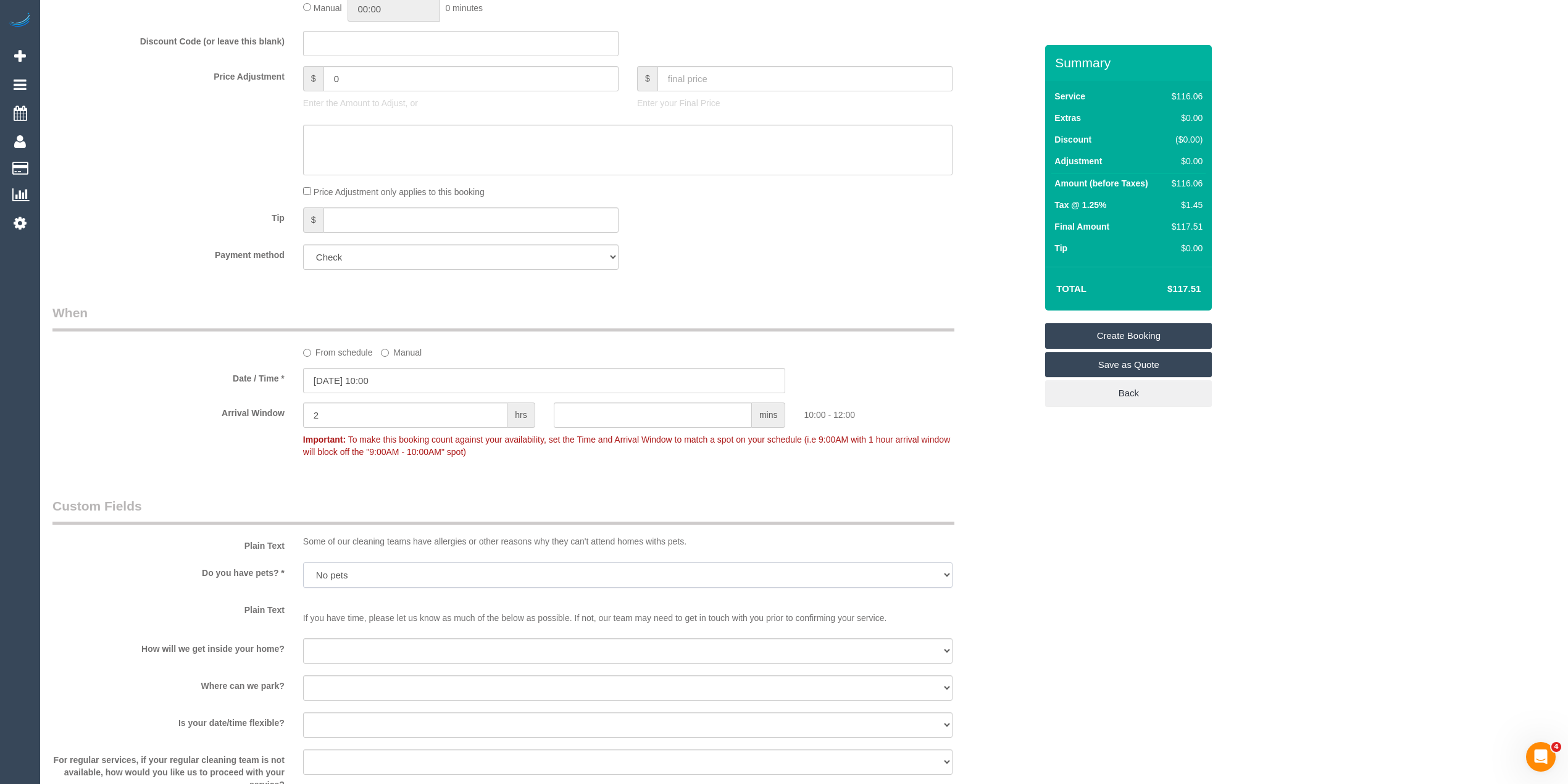
click at [303, 562] on select "Yes - Cats Yes - Dogs No pets Yes - Dogs and Cats Yes - Other" at bounding box center [628, 575] width 650 height 26
click at [364, 647] on select "I will be home Key will be left (please provide details below) Lock box/Access …" at bounding box center [628, 651] width 650 height 26
select select "number:14"
click at [303, 638] on select "I will be home Key will be left (please provide details below) Lock box/Access …" at bounding box center [628, 651] width 650 height 26
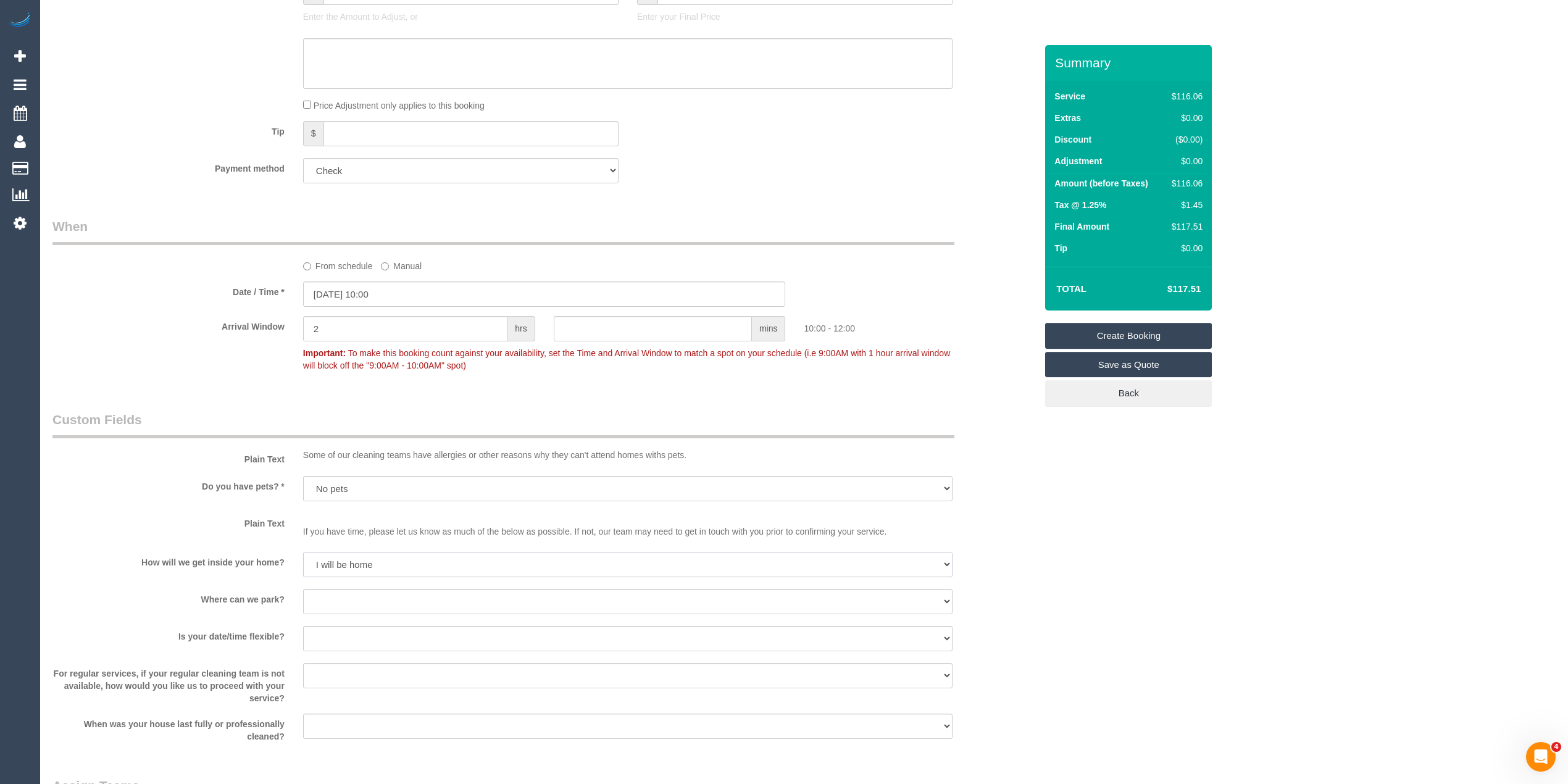
scroll to position [905, 0]
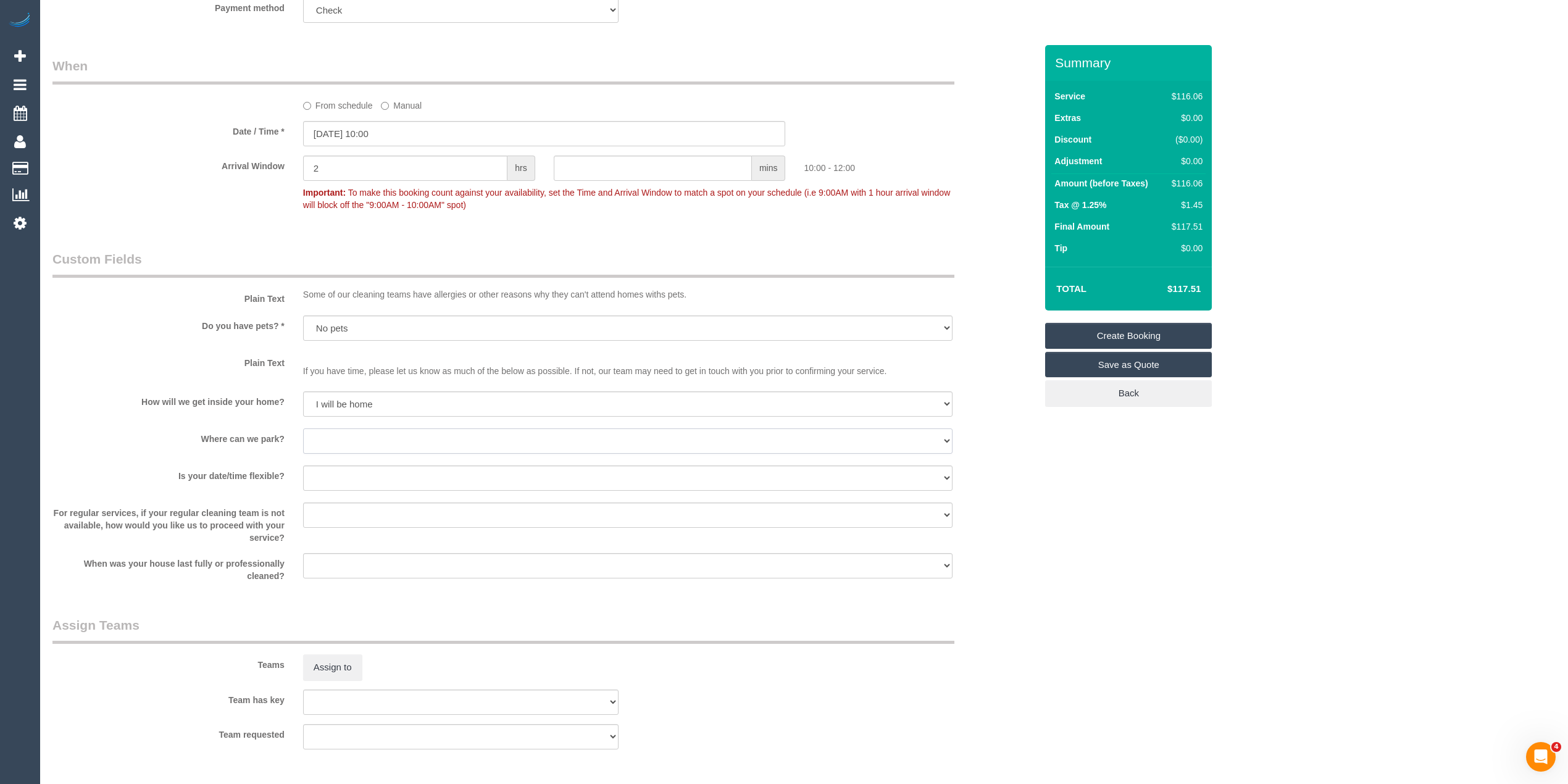
click at [395, 437] on select "I will provide parking on-site Free street parking Paid street parking (cost wi…" at bounding box center [628, 441] width 650 height 26
select select "number:19"
click at [303, 429] on select "I will provide parking on-site Free street parking Paid street parking (cost wi…" at bounding box center [628, 441] width 650 height 26
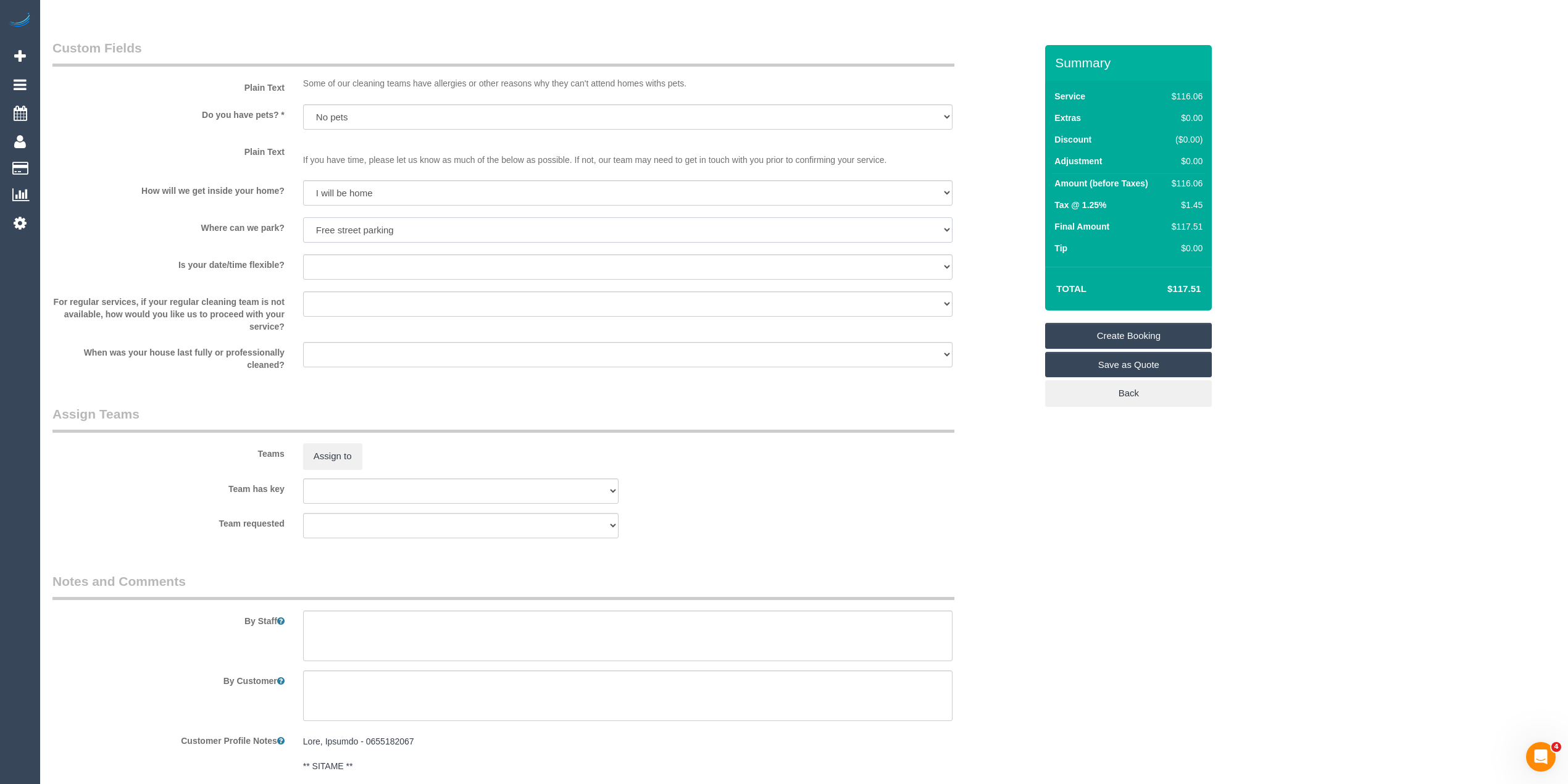
scroll to position [1152, 0]
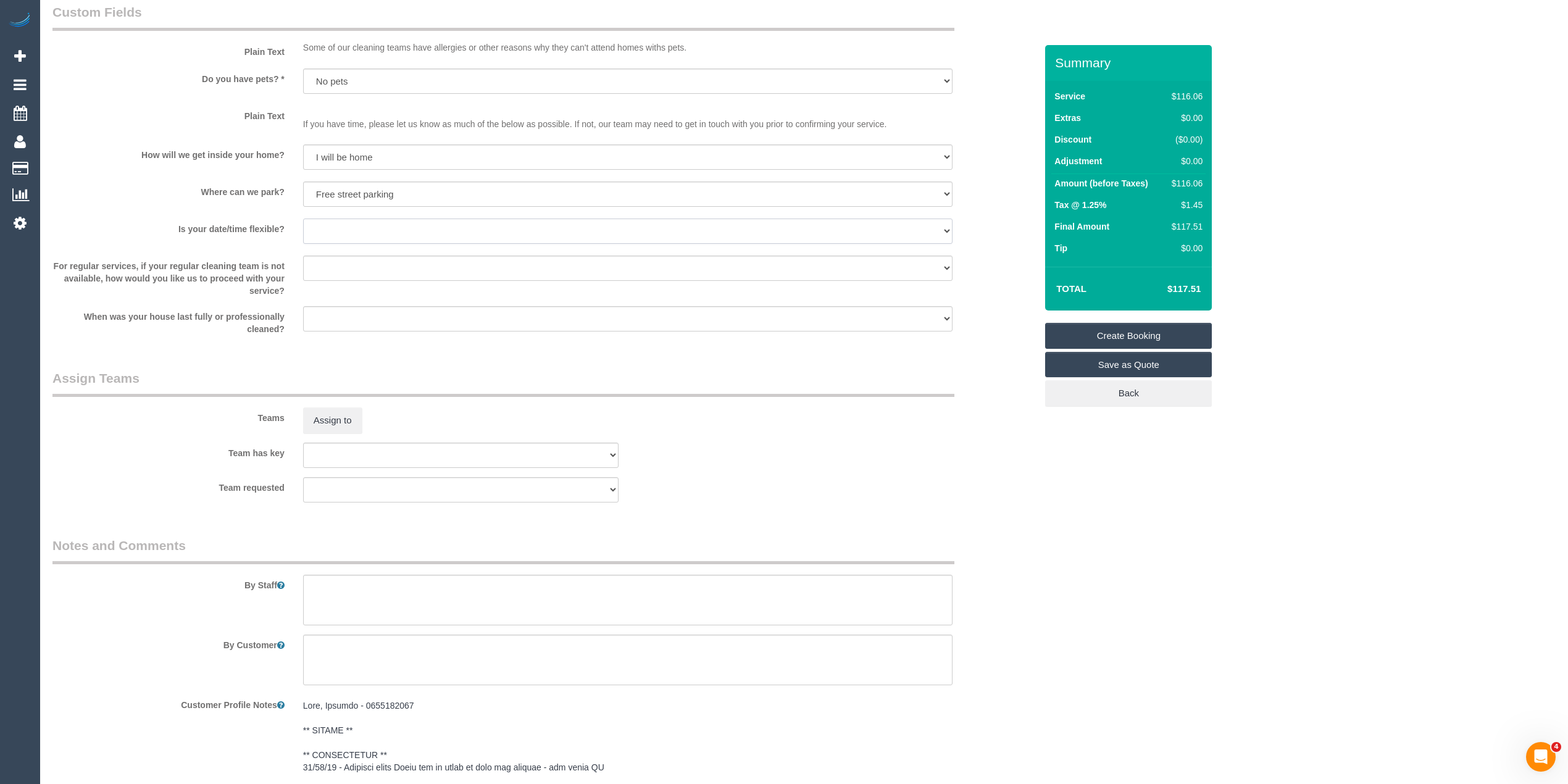
click at [341, 226] on select "Yes - date and time Yes - date but not time Yes - time but not date No - No fle…" at bounding box center [628, 232] width 650 height 26
select select "number:25"
click at [303, 219] on select "Yes - date and time Yes - date but not time Yes - time but not date No - No fle…" at bounding box center [628, 232] width 650 height 26
click at [341, 256] on select "Arrange a cleaner to cover and do not bother you Arrange a cleaner to cover and…" at bounding box center [628, 269] width 650 height 26
select select "number:35"
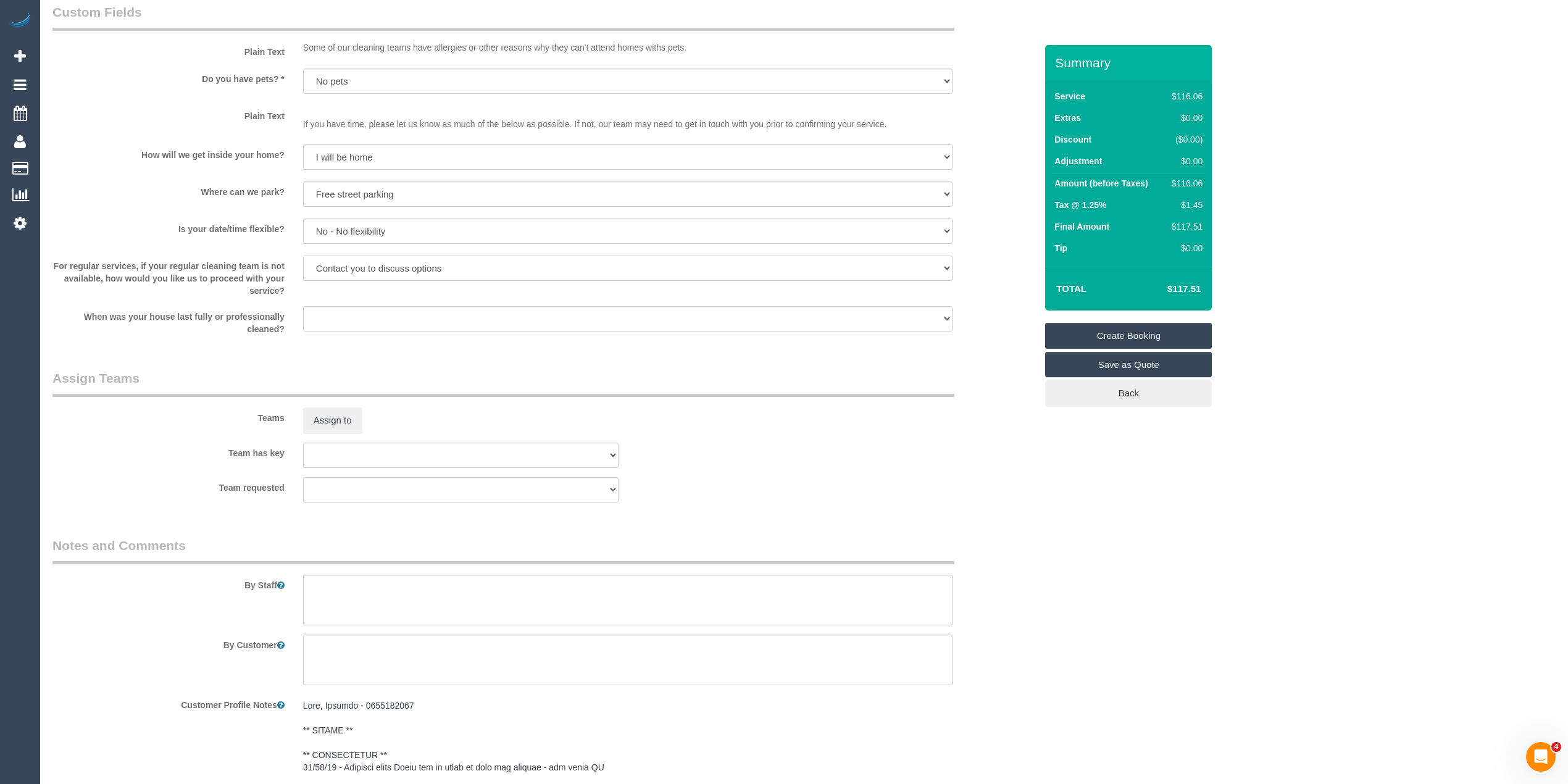
click at [303, 256] on select "Arrange a cleaner to cover and do not bother you Arrange a cleaner to cover and…" at bounding box center [628, 269] width 650 height 26
click at [337, 310] on select "Within 1-2 weeks Within 2-4 weeks Within 1-4 months Over 4 months ago" at bounding box center [628, 319] width 650 height 26
select select "number:12"
click at [303, 306] on select "Within 1-2 weeks Within 2-4 weeks Within 1-4 months Over 4 months ago" at bounding box center [628, 319] width 650 height 26
click at [378, 592] on textarea at bounding box center [628, 600] width 650 height 51
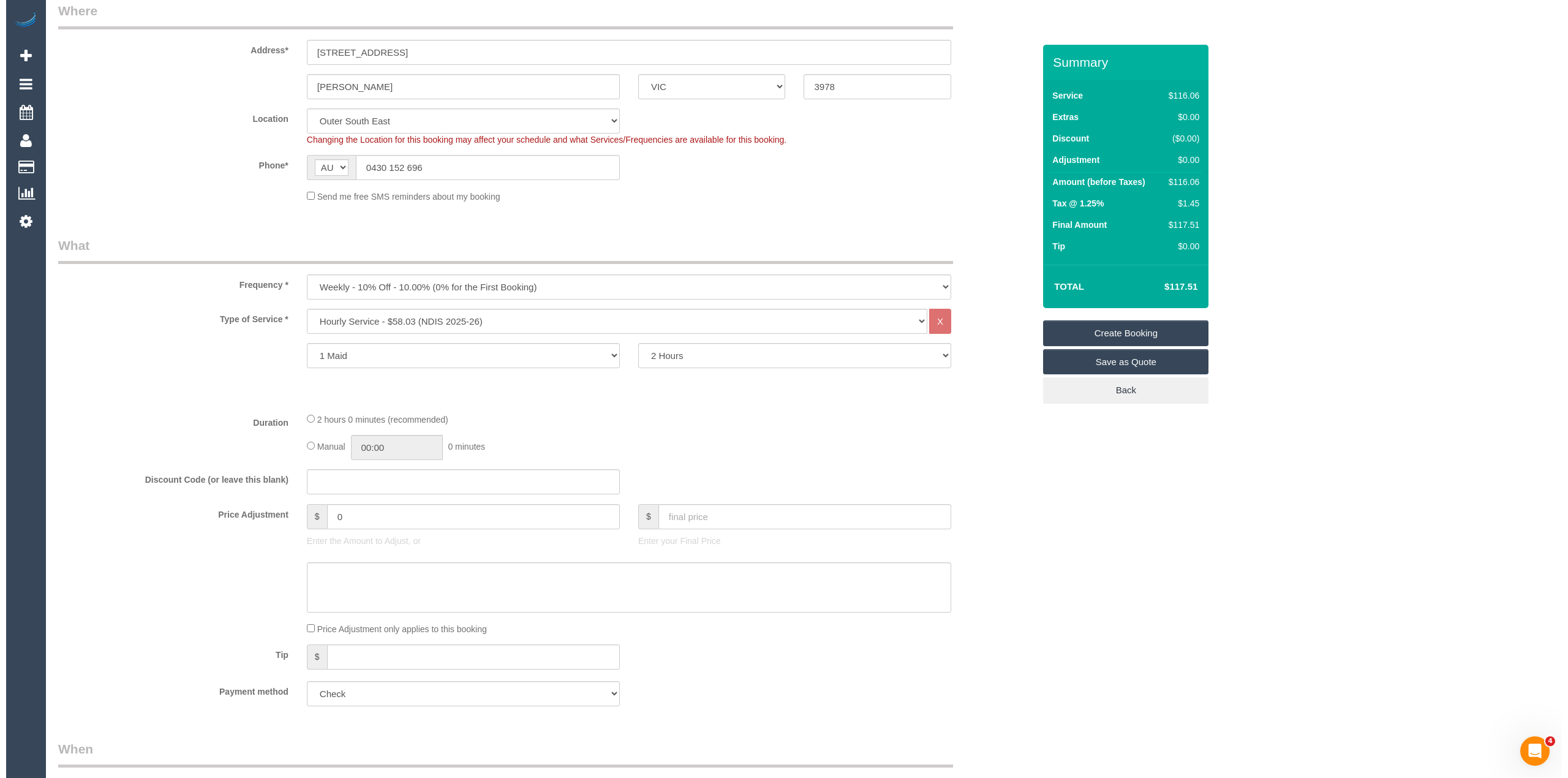
scroll to position [0, 0]
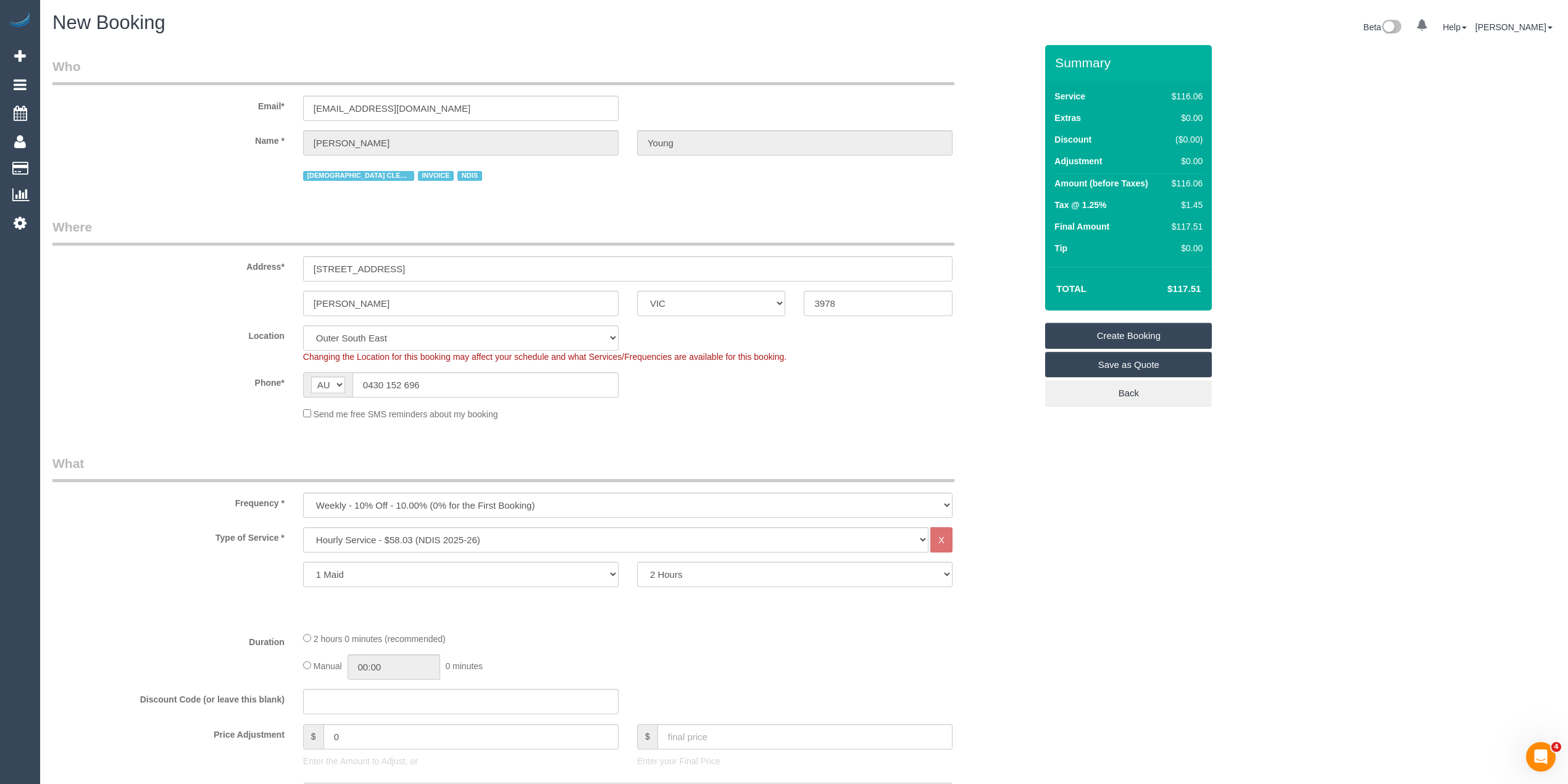
type textarea "Please ask the customer which areas they want done, thank you."
click at [1168, 326] on link "Create Booking" at bounding box center [1128, 336] width 167 height 26
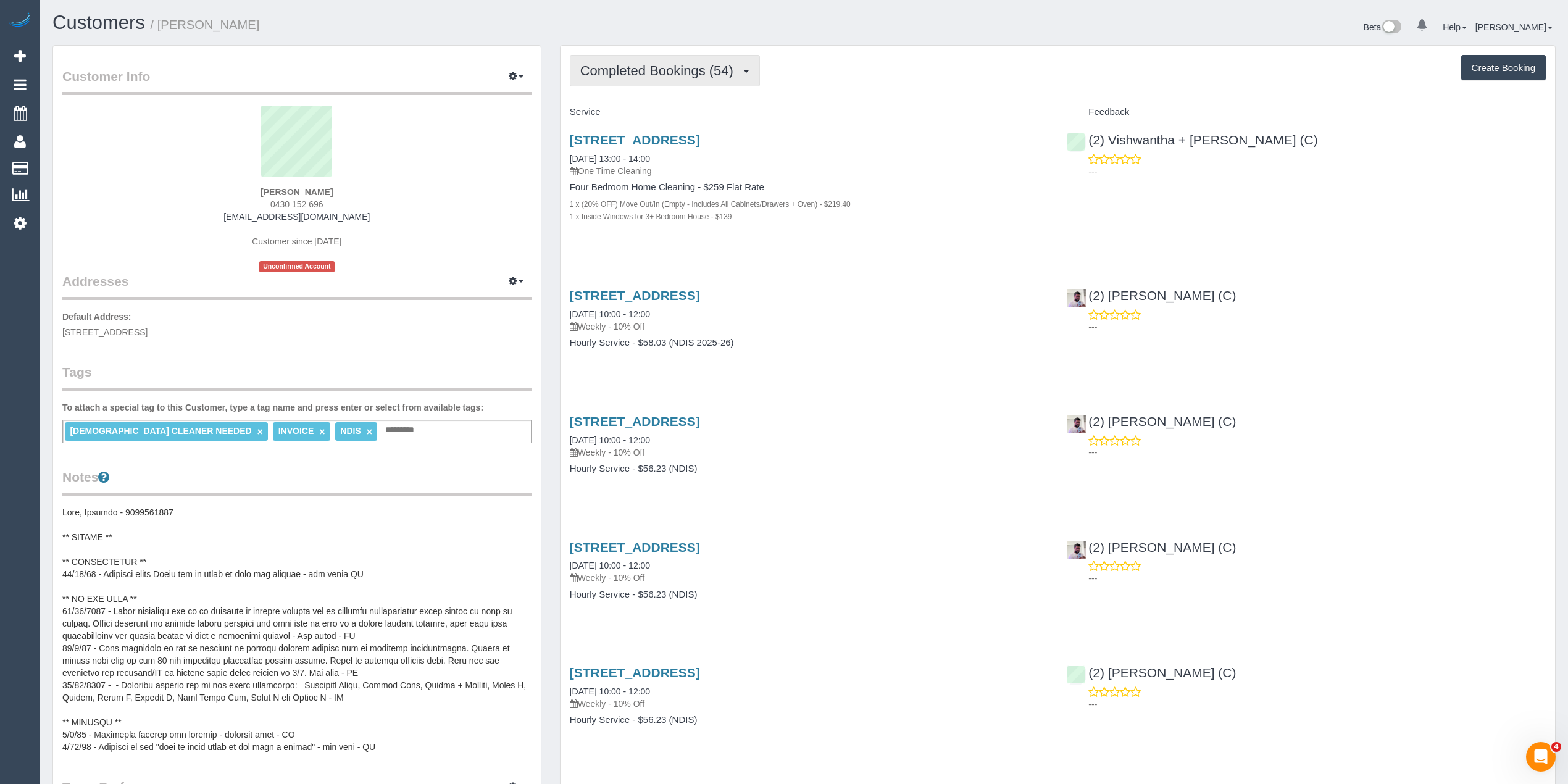
click at [608, 74] on span "Completed Bookings (54)" at bounding box center [659, 70] width 159 height 15
click at [638, 117] on link "Upcoming Bookings (0)" at bounding box center [637, 115] width 134 height 16
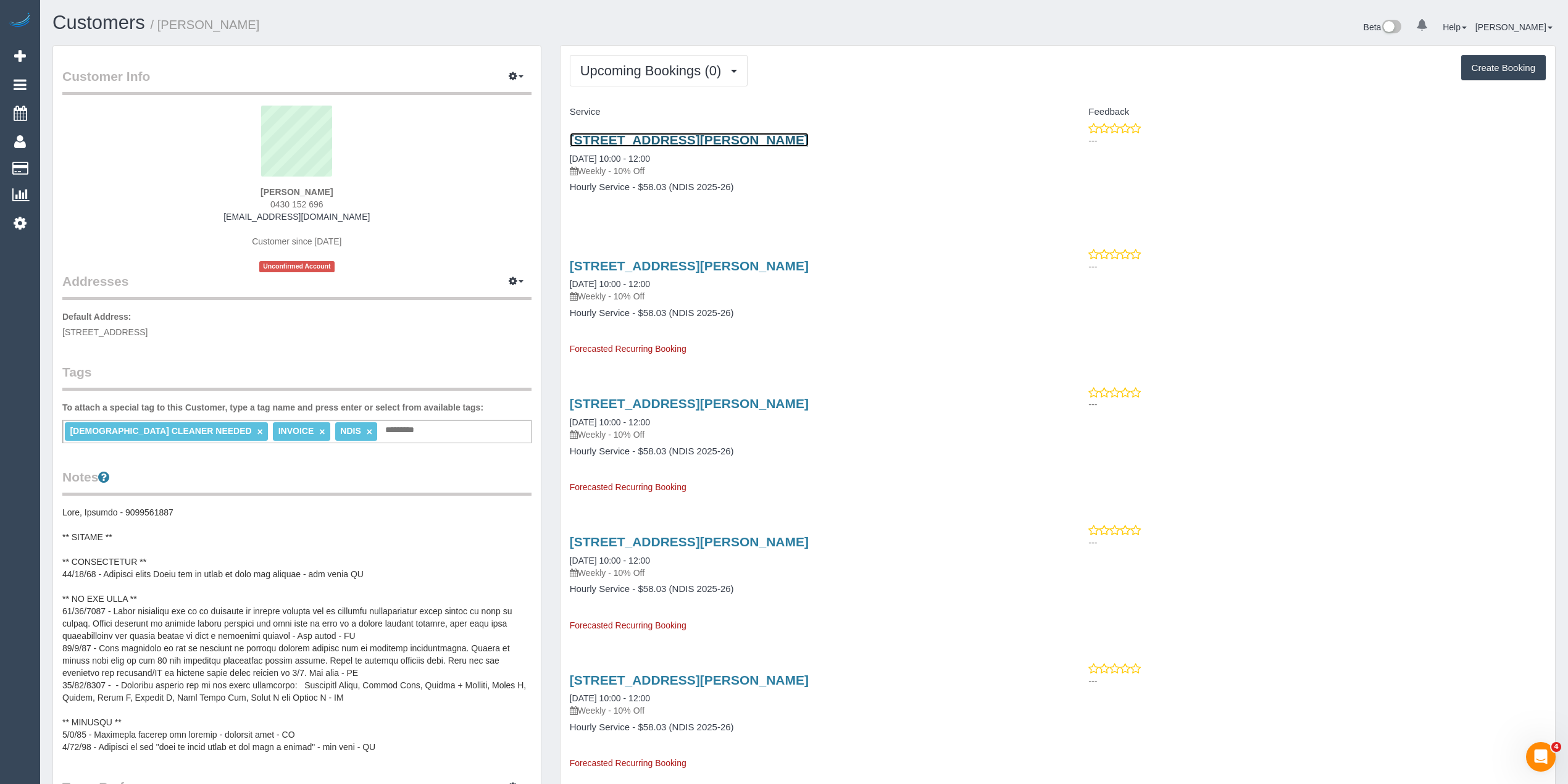
click at [700, 143] on link "[STREET_ADDRESS][PERSON_NAME]" at bounding box center [689, 140] width 239 height 14
click at [140, 553] on pre at bounding box center [297, 629] width 469 height 247
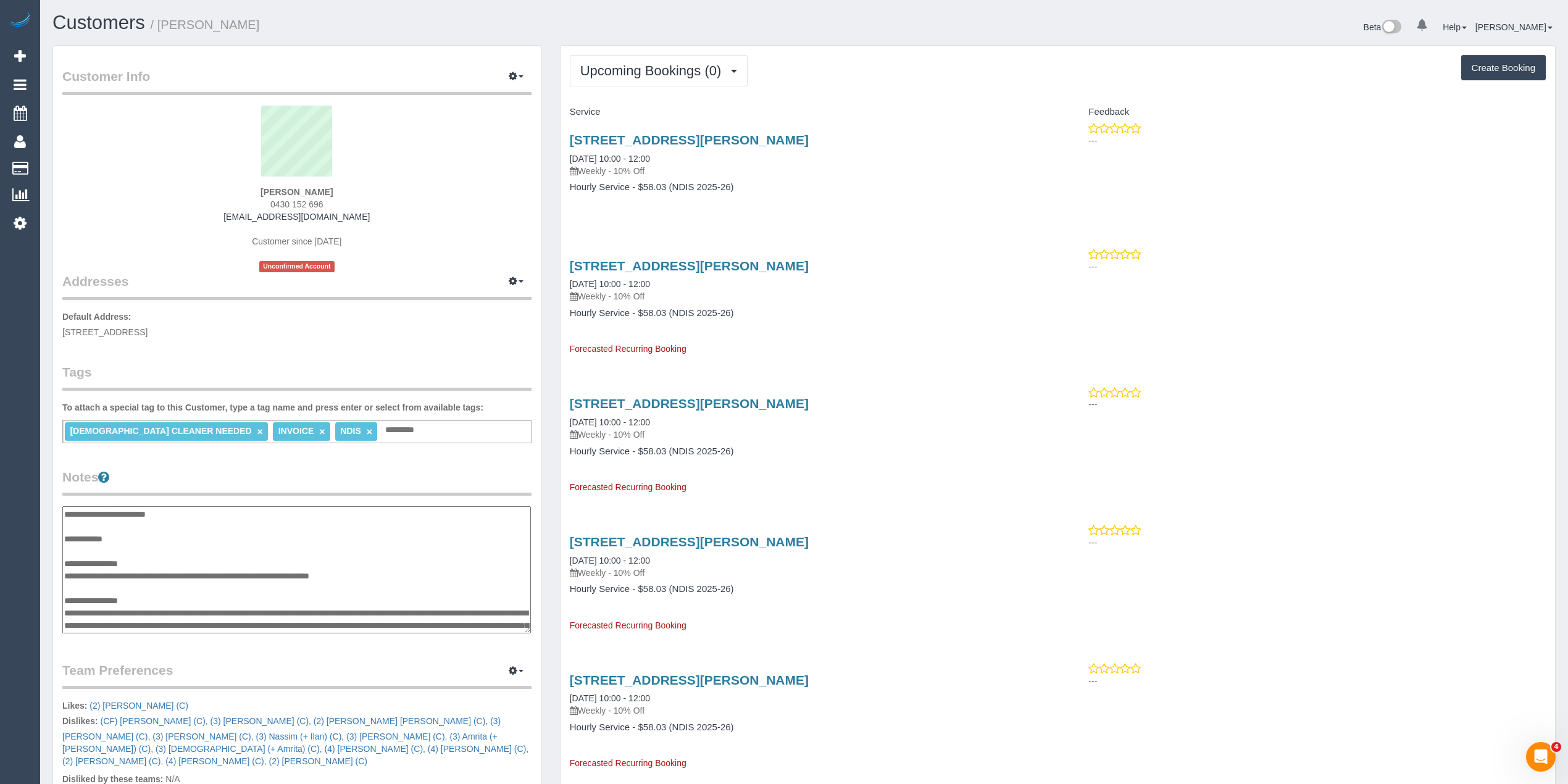
click at [174, 559] on textarea at bounding box center [297, 570] width 469 height 128
type textarea "**********"
click at [450, 447] on div "Customer Info Edit Contact Info Send Message Email Preferences Special Sales Ta…" at bounding box center [297, 527] width 487 height 961
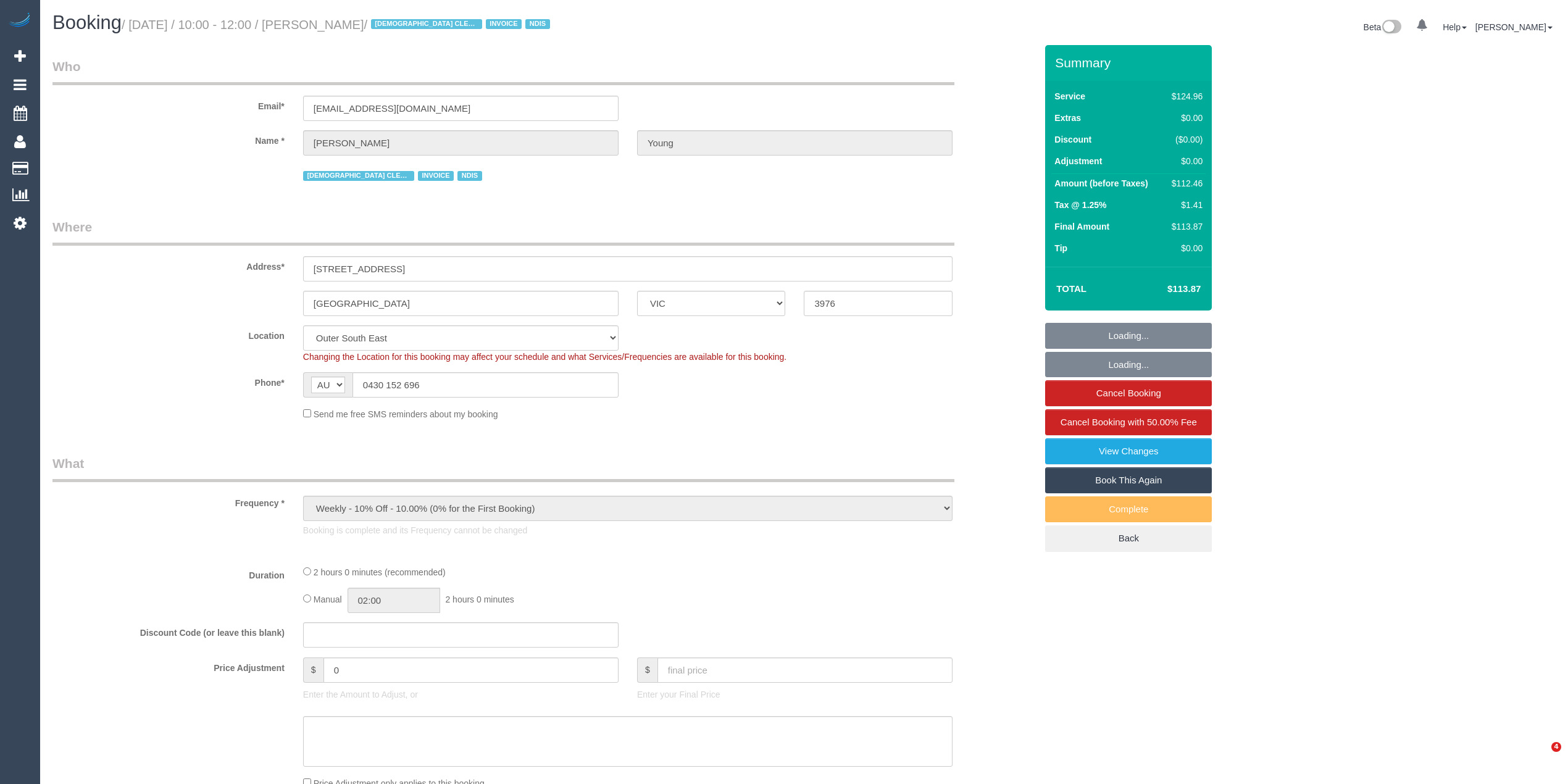
select select "VIC"
select select "number:28"
select select "number:14"
select select "number:19"
select select "number:36"
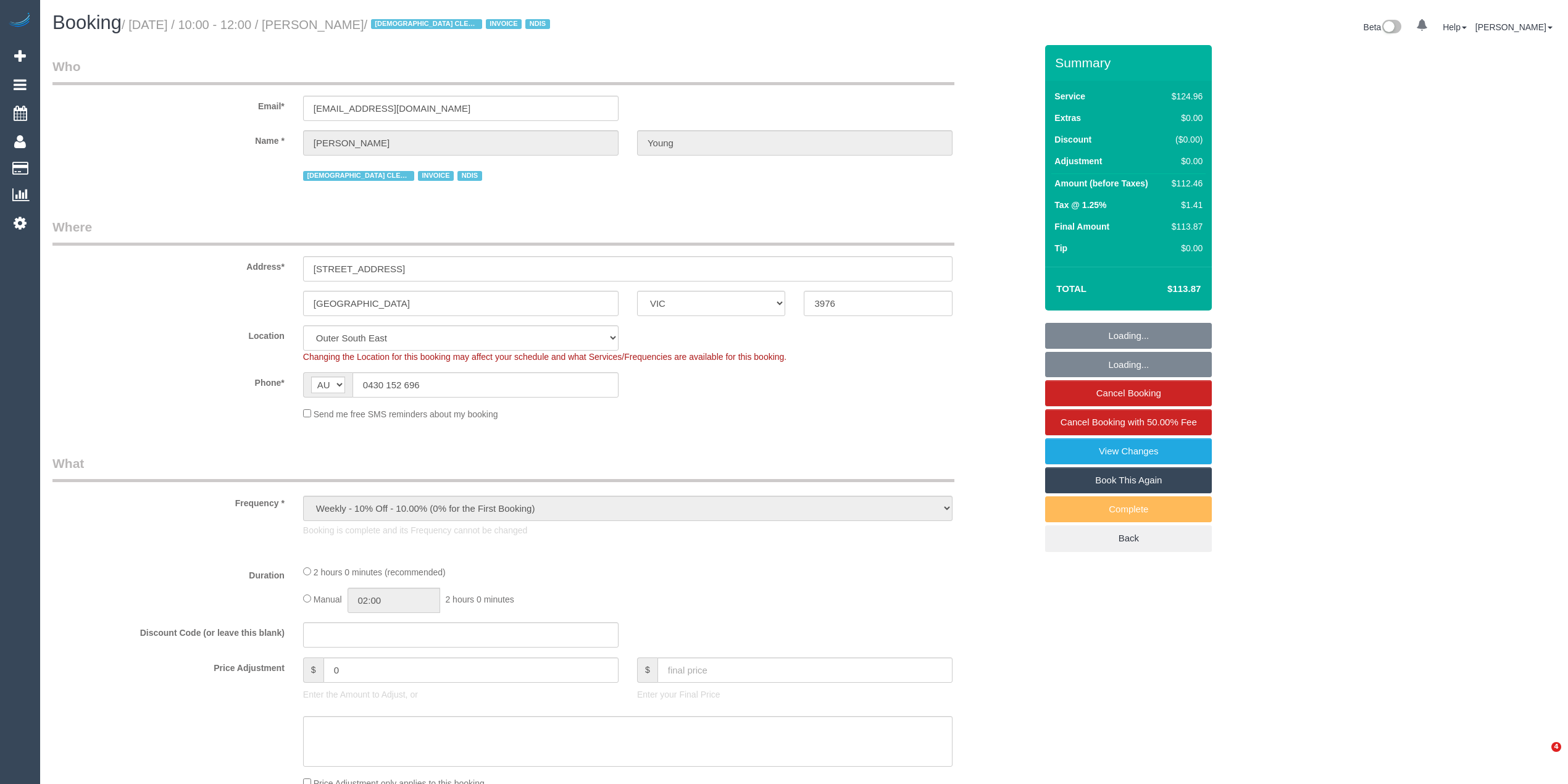
select select "number:35"
select select "number:11"
select select "object:1001"
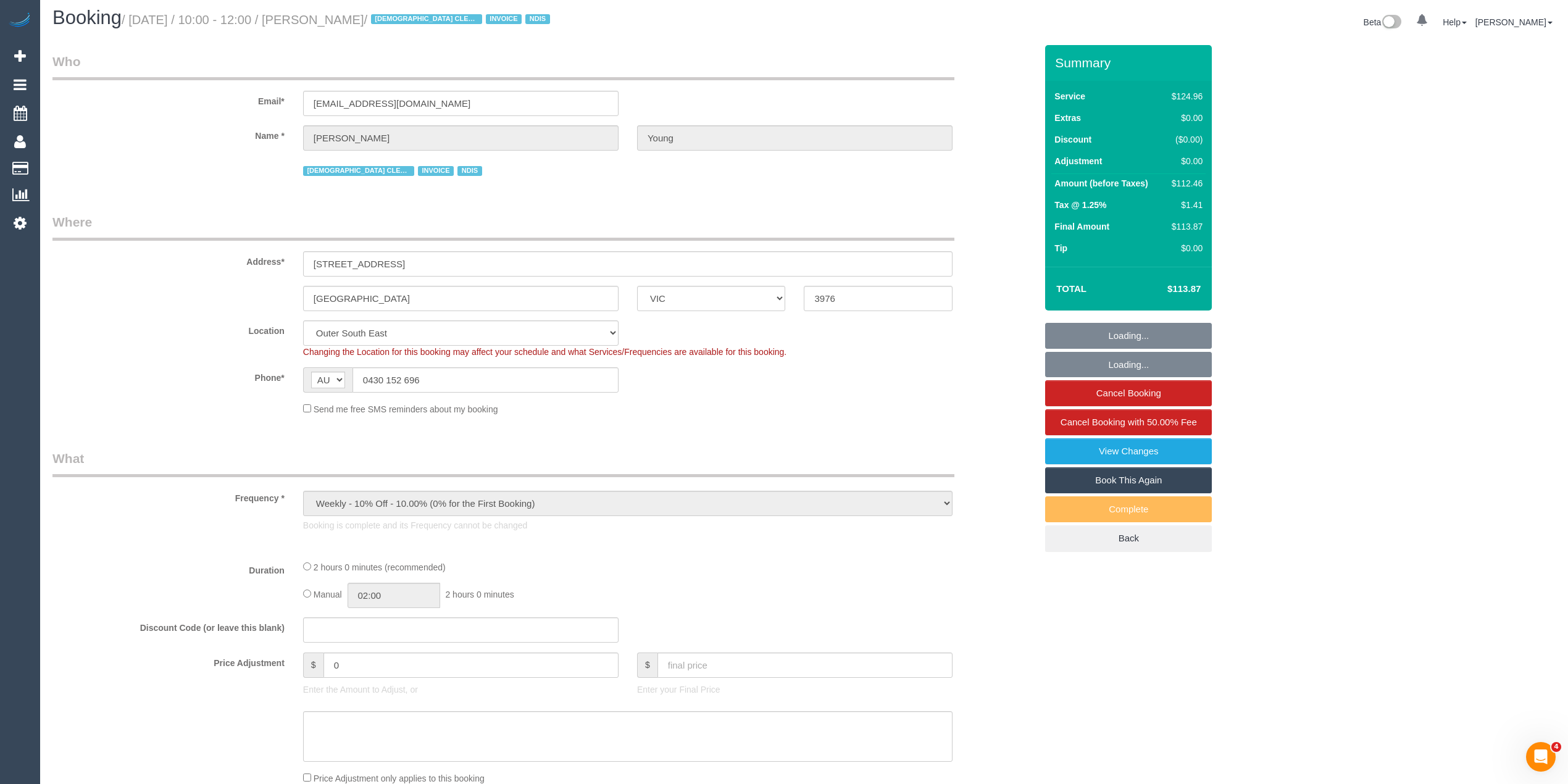
scroll to position [79, 0]
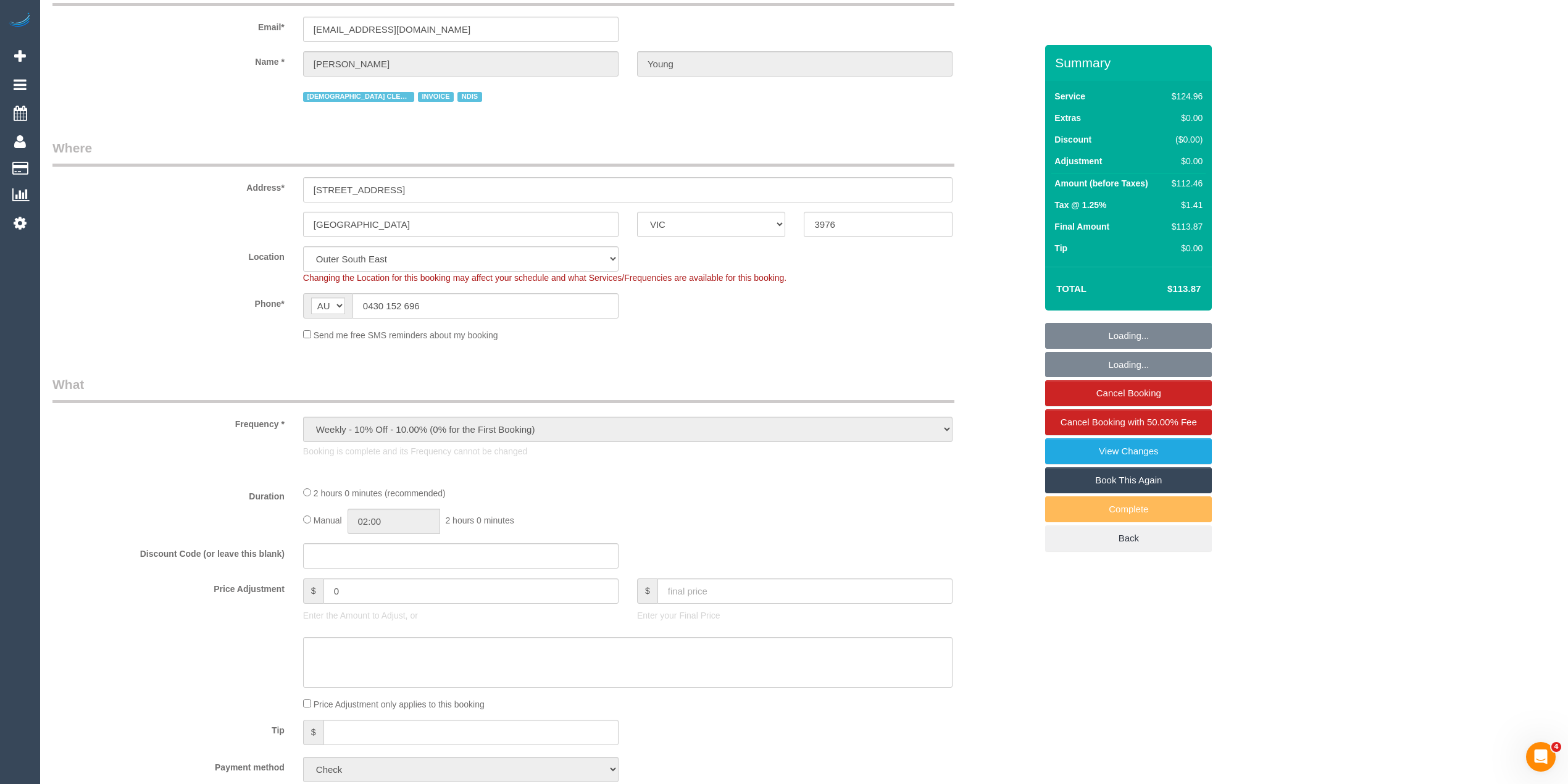
select select "spot1"
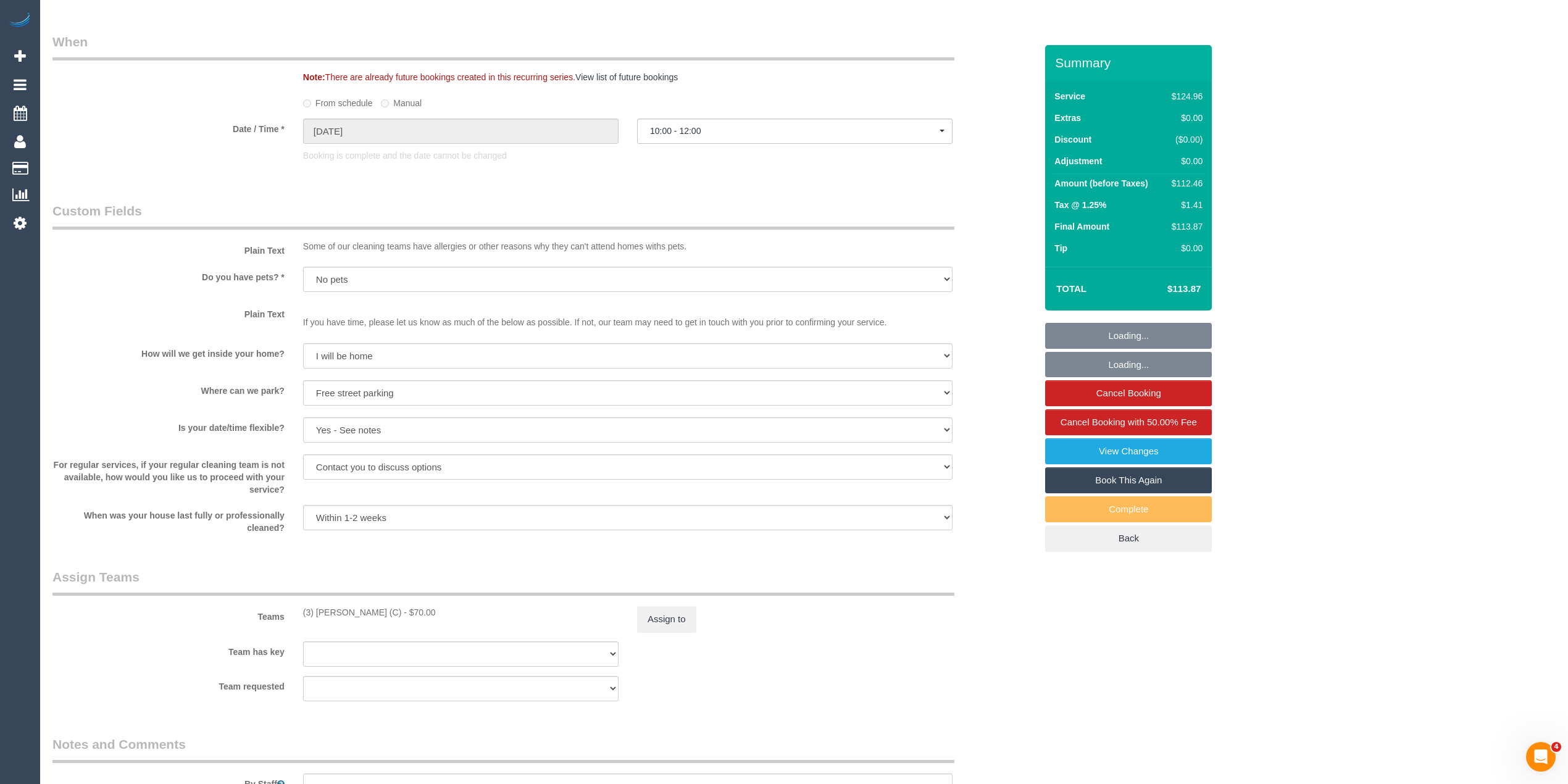
scroll to position [1152, 0]
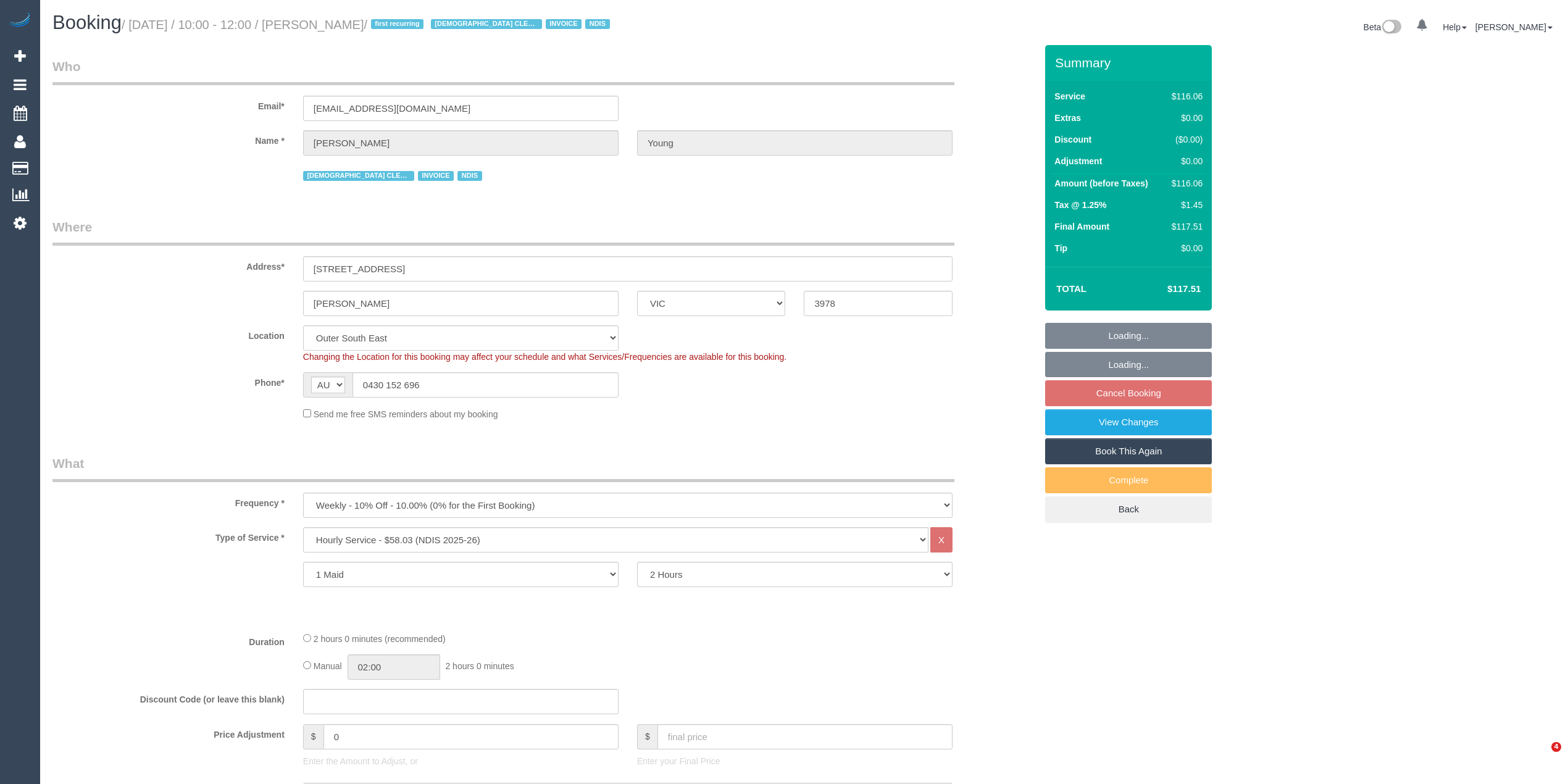
select select "VIC"
select select "number:28"
select select "number:14"
select select "number:19"
select select "number:25"
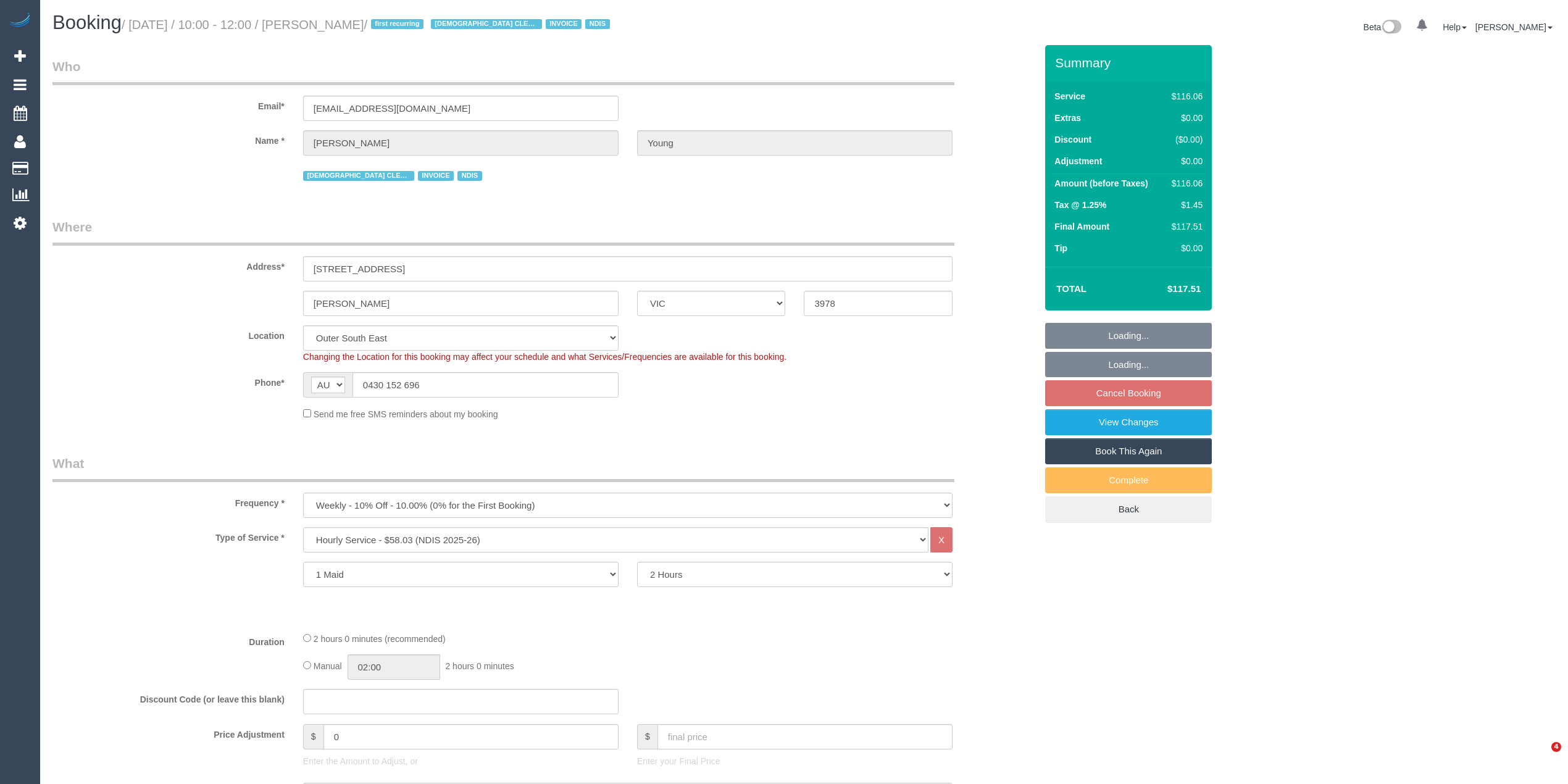
select select "number:35"
select select "number:12"
select select "spot3"
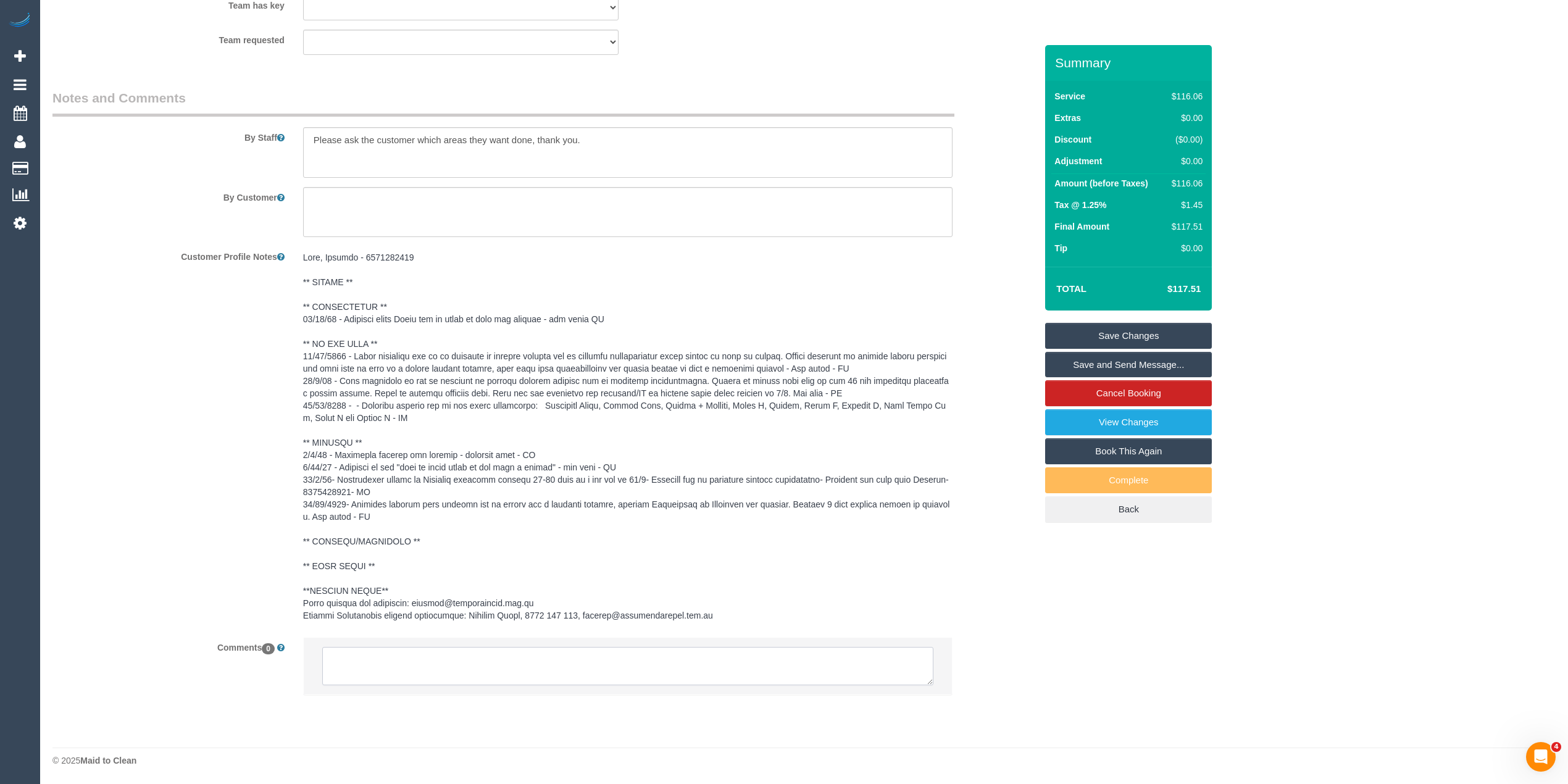
click at [465, 664] on textarea at bounding box center [628, 666] width 611 height 38
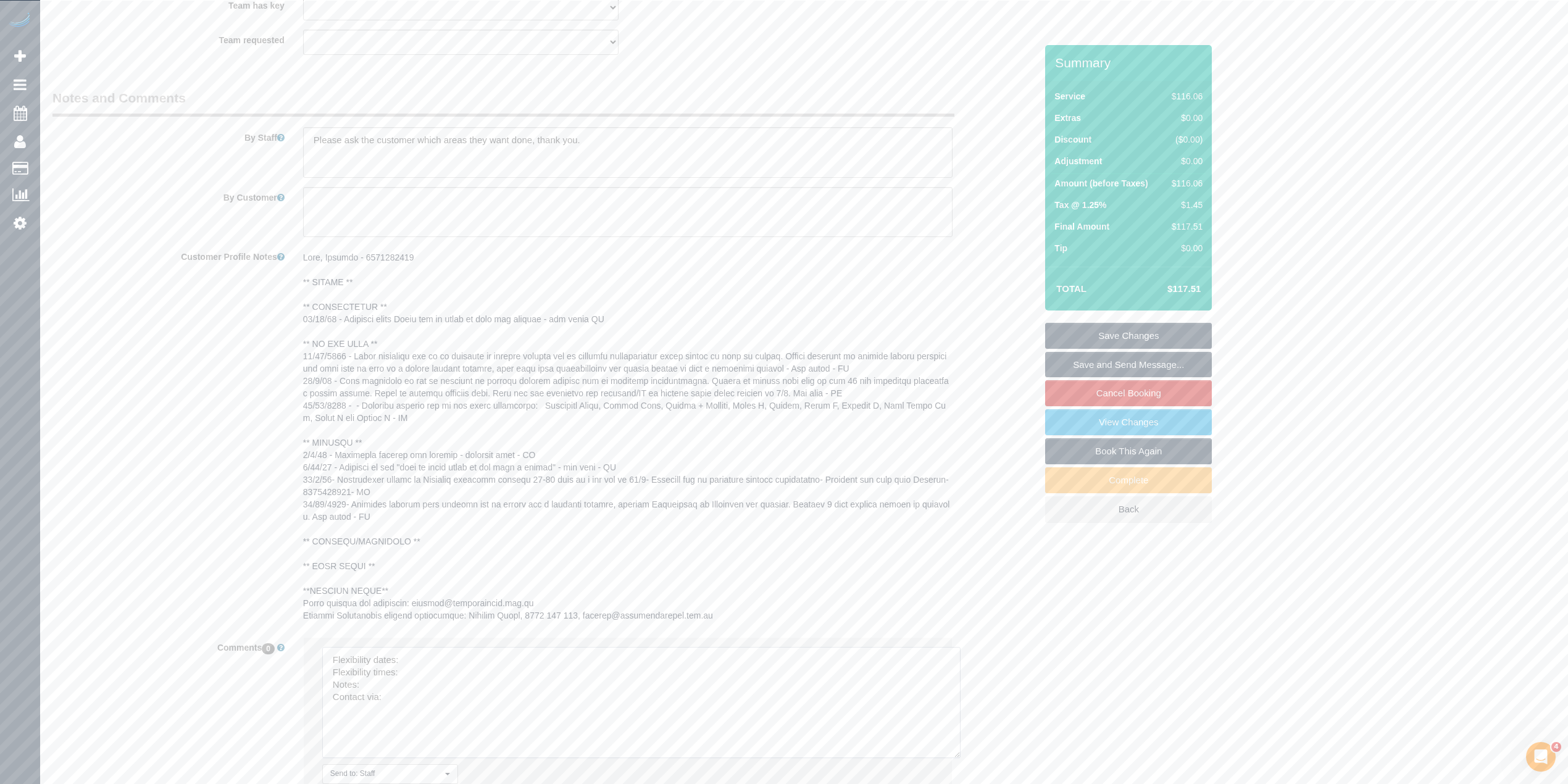
drag, startPoint x: 924, startPoint y: 680, endPoint x: 559, endPoint y: 705, distance: 365.9
click at [956, 758] on textarea at bounding box center [641, 703] width 638 height 111
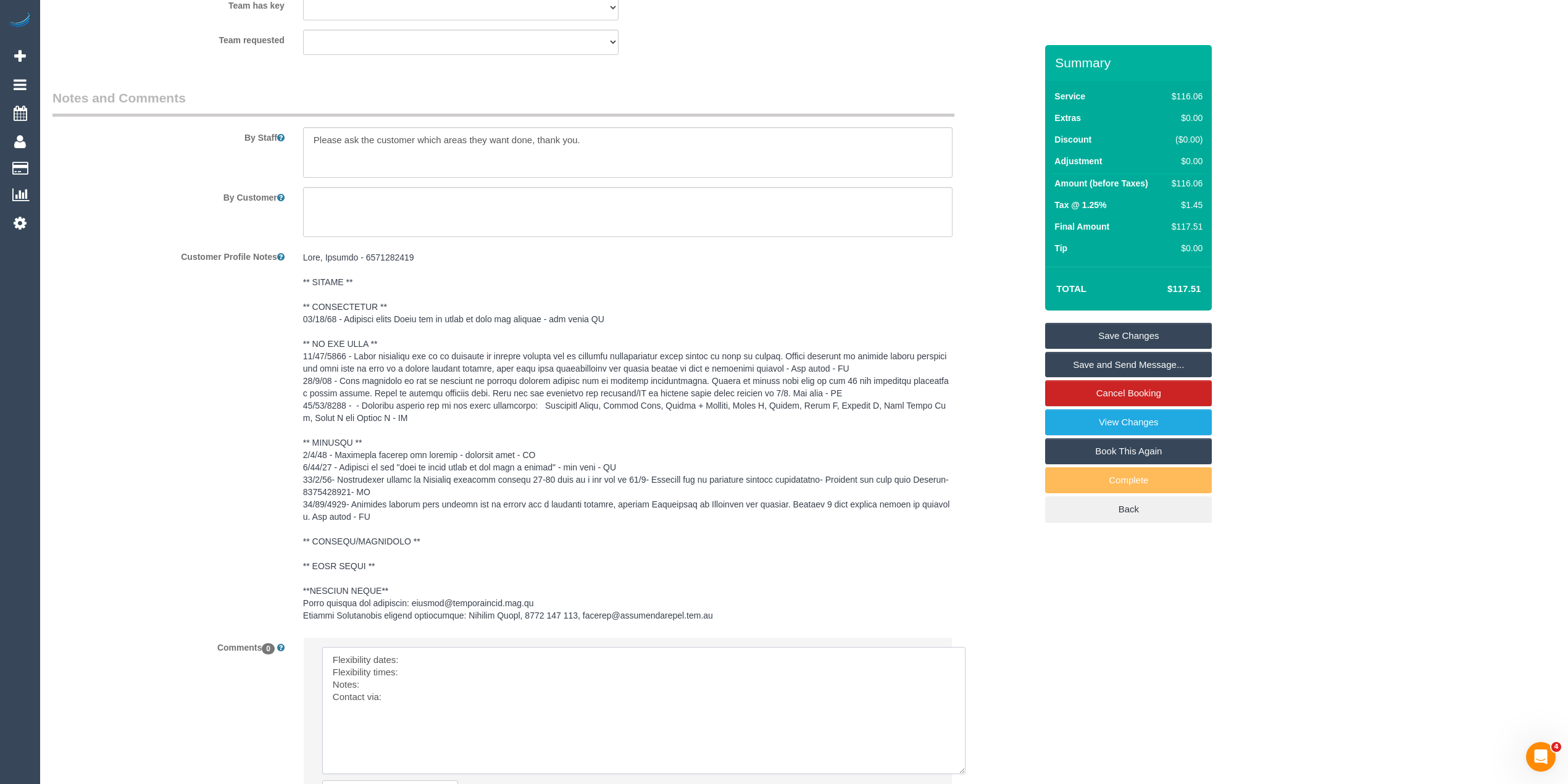
click at [423, 650] on textarea at bounding box center [644, 711] width 644 height 128
click at [423, 668] on textarea at bounding box center [644, 711] width 644 height 128
click at [394, 689] on textarea at bounding box center [644, 711] width 644 height 128
click at [396, 690] on textarea at bounding box center [644, 711] width 644 height 128
click at [410, 717] on textarea at bounding box center [644, 711] width 644 height 128
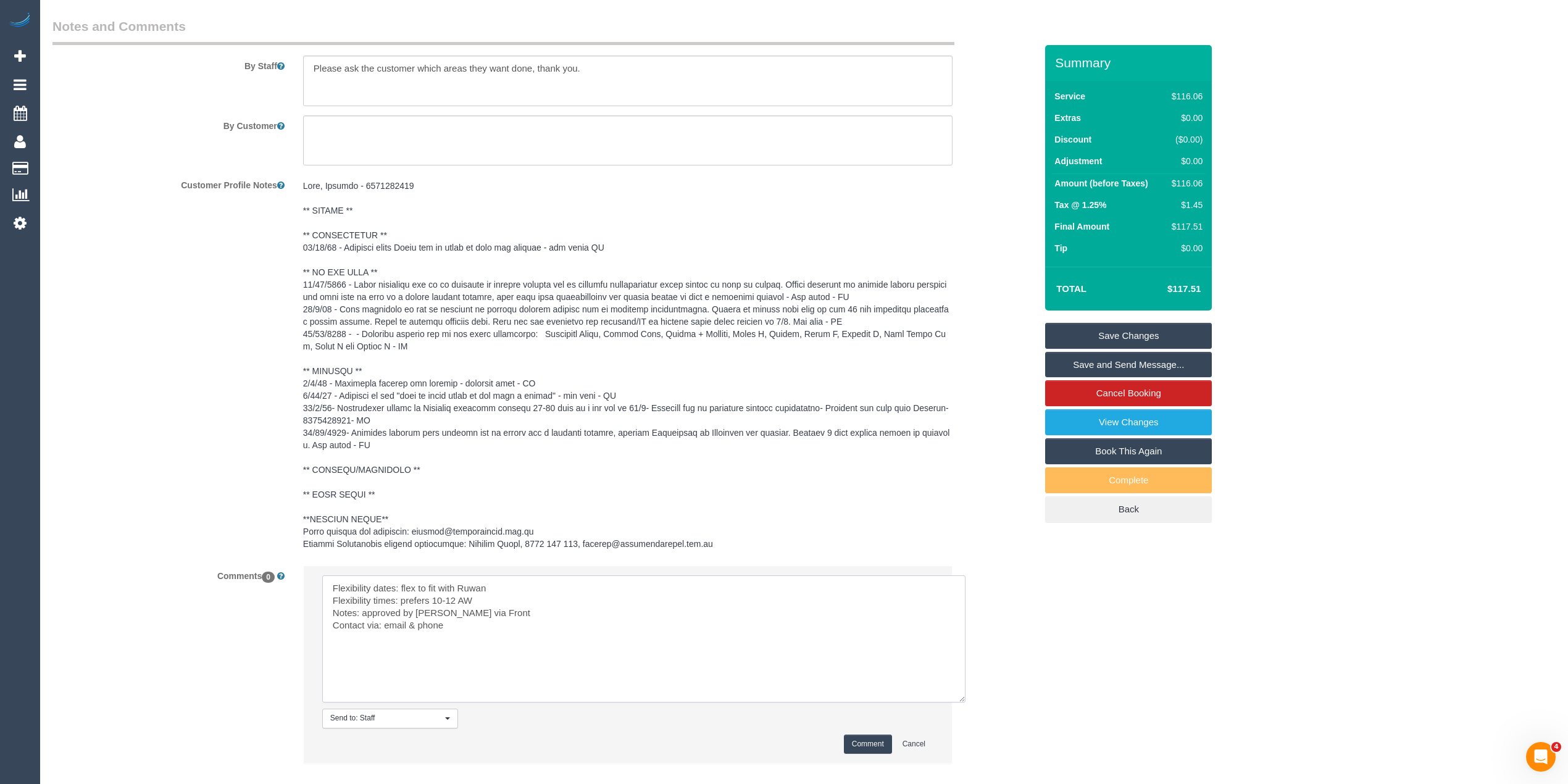
scroll to position [1673, 0]
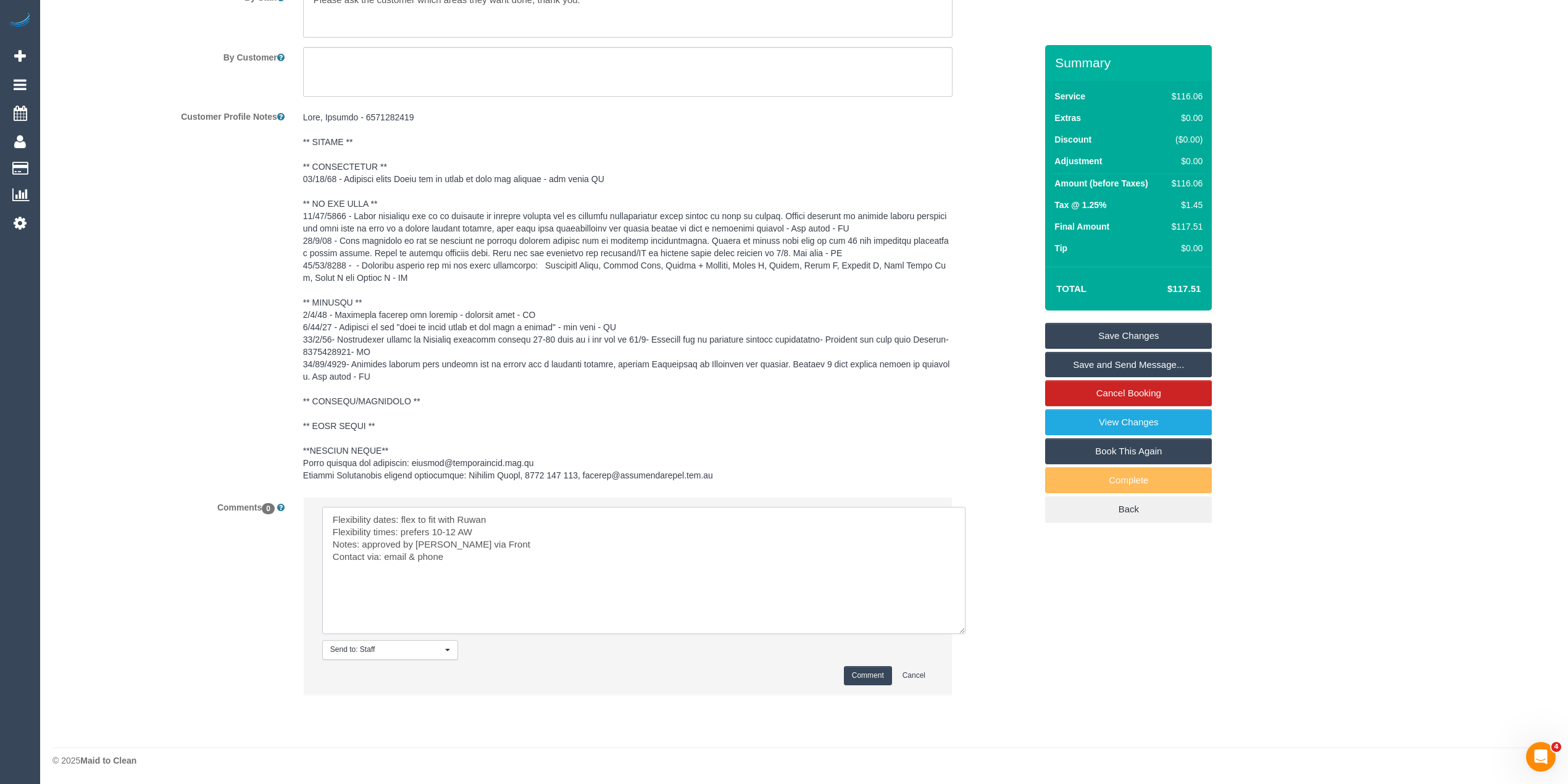
type textarea "Flexibility dates: flex to fit with Ruwan Flexibility times: prefers 10-12 AW N…"
click at [881, 678] on button "Comment" at bounding box center [869, 675] width 48 height 19
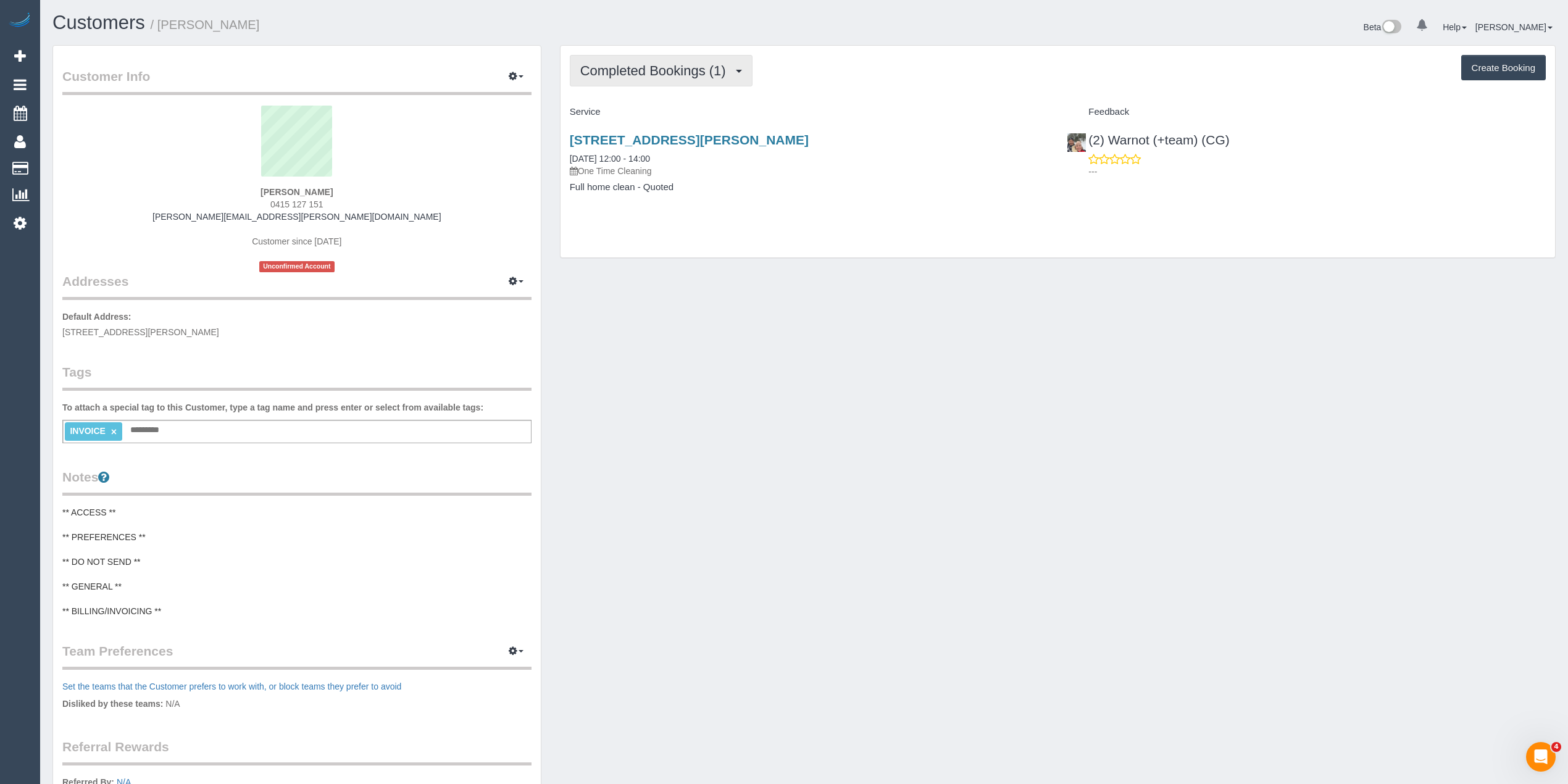
click at [627, 68] on span "Completed Bookings (1)" at bounding box center [656, 70] width 152 height 15
drag, startPoint x: 373, startPoint y: 218, endPoint x: 223, endPoint y: 212, distance: 150.1
click at [223, 212] on div "Sravanthi Kalepu 0415 127 151 sravanthi.kalepu@gmail.com Customer since 2025 Un…" at bounding box center [297, 189] width 469 height 167
copy link "[PERSON_NAME][EMAIL_ADDRESS][PERSON_NAME][DOMAIN_NAME]"
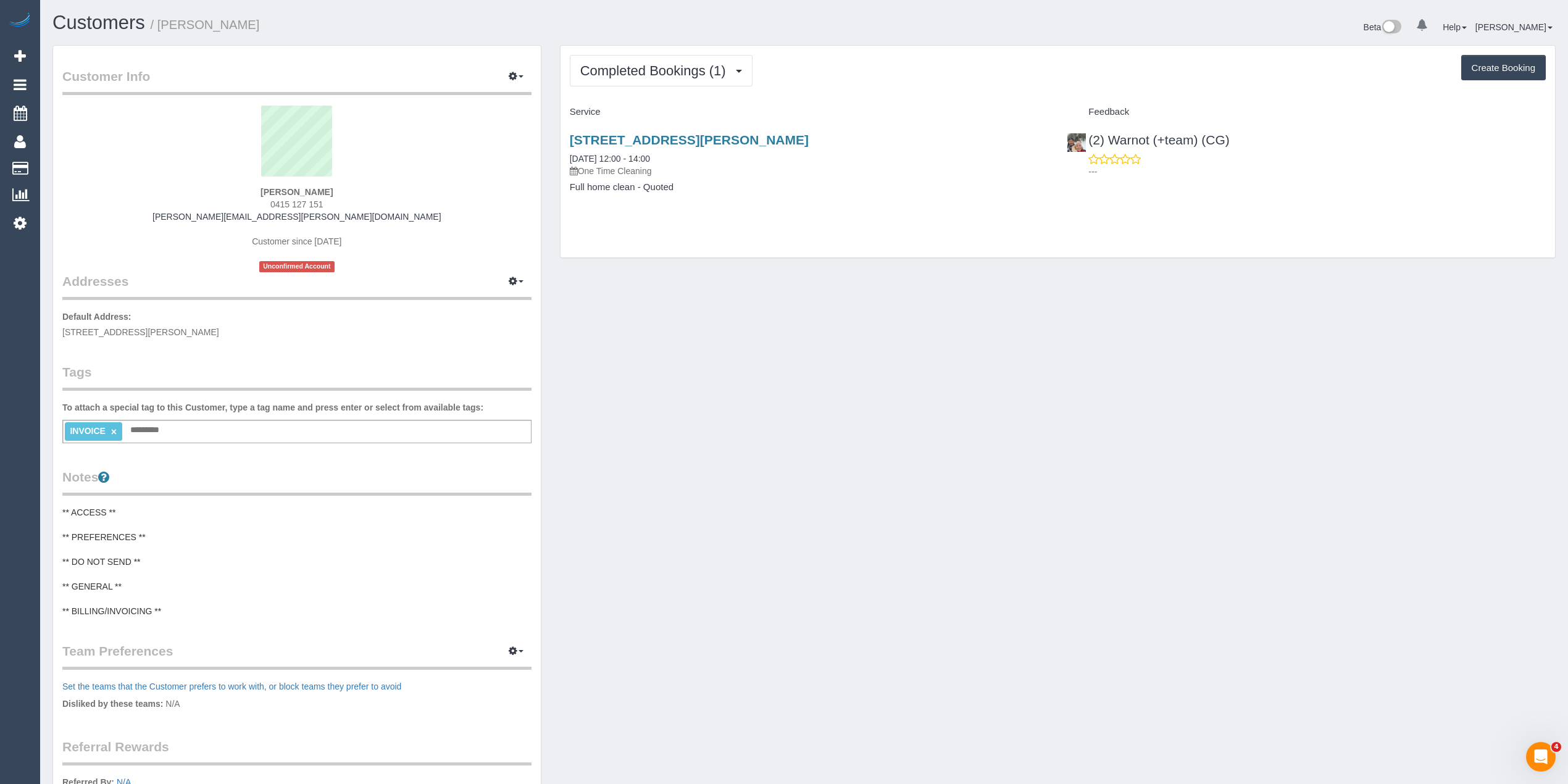
click at [154, 604] on pre "** ACCESS ** ** PREFERENCES ** ** DO NOT SEND ** ** GENERAL ** ** BILLING/INVOI…" at bounding box center [297, 561] width 469 height 111
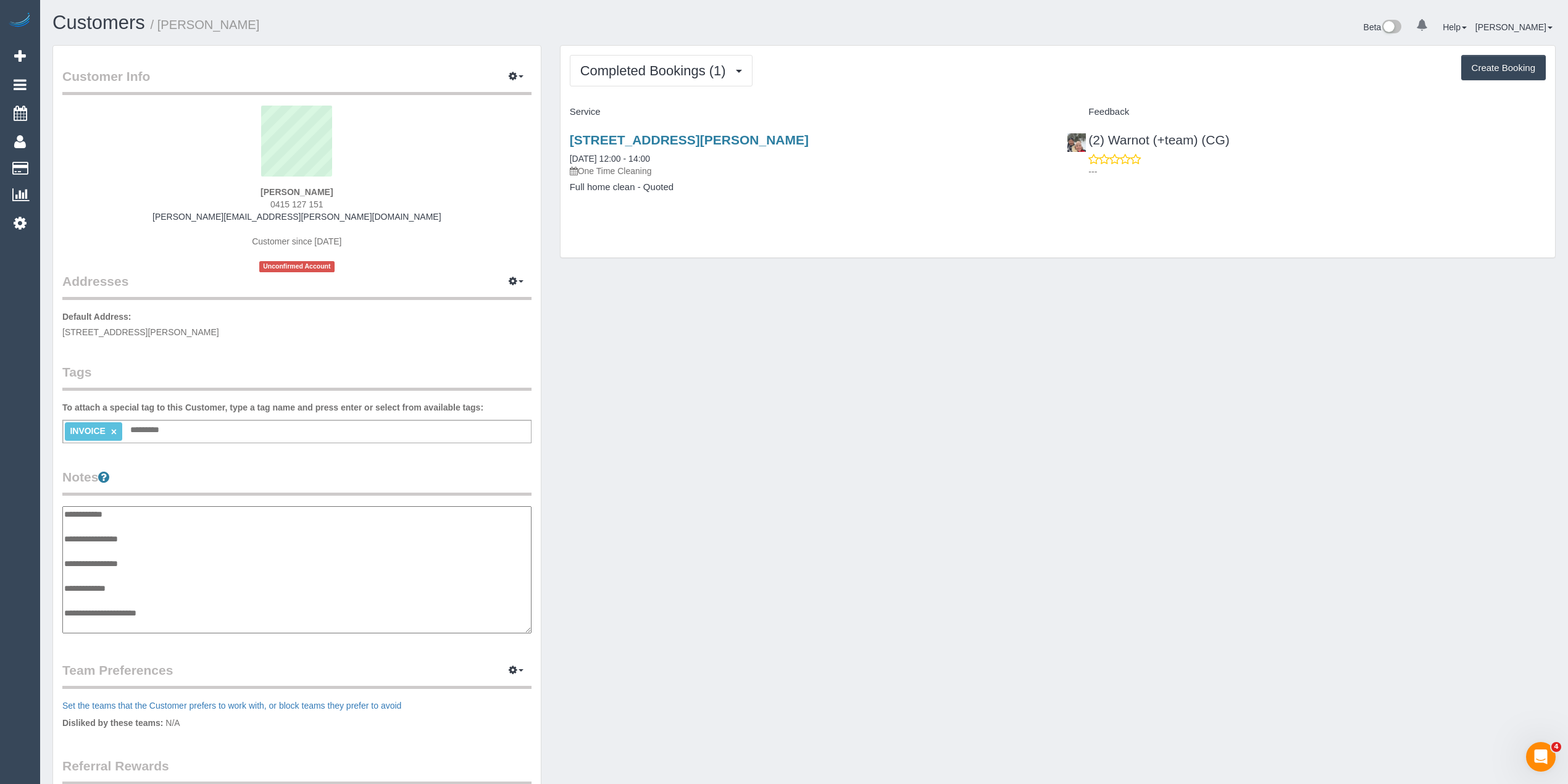
click at [184, 613] on textarea "**********" at bounding box center [297, 570] width 469 height 128
type textarea "**********"
click at [715, 121] on div "Service" at bounding box center [810, 112] width 498 height 21
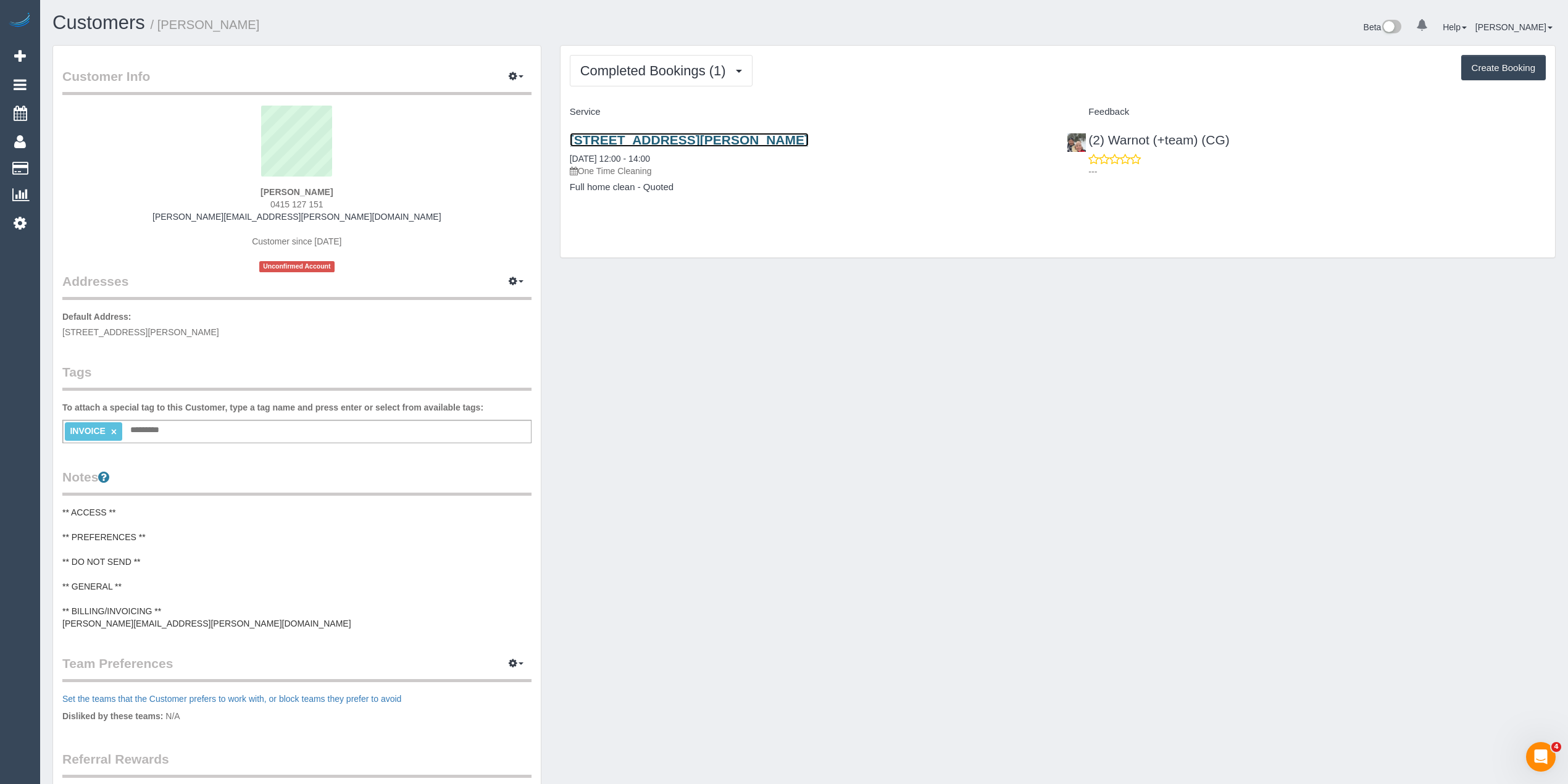
click at [726, 143] on link "17 Somerset Court, Blackburn South, VIC 3130" at bounding box center [689, 140] width 239 height 14
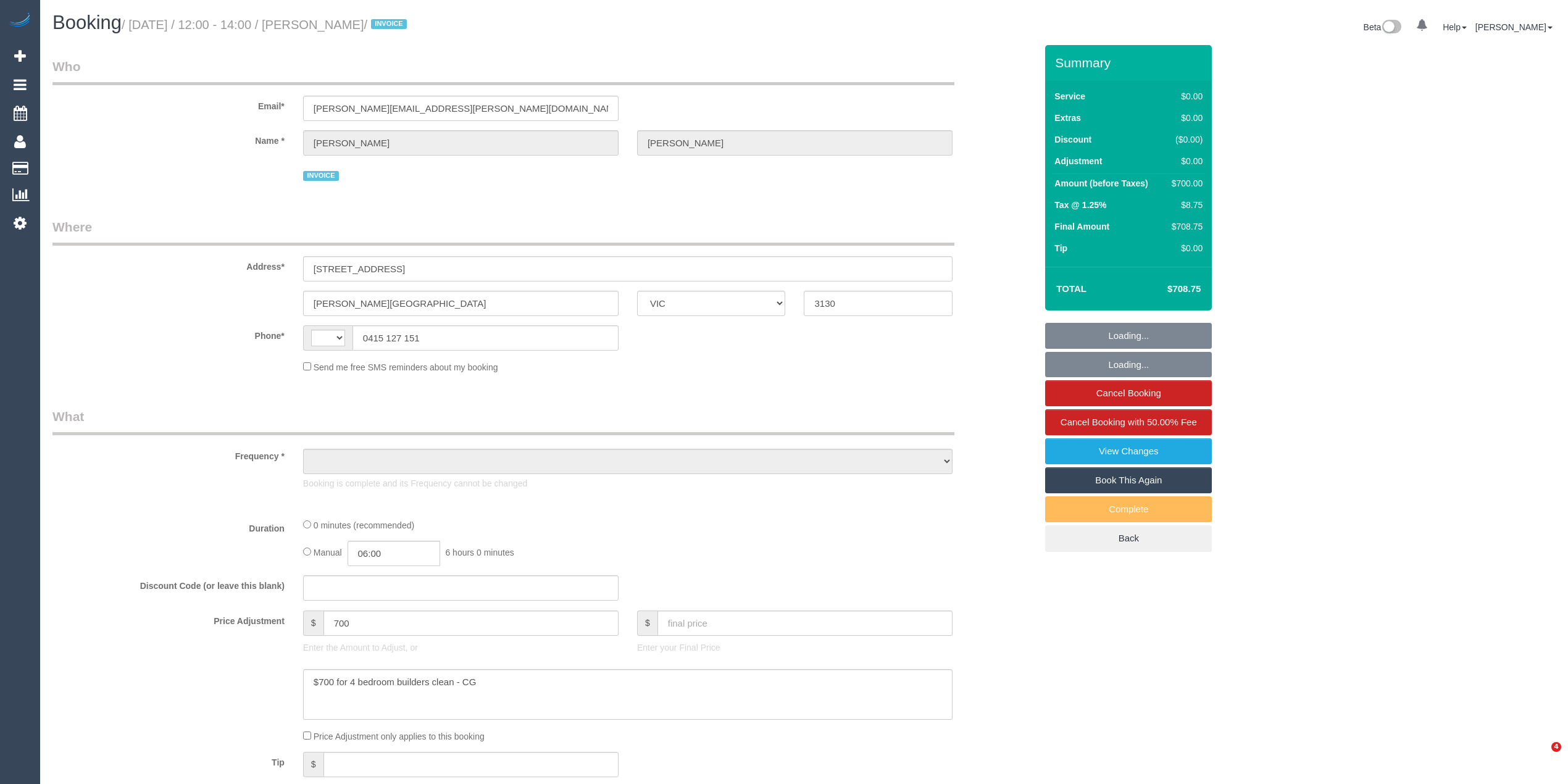
select select "VIC"
select select "object:322"
select select "number:28"
select select "number:14"
select select "number:19"
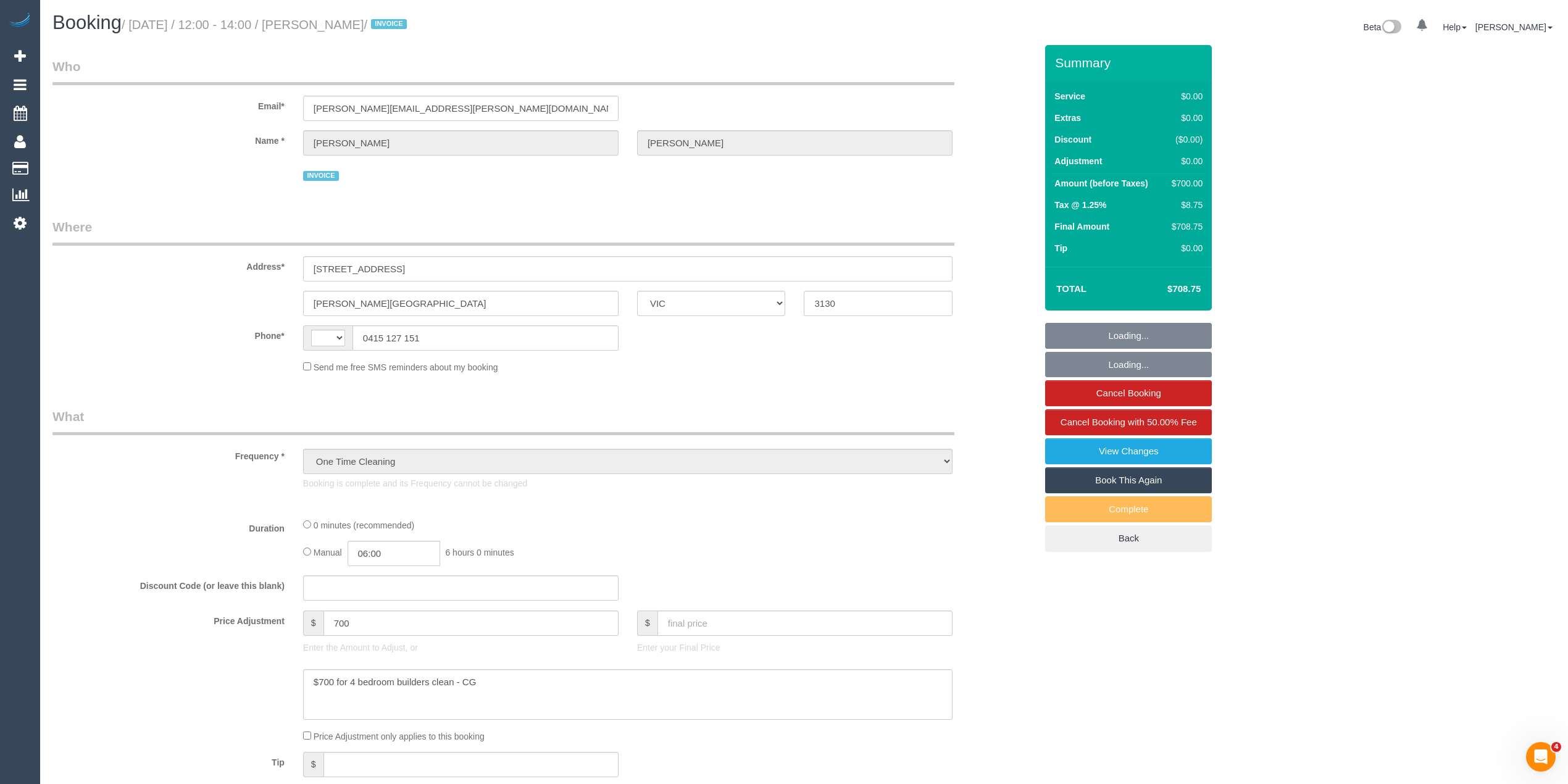
select select "number:36"
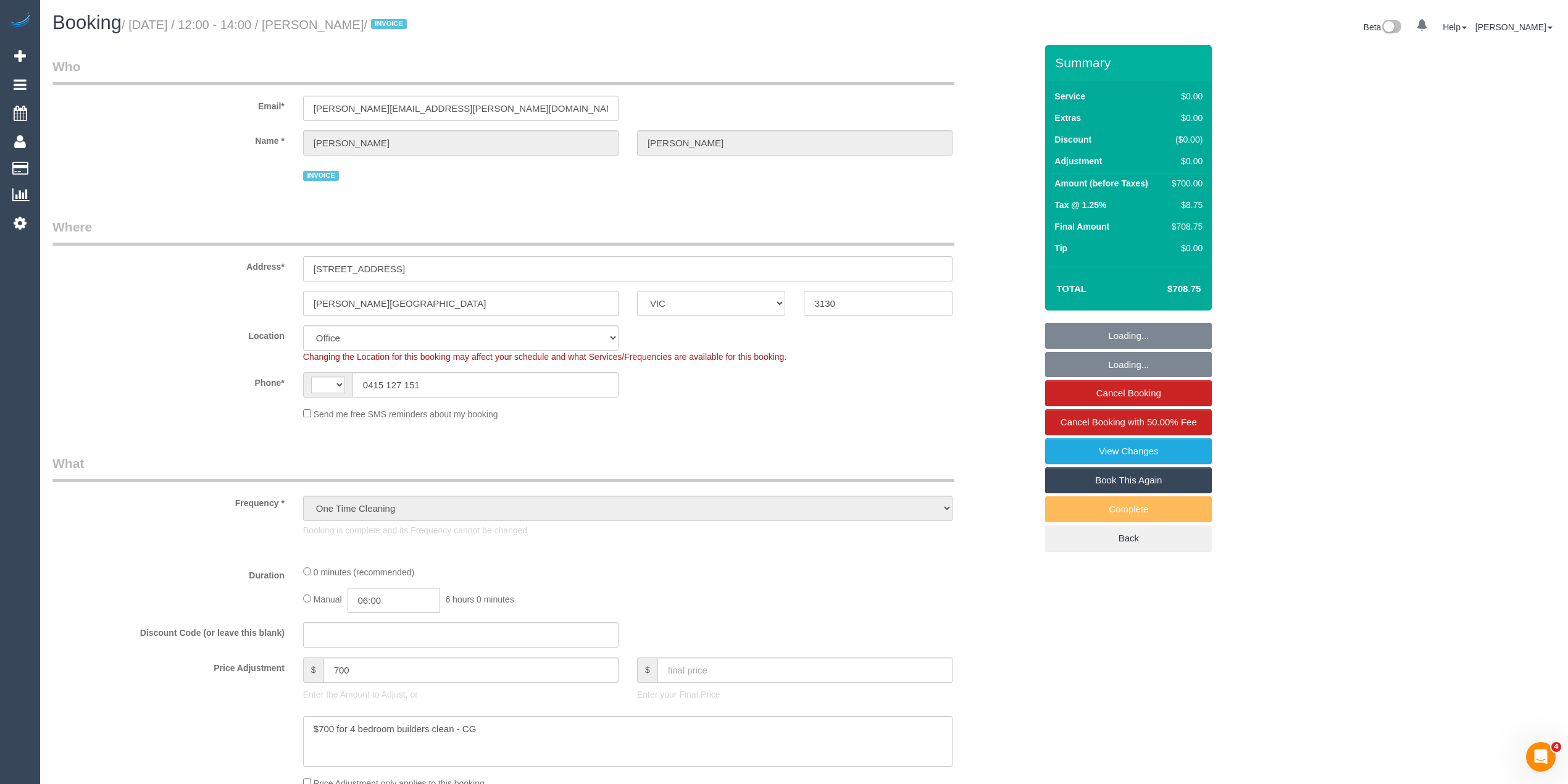
select select "object:722"
select select "string:AU"
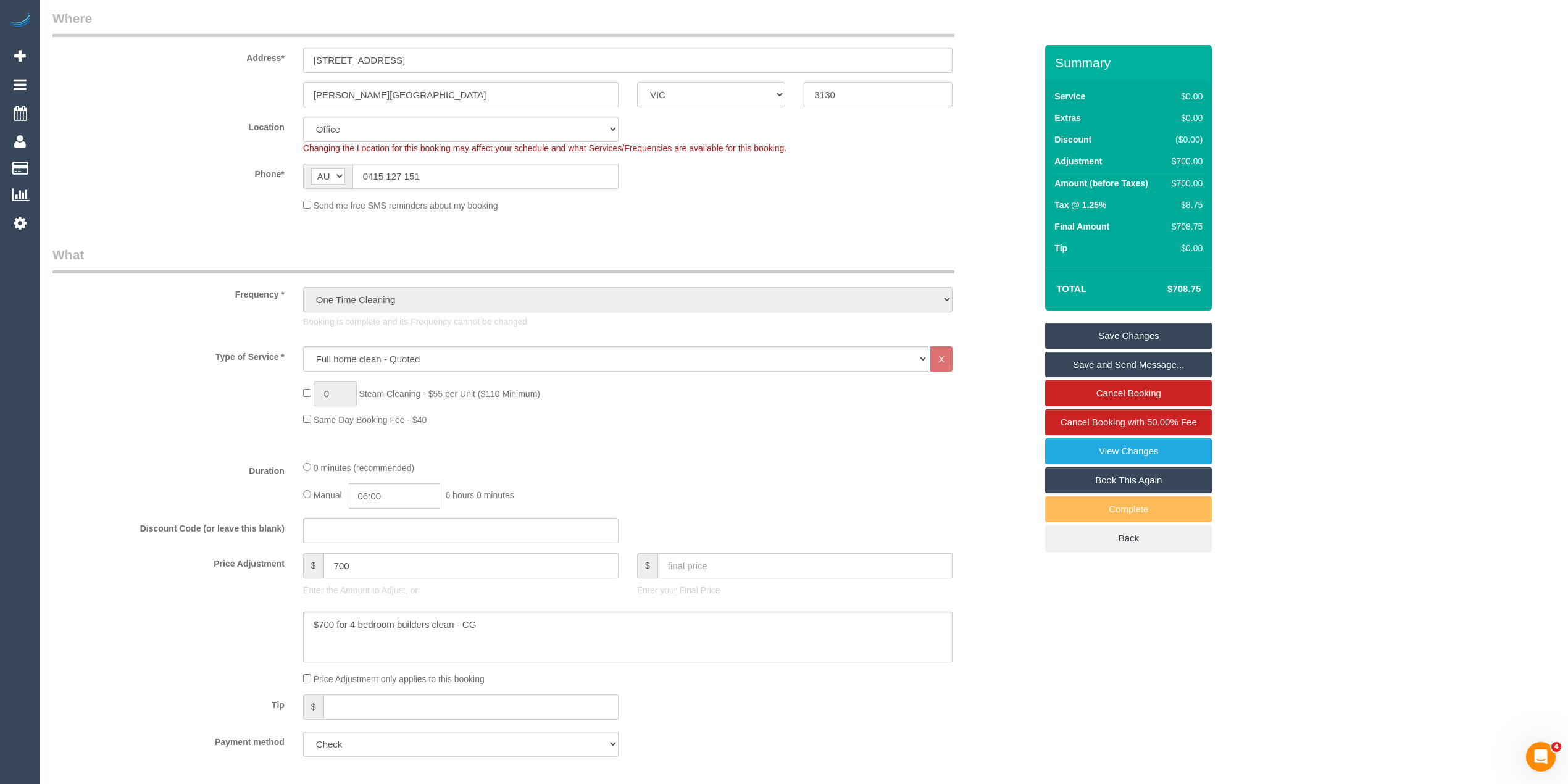
scroll to position [247, 0]
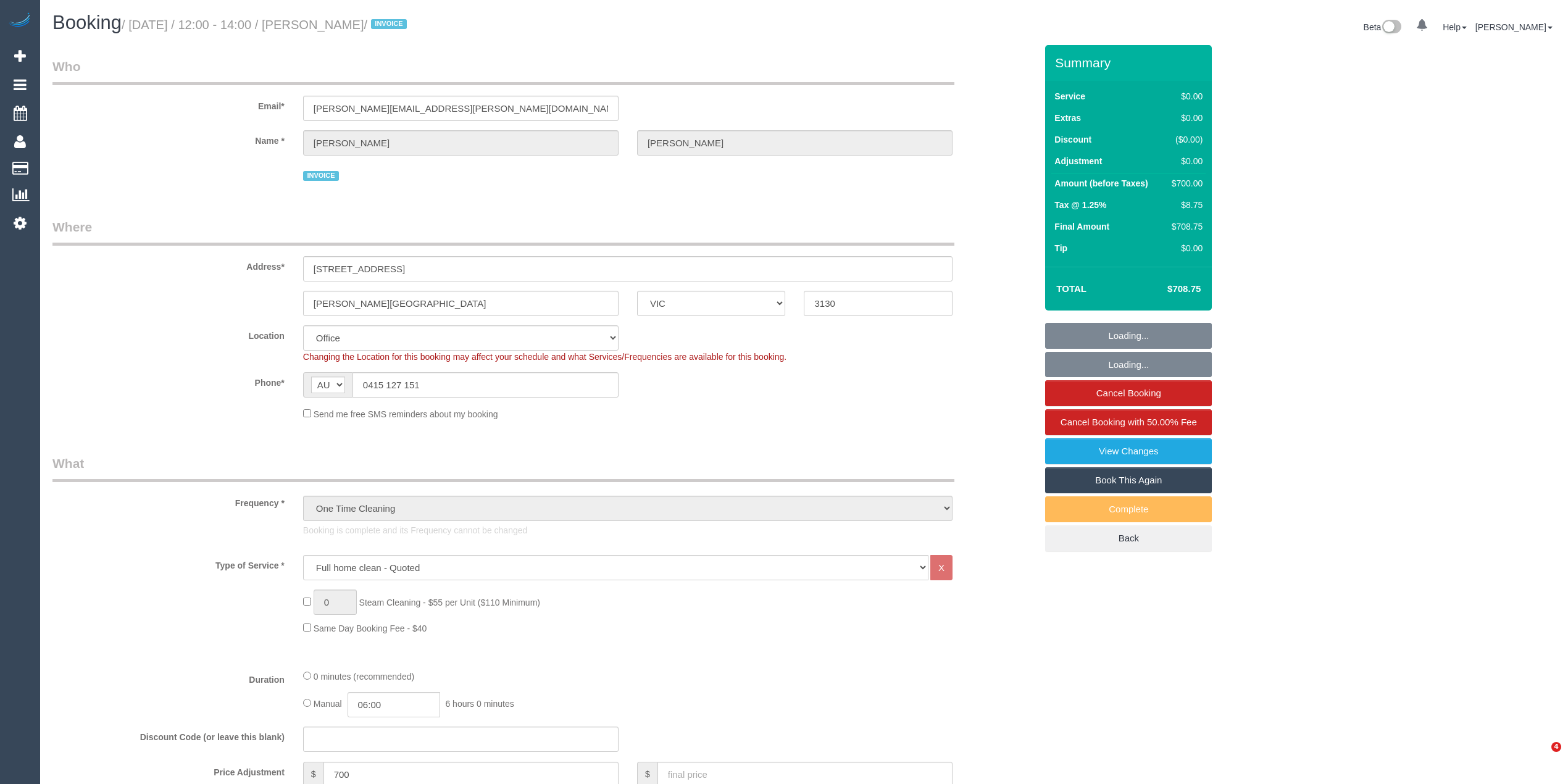
select select "VIC"
select select "number:28"
select select "number:14"
select select "number:19"
select select "number:36"
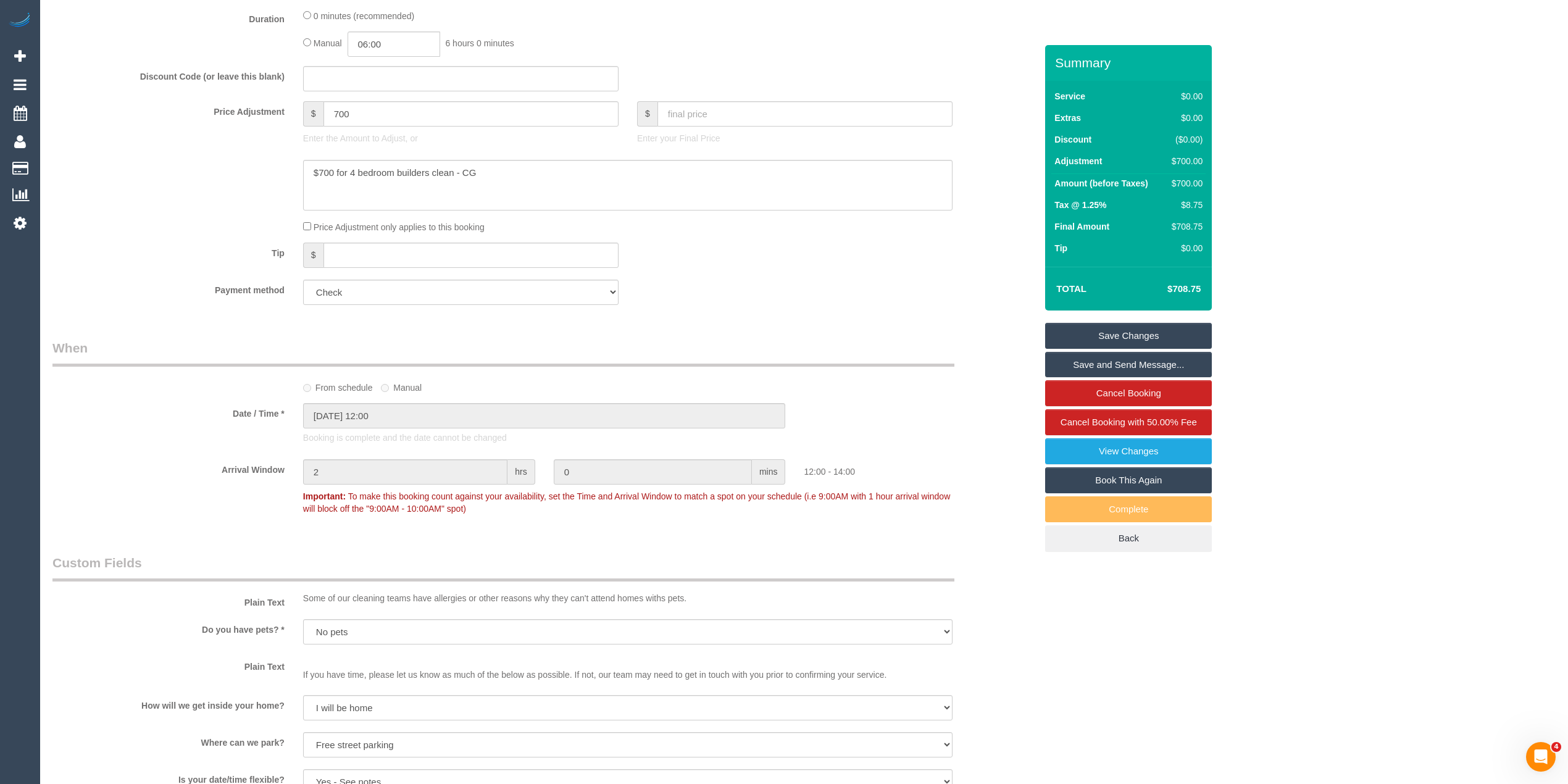
scroll to position [648, 0]
